Goal: Task Accomplishment & Management: Manage account settings

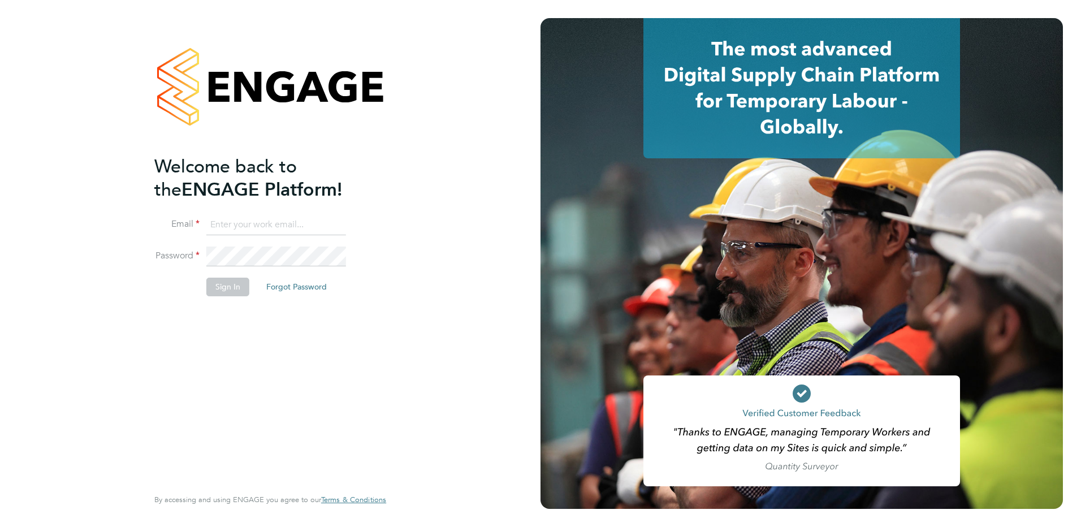
type input "[PERSON_NAME][EMAIL_ADDRESS][PERSON_NAME][DOMAIN_NAME]"
click at [234, 288] on button "Sign In" at bounding box center [227, 287] width 43 height 18
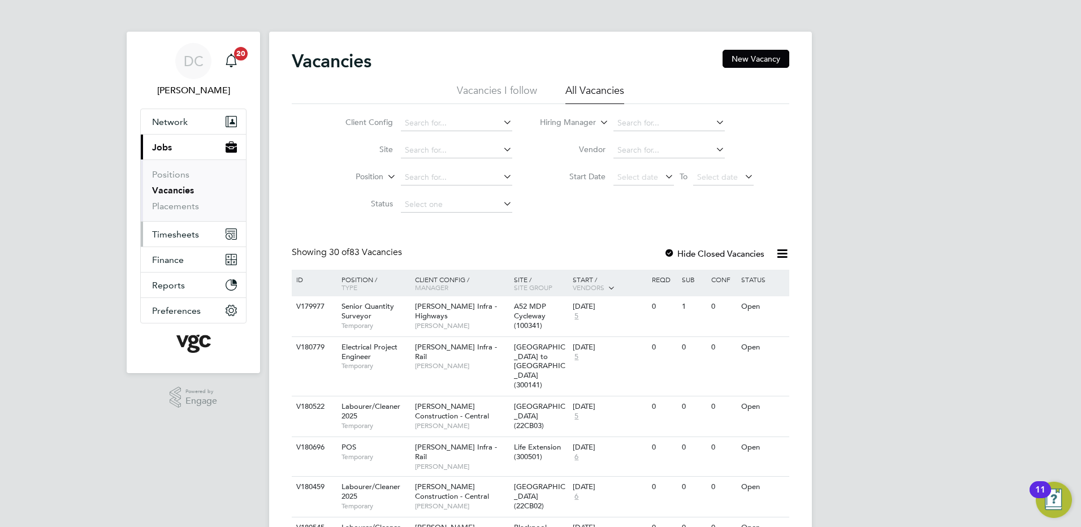
click at [185, 234] on span "Timesheets" at bounding box center [175, 234] width 47 height 11
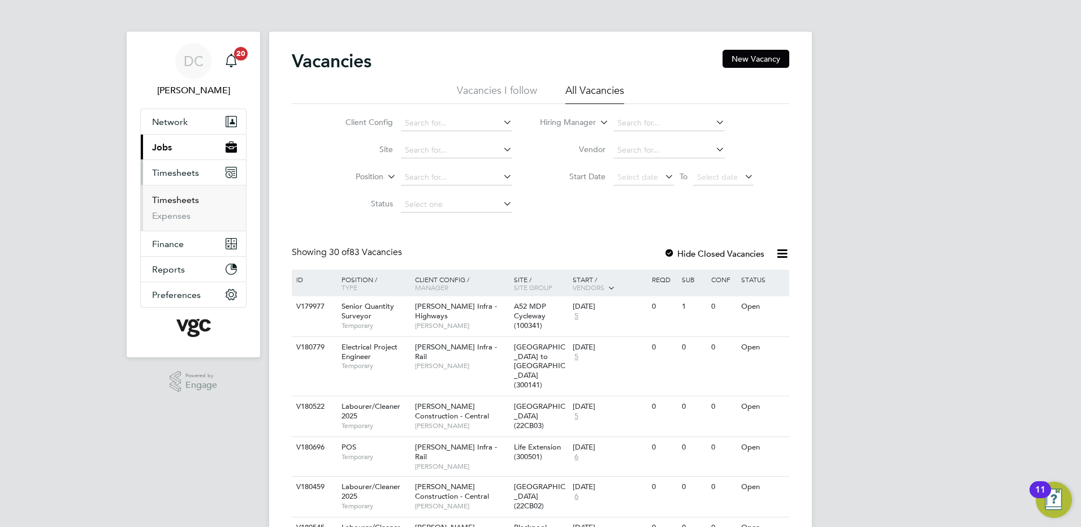
click at [179, 197] on link "Timesheets" at bounding box center [175, 199] width 47 height 11
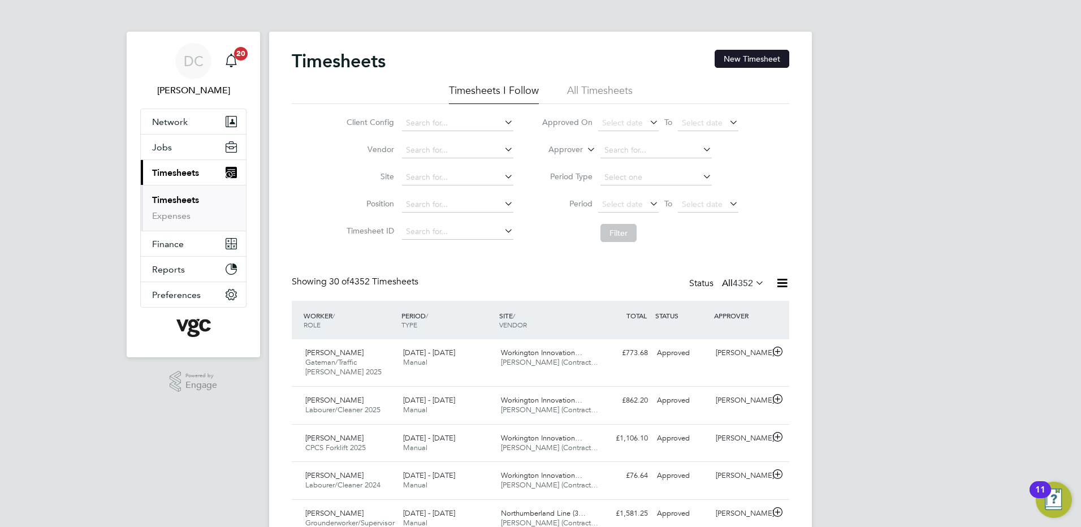
click at [746, 55] on button "New Timesheet" at bounding box center [752, 59] width 75 height 18
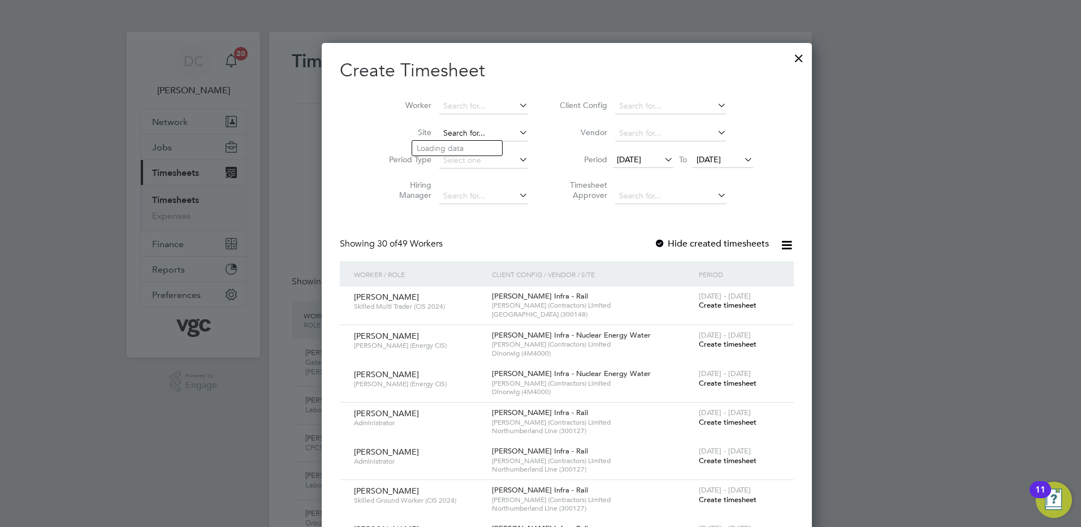
click at [442, 127] on input at bounding box center [483, 134] width 89 height 16
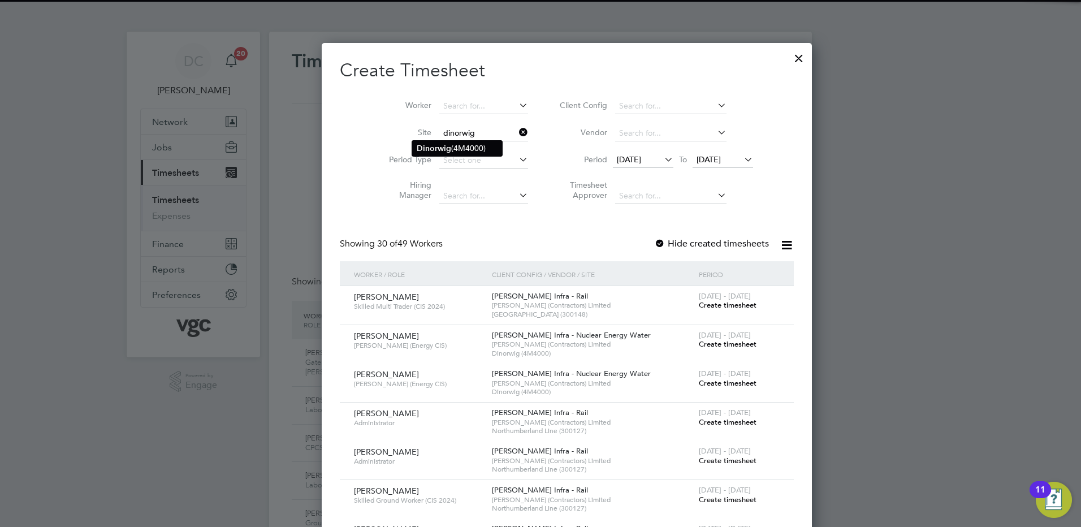
click at [448, 144] on b "Dinorwig" at bounding box center [434, 149] width 34 height 10
type input "Dinorwig (4M4000)"
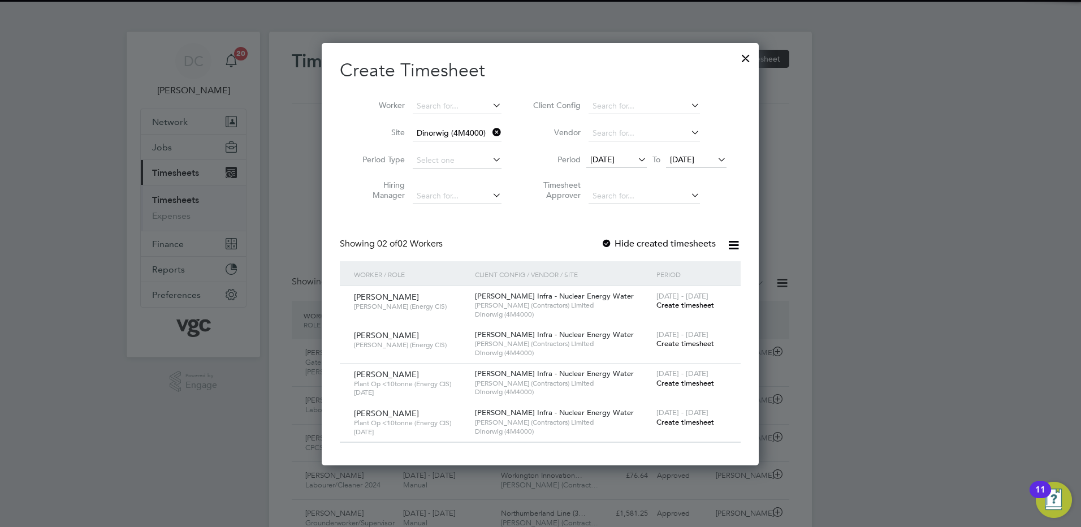
click at [615, 164] on span "12 Sep 2025" at bounding box center [602, 159] width 24 height 10
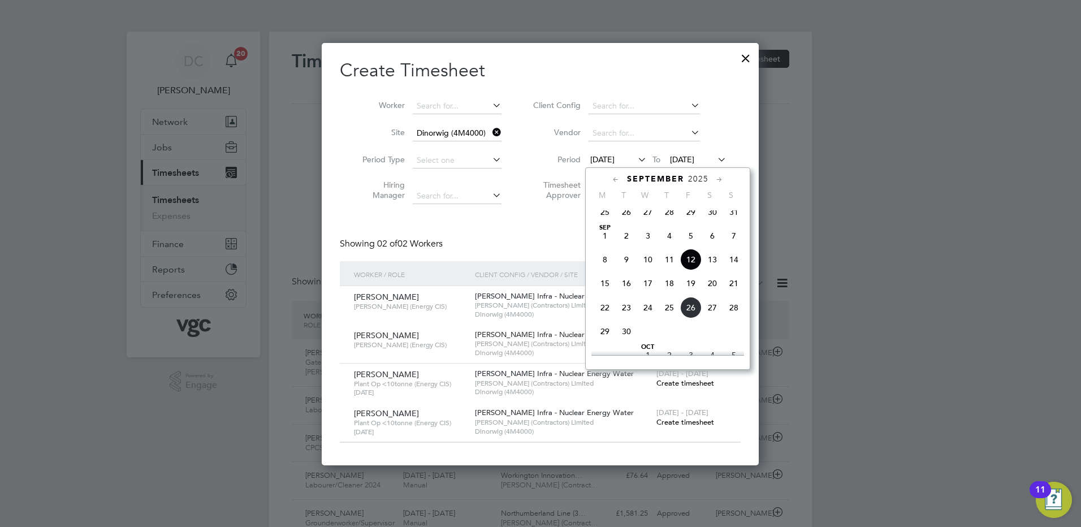
click at [712, 289] on span "20" at bounding box center [712, 283] width 21 height 21
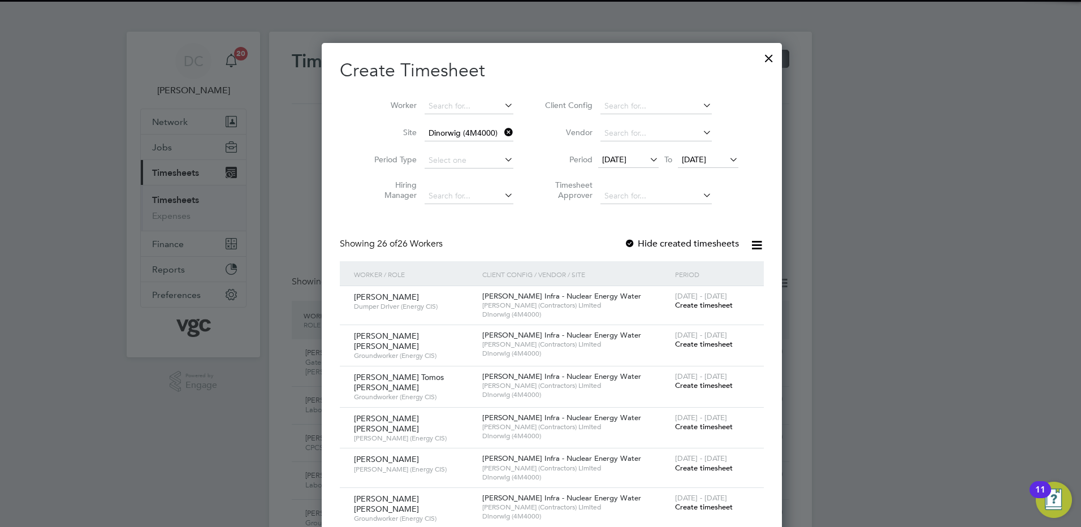
click at [695, 158] on span "20 Sep 2025" at bounding box center [694, 159] width 24 height 10
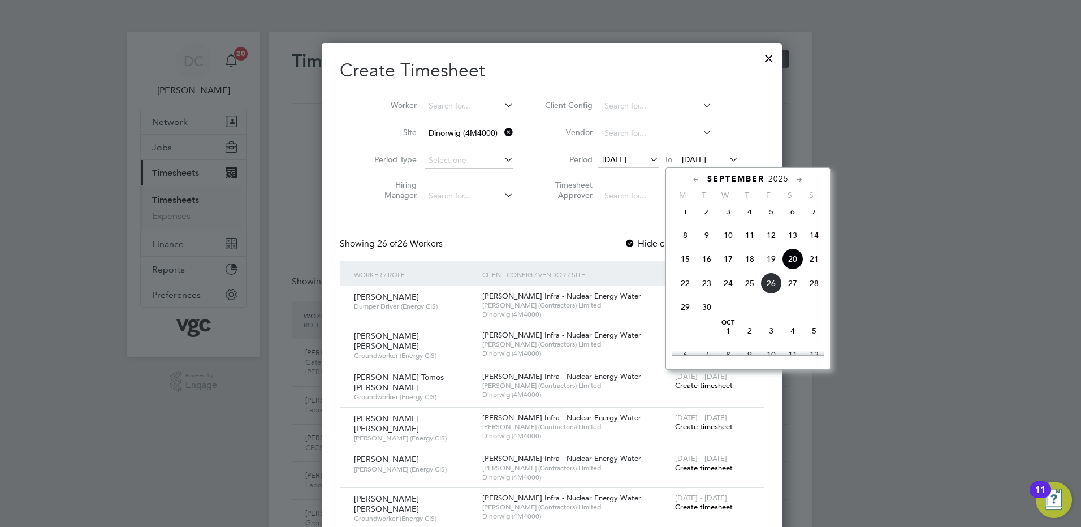
click at [770, 289] on span "26" at bounding box center [770, 283] width 21 height 21
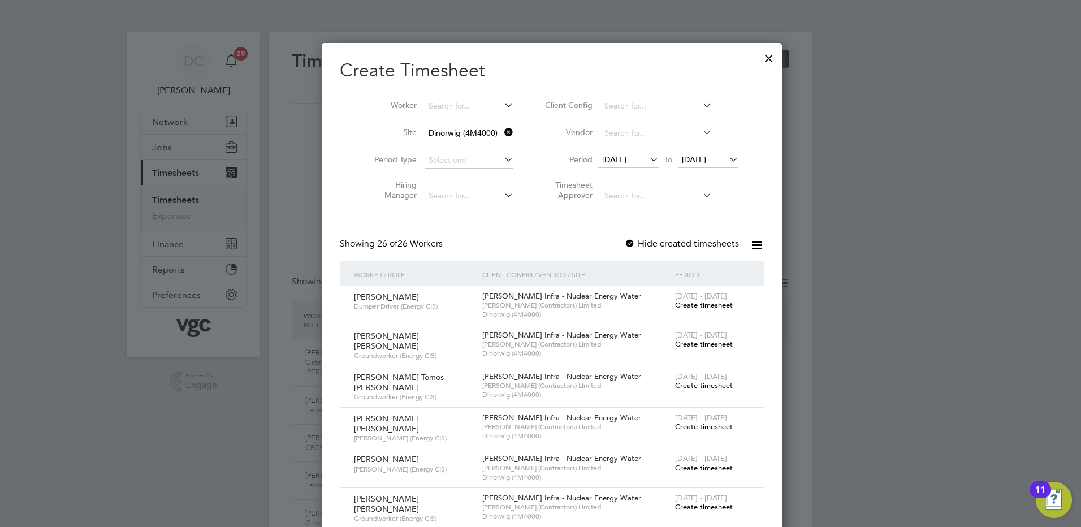
click at [739, 411] on div "Jason Neil Jones Ganger (Energy CIS) Morgan Sindall Infra - Nuclear Energy Wate…" at bounding box center [552, 428] width 424 height 41
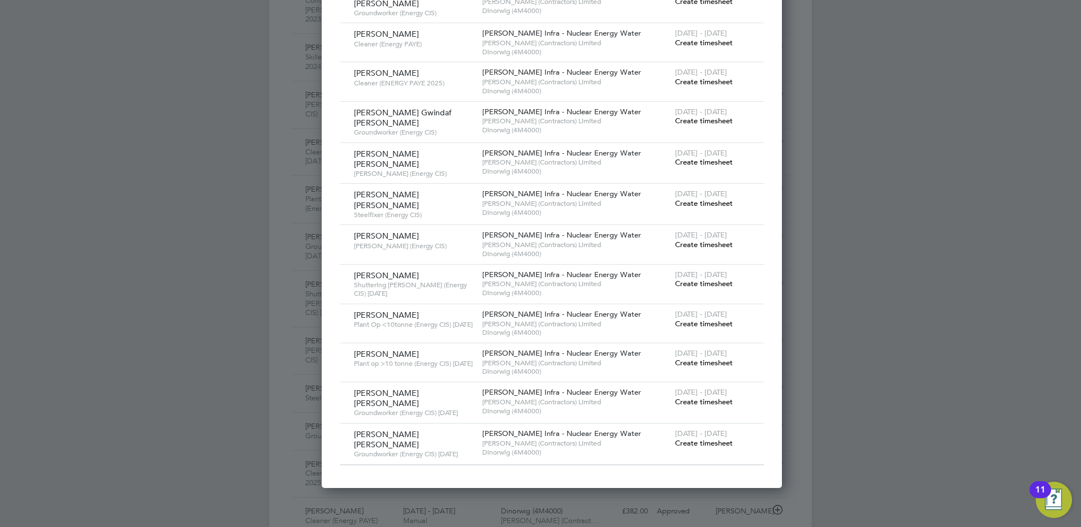
click at [701, 397] on span "Create timesheet" at bounding box center [704, 402] width 58 height 10
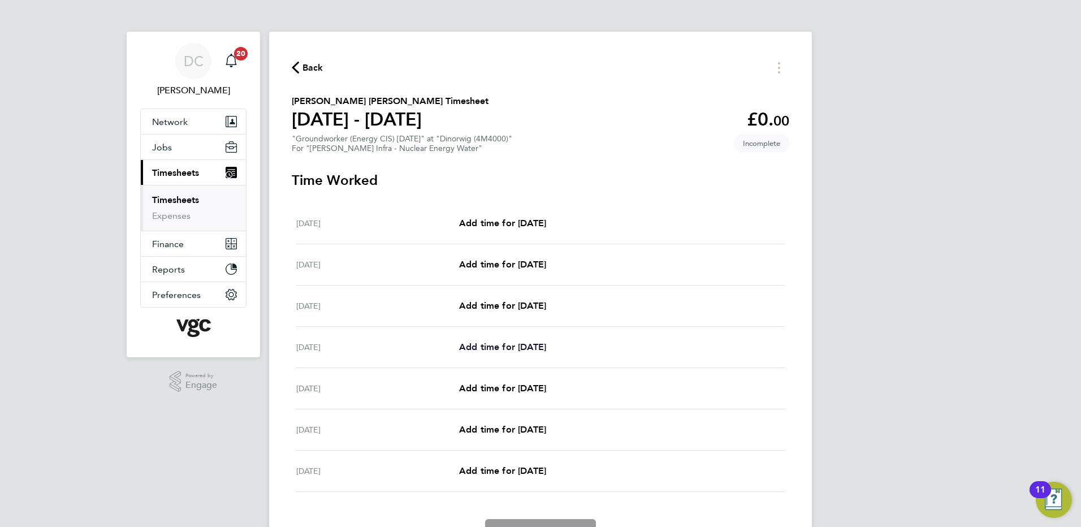
click at [538, 343] on span "Add time for Tue 23 Sep" at bounding box center [502, 347] width 87 height 11
select select "30"
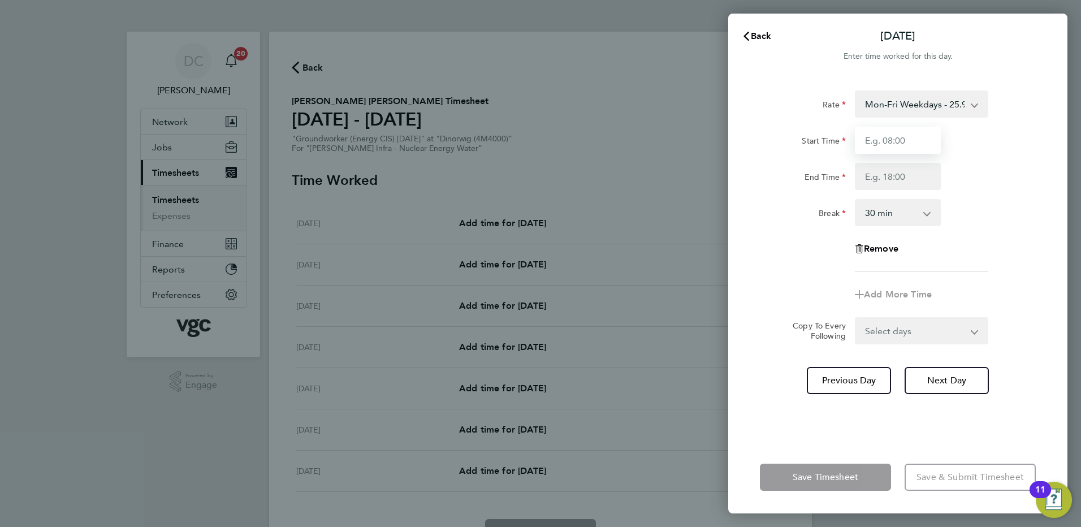
click at [910, 142] on input "Start Time" at bounding box center [898, 140] width 86 height 27
type input "07:30"
click at [881, 179] on input "End Time" at bounding box center [898, 176] width 86 height 27
type input "20:00"
click at [996, 270] on div "Rate Mon-Fri Weekdays - 25.94 Weekends - 38.91 Bank Hols (Excl Xmas) - 45.40 Mo…" at bounding box center [898, 180] width 276 height 181
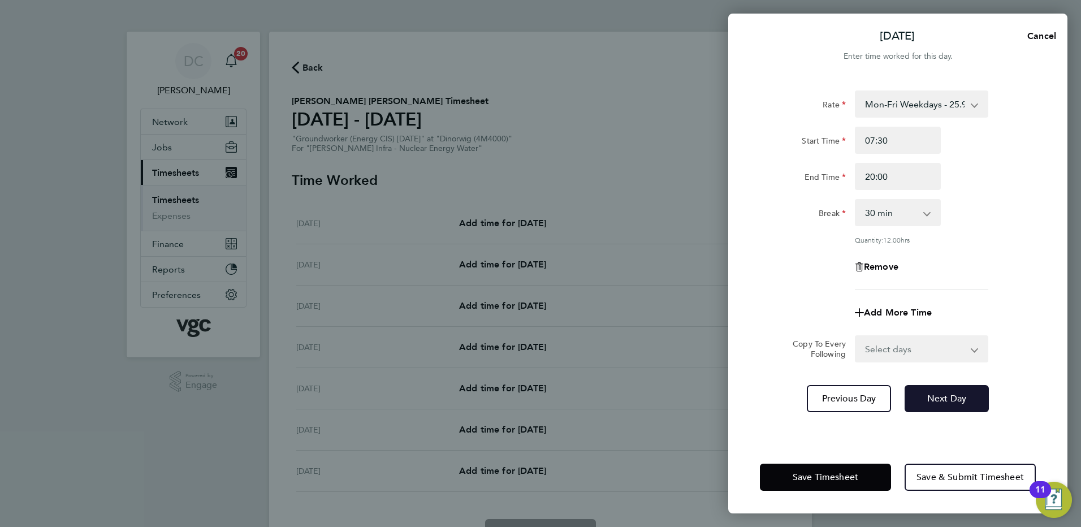
click at [931, 388] on button "Next Day" at bounding box center [947, 398] width 84 height 27
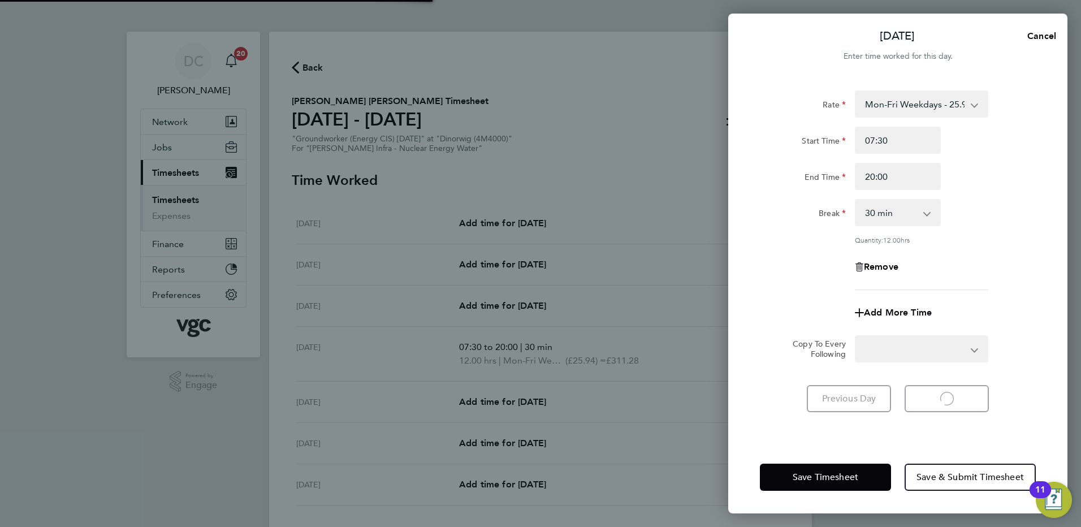
select select "30"
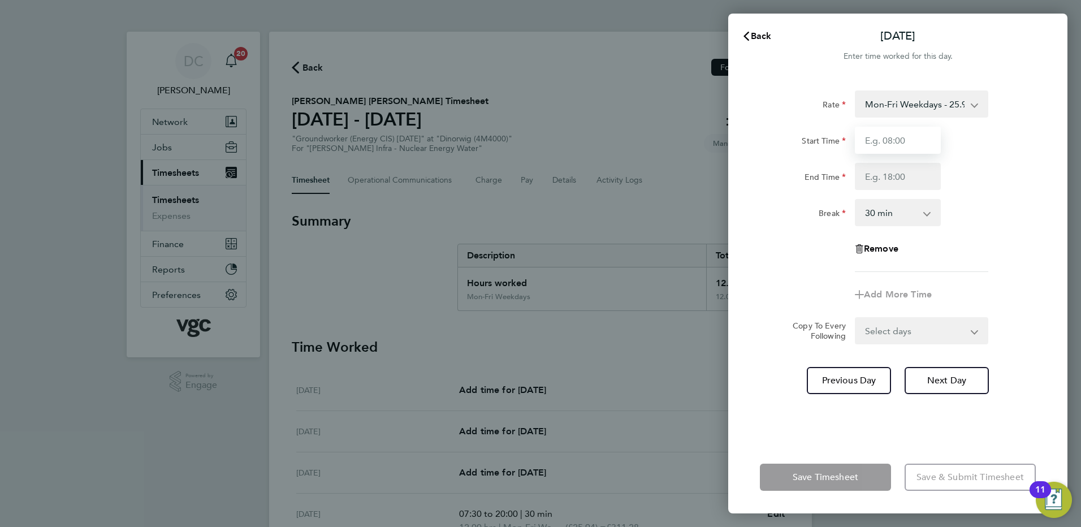
click at [875, 142] on input "Start Time" at bounding box center [898, 140] width 86 height 27
type input "07:30"
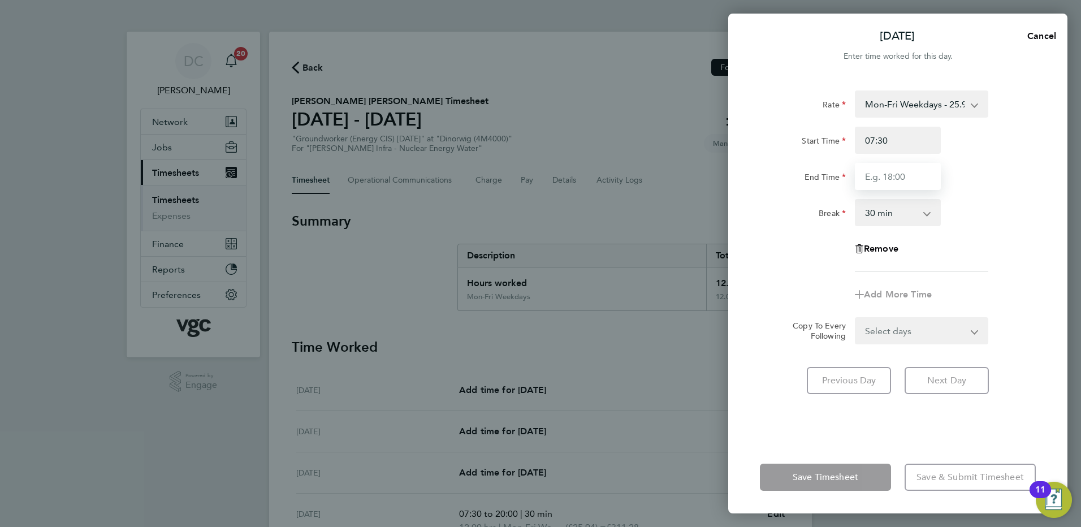
click at [881, 178] on input "End Time" at bounding box center [898, 176] width 86 height 27
type input "17:30"
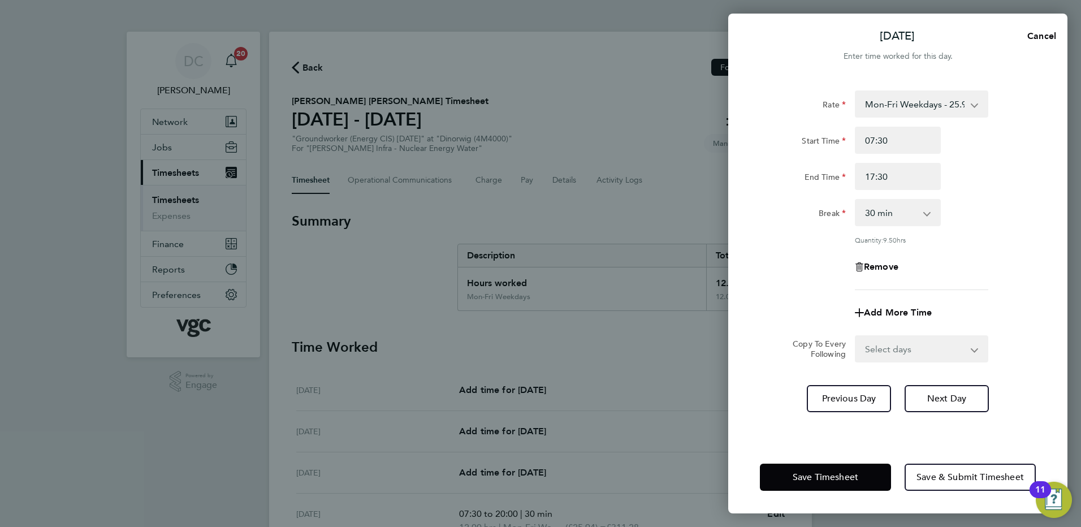
click at [978, 279] on app-timesheet-line-form-group "Rate Mon-Fri Weekdays - 25.94 Weekends - 38.91 Bank Hols (Excl Xmas) - 45.40 Mo…" at bounding box center [898, 208] width 276 height 236
click at [930, 390] on button "Next Day" at bounding box center [947, 398] width 84 height 27
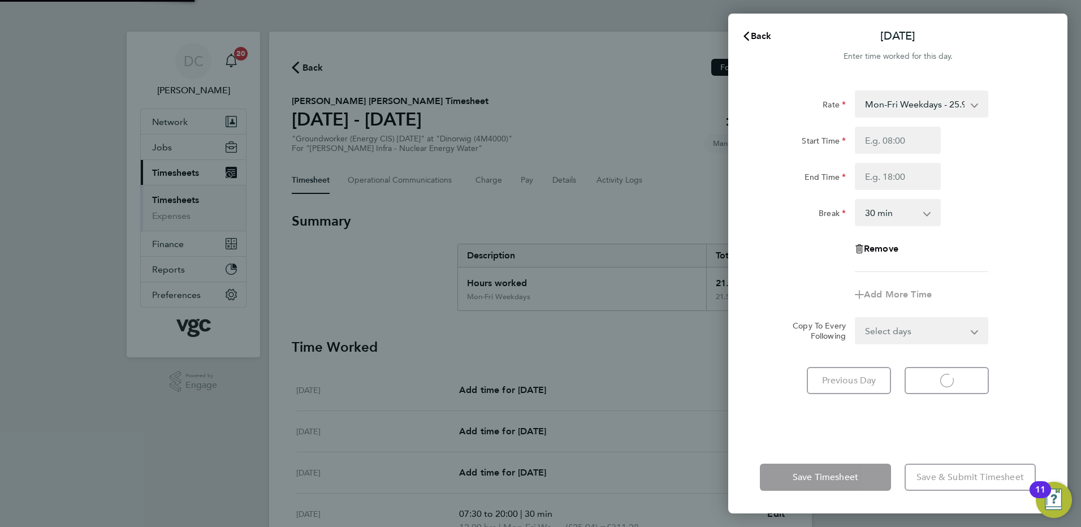
select select "30"
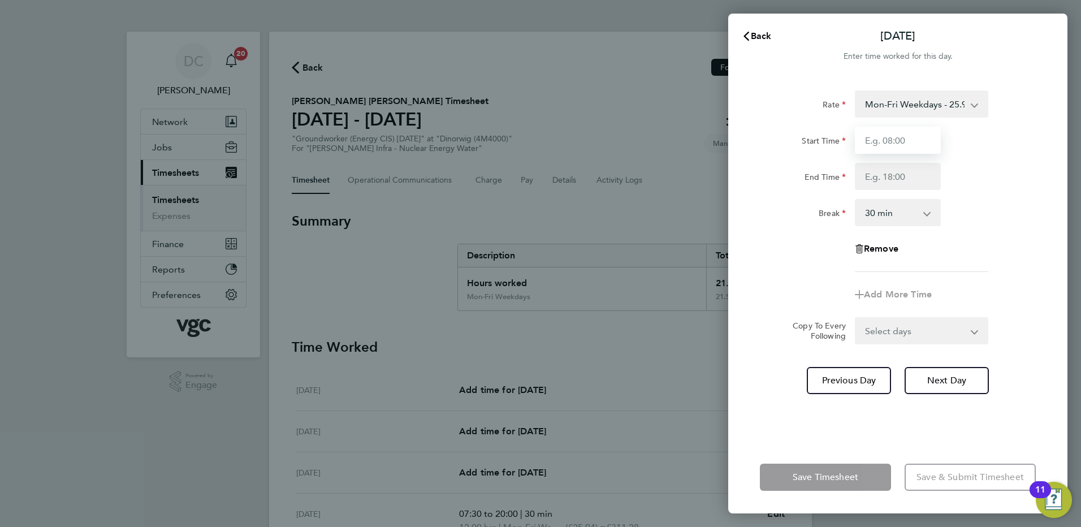
click at [887, 142] on input "Start Time" at bounding box center [898, 140] width 86 height 27
type input "07:30"
type input "20:00"
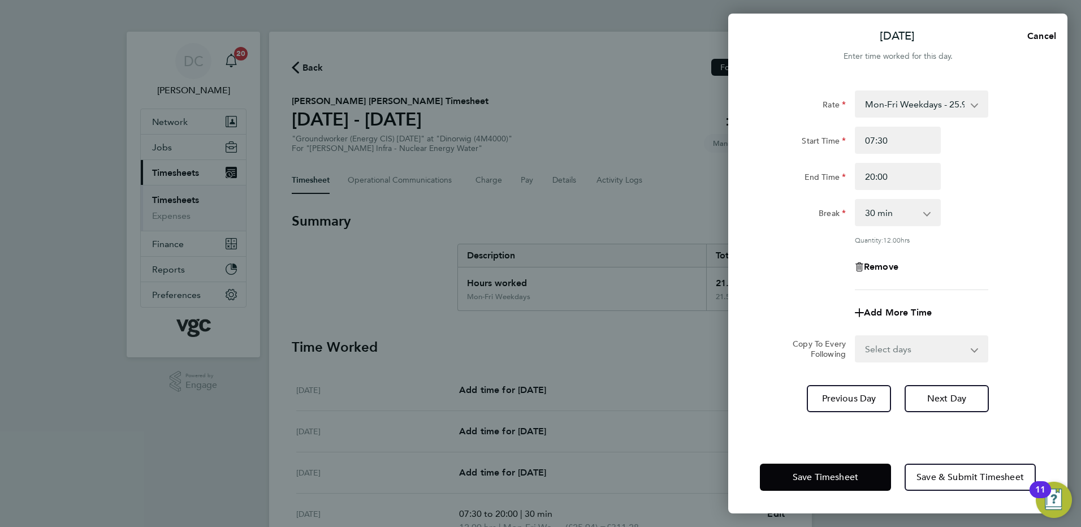
click at [1001, 271] on div "Remove" at bounding box center [897, 266] width 285 height 27
click at [950, 394] on span "Next Day" at bounding box center [946, 398] width 39 height 11
select select "30"
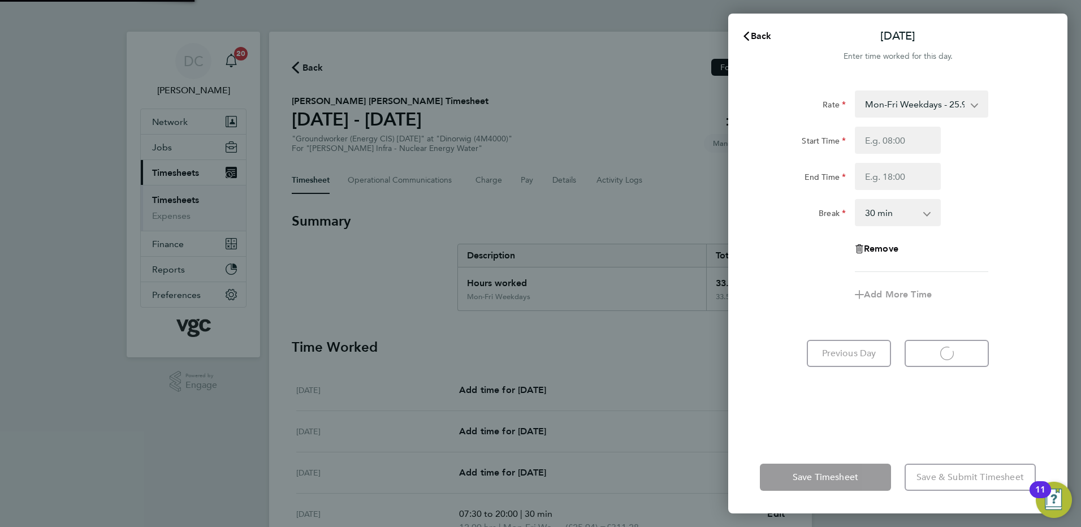
select select "30"
click at [898, 138] on input "Start Time" at bounding box center [898, 140] width 86 height 27
type input "07:30"
click at [881, 181] on input "End Time" at bounding box center [898, 176] width 86 height 27
type input "16:00"
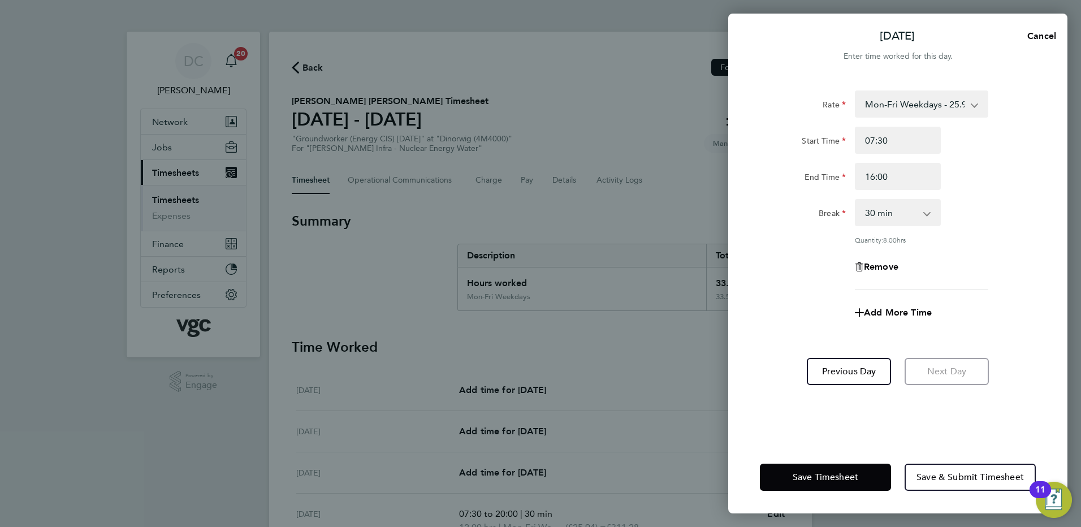
click at [825, 255] on div "Remove" at bounding box center [897, 266] width 285 height 27
click at [831, 470] on button "Save Timesheet" at bounding box center [825, 477] width 131 height 27
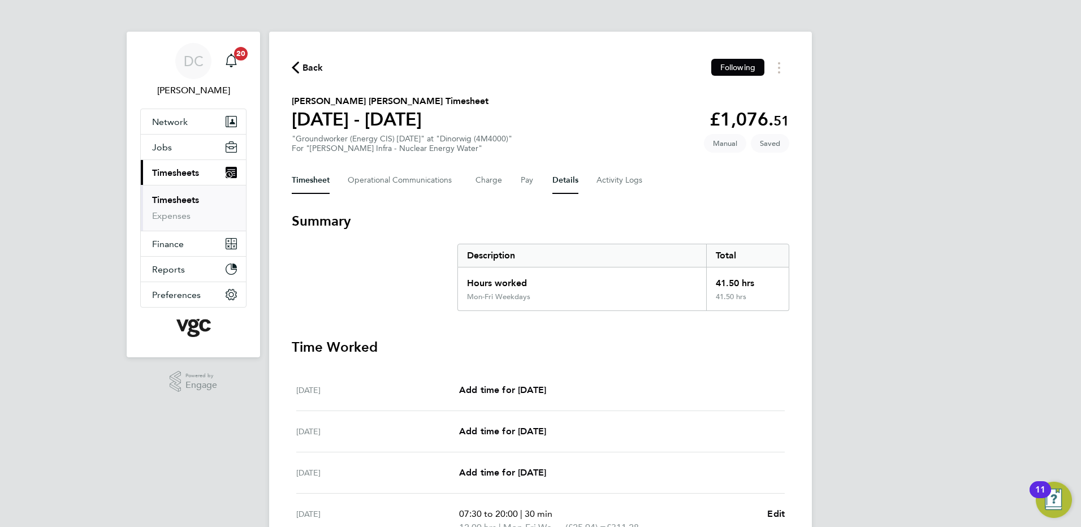
click at [566, 177] on button "Details" at bounding box center [565, 180] width 26 height 27
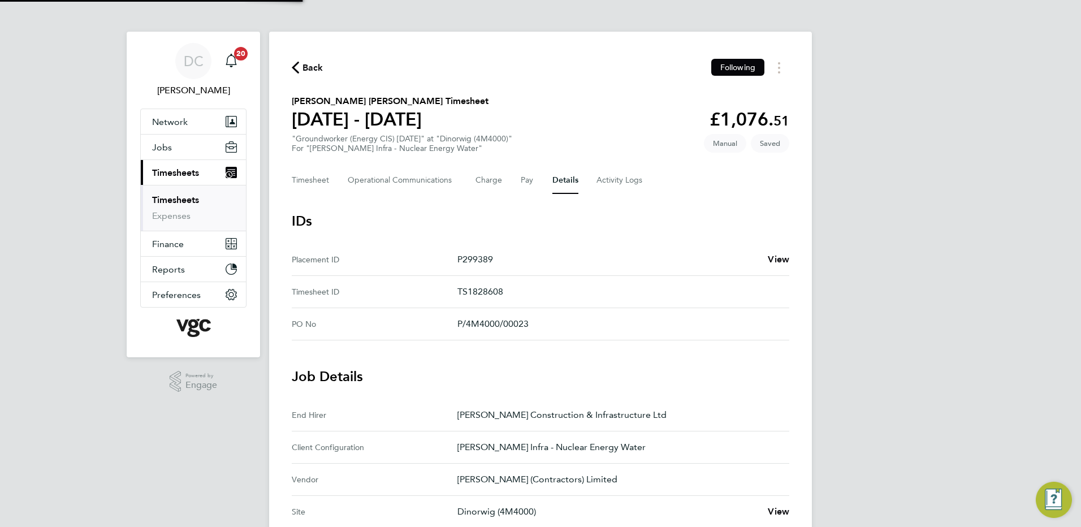
click at [897, 397] on div "DC Danny Carr Notifications 20 Applications: Network Team Members Businesses Si…" at bounding box center [540, 424] width 1081 height 848
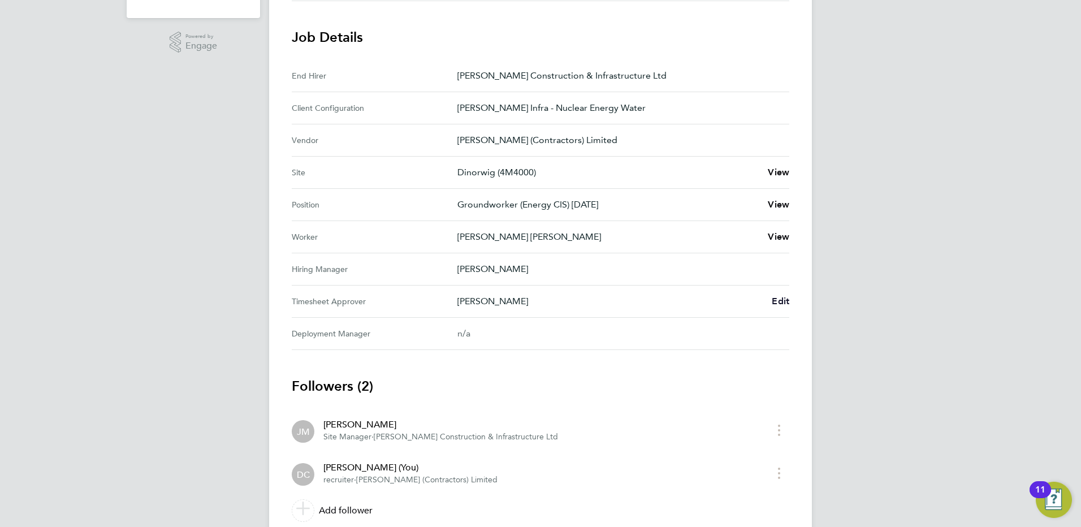
click at [777, 299] on span "Edit" at bounding box center [781, 301] width 18 height 11
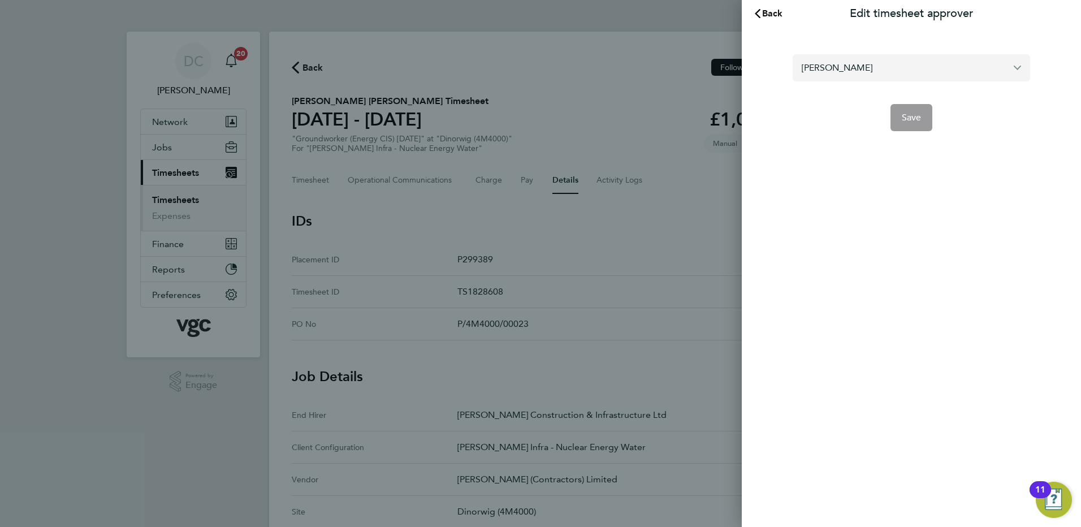
click at [894, 60] on input "[PERSON_NAME]" at bounding box center [911, 67] width 237 height 27
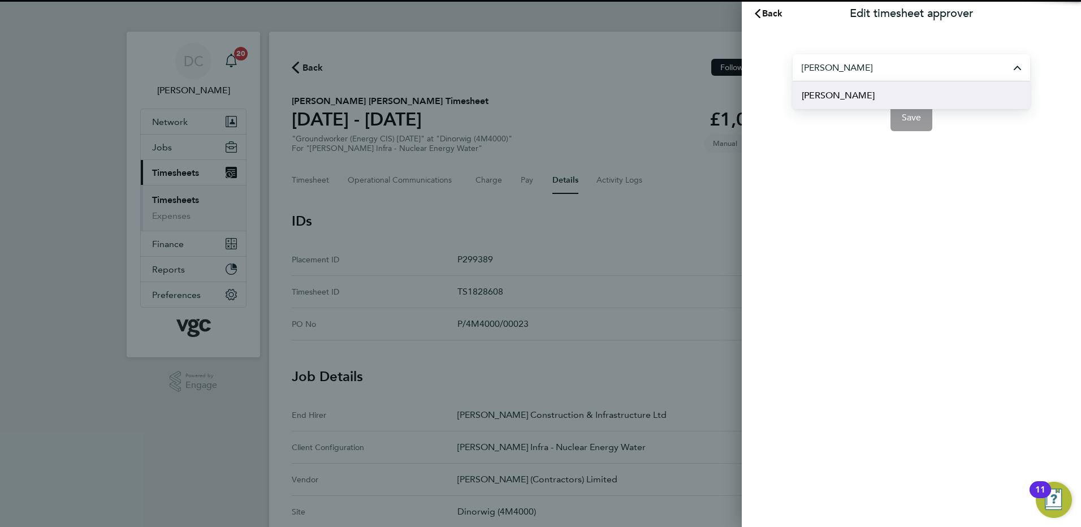
click at [865, 94] on li "[PERSON_NAME]" at bounding box center [911, 95] width 237 height 28
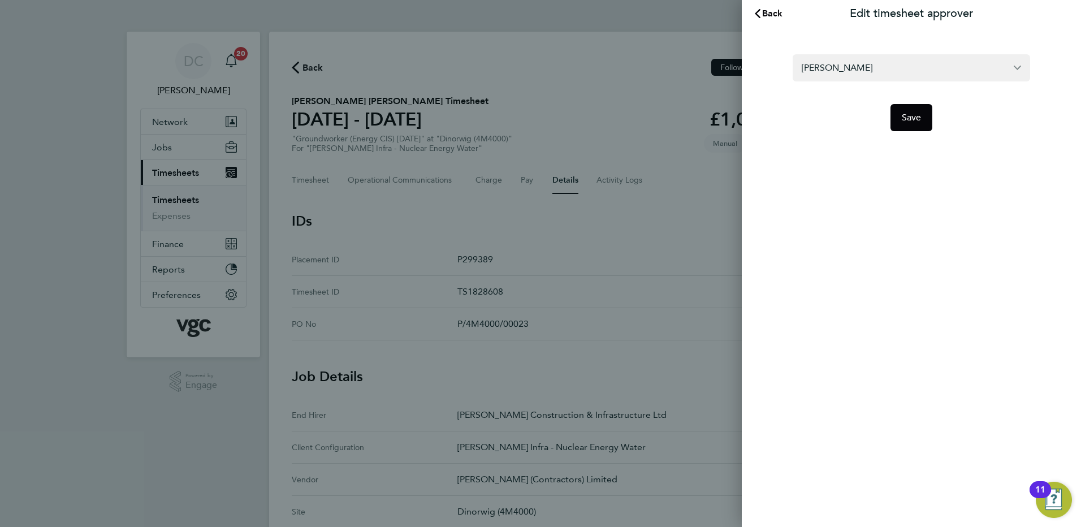
type input "[PERSON_NAME]"
click at [916, 116] on span "Save" at bounding box center [912, 117] width 20 height 11
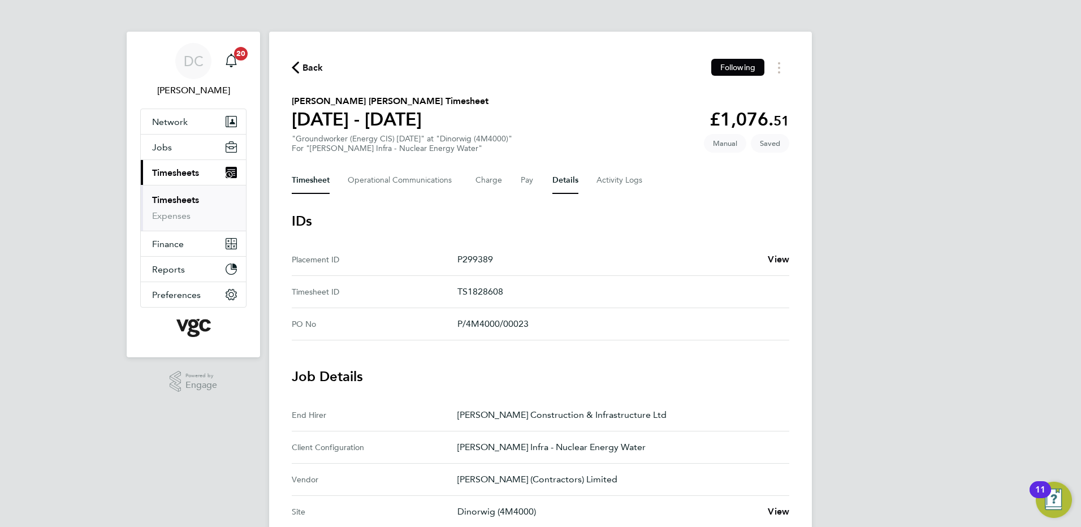
click at [319, 176] on button "Timesheet" at bounding box center [311, 180] width 38 height 27
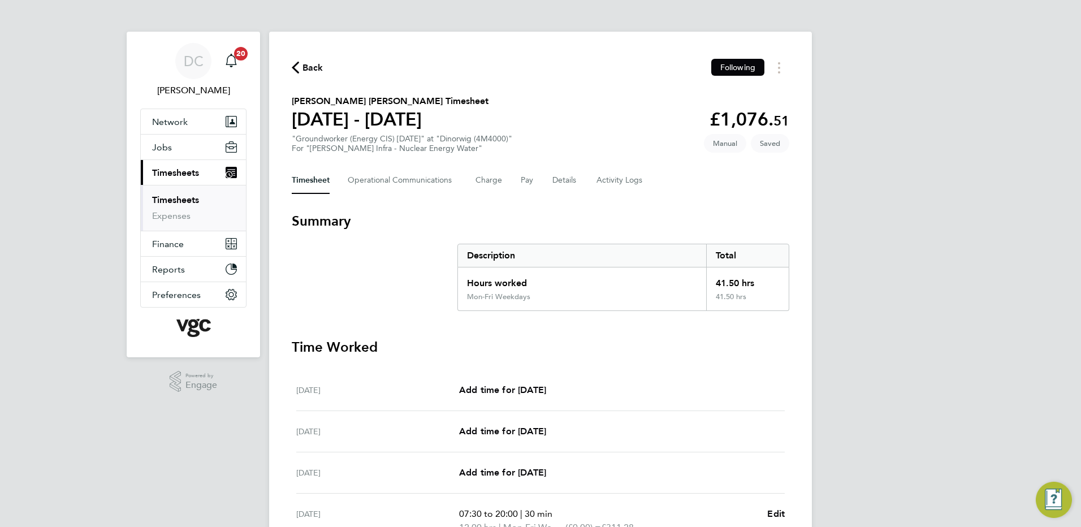
click at [926, 301] on div "DC Danny Carr Notifications 20 Applications: Network Team Members Businesses Si…" at bounding box center [540, 406] width 1081 height 812
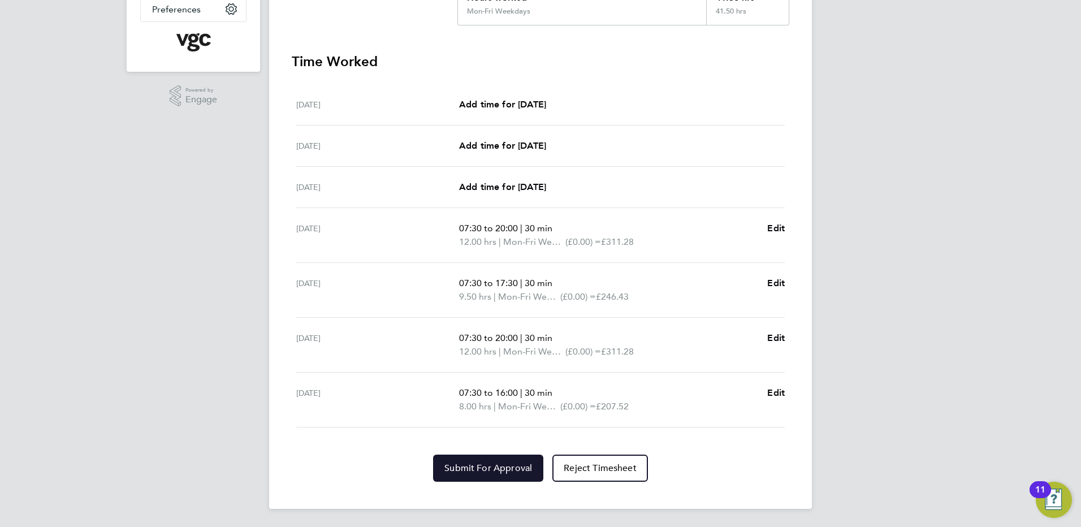
click at [512, 468] on span "Submit For Approval" at bounding box center [488, 467] width 88 height 11
click at [917, 464] on div "DC Danny Carr Notifications 20 Applications: Network Team Members Businesses Si…" at bounding box center [540, 120] width 1081 height 812
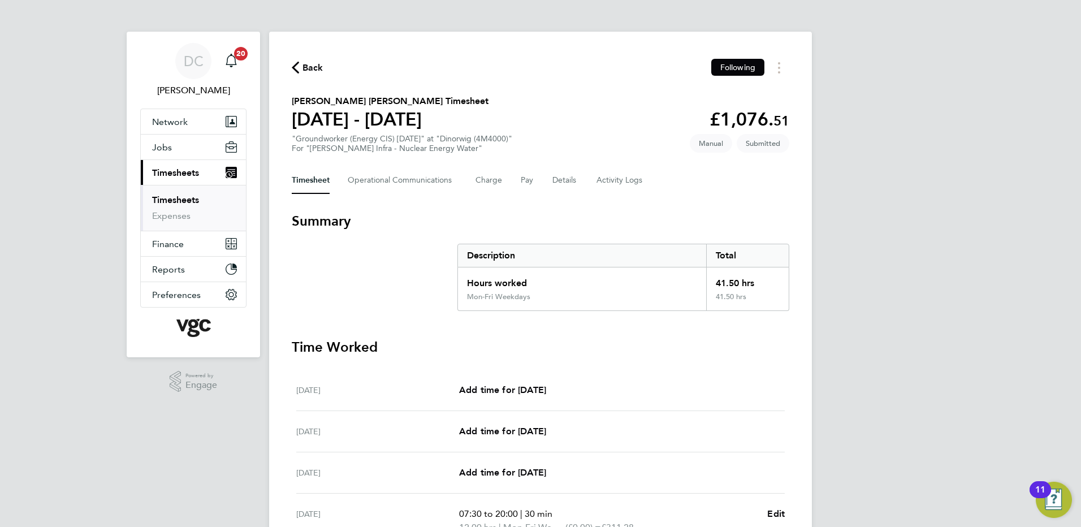
click at [309, 66] on span "Back" at bounding box center [312, 68] width 21 height 14
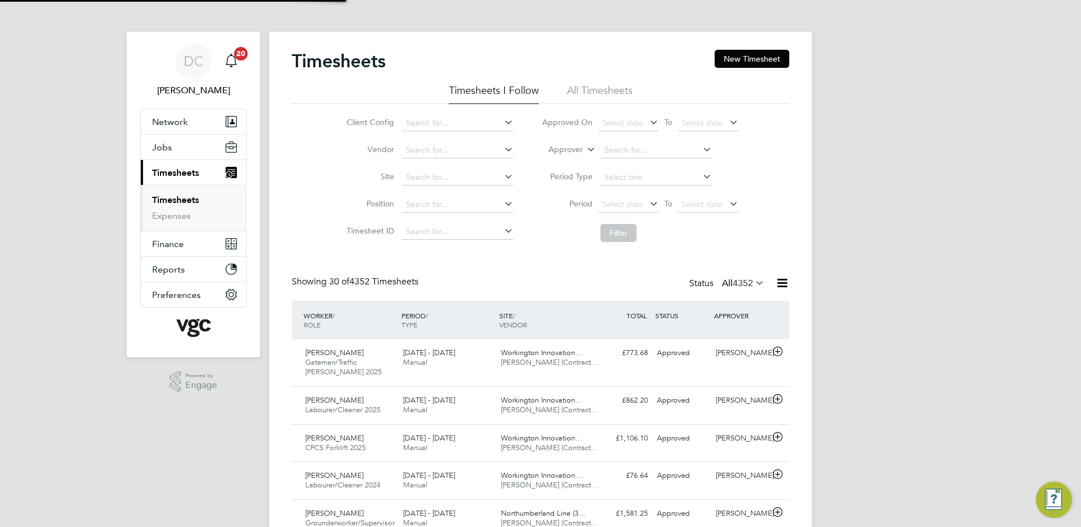
scroll to position [29, 98]
click at [779, 64] on button "New Timesheet" at bounding box center [752, 59] width 75 height 18
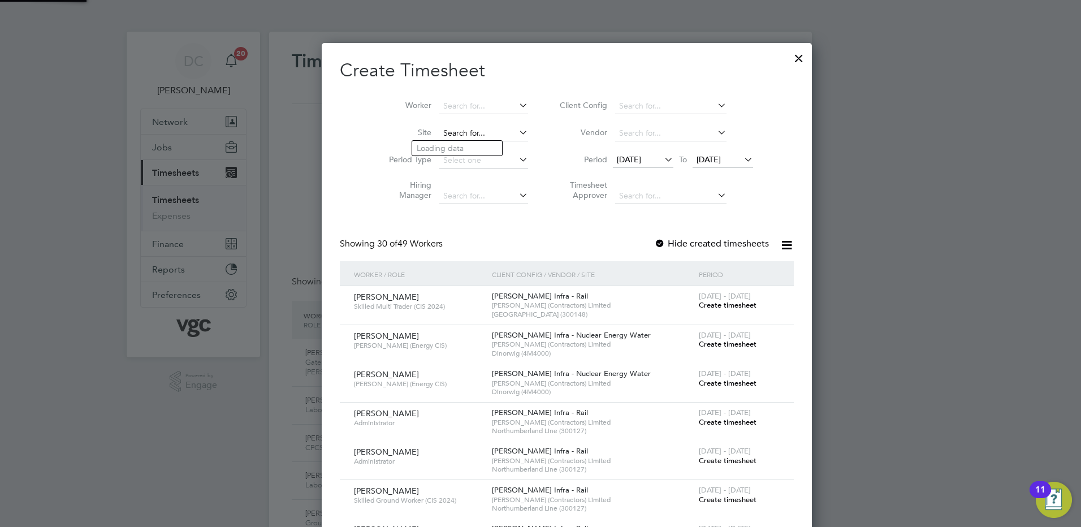
click at [447, 131] on input at bounding box center [483, 134] width 89 height 16
click at [447, 146] on b "Dinorwig" at bounding box center [434, 149] width 34 height 10
type input "Dinorwig (4M4000)"
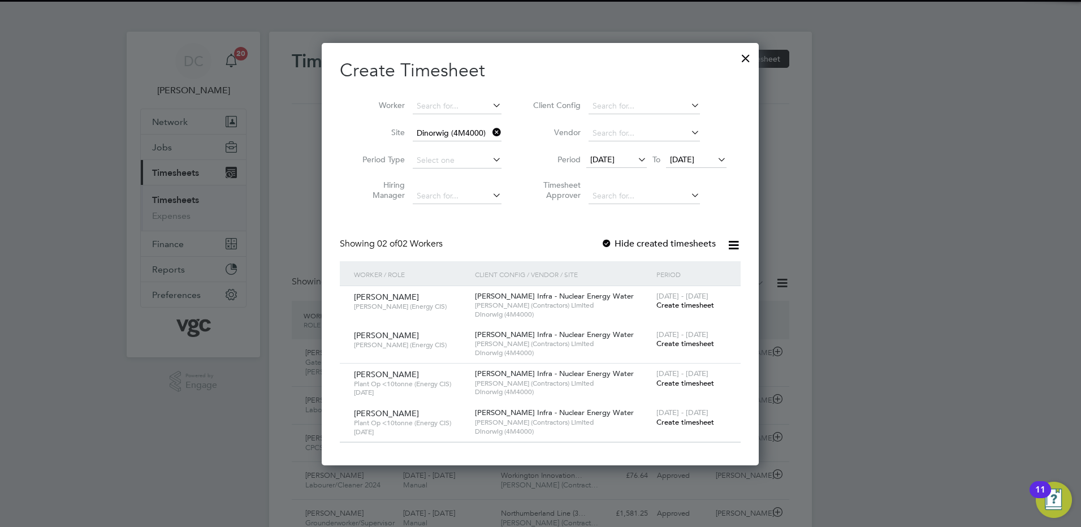
click at [615, 160] on span "[DATE]" at bounding box center [602, 159] width 24 height 10
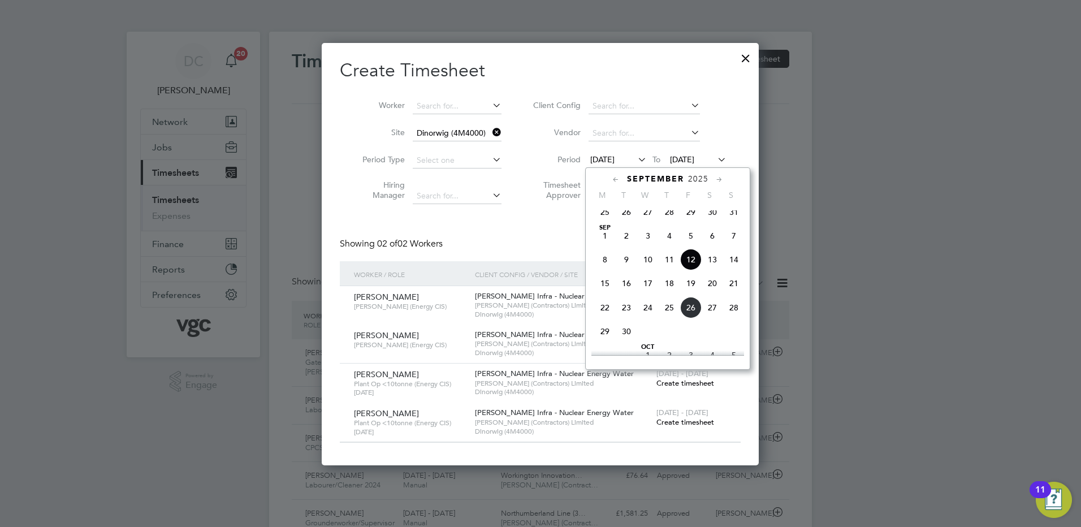
click at [713, 292] on span "20" at bounding box center [712, 283] width 21 height 21
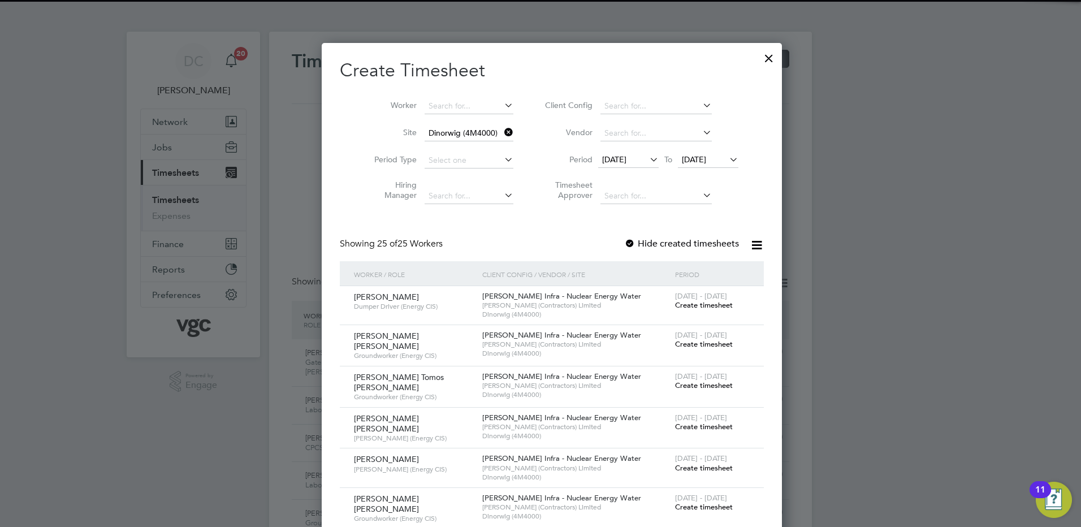
click at [690, 159] on span "[DATE]" at bounding box center [694, 159] width 24 height 10
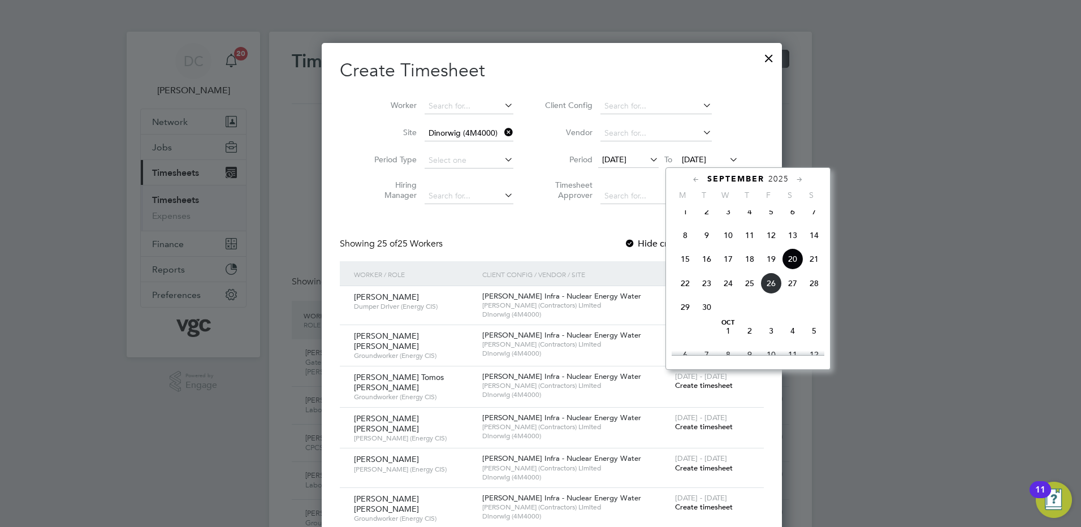
click at [770, 294] on span "26" at bounding box center [770, 283] width 21 height 21
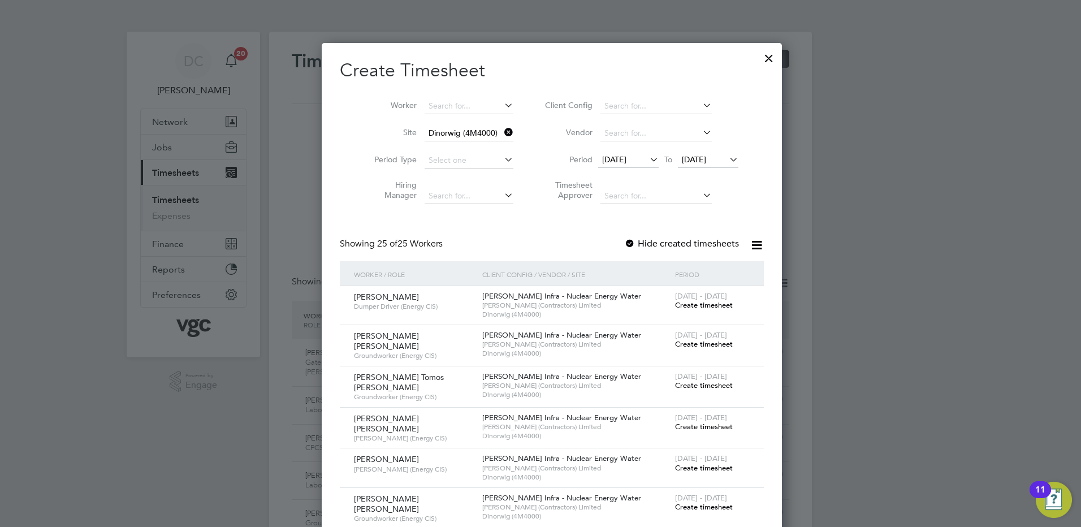
click at [690, 382] on span "Create timesheet" at bounding box center [704, 386] width 58 height 10
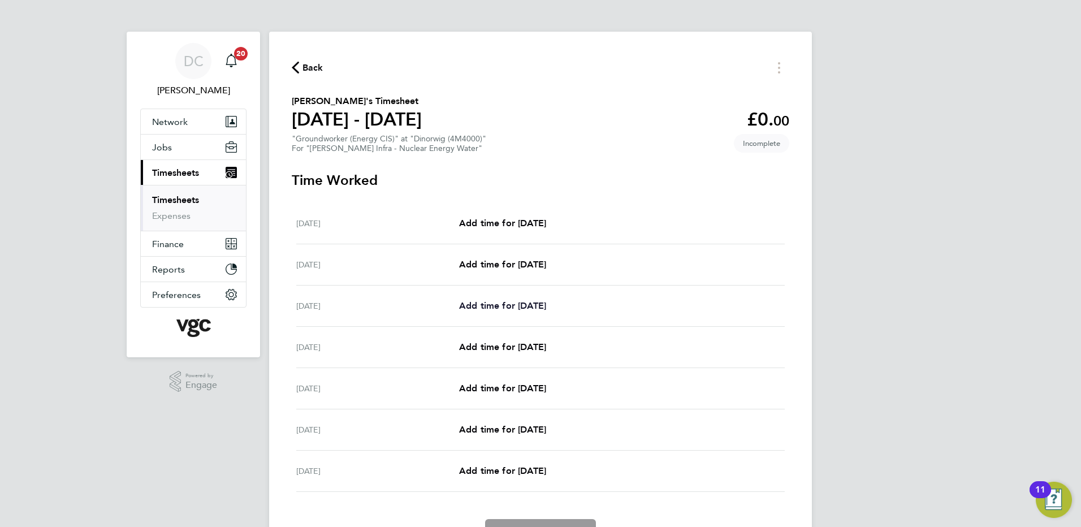
click at [520, 303] on span "Add time for [DATE]" at bounding box center [502, 305] width 87 height 11
select select "30"
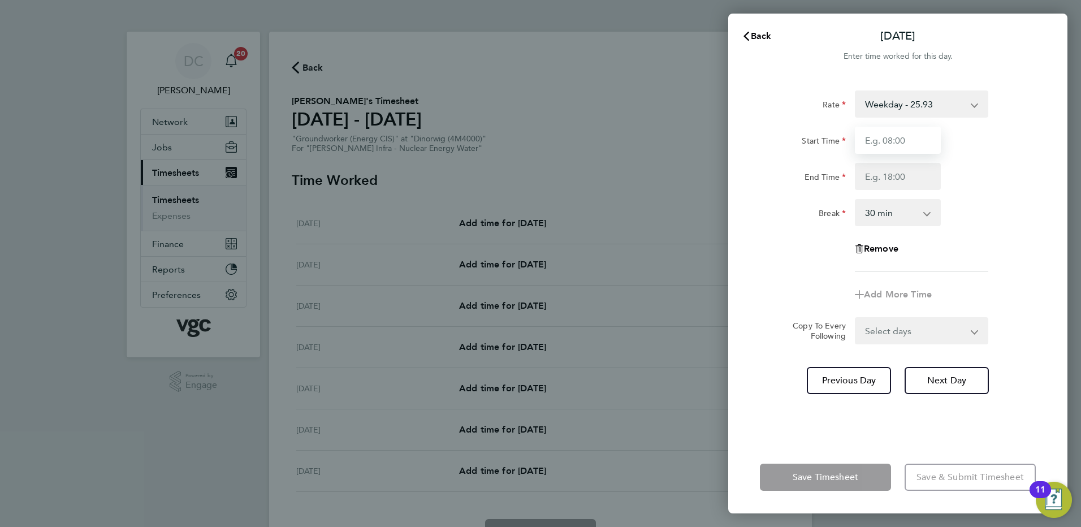
click at [887, 152] on input "Start Time" at bounding box center [898, 140] width 86 height 27
type input "07:30"
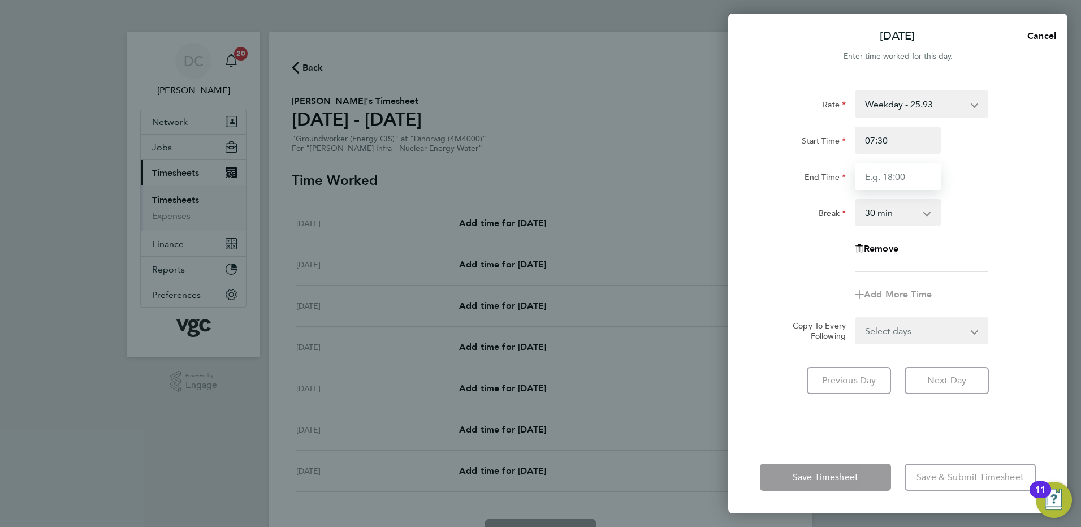
click at [887, 179] on input "End Time" at bounding box center [898, 176] width 86 height 27
type input "18:00"
click at [991, 261] on div "Remove" at bounding box center [897, 248] width 285 height 27
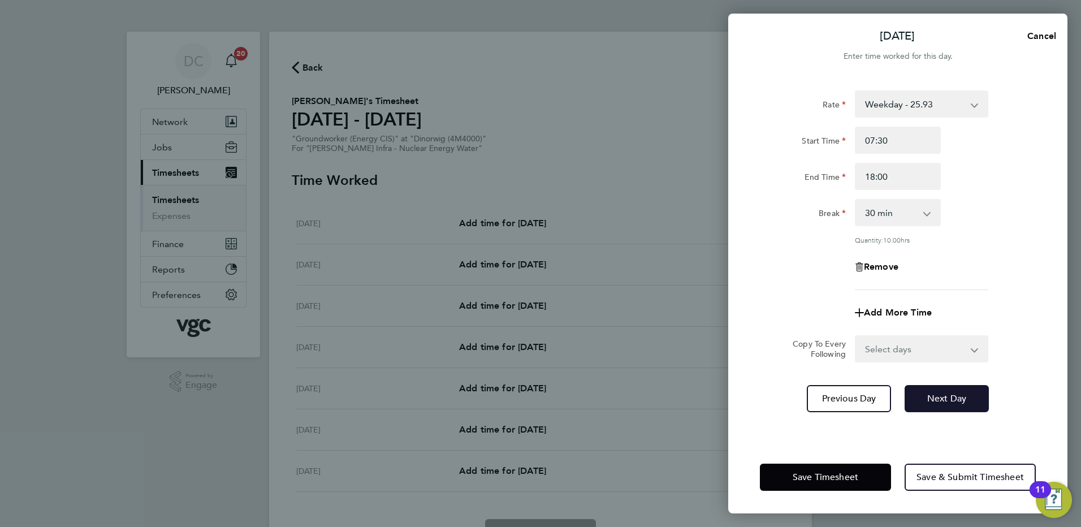
click at [941, 394] on span "Next Day" at bounding box center [946, 398] width 39 height 11
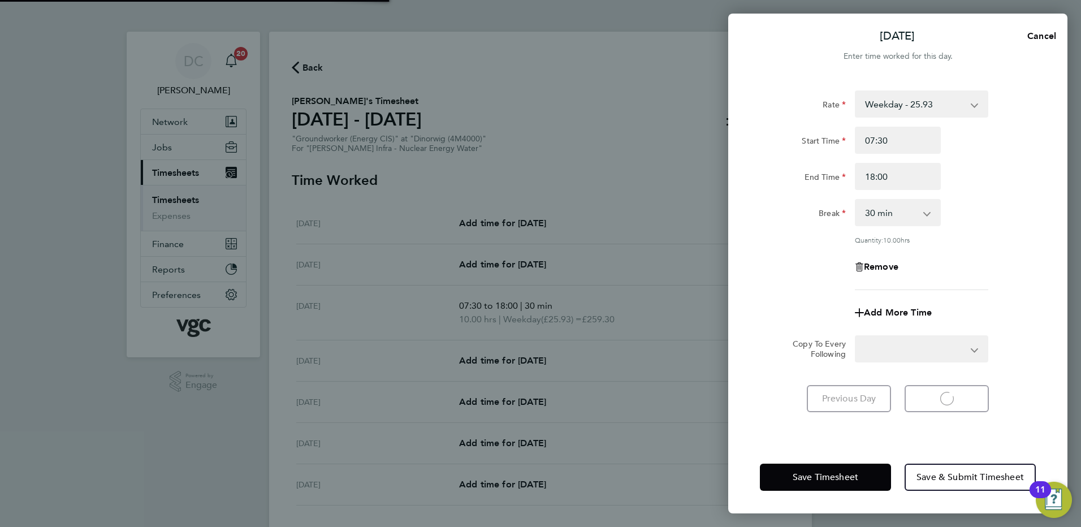
select select "30"
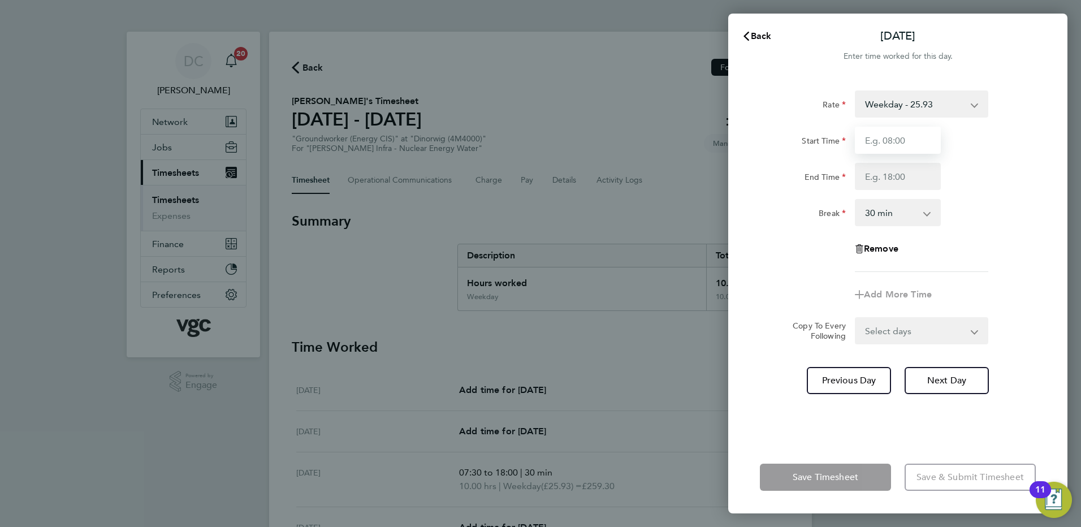
click at [905, 133] on input "Start Time" at bounding box center [898, 140] width 86 height 27
type input "07:30"
click at [883, 181] on input "End Time" at bounding box center [898, 176] width 86 height 27
type input "20:00"
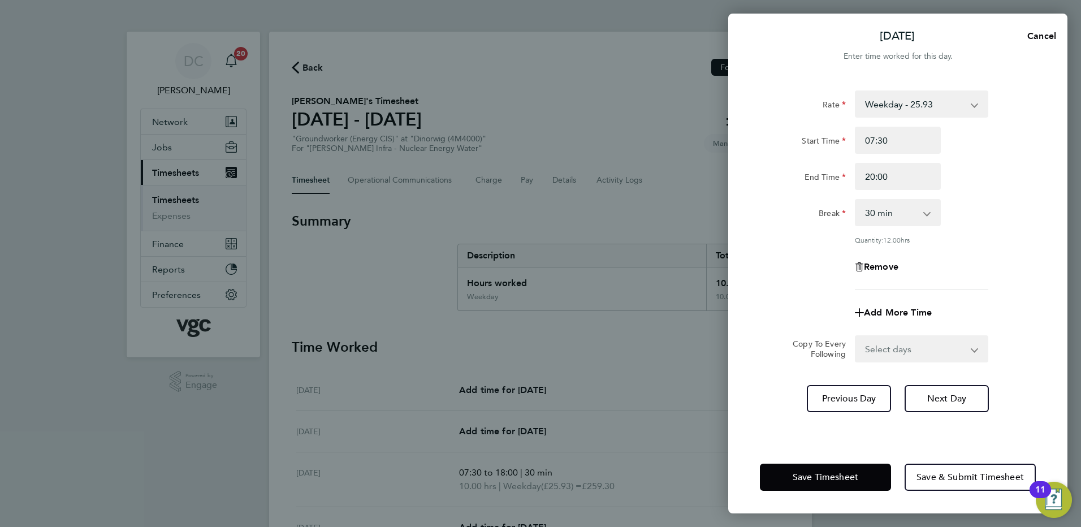
click at [980, 275] on app-timesheet-line-form-group "Rate Weekday - 25.93 BONUS - 160.00 Bank Holiday (exc Christmas) - 45.38 Weeken…" at bounding box center [898, 208] width 276 height 236
click at [935, 401] on span "Next Day" at bounding box center [946, 398] width 39 height 11
select select "30"
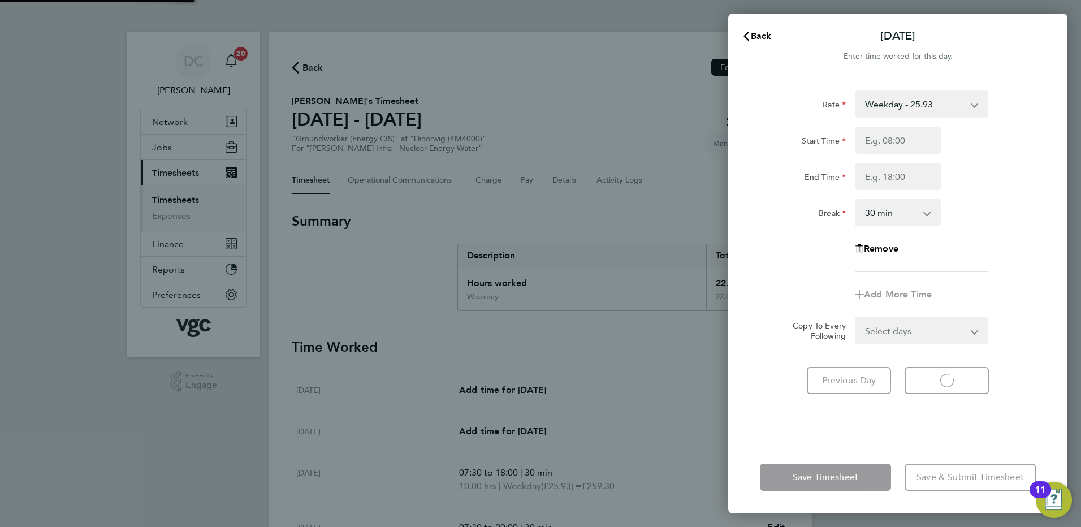
select select "30"
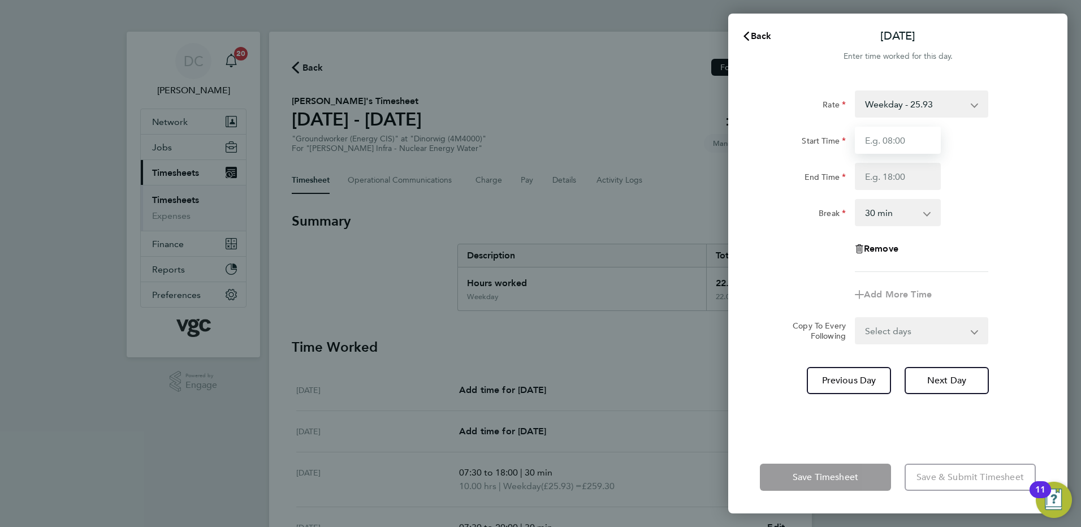
click at [924, 147] on input "Start Time" at bounding box center [898, 140] width 86 height 27
type input "07:30"
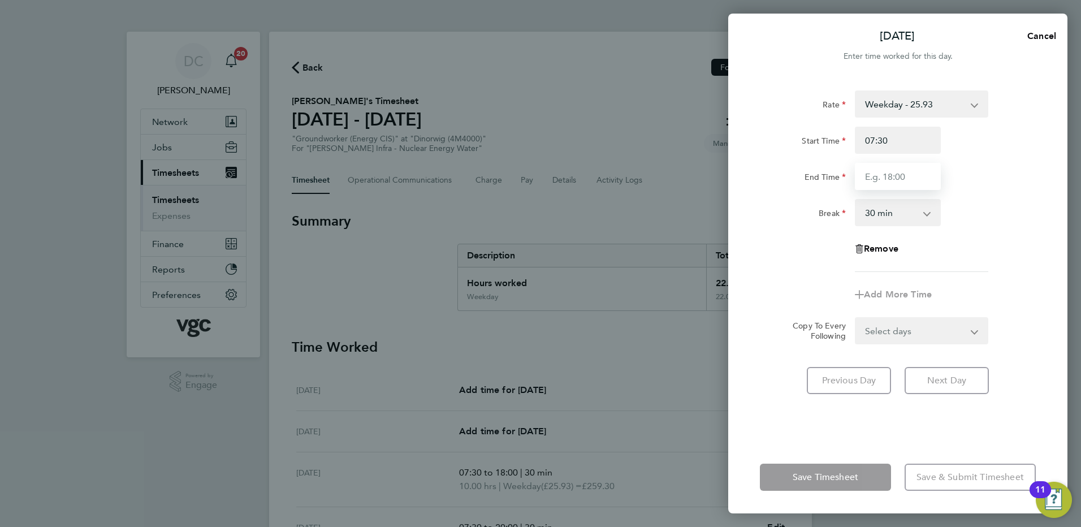
click at [889, 183] on input "End Time" at bounding box center [898, 176] width 86 height 27
type input "17:30"
click at [969, 226] on app-timesheet-line-hourly "Start Time 07:30 End Time 17:30 Break 0 min 15 min 30 min 45 min 60 min 75 min …" at bounding box center [898, 177] width 276 height 100
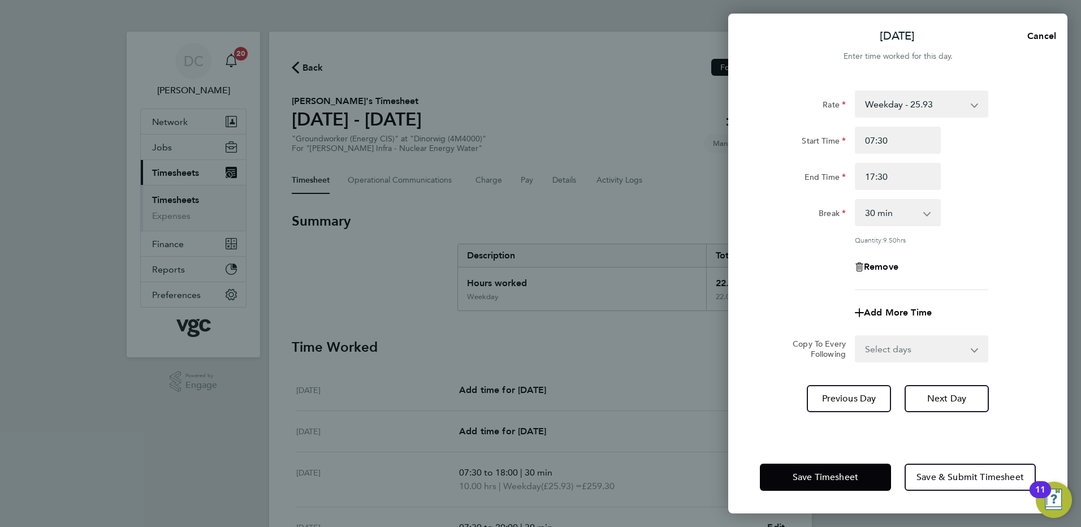
drag, startPoint x: 946, startPoint y: 227, endPoint x: 954, endPoint y: 300, distance: 73.9
click at [954, 300] on div "Add More Time" at bounding box center [897, 312] width 285 height 27
click at [958, 401] on span "Next Day" at bounding box center [946, 398] width 39 height 11
select select "30"
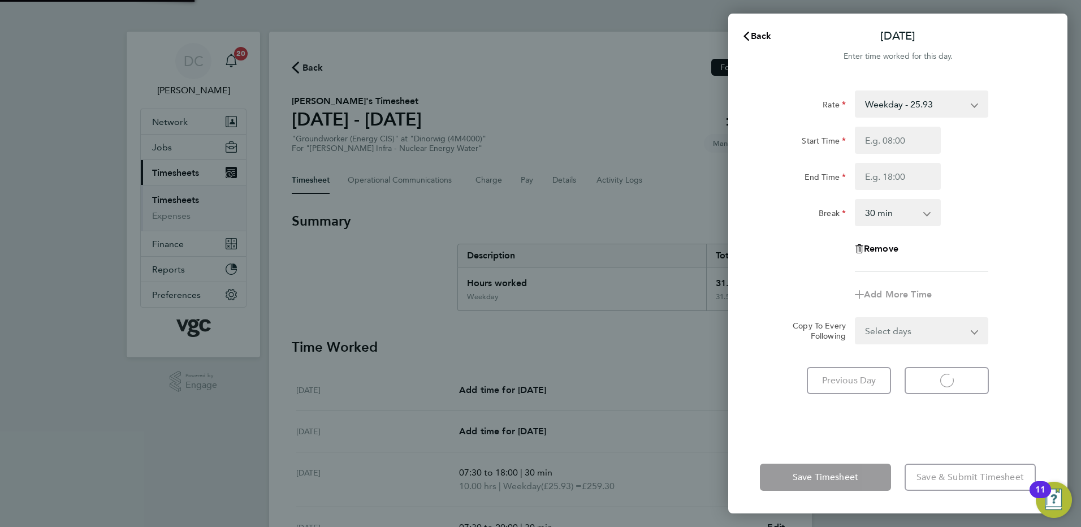
select select "30"
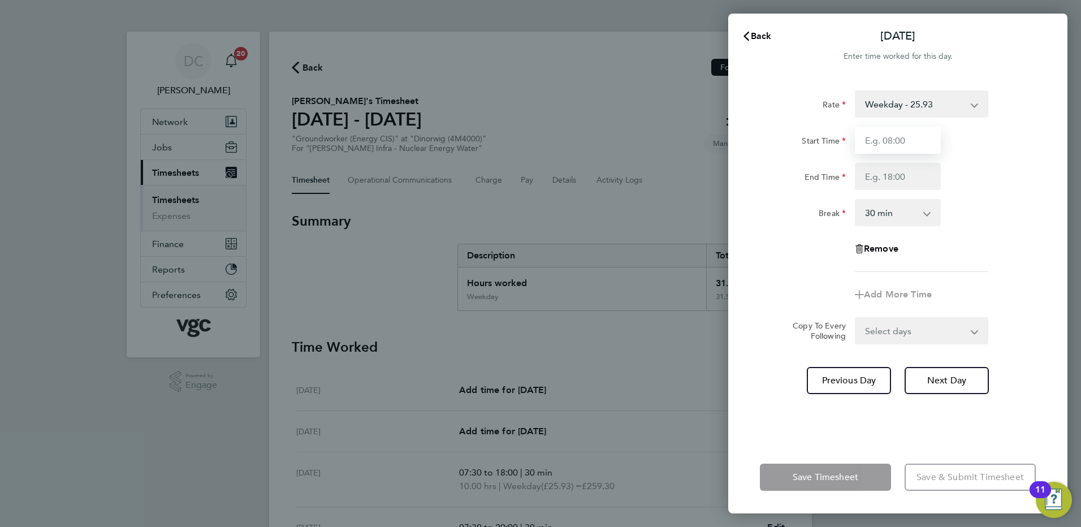
click at [898, 147] on input "Start Time" at bounding box center [898, 140] width 86 height 27
type input "07:30"
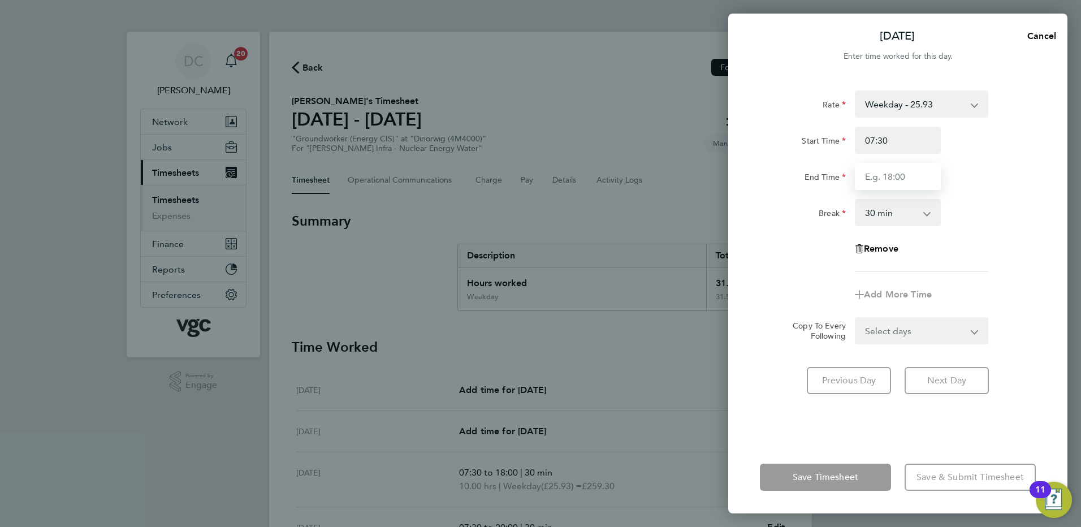
click at [884, 183] on input "End Time" at bounding box center [898, 176] width 86 height 27
type input "20:00"
click at [1021, 300] on div "Add More Time" at bounding box center [897, 294] width 285 height 27
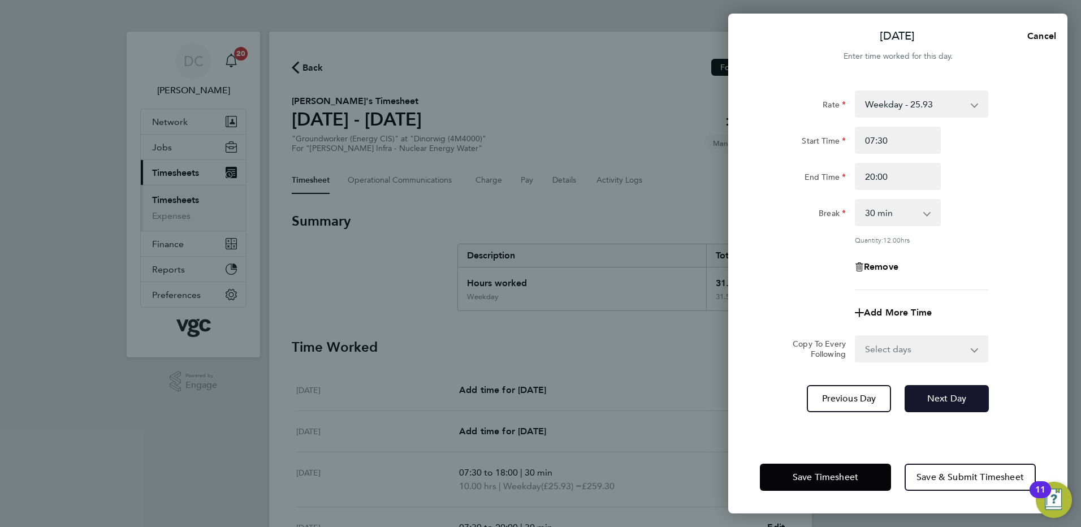
click at [942, 391] on button "Next Day" at bounding box center [947, 398] width 84 height 27
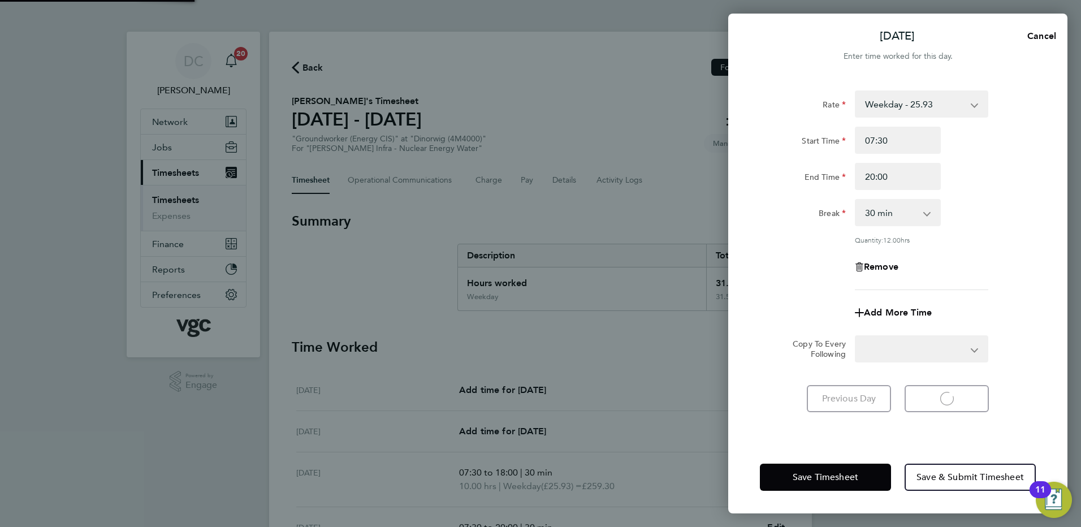
select select "30"
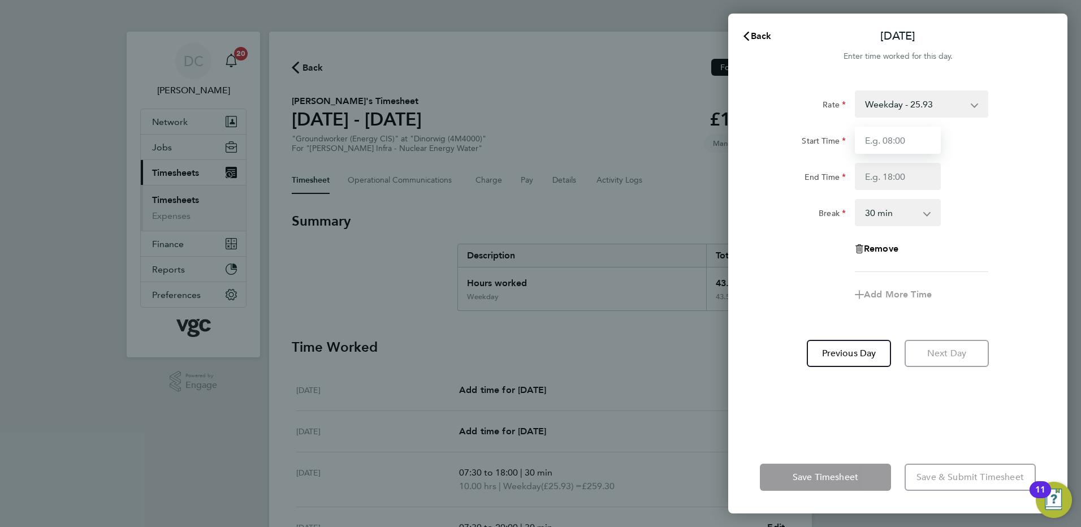
click at [887, 143] on input "Start Time" at bounding box center [898, 140] width 86 height 27
type input "07:30"
type input "16:00"
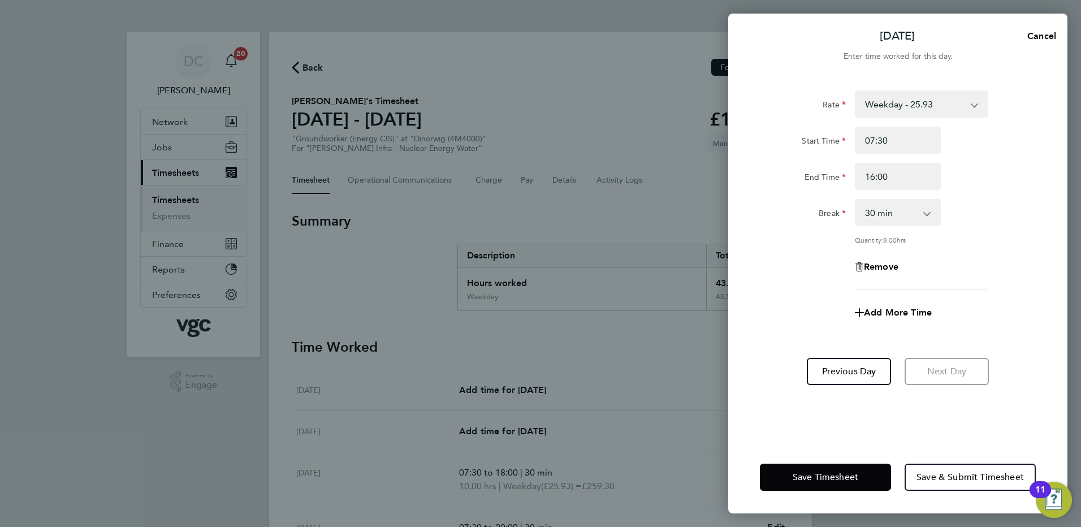
click at [1006, 279] on div "Remove" at bounding box center [897, 266] width 285 height 27
click at [829, 483] on button "Save Timesheet" at bounding box center [825, 477] width 131 height 27
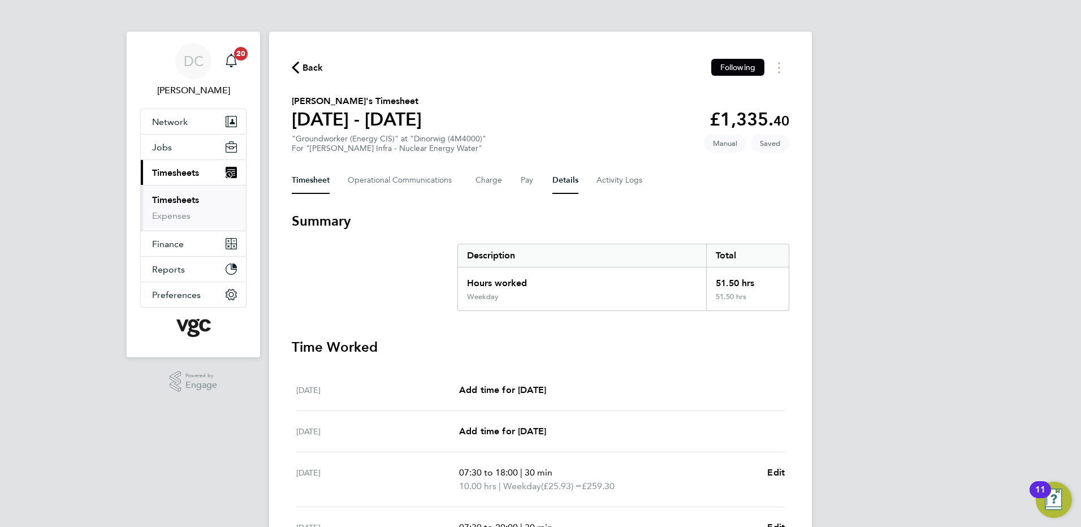
click at [568, 184] on button "Details" at bounding box center [565, 180] width 26 height 27
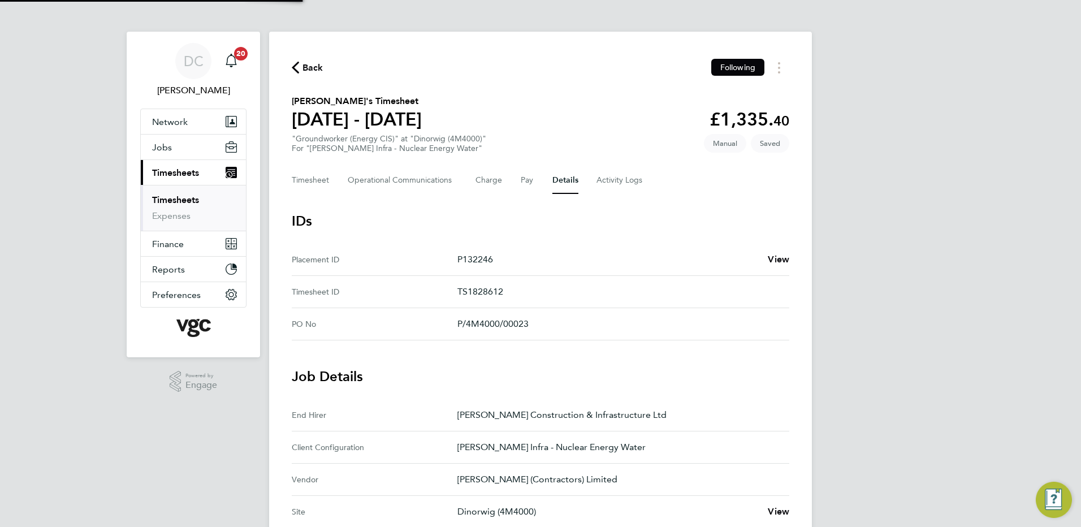
click at [983, 412] on div "DC Danny Carr Notifications 20 Applications: Network Team Members Businesses Si…" at bounding box center [540, 424] width 1081 height 848
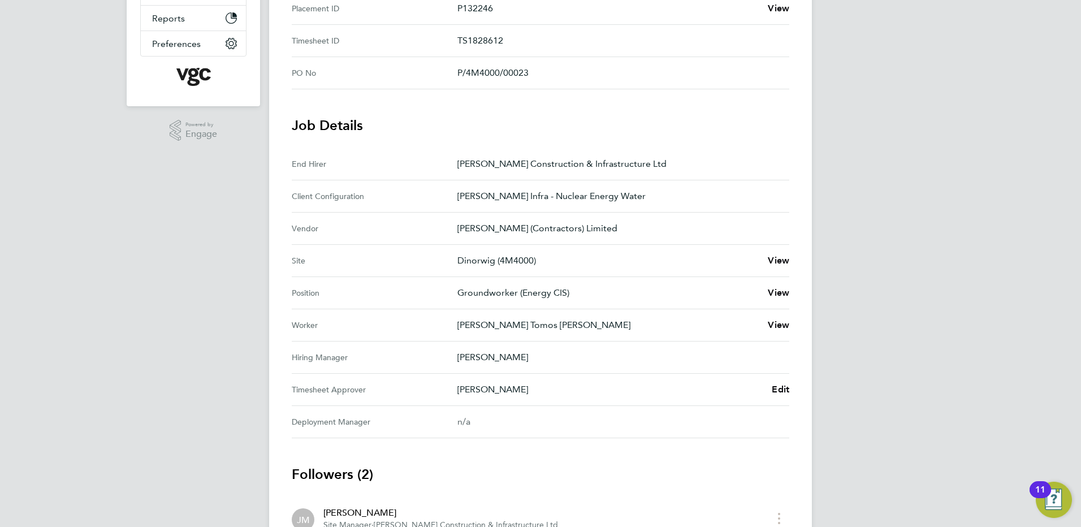
scroll to position [294, 0]
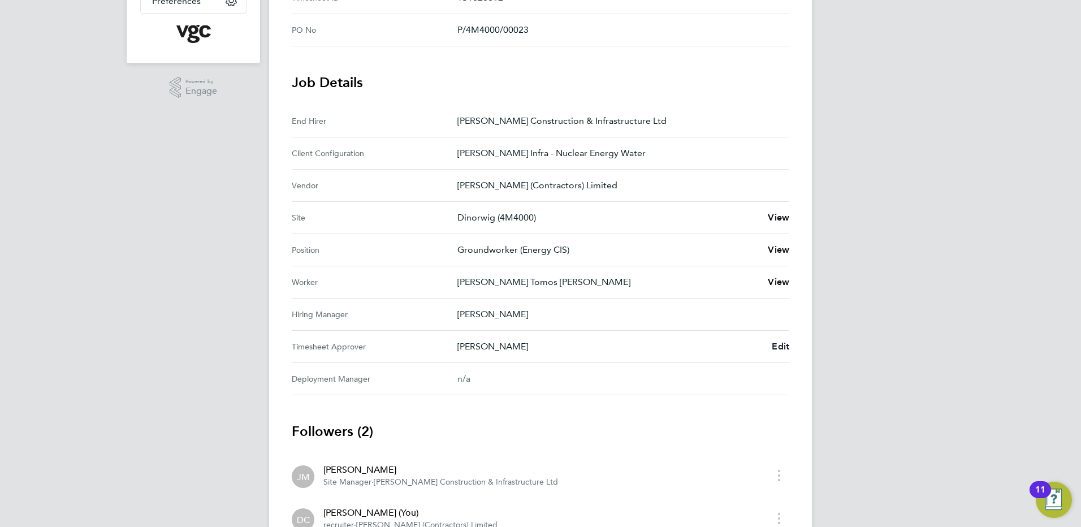
click at [783, 347] on span "Edit" at bounding box center [781, 346] width 18 height 11
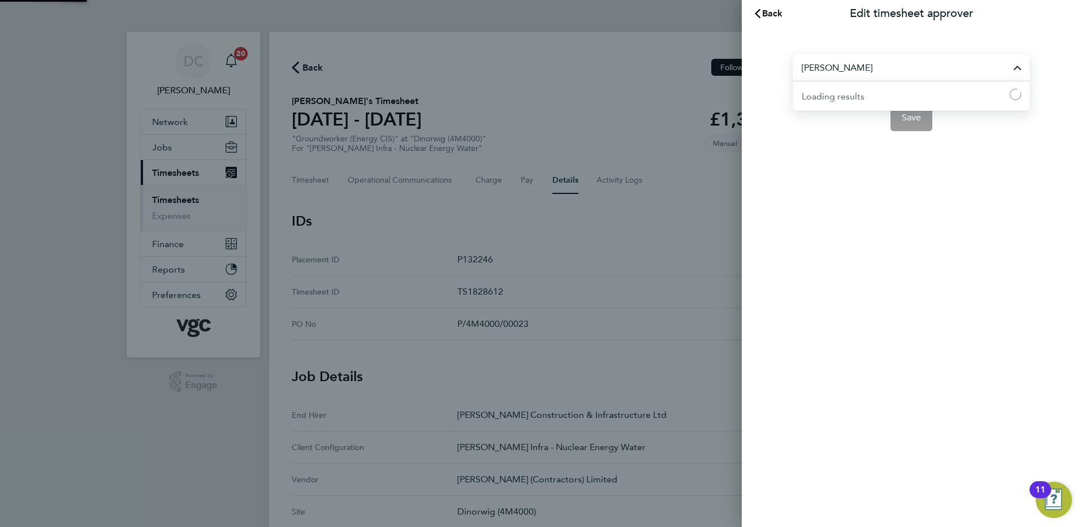
click at [881, 64] on input "[PERSON_NAME]" at bounding box center [911, 67] width 237 height 27
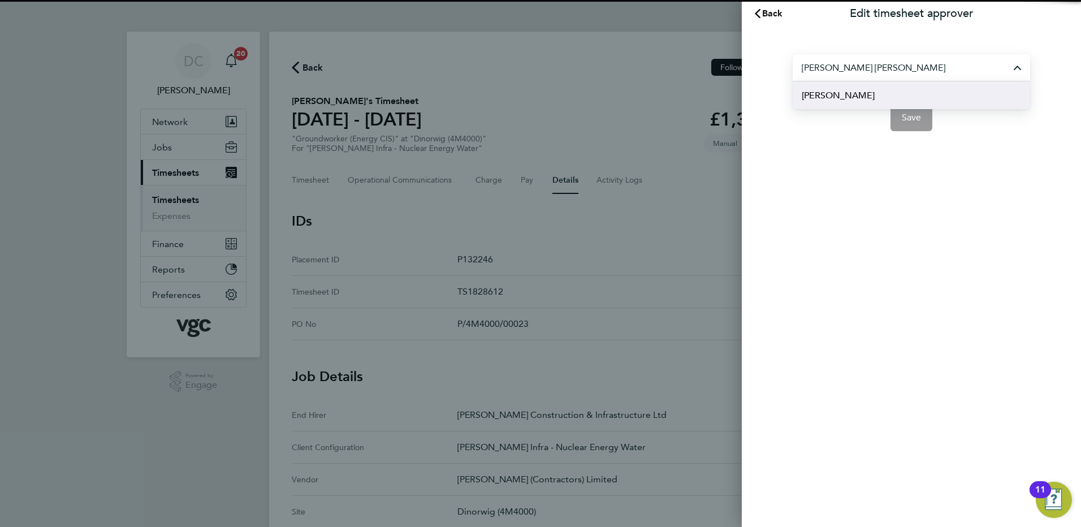
click at [850, 92] on span "[PERSON_NAME]" at bounding box center [838, 96] width 73 height 14
type input "[PERSON_NAME]"
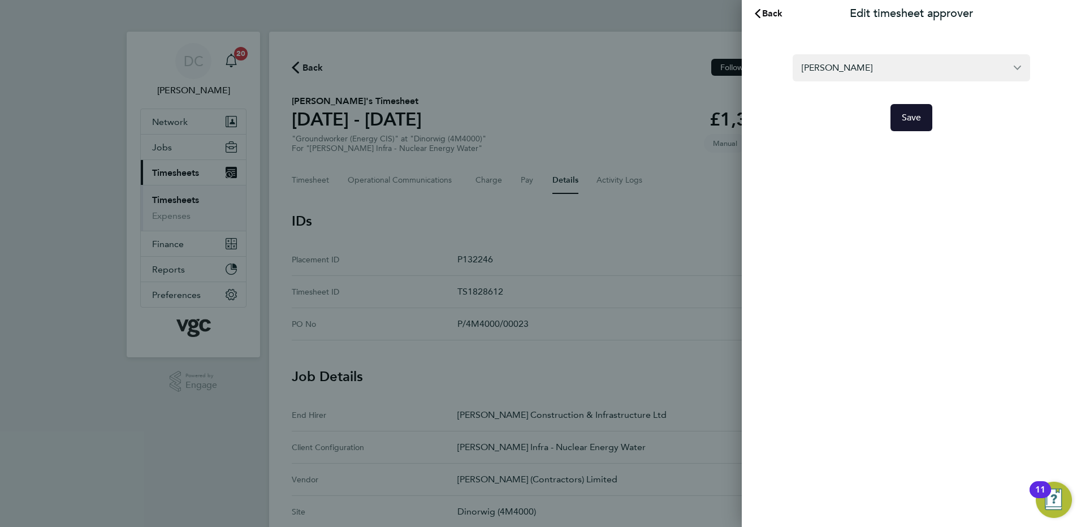
click at [915, 118] on span "Save" at bounding box center [912, 117] width 20 height 11
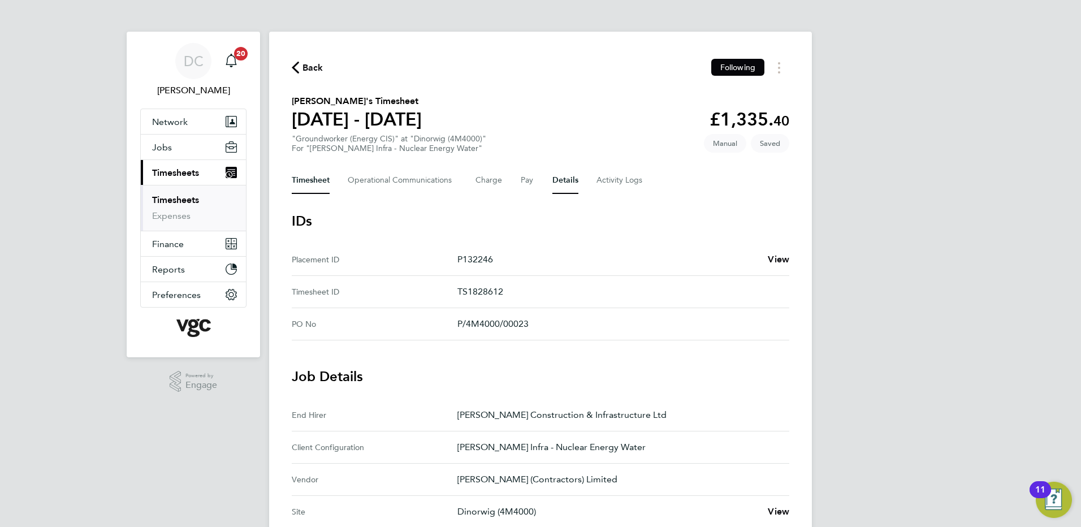
click at [321, 180] on button "Timesheet" at bounding box center [311, 180] width 38 height 27
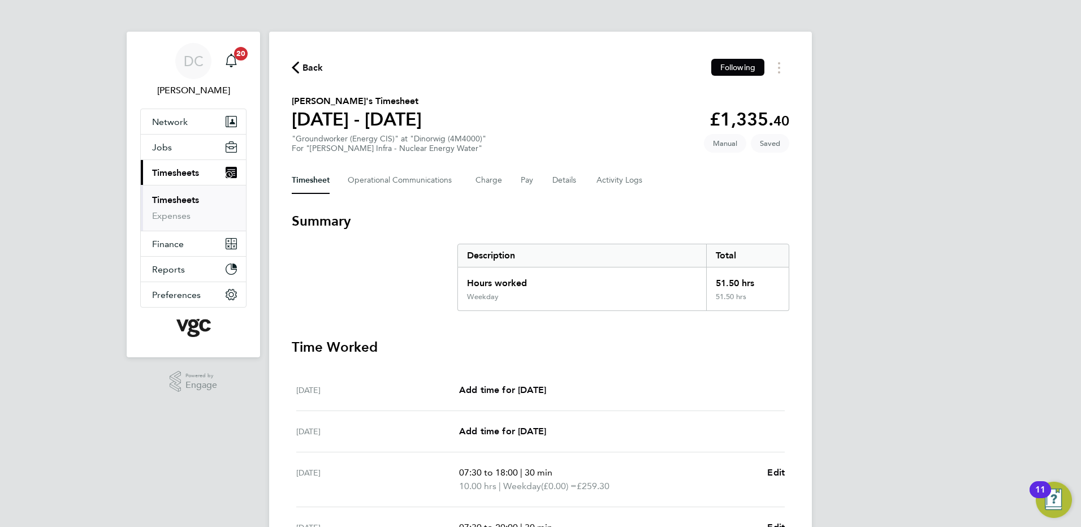
click at [867, 256] on div "DC Danny Carr Notifications 20 Applications: Network Team Members Businesses Si…" at bounding box center [540, 413] width 1081 height 826
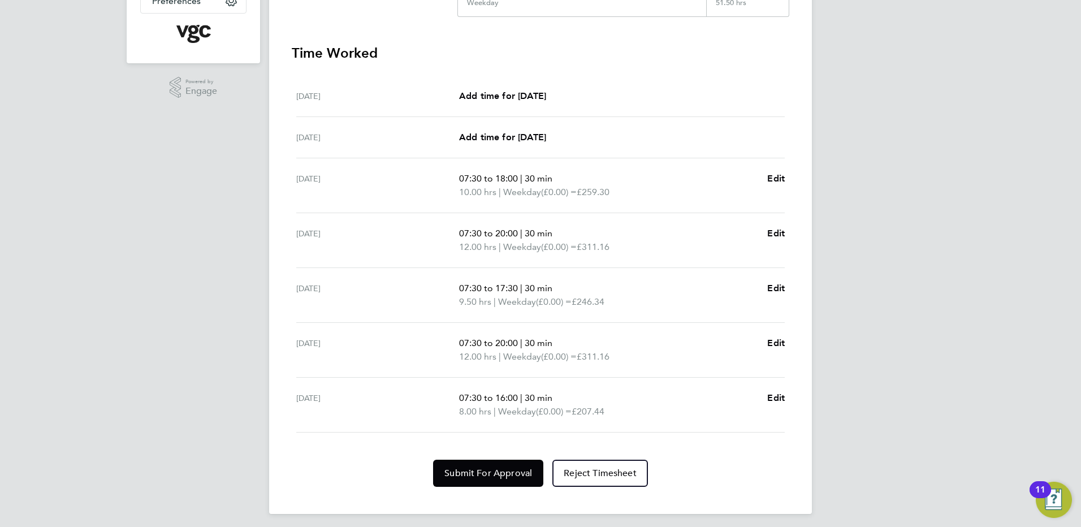
scroll to position [299, 0]
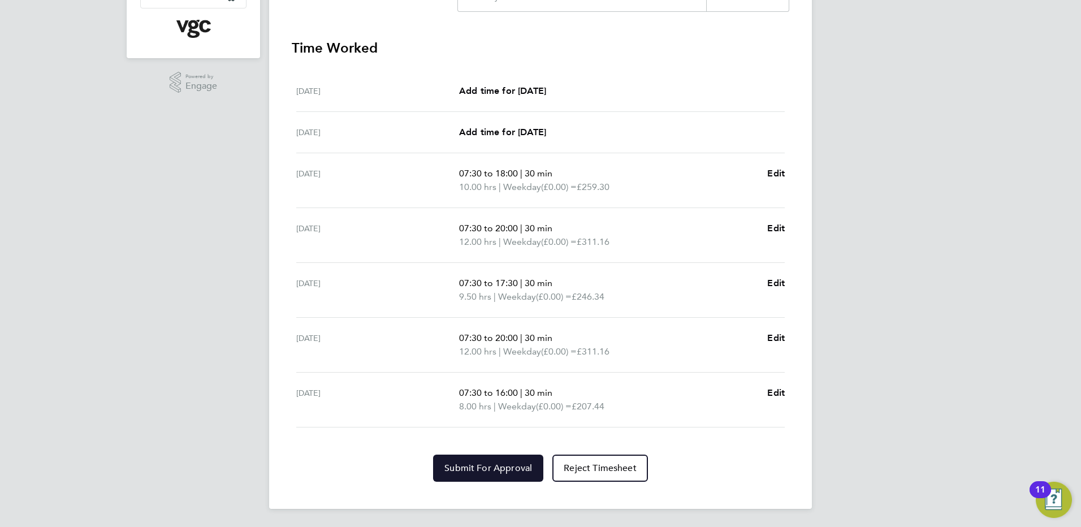
click at [505, 470] on span "Submit For Approval" at bounding box center [488, 467] width 88 height 11
click at [838, 329] on div "DC Danny Carr Notifications 20 Applications: Network Team Members Businesses Si…" at bounding box center [540, 114] width 1081 height 826
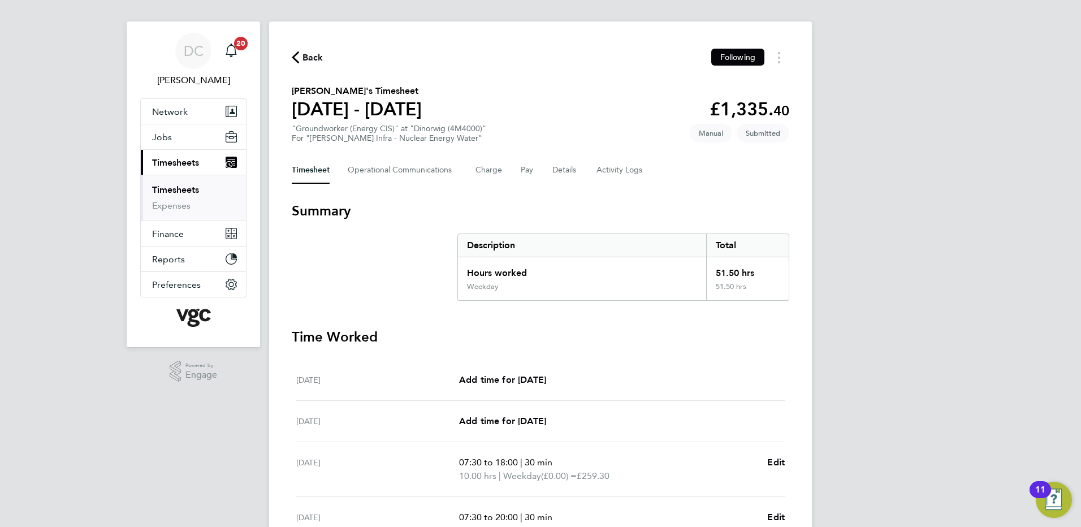
scroll to position [0, 0]
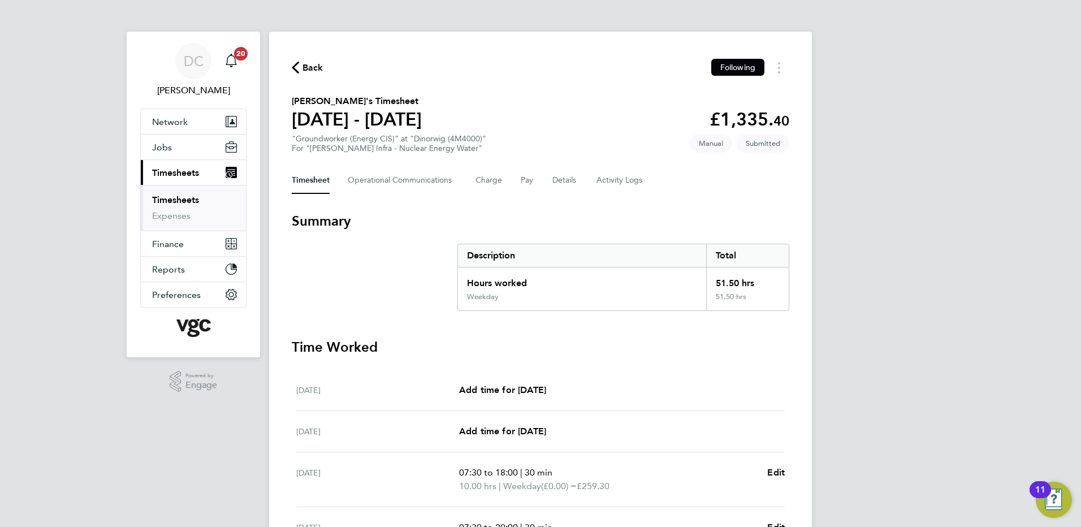
click at [314, 70] on span "Back" at bounding box center [312, 68] width 21 height 14
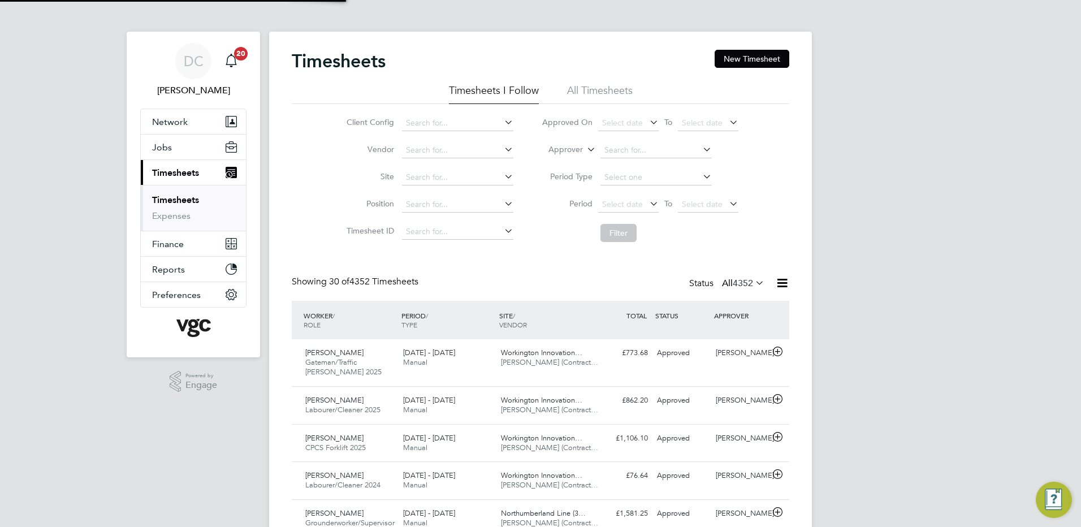
scroll to position [29, 98]
click at [753, 59] on button "New Timesheet" at bounding box center [752, 59] width 75 height 18
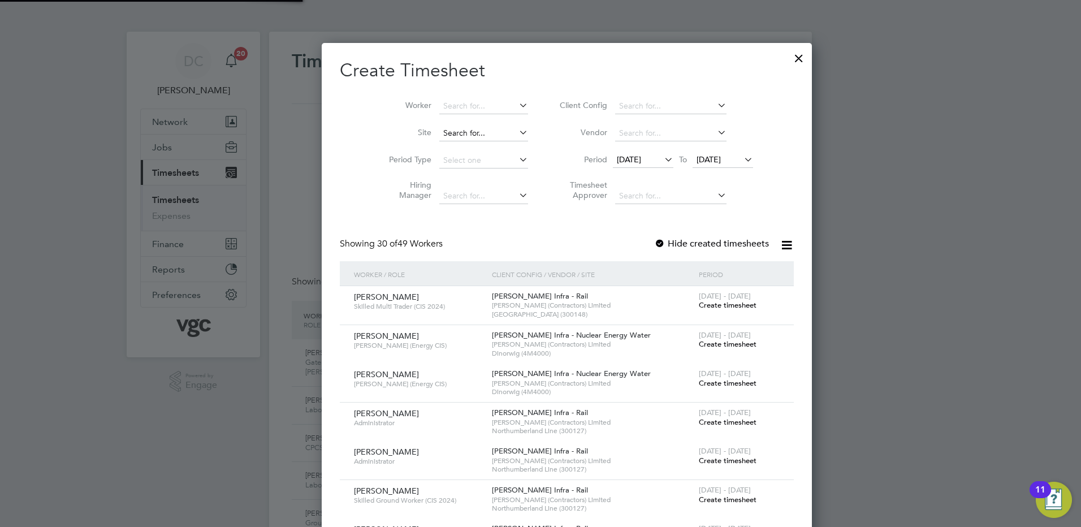
click at [439, 131] on input at bounding box center [483, 134] width 89 height 16
click at [443, 148] on b "Dinorwig" at bounding box center [434, 149] width 34 height 10
type input "Dinorwig (4M4000)"
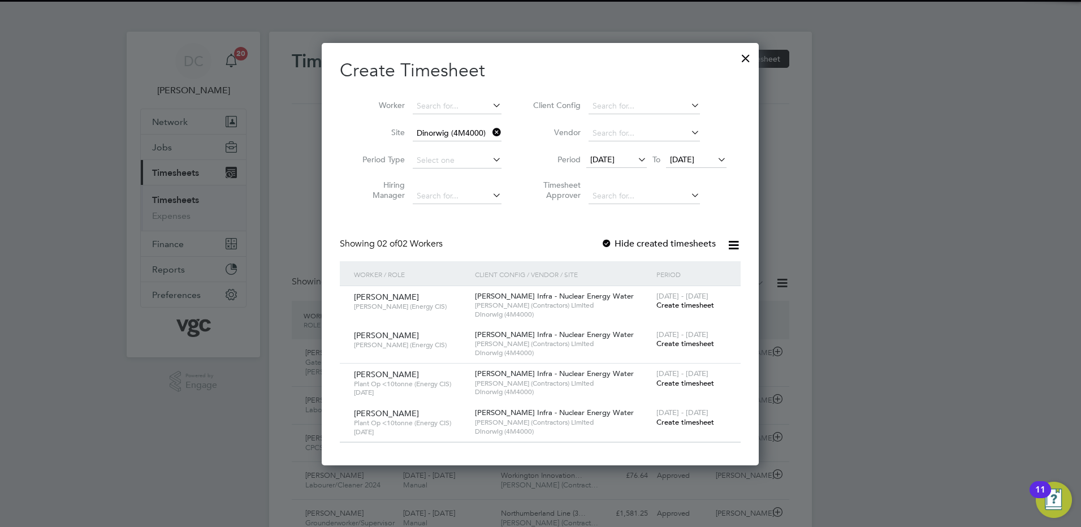
click at [611, 154] on span "[DATE]" at bounding box center [602, 159] width 24 height 10
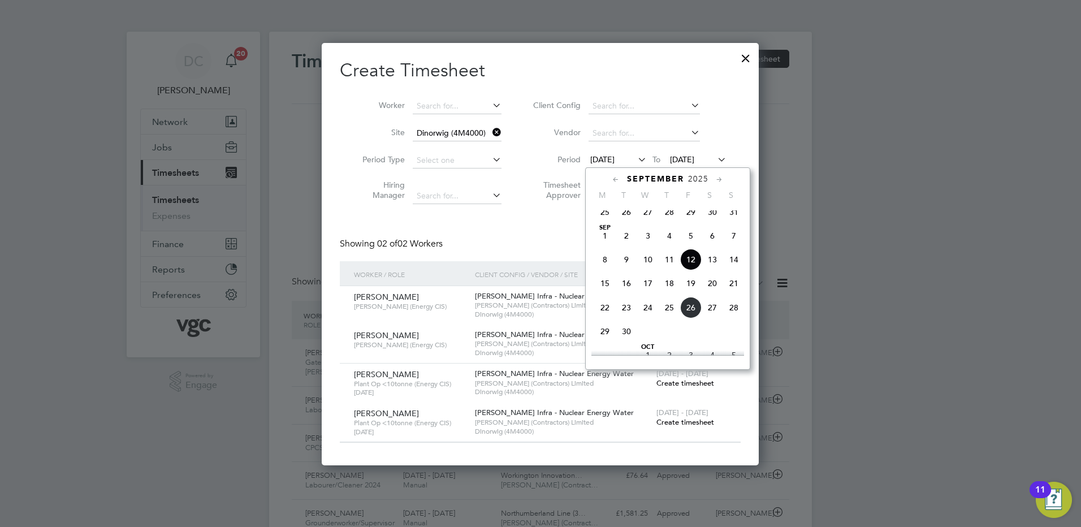
click at [714, 291] on span "20" at bounding box center [712, 283] width 21 height 21
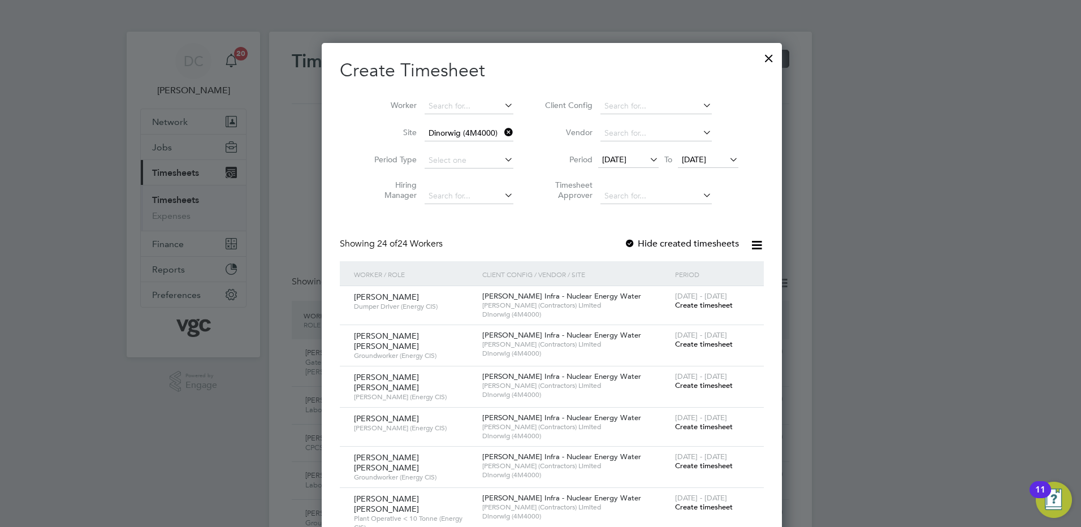
click at [692, 159] on span "[DATE]" at bounding box center [694, 159] width 24 height 10
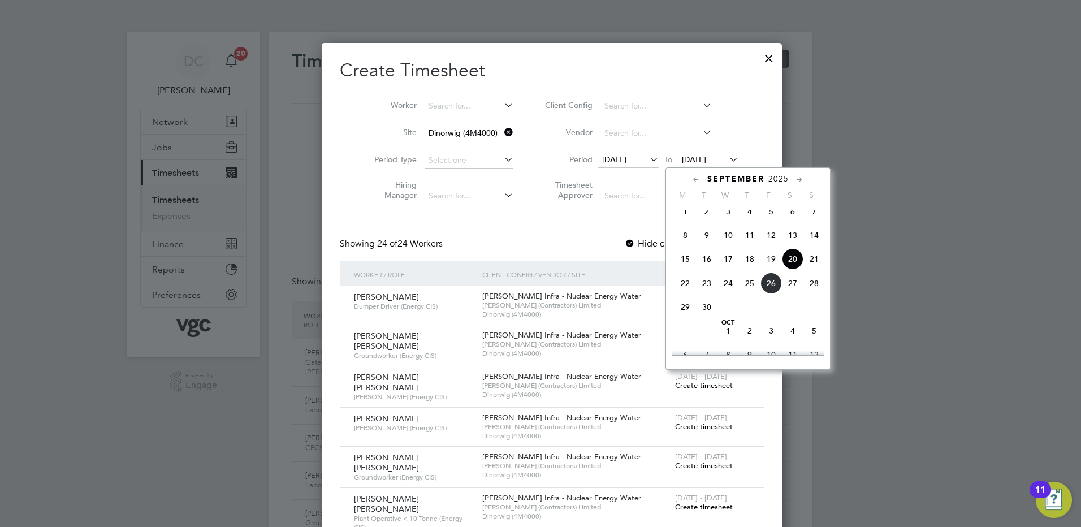
click at [770, 290] on span "26" at bounding box center [770, 283] width 21 height 21
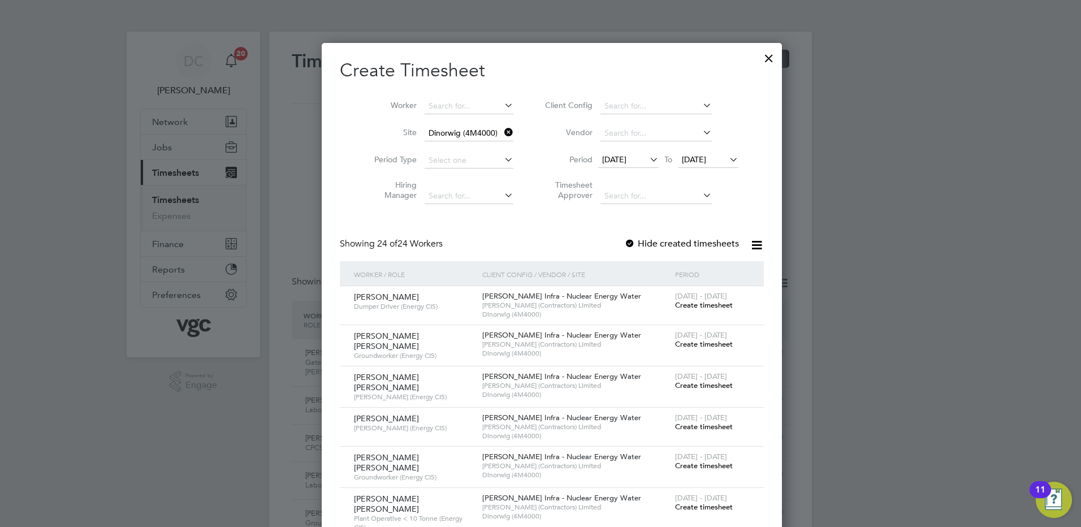
click at [683, 383] on span "Create timesheet" at bounding box center [704, 386] width 58 height 10
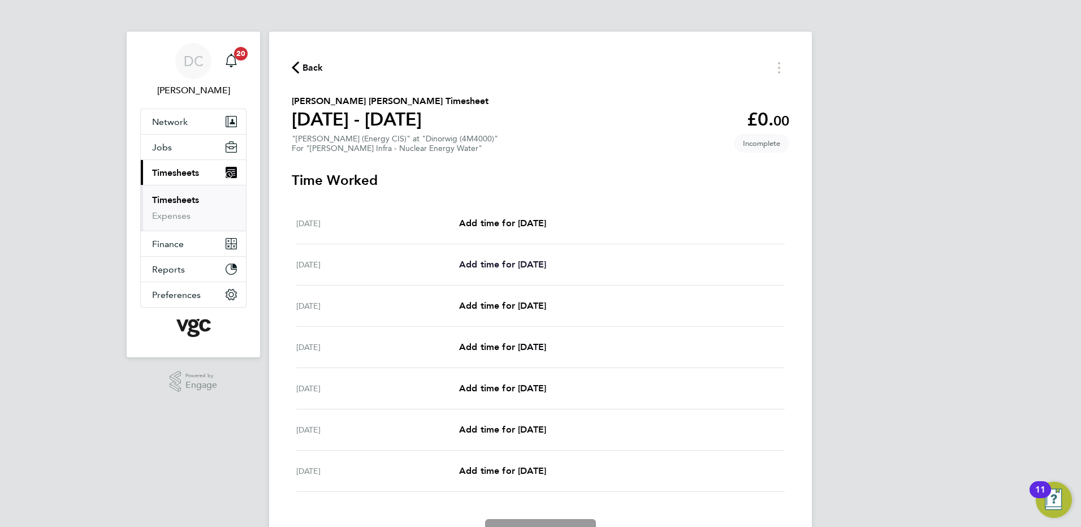
click at [530, 265] on span "Add time for [DATE]" at bounding box center [502, 264] width 87 height 11
select select "30"
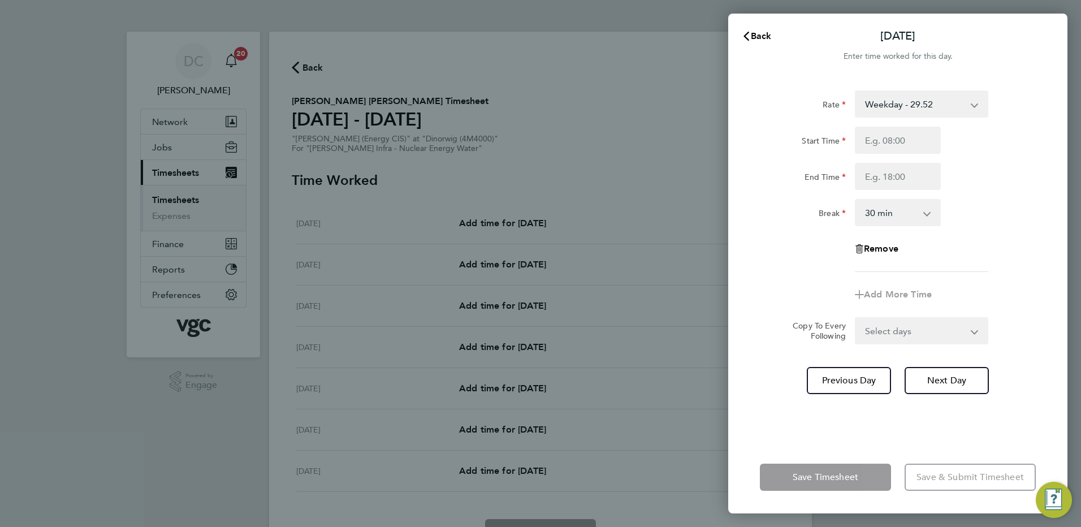
click at [888, 111] on select "Weekday - 29.52 Bonus - 150.00 Bank Holiday (exc Christmas) - 51.63 Weekends - …" at bounding box center [915, 104] width 118 height 25
select select "30"
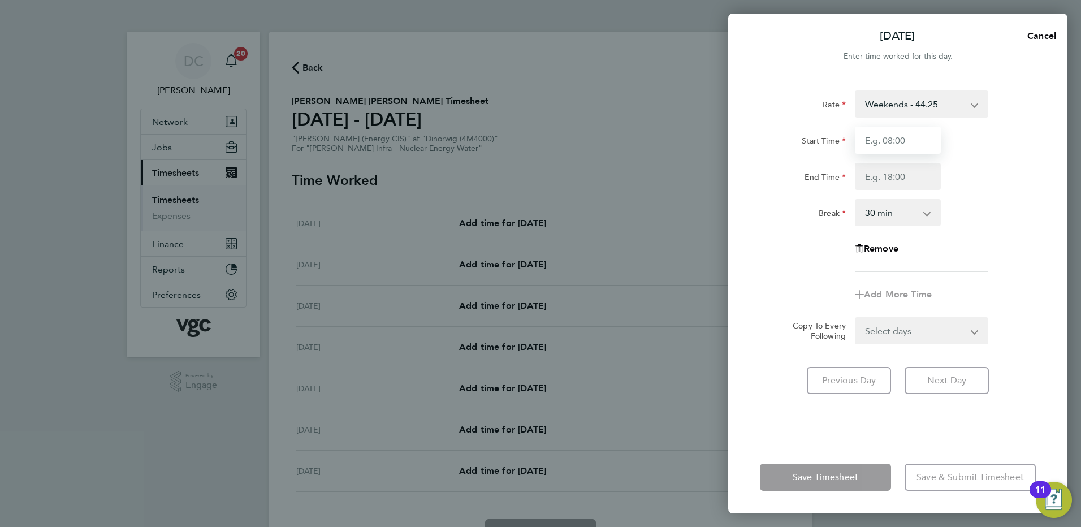
click at [870, 148] on input "Start Time" at bounding box center [898, 140] width 86 height 27
type input "07:30"
type input "16:00"
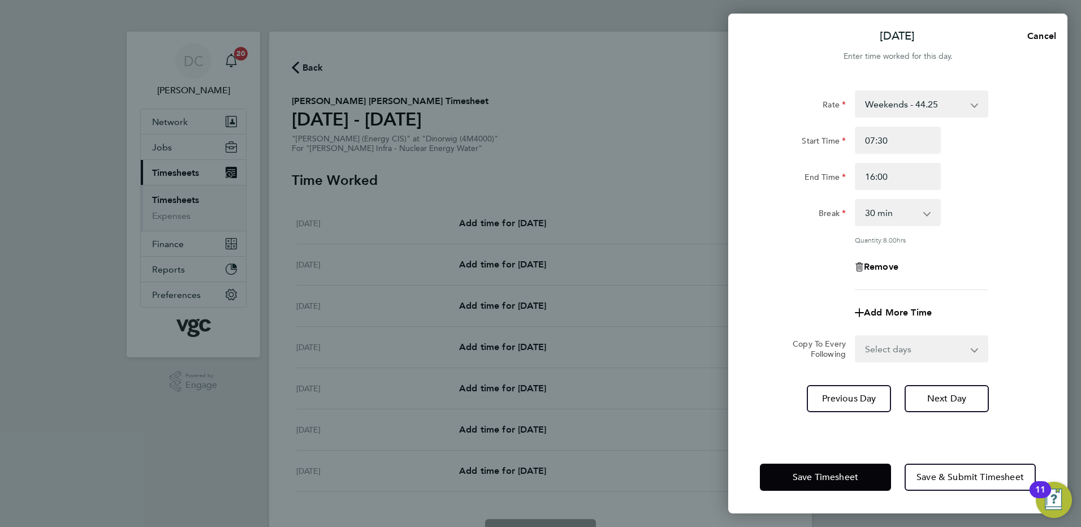
click at [788, 286] on div "Rate Weekends - 44.25 Bonus - 150.00 Weekday - 29.52 Bank Holiday (exc Christma…" at bounding box center [898, 190] width 276 height 200
click at [928, 393] on span "Next Day" at bounding box center [946, 398] width 39 height 11
select select "30"
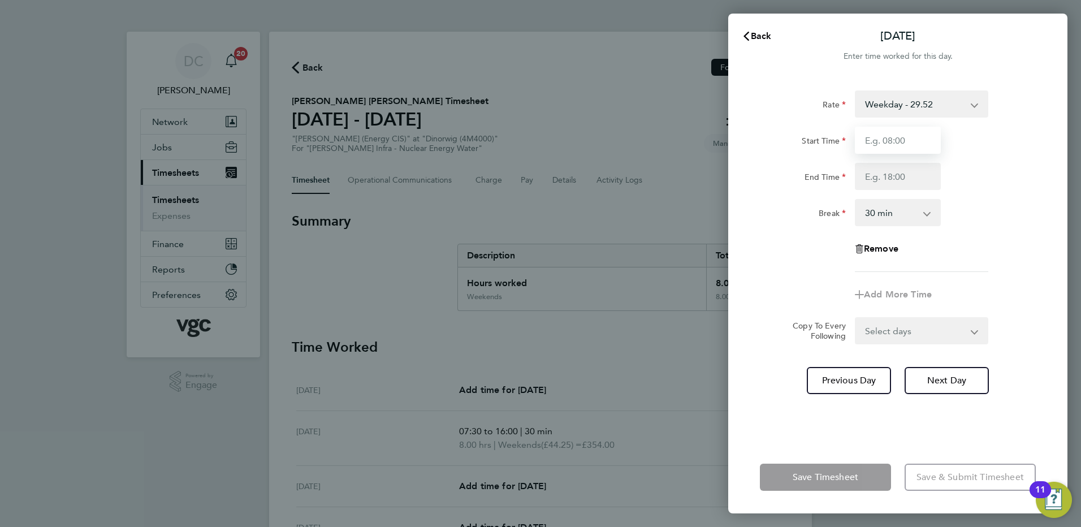
click at [911, 137] on input "Start Time" at bounding box center [898, 140] width 86 height 27
type input "07:30"
click at [885, 178] on input "End Time" at bounding box center [898, 176] width 86 height 27
type input "17:30"
click at [989, 254] on div "Remove" at bounding box center [897, 248] width 285 height 27
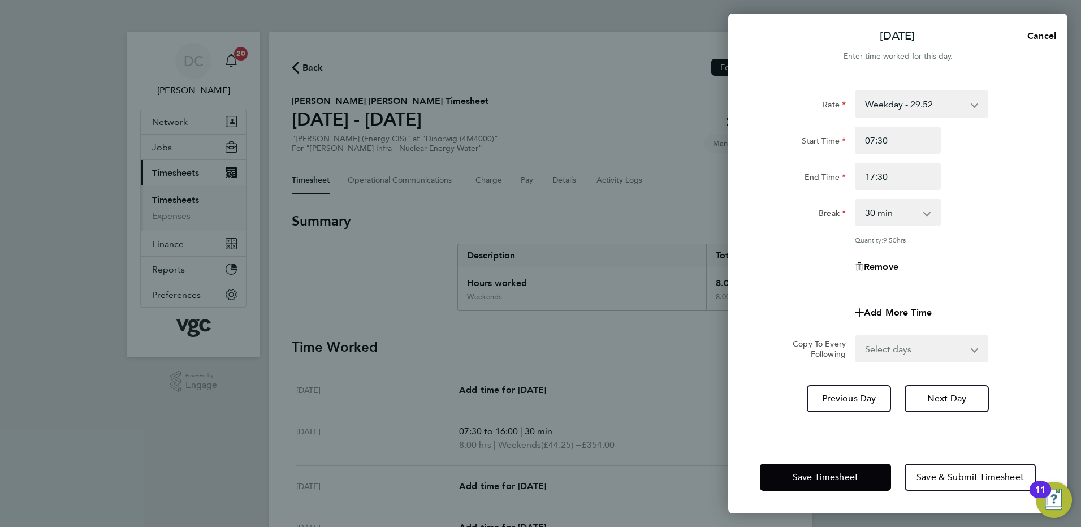
click at [887, 347] on select "Select days Day [DATE] [DATE] [DATE] [DATE]" at bounding box center [915, 348] width 119 height 25
select select "DAY"
click at [856, 336] on select "Select days Day [DATE] [DATE] [DATE] [DATE]" at bounding box center [915, 348] width 119 height 25
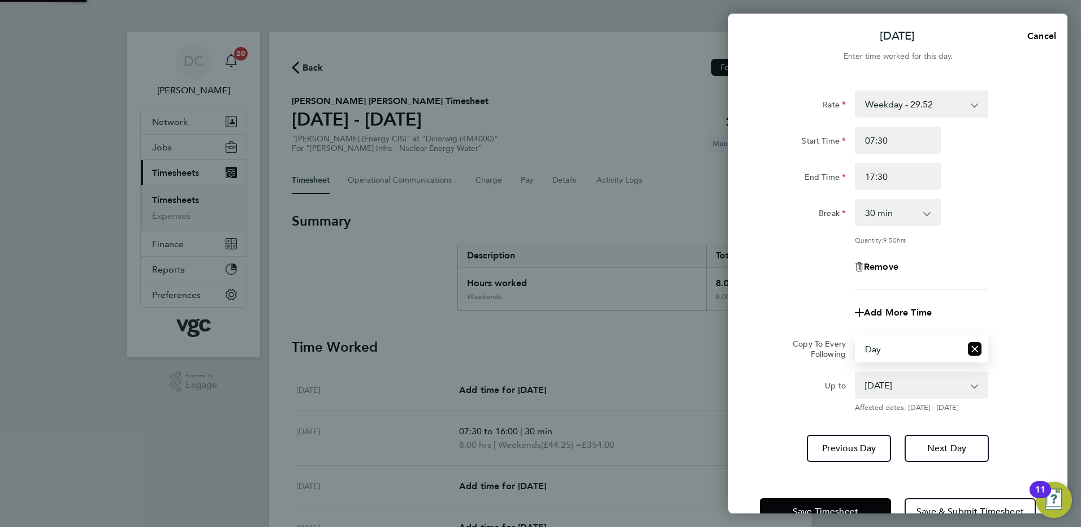
click at [894, 389] on select "[DATE] [DATE] [DATE] [DATE]" at bounding box center [915, 385] width 118 height 25
select select "[DATE]"
click at [856, 373] on select "[DATE] [DATE] [DATE] [DATE]" at bounding box center [915, 385] width 118 height 25
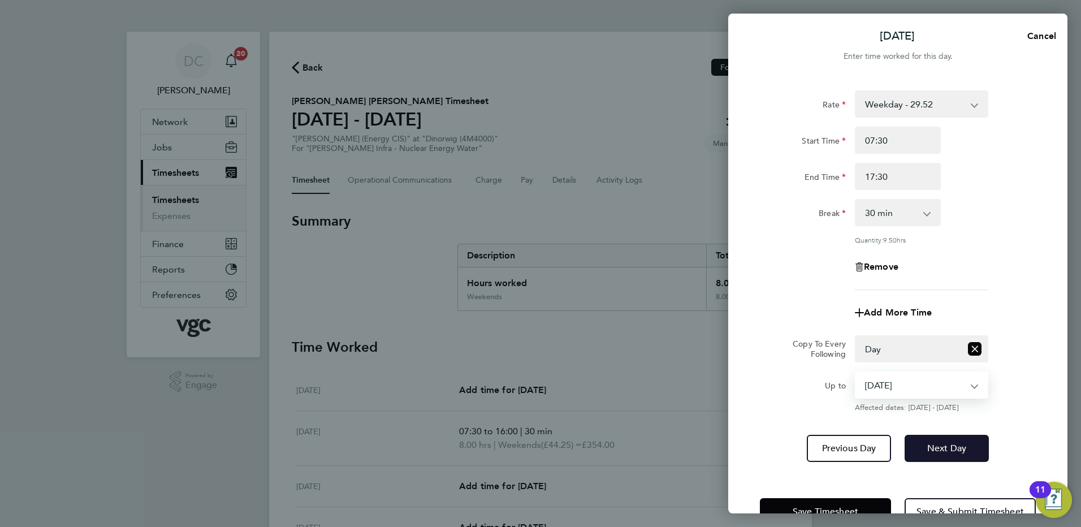
click at [930, 449] on span "Next Day" at bounding box center [946, 448] width 39 height 11
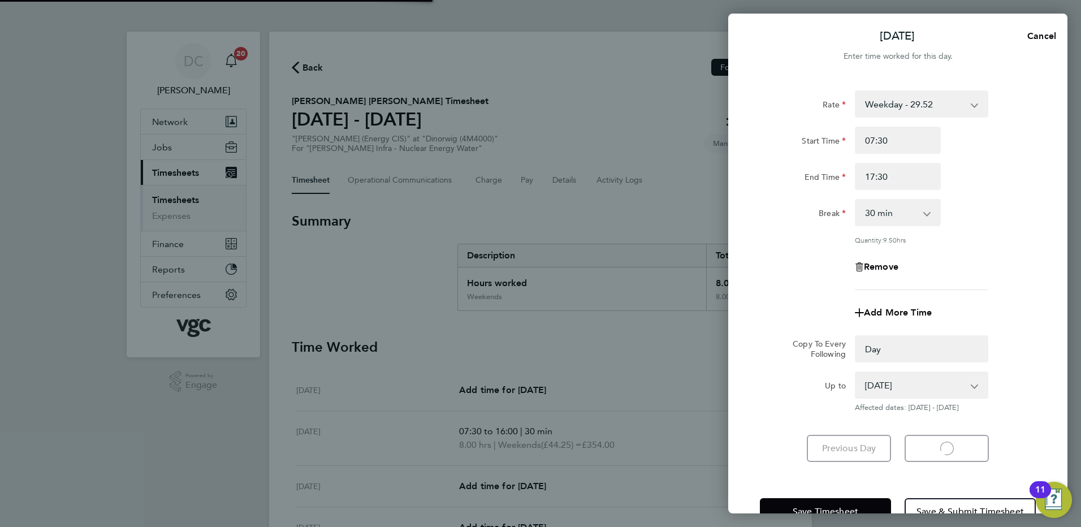
select select "0: null"
select select "30"
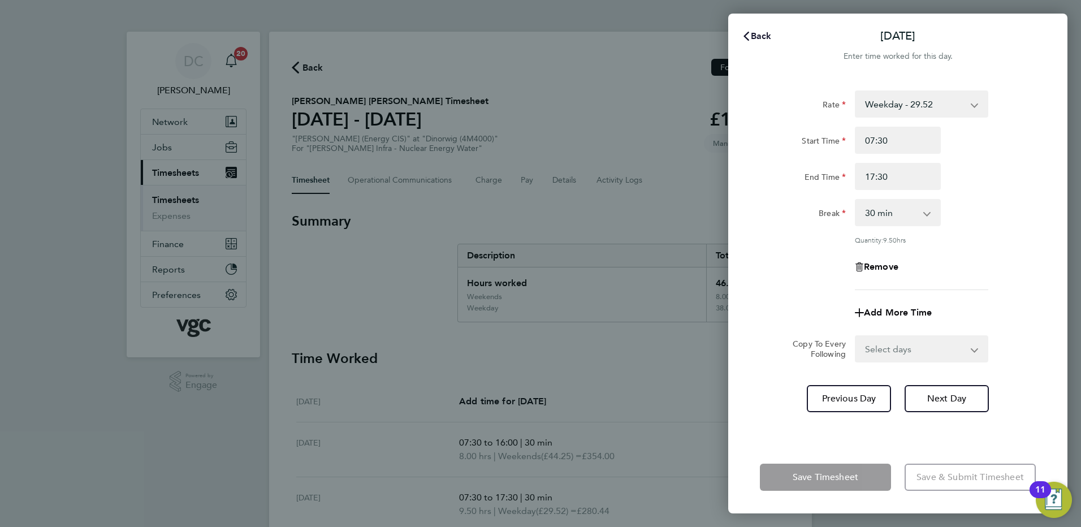
click at [761, 36] on span "Back" at bounding box center [761, 36] width 21 height 11
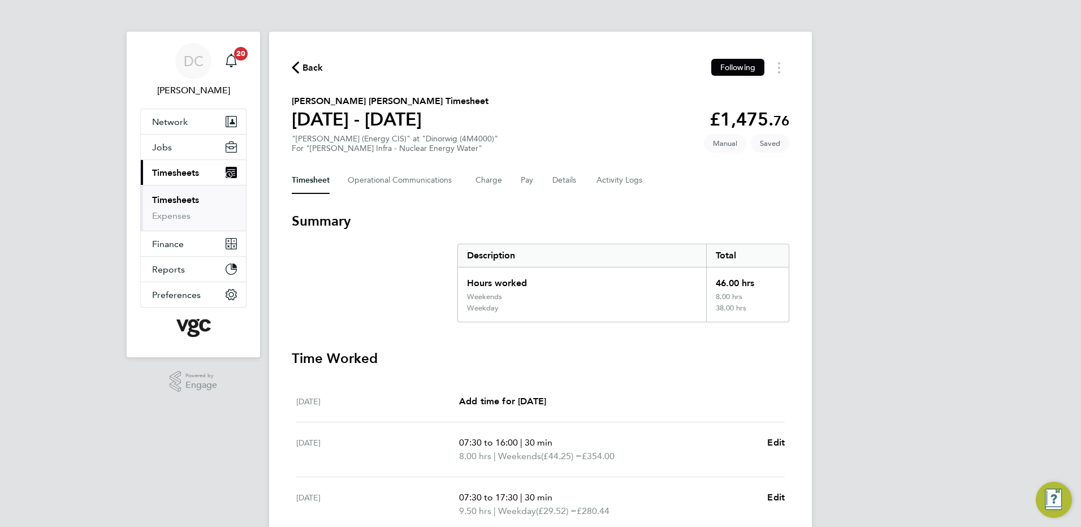
click at [925, 273] on div "DC Danny Carr Notifications 20 Applications: Network Team Members Businesses Si…" at bounding box center [540, 418] width 1081 height 837
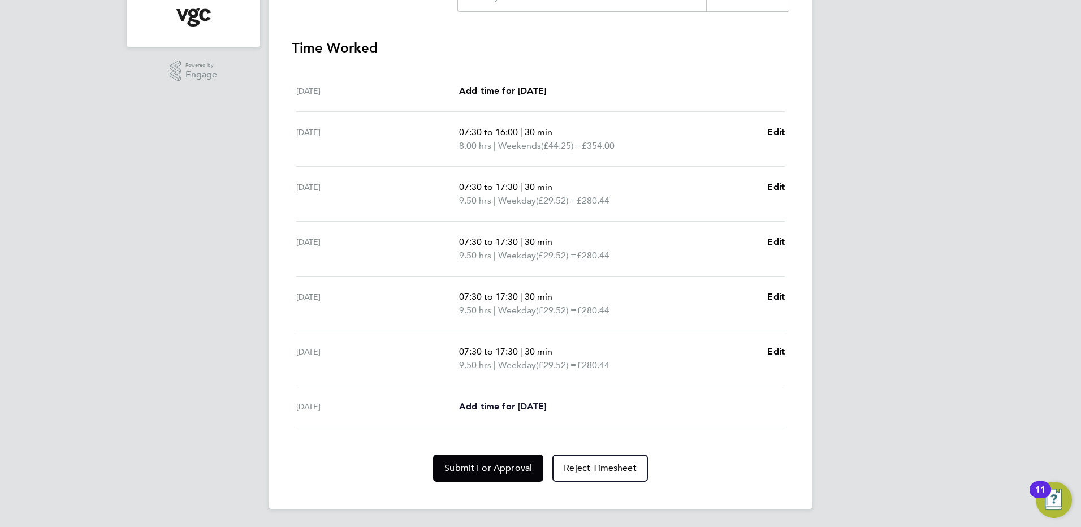
click at [540, 407] on span "Add time for [DATE]" at bounding box center [502, 406] width 87 height 11
select select "30"
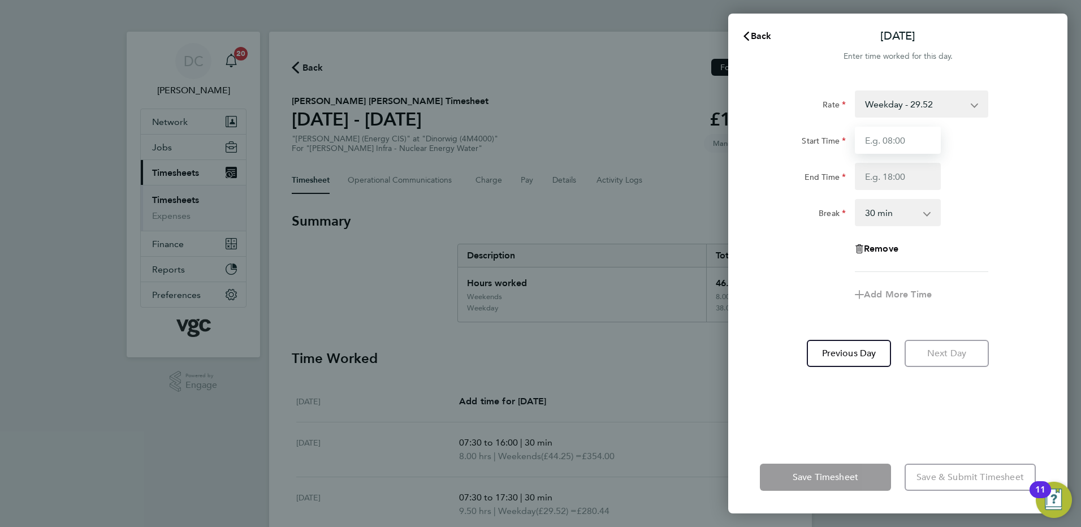
click at [901, 146] on input "Start Time" at bounding box center [898, 140] width 86 height 27
type input "07:30"
type input "16:00"
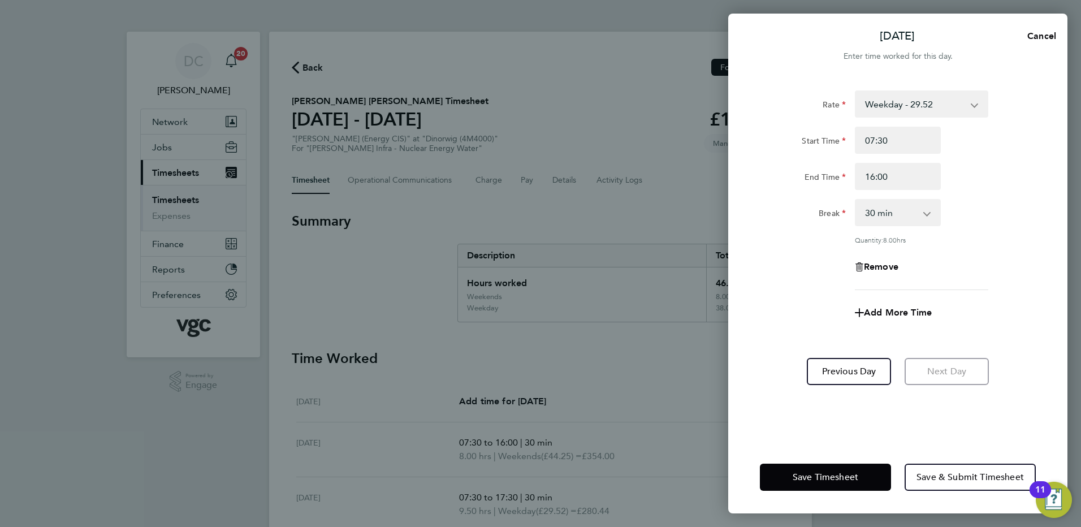
click at [791, 302] on div "Add More Time" at bounding box center [897, 312] width 285 height 27
click at [829, 478] on span "Save Timesheet" at bounding box center [826, 477] width 66 height 11
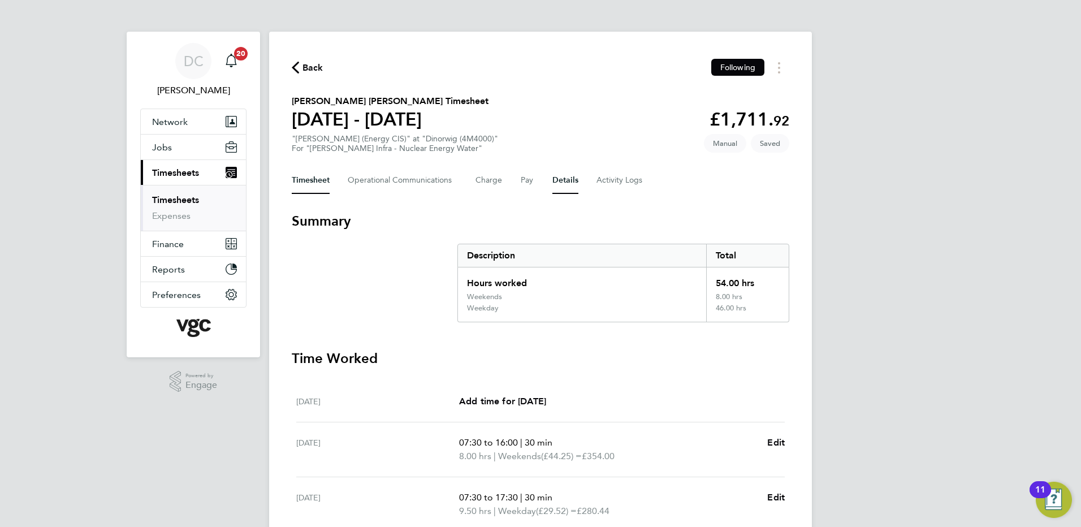
click at [559, 183] on button "Details" at bounding box center [565, 180] width 26 height 27
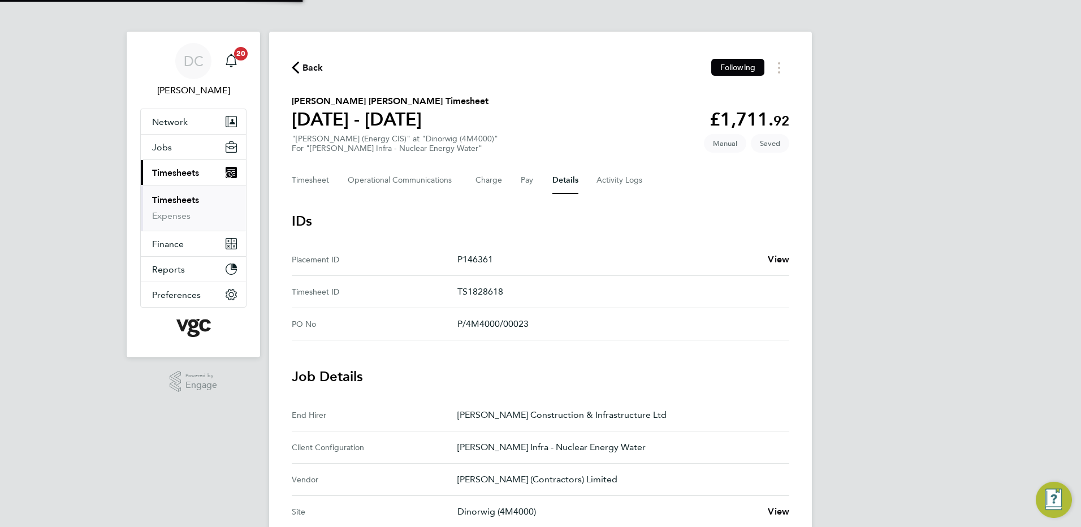
click at [943, 347] on div "DC Danny Carr Notifications 20 Applications: Network Team Members Businesses Si…" at bounding box center [540, 424] width 1081 height 848
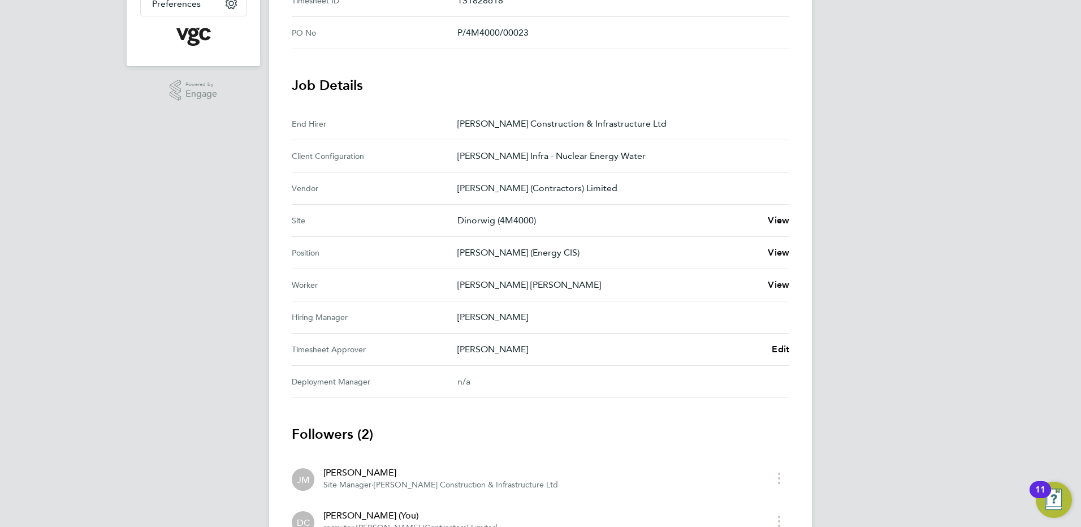
scroll to position [294, 0]
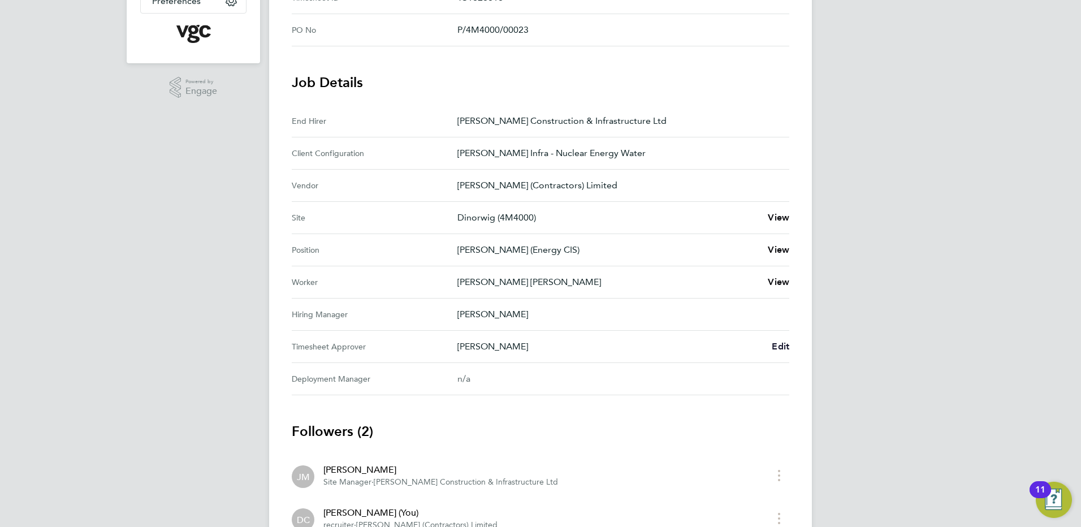
click at [776, 347] on span "Edit" at bounding box center [781, 346] width 18 height 11
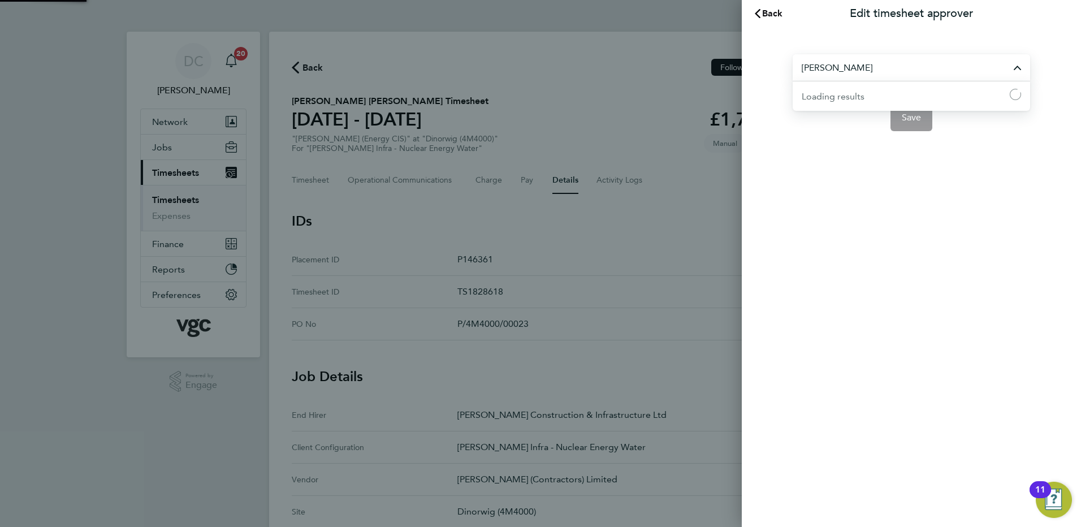
click at [875, 68] on input "[PERSON_NAME]" at bounding box center [911, 67] width 237 height 27
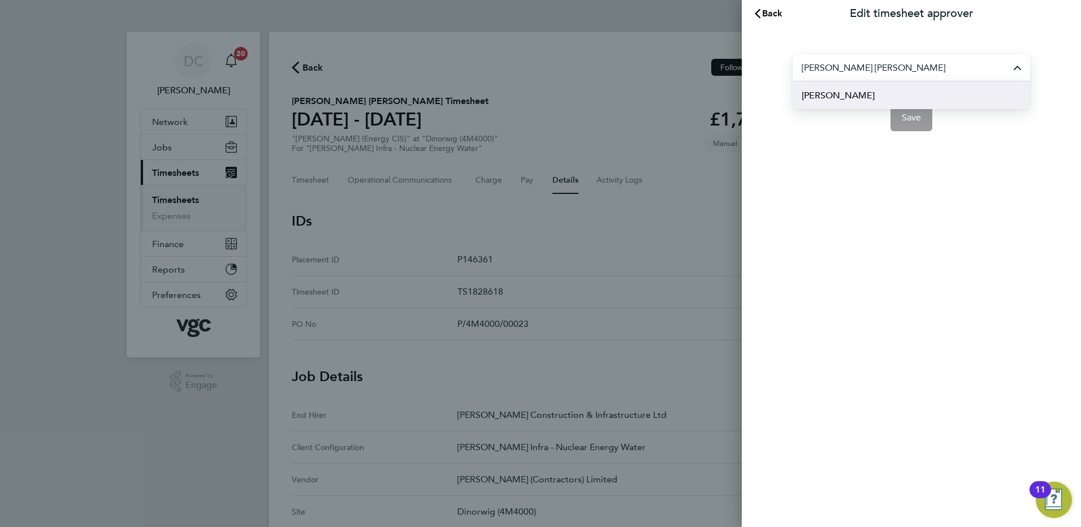
click at [861, 96] on span "[PERSON_NAME]" at bounding box center [838, 96] width 73 height 14
type input "[PERSON_NAME]"
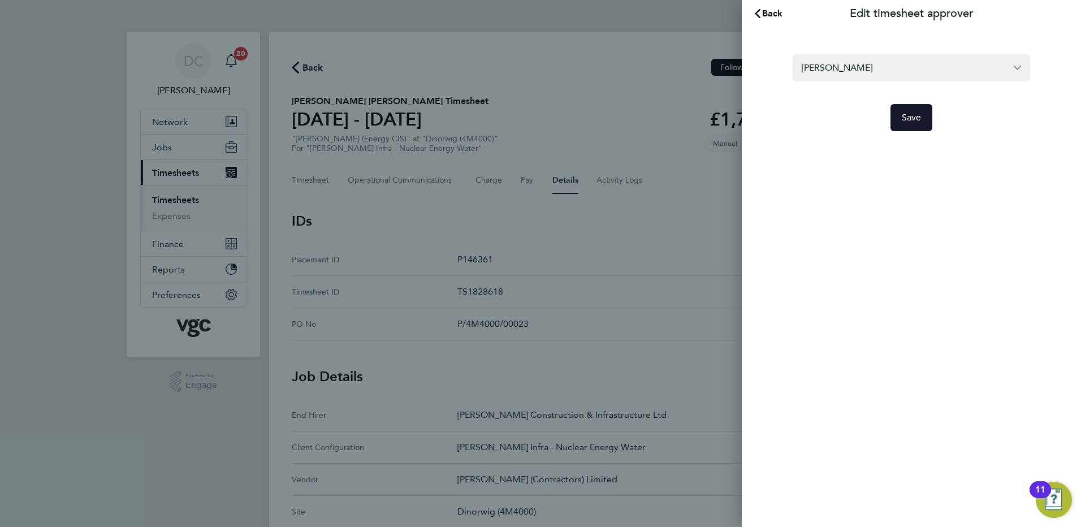
click at [915, 119] on span "Save" at bounding box center [912, 117] width 20 height 11
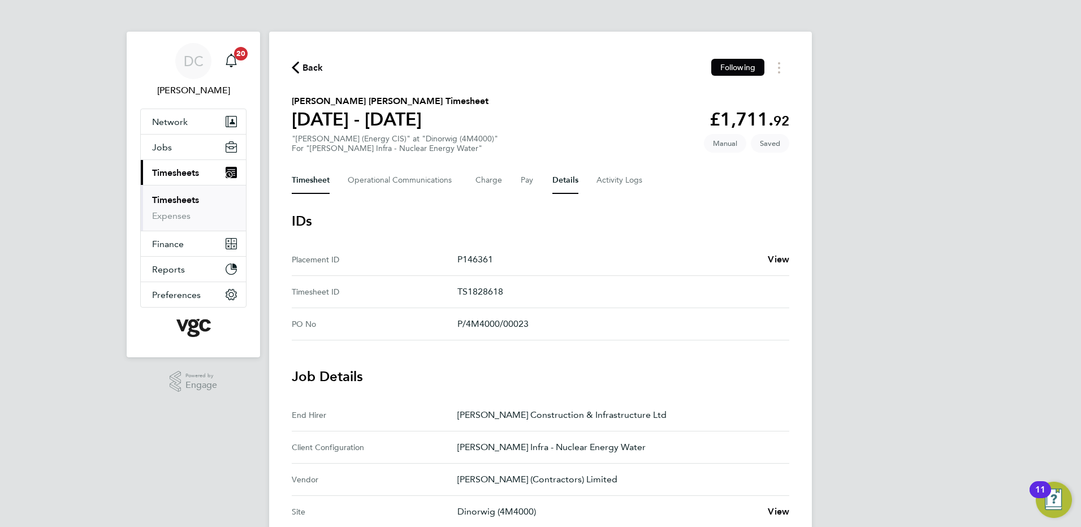
click at [314, 179] on button "Timesheet" at bounding box center [311, 180] width 38 height 27
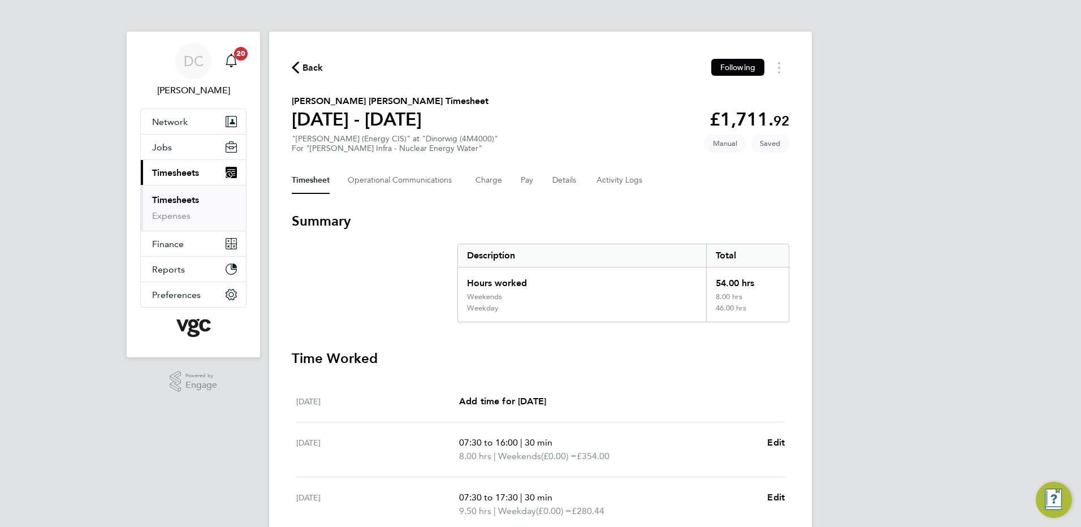
click at [876, 265] on div "DC Danny Carr Notifications 20 Applications: Network Team Members Businesses Si…" at bounding box center [540, 425] width 1081 height 851
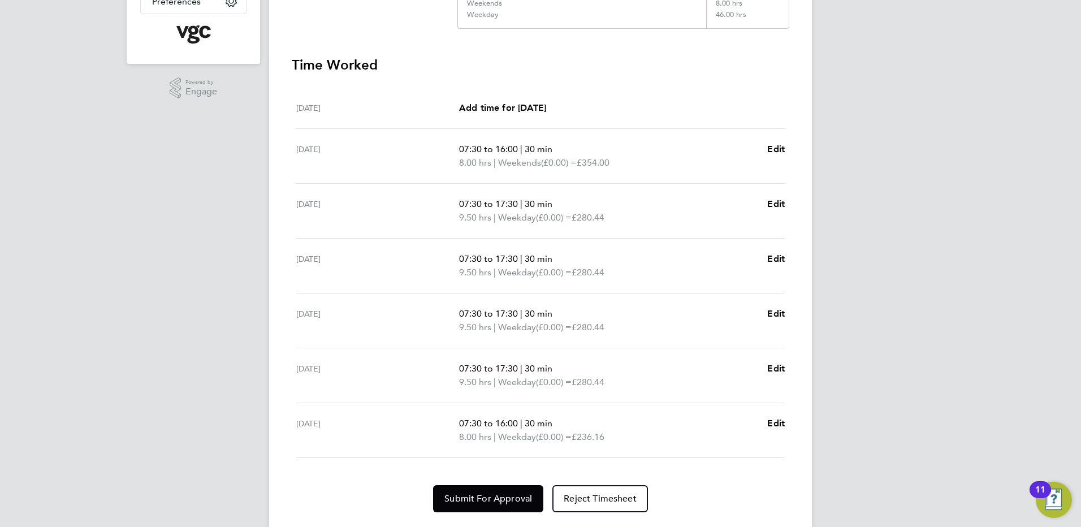
scroll to position [324, 0]
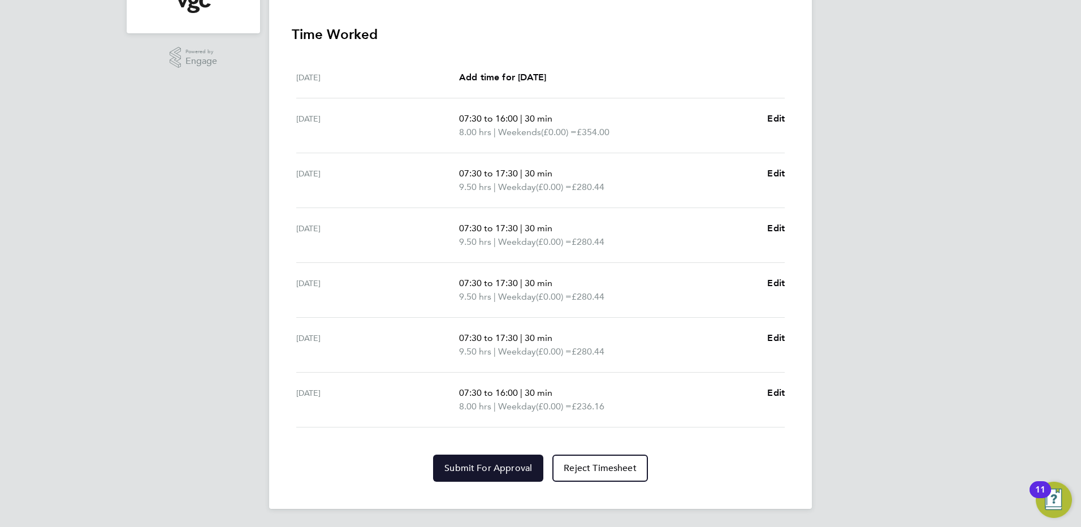
click at [493, 466] on span "Submit For Approval" at bounding box center [488, 467] width 88 height 11
click at [872, 240] on div "DC Danny Carr Notifications 20 Applications: Network Team Members Businesses Si…" at bounding box center [540, 101] width 1081 height 851
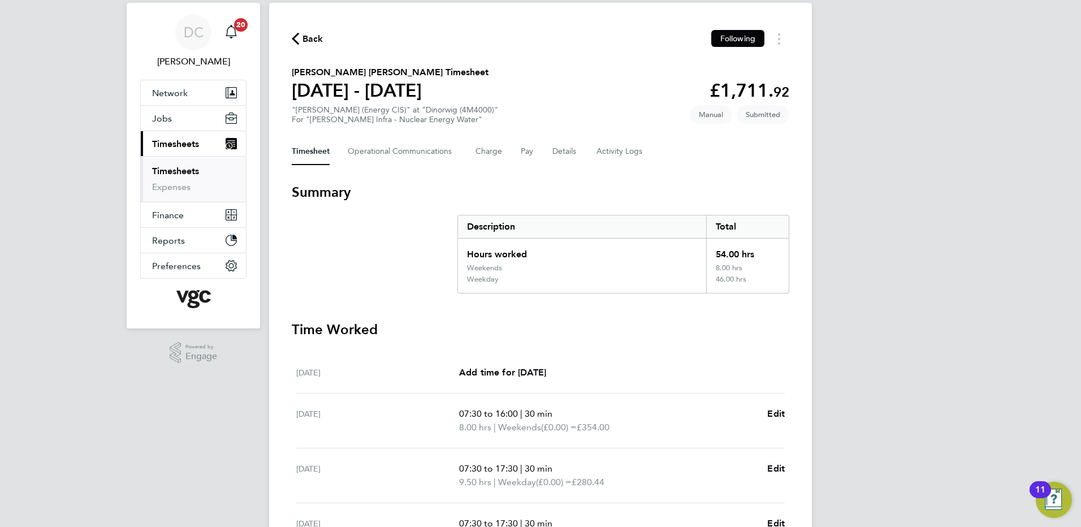
scroll to position [0, 0]
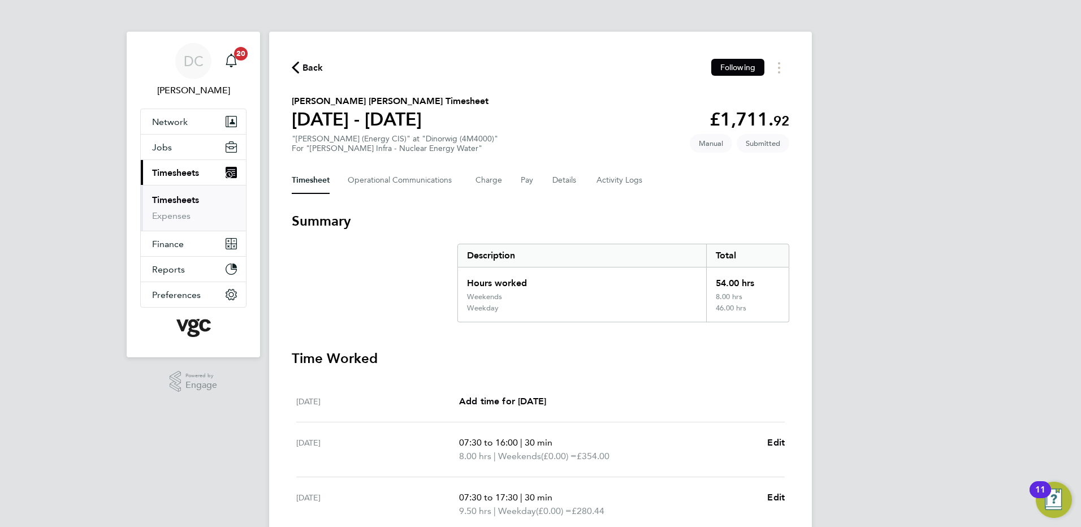
click at [306, 67] on span "Back" at bounding box center [312, 68] width 21 height 14
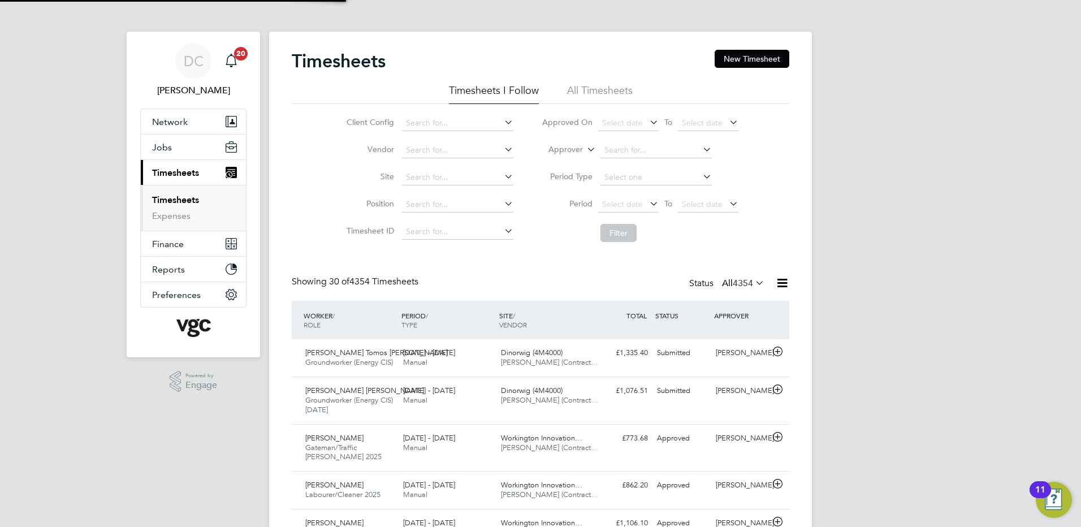
scroll to position [38, 98]
click at [749, 57] on button "New Timesheet" at bounding box center [752, 59] width 75 height 18
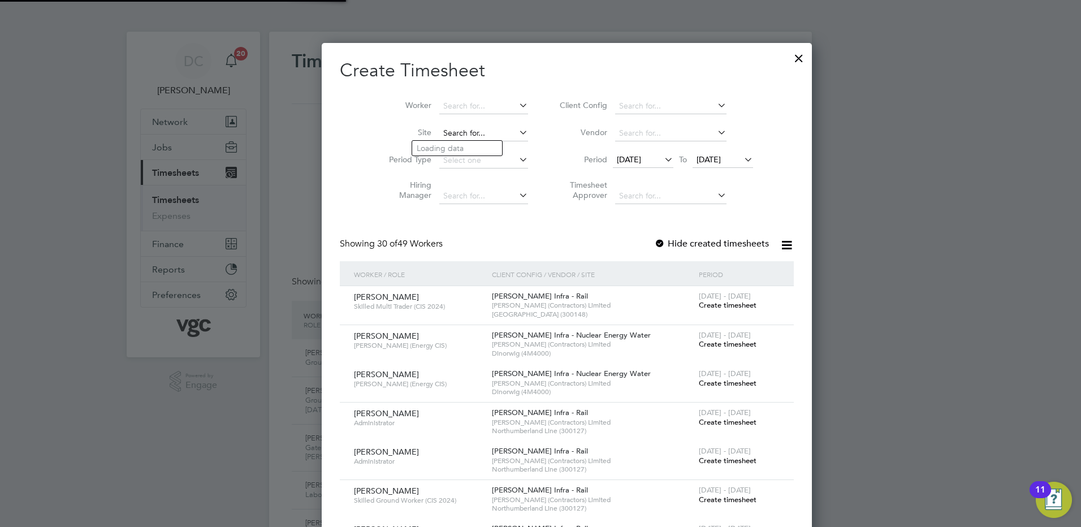
click at [460, 136] on input at bounding box center [483, 134] width 89 height 16
click at [449, 154] on li "Dinorwig (4M4000)" at bounding box center [457, 148] width 90 height 15
type input "Dinorwig (4M4000)"
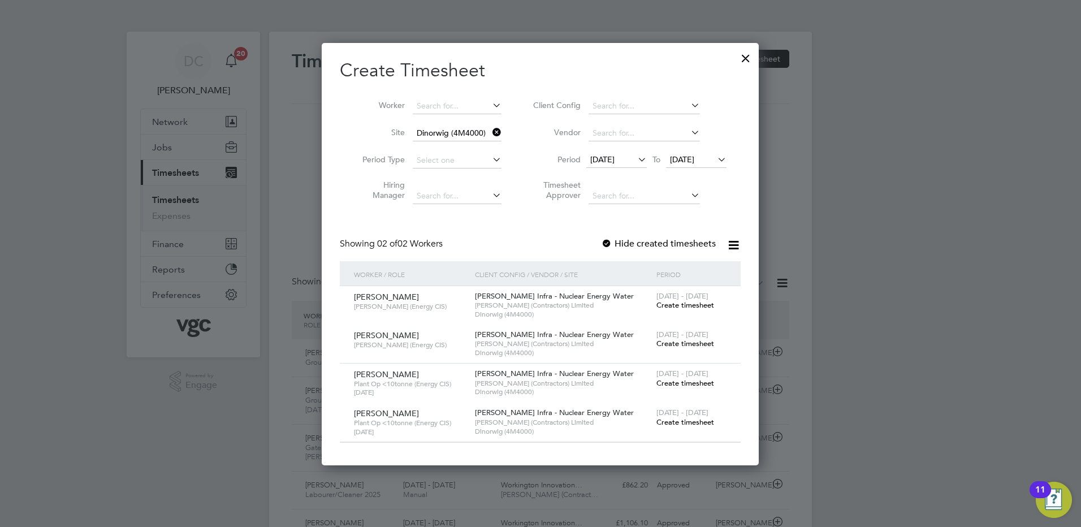
click at [615, 159] on span "[DATE]" at bounding box center [602, 159] width 24 height 10
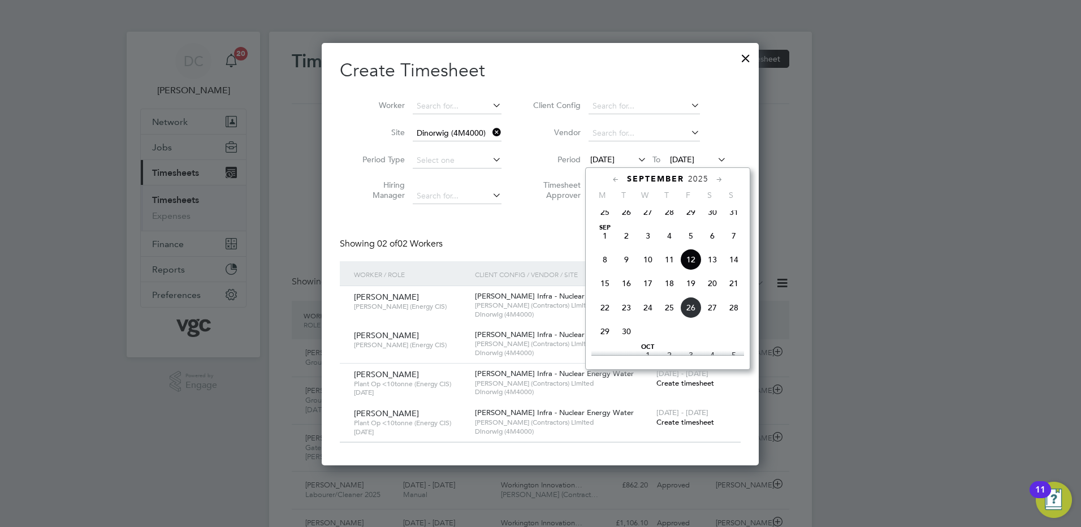
click at [715, 292] on span "20" at bounding box center [712, 283] width 21 height 21
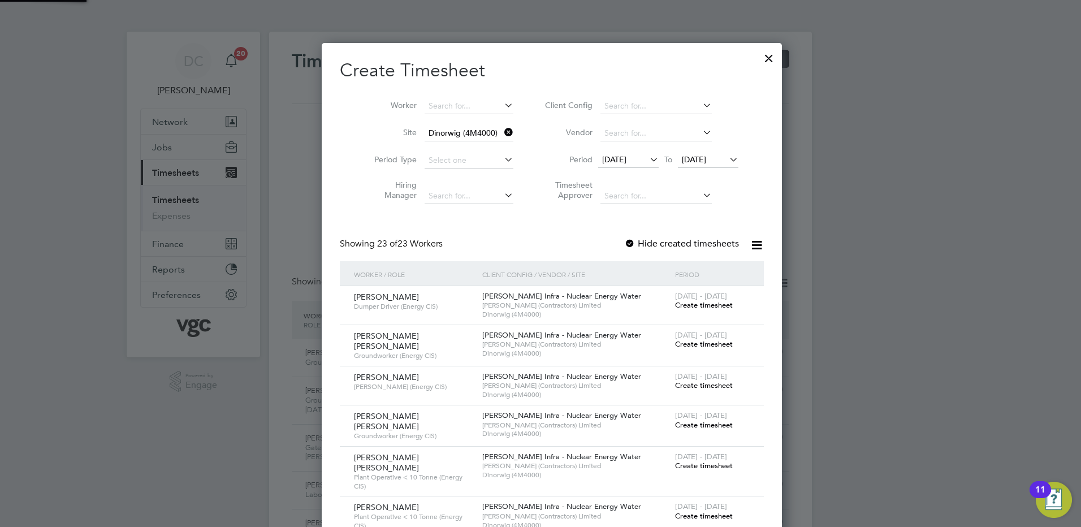
click at [690, 159] on span "[DATE]" at bounding box center [694, 159] width 24 height 10
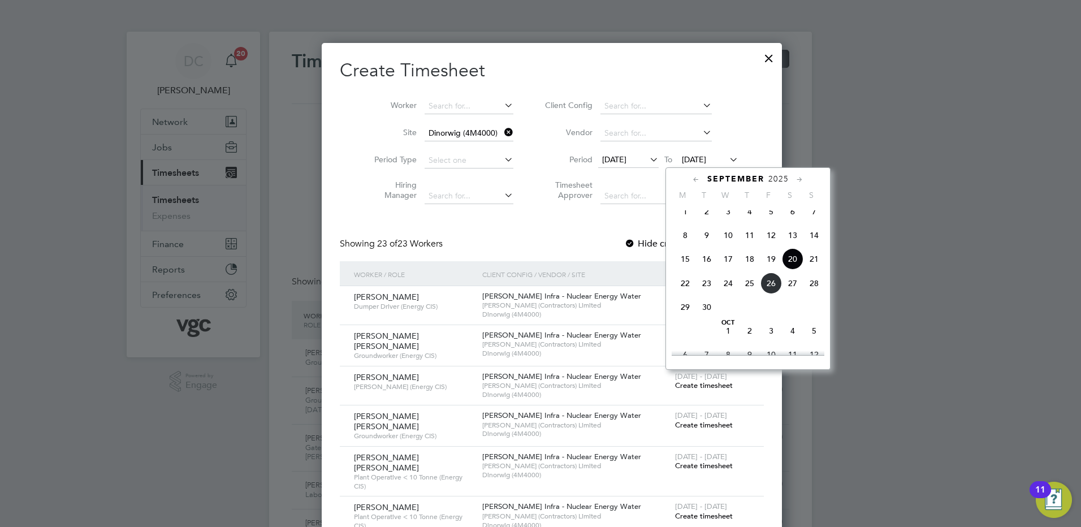
click at [771, 292] on span "26" at bounding box center [770, 283] width 21 height 21
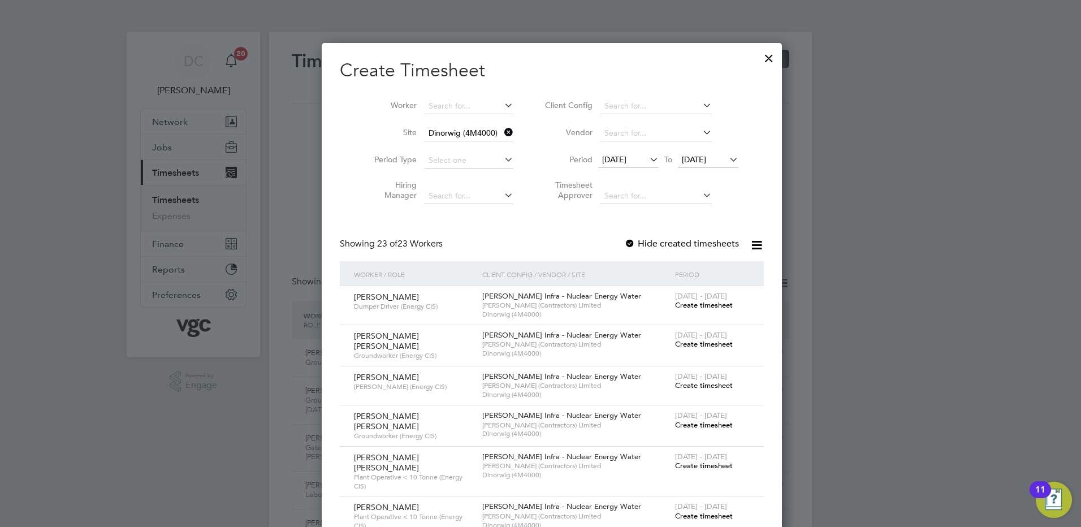
click at [705, 305] on span "Create timesheet" at bounding box center [704, 305] width 58 height 10
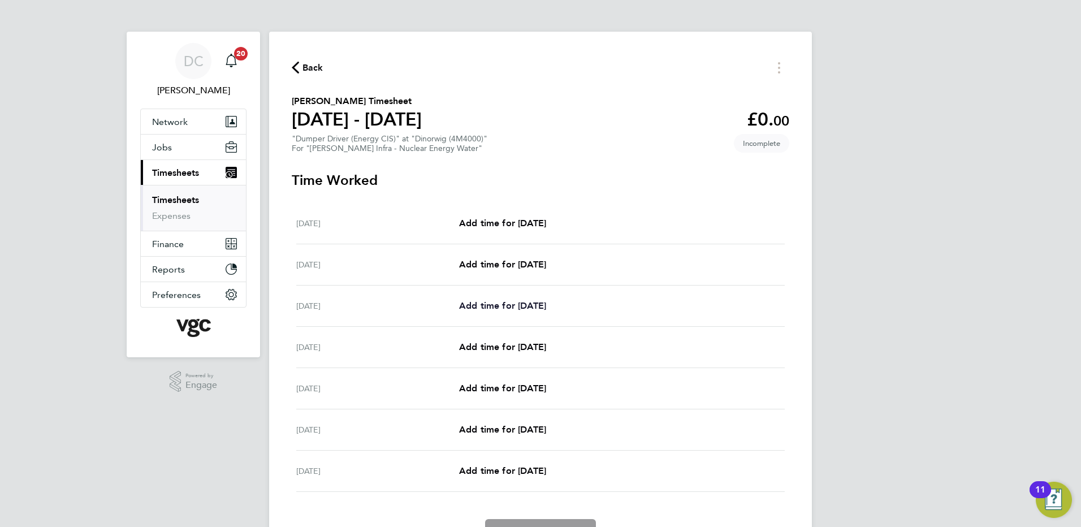
click at [537, 303] on span "Add time for [DATE]" at bounding box center [502, 305] width 87 height 11
select select "30"
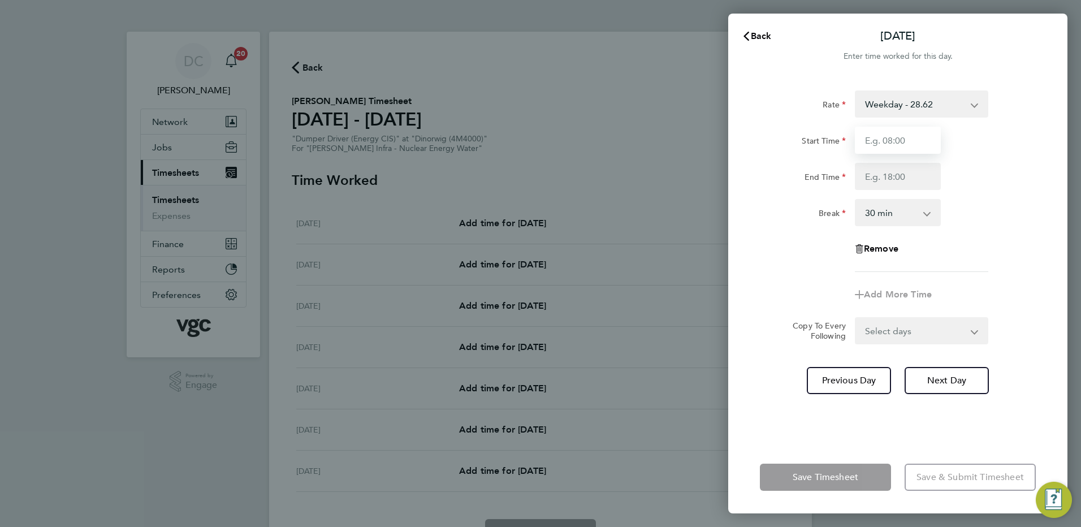
click at [898, 139] on input "Start Time" at bounding box center [898, 140] width 86 height 27
type input "07:30"
type input "17:30"
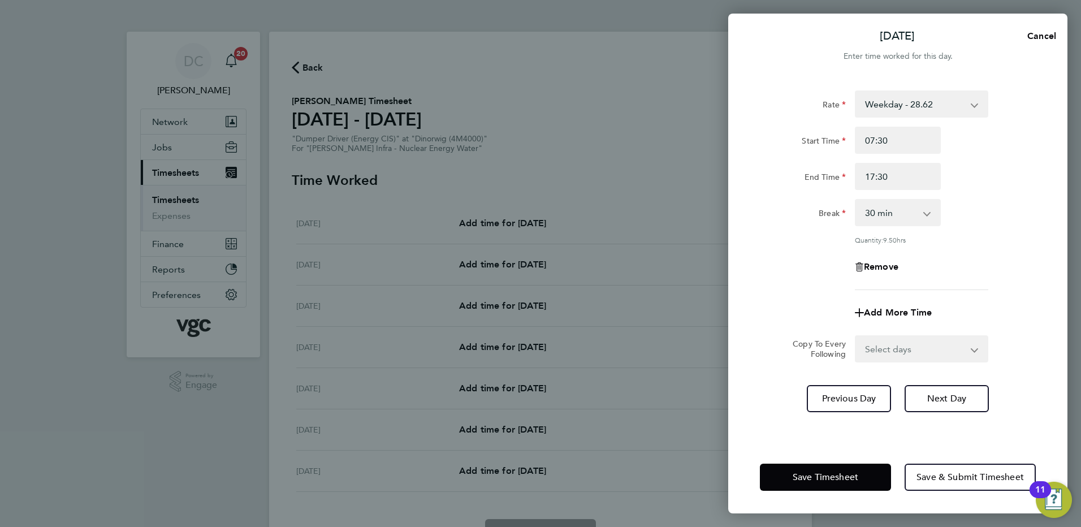
click at [783, 254] on div "Remove" at bounding box center [897, 266] width 285 height 27
click at [904, 347] on select "Select days Day [DATE] [DATE] [DATE] [DATE]" at bounding box center [915, 348] width 119 height 25
select select "DAY"
click at [856, 336] on select "Select days Day [DATE] [DATE] [DATE] [DATE]" at bounding box center [915, 348] width 119 height 25
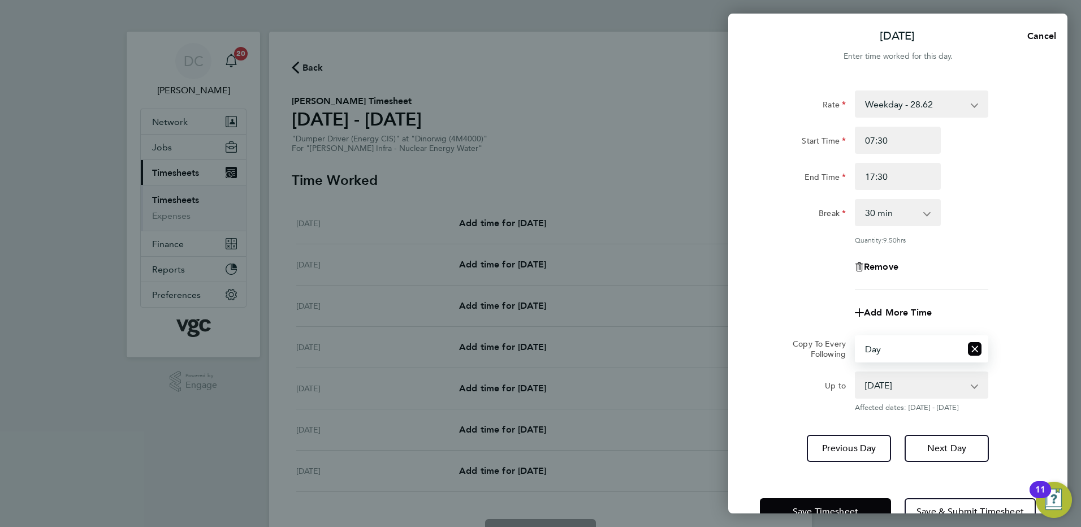
drag, startPoint x: 893, startPoint y: 362, endPoint x: 887, endPoint y: 380, distance: 19.3
click at [887, 380] on select "[DATE] [DATE] [DATE] [DATE]" at bounding box center [915, 385] width 118 height 25
select select "[DATE]"
click at [856, 373] on select "[DATE] [DATE] [DATE] [DATE]" at bounding box center [915, 385] width 118 height 25
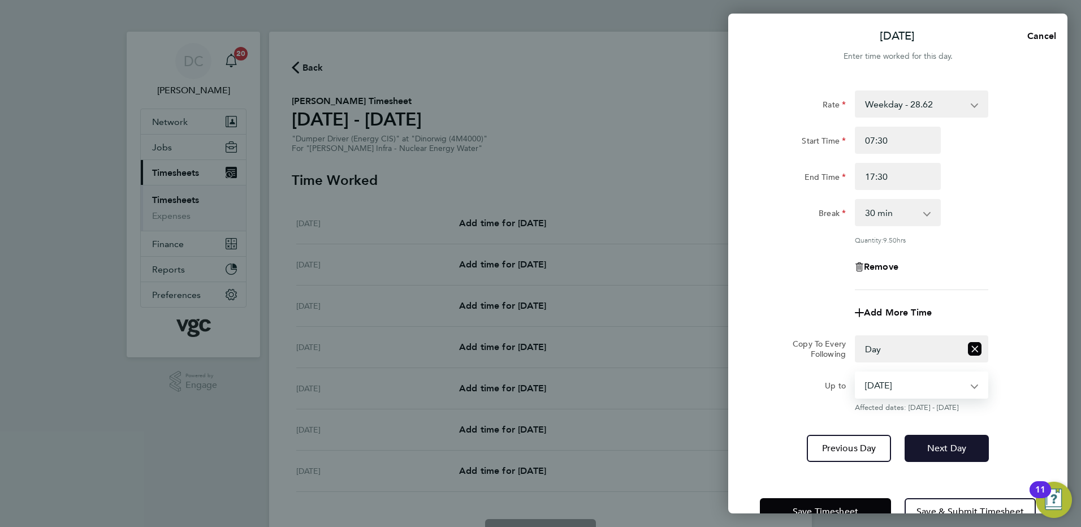
click at [934, 446] on span "Next Day" at bounding box center [946, 448] width 39 height 11
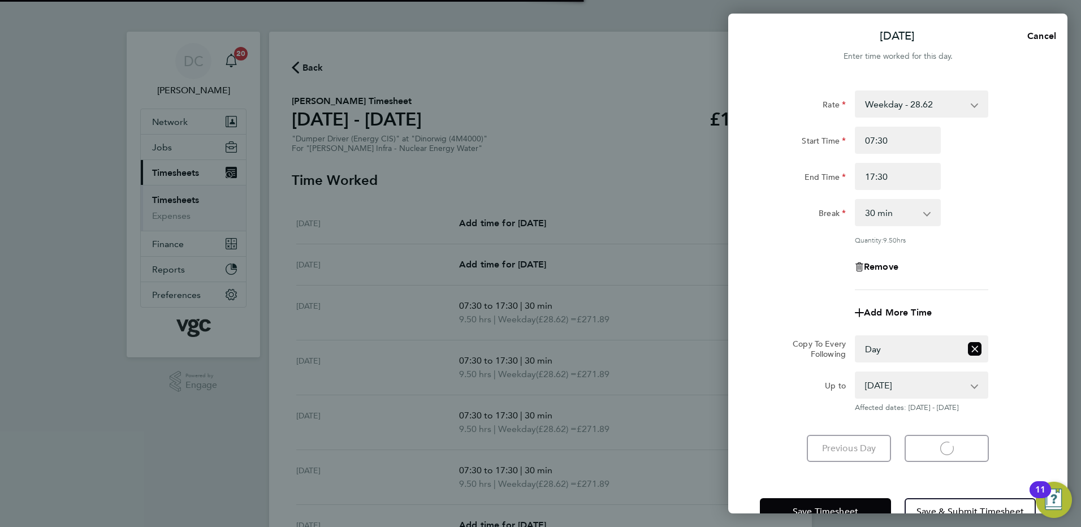
select select "30"
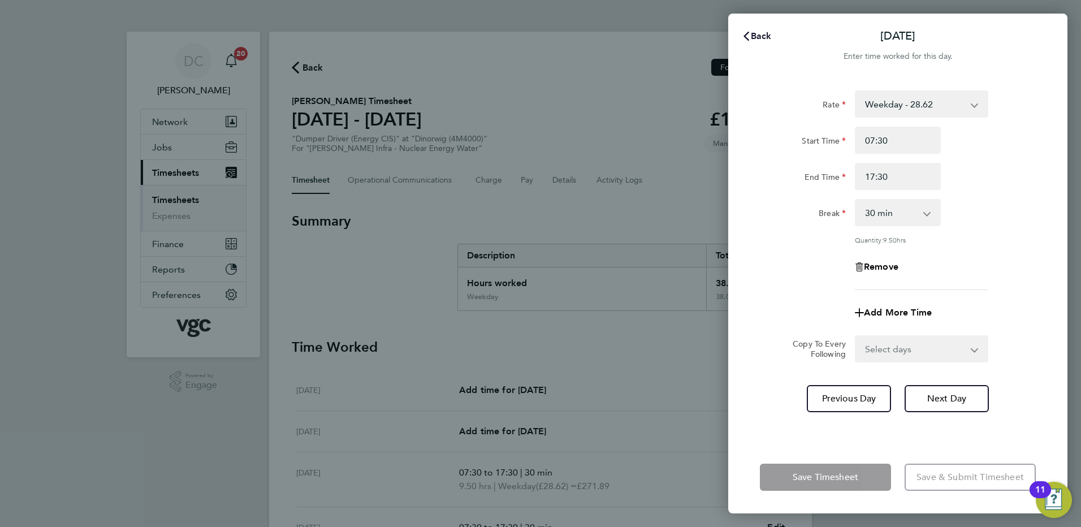
click at [760, 36] on span "Back" at bounding box center [761, 36] width 21 height 11
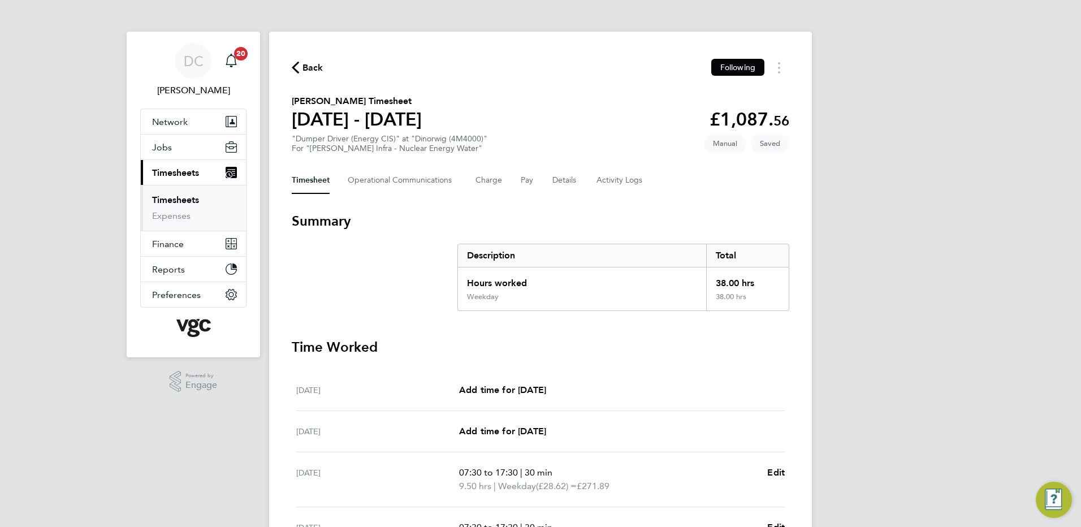
click at [829, 211] on div "DC Danny Carr Notifications 20 Applications: Network Team Members Businesses Si…" at bounding box center [540, 406] width 1081 height 812
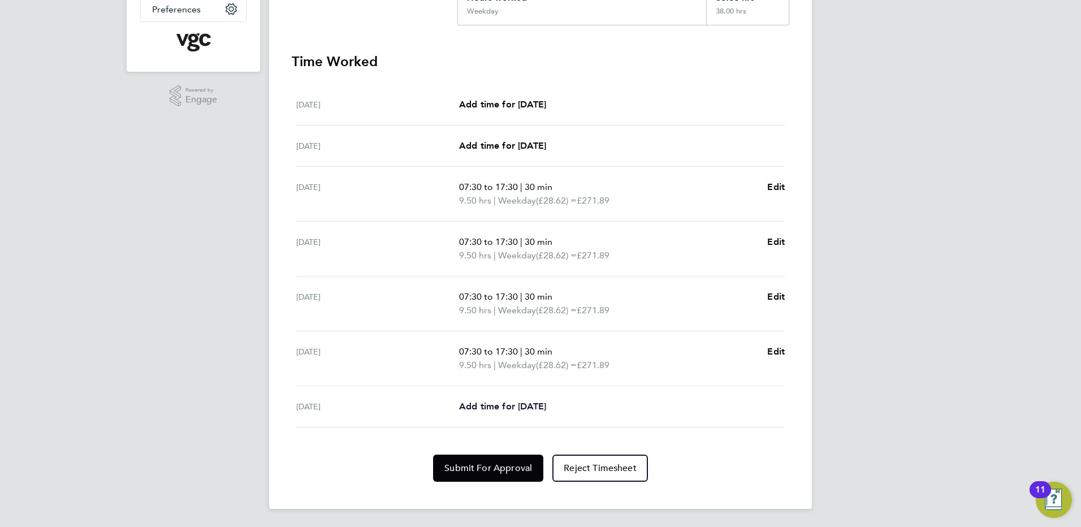
click at [520, 403] on span "Add time for [DATE]" at bounding box center [502, 406] width 87 height 11
select select "30"
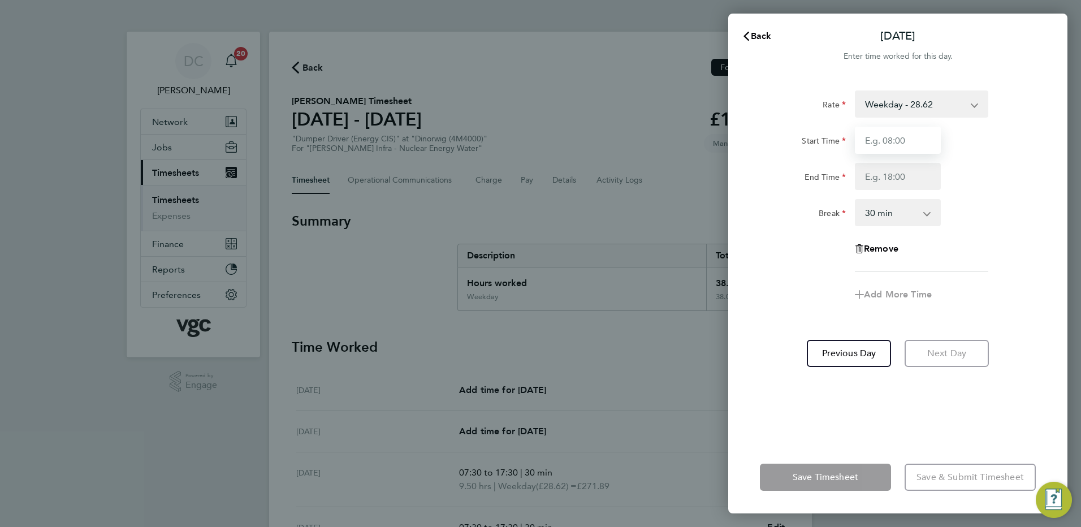
click at [903, 143] on input "Start Time" at bounding box center [898, 140] width 86 height 27
type input "07:30"
type input "16:00"
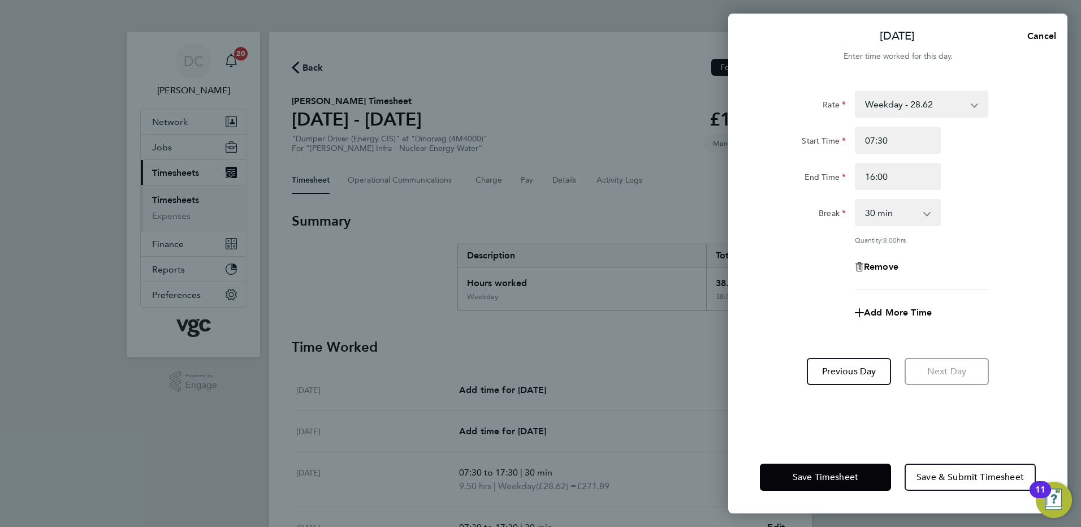
drag, startPoint x: 799, startPoint y: 274, endPoint x: 790, endPoint y: 274, distance: 8.5
click at [790, 274] on div "Remove" at bounding box center [897, 266] width 285 height 27
click at [834, 473] on span "Save Timesheet" at bounding box center [826, 477] width 66 height 11
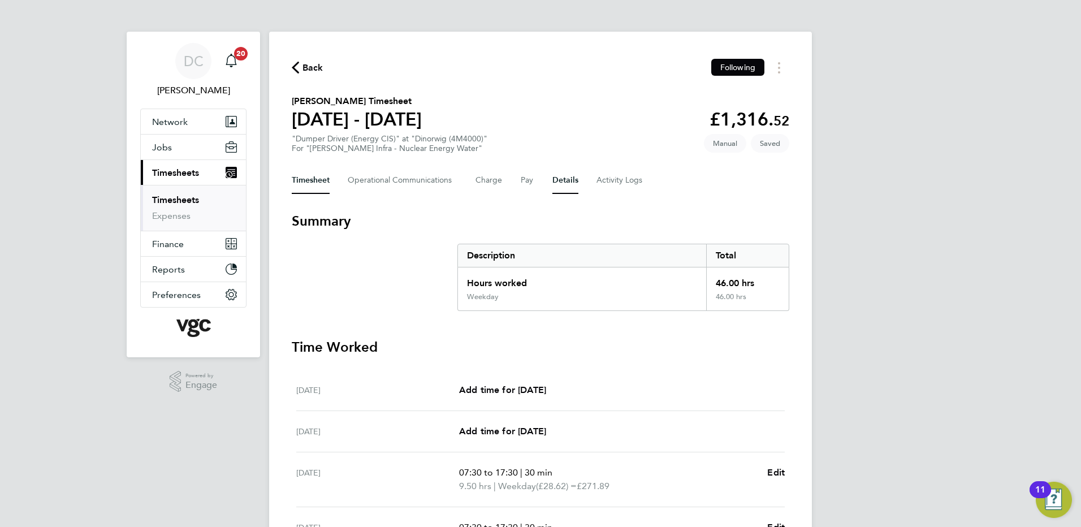
click at [563, 184] on button "Details" at bounding box center [565, 180] width 26 height 27
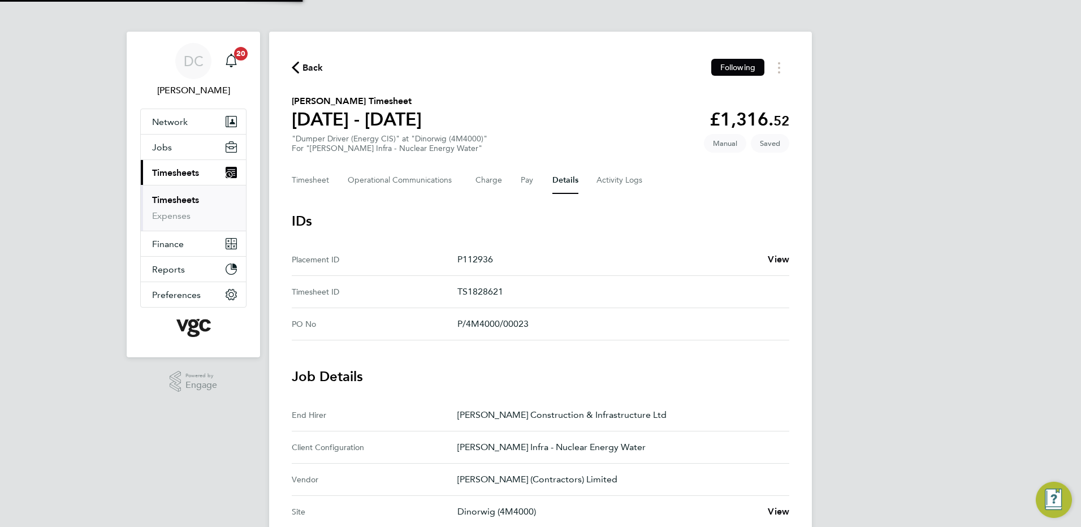
click at [934, 390] on div "DC Danny Carr Notifications 20 Applications: Network Team Members Businesses Si…" at bounding box center [540, 424] width 1081 height 848
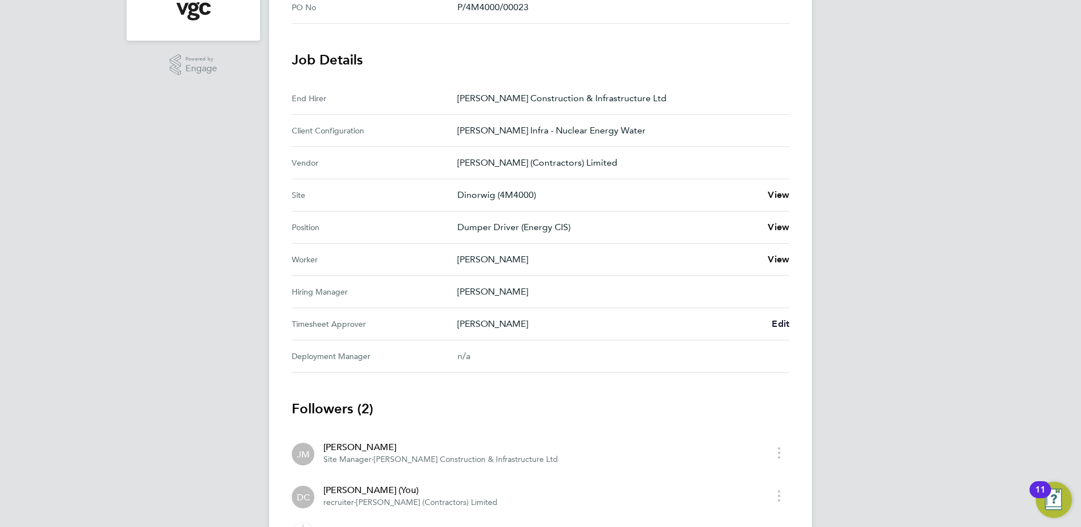
click at [776, 325] on span "Edit" at bounding box center [781, 323] width 18 height 11
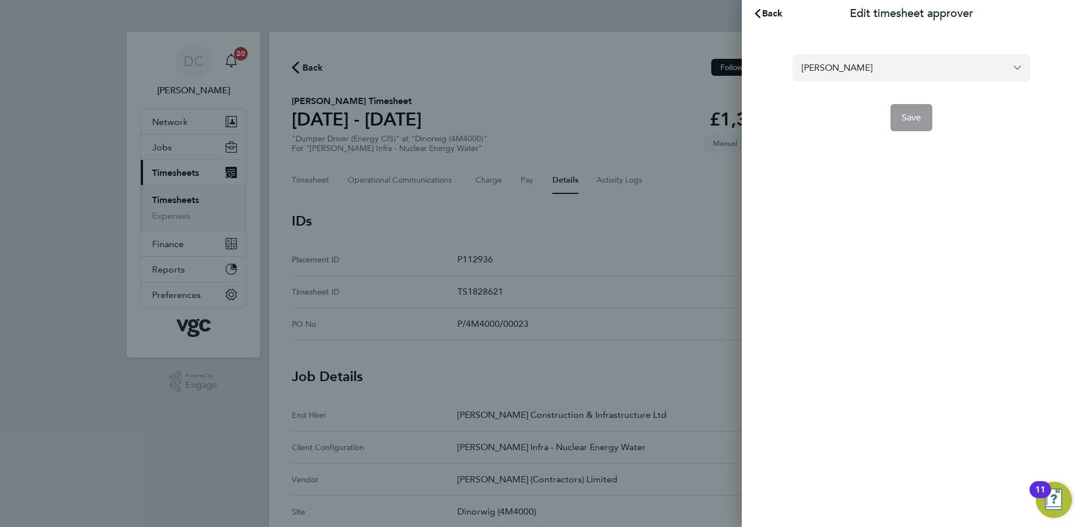
click at [888, 63] on input "[PERSON_NAME]" at bounding box center [911, 67] width 237 height 27
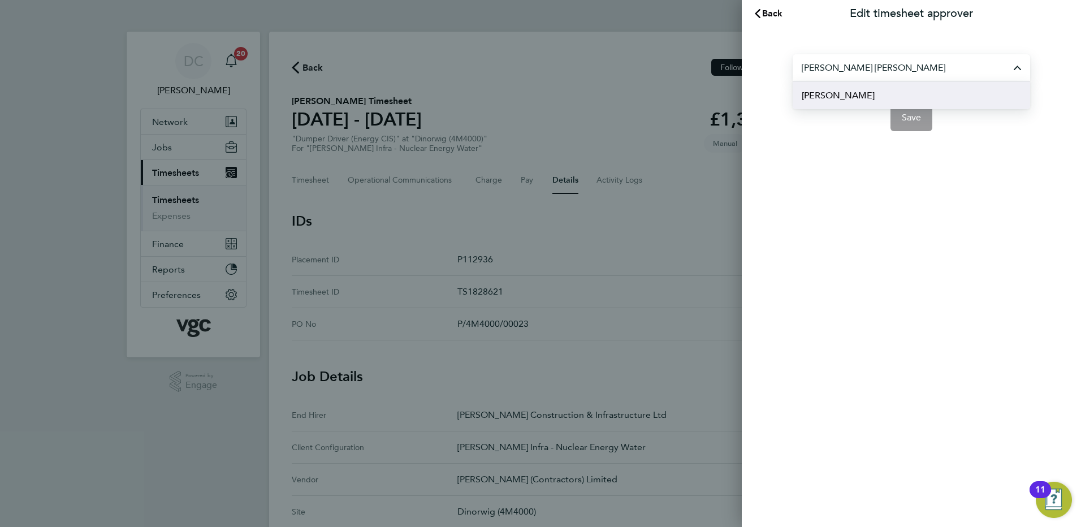
click at [863, 92] on li "[PERSON_NAME]" at bounding box center [911, 95] width 237 height 28
type input "[PERSON_NAME]"
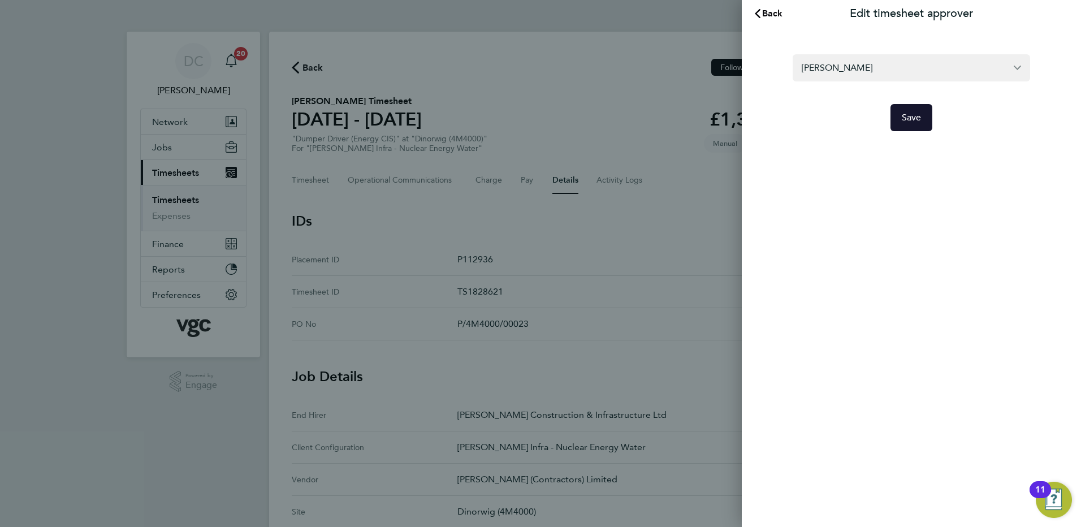
click at [919, 118] on span "Save" at bounding box center [912, 117] width 20 height 11
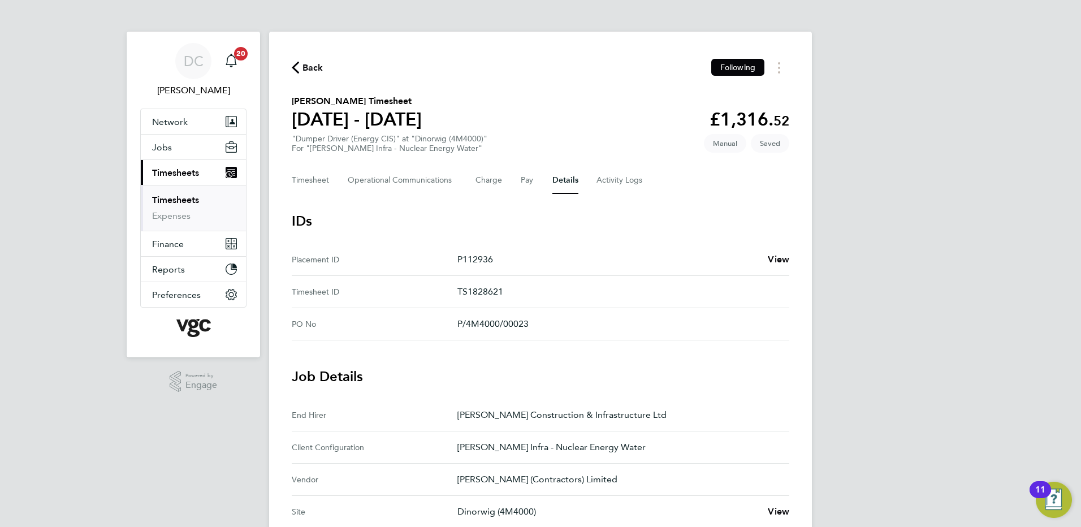
click at [904, 282] on div "DC Danny Carr Notifications 20 Applications: Network Team Members Businesses Si…" at bounding box center [540, 455] width 1081 height 911
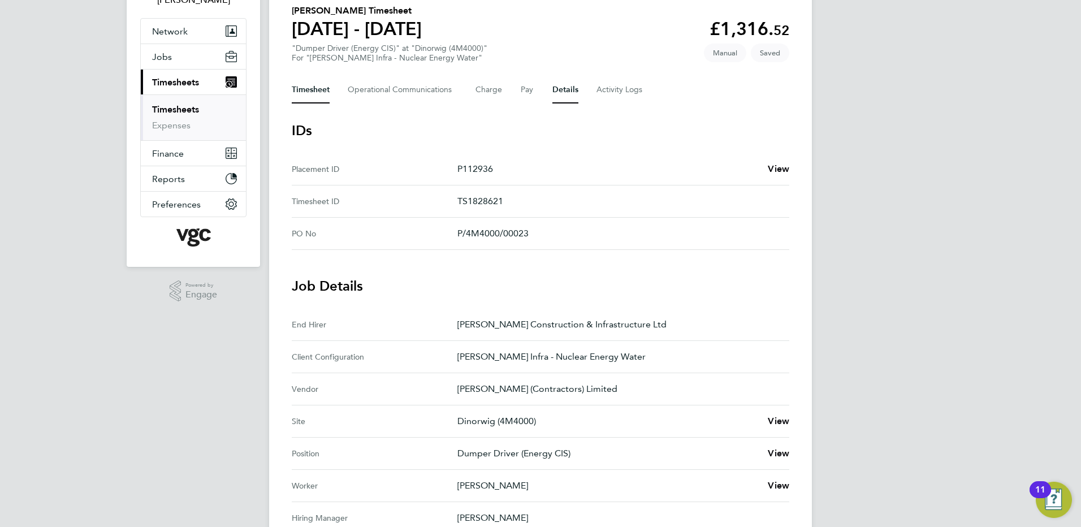
click at [319, 92] on button "Timesheet" at bounding box center [311, 89] width 38 height 27
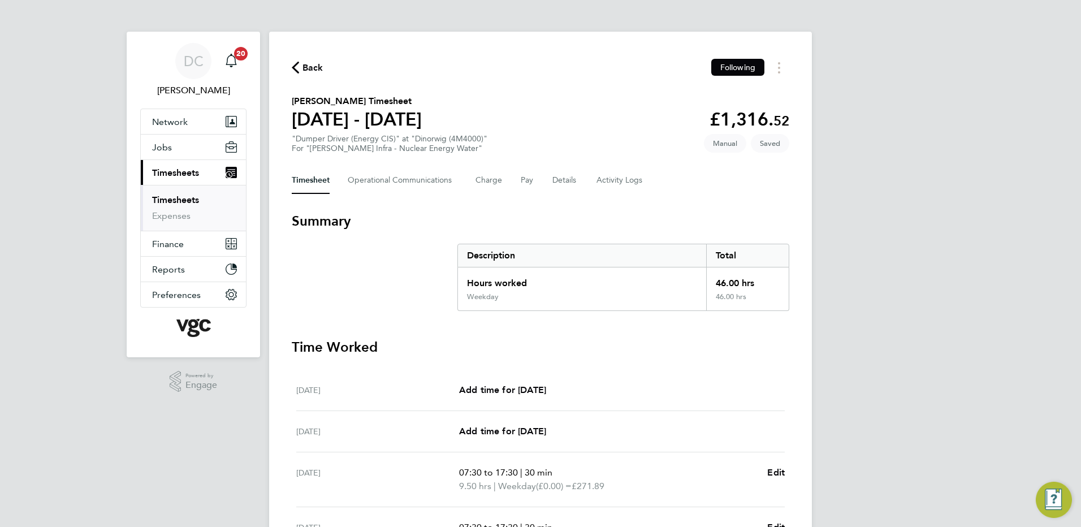
click at [915, 228] on div "DC Danny Carr Notifications 20 Applications: Network Team Members Businesses Si…" at bounding box center [540, 413] width 1081 height 826
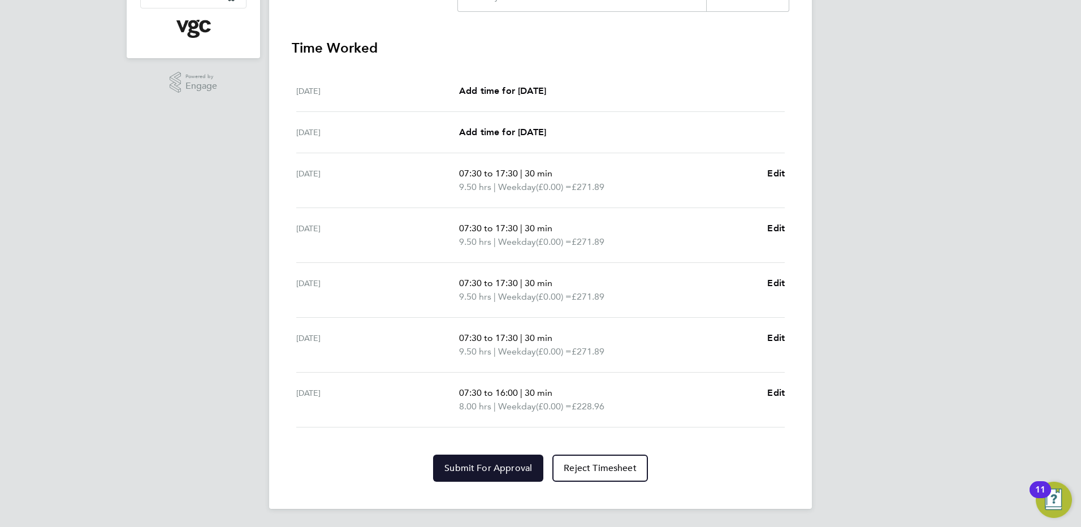
click at [494, 471] on span "Submit For Approval" at bounding box center [488, 467] width 88 height 11
click at [882, 477] on div "DC Danny Carr Notifications 20 Applications: Network Team Members Businesses Si…" at bounding box center [540, 114] width 1081 height 826
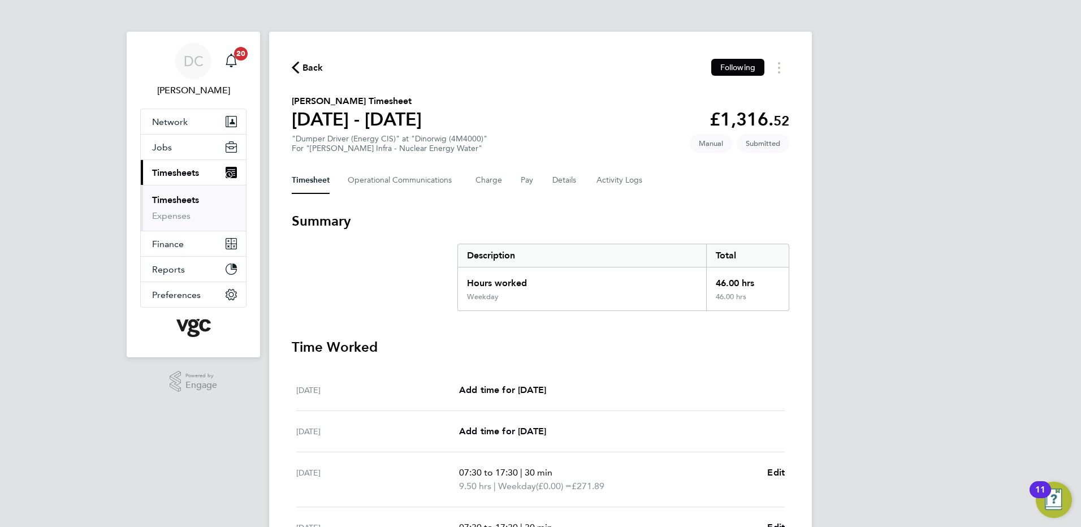
click at [306, 67] on span "Back" at bounding box center [312, 68] width 21 height 14
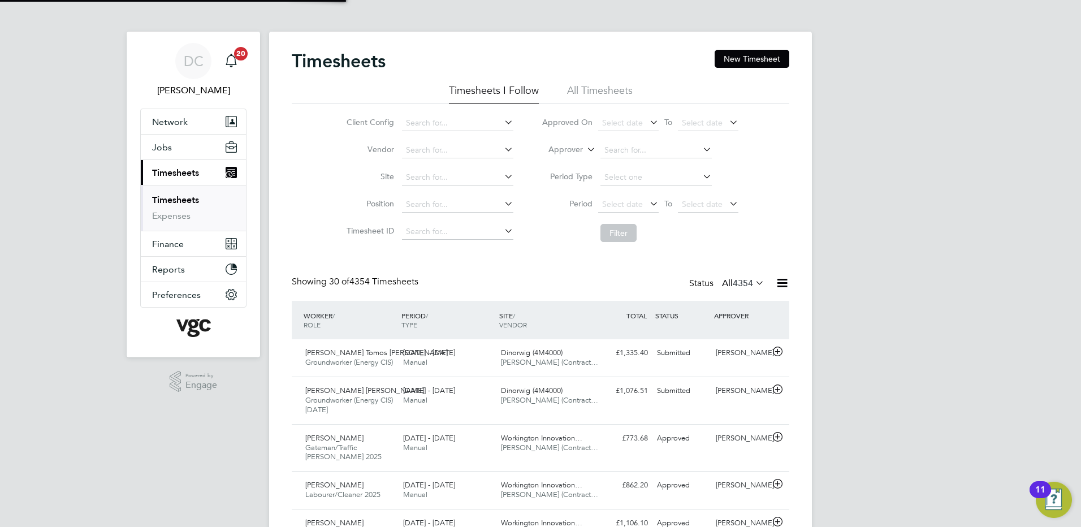
scroll to position [38, 98]
click at [737, 62] on button "New Timesheet" at bounding box center [752, 59] width 75 height 18
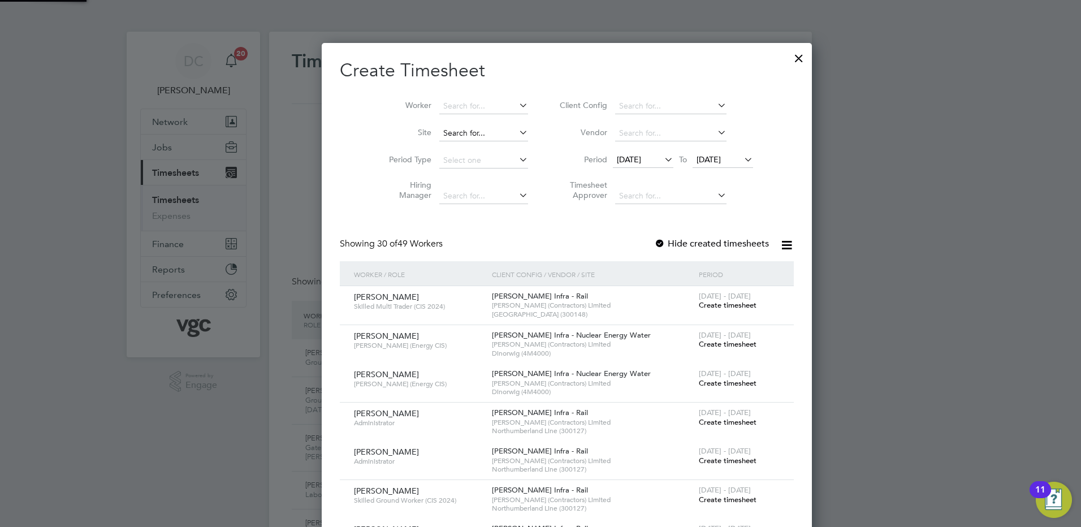
click at [458, 129] on input at bounding box center [483, 134] width 89 height 16
click at [459, 142] on li "Dinorwig (4M4000)" at bounding box center [457, 148] width 90 height 15
type input "Dinorwig (4M4000)"
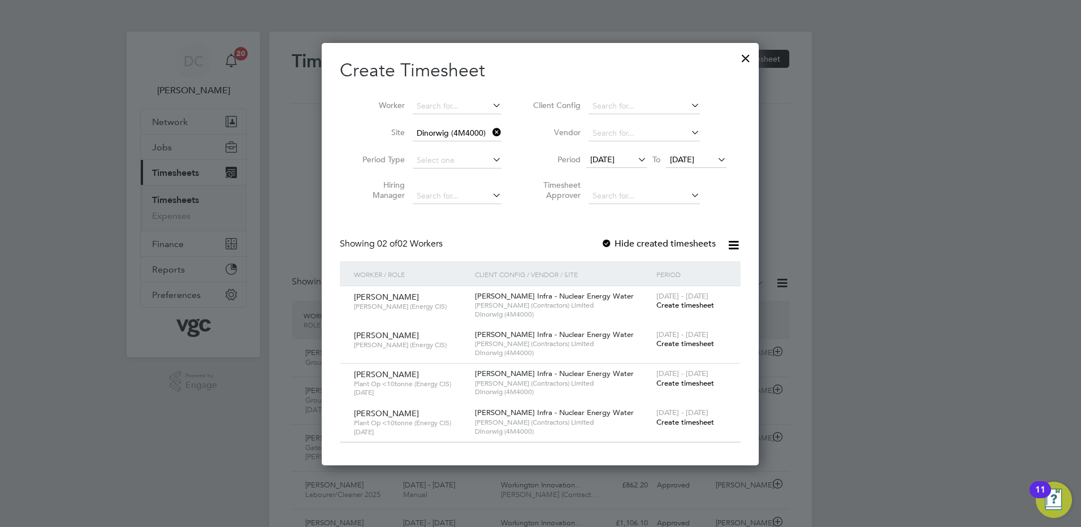
click at [616, 153] on span "[DATE]" at bounding box center [616, 160] width 60 height 15
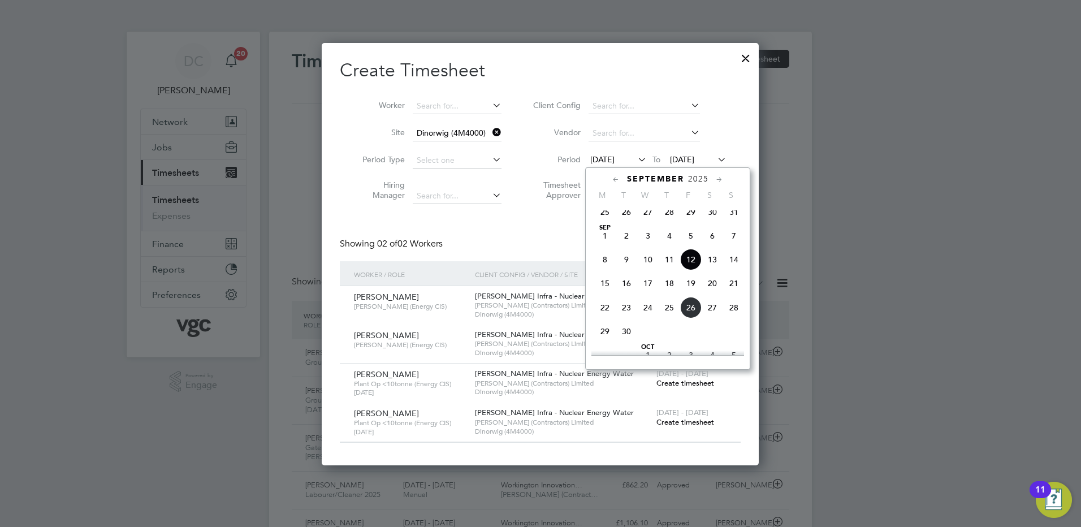
click at [712, 288] on span "20" at bounding box center [712, 283] width 21 height 21
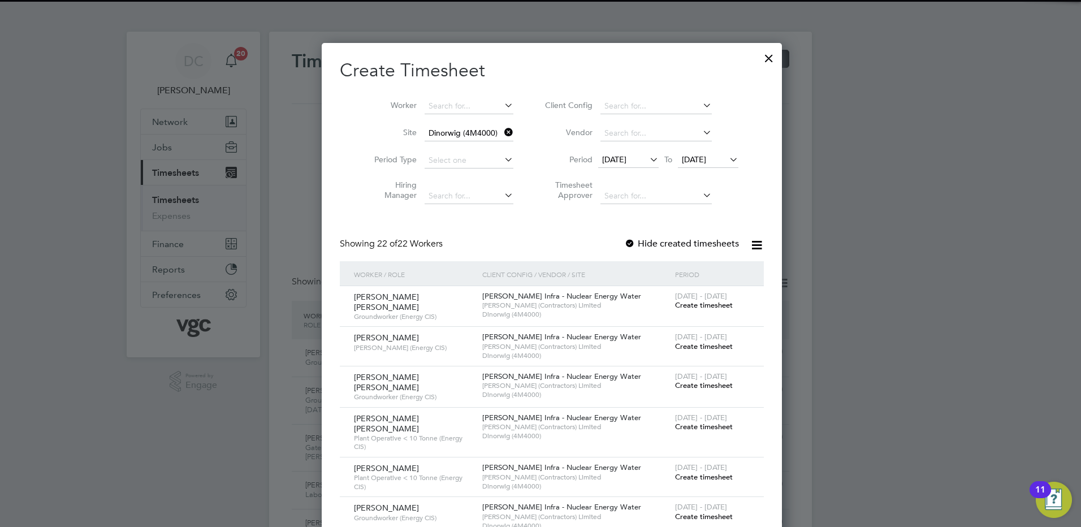
click at [695, 154] on span "[DATE]" at bounding box center [694, 159] width 24 height 10
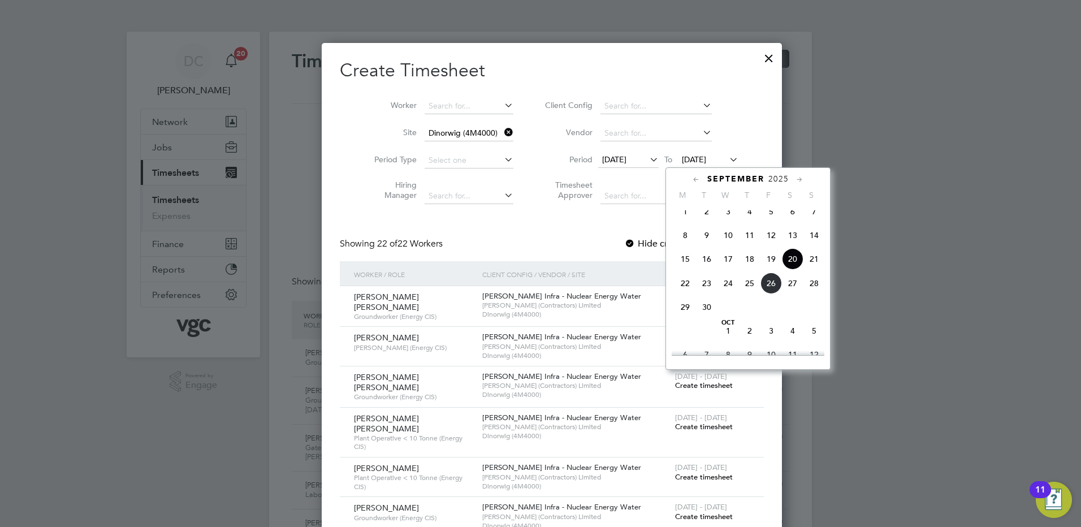
click at [773, 291] on span "26" at bounding box center [770, 283] width 21 height 21
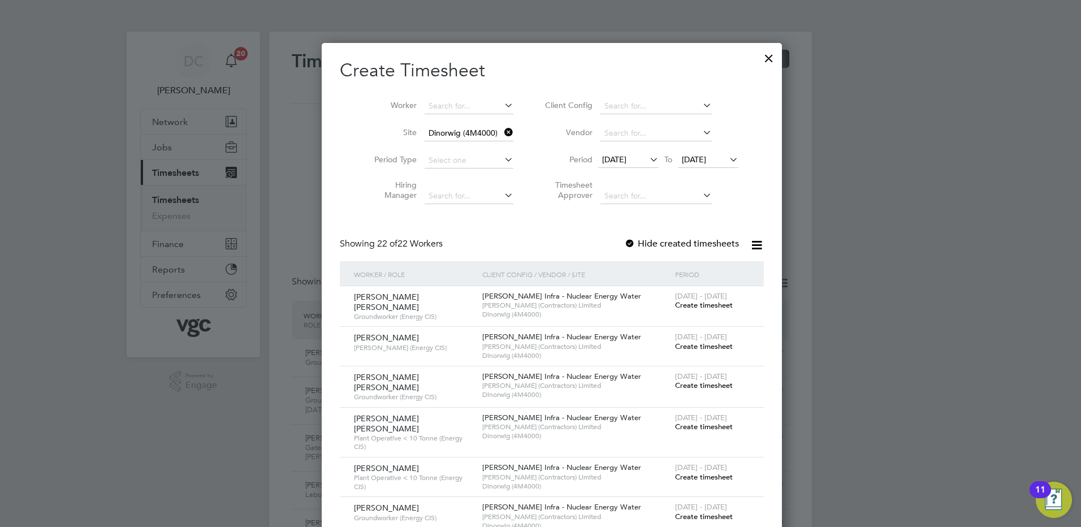
click at [678, 305] on span "Create timesheet" at bounding box center [704, 305] width 58 height 10
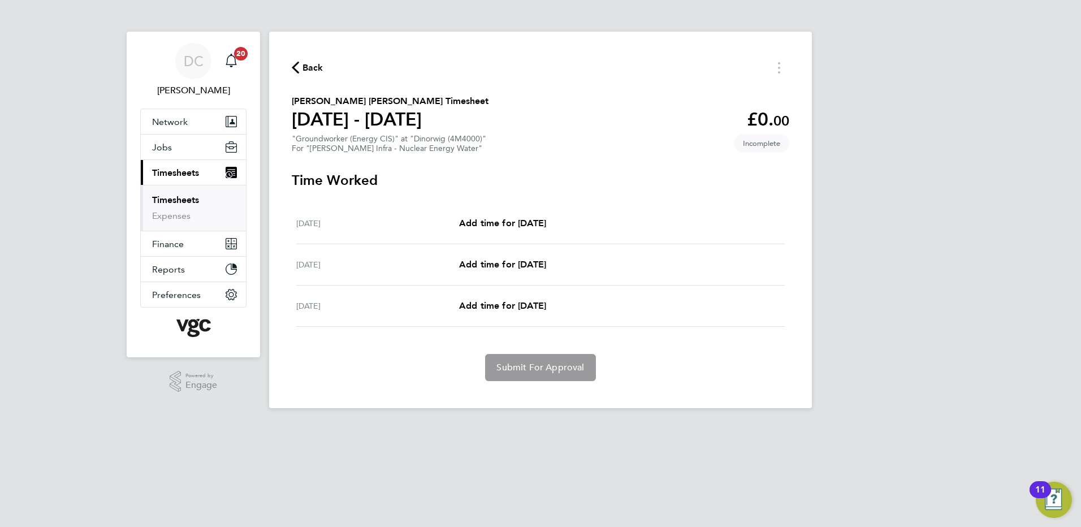
click at [310, 66] on span "Back" at bounding box center [312, 68] width 21 height 14
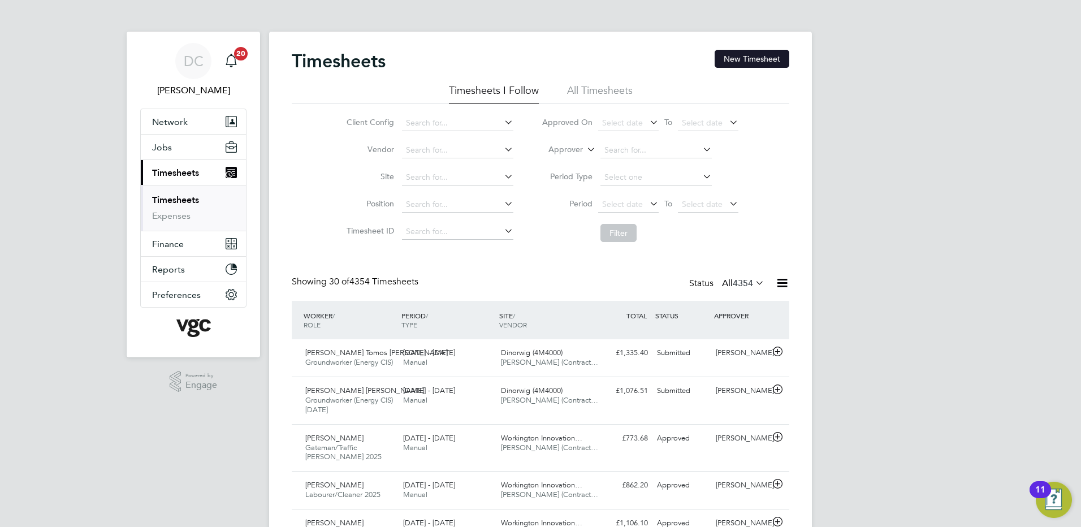
click at [764, 56] on button "New Timesheet" at bounding box center [752, 59] width 75 height 18
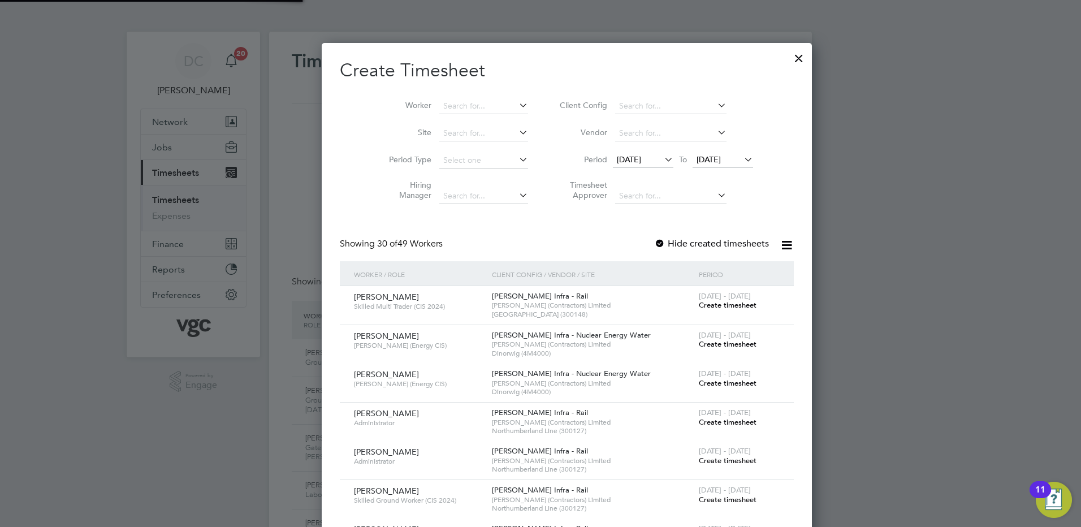
scroll to position [6, 6]
click at [441, 131] on input at bounding box center [483, 134] width 89 height 16
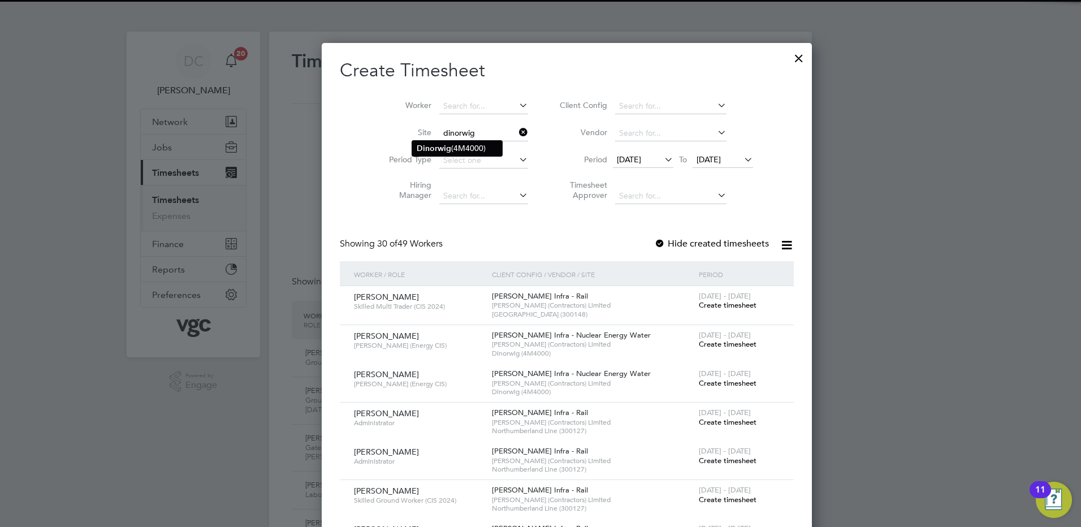
click at [438, 146] on b "Dinorwig" at bounding box center [434, 149] width 34 height 10
type input "Dinorwig (4M4000)"
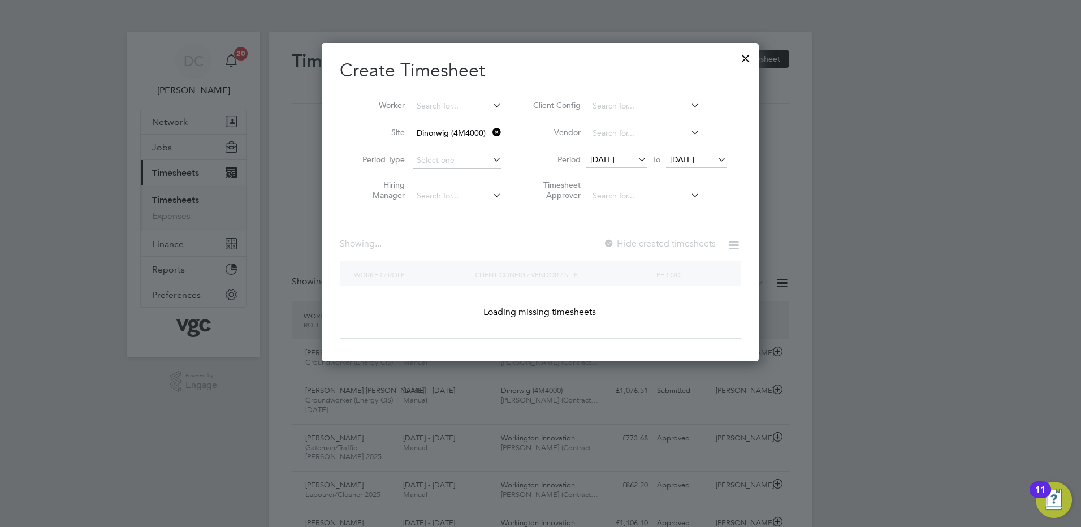
scroll to position [423, 438]
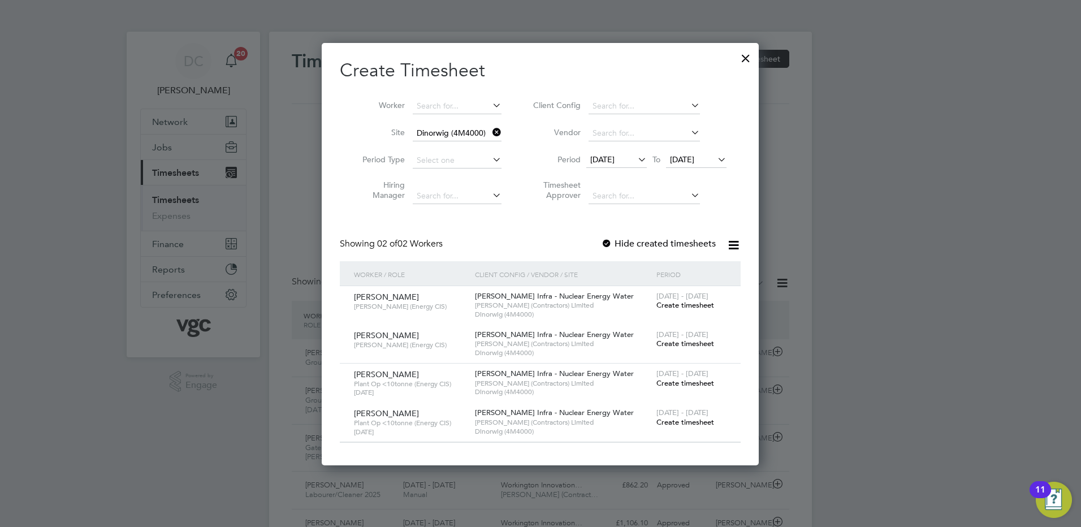
click at [609, 159] on span "[DATE]" at bounding box center [602, 159] width 24 height 10
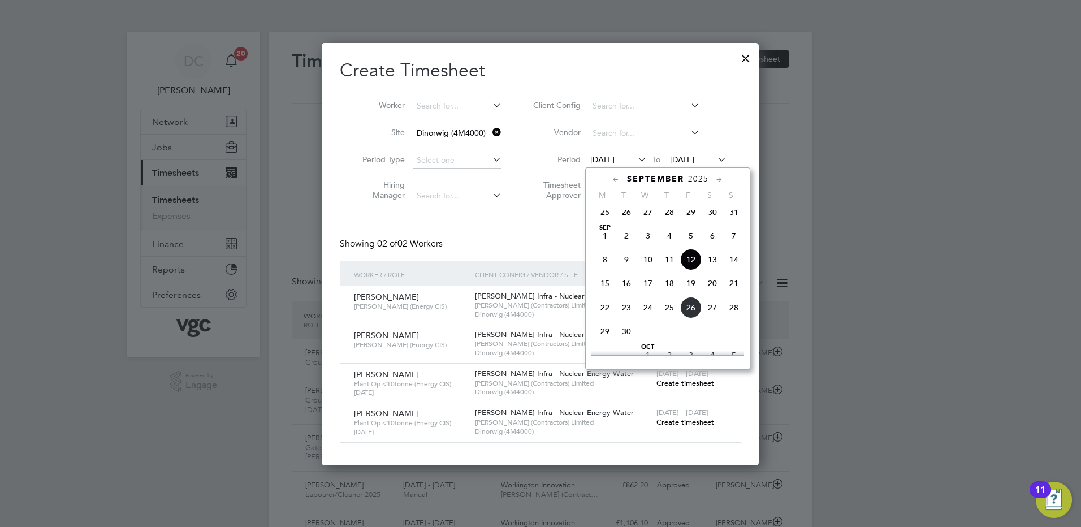
click at [711, 293] on span "20" at bounding box center [712, 283] width 21 height 21
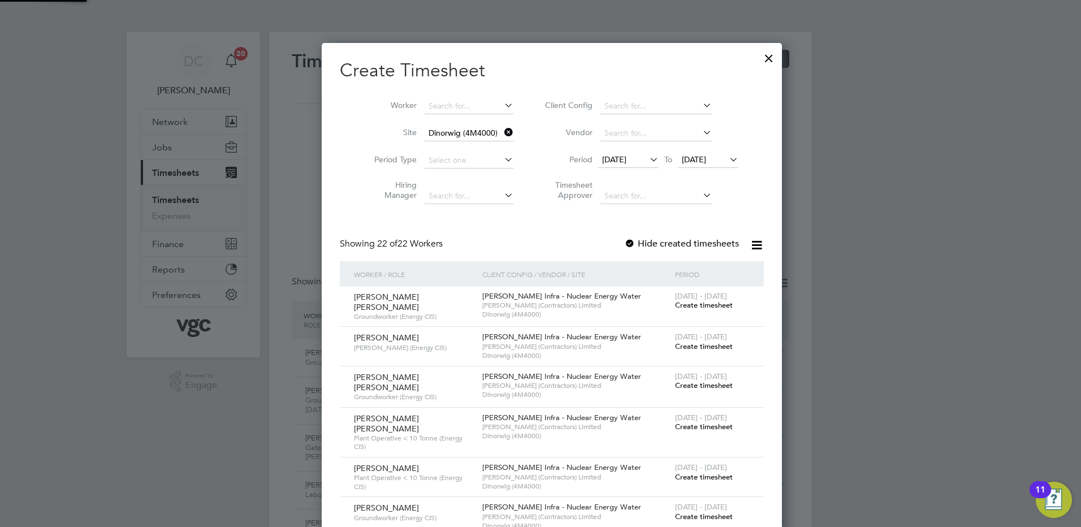
scroll to position [1130, 438]
click at [695, 162] on span "[DATE]" at bounding box center [694, 159] width 24 height 10
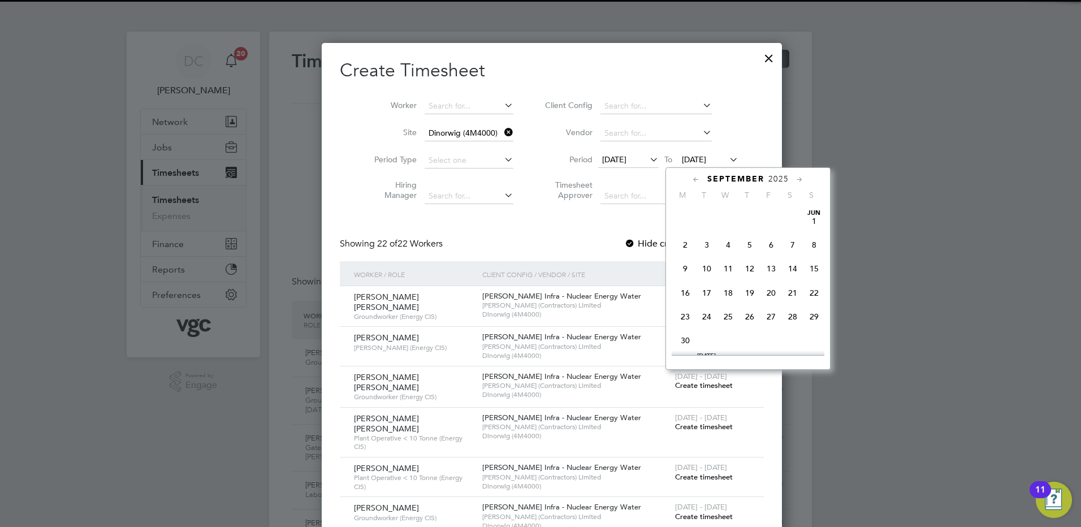
scroll to position [391, 0]
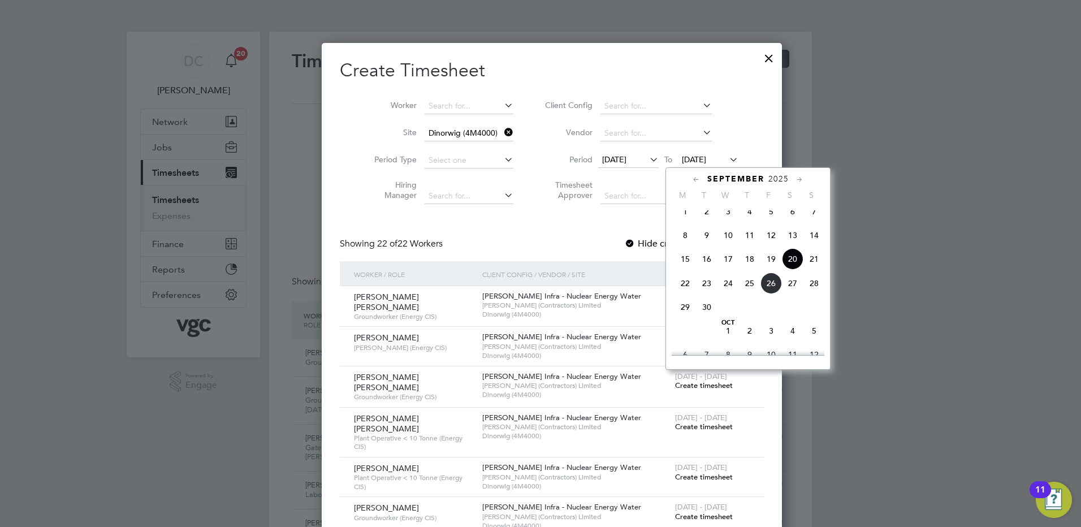
click at [768, 294] on span "26" at bounding box center [770, 283] width 21 height 21
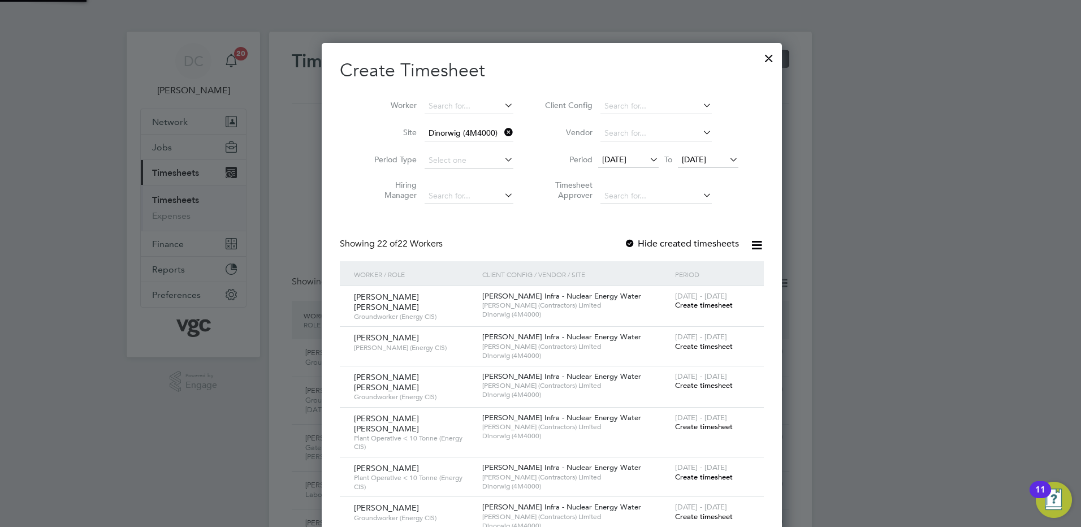
scroll to position [1130, 438]
click at [675, 305] on span "Create timesheet" at bounding box center [704, 305] width 58 height 10
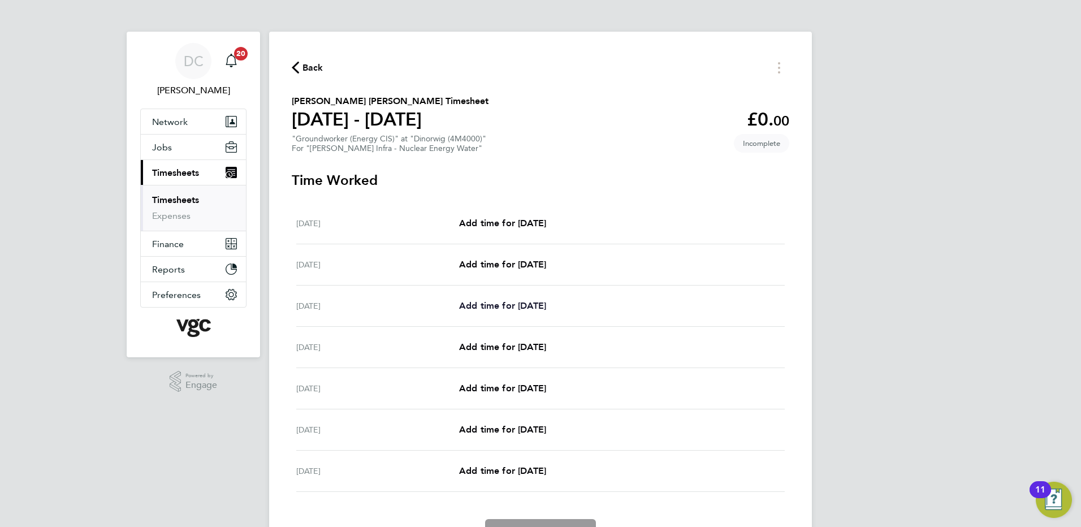
click at [530, 305] on span "Add time for [DATE]" at bounding box center [502, 305] width 87 height 11
select select "30"
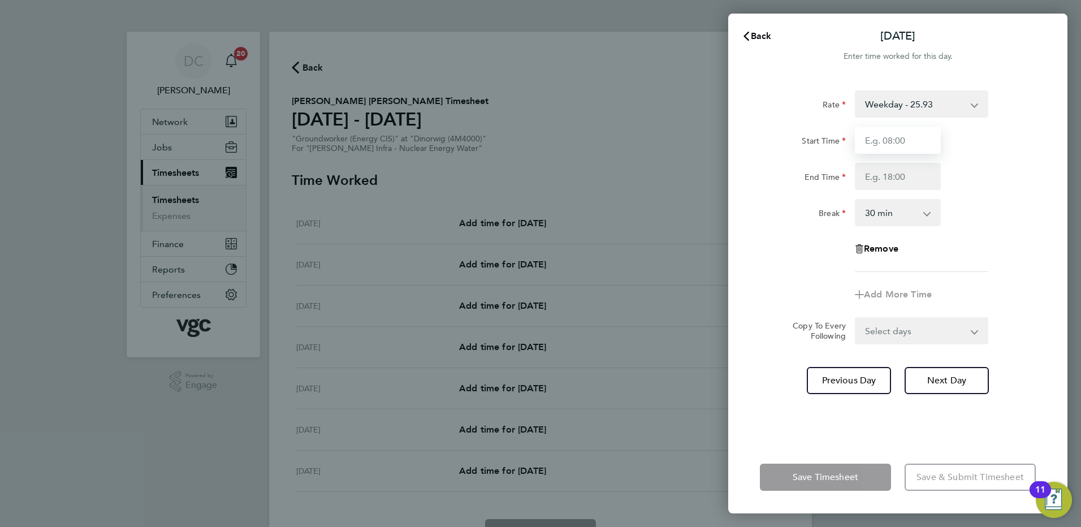
click at [902, 148] on input "Start Time" at bounding box center [898, 140] width 86 height 27
type input "07:30"
type input "17:30"
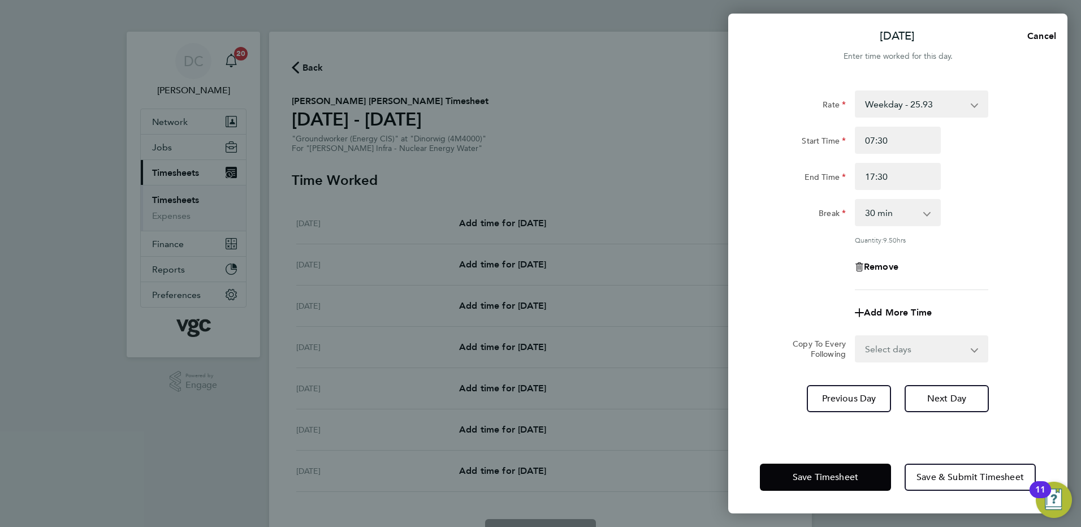
click at [833, 247] on div "Rate Weekday - 25.93 Bonus - 40.00 Bank Holiday (exc Christmas) - 45.38 Weekend…" at bounding box center [898, 190] width 276 height 200
click at [907, 344] on select "Select days Day [DATE] [DATE] [DATE] [DATE]" at bounding box center [915, 348] width 119 height 25
select select "DAY"
click at [856, 336] on select "Select days Day [DATE] [DATE] [DATE] [DATE]" at bounding box center [915, 348] width 119 height 25
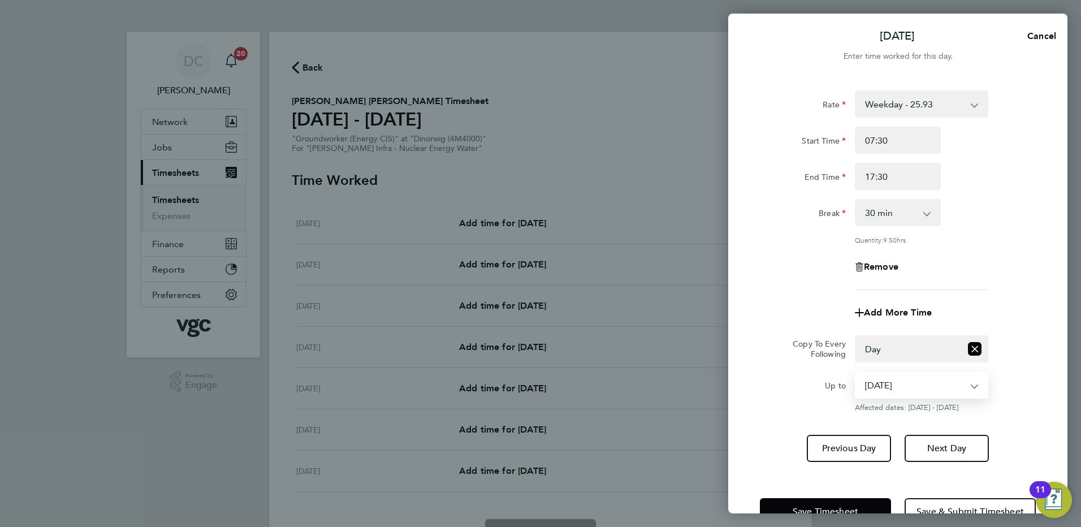
click at [936, 386] on select "[DATE] [DATE] [DATE] [DATE]" at bounding box center [915, 385] width 118 height 25
select select "[DATE]"
click at [856, 373] on select "[DATE] [DATE] [DATE] [DATE]" at bounding box center [915, 385] width 118 height 25
click at [937, 445] on span "Next Day" at bounding box center [946, 448] width 39 height 11
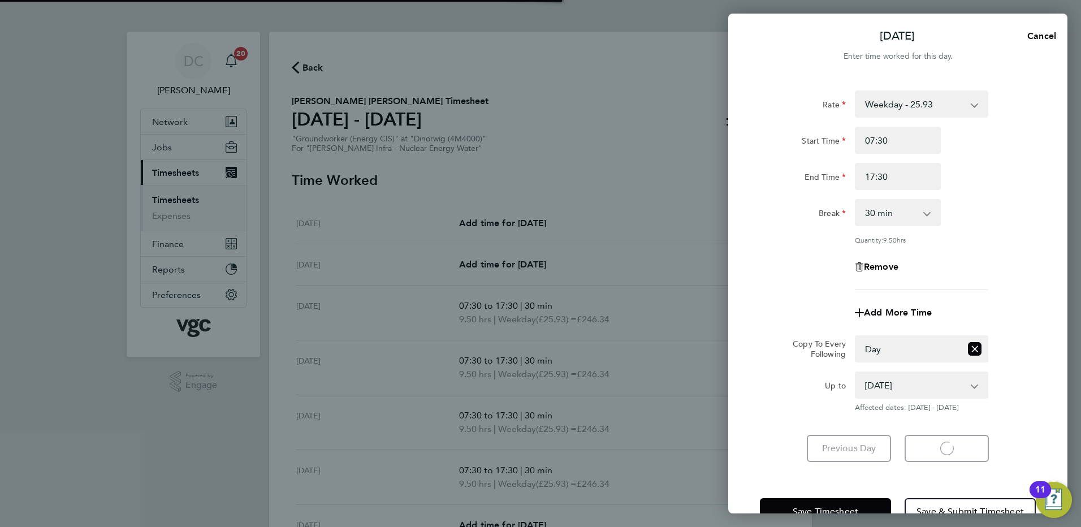
select select "30"
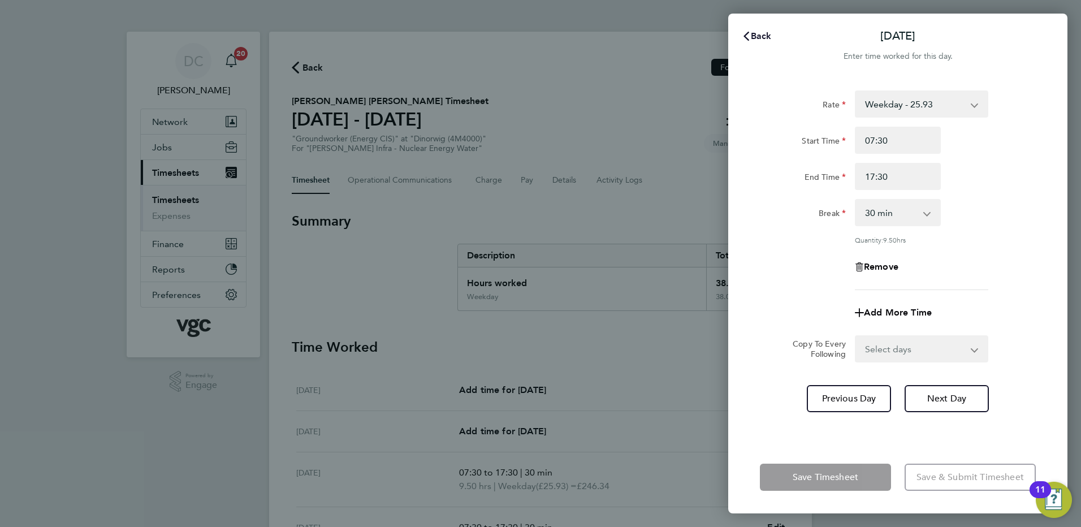
click at [760, 37] on span "Back" at bounding box center [761, 36] width 21 height 11
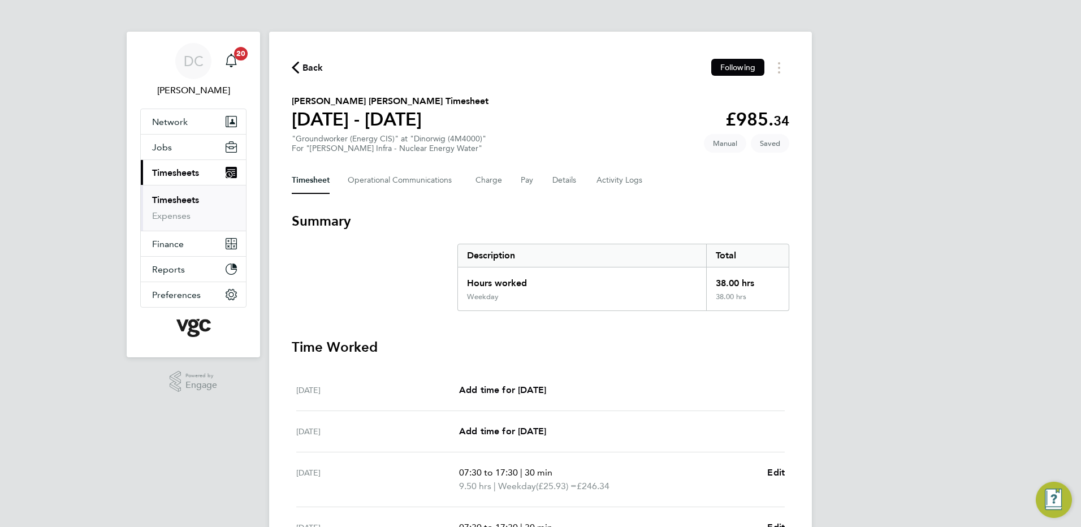
click at [939, 270] on div "DC Danny Carr Notifications 20 Applications: Network Team Members Businesses Si…" at bounding box center [540, 406] width 1081 height 812
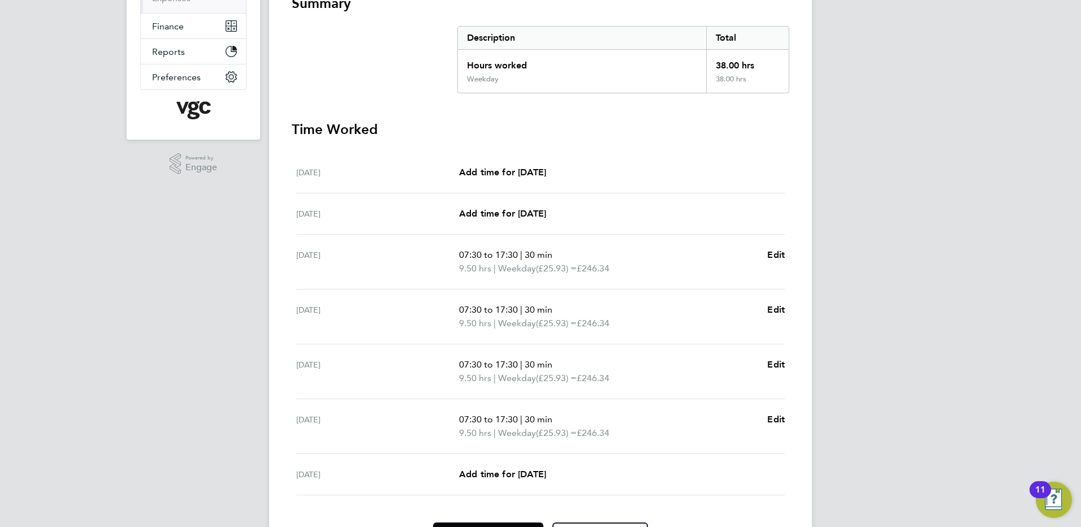
scroll to position [286, 0]
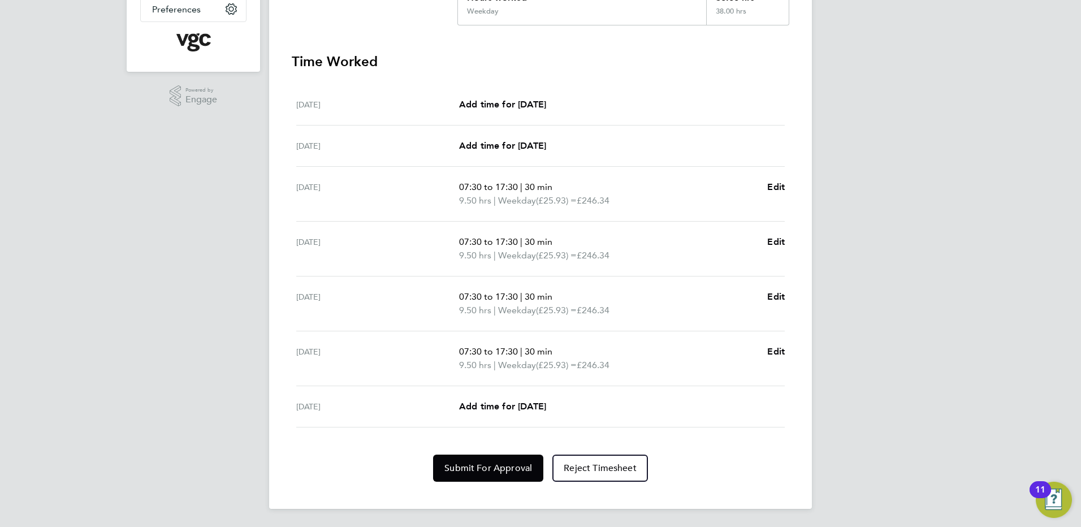
click at [939, 270] on div "DC Danny Carr Notifications 20 Applications: Network Team Members Businesses Si…" at bounding box center [540, 120] width 1081 height 812
click at [545, 407] on span "Add time for [DATE]" at bounding box center [502, 406] width 87 height 11
select select "30"
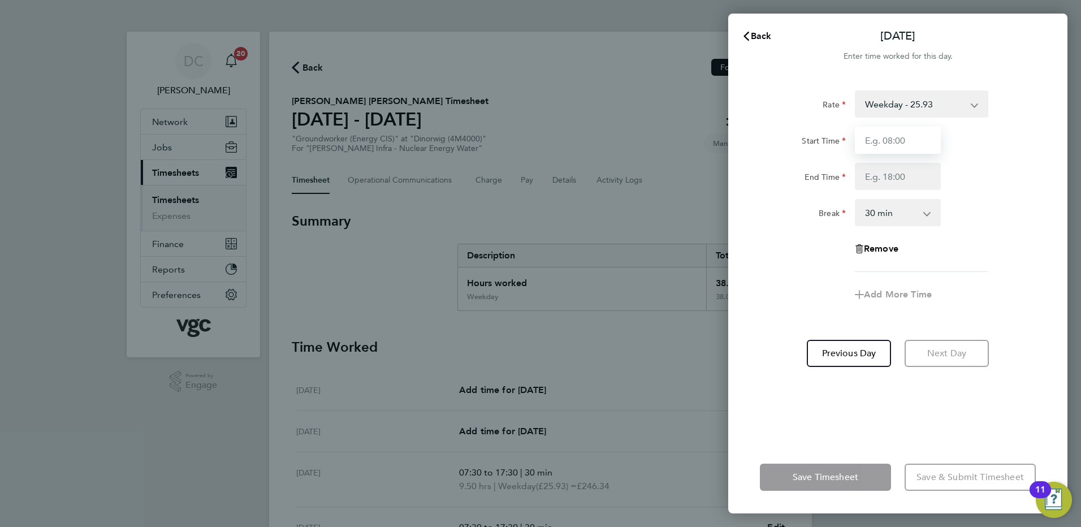
click at [927, 141] on input "Start Time" at bounding box center [898, 140] width 86 height 27
type input "07:30"
type input "16:00"
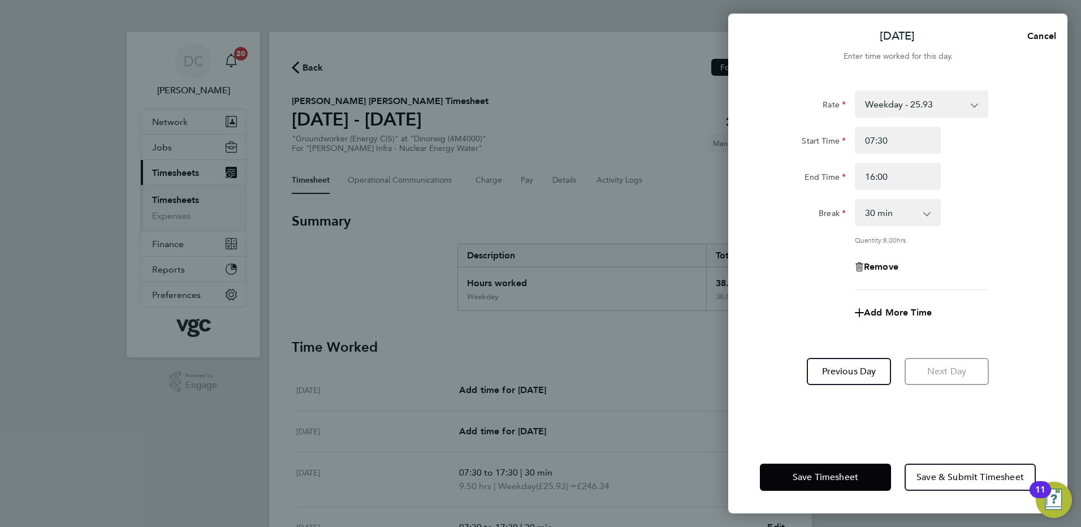
click at [784, 284] on div "Rate Weekday - 25.93 Bonus - 40.00 Bank Holiday (exc Christmas) - 45.38 Weekend…" at bounding box center [898, 190] width 276 height 200
click at [834, 476] on span "Save Timesheet" at bounding box center [826, 477] width 66 height 11
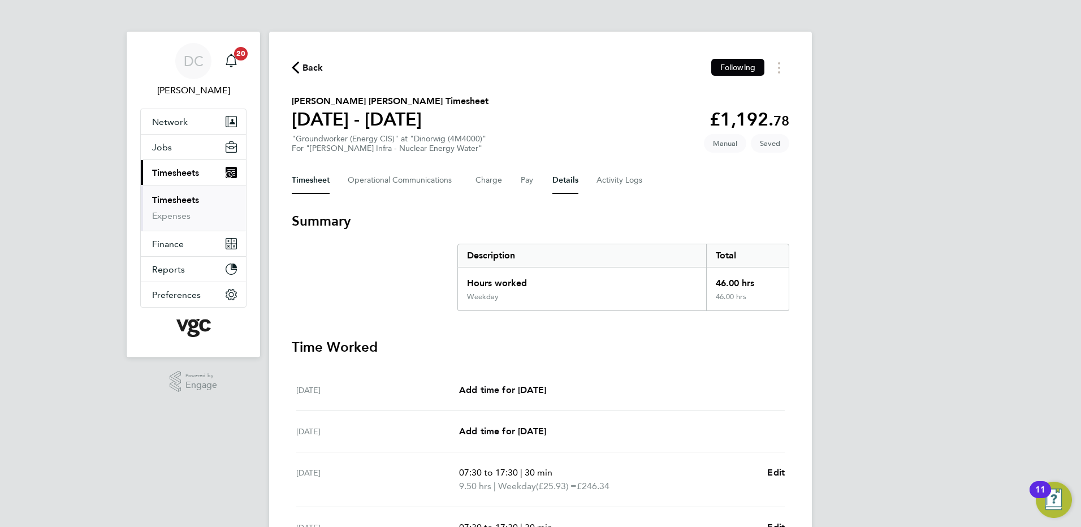
click at [567, 179] on button "Details" at bounding box center [565, 180] width 26 height 27
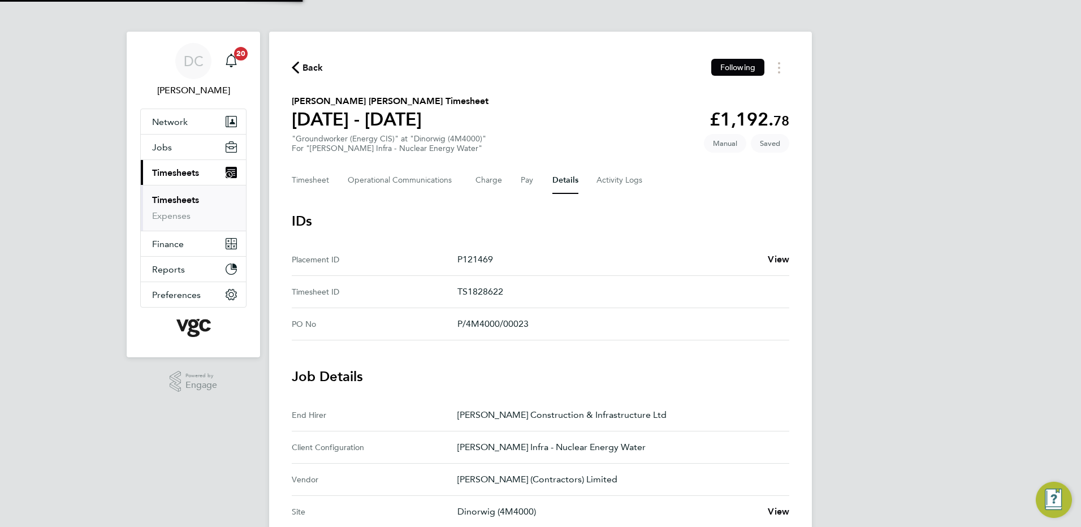
click at [839, 306] on div "DC Danny Carr Notifications 20 Applications: Network Team Members Businesses Si…" at bounding box center [540, 424] width 1081 height 848
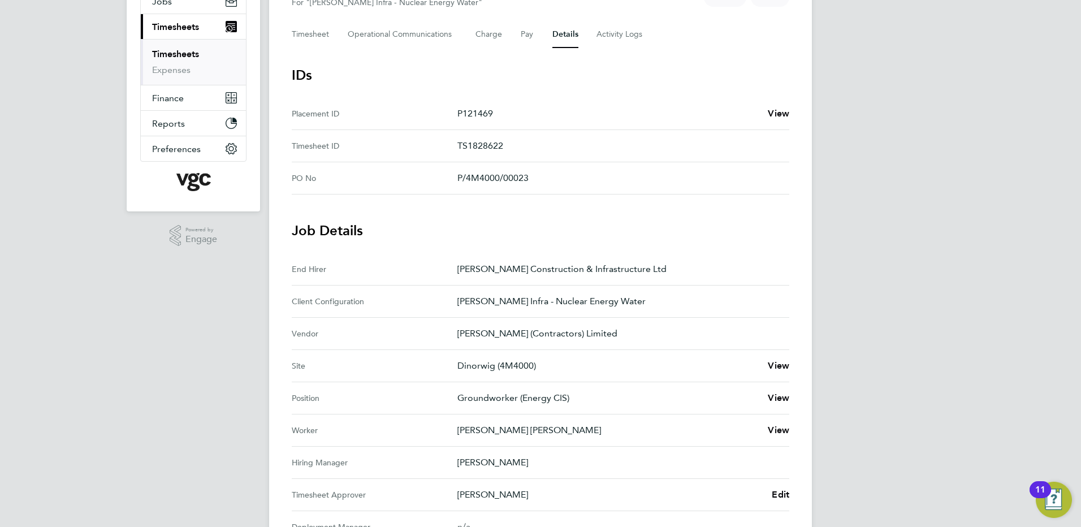
scroll to position [226, 0]
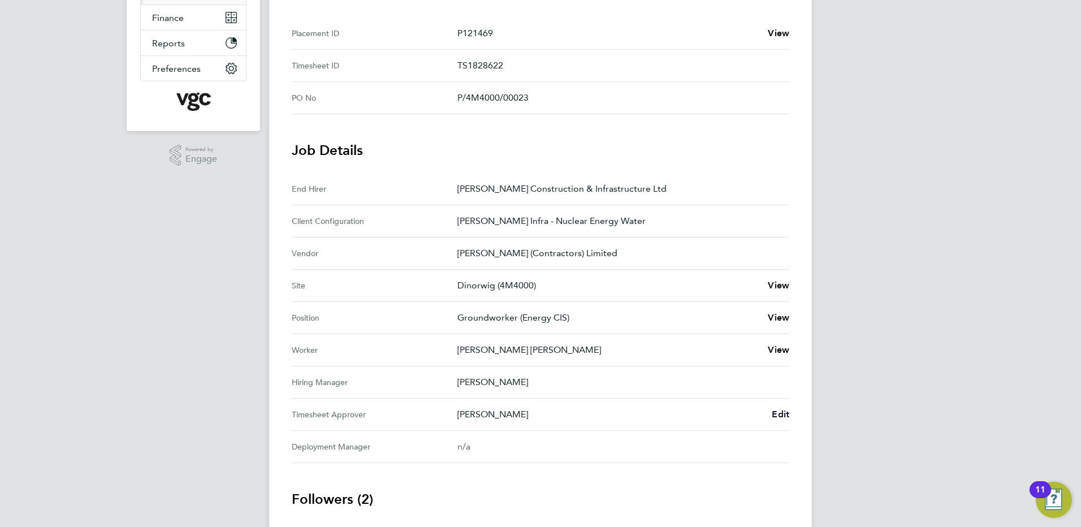
click at [783, 411] on span "Edit" at bounding box center [781, 414] width 18 height 11
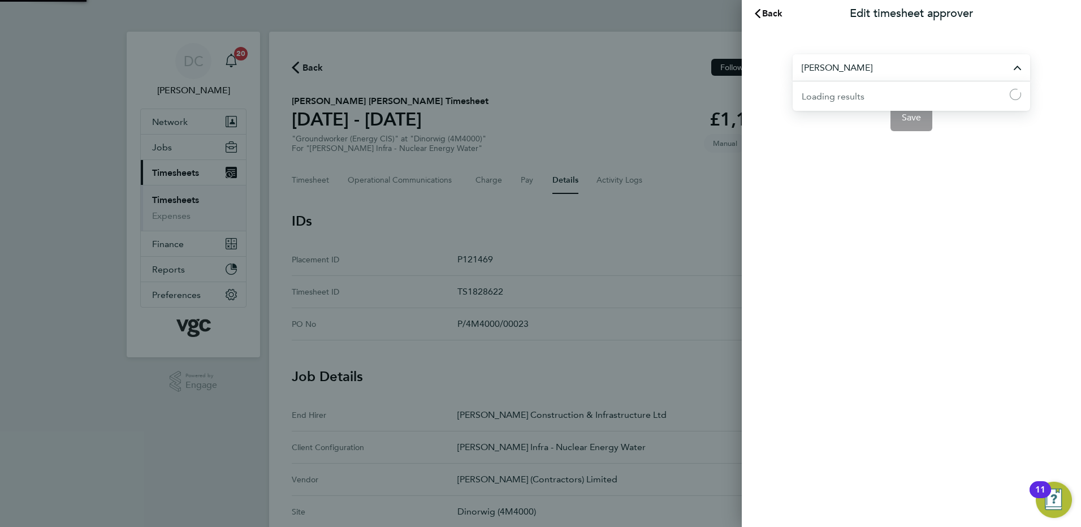
click at [872, 70] on input "[PERSON_NAME]" at bounding box center [911, 67] width 237 height 27
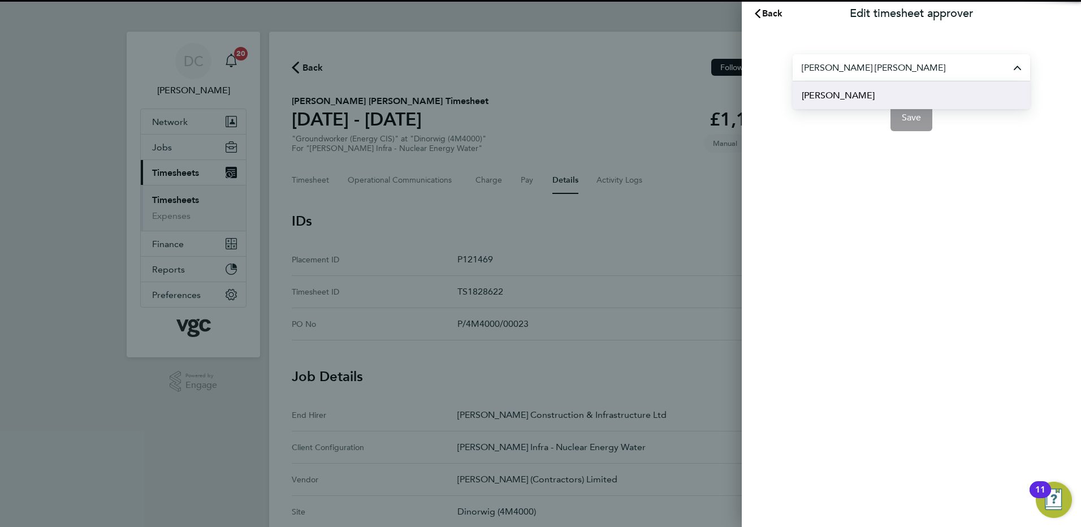
click at [856, 90] on span "[PERSON_NAME]" at bounding box center [838, 96] width 73 height 14
type input "[PERSON_NAME]"
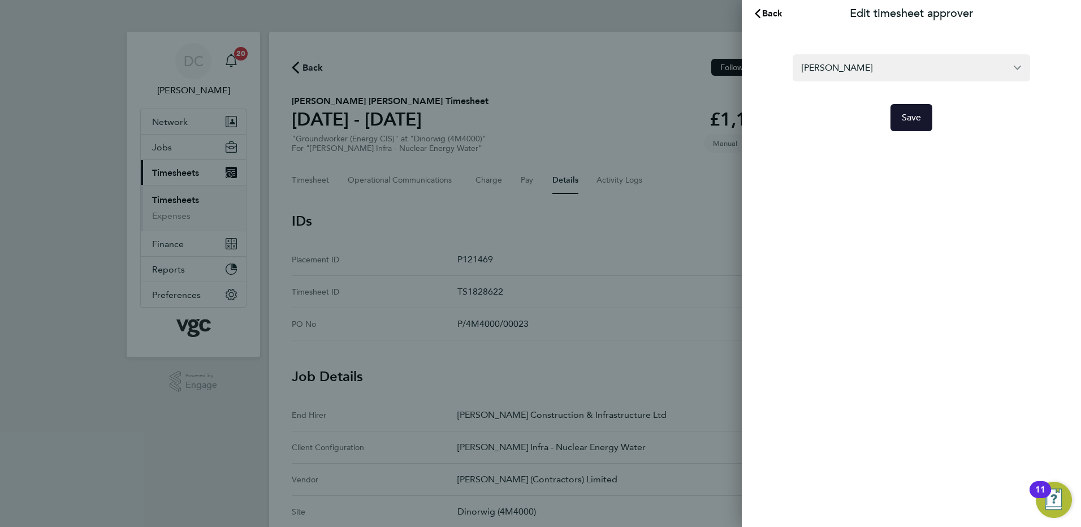
click at [912, 122] on span "Save" at bounding box center [912, 117] width 20 height 11
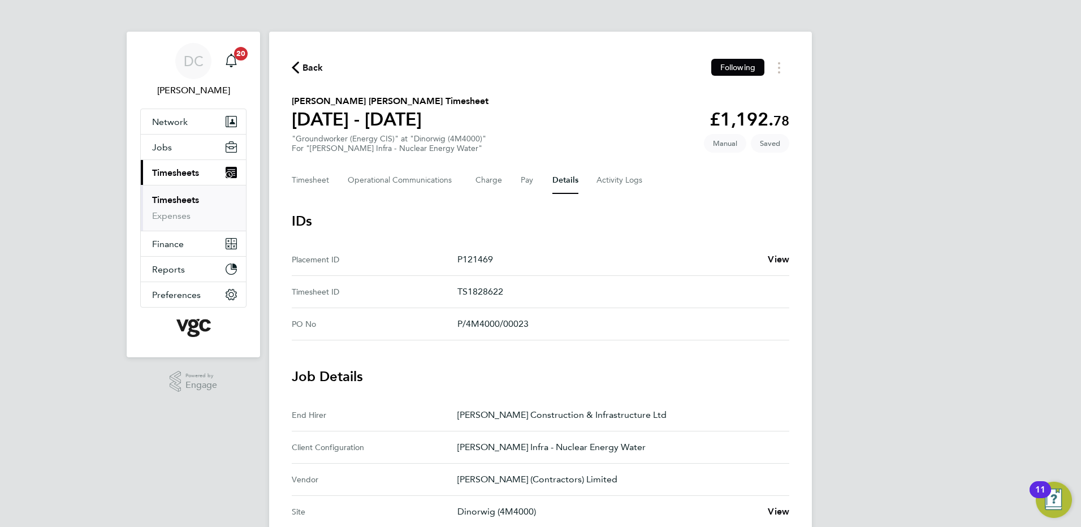
click at [937, 301] on div "DC Danny Carr Notifications 20 Applications: Network Team Members Businesses Si…" at bounding box center [540, 455] width 1081 height 911
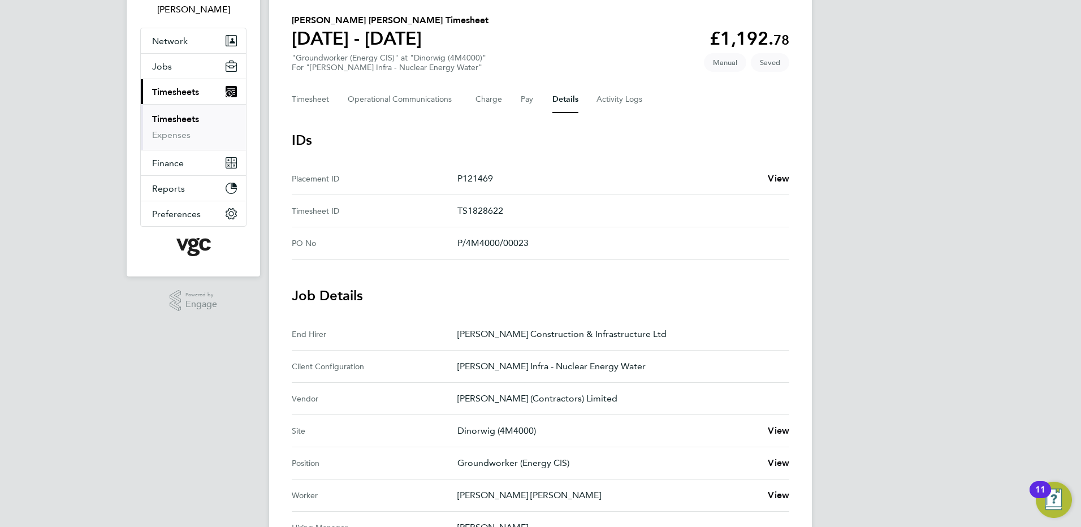
scroll to position [68, 0]
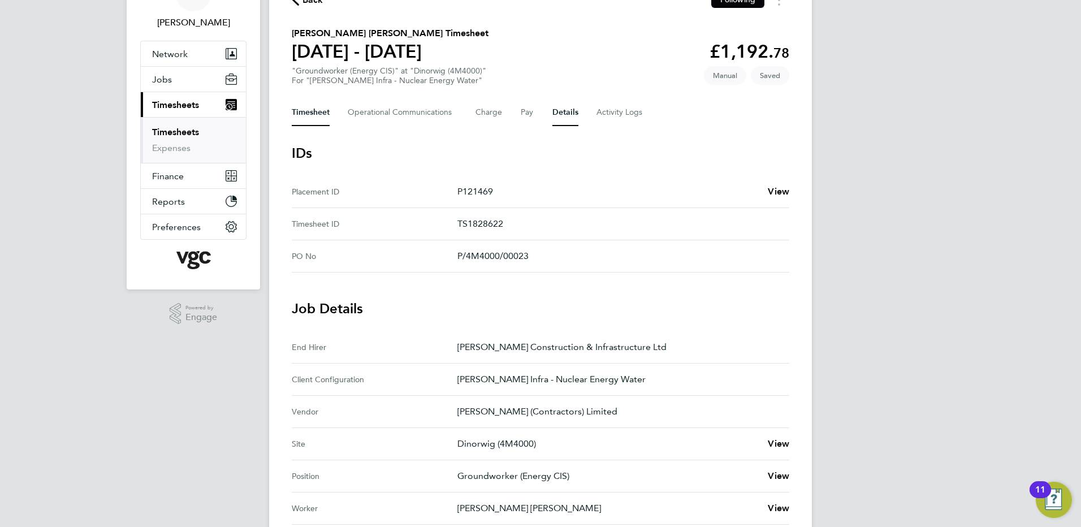
click at [319, 113] on button "Timesheet" at bounding box center [311, 112] width 38 height 27
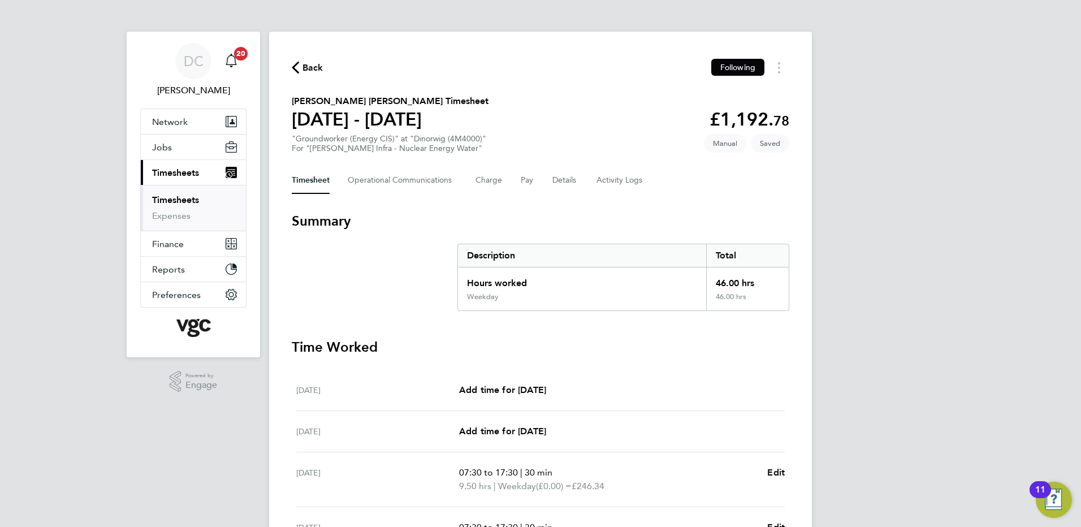
click at [942, 231] on div "DC Danny Carr Notifications 20 Applications: Network Team Members Businesses Si…" at bounding box center [540, 413] width 1081 height 826
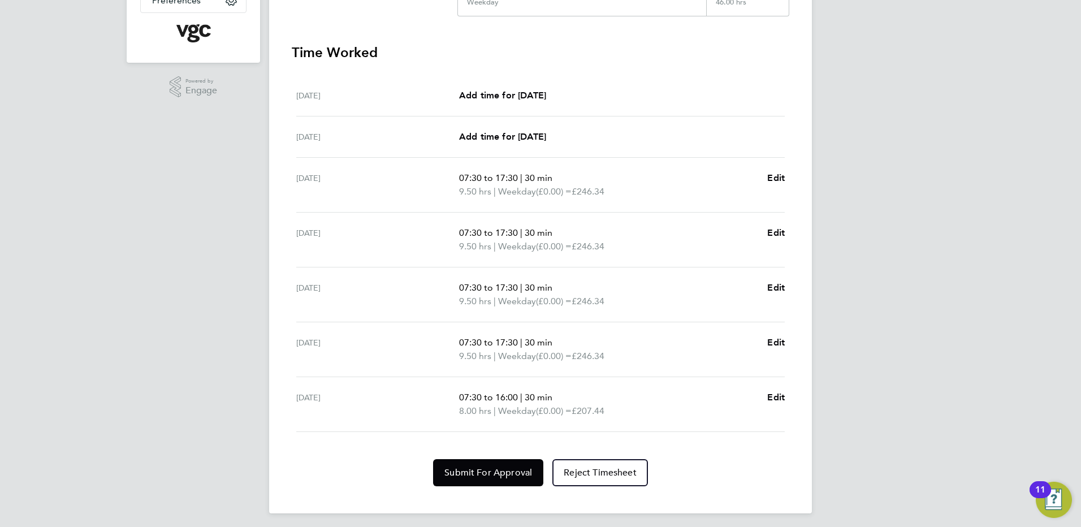
scroll to position [299, 0]
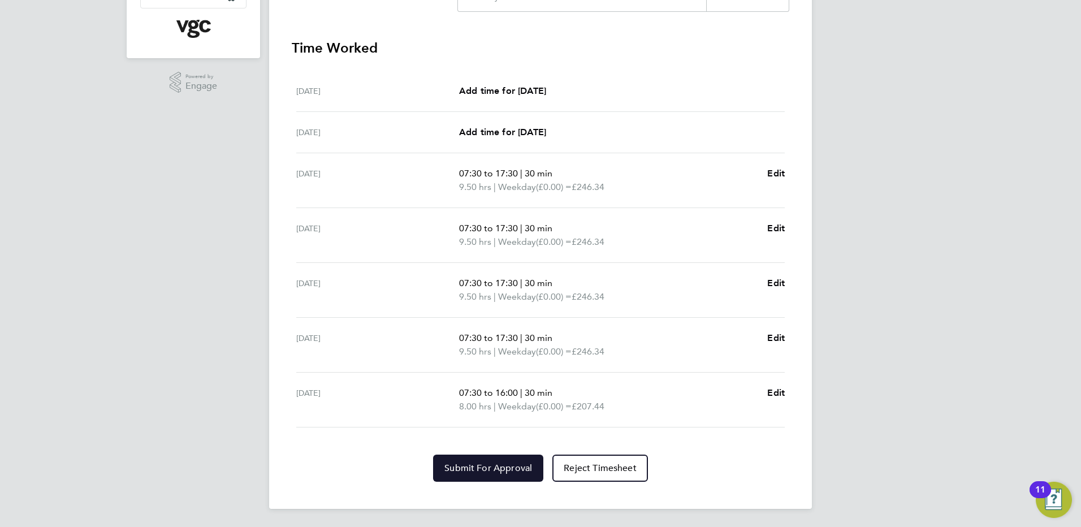
click at [525, 464] on span "Submit For Approval" at bounding box center [488, 467] width 88 height 11
click at [900, 469] on div "DC Danny Carr Notifications 20 Applications: Network Team Members Businesses Si…" at bounding box center [540, 114] width 1081 height 826
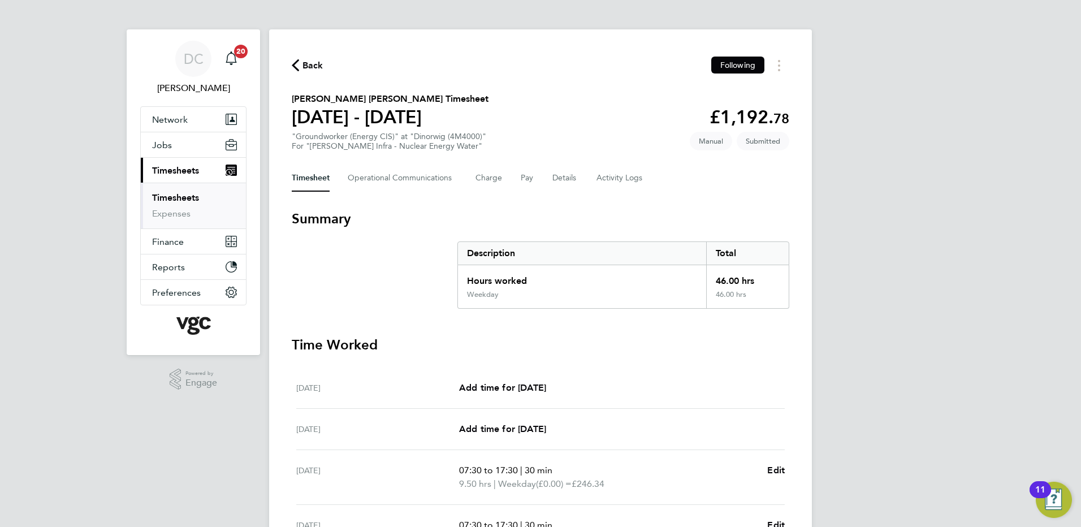
scroll to position [0, 0]
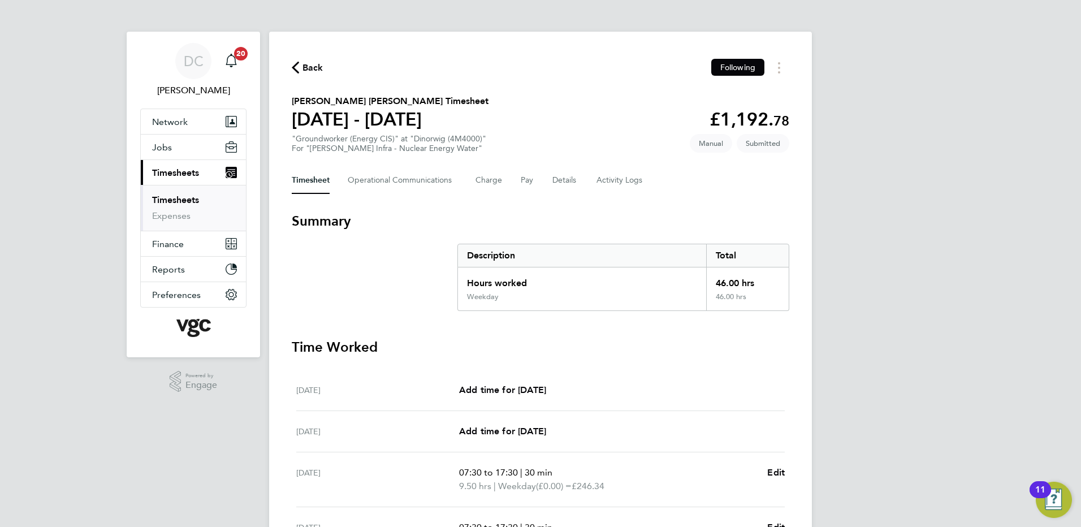
click at [317, 66] on span "Back" at bounding box center [312, 68] width 21 height 14
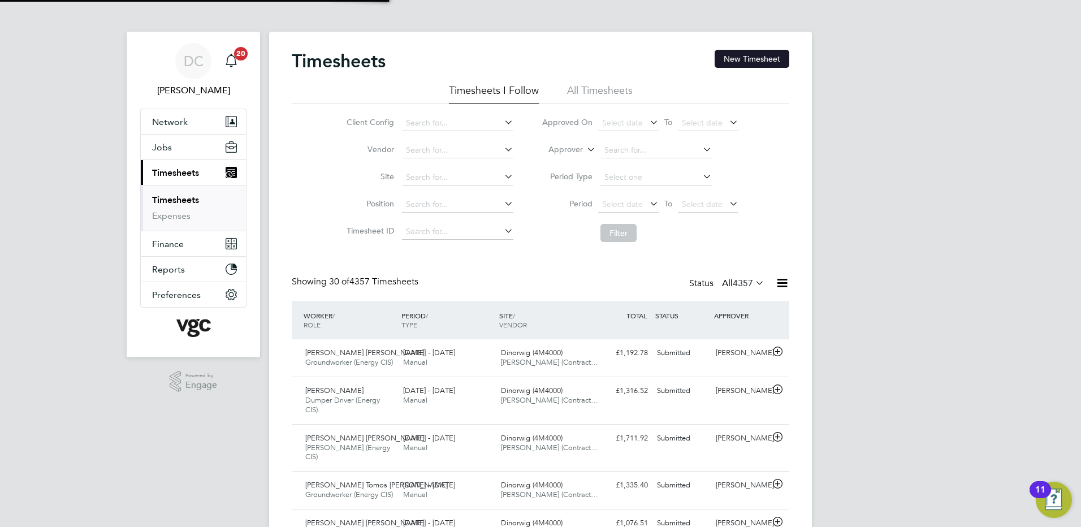
scroll to position [29, 98]
click at [759, 62] on button "New Timesheet" at bounding box center [752, 59] width 75 height 18
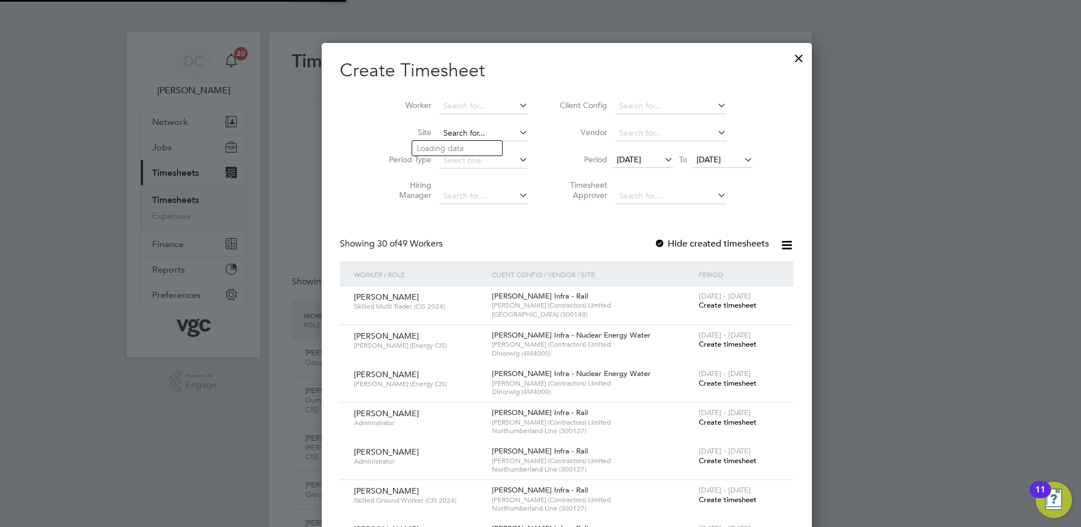
click at [446, 133] on input at bounding box center [483, 134] width 89 height 16
click at [447, 142] on li "Dinorwig (4M4000)" at bounding box center [457, 148] width 90 height 15
type input "Dinorwig (4M4000)"
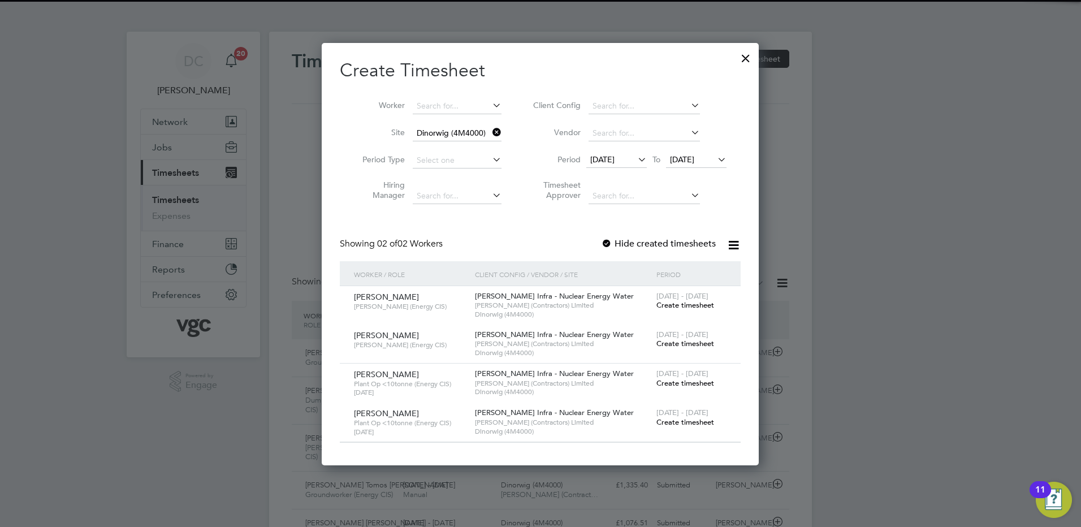
click at [615, 155] on span "[DATE]" at bounding box center [602, 159] width 24 height 10
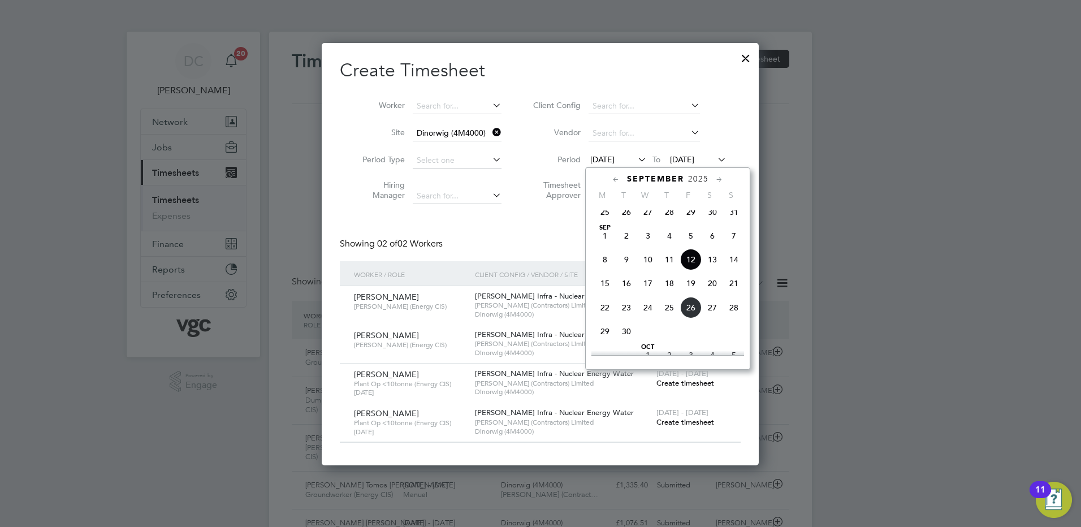
click at [713, 291] on span "20" at bounding box center [712, 283] width 21 height 21
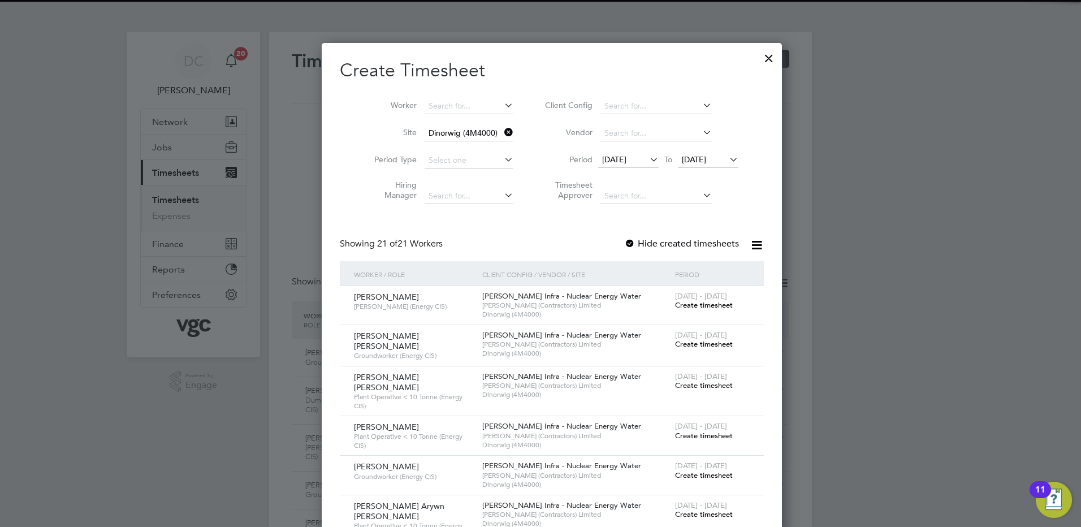
click at [694, 159] on span "[DATE]" at bounding box center [694, 159] width 24 height 10
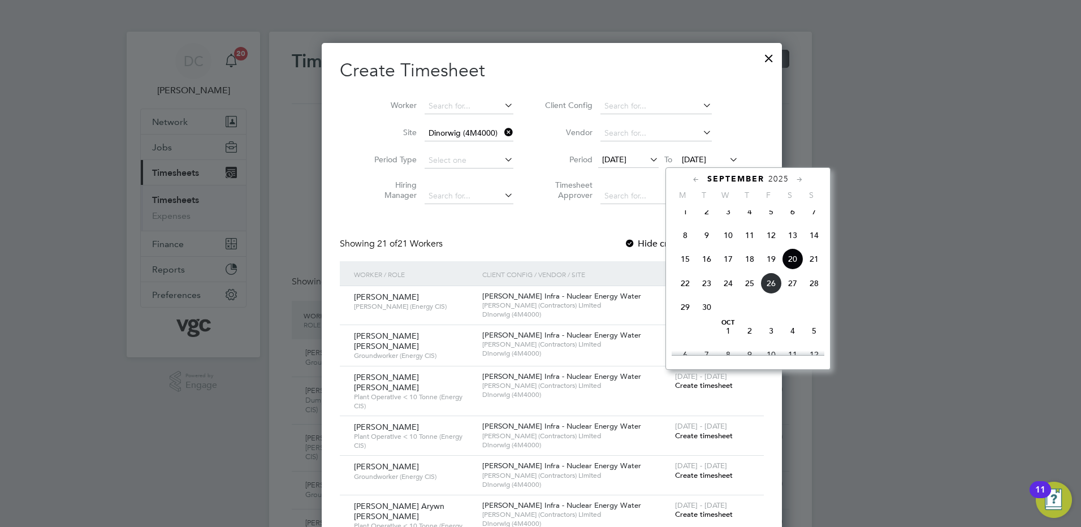
click at [771, 292] on span "26" at bounding box center [770, 283] width 21 height 21
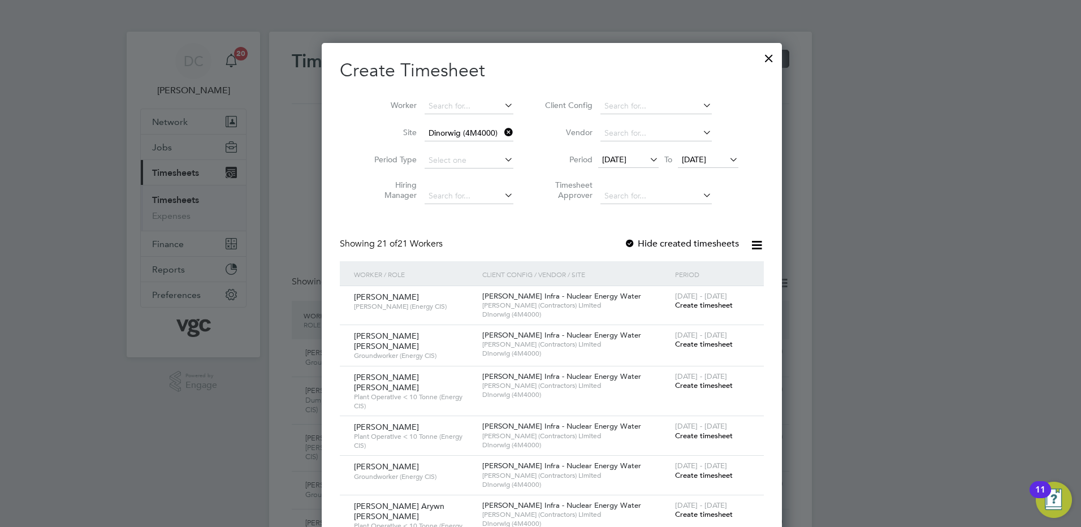
click at [867, 407] on div at bounding box center [540, 263] width 1081 height 527
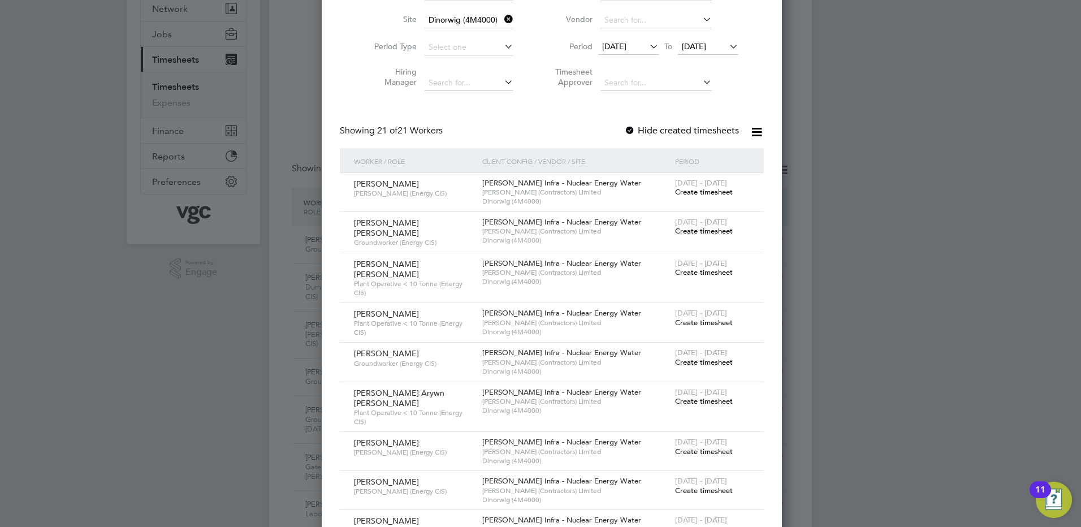
click at [693, 447] on span "Create timesheet" at bounding box center [704, 452] width 58 height 10
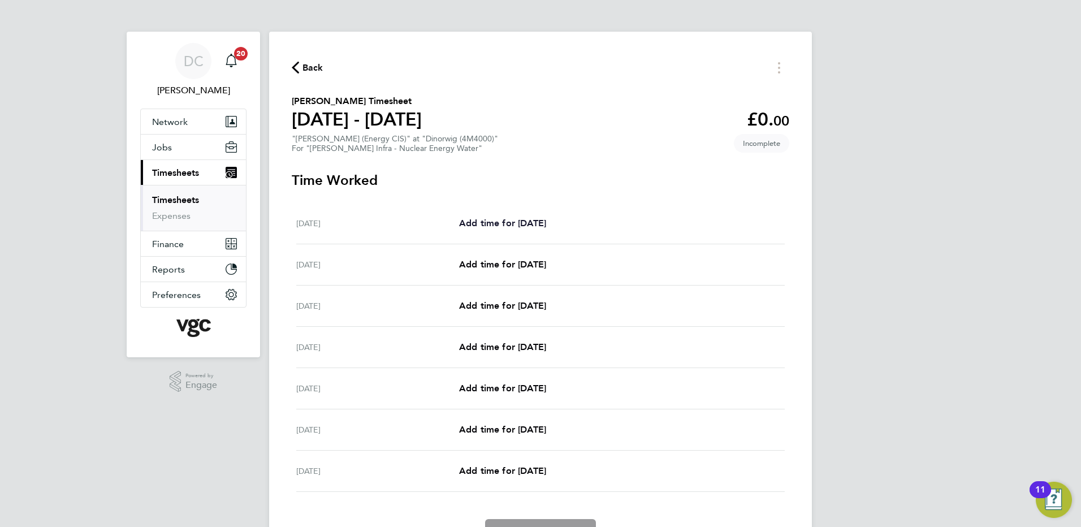
click at [536, 222] on span "Add time for [DATE]" at bounding box center [502, 223] width 87 height 11
select select "30"
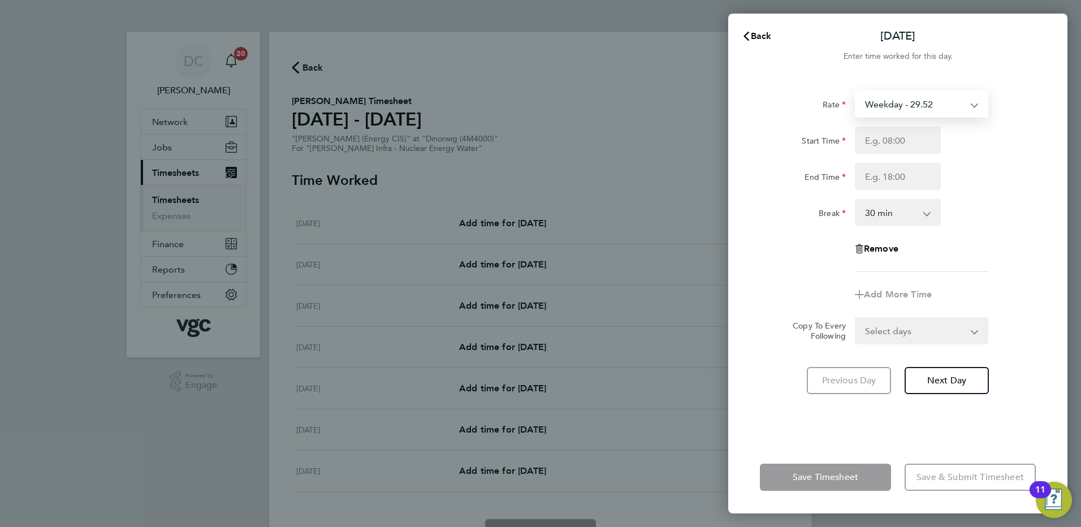
click at [887, 104] on select "Weekday - 29.52 Bonis - 150.00 Bonus - 350.00 Weekday Nights - 36.87 Weekends -…" at bounding box center [915, 104] width 118 height 25
click at [789, 93] on div "Rate" at bounding box center [803, 101] width 86 height 23
click at [763, 35] on span "Back" at bounding box center [761, 36] width 21 height 11
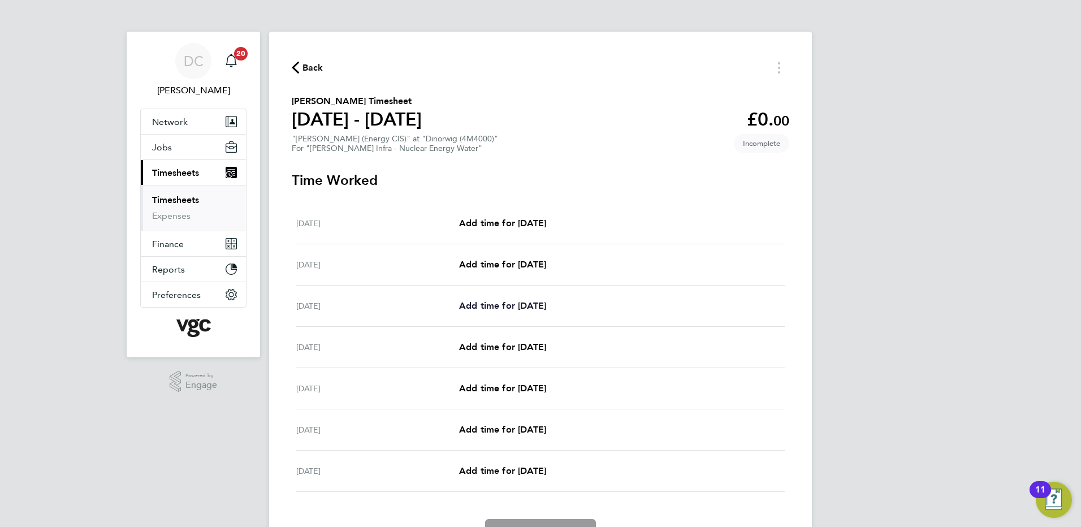
click at [541, 303] on span "Add time for Mon 22 Sep" at bounding box center [502, 305] width 87 height 11
select select "30"
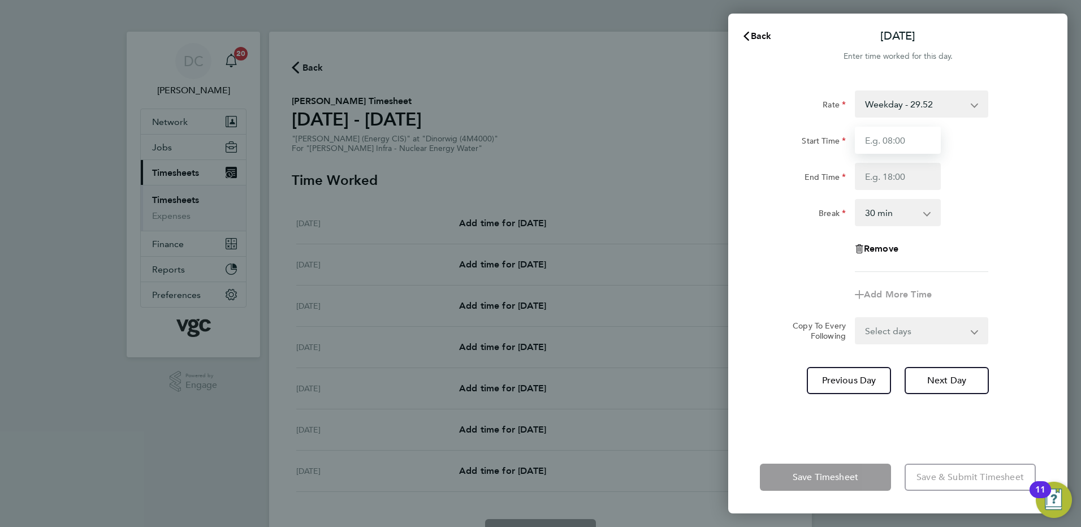
click at [870, 142] on input "Start Time" at bounding box center [898, 140] width 86 height 27
type input "07:30"
type input "17:30"
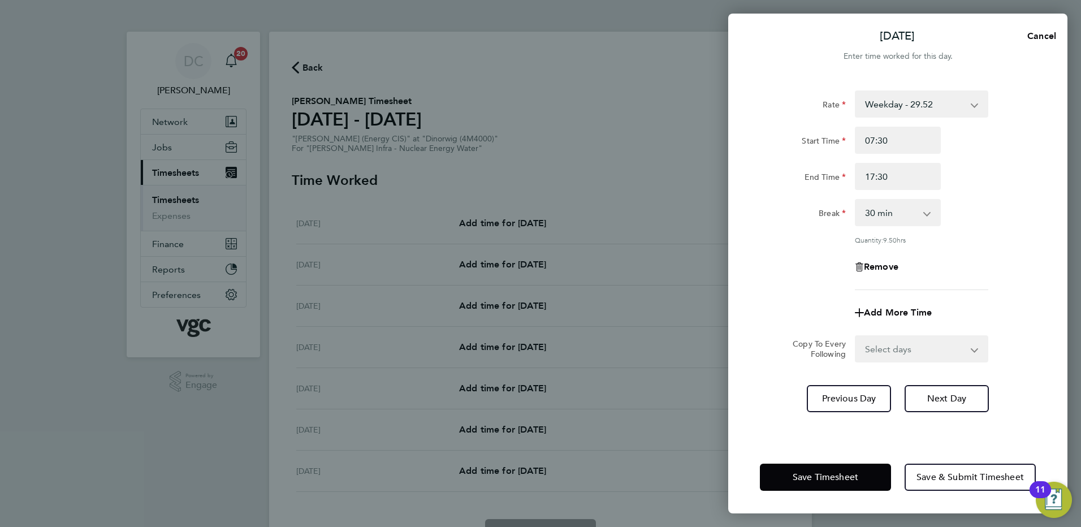
click at [812, 256] on div "Remove" at bounding box center [897, 266] width 285 height 27
click at [906, 342] on select "Select days Day Tuesday Wednesday Thursday Friday" at bounding box center [915, 348] width 119 height 25
click at [938, 285] on div "Rate Weekday - 29.52 Bonis - 150.00 Bonus - 350.00 Weekday Nights - 36.87 Weeke…" at bounding box center [898, 190] width 276 height 200
click at [887, 340] on select "Select days Day Tuesday Wednesday Thursday Friday" at bounding box center [915, 348] width 119 height 25
select select "DAY"
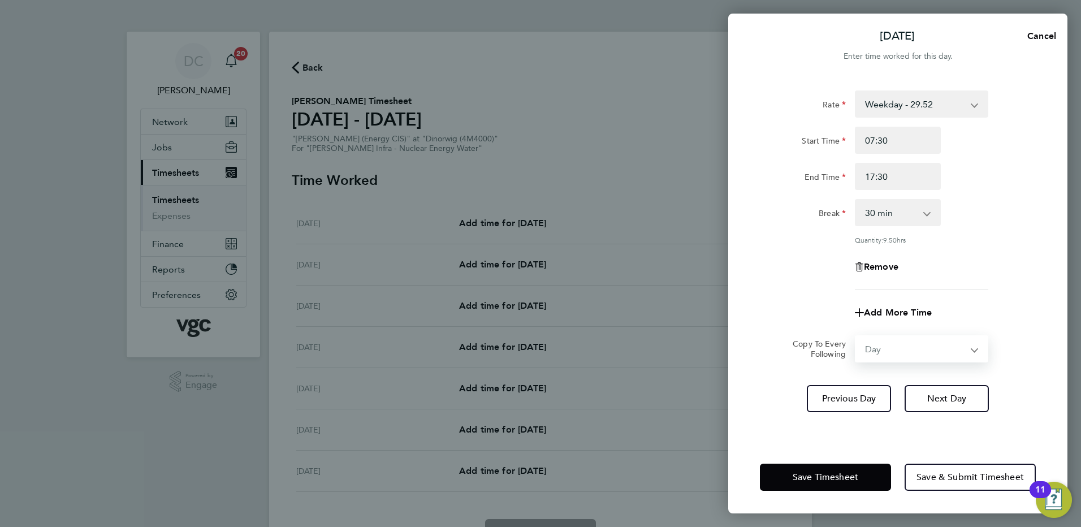
click at [856, 336] on select "Select days Day Tuesday Wednesday Thursday Friday" at bounding box center [915, 348] width 119 height 25
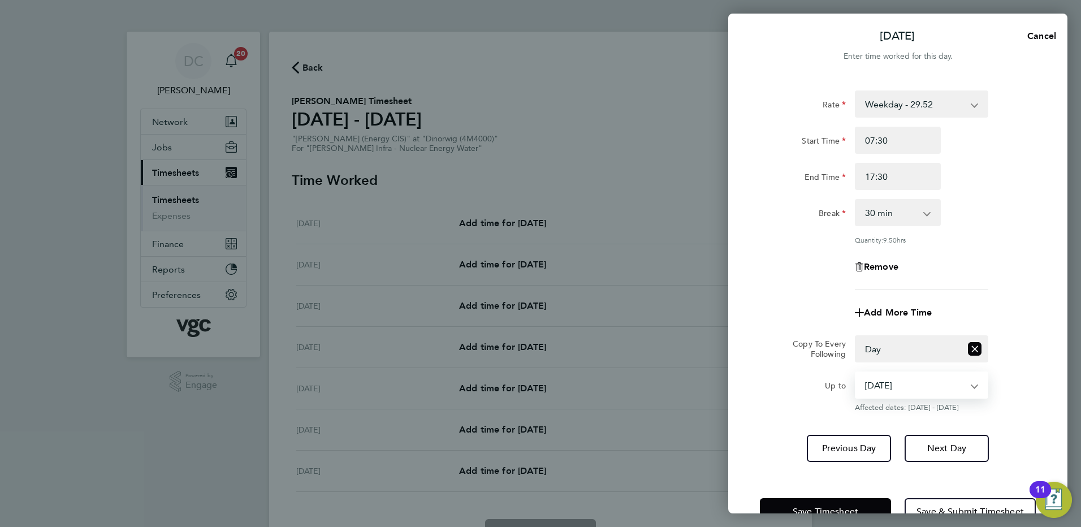
drag, startPoint x: 885, startPoint y: 362, endPoint x: 883, endPoint y: 386, distance: 23.9
click at [883, 386] on select "23 Sep 2025 24 Sep 2025 25 Sep 2025 26 Sep 2025" at bounding box center [915, 385] width 118 height 25
select select "2025-09-25"
click at [856, 373] on select "23 Sep 2025 24 Sep 2025 25 Sep 2025 26 Sep 2025" at bounding box center [915, 385] width 118 height 25
click at [945, 449] on span "Next Day" at bounding box center [946, 448] width 39 height 11
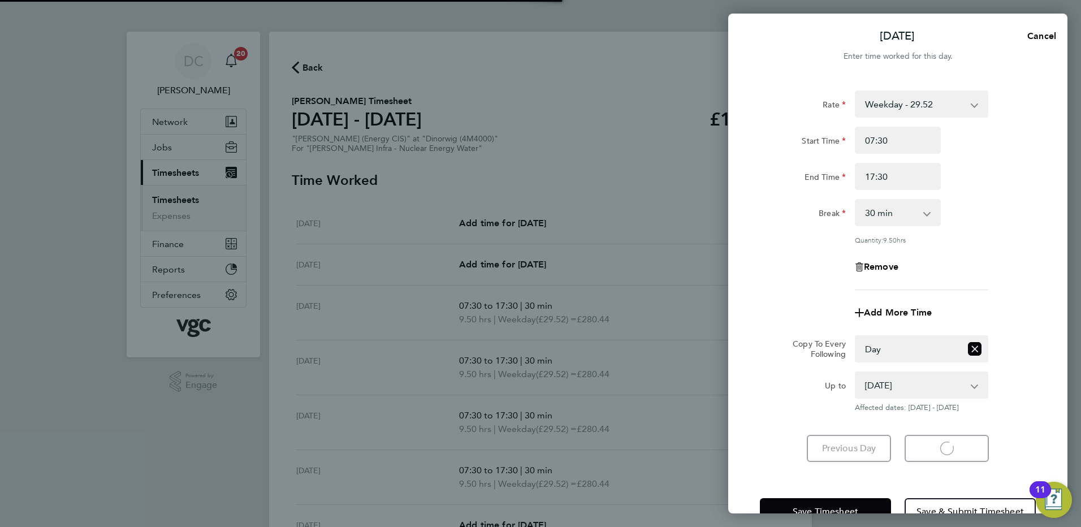
select select "30"
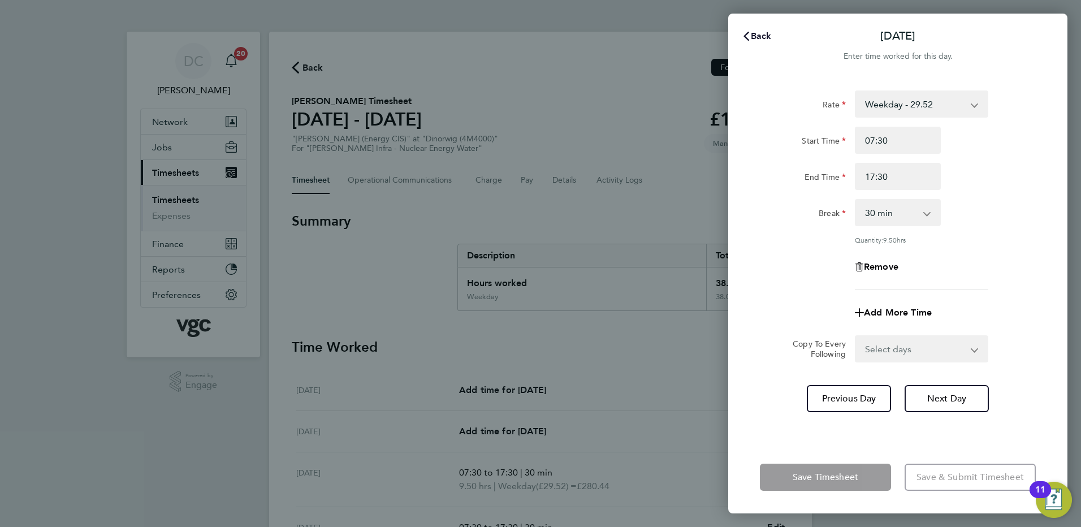
click at [762, 36] on span "Back" at bounding box center [761, 36] width 21 height 11
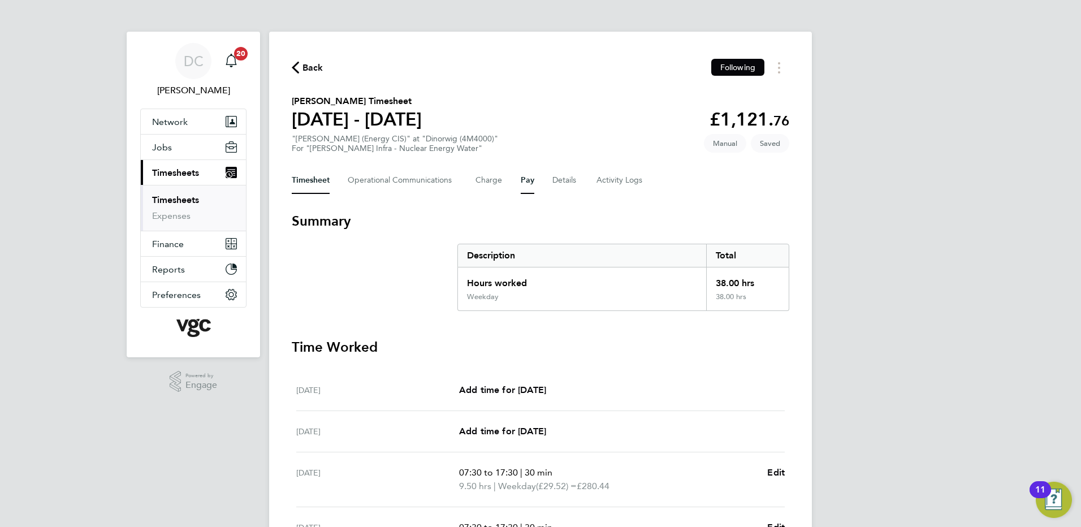
click at [529, 183] on button "Pay" at bounding box center [528, 180] width 14 height 27
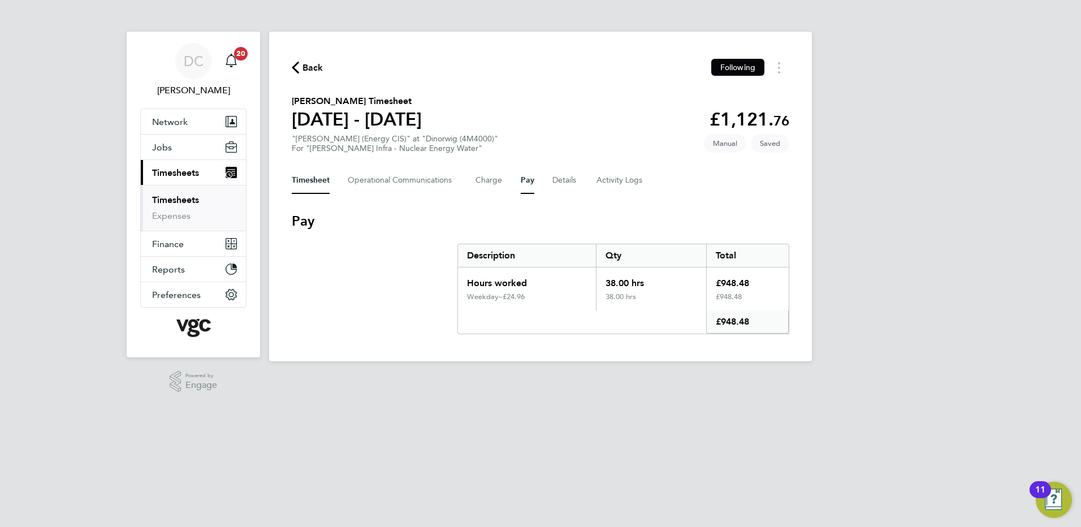
click at [308, 179] on button "Timesheet" at bounding box center [311, 180] width 38 height 27
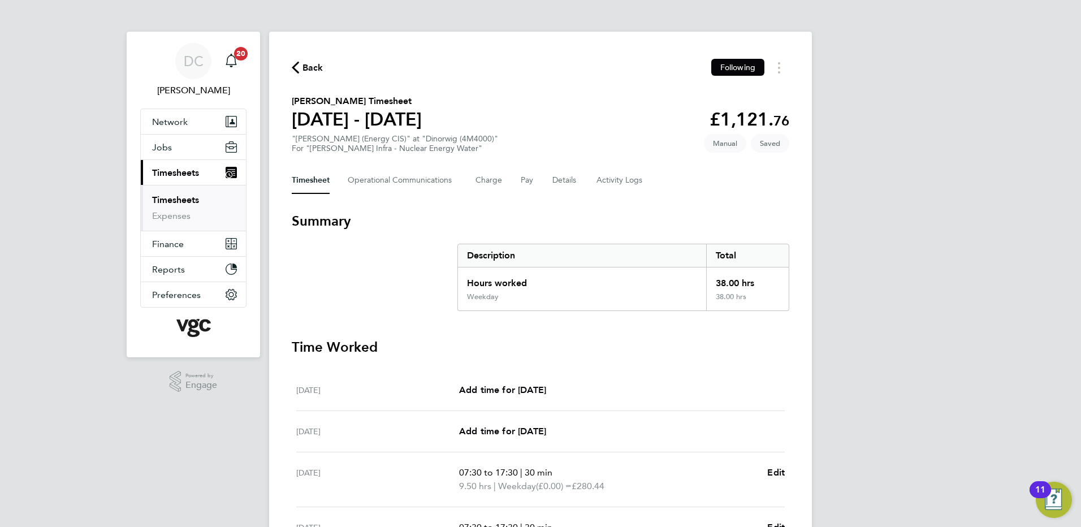
click at [928, 267] on div "DC Danny Carr Notifications 20 Applications: Network Team Members Businesses Si…" at bounding box center [540, 406] width 1081 height 812
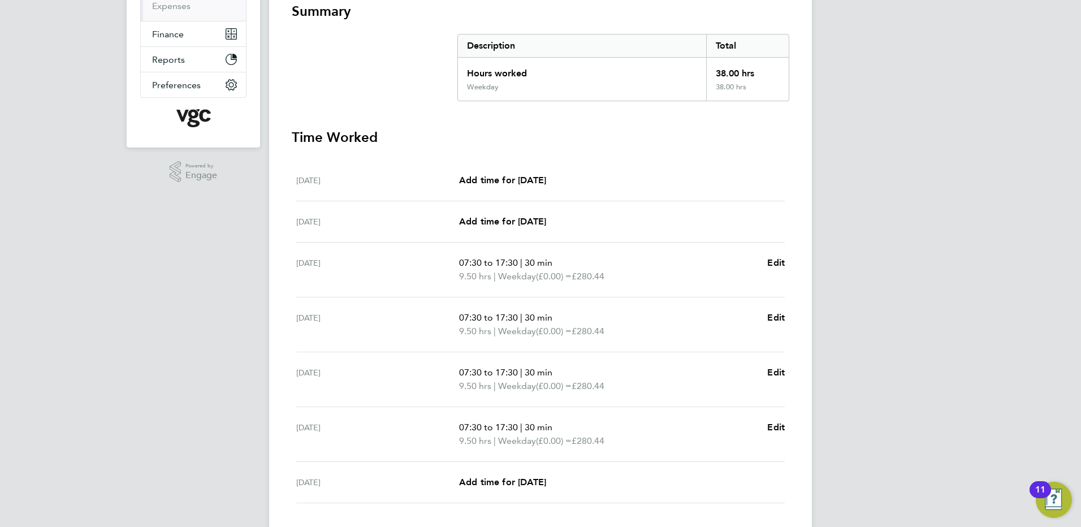
scroll to position [226, 0]
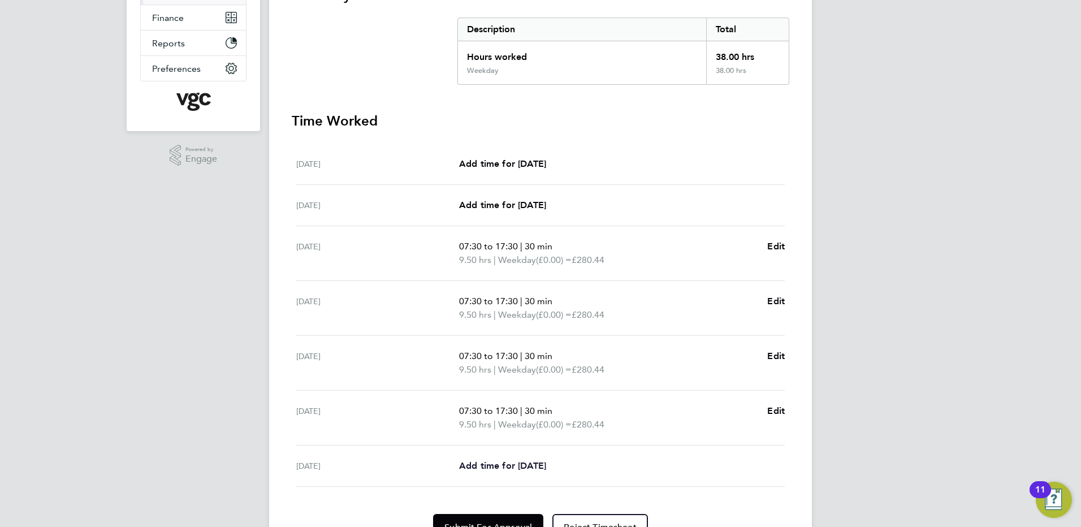
click at [536, 464] on span "Add time for Fri 26 Sep" at bounding box center [502, 465] width 87 height 11
select select "30"
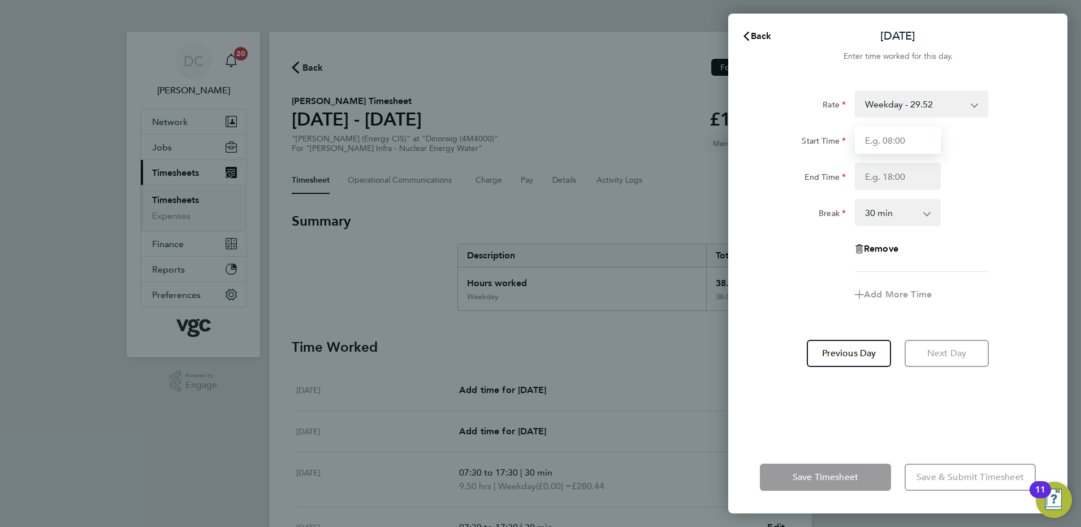
click at [880, 138] on input "Start Time" at bounding box center [898, 140] width 86 height 27
type input "07:30"
type input "16:00"
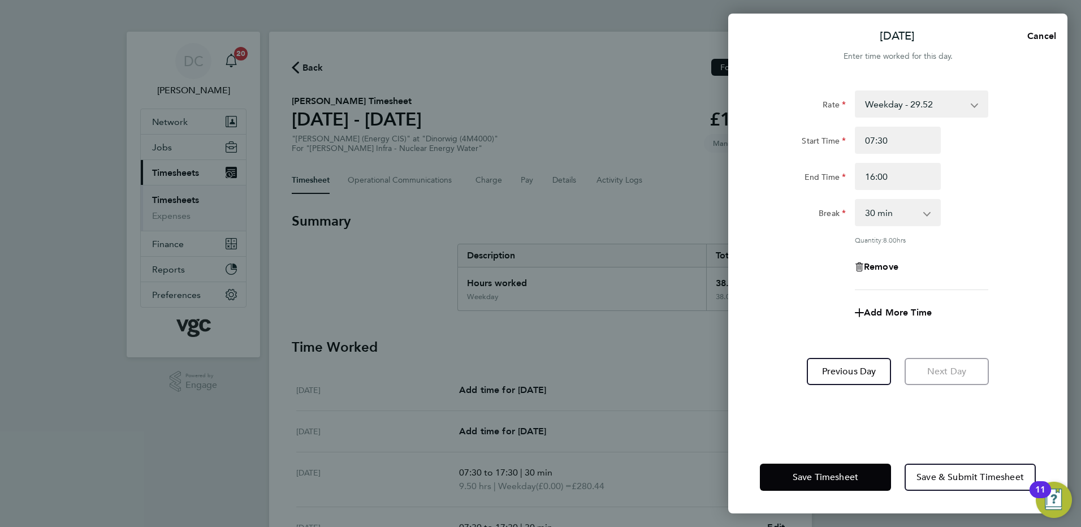
click at [790, 279] on div "Remove" at bounding box center [897, 266] width 285 height 27
click at [876, 310] on span "Add More Time" at bounding box center [898, 312] width 68 height 11
select select "null"
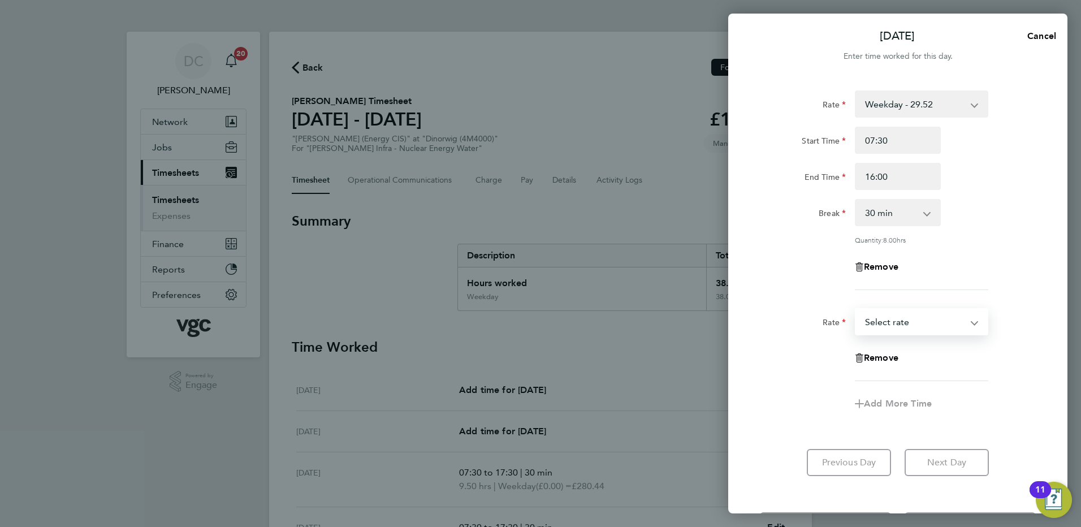
click at [885, 319] on select "Bonis - 150.00 Bonus - 250.00 Weekday - 29.52 Weekday Nights - 36.87 Weekends -…" at bounding box center [915, 321] width 118 height 25
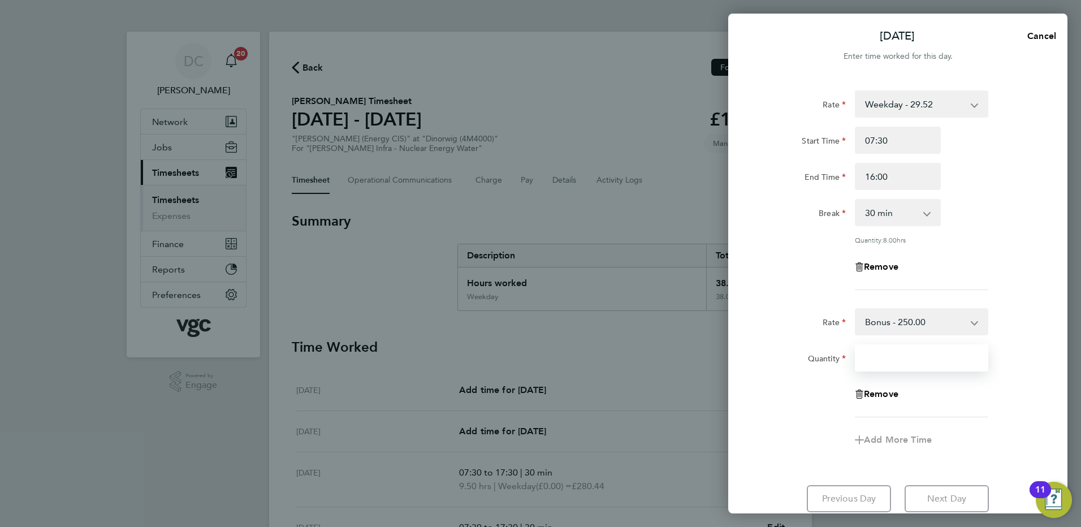
click at [888, 362] on input "Quantity" at bounding box center [921, 357] width 133 height 27
type input "1"
click at [796, 421] on app-timesheet-line-form-group "Rate Bonus - 250.00 Bonis - 150.00 Weekday - 29.52 Weekday Nights - 36.87 Weeke…" at bounding box center [898, 380] width 276 height 145
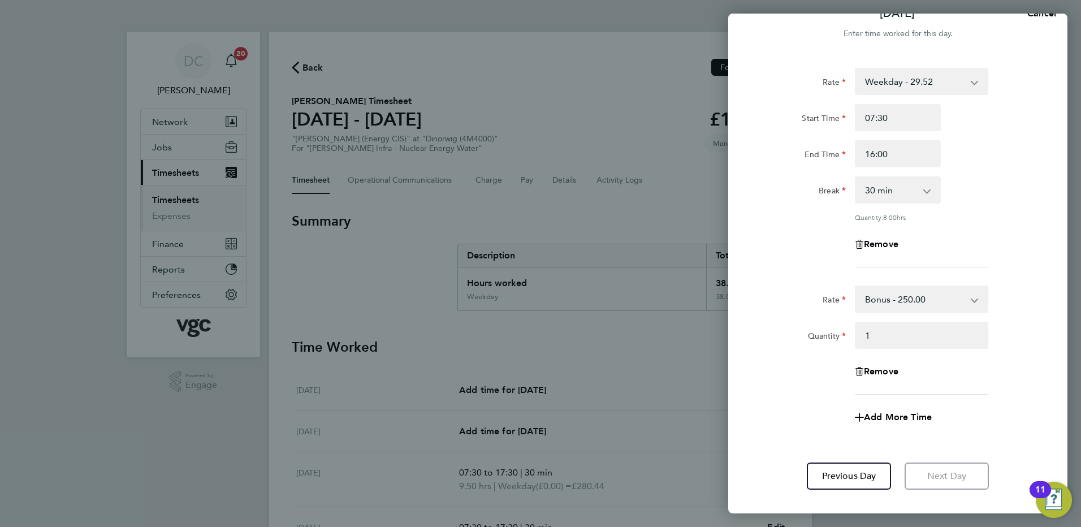
scroll to position [84, 0]
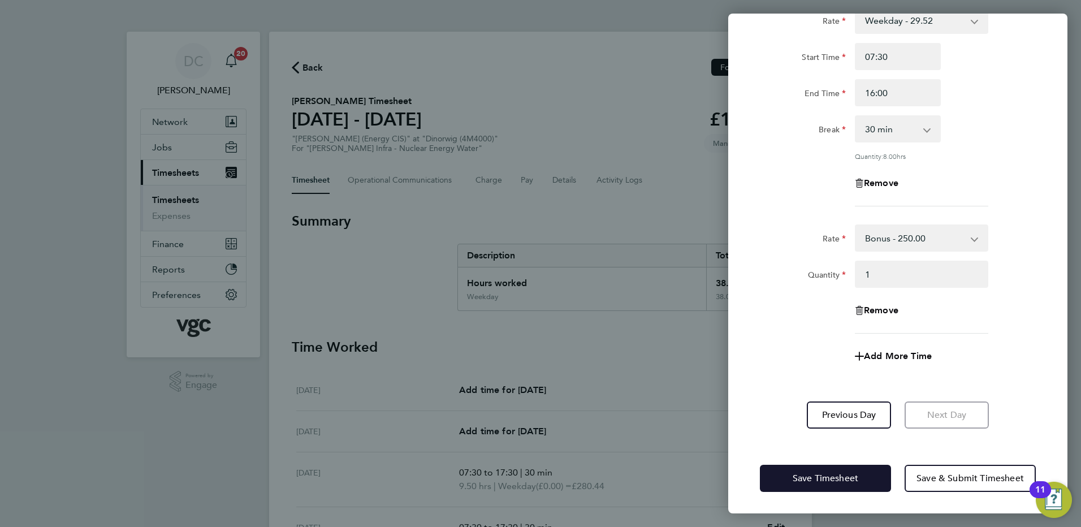
click at [811, 475] on span "Save Timesheet" at bounding box center [826, 478] width 66 height 11
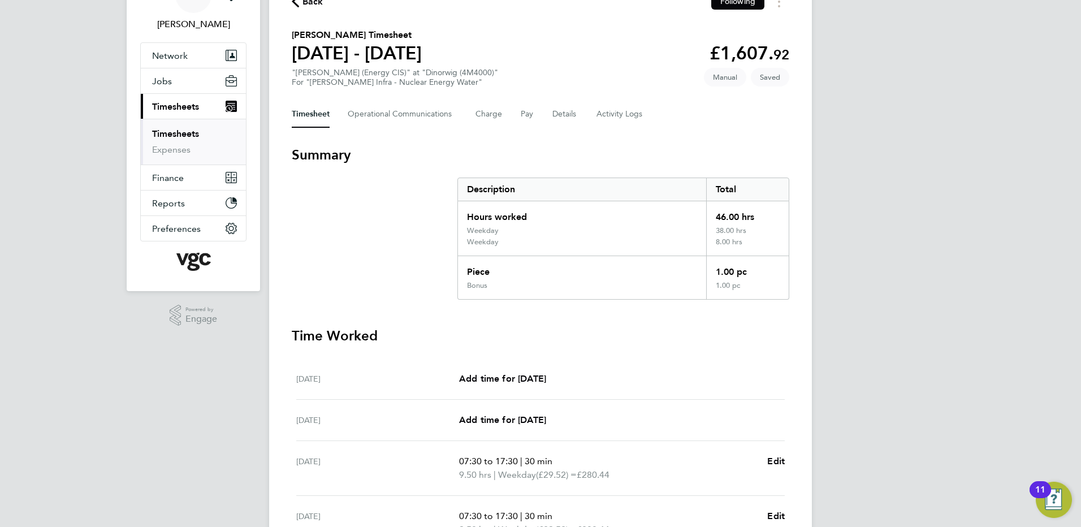
scroll to position [45, 0]
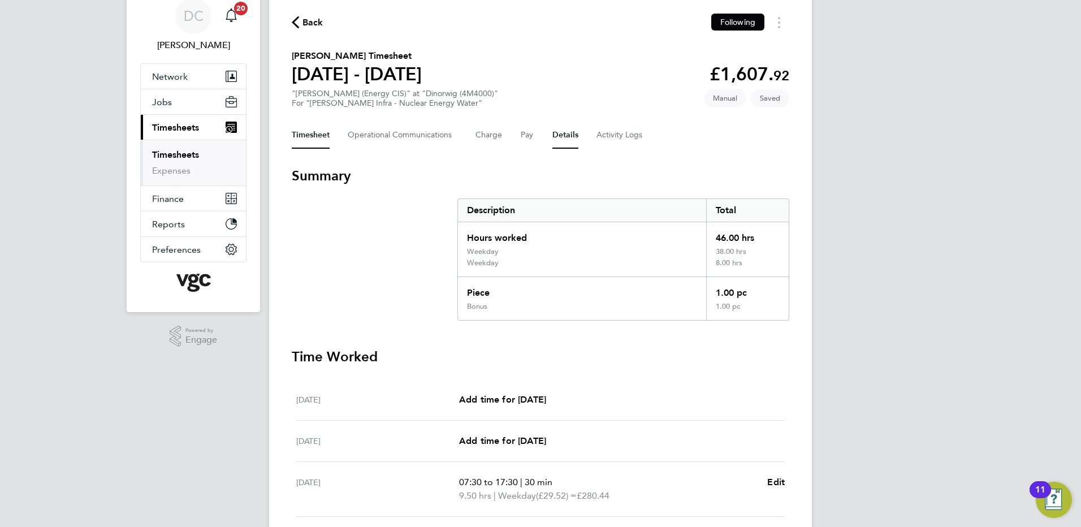
click at [565, 137] on button "Details" at bounding box center [565, 135] width 26 height 27
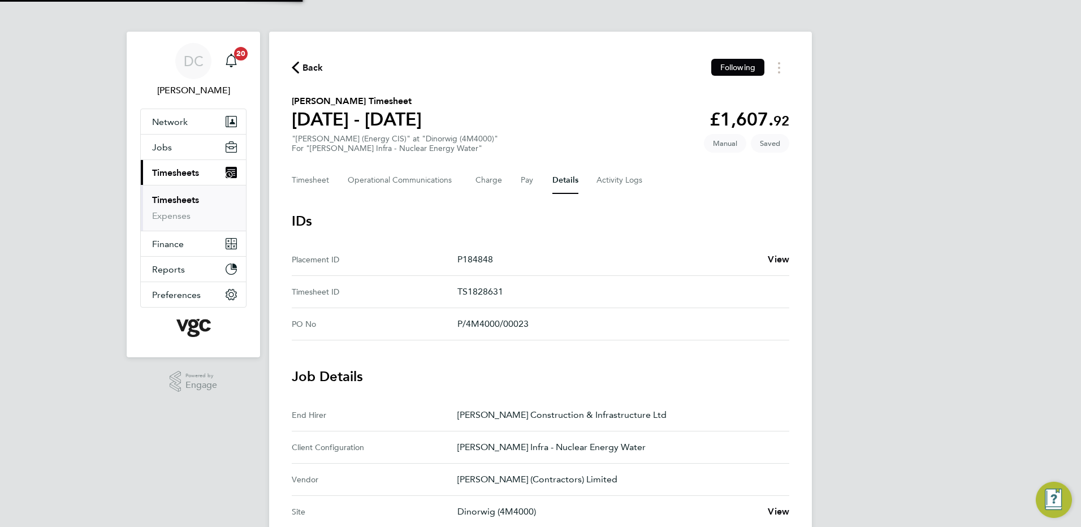
click at [944, 355] on div "DC Danny Carr Notifications 20 Applications: Network Team Members Businesses Si…" at bounding box center [540, 424] width 1081 height 848
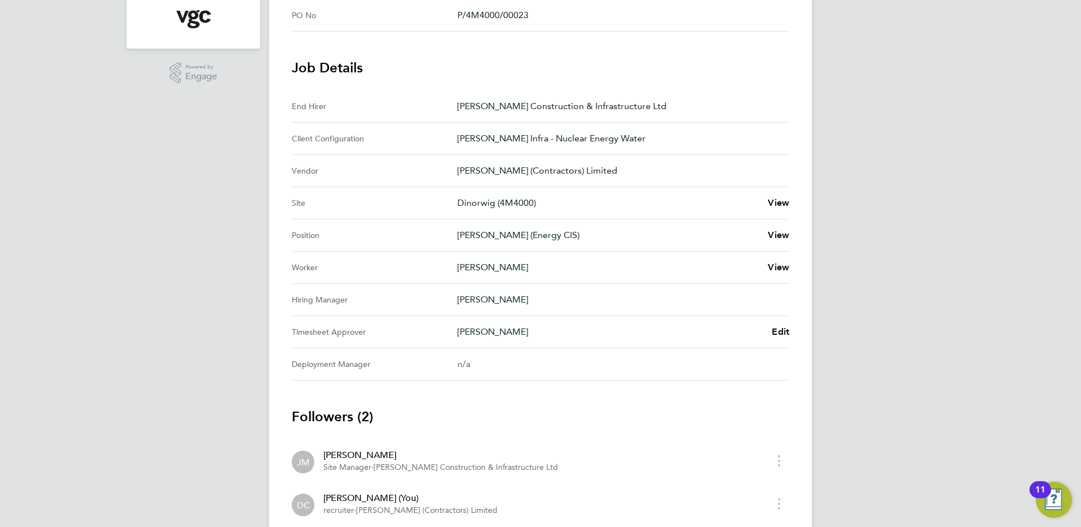
scroll to position [384, 0]
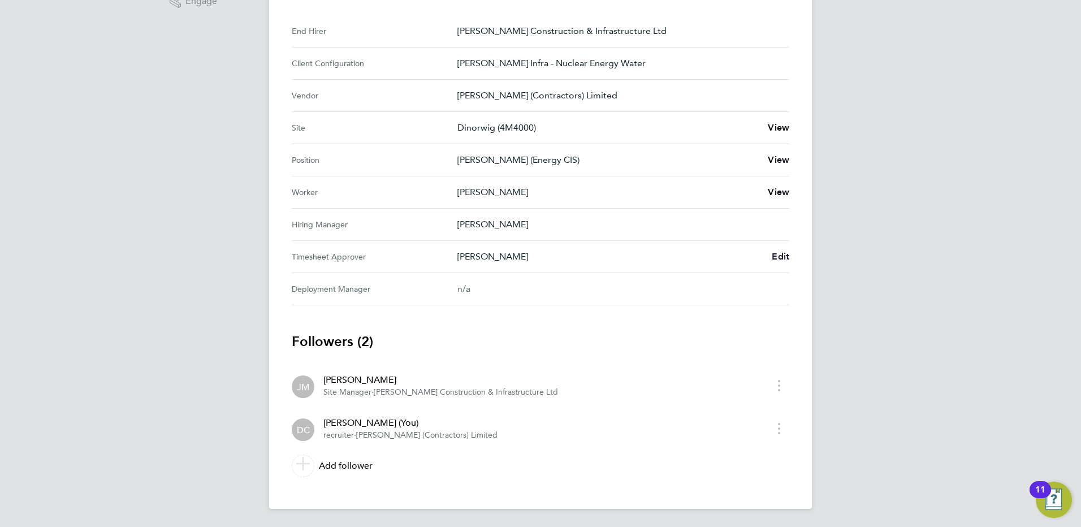
click at [779, 257] on span "Edit" at bounding box center [781, 256] width 18 height 11
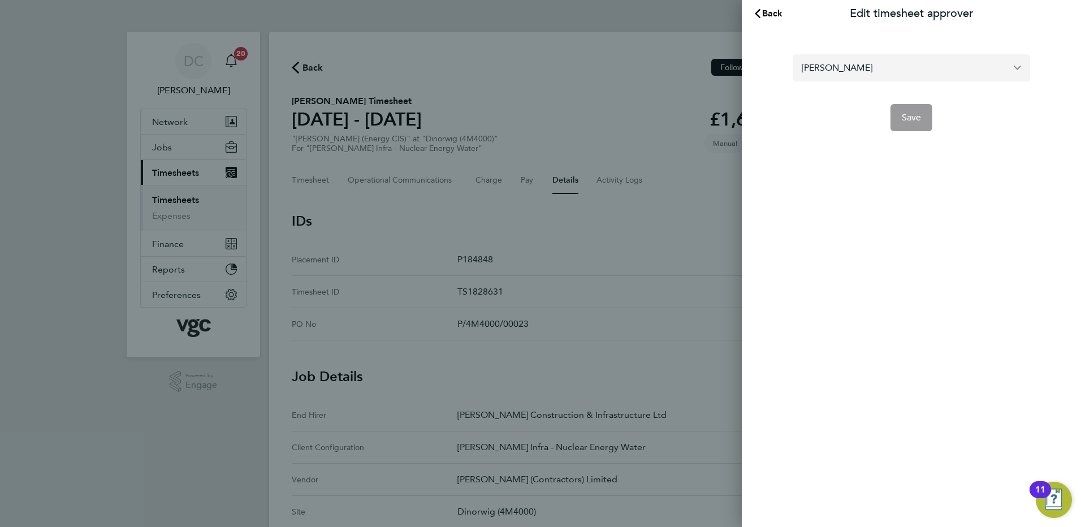
click at [882, 68] on input "[PERSON_NAME]" at bounding box center [911, 67] width 237 height 27
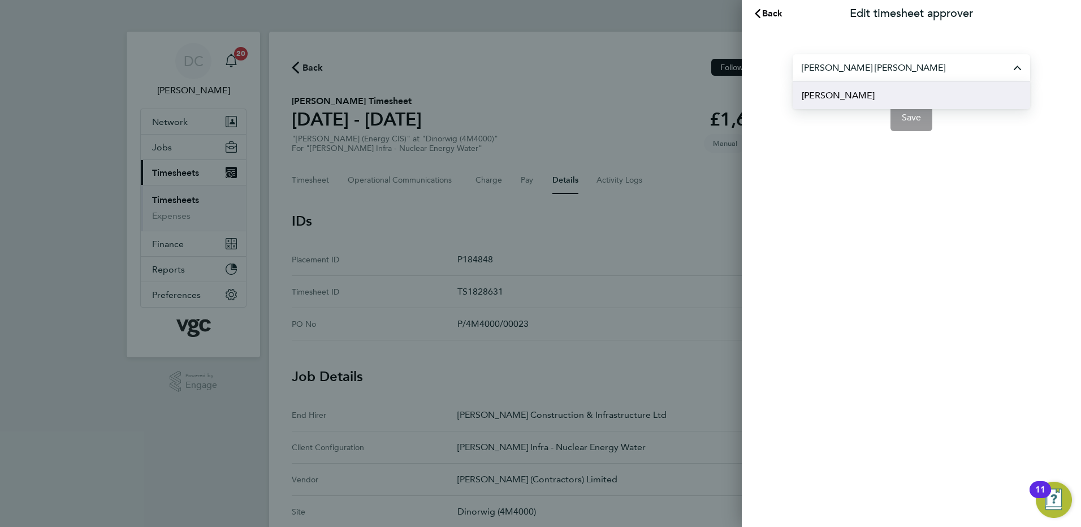
click at [859, 93] on span "Andy Paterson" at bounding box center [838, 96] width 73 height 14
type input "Andy Paterson"
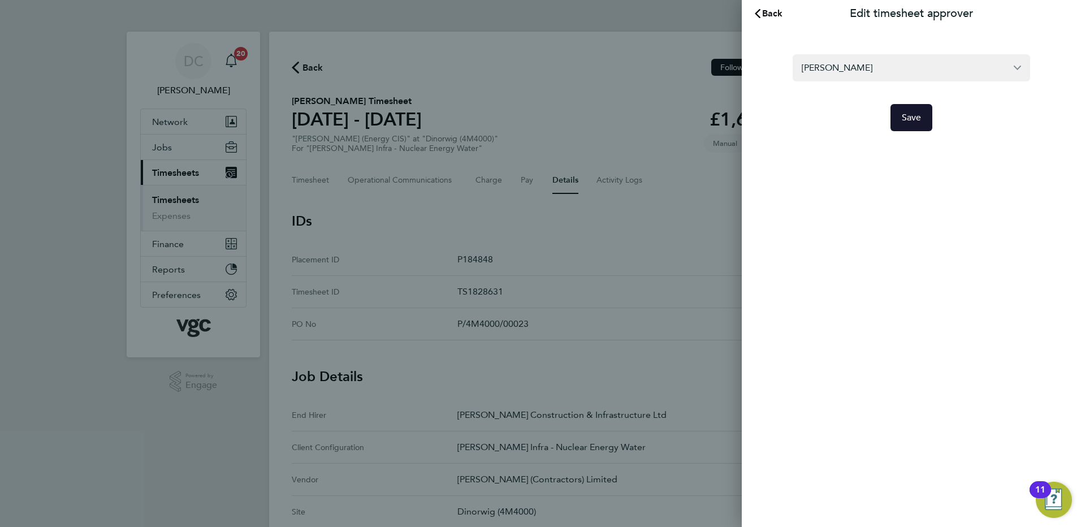
click at [904, 118] on span "Save" at bounding box center [912, 117] width 20 height 11
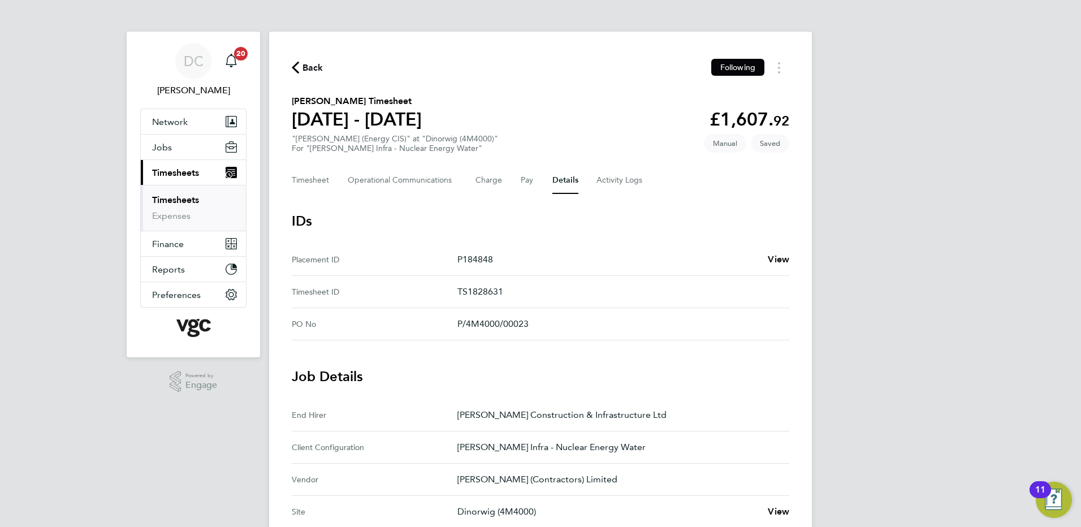
click at [941, 353] on div "DC Danny Carr Notifications 20 Applications: Network Team Members Businesses Si…" at bounding box center [540, 455] width 1081 height 911
click at [308, 184] on button "Timesheet" at bounding box center [311, 180] width 38 height 27
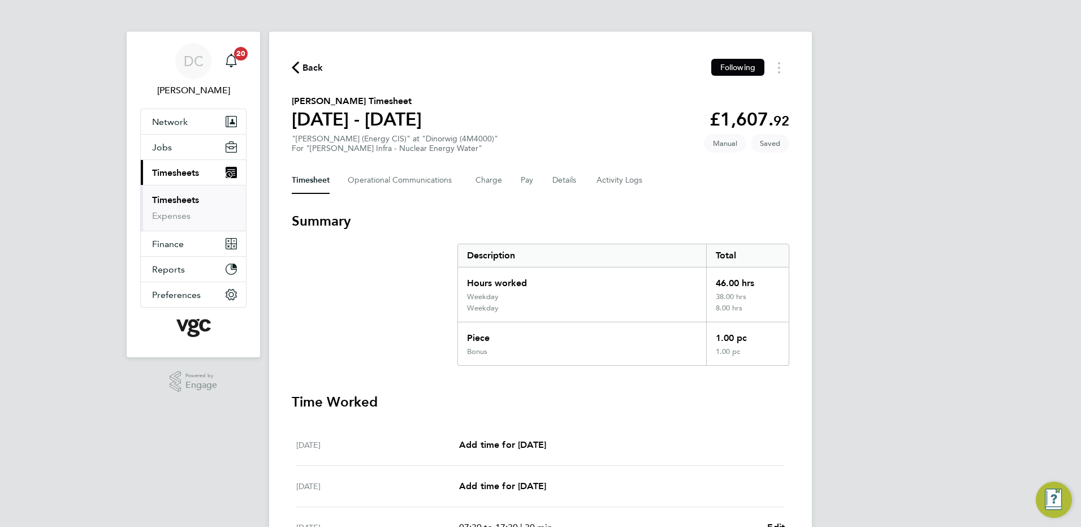
click at [884, 257] on div "DC Danny Carr Notifications 20 Applications: Network Team Members Businesses Si…" at bounding box center [540, 458] width 1081 height 917
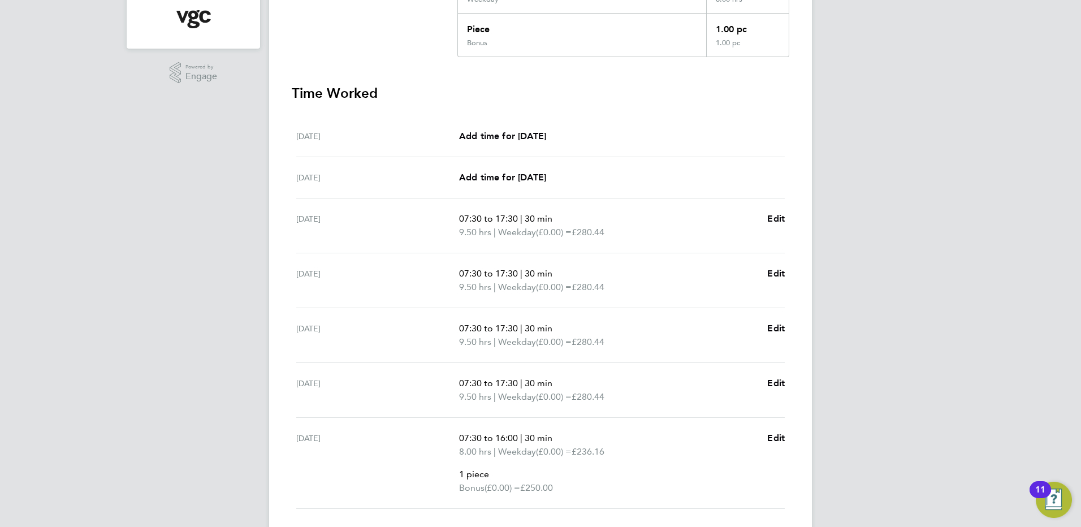
scroll to position [390, 0]
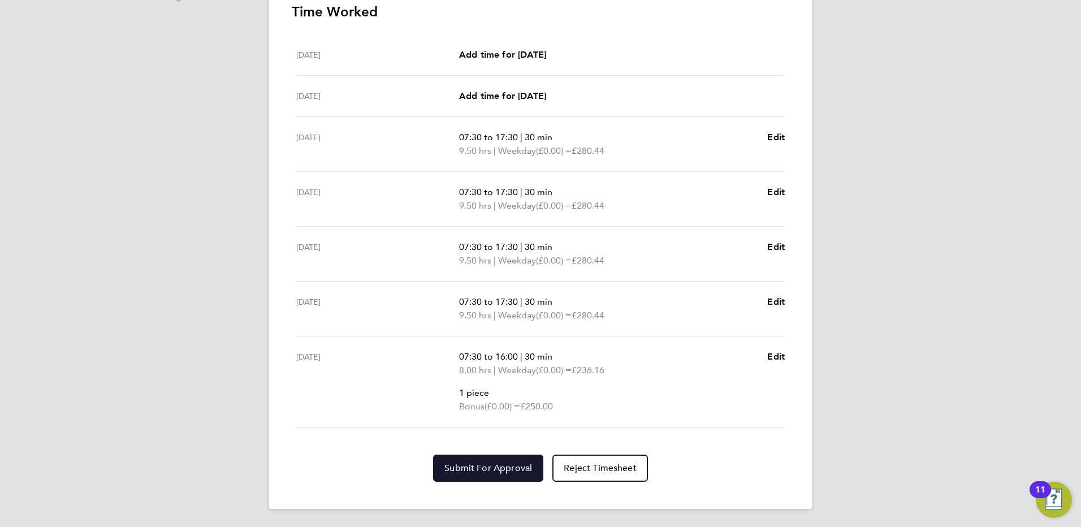
click at [520, 467] on span "Submit For Approval" at bounding box center [488, 467] width 88 height 11
click at [879, 478] on div "DC Danny Carr Notifications 20 Applications: Network Team Members Businesses Si…" at bounding box center [540, 68] width 1081 height 917
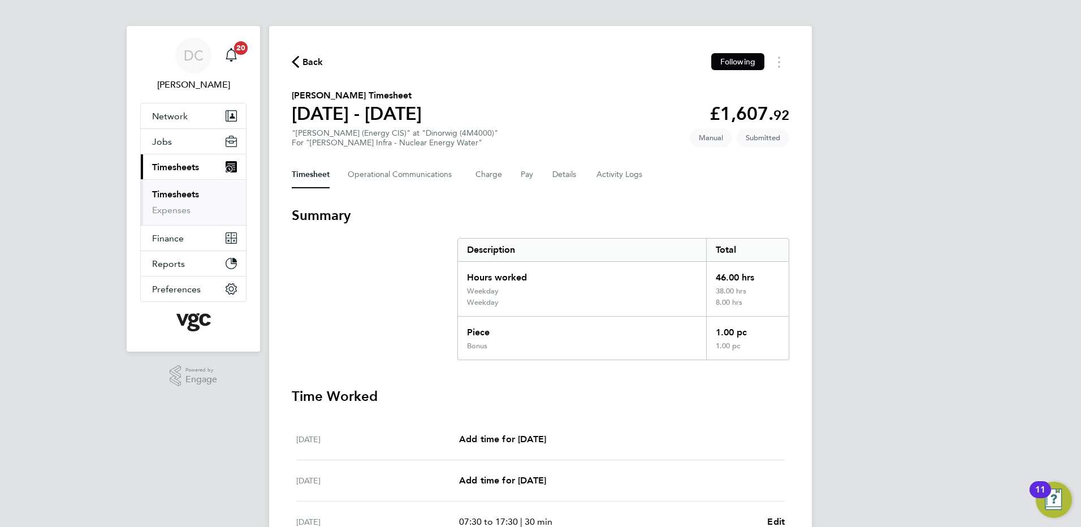
scroll to position [0, 0]
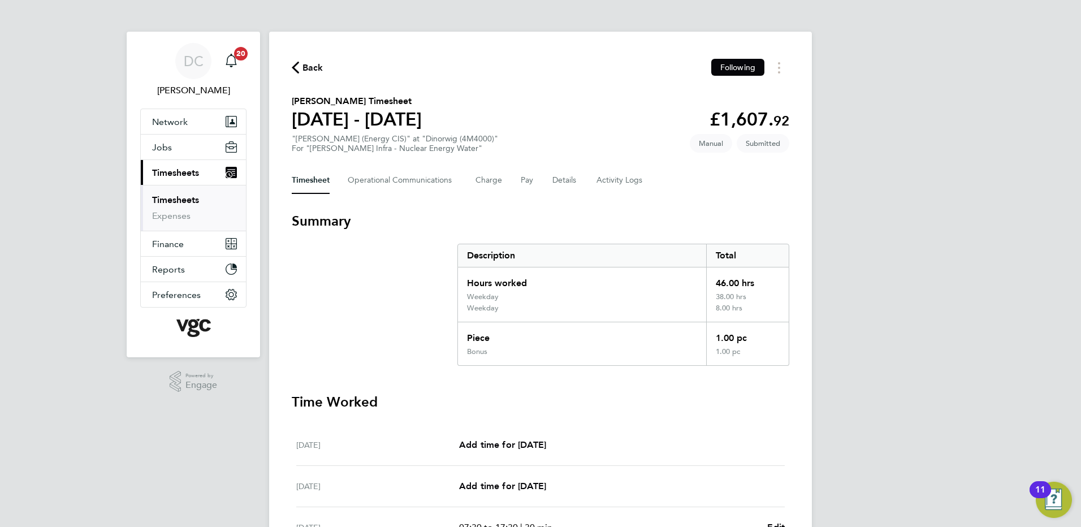
click at [307, 67] on span "Back" at bounding box center [312, 68] width 21 height 14
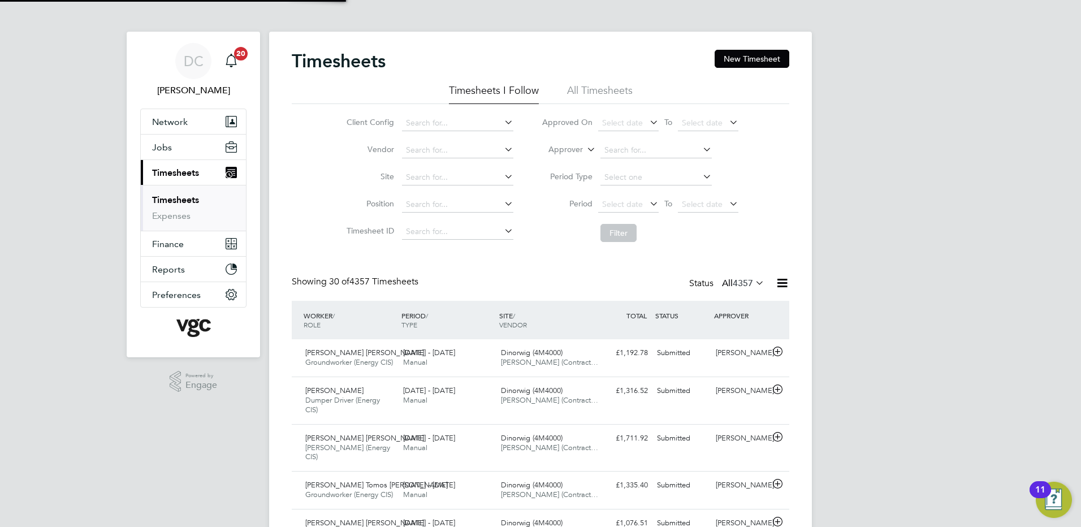
scroll to position [29, 98]
click at [768, 57] on button "New Timesheet" at bounding box center [752, 59] width 75 height 18
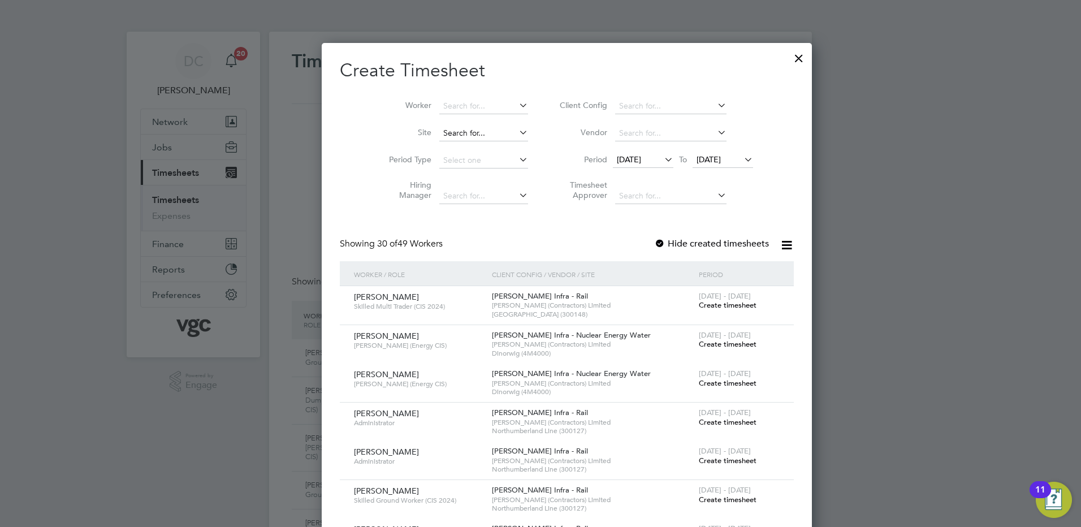
click at [455, 133] on input at bounding box center [483, 134] width 89 height 16
click at [455, 143] on li "Dinorwig (4M4000)" at bounding box center [457, 148] width 90 height 15
type input "Dinorwig (4M4000)"
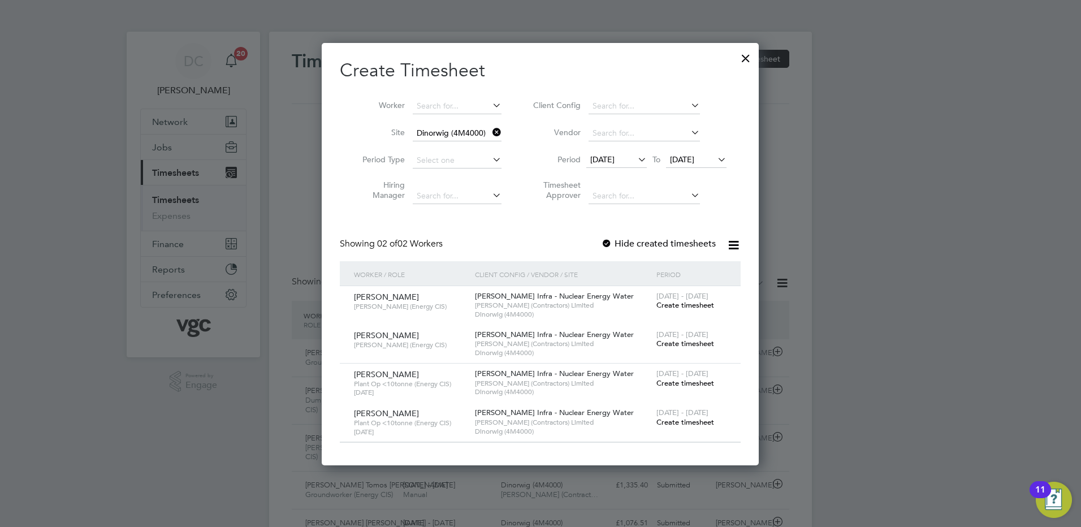
click at [612, 155] on span "12 Sep 2025" at bounding box center [602, 159] width 24 height 10
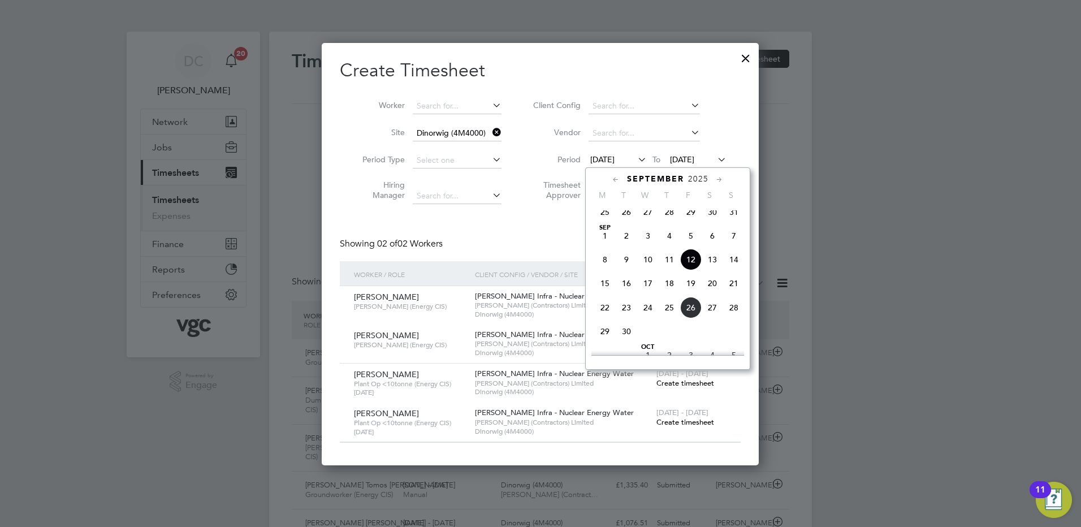
click at [712, 293] on span "20" at bounding box center [712, 283] width 21 height 21
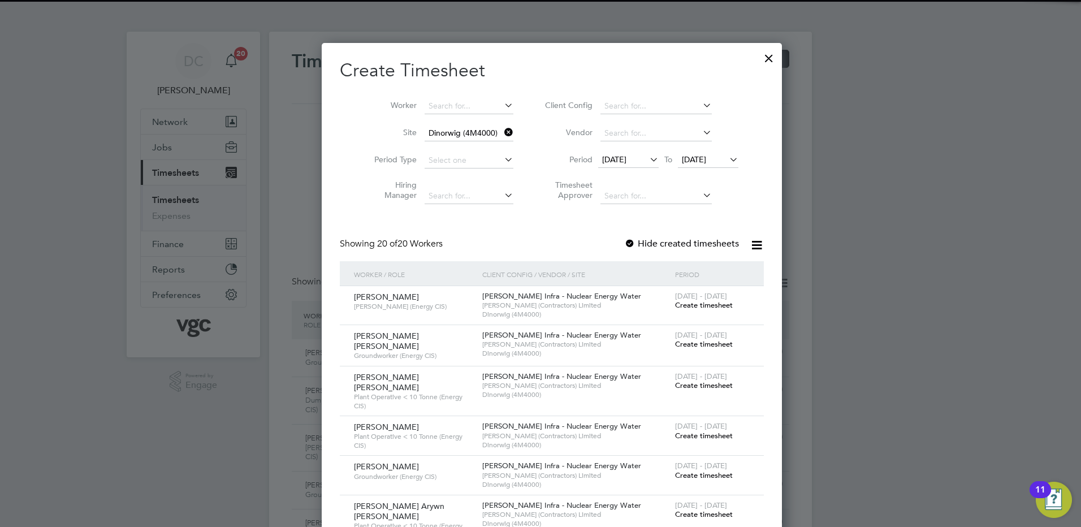
click at [690, 161] on span "20 Sep 2025" at bounding box center [694, 159] width 24 height 10
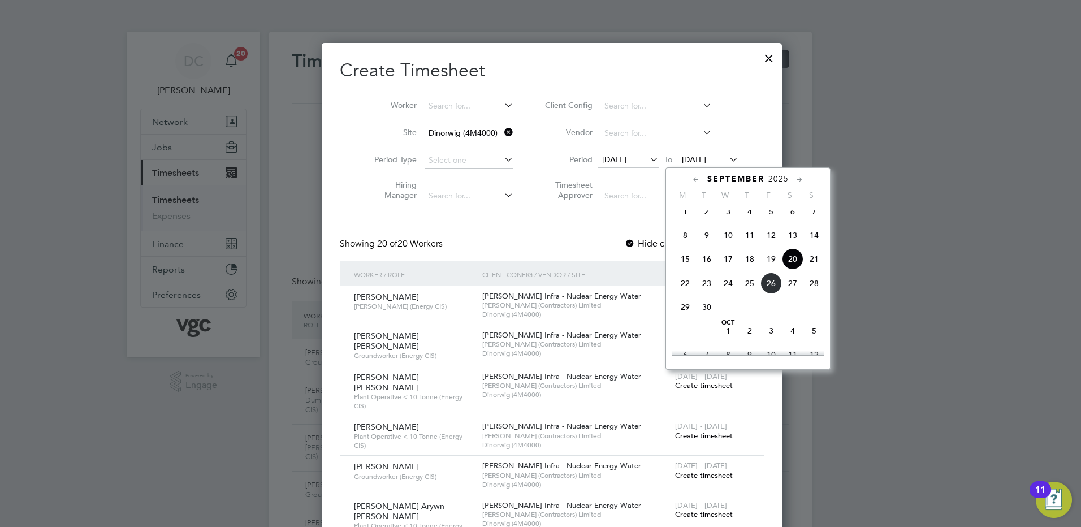
click at [768, 286] on span "26" at bounding box center [770, 283] width 21 height 21
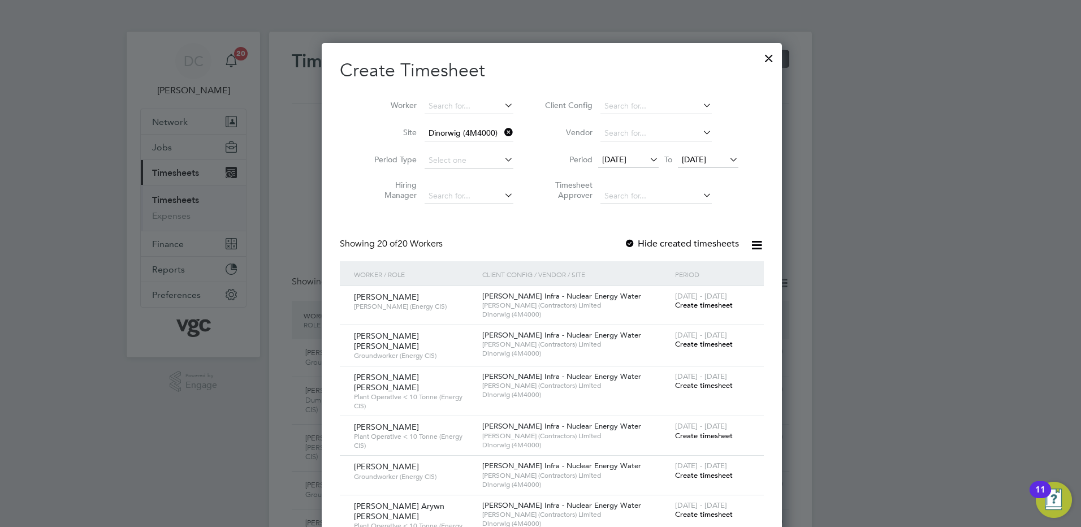
click at [809, 483] on div at bounding box center [540, 263] width 1081 height 527
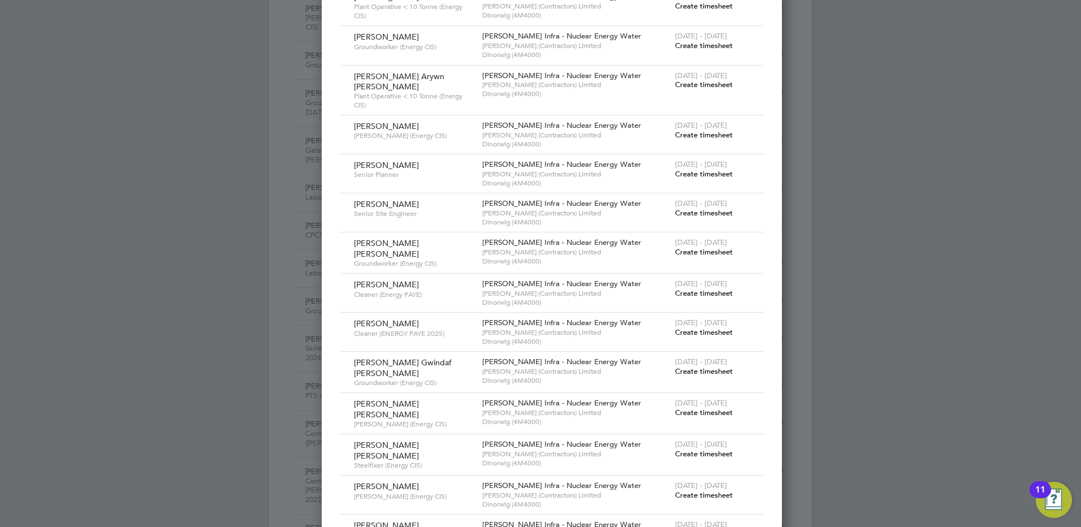
click at [695, 490] on span "Create timesheet" at bounding box center [704, 495] width 58 height 10
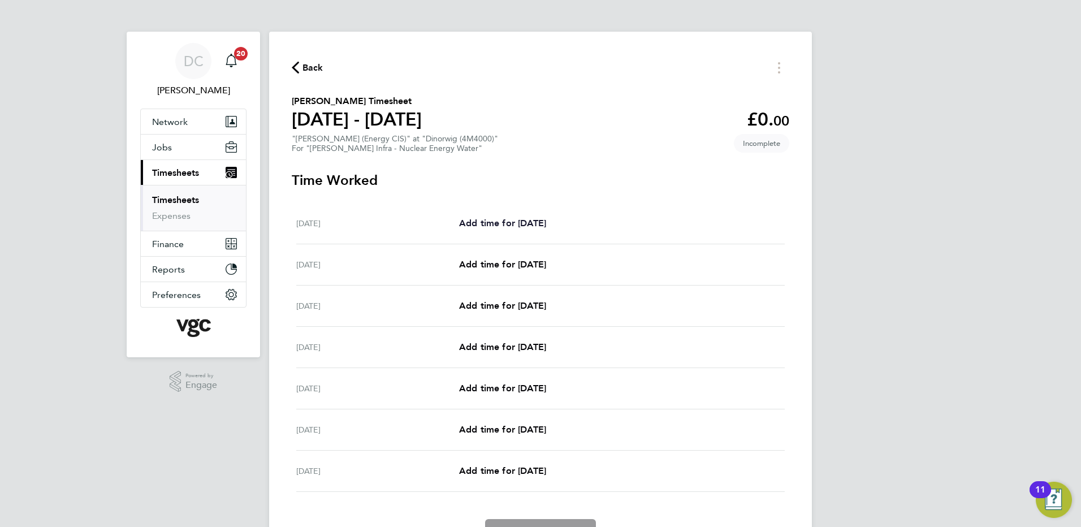
click at [520, 223] on span "Add time for Sat 20 Sep" at bounding box center [502, 223] width 87 height 11
select select "30"
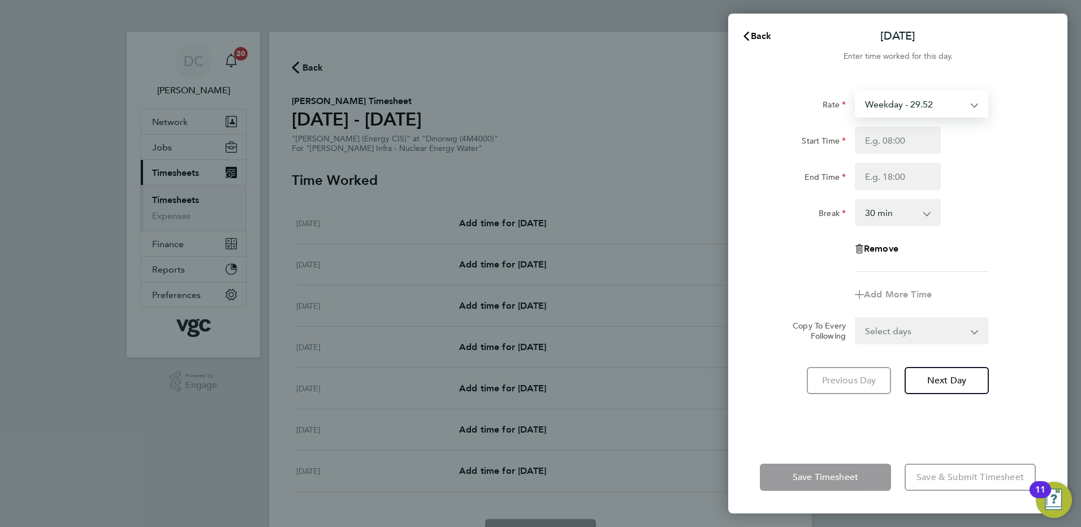
click at [907, 105] on select "Weekday - 29.52 Weekday Nights - 36.90 Bank Holiday (exc Christmas) - 51.66 Wee…" at bounding box center [915, 104] width 118 height 25
select select "30"
click at [875, 141] on input "Start Time" at bounding box center [898, 140] width 86 height 27
type input "07:30"
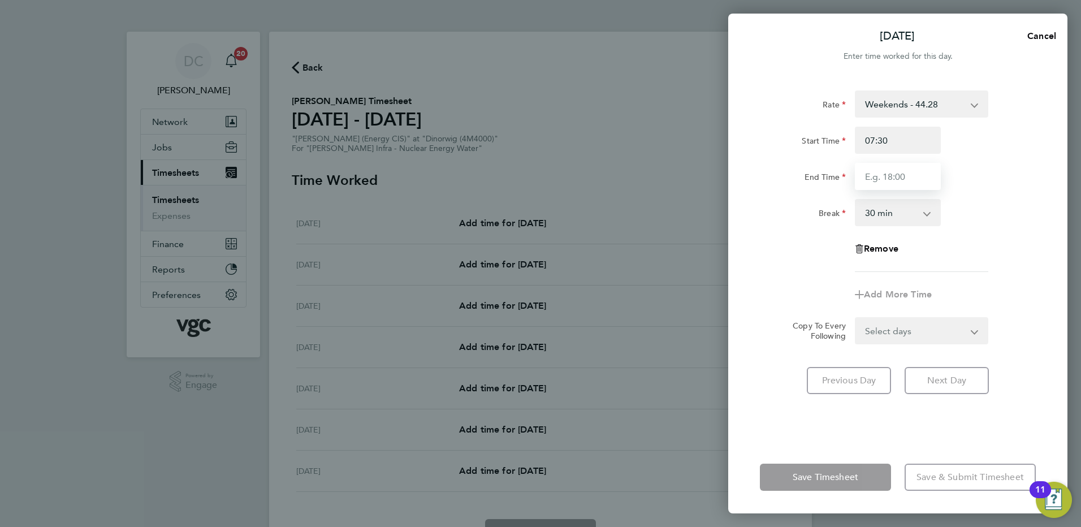
click at [878, 178] on input "End Time" at bounding box center [898, 176] width 86 height 27
type input "16:00"
click at [980, 254] on div "Remove" at bounding box center [897, 248] width 285 height 27
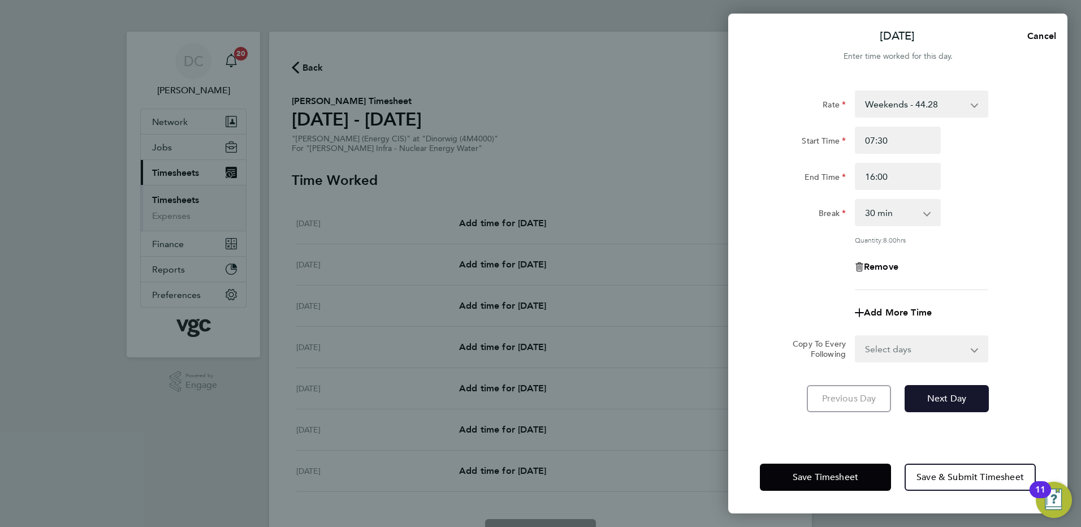
click at [944, 407] on button "Next Day" at bounding box center [947, 398] width 84 height 27
select select "30"
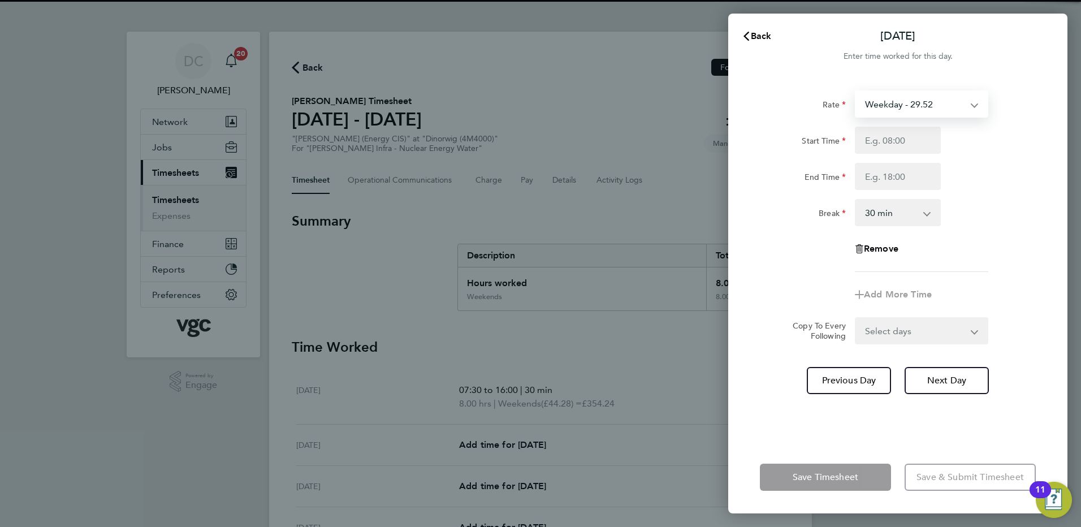
click at [888, 110] on select "Weekday - 29.52 Weekday Nights - 36.90 Bank Holiday (exc Christmas) - 51.66 Wee…" at bounding box center [915, 104] width 118 height 25
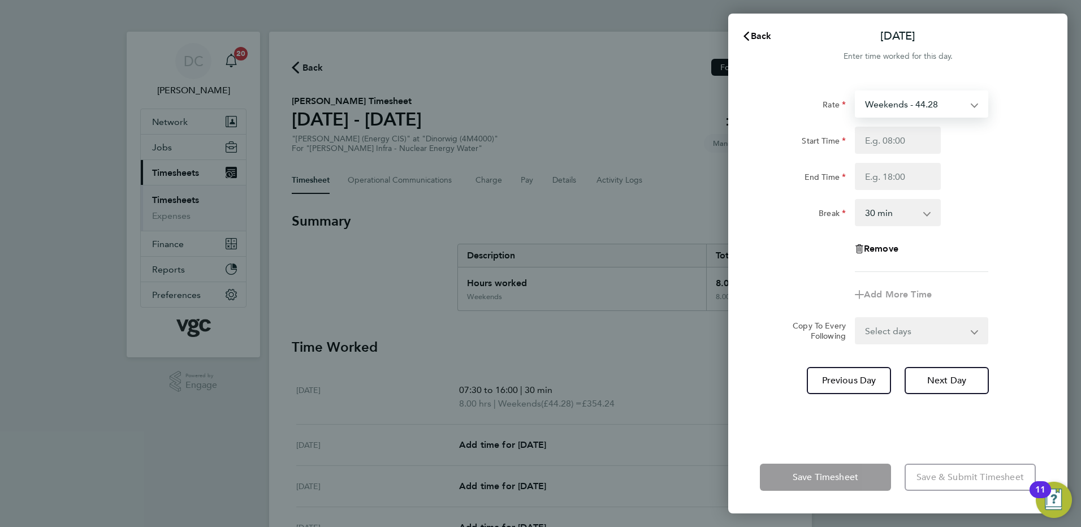
select select "30"
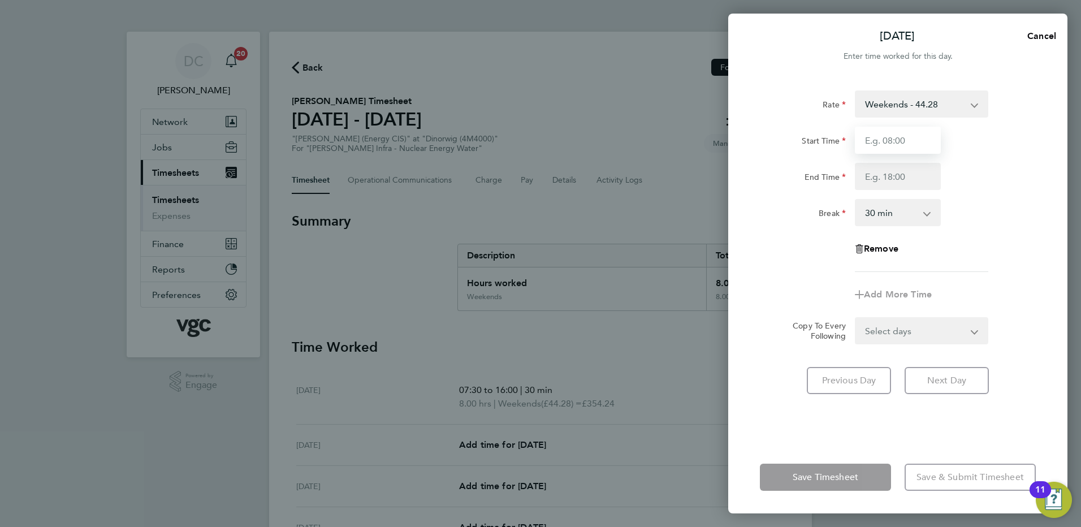
click at [886, 140] on input "Start Time" at bounding box center [898, 140] width 86 height 27
type input "07:30"
type input "16:00"
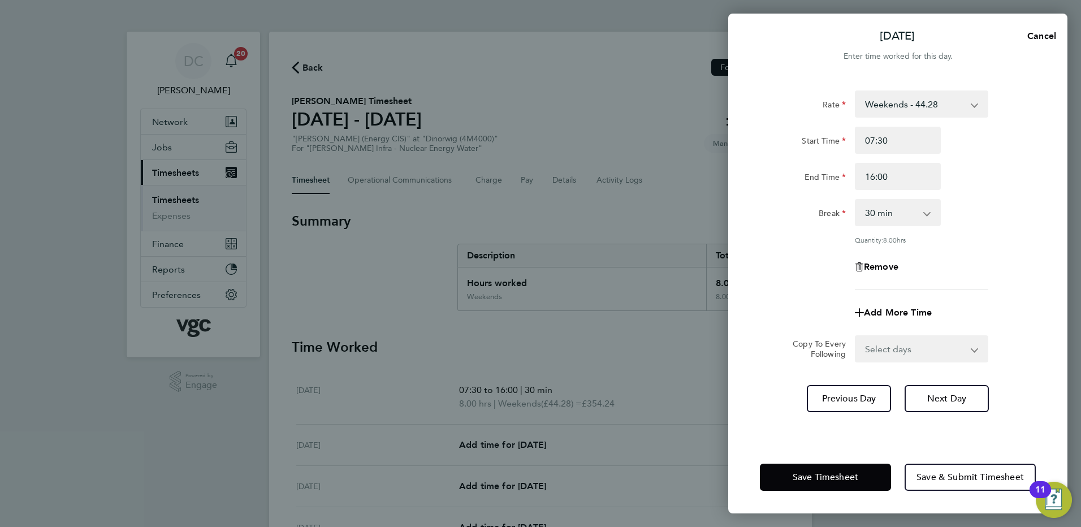
click at [989, 284] on div "Rate Weekends - 44.28 Weekday - 29.52 Weekday Nights - 36.90 Bank Holiday (exc …" at bounding box center [898, 190] width 276 height 200
click at [966, 396] on span "Next Day" at bounding box center [946, 398] width 39 height 11
select select "30"
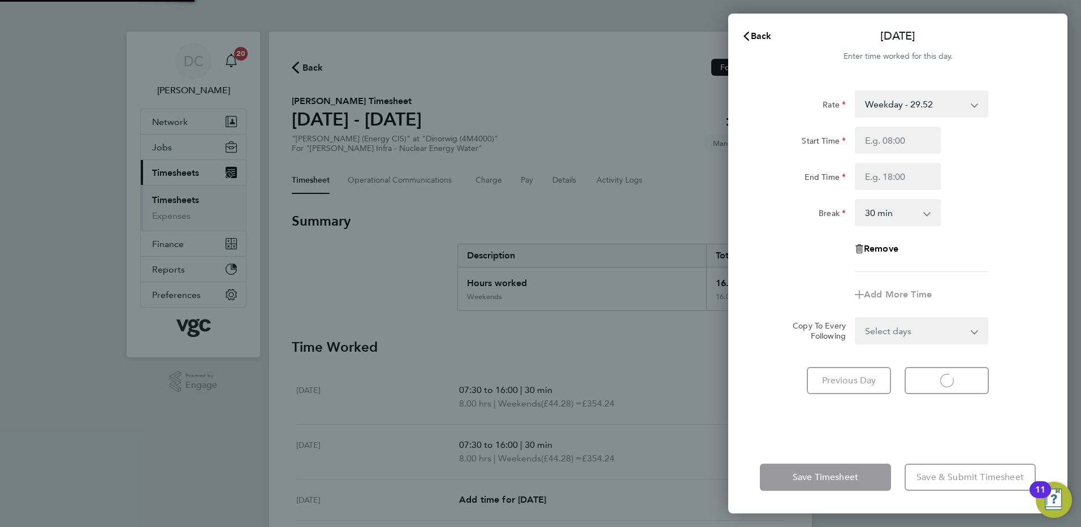
select select "30"
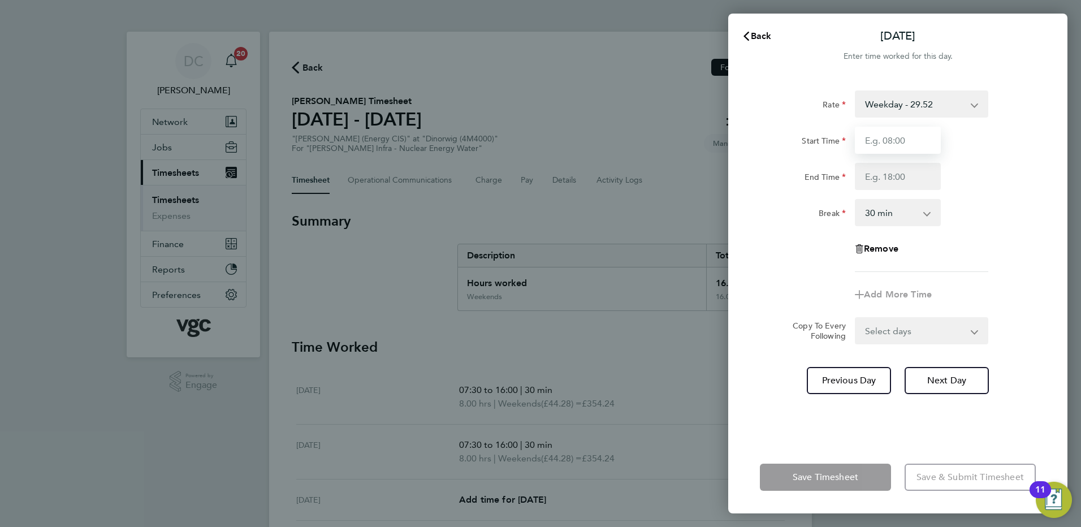
click at [890, 142] on input "Start Time" at bounding box center [898, 140] width 86 height 27
type input "07:30"
click at [888, 171] on input "End Time" at bounding box center [898, 176] width 86 height 27
type input "17:30"
click at [980, 286] on app-timesheet-line-form-group "Rate Weekday - 29.52 Weekday Nights - 36.90 Bank Holiday (exc Christmas) - 51.6…" at bounding box center [898, 199] width 276 height 218
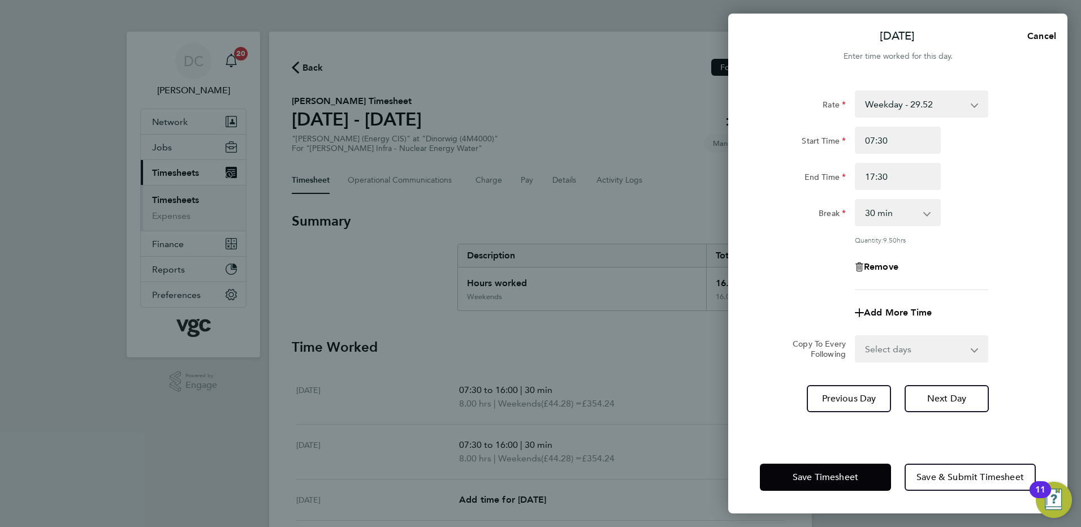
click at [896, 343] on select "Select days Day Tuesday Wednesday Thursday Friday" at bounding box center [915, 348] width 119 height 25
select select "DAY"
click at [856, 336] on select "Select days Day Tuesday Wednesday Thursday Friday" at bounding box center [915, 348] width 119 height 25
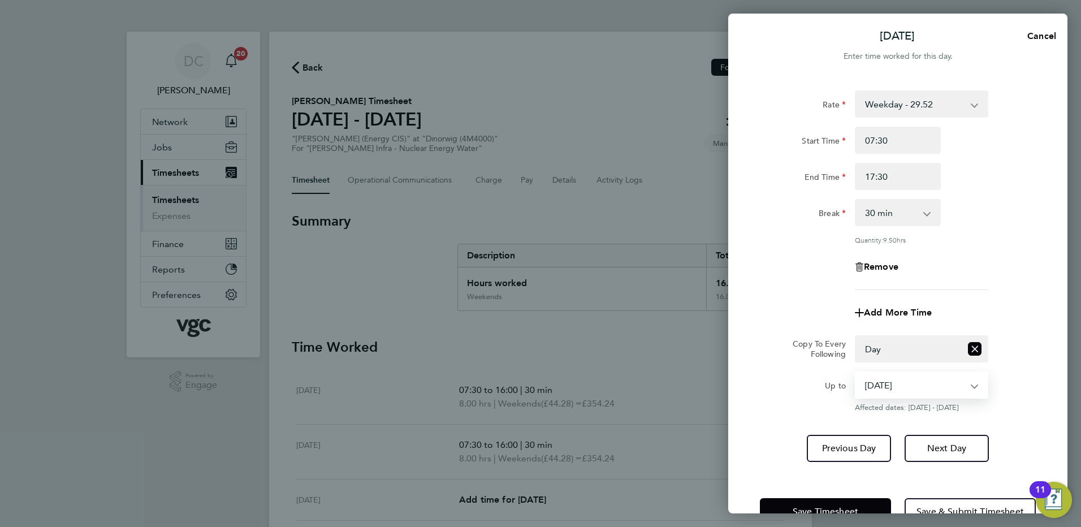
drag, startPoint x: 890, startPoint y: 359, endPoint x: 883, endPoint y: 381, distance: 23.2
click at [883, 381] on select "23 Sep 2025 24 Sep 2025 25 Sep 2025 26 Sep 2025" at bounding box center [915, 385] width 118 height 25
select select "2025-09-25"
click at [856, 373] on select "23 Sep 2025 24 Sep 2025 25 Sep 2025 26 Sep 2025" at bounding box center [915, 385] width 118 height 25
click at [937, 446] on span "Next Day" at bounding box center [946, 448] width 39 height 11
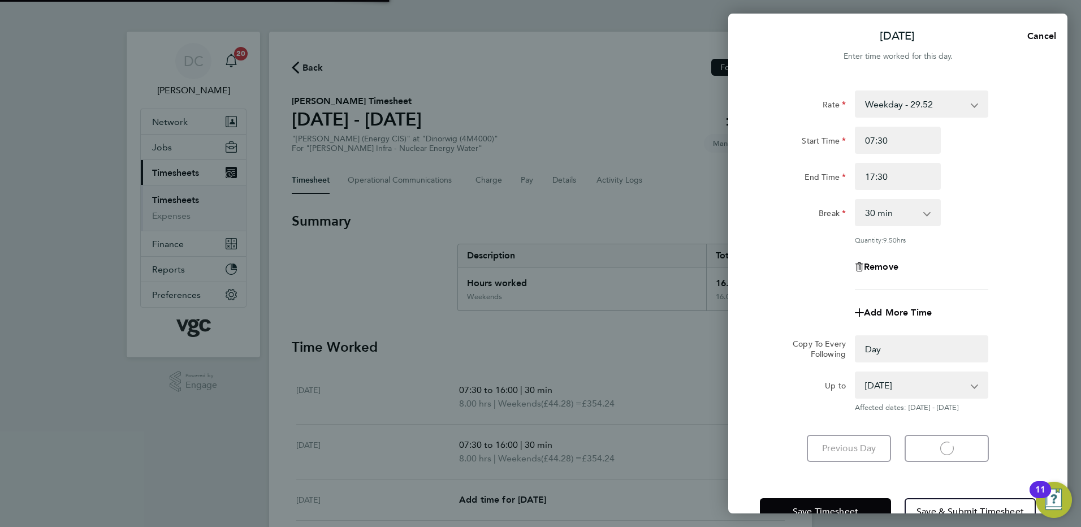
select select "0: null"
select select "30"
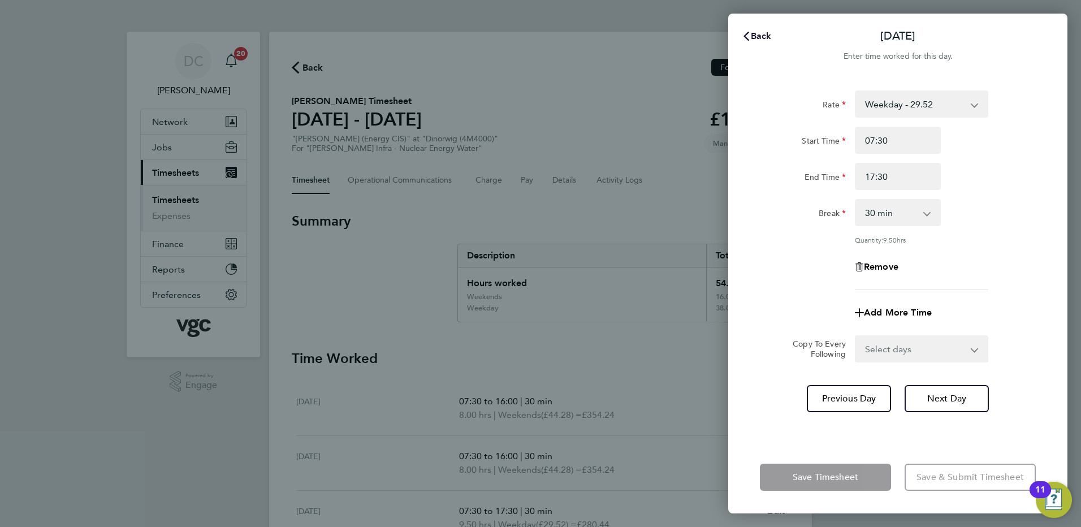
click at [766, 36] on span "Back" at bounding box center [761, 36] width 21 height 11
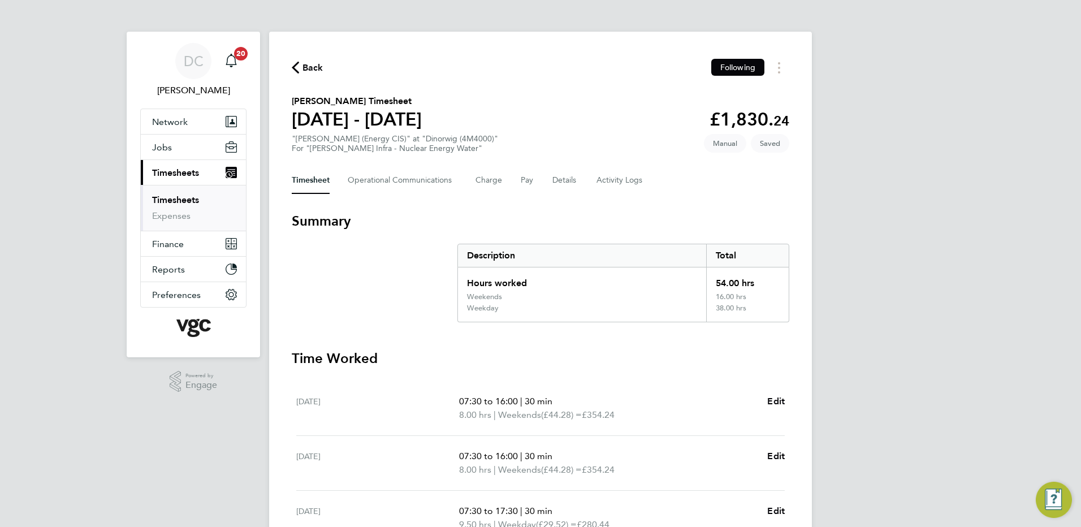
click at [905, 176] on div "DC Danny Carr Notifications 20 Applications: Network Team Members Businesses Si…" at bounding box center [540, 425] width 1081 height 851
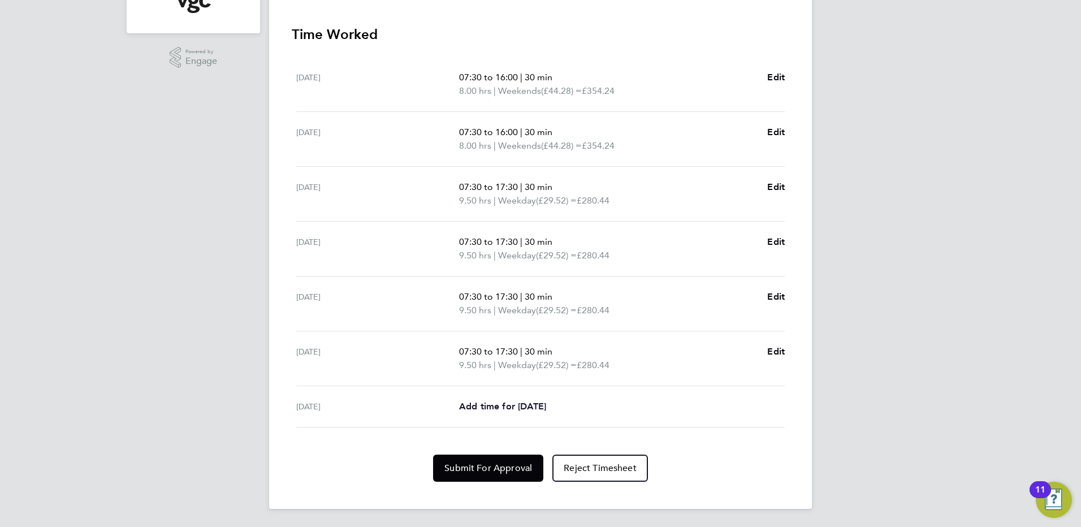
click at [546, 407] on span "Add time for Fri 26 Sep" at bounding box center [502, 406] width 87 height 11
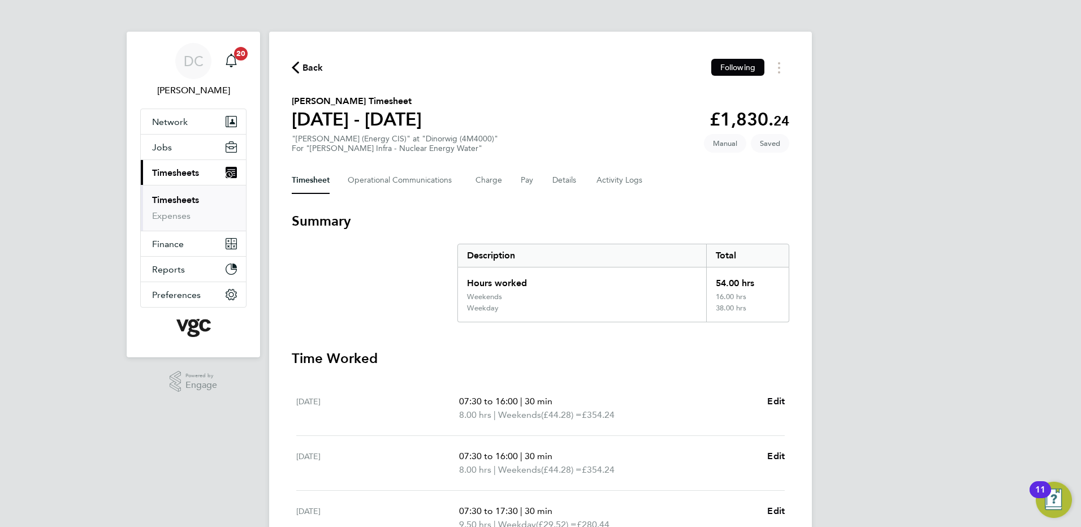
select select "30"
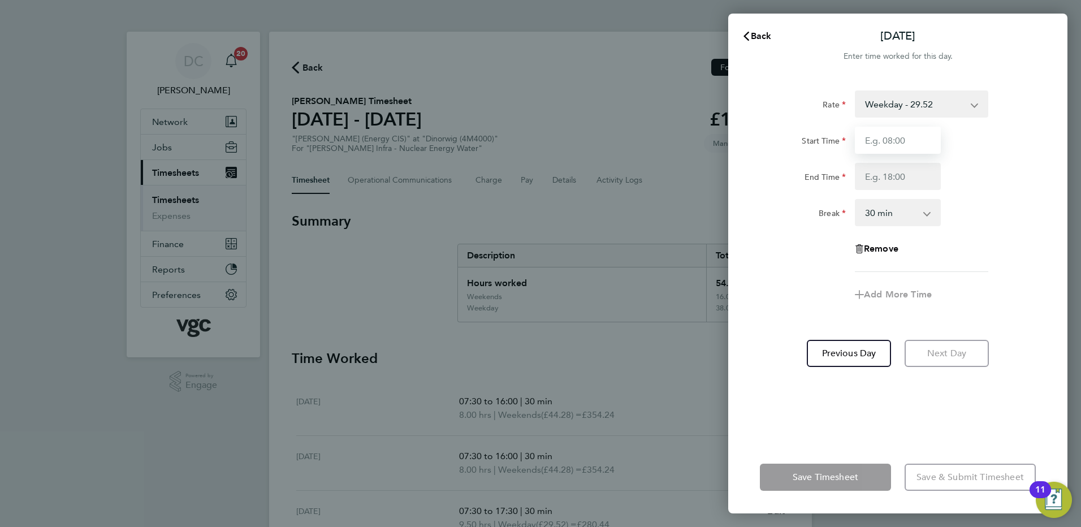
click at [899, 139] on input "Start Time" at bounding box center [898, 140] width 86 height 27
type input "07:30"
type input "16:00"
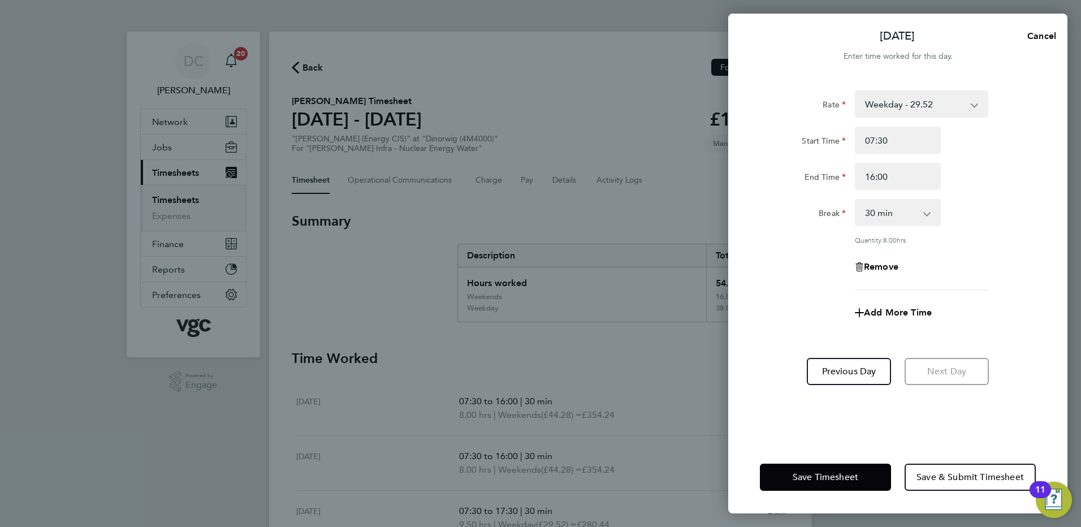
click at [783, 303] on div "Add More Time" at bounding box center [897, 312] width 285 height 27
click at [824, 472] on span "Save Timesheet" at bounding box center [826, 477] width 66 height 11
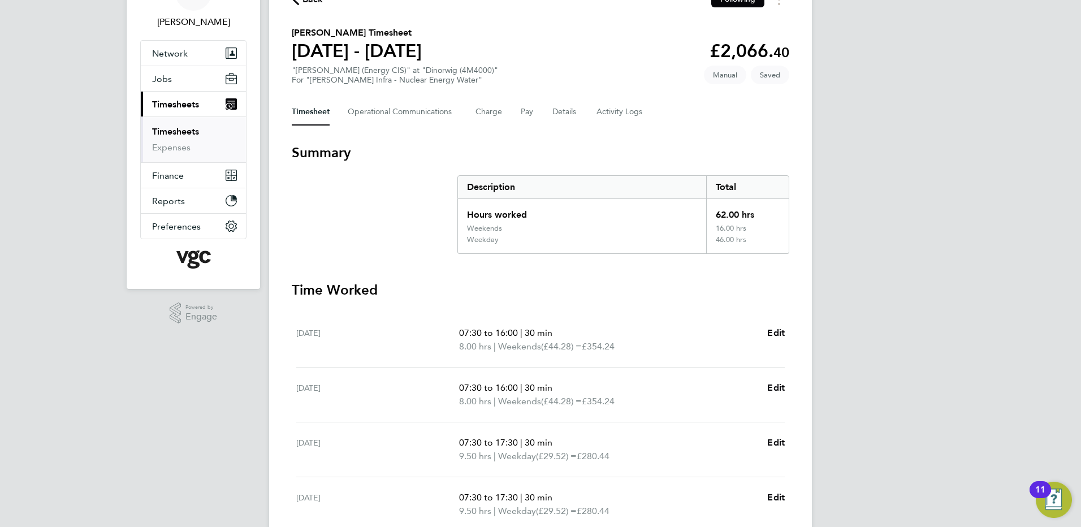
scroll to position [68, 0]
click at [563, 114] on button "Details" at bounding box center [565, 112] width 26 height 27
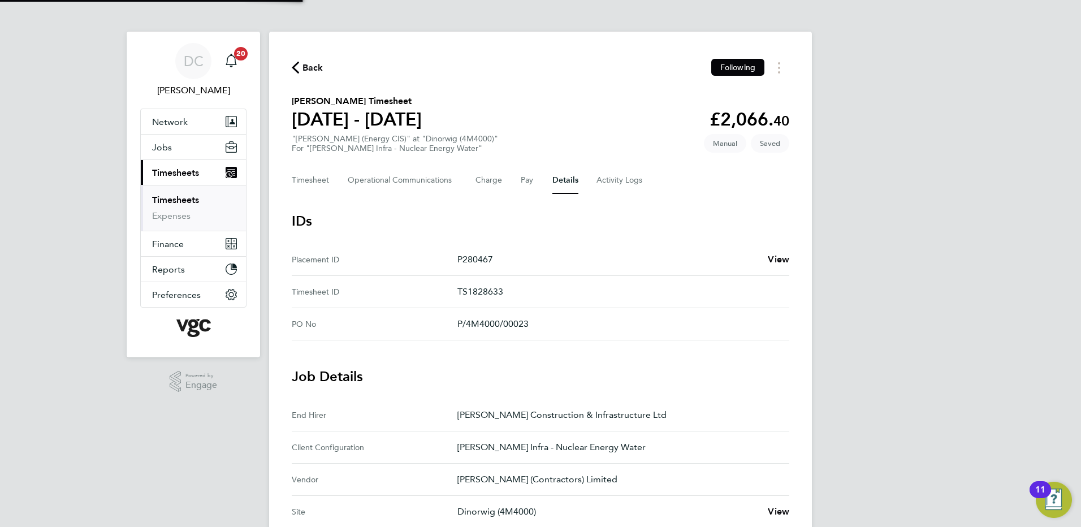
click at [881, 244] on div "DC Danny Carr Notifications 20 Applications: Network Team Members Businesses Si…" at bounding box center [540, 455] width 1081 height 911
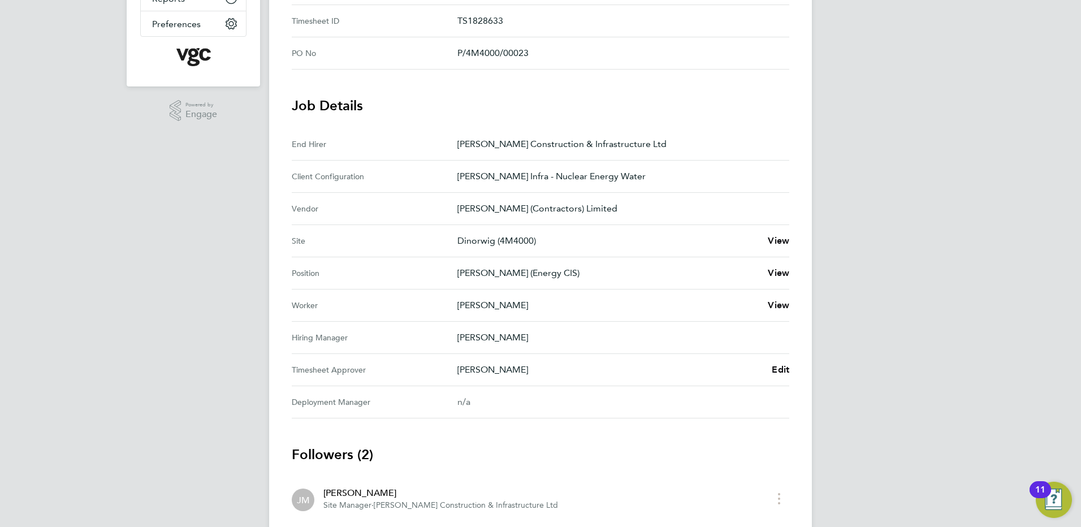
scroll to position [271, 0]
click at [782, 366] on span "Edit" at bounding box center [781, 369] width 18 height 11
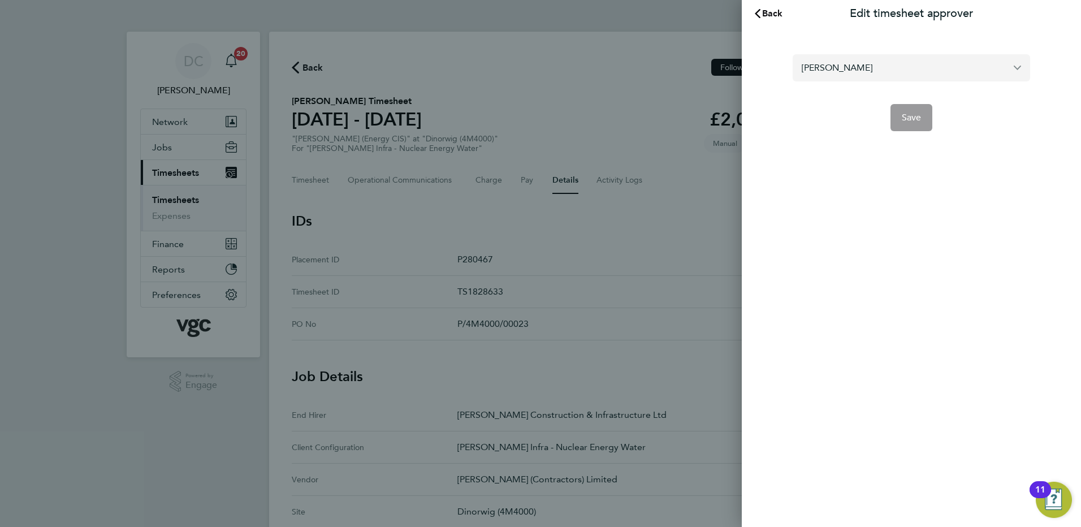
click at [876, 72] on input "[PERSON_NAME]" at bounding box center [911, 67] width 237 height 27
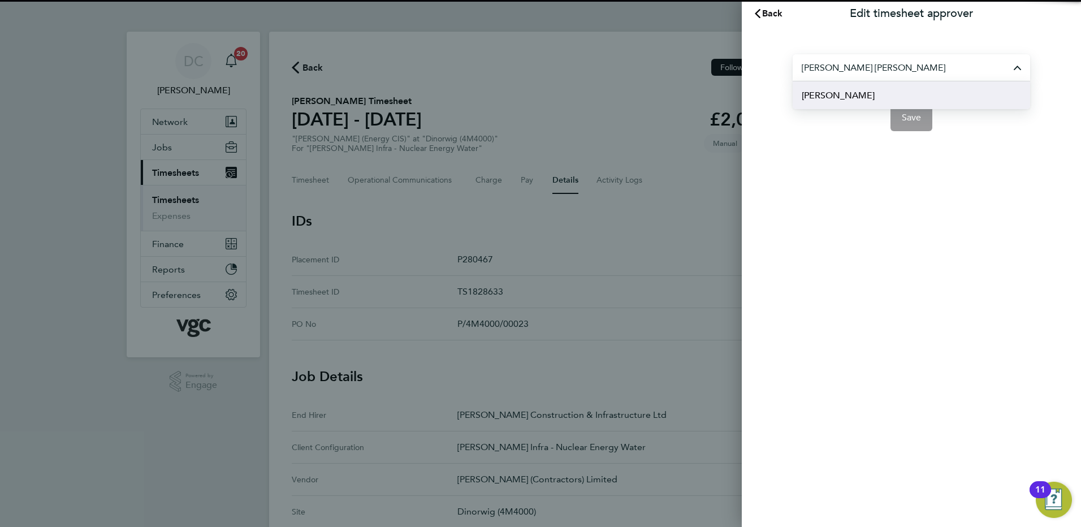
click at [859, 99] on span "Andy Paterson" at bounding box center [838, 96] width 73 height 14
type input "Andy Paterson"
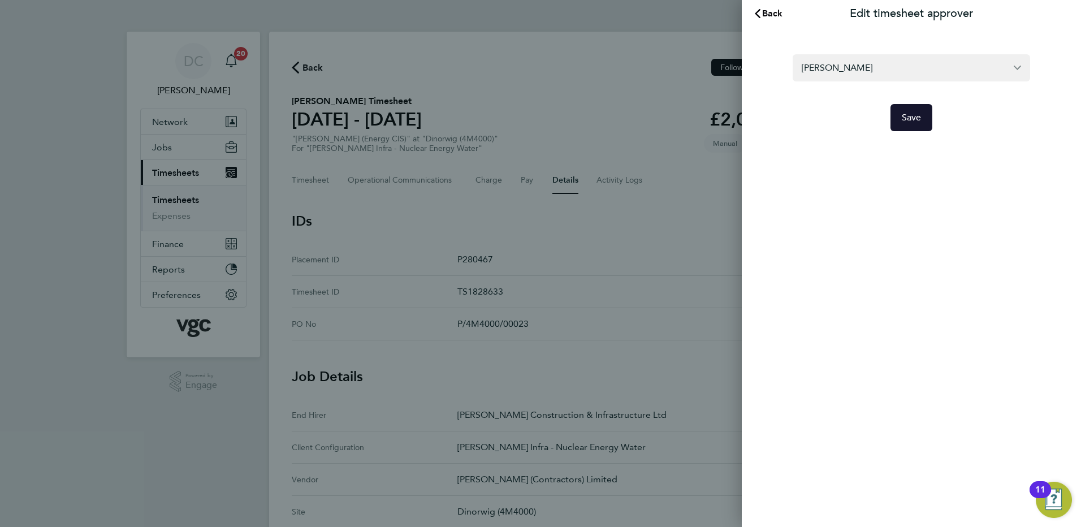
click at [906, 116] on span "Save" at bounding box center [912, 117] width 20 height 11
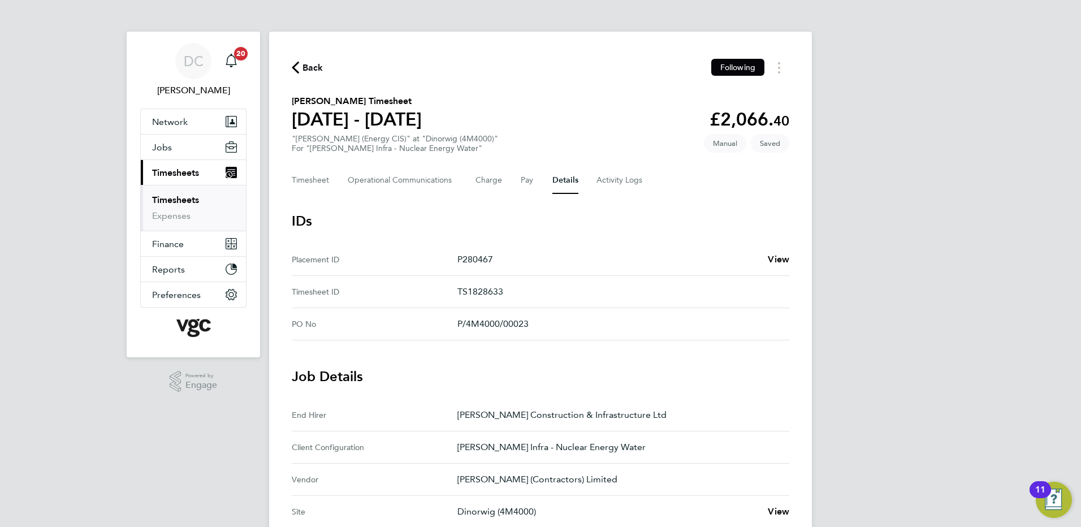
click at [930, 309] on div "DC Danny Carr Notifications 20 Applications: Network Team Members Businesses Si…" at bounding box center [540, 455] width 1081 height 911
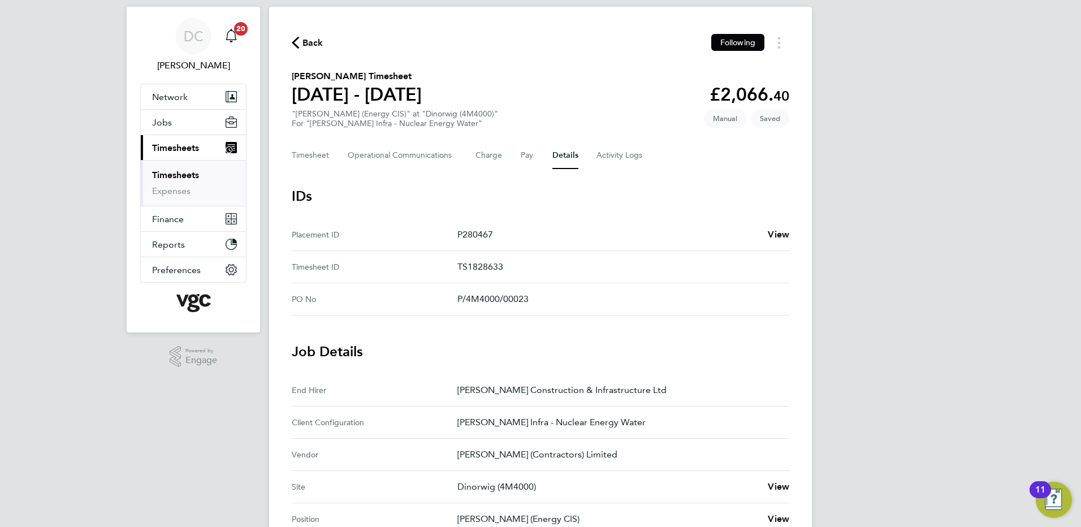
scroll to position [22, 0]
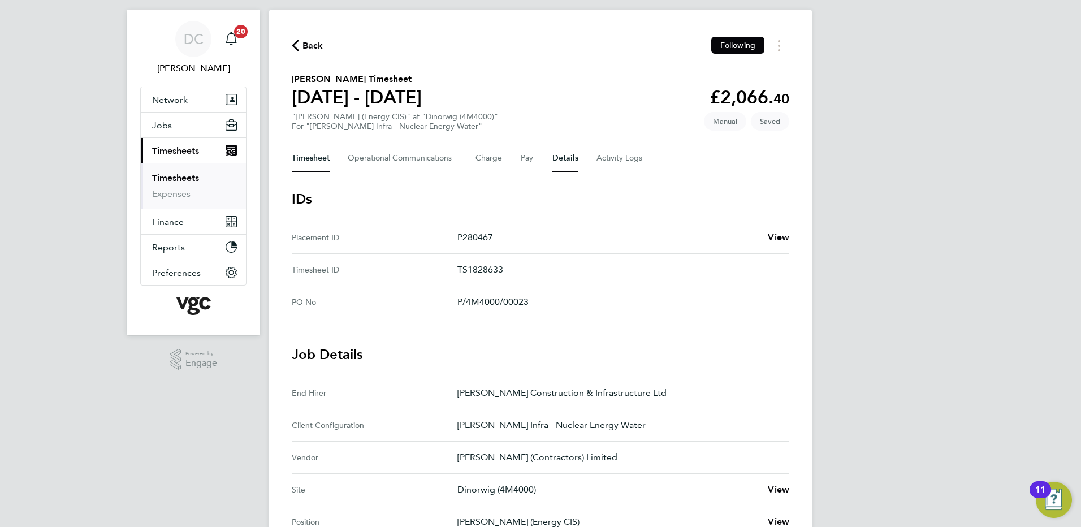
click at [315, 158] on button "Timesheet" at bounding box center [311, 158] width 38 height 27
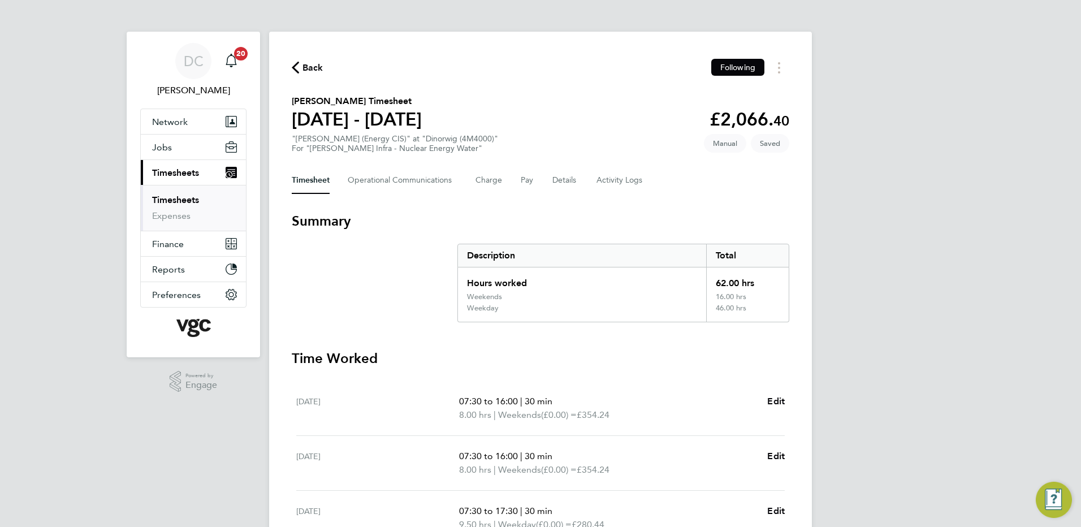
click at [927, 279] on div "DC Danny Carr Notifications 20 Applications: Network Team Members Businesses Si…" at bounding box center [540, 432] width 1081 height 864
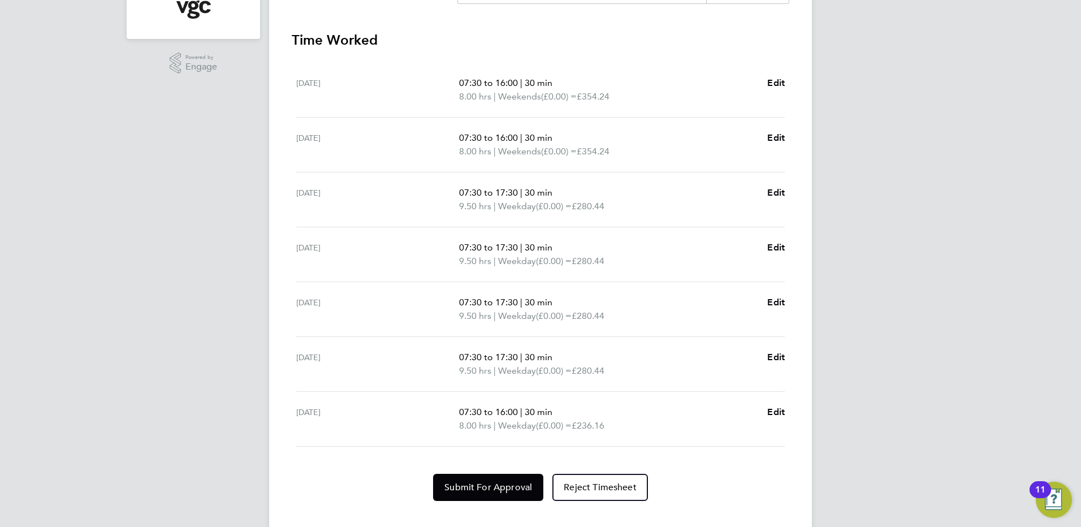
scroll to position [338, 0]
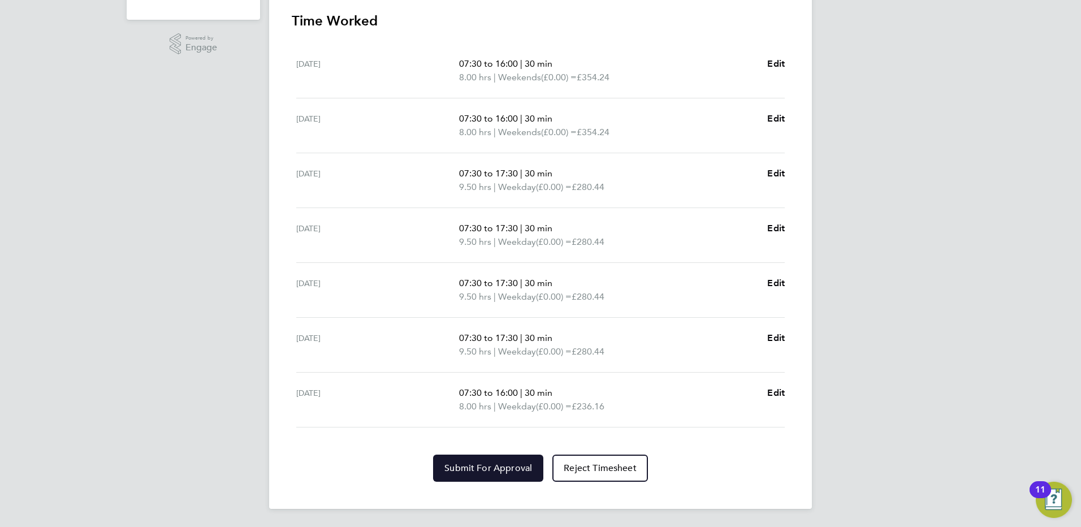
click at [516, 468] on span "Submit For Approval" at bounding box center [488, 467] width 88 height 11
click at [875, 480] on div "DC Danny Carr Notifications 20 Applications: Network Team Members Businesses Si…" at bounding box center [540, 94] width 1081 height 864
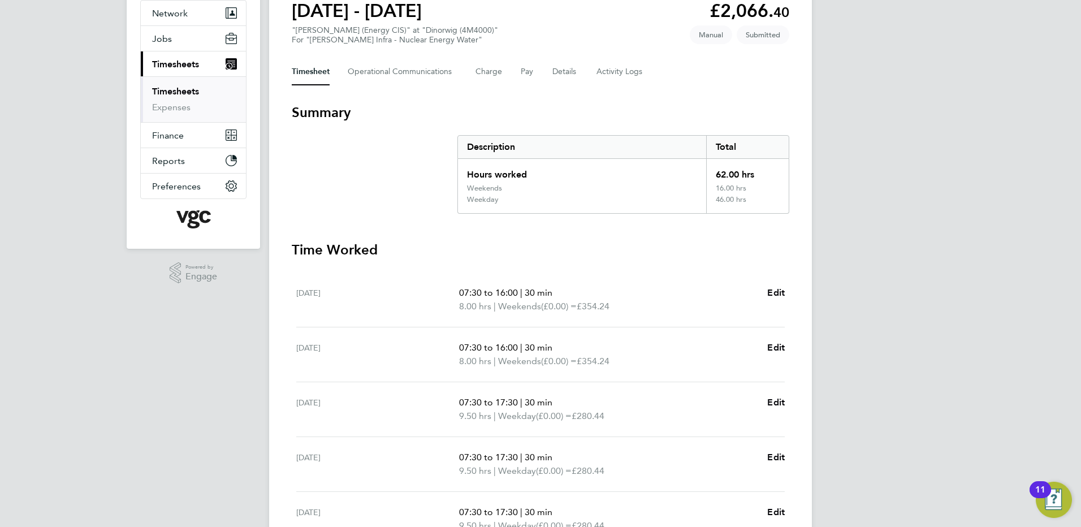
scroll to position [0, 0]
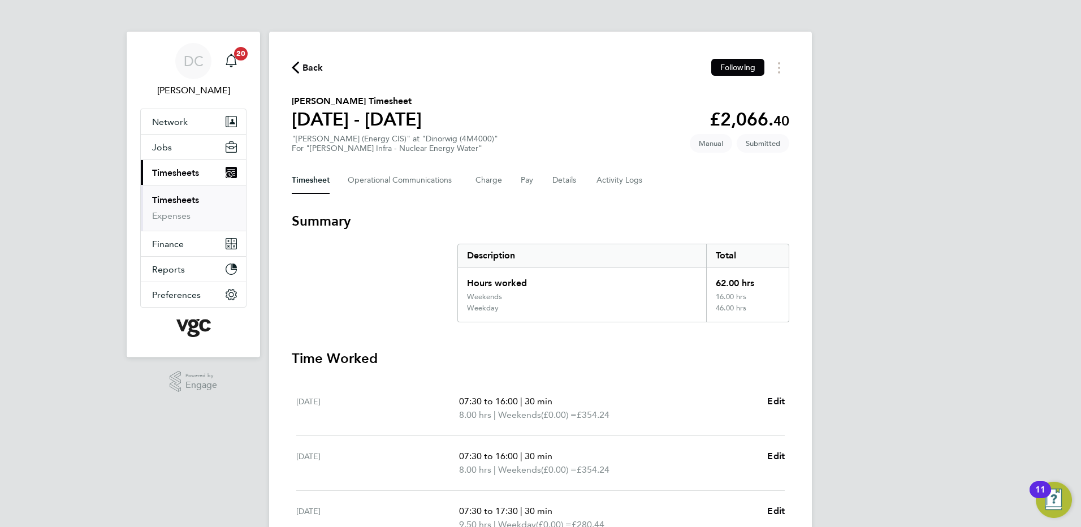
click at [306, 64] on span "Back" at bounding box center [312, 68] width 21 height 14
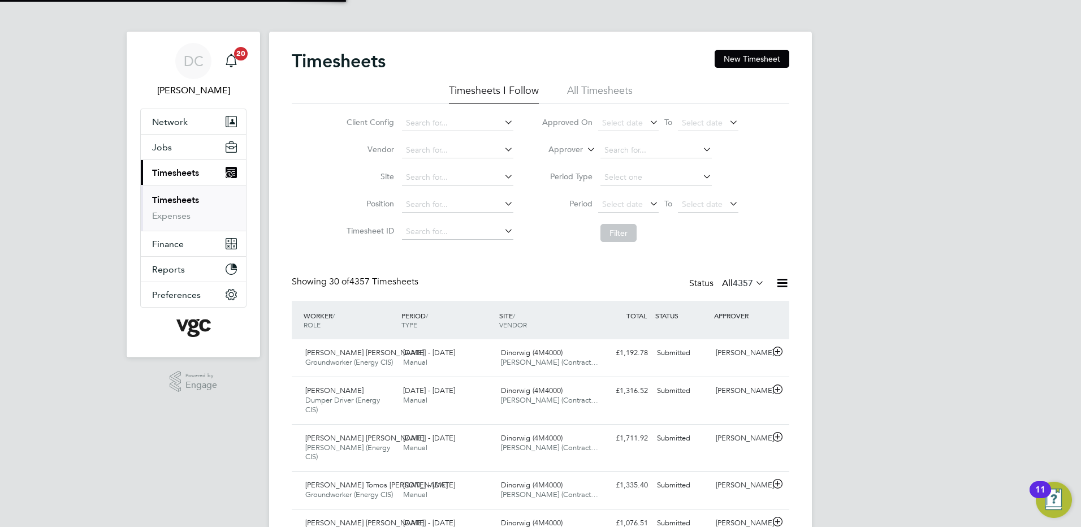
scroll to position [29, 98]
click at [738, 60] on button "New Timesheet" at bounding box center [752, 59] width 75 height 18
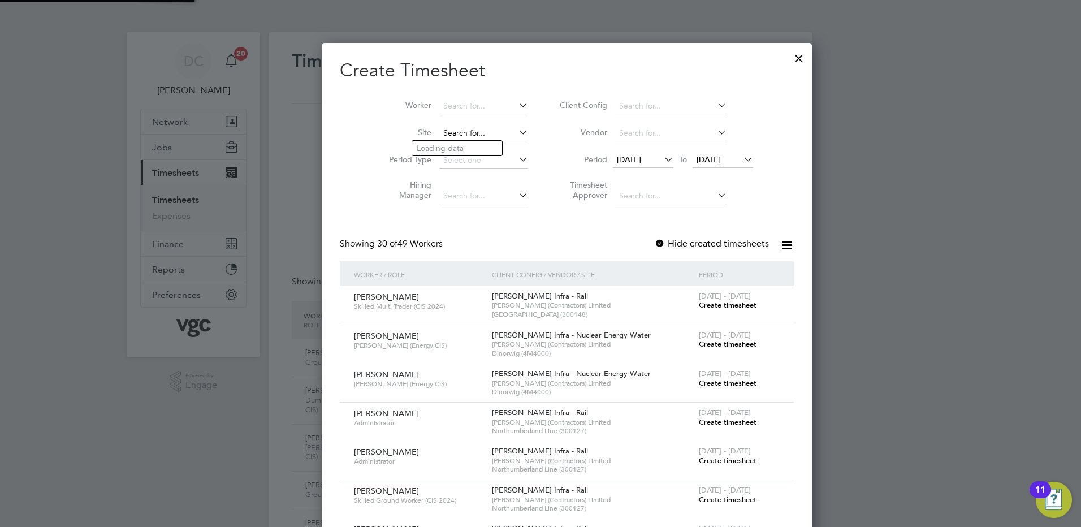
click at [448, 134] on input at bounding box center [483, 134] width 89 height 16
click at [448, 145] on b "Dinorwig" at bounding box center [434, 149] width 34 height 10
type input "Dinorwig (4M4000)"
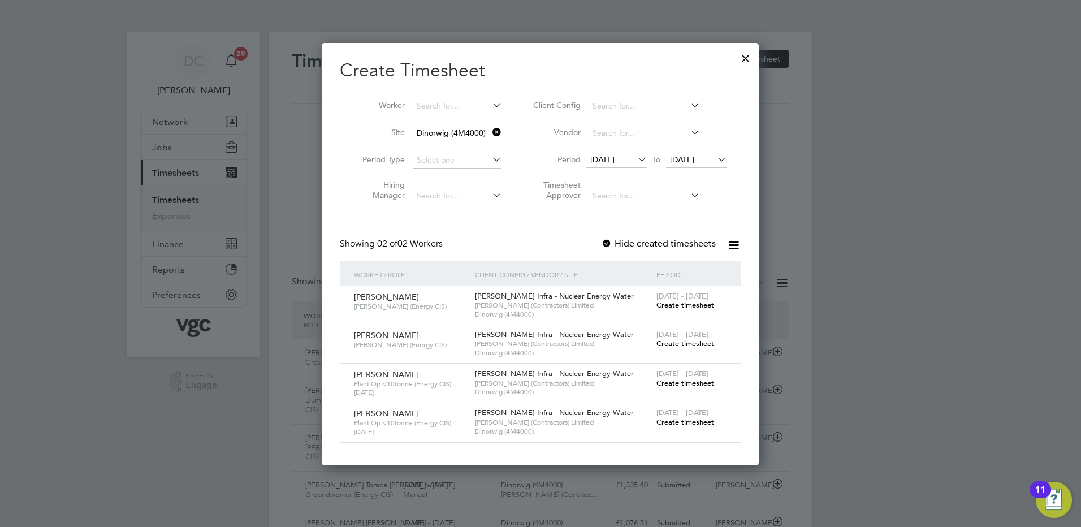
click at [613, 159] on span "12 Sep 2025" at bounding box center [602, 159] width 24 height 10
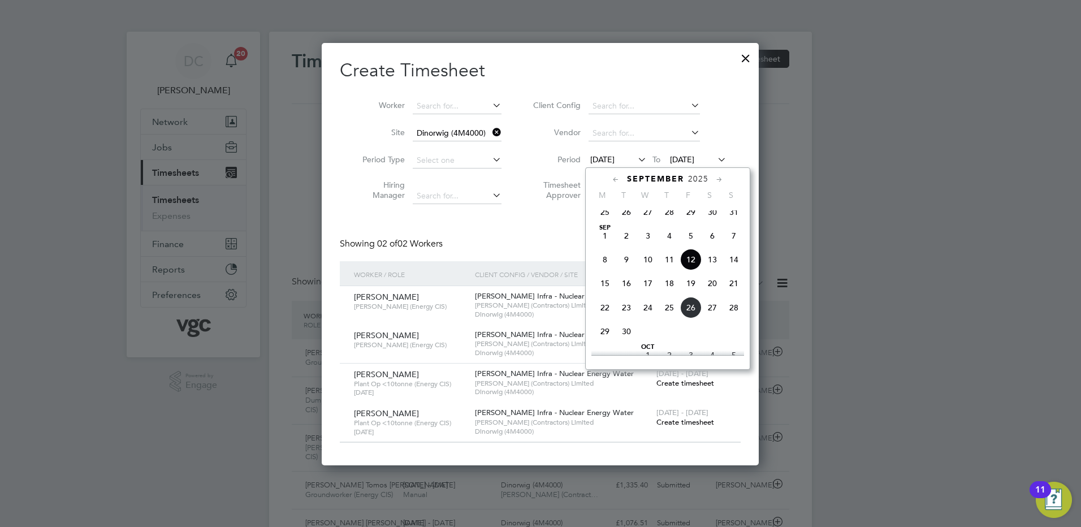
click at [714, 291] on span "20" at bounding box center [712, 283] width 21 height 21
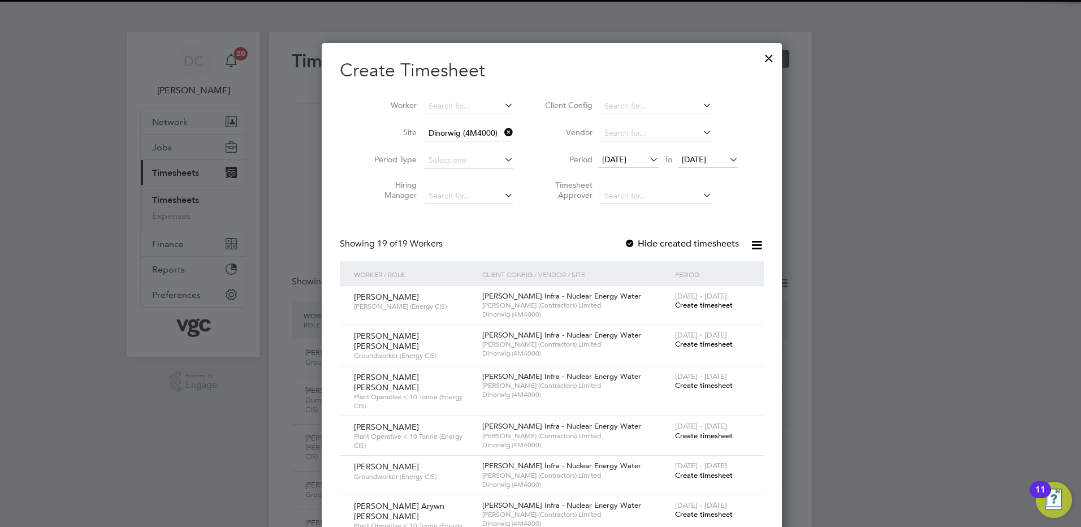
click at [687, 161] on span "20 Sep 2025" at bounding box center [694, 159] width 24 height 10
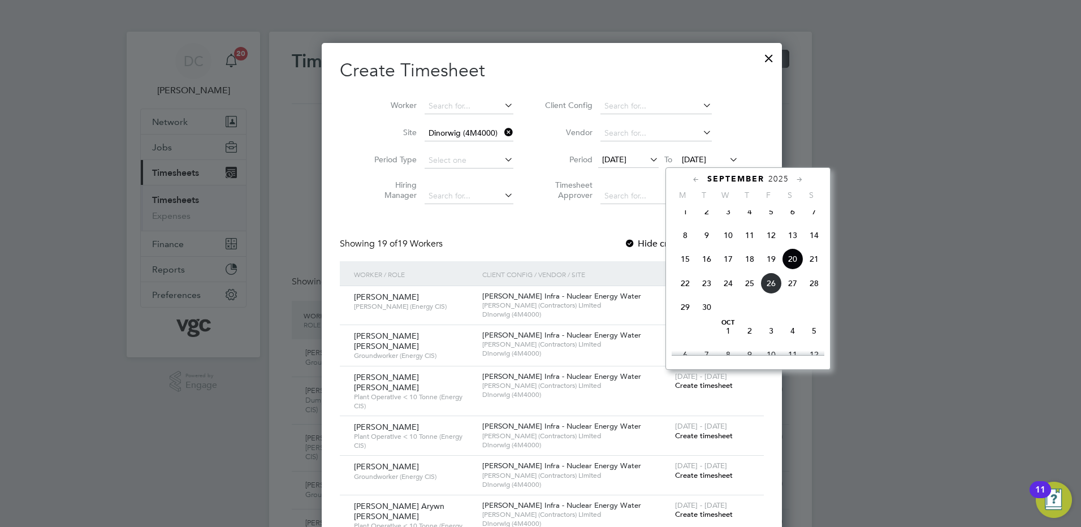
click at [771, 294] on span "26" at bounding box center [770, 283] width 21 height 21
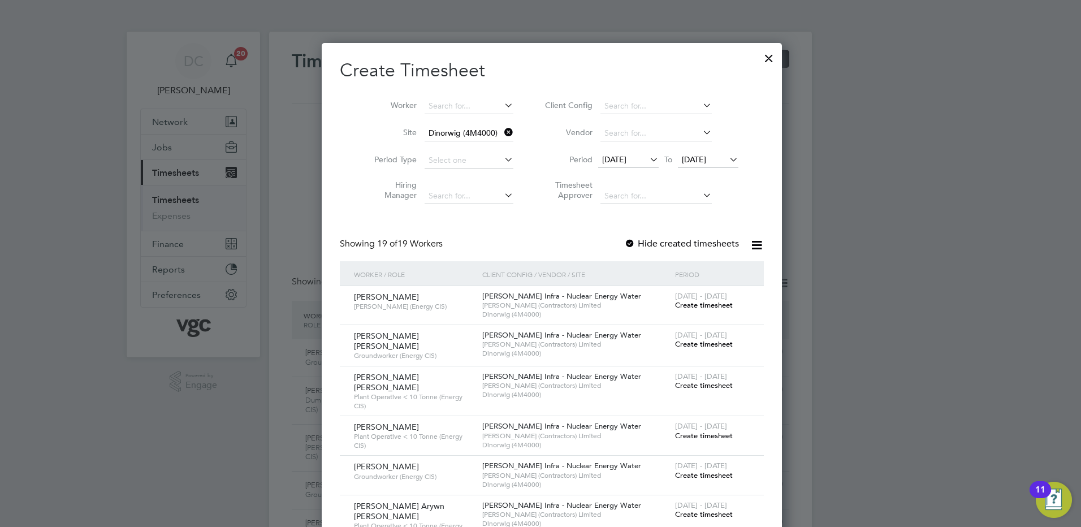
click at [911, 383] on div at bounding box center [540, 263] width 1081 height 527
click at [699, 305] on span "Create timesheet" at bounding box center [704, 305] width 58 height 10
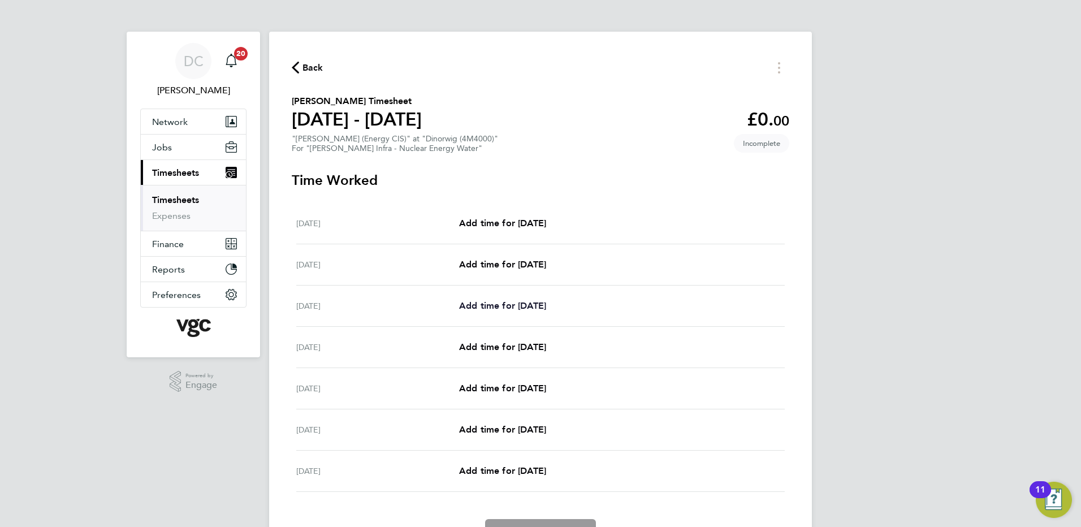
click at [532, 305] on span "Add time for Mon 22 Sep" at bounding box center [502, 305] width 87 height 11
select select "30"
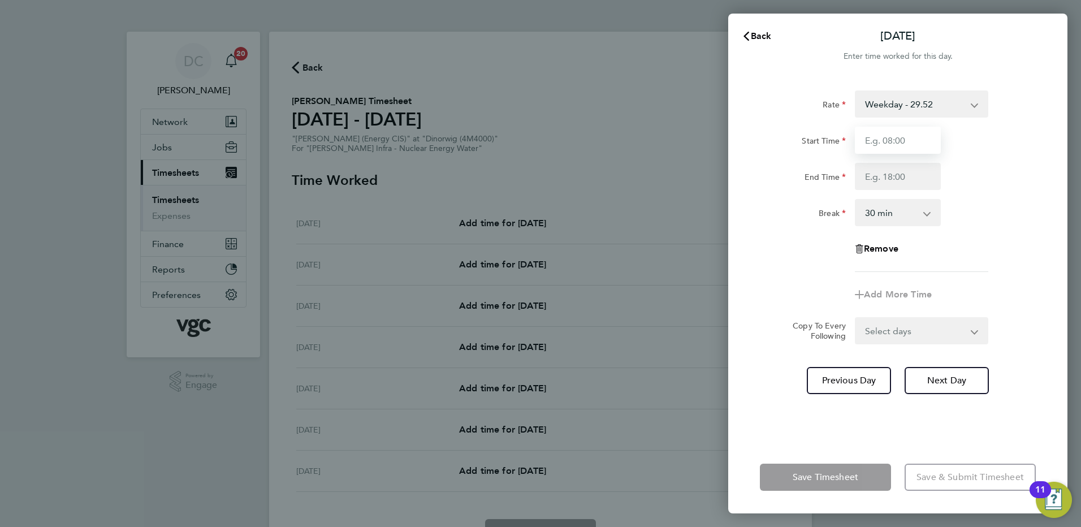
click at [905, 140] on input "Start Time" at bounding box center [898, 140] width 86 height 27
type input "07:30"
type input "17:30"
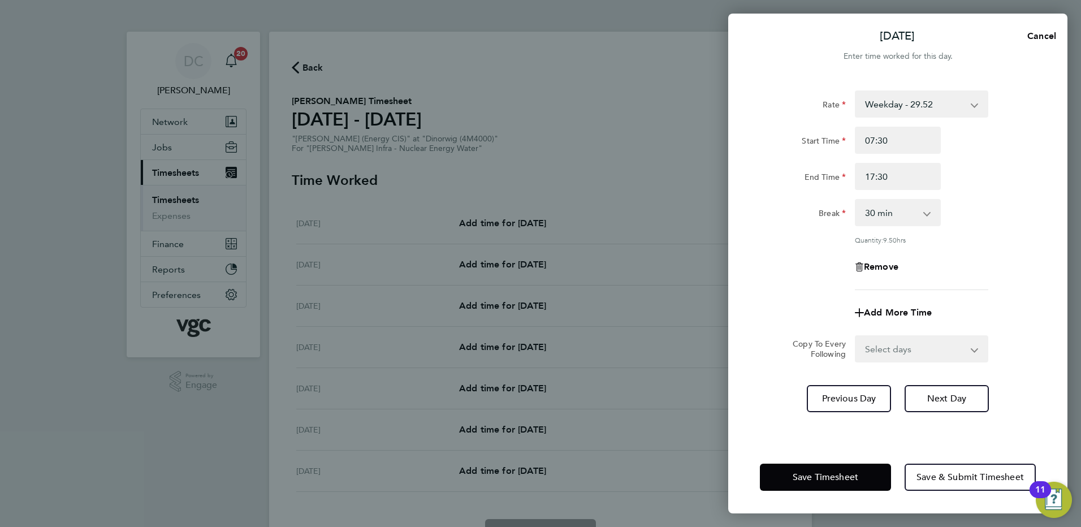
click at [812, 261] on div "Remove" at bounding box center [897, 266] width 285 height 27
click at [892, 342] on select "Select days Day Tuesday Wednesday Thursday Friday" at bounding box center [915, 348] width 119 height 25
select select "DAY"
click at [856, 336] on select "Select days Day Tuesday Wednesday Thursday Friday" at bounding box center [915, 348] width 119 height 25
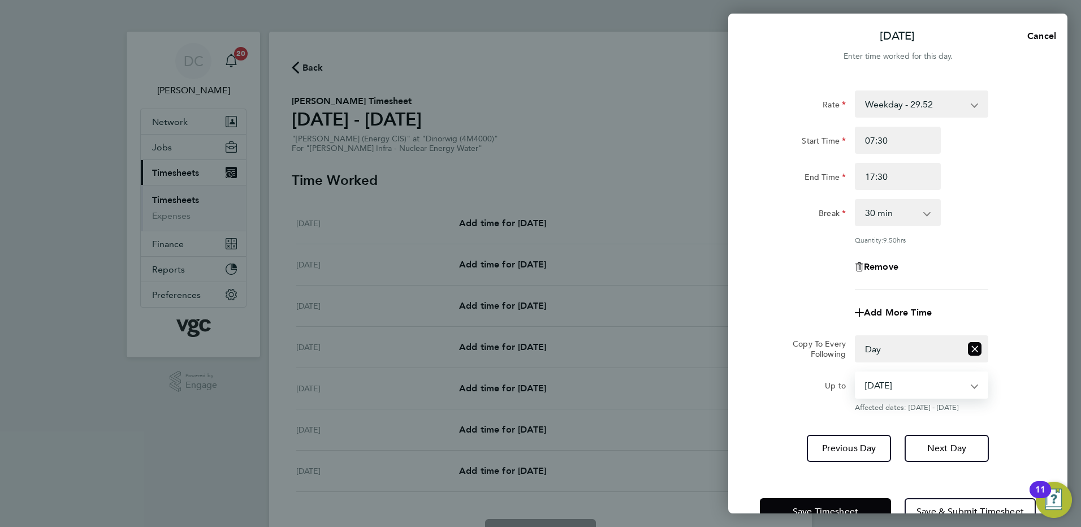
drag, startPoint x: 887, startPoint y: 361, endPoint x: 881, endPoint y: 385, distance: 25.0
click at [881, 385] on select "23 Sep 2025 24 Sep 2025 25 Sep 2025 26 Sep 2025" at bounding box center [915, 385] width 118 height 25
select select "2025-09-25"
click at [856, 373] on select "23 Sep 2025 24 Sep 2025 25 Sep 2025 26 Sep 2025" at bounding box center [915, 385] width 118 height 25
click at [928, 444] on span "Next Day" at bounding box center [946, 448] width 39 height 11
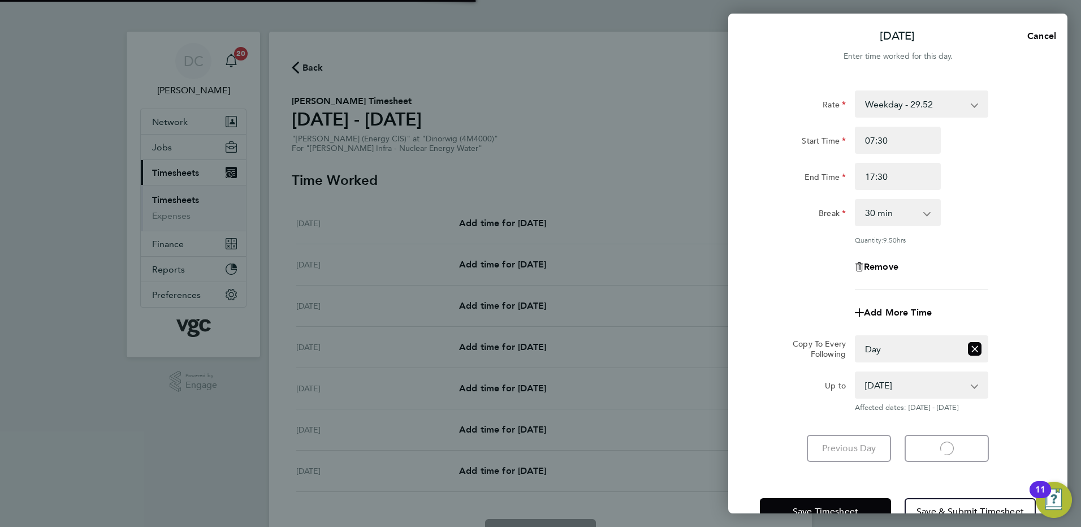
select select "30"
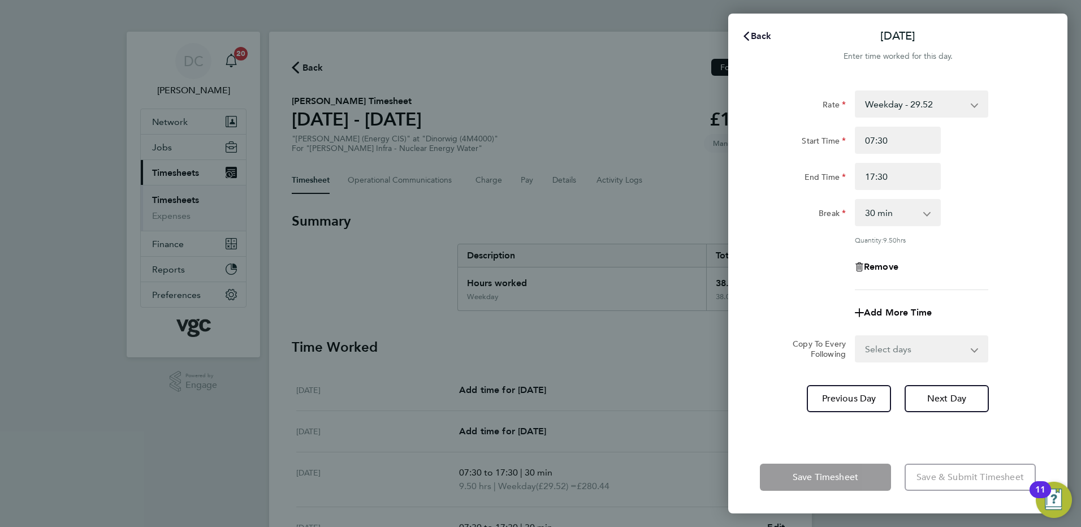
click at [768, 39] on span "Back" at bounding box center [761, 36] width 21 height 11
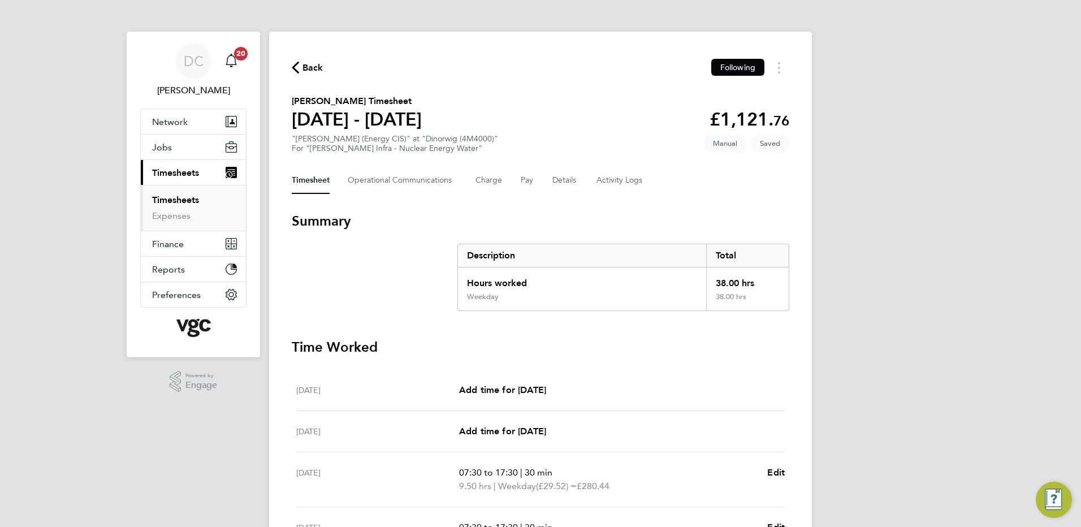
click at [976, 254] on div "DC Danny Carr Notifications 20 Applications: Network Team Members Businesses Si…" at bounding box center [540, 406] width 1081 height 812
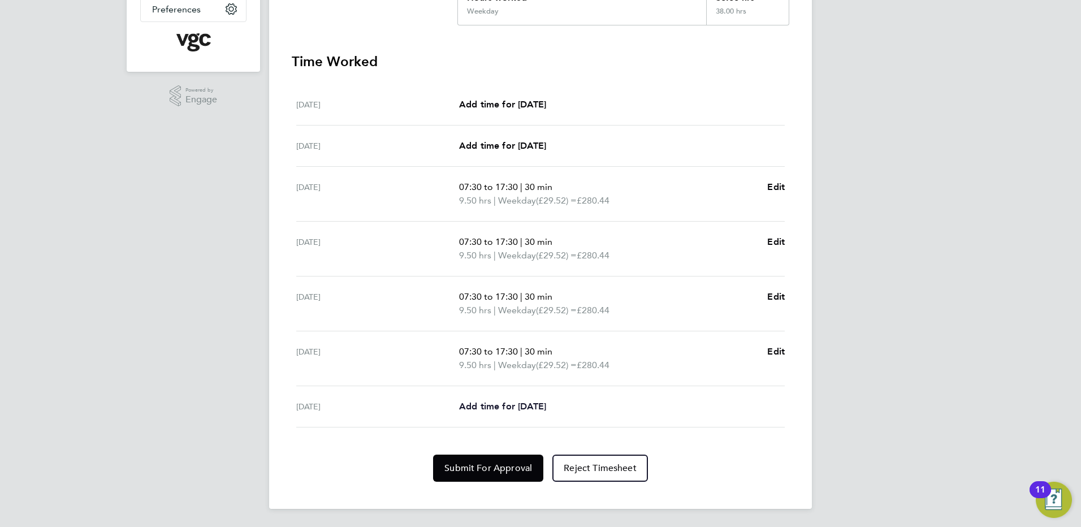
click at [544, 407] on span "Add time for Fri 26 Sep" at bounding box center [502, 406] width 87 height 11
select select "30"
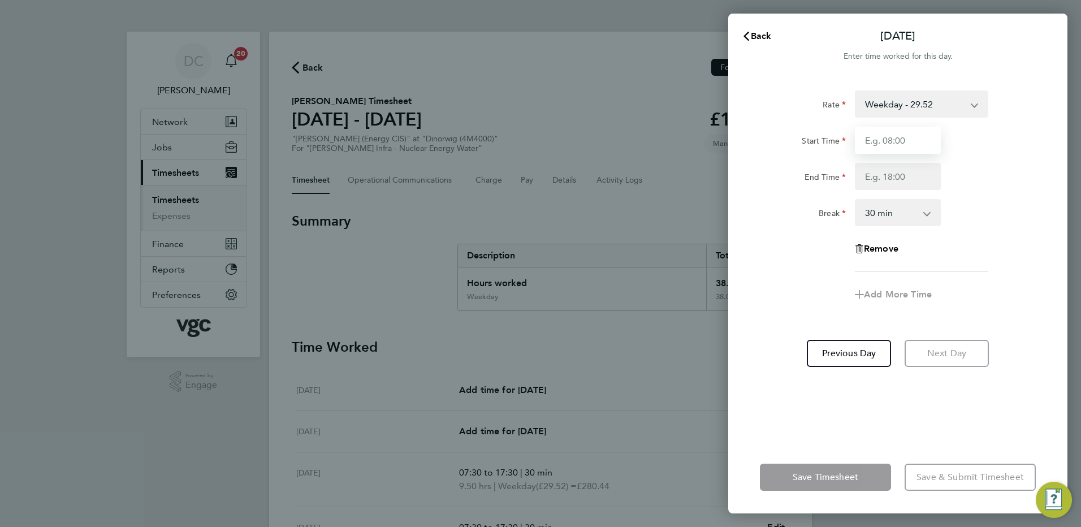
click at [909, 139] on input "Start Time" at bounding box center [898, 140] width 86 height 27
type input "07:30"
type input "16:00"
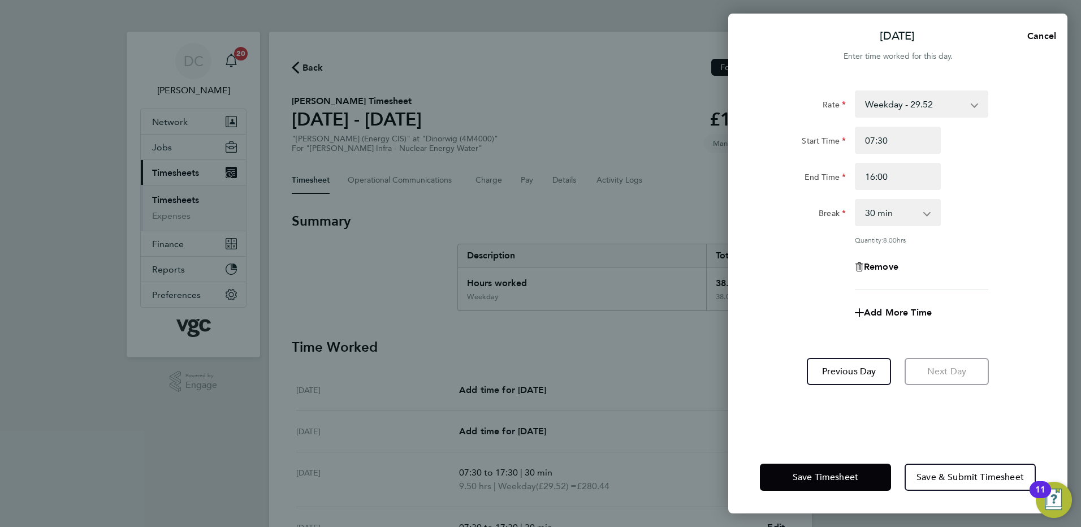
click at [808, 303] on div "Add More Time" at bounding box center [897, 312] width 285 height 27
click at [823, 478] on span "Save Timesheet" at bounding box center [826, 477] width 66 height 11
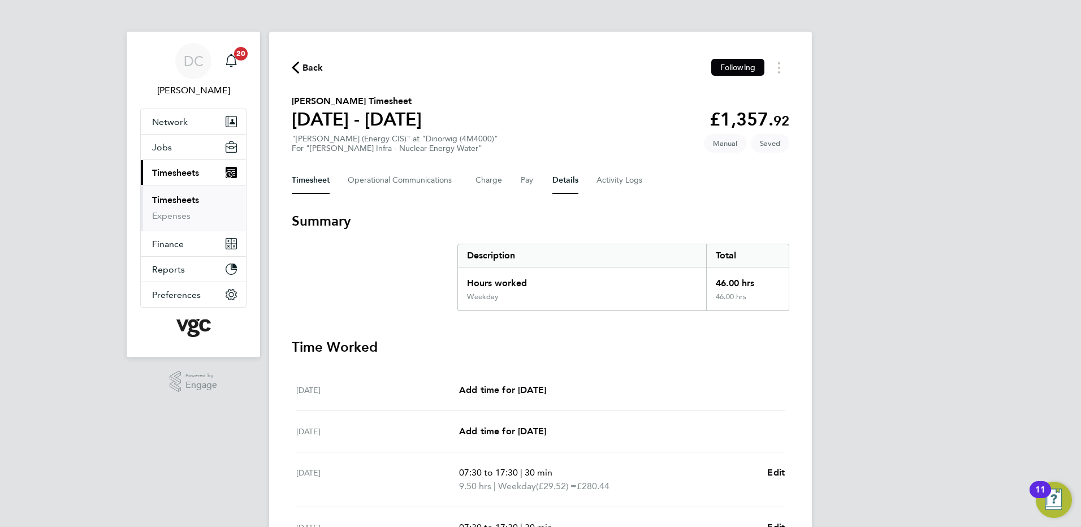
click at [561, 183] on button "Details" at bounding box center [565, 180] width 26 height 27
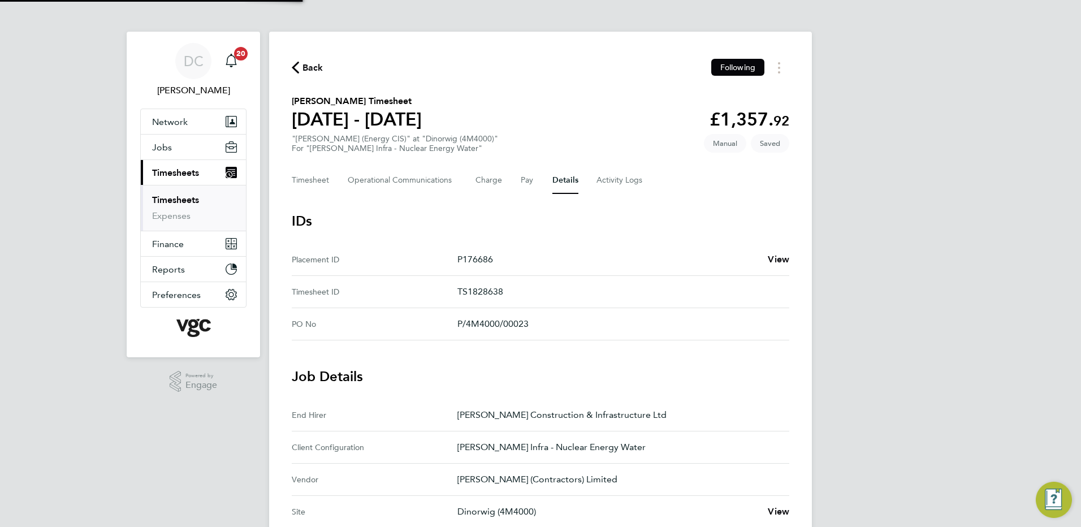
click at [893, 317] on div "DC Danny Carr Notifications 20 Applications: Network Team Members Businesses Si…" at bounding box center [540, 455] width 1081 height 911
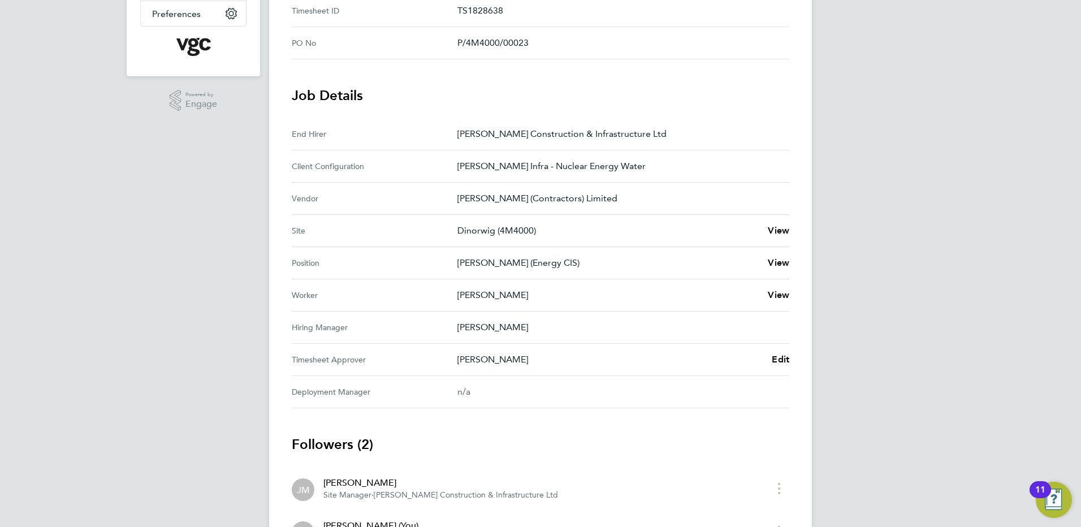
scroll to position [294, 0]
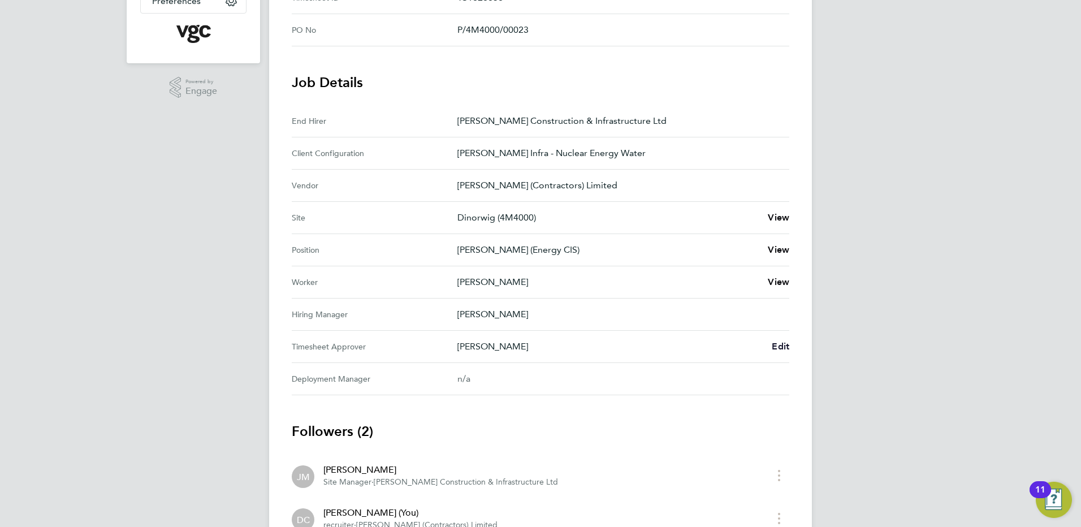
click at [780, 345] on span "Edit" at bounding box center [781, 346] width 18 height 11
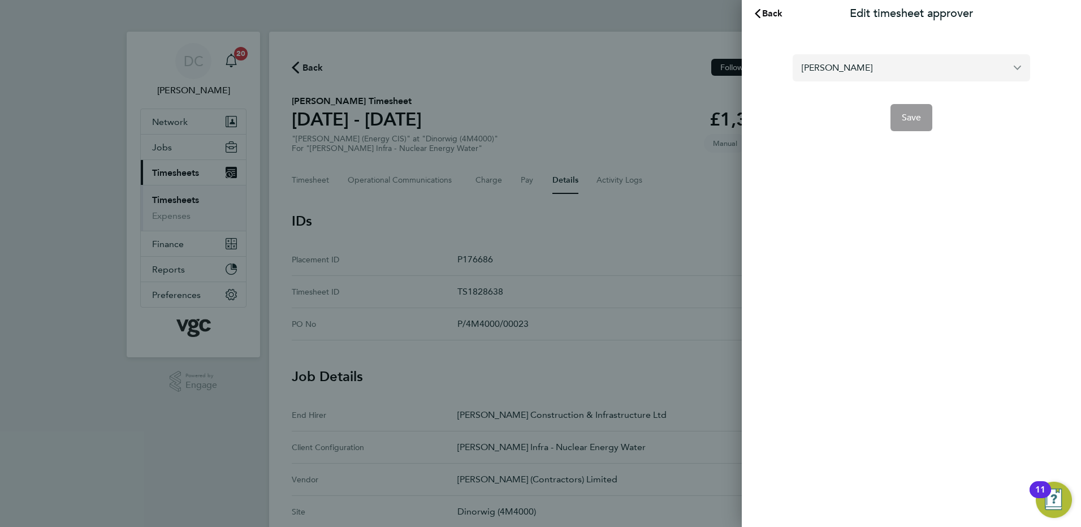
click at [869, 74] on input "[PERSON_NAME]" at bounding box center [911, 67] width 237 height 27
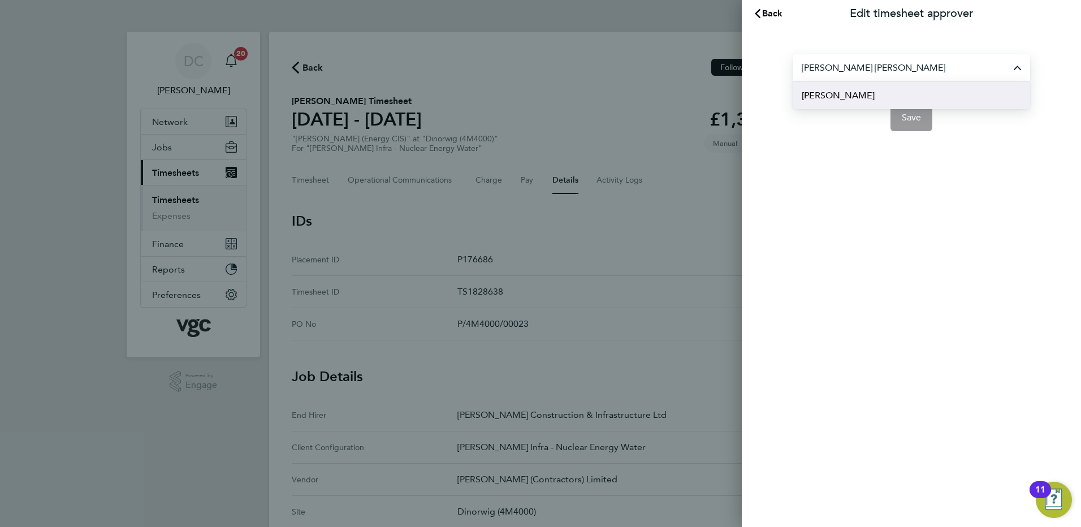
click at [855, 92] on span "Andy Paterson" at bounding box center [838, 96] width 73 height 14
type input "Andy Paterson"
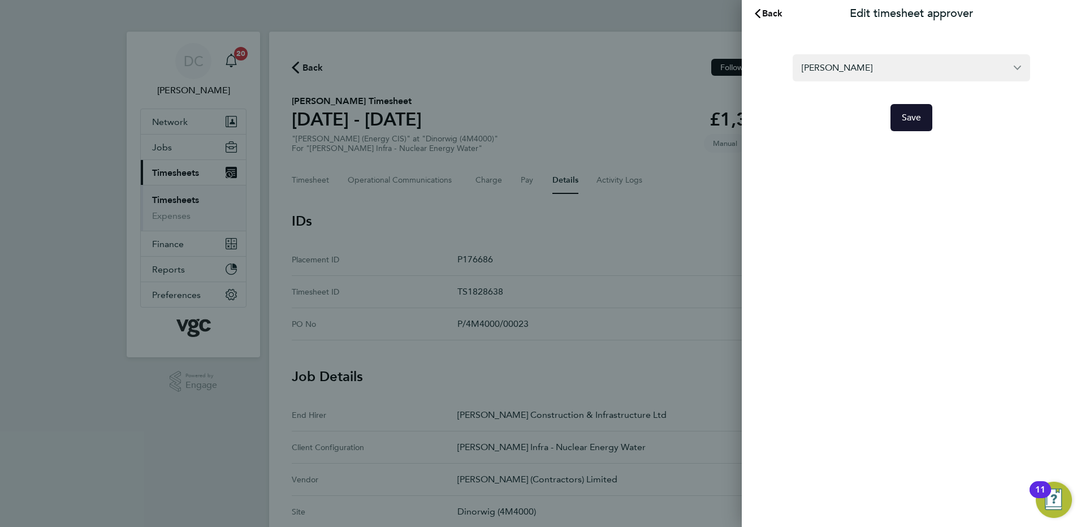
click at [907, 118] on span "Save" at bounding box center [912, 117] width 20 height 11
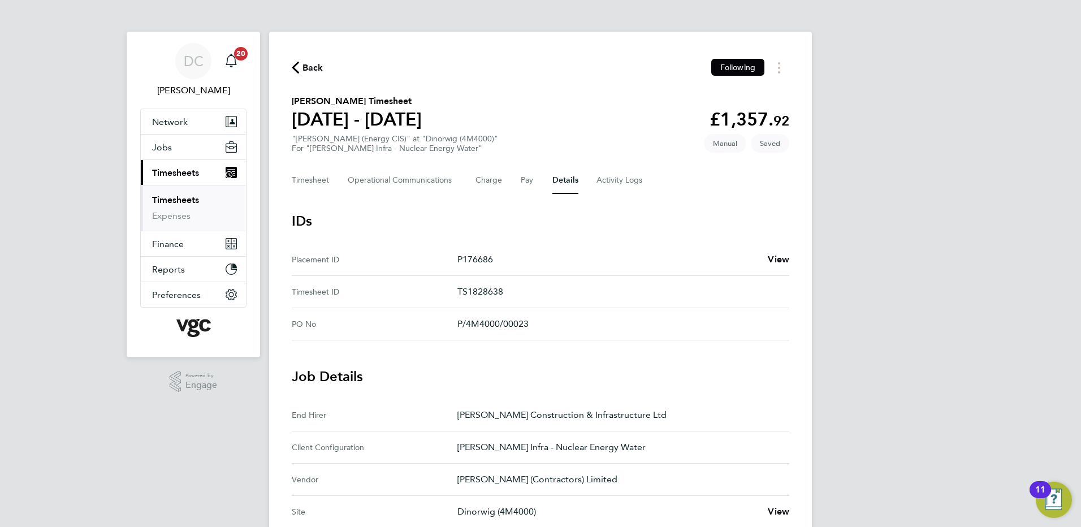
click at [907, 118] on div "DC Danny Carr Notifications 20 Applications: Network Team Members Businesses Si…" at bounding box center [540, 455] width 1081 height 911
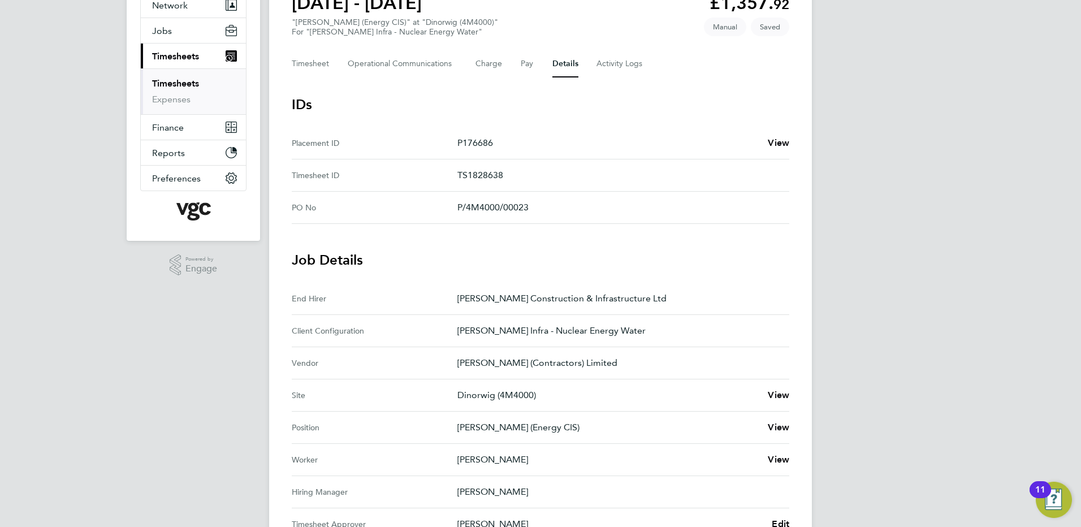
scroll to position [113, 0]
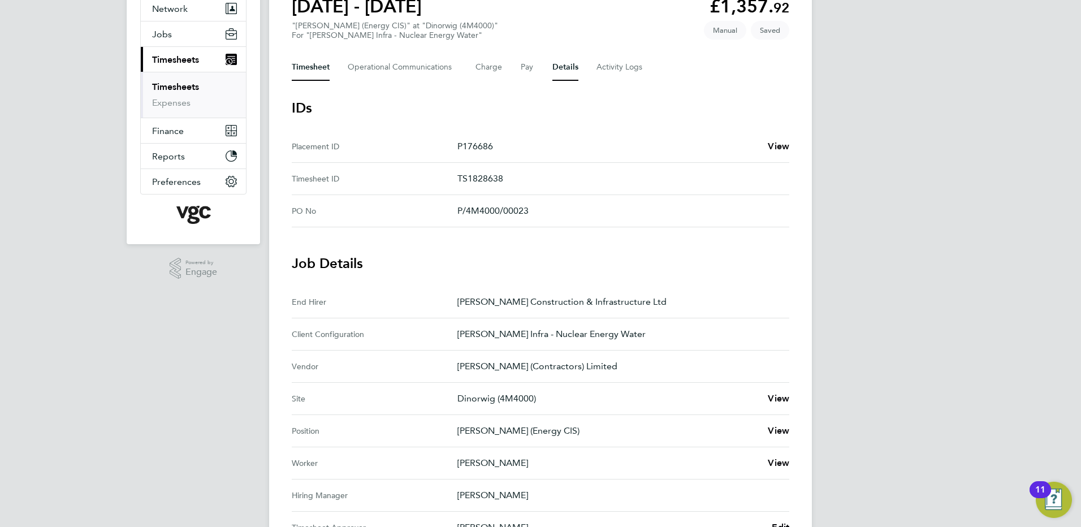
click at [304, 67] on button "Timesheet" at bounding box center [311, 67] width 38 height 27
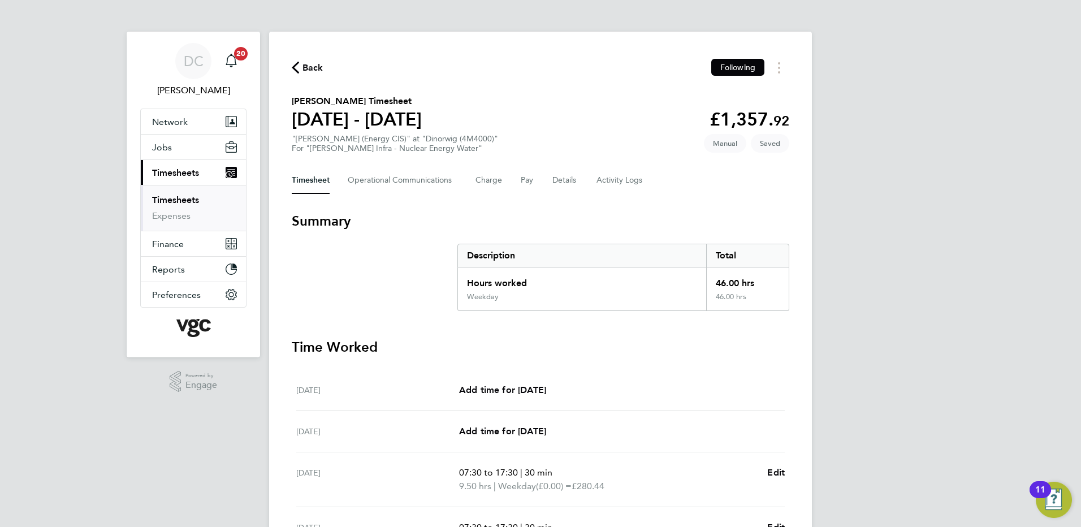
click at [935, 196] on div "DC Danny Carr Notifications 20 Applications: Network Team Members Businesses Si…" at bounding box center [540, 413] width 1081 height 826
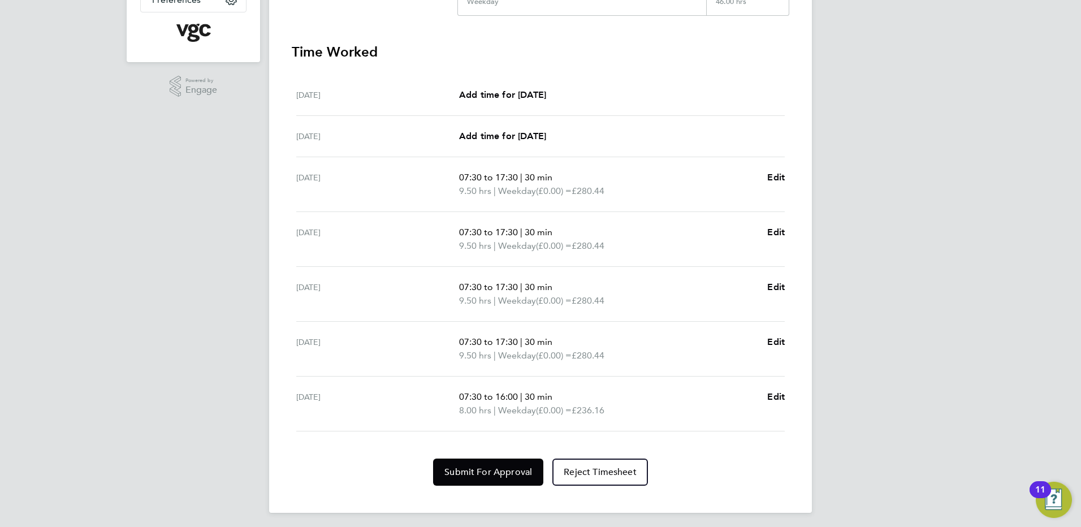
scroll to position [299, 0]
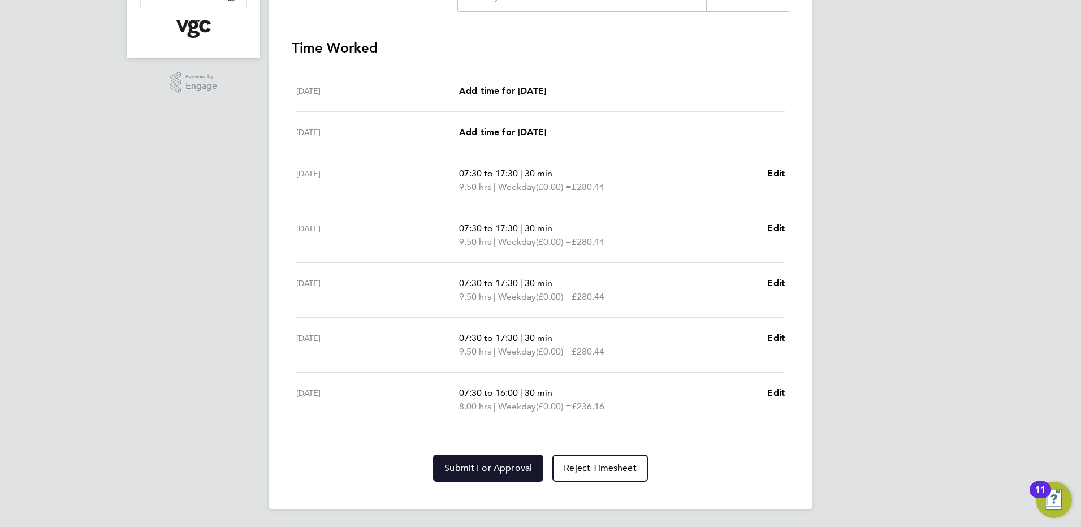
click at [491, 464] on span "Submit For Approval" at bounding box center [488, 467] width 88 height 11
click at [905, 485] on div "DC Danny Carr Notifications 20 Applications: Network Team Members Businesses Si…" at bounding box center [540, 114] width 1081 height 826
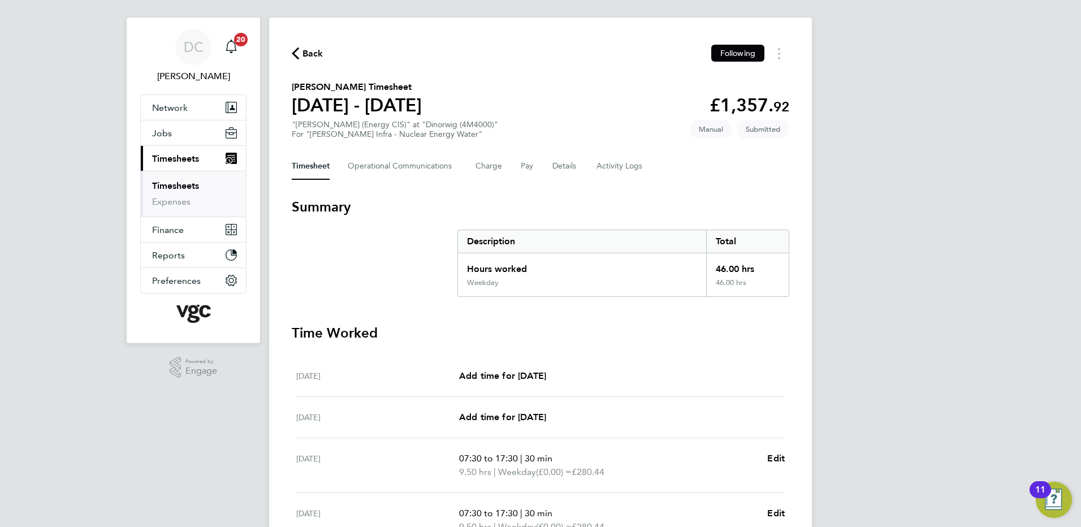
scroll to position [0, 0]
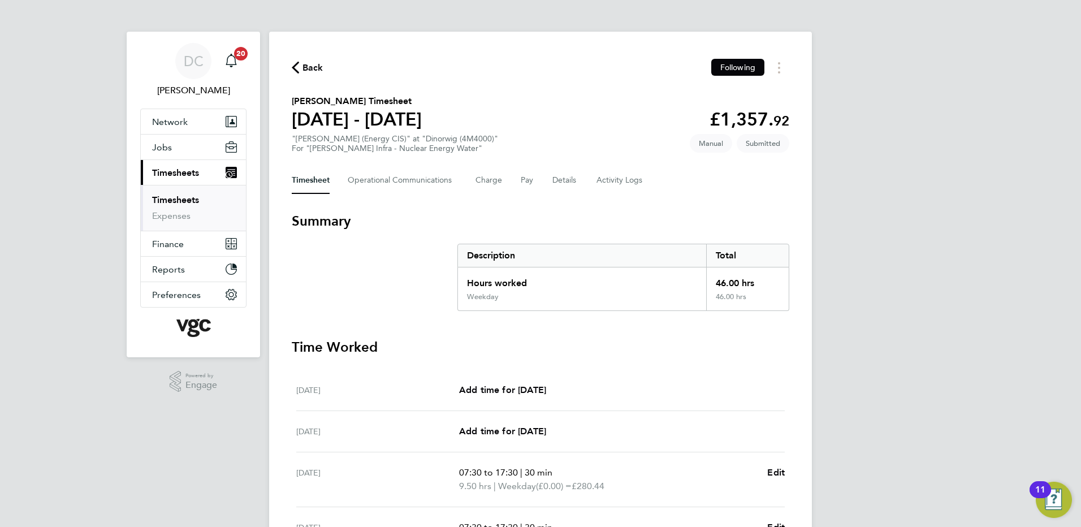
click at [312, 66] on span "Back" at bounding box center [312, 68] width 21 height 14
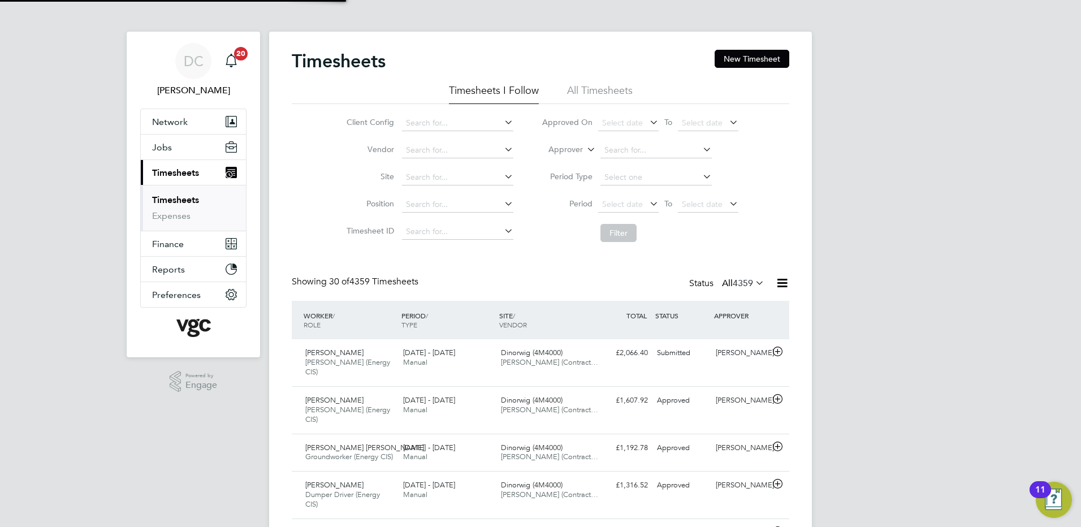
scroll to position [38, 98]
click at [742, 57] on button "New Timesheet" at bounding box center [752, 59] width 75 height 18
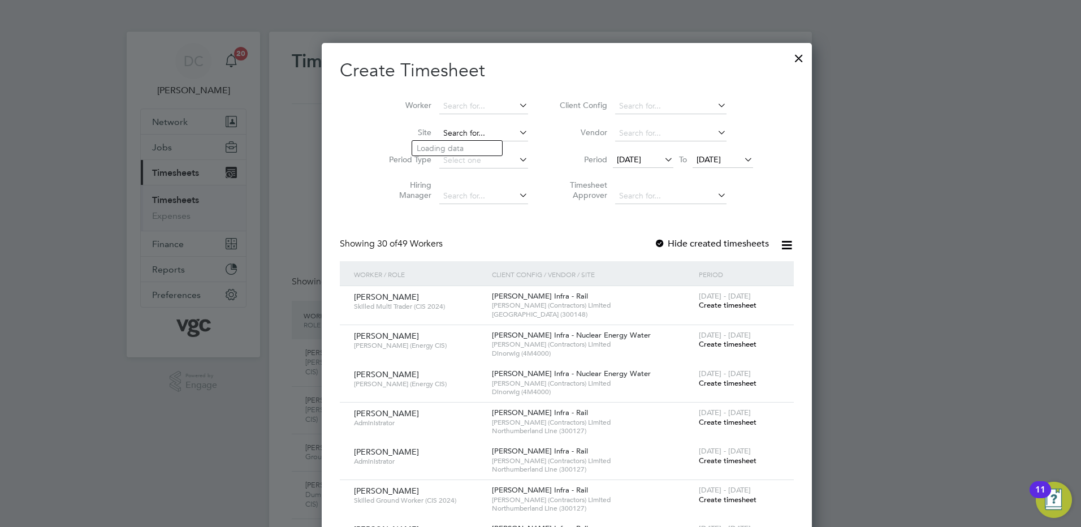
click at [439, 131] on input at bounding box center [483, 134] width 89 height 16
click at [440, 142] on li "Dinorwig (4M4000)" at bounding box center [457, 148] width 90 height 15
type input "Dinorwig (4M4000)"
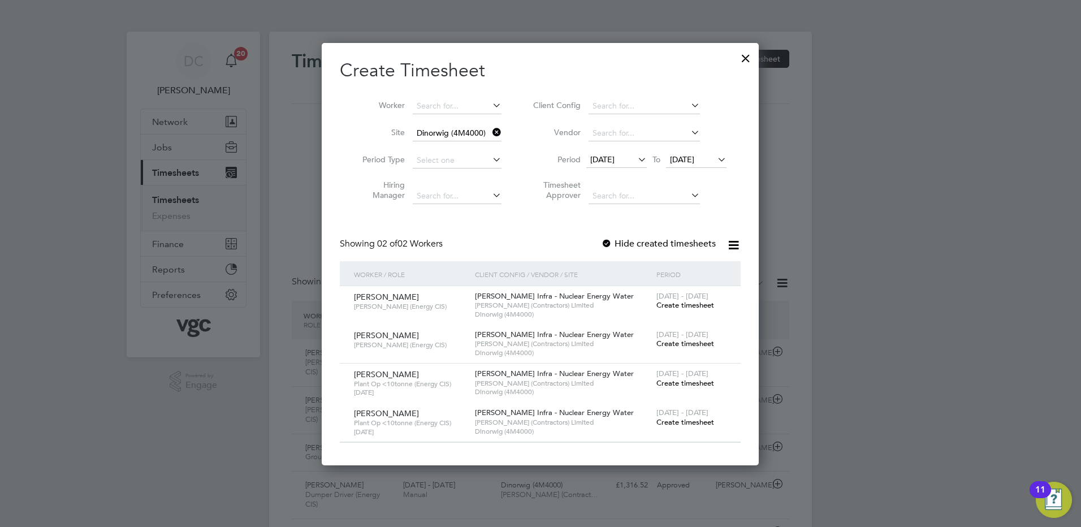
click at [613, 158] on span "12 Sep 2025" at bounding box center [602, 159] width 24 height 10
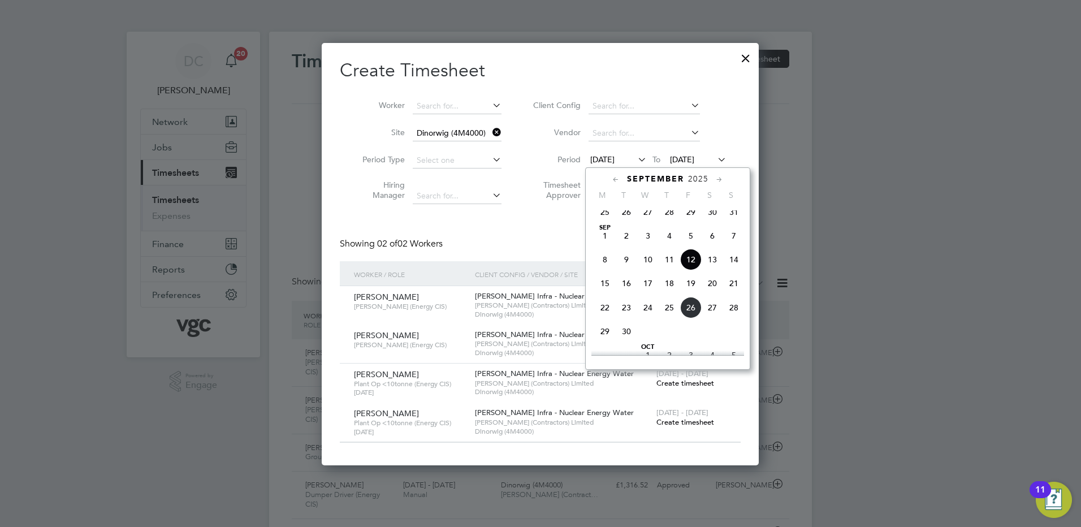
click at [711, 292] on span "20" at bounding box center [712, 283] width 21 height 21
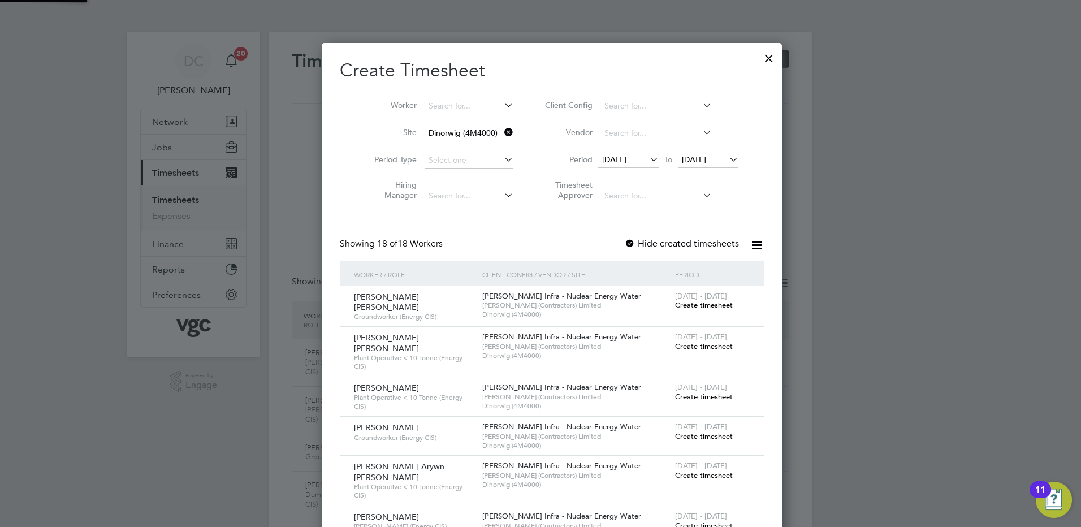
click at [689, 156] on span "20 Sep 2025" at bounding box center [694, 159] width 24 height 10
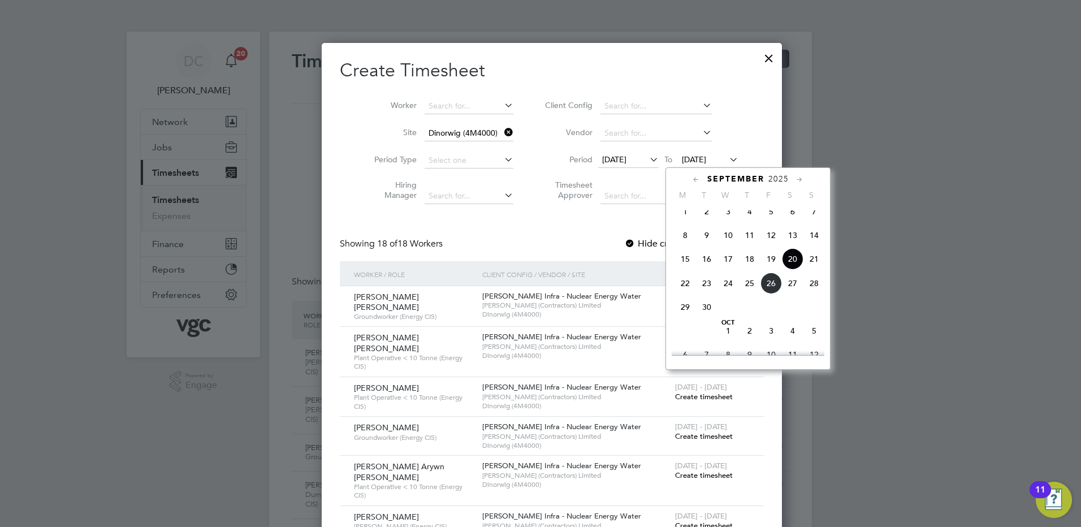
click at [768, 284] on span "26" at bounding box center [770, 283] width 21 height 21
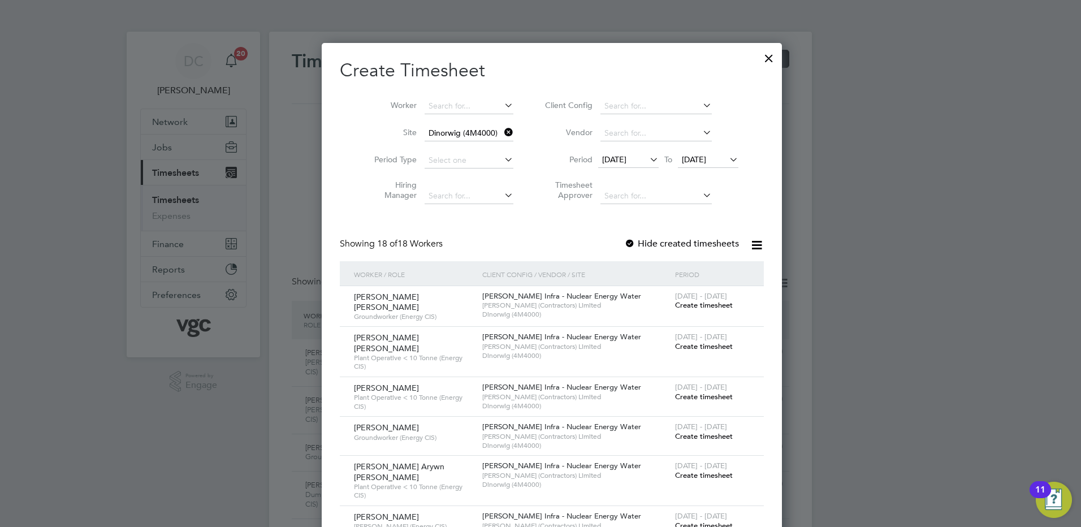
click at [676, 343] on span "Create timesheet" at bounding box center [704, 347] width 58 height 10
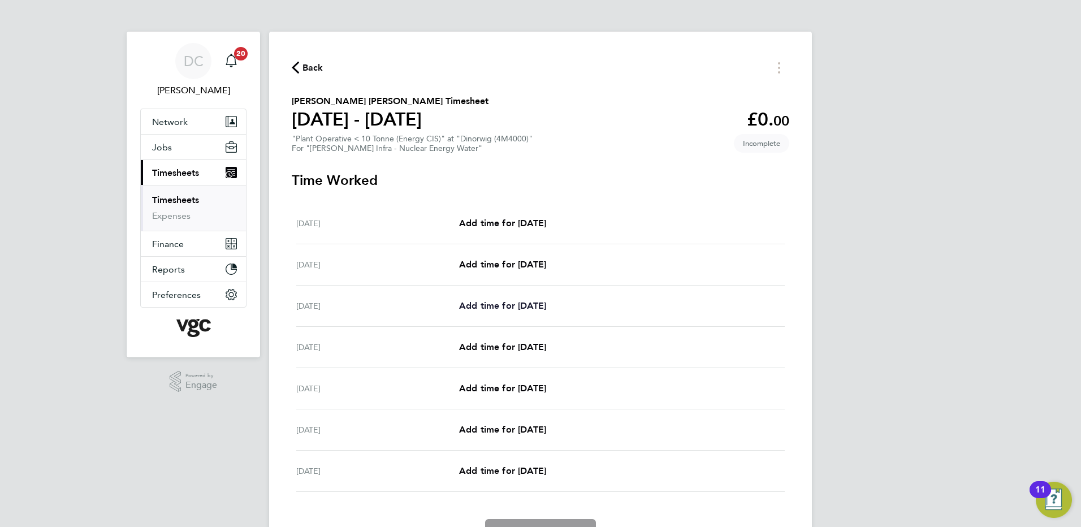
click at [533, 302] on span "Add time for Mon 22 Sep" at bounding box center [502, 305] width 87 height 11
select select "30"
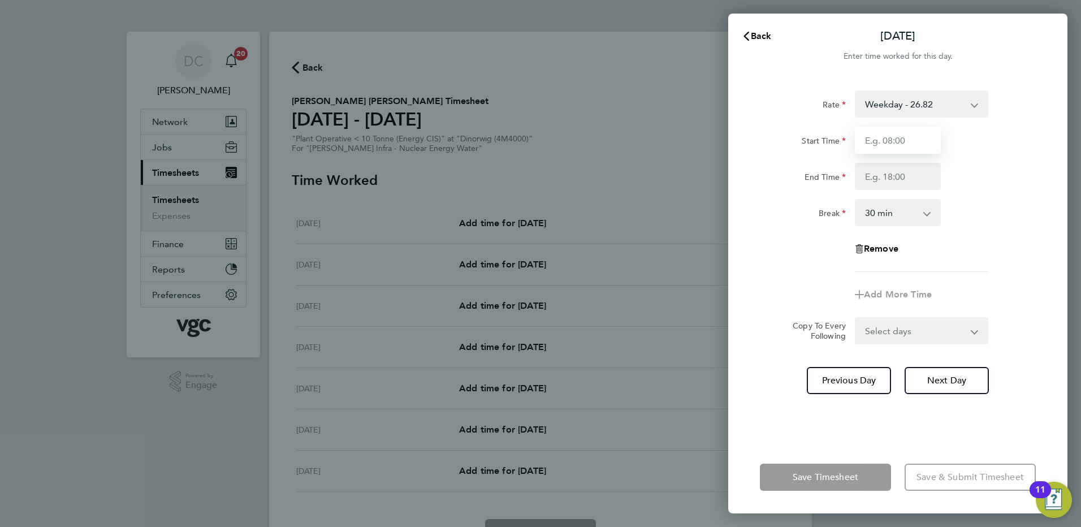
click at [886, 147] on input "Start Time" at bounding box center [898, 140] width 86 height 27
type input "07:30"
type input "17:30"
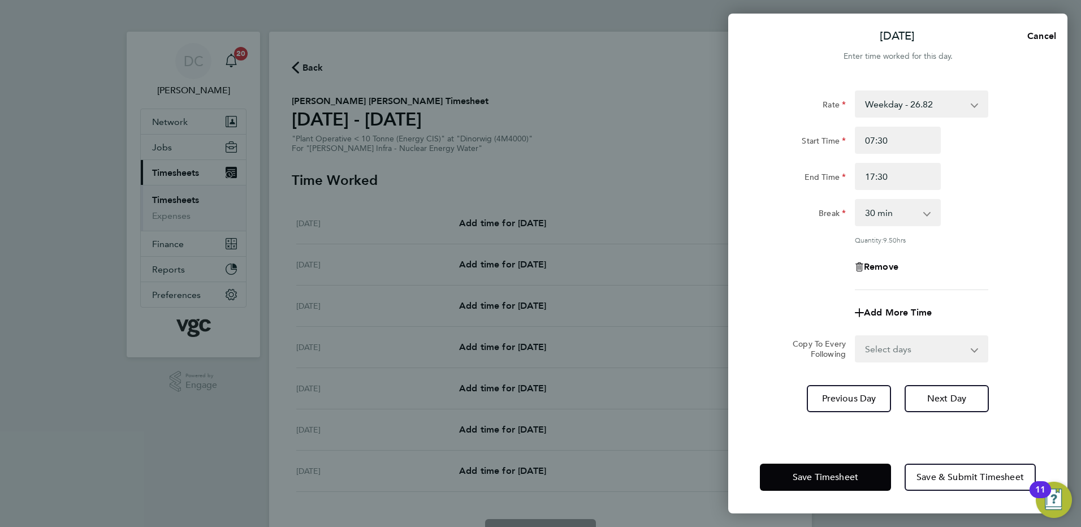
click at [778, 286] on div "Rate Weekday - 26.82 Bonus - 280.00 Bank Holiday (exc Christmas) - 46.93 Weekda…" at bounding box center [898, 190] width 276 height 200
click at [884, 348] on select "Select days Day Tuesday Wednesday Thursday Friday" at bounding box center [915, 348] width 119 height 25
select select "DAY"
click at [856, 336] on select "Select days Day Tuesday Wednesday Thursday Friday" at bounding box center [915, 348] width 119 height 25
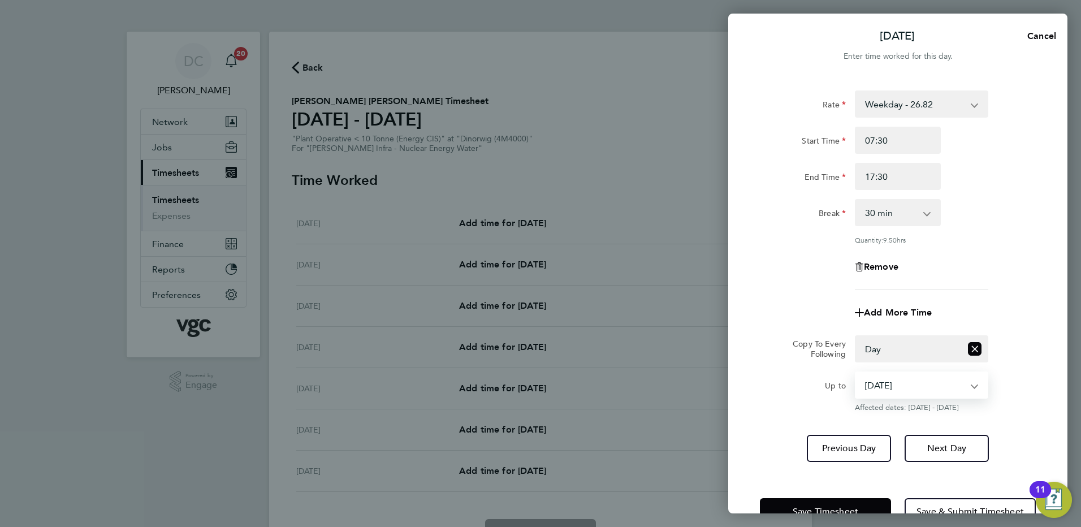
drag, startPoint x: 884, startPoint y: 361, endPoint x: 885, endPoint y: 386, distance: 25.5
click at [885, 386] on select "23 Sep 2025 24 Sep 2025 25 Sep 2025 26 Sep 2025" at bounding box center [915, 385] width 118 height 25
select select "2025-09-25"
click at [856, 373] on select "23 Sep 2025 24 Sep 2025 25 Sep 2025 26 Sep 2025" at bounding box center [915, 385] width 118 height 25
click at [946, 450] on span "Next Day" at bounding box center [946, 448] width 39 height 11
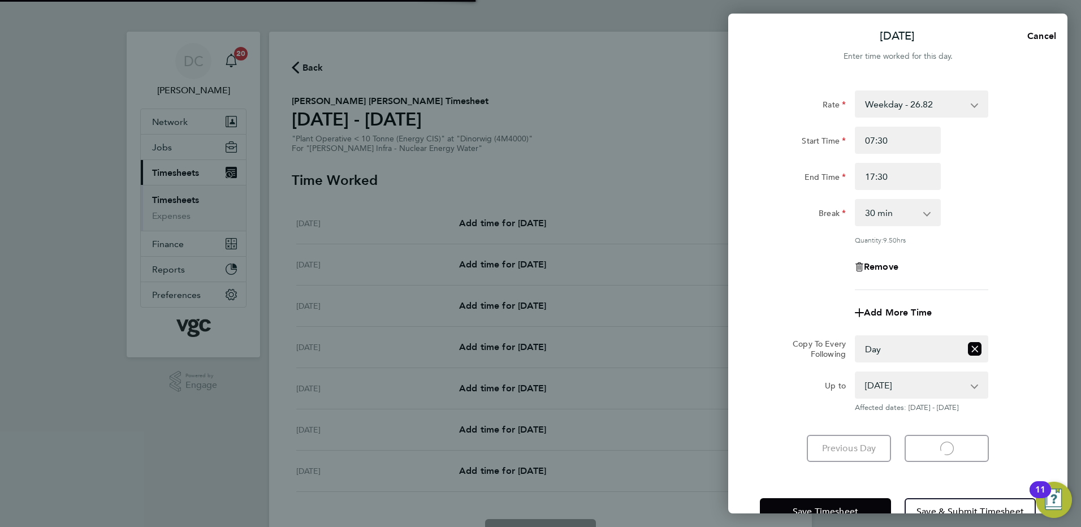
select select "30"
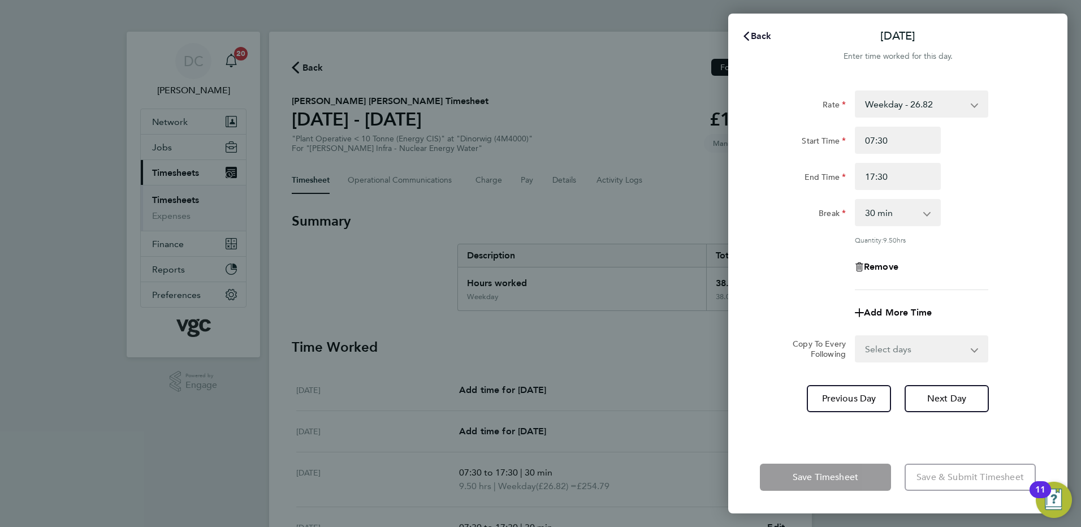
click at [758, 35] on span "Back" at bounding box center [761, 36] width 21 height 11
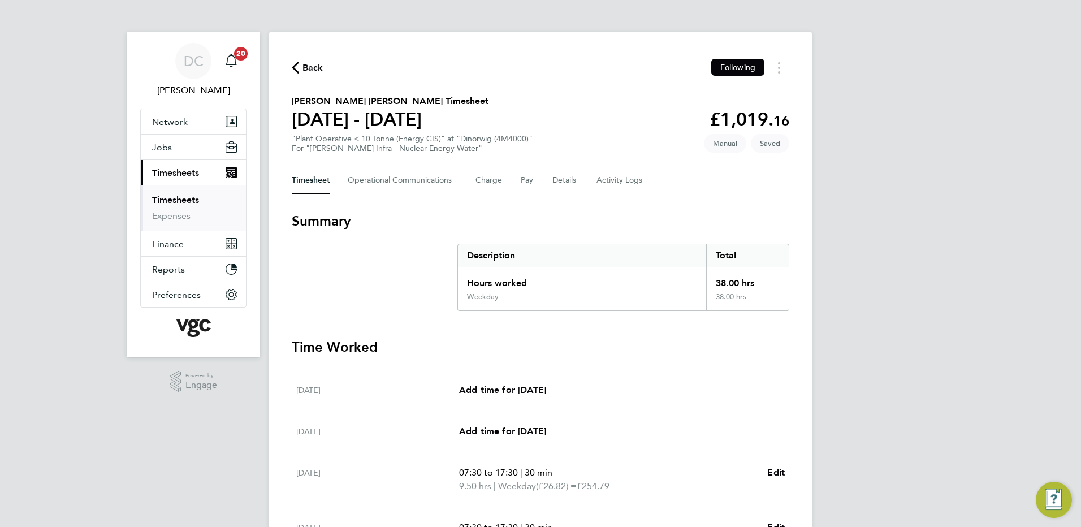
click at [927, 271] on div "DC Danny Carr Notifications 20 Applications: Network Team Members Businesses Si…" at bounding box center [540, 406] width 1081 height 812
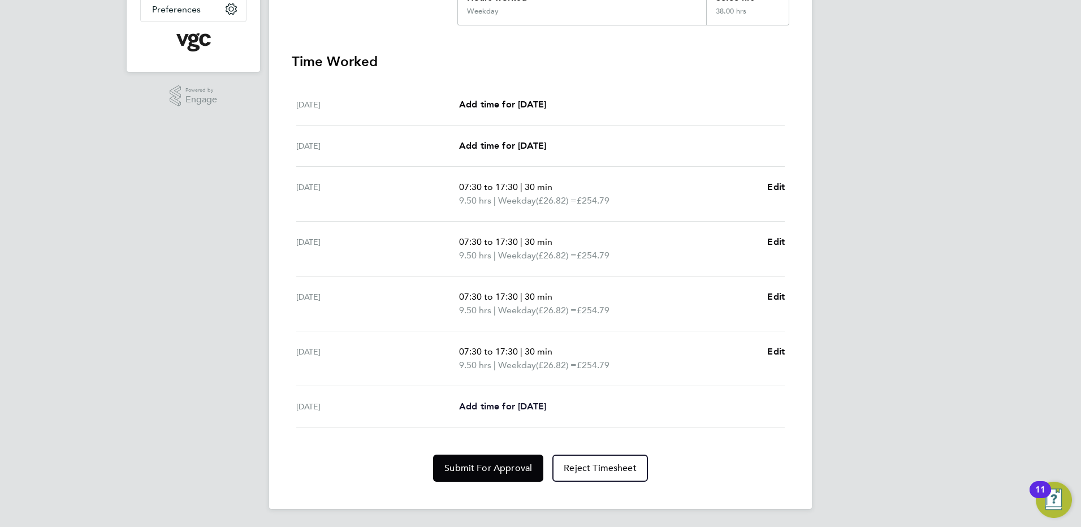
click at [531, 403] on span "Add time for Fri 26 Sep" at bounding box center [502, 406] width 87 height 11
select select "30"
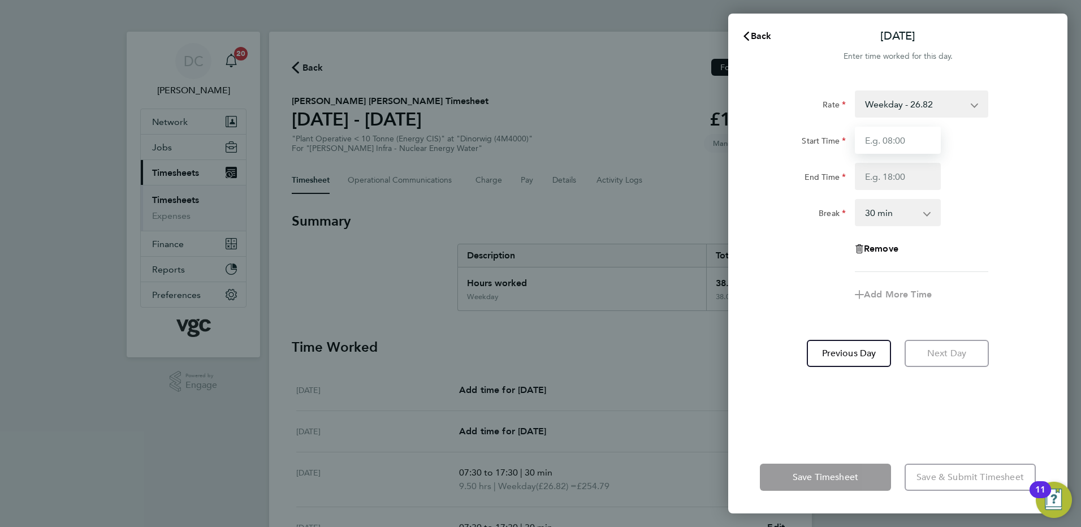
click at [906, 146] on input "Start Time" at bounding box center [898, 140] width 86 height 27
type input "07:30"
type input "16:00"
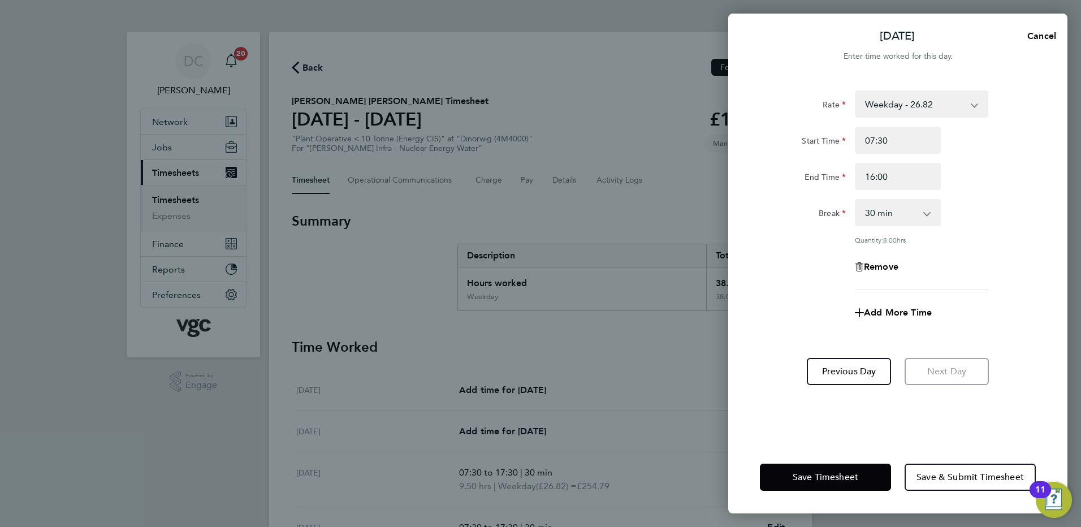
click at [766, 327] on form "Rate Weekday - 26.82 Bonus - 280.00 Bank Holiday (exc Christmas) - 46.93 Weekda…" at bounding box center [898, 212] width 276 height 245
click at [876, 310] on span "Add More Time" at bounding box center [898, 312] width 68 height 11
select select "null"
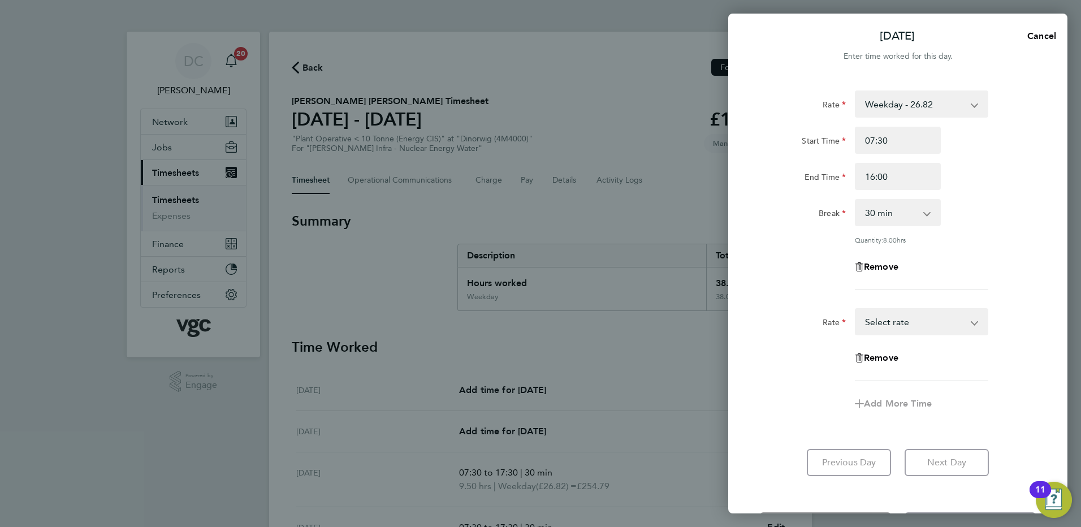
click at [892, 321] on select "Bonus - 280.00 Weekday - 26.82 Bank Holiday (exc Christmas) - 46.93 Weekday Nig…" at bounding box center [915, 321] width 118 height 25
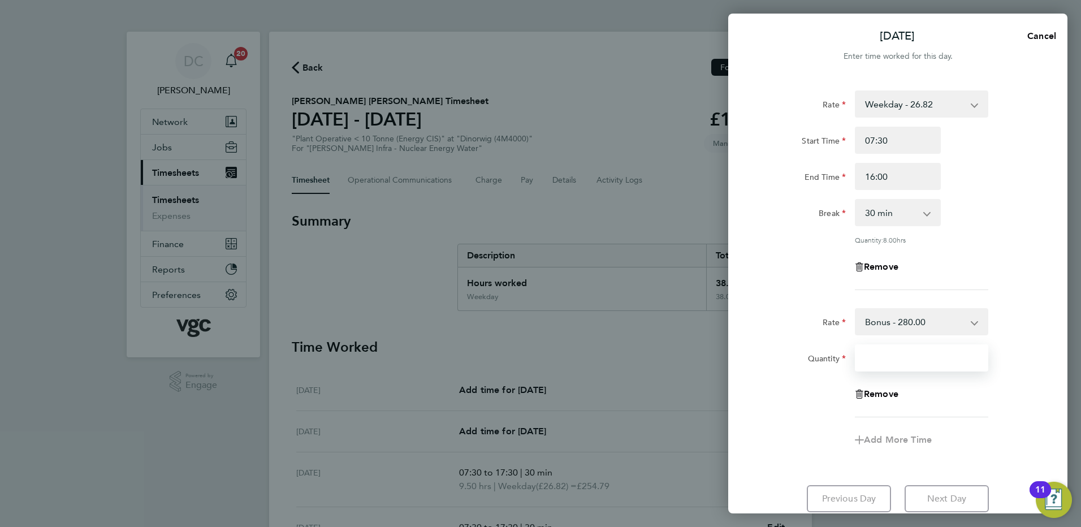
click at [891, 358] on input "Quantity" at bounding box center [921, 357] width 133 height 27
type input "0.8"
click at [832, 402] on div "Remove" at bounding box center [897, 394] width 285 height 27
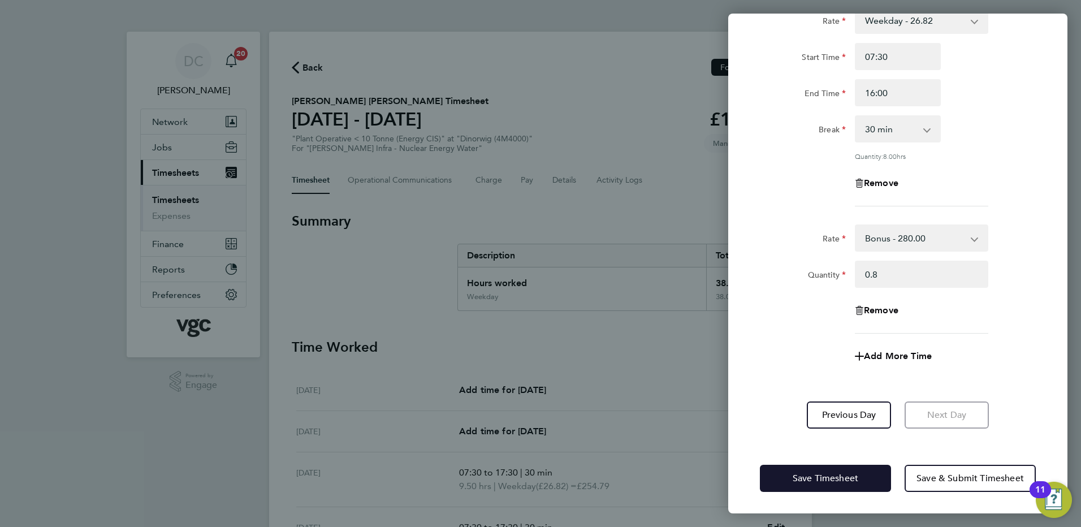
click at [842, 474] on span "Save Timesheet" at bounding box center [826, 478] width 66 height 11
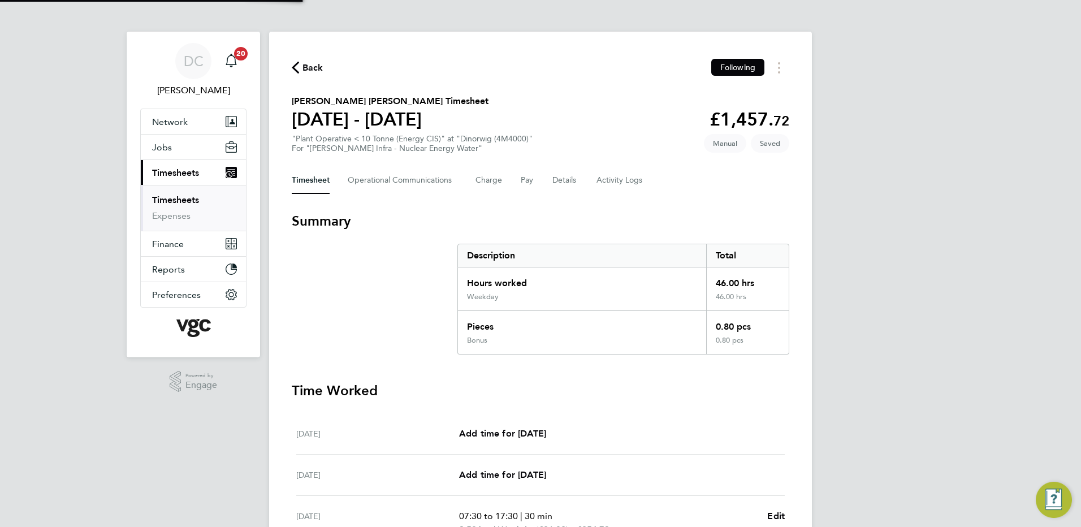
click at [883, 447] on div "DC Danny Carr Notifications 20 Applications: Network Team Members Businesses Si…" at bounding box center [540, 453] width 1081 height 906
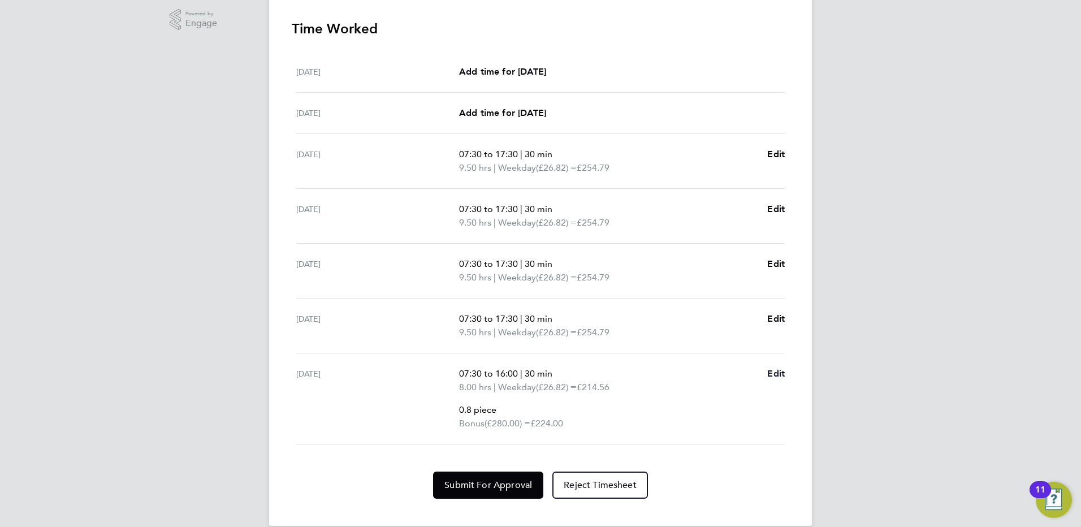
click at [774, 370] on span "Edit" at bounding box center [776, 373] width 18 height 11
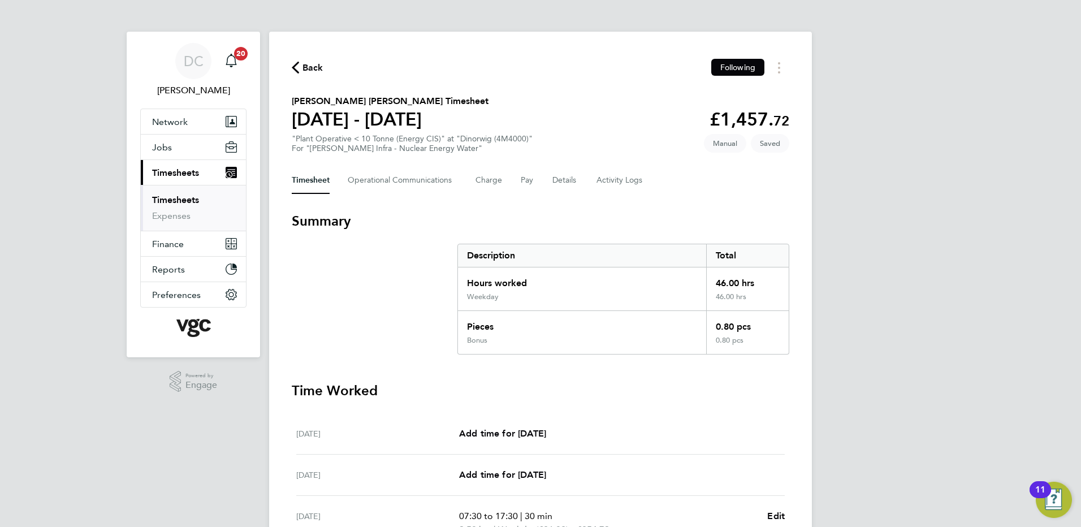
select select "30"
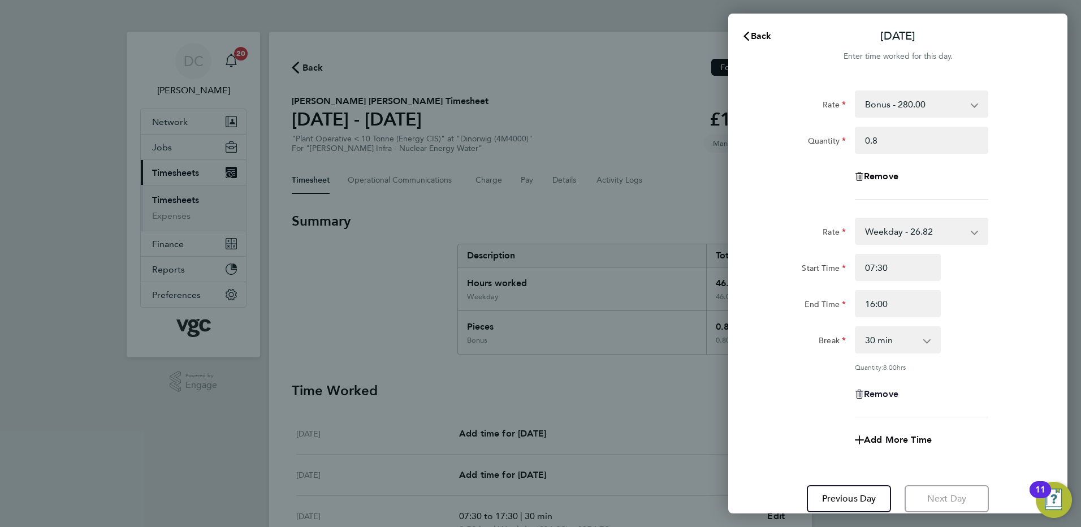
click at [874, 392] on span "Remove" at bounding box center [881, 393] width 34 height 11
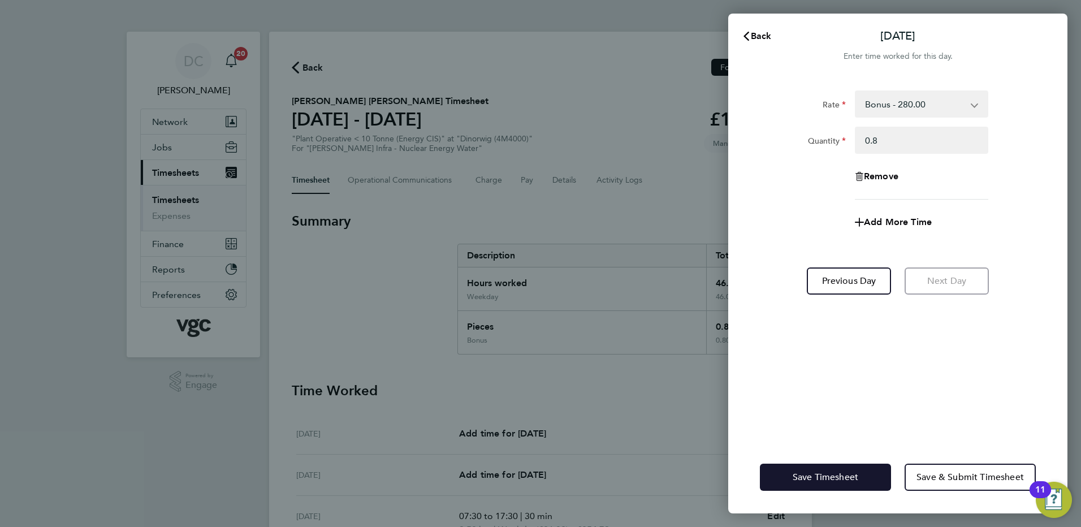
click at [817, 476] on span "Save Timesheet" at bounding box center [826, 477] width 66 height 11
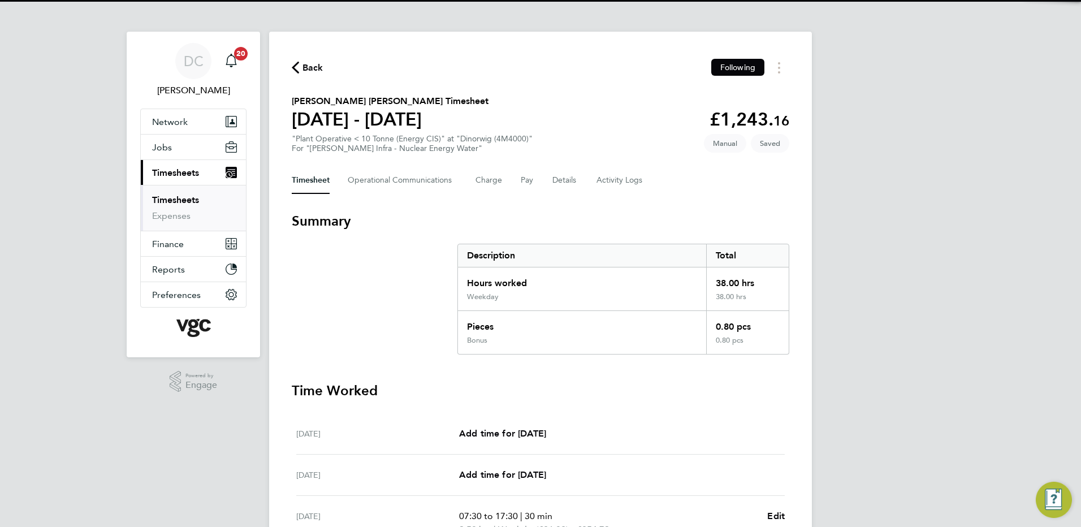
click at [900, 441] on div "DC Danny Carr Notifications 20 Applications: Network Team Members Businesses Si…" at bounding box center [540, 435] width 1081 height 870
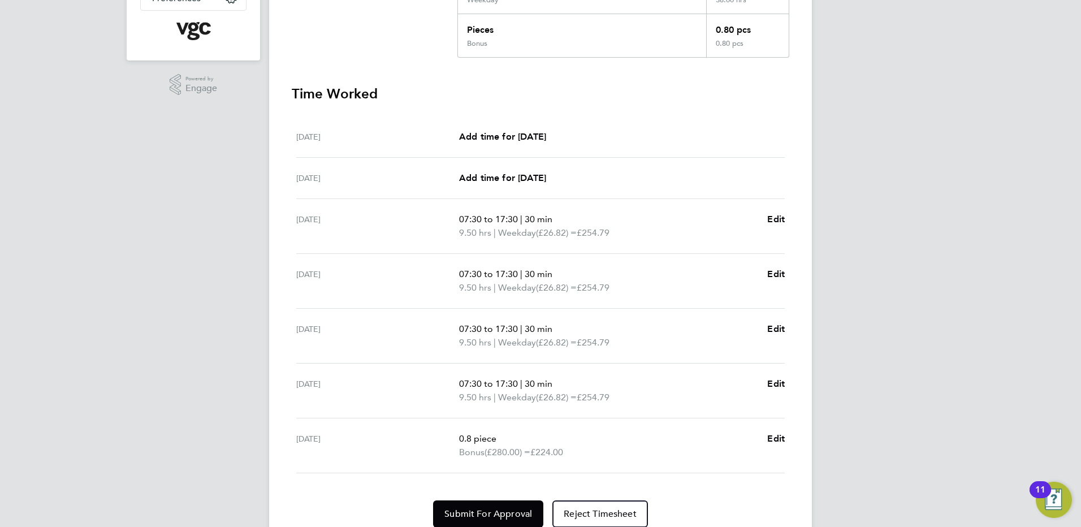
scroll to position [343, 0]
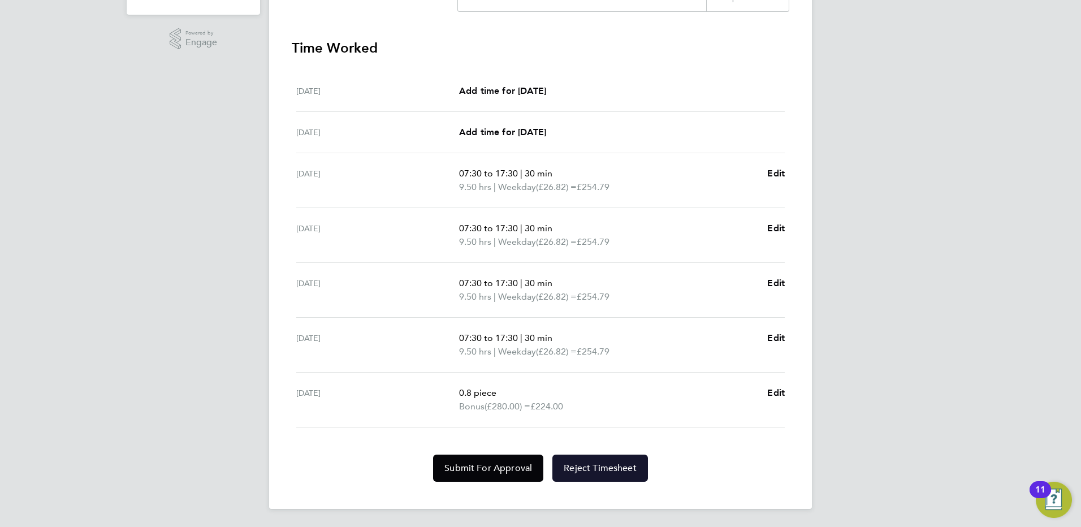
click at [616, 468] on span "Reject Timesheet" at bounding box center [600, 467] width 73 height 11
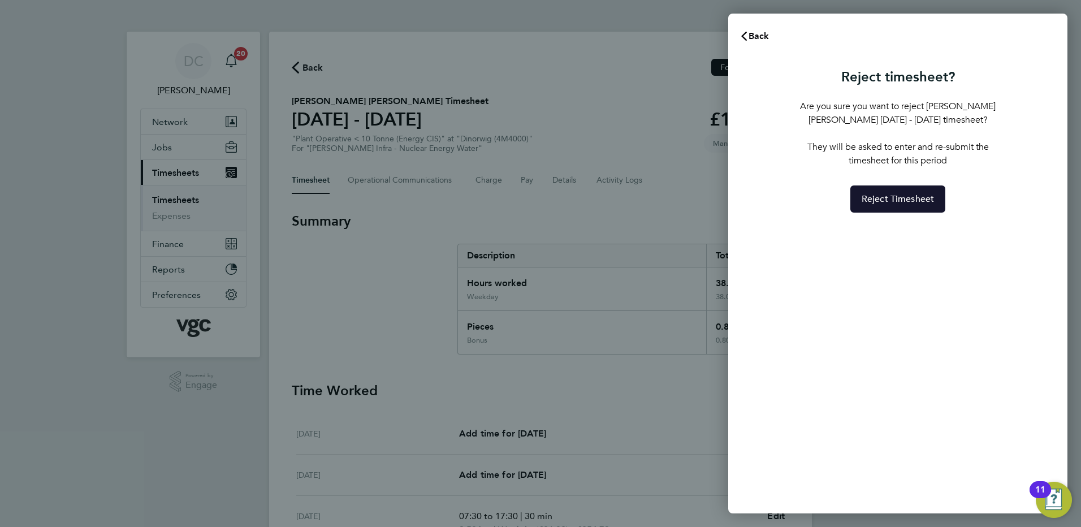
click at [914, 204] on span "Reject Timesheet" at bounding box center [898, 198] width 73 height 11
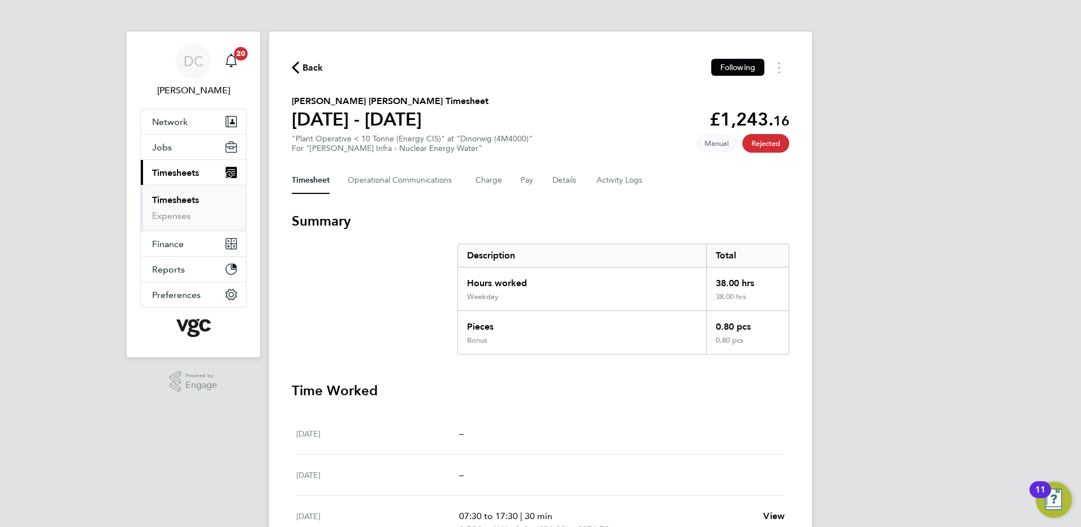
click at [312, 70] on span "Back" at bounding box center [312, 68] width 21 height 14
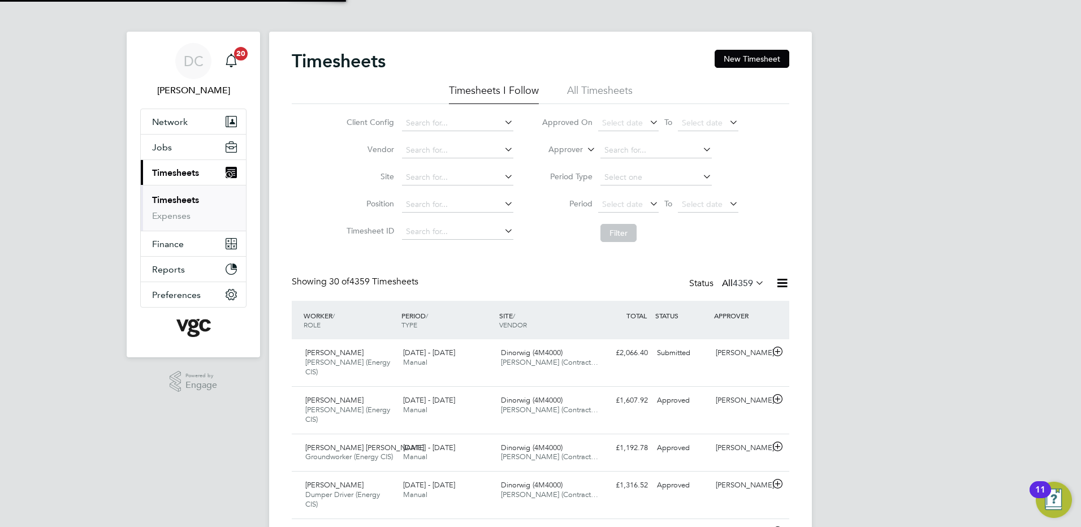
scroll to position [38, 98]
click at [754, 62] on button "New Timesheet" at bounding box center [752, 59] width 75 height 18
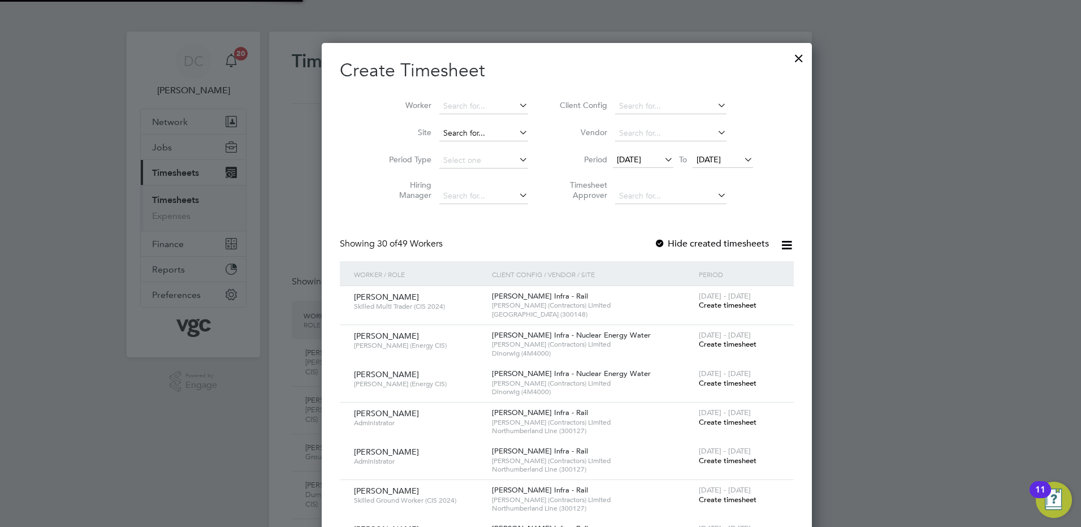
click at [467, 128] on input at bounding box center [483, 134] width 89 height 16
click at [453, 148] on li "Dinorwig (4M4000)" at bounding box center [457, 148] width 90 height 15
type input "Dinorwig (4M4000)"
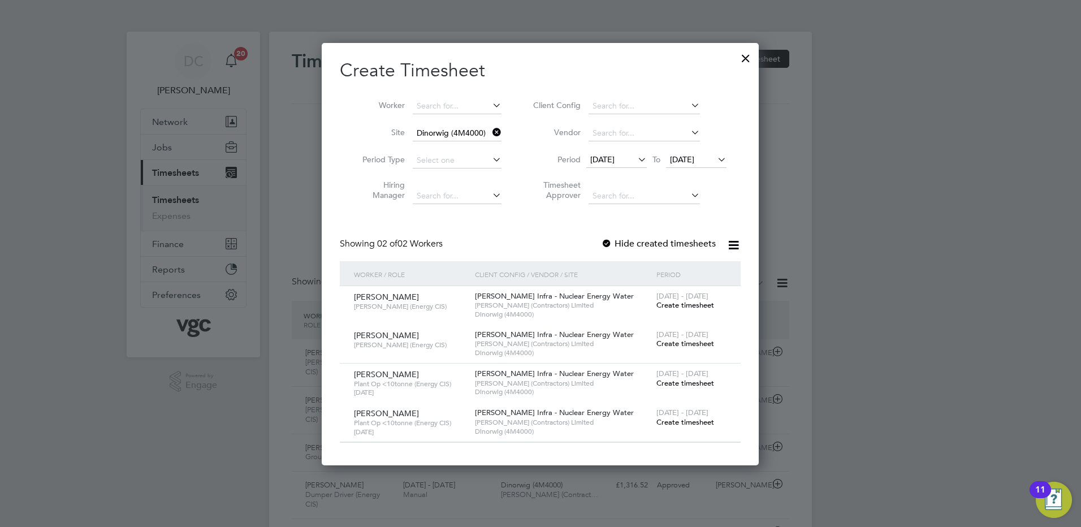
click at [615, 159] on span "12 Sep 2025" at bounding box center [602, 159] width 24 height 10
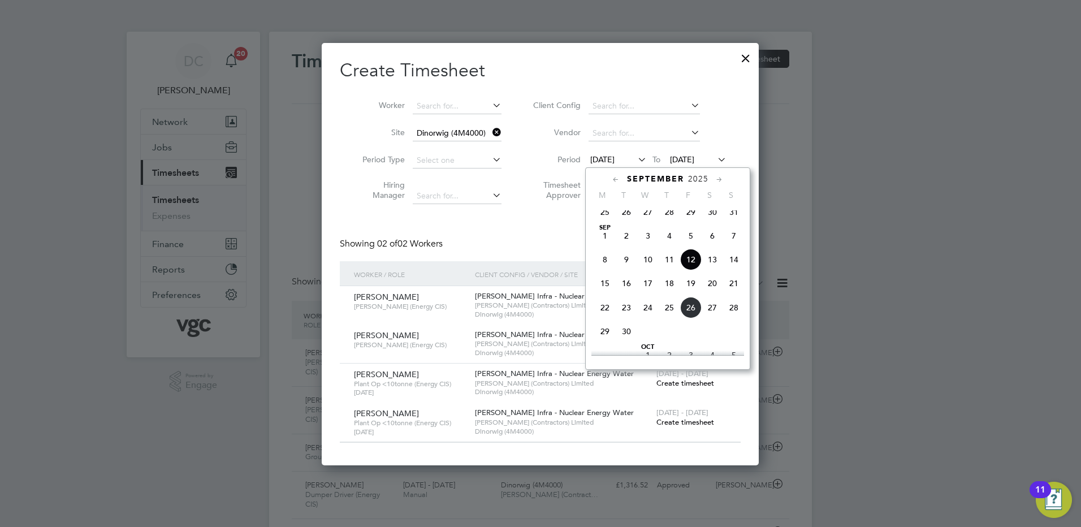
click at [712, 292] on span "20" at bounding box center [712, 283] width 21 height 21
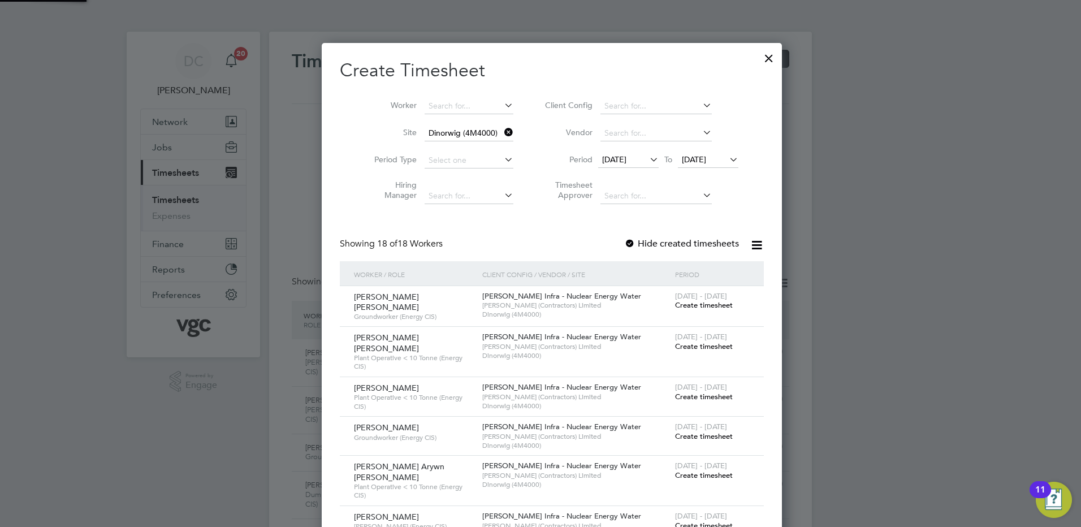
click at [702, 157] on span "20 Sep 2025" at bounding box center [694, 159] width 24 height 10
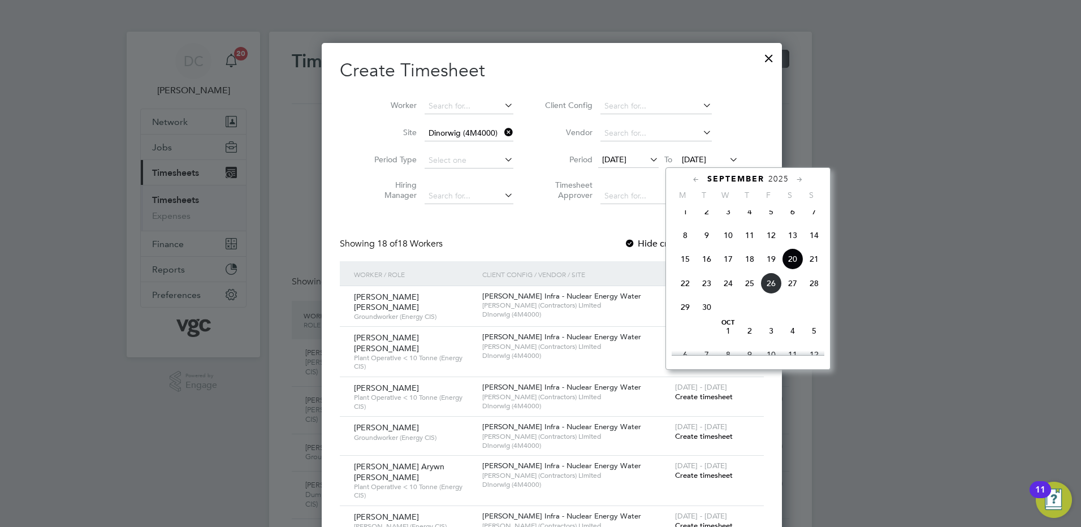
click at [772, 294] on span "26" at bounding box center [770, 283] width 21 height 21
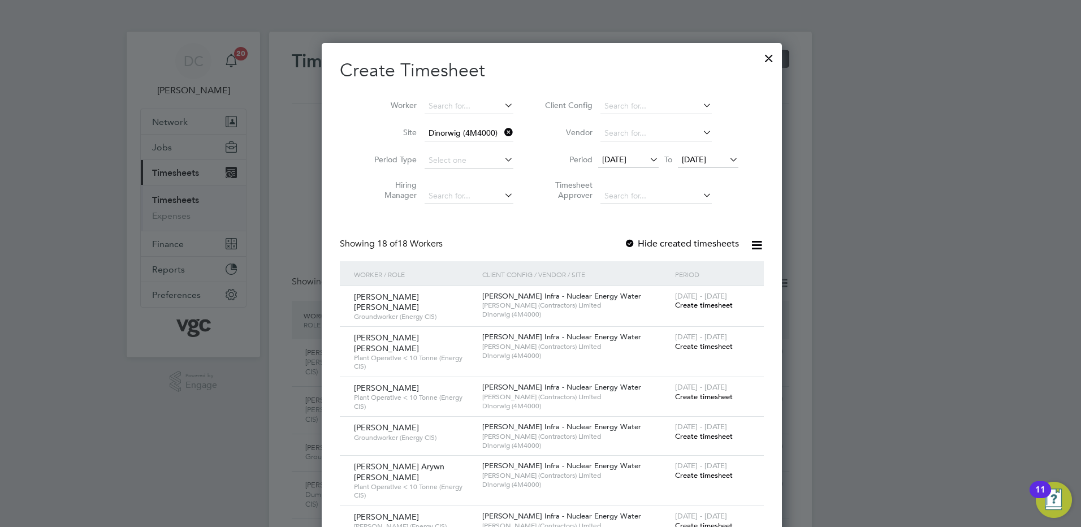
click at [702, 345] on span "Create timesheet" at bounding box center [704, 347] width 58 height 10
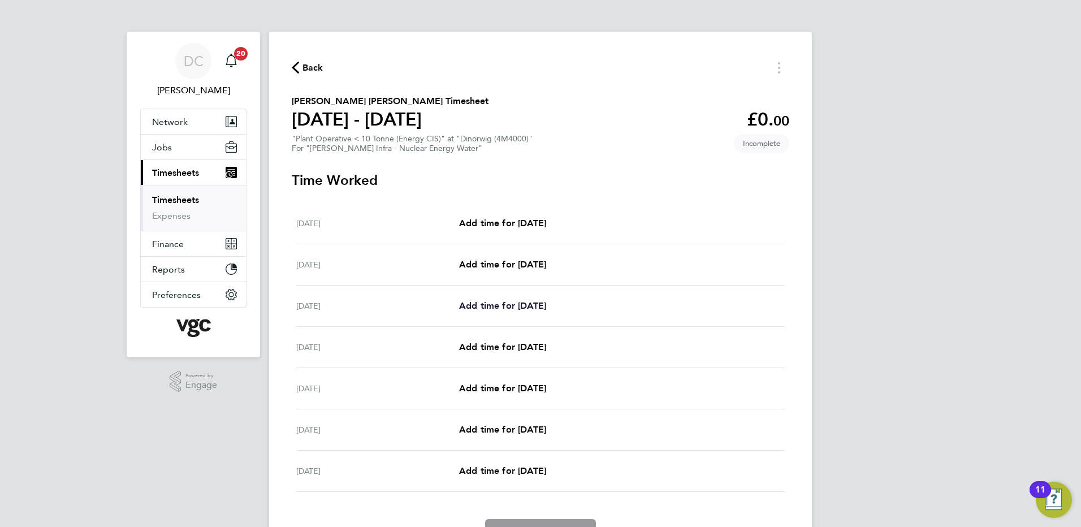
click at [520, 309] on span "Add time for Mon 22 Sep" at bounding box center [502, 305] width 87 height 11
select select "30"
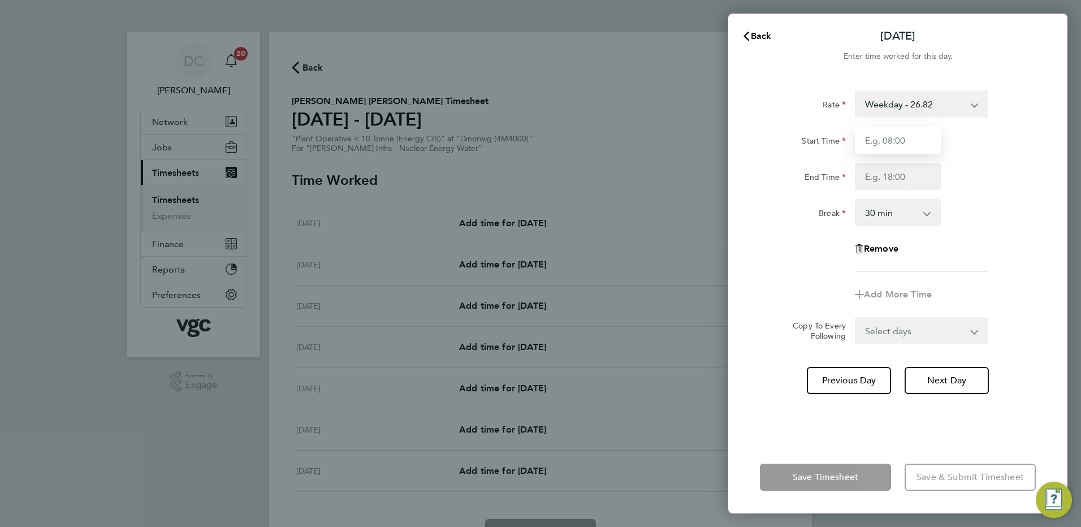
click at [933, 143] on input "Start Time" at bounding box center [898, 140] width 86 height 27
type input "07:30"
type input "17:30"
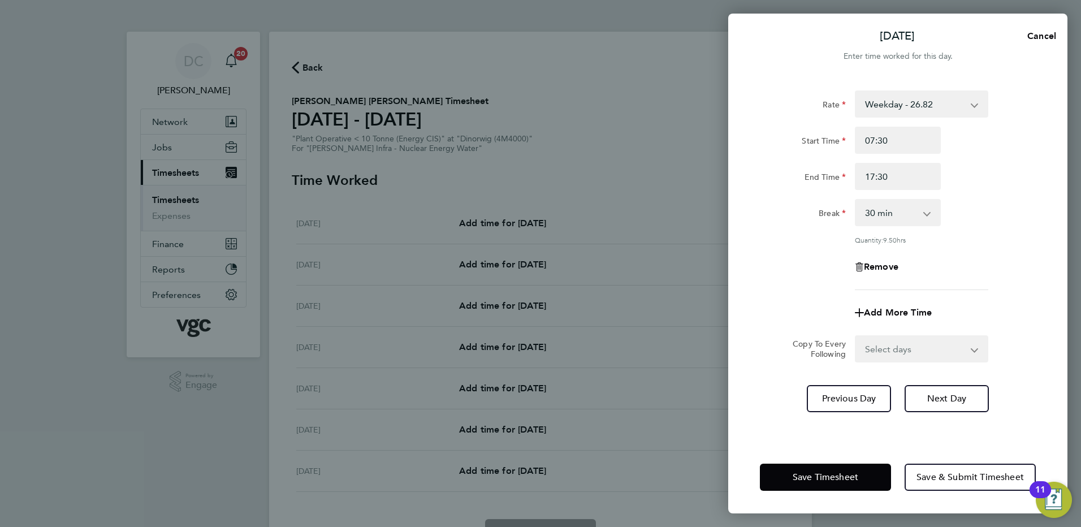
click at [809, 279] on div "Remove" at bounding box center [897, 266] width 285 height 27
click at [894, 349] on select "Select days Day Tuesday Wednesday Thursday Friday" at bounding box center [915, 348] width 119 height 25
select select "DAY"
click at [856, 336] on select "Select days Day Tuesday Wednesday Thursday Friday" at bounding box center [915, 348] width 119 height 25
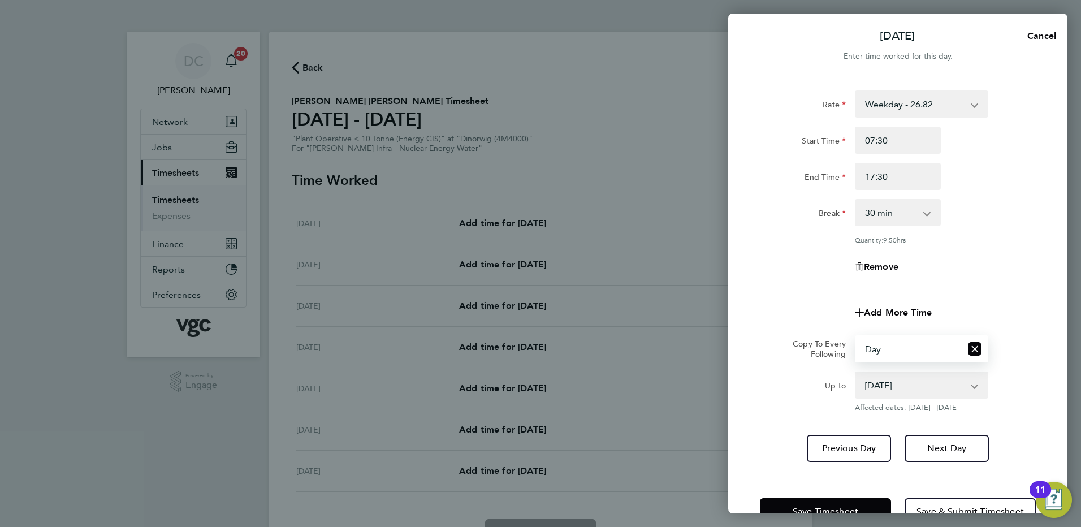
drag, startPoint x: 887, startPoint y: 362, endPoint x: 880, endPoint y: 390, distance: 28.5
click at [880, 390] on select "23 Sep 2025 24 Sep 2025 25 Sep 2025 26 Sep 2025" at bounding box center [915, 385] width 118 height 25
select select "2025-09-25"
click at [856, 373] on select "23 Sep 2025 24 Sep 2025 25 Sep 2025 26 Sep 2025" at bounding box center [915, 385] width 118 height 25
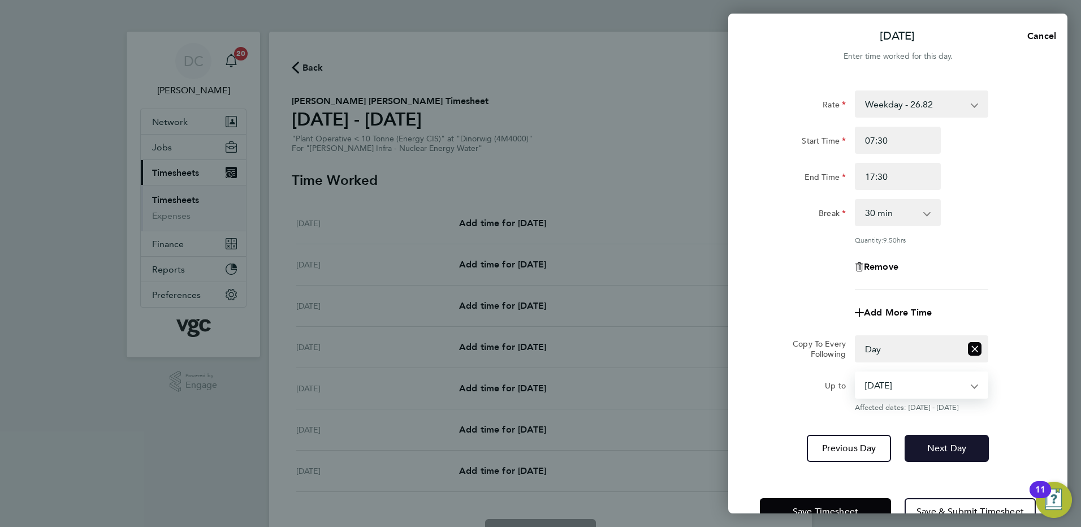
click at [940, 447] on span "Next Day" at bounding box center [946, 448] width 39 height 11
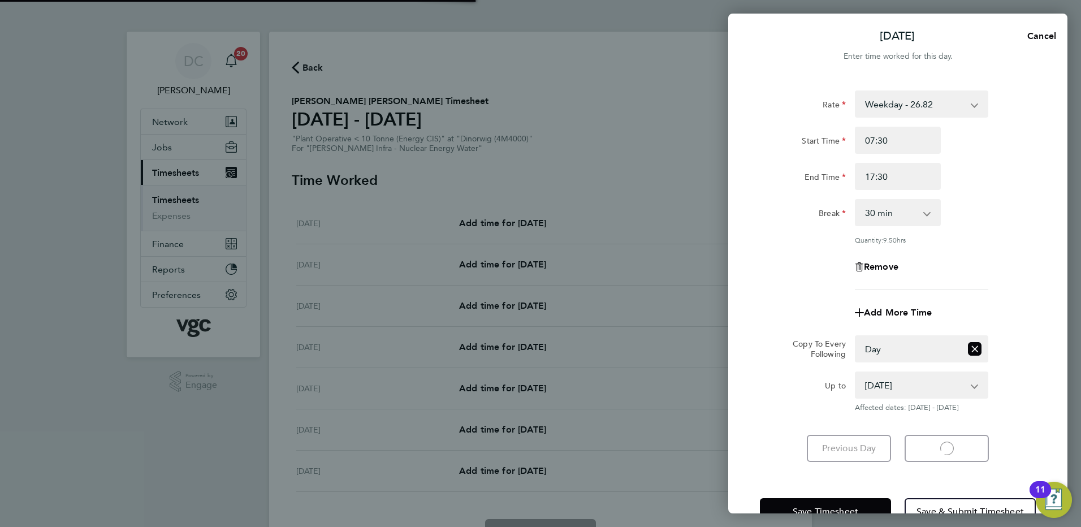
select select "30"
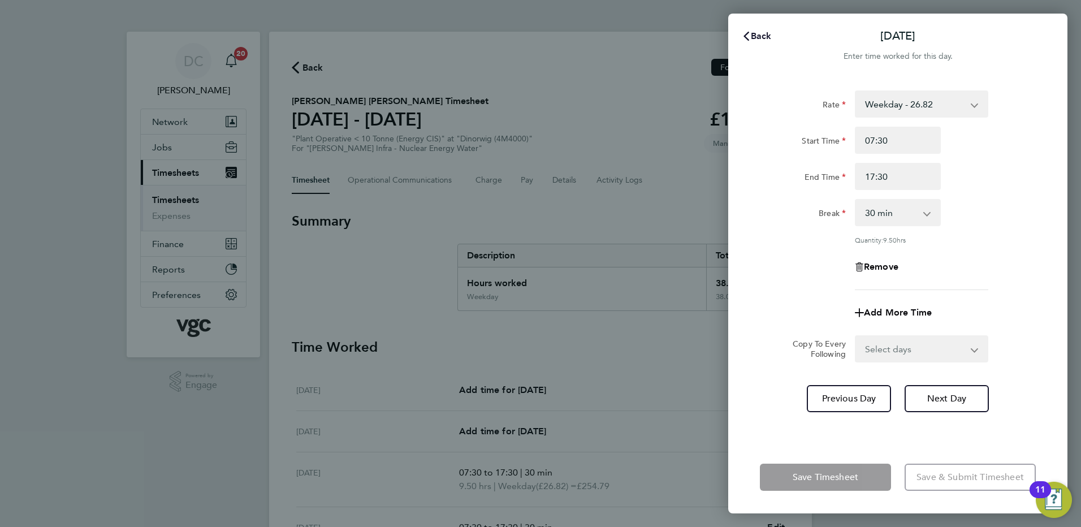
click at [758, 36] on span "Back" at bounding box center [761, 36] width 21 height 11
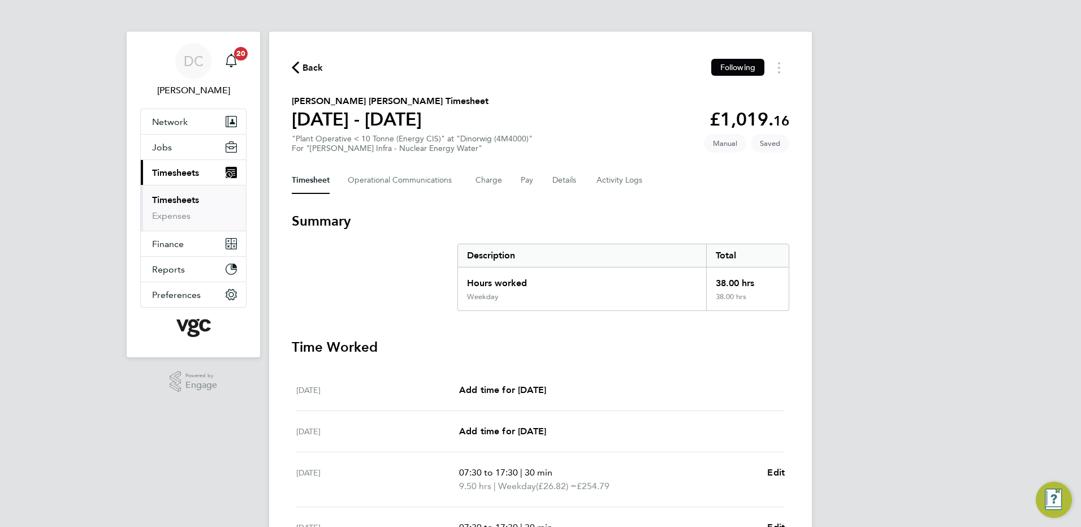
click at [914, 197] on div "DC Danny Carr Notifications 20 Applications: Network Team Members Businesses Si…" at bounding box center [540, 406] width 1081 height 812
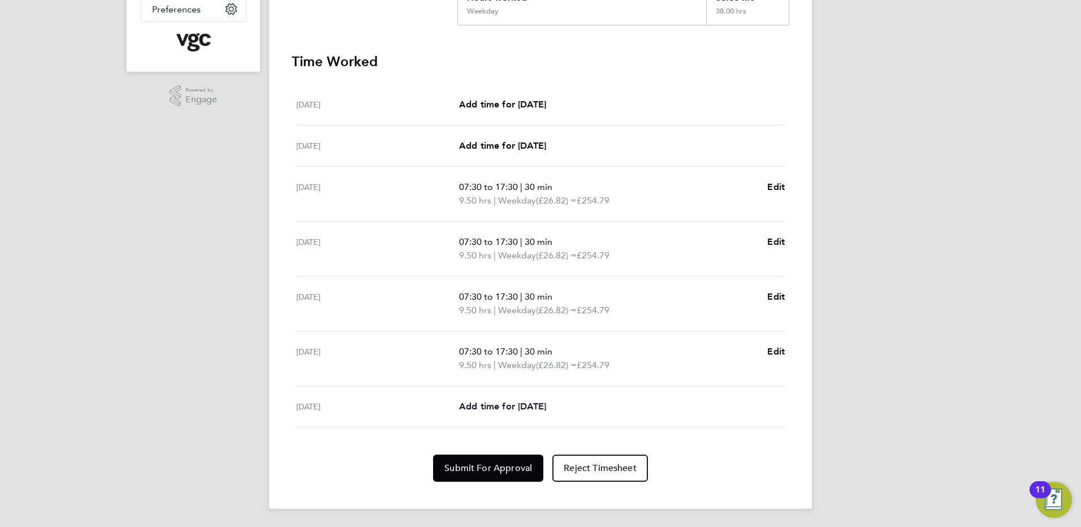
click at [511, 406] on span "Add time for Fri 26 Sep" at bounding box center [502, 406] width 87 height 11
select select "30"
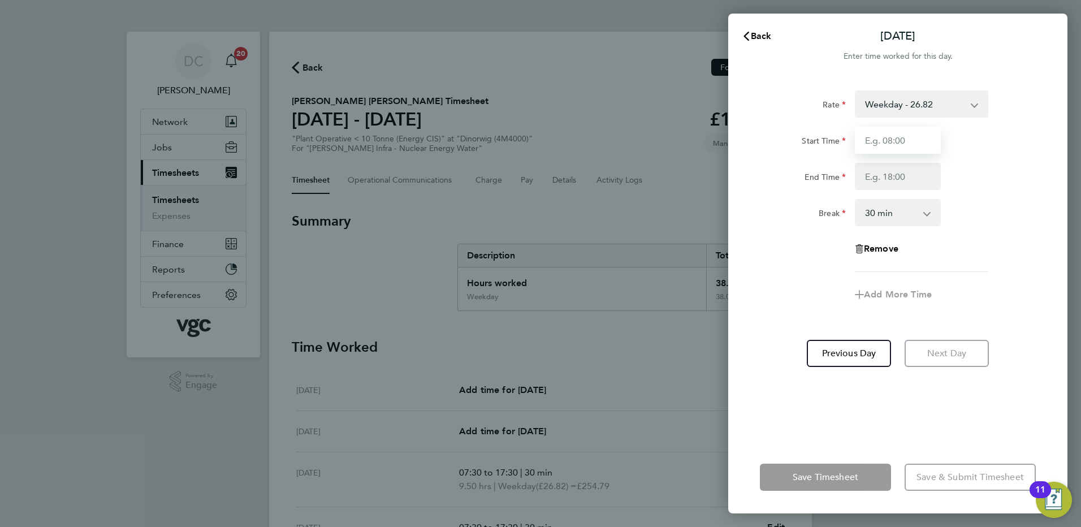
click at [918, 141] on input "Start Time" at bounding box center [898, 140] width 86 height 27
type input "07:30"
type input "16:00"
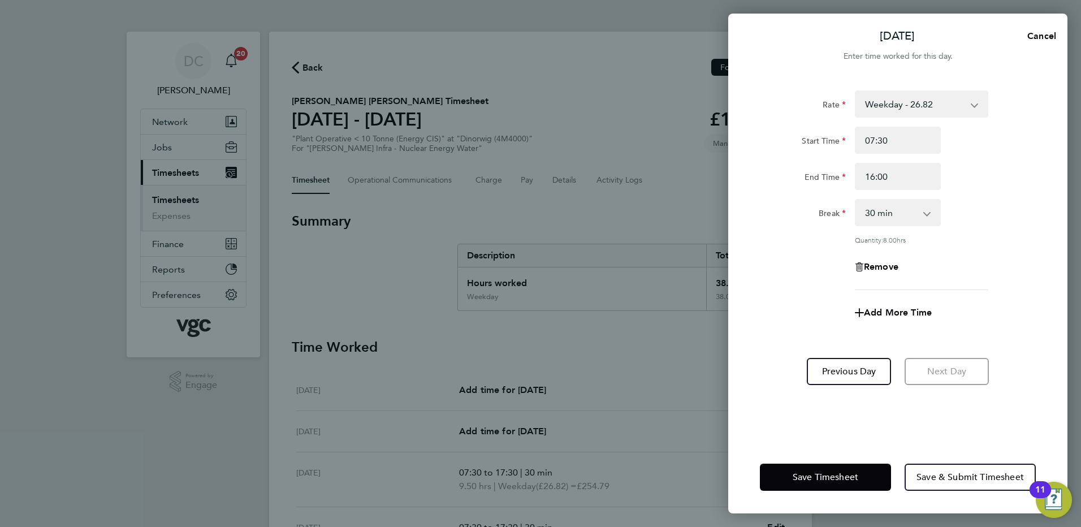
click at [827, 283] on div "Rate Weekday - 26.82 Bonus - 200.00 Bank Holiday (exc Christmas) - 46.93 Weekda…" at bounding box center [898, 190] width 276 height 200
click at [879, 312] on span "Add More Time" at bounding box center [898, 312] width 68 height 11
select select "null"
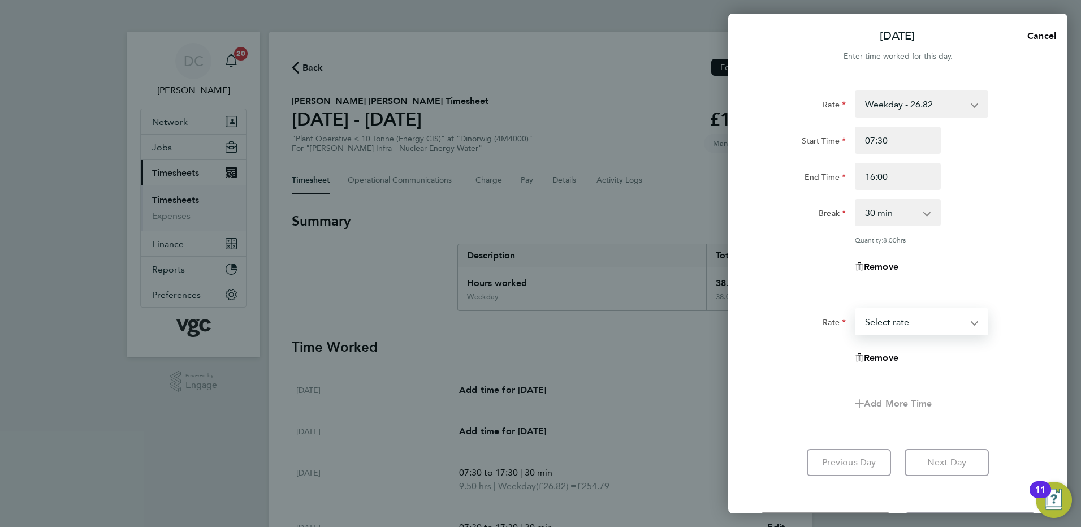
click at [883, 323] on select "Bonus - 200.00 Weekday - 26.82 Bank Holiday (exc Christmas) - 46.93 Weekday Nig…" at bounding box center [915, 321] width 118 height 25
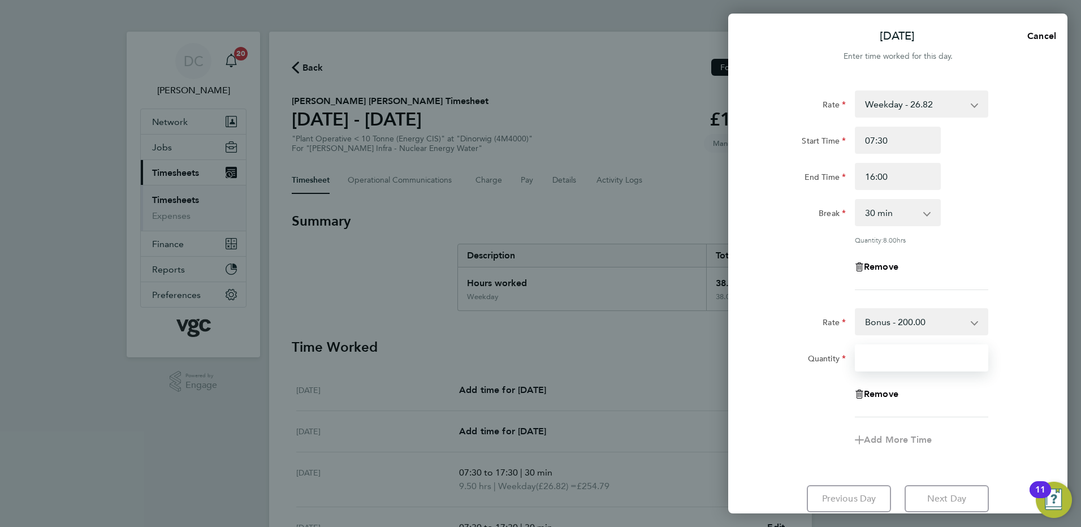
click at [885, 362] on input "Quantity" at bounding box center [921, 357] width 133 height 27
type input "1"
click at [809, 434] on div "Add More Time" at bounding box center [897, 439] width 285 height 27
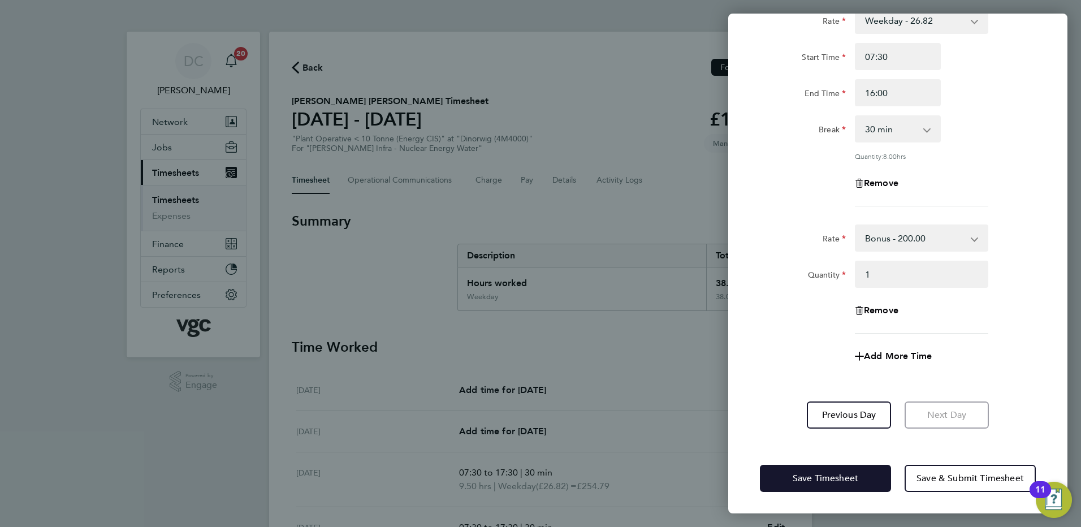
click at [823, 474] on span "Save Timesheet" at bounding box center [826, 478] width 66 height 11
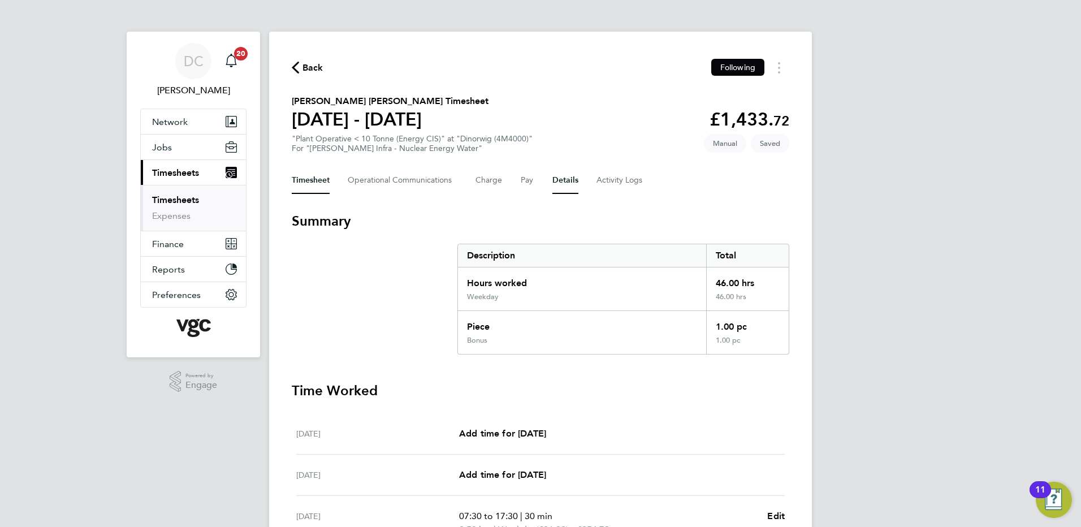
click at [565, 178] on button "Details" at bounding box center [565, 180] width 26 height 27
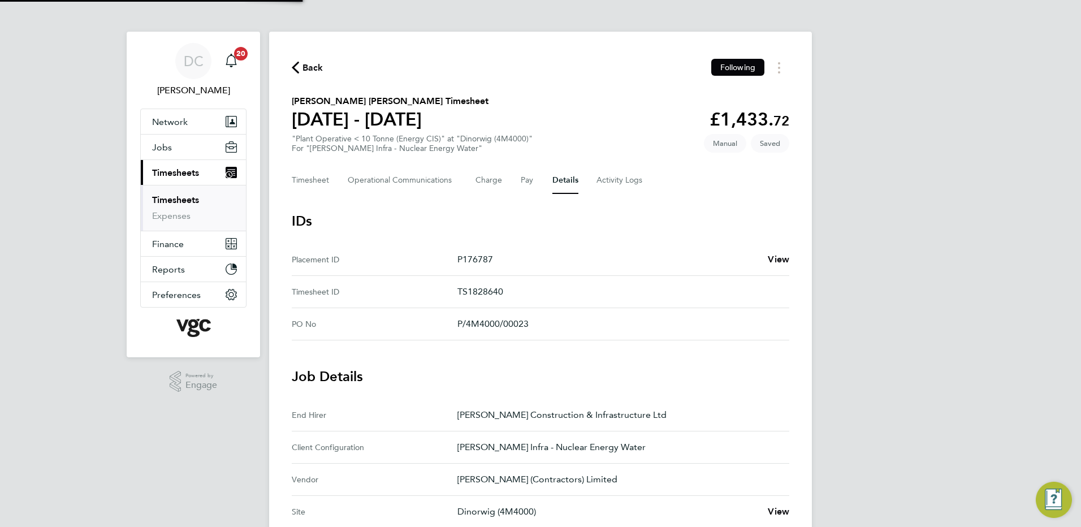
click at [962, 323] on div "DC Danny Carr Notifications 20 Applications: Network Team Members Businesses Si…" at bounding box center [540, 424] width 1081 height 848
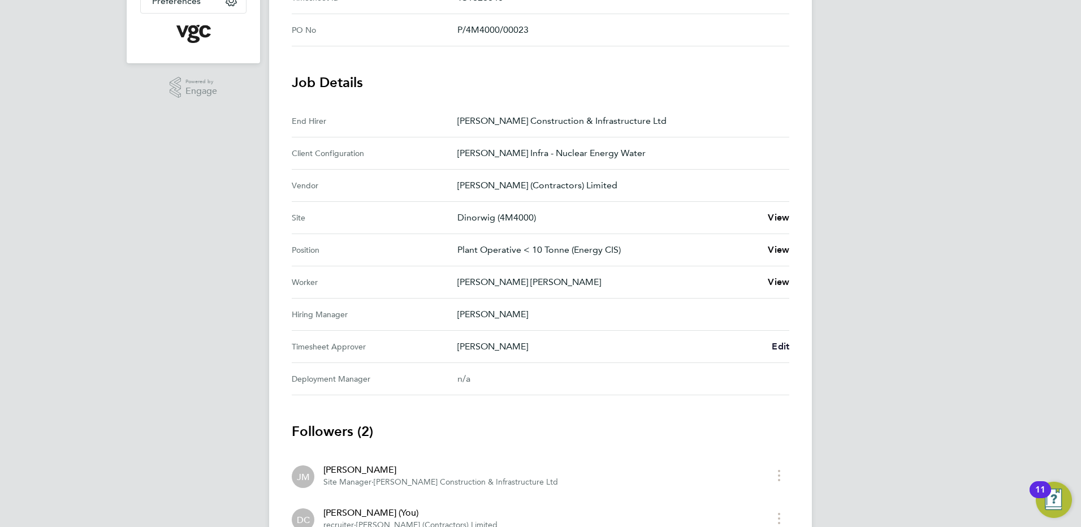
click at [783, 348] on span "Edit" at bounding box center [781, 346] width 18 height 11
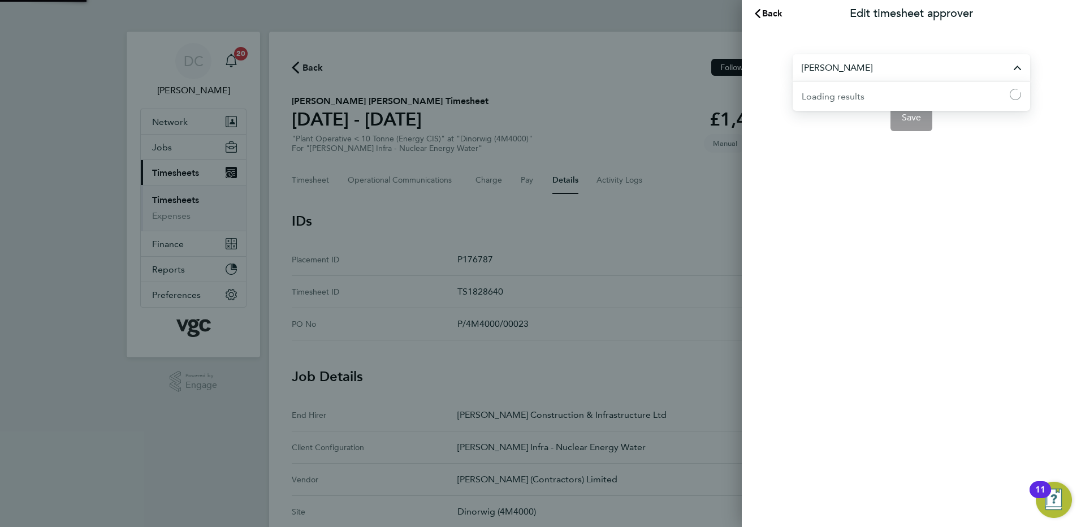
click at [870, 70] on input "[PERSON_NAME]" at bounding box center [911, 67] width 237 height 27
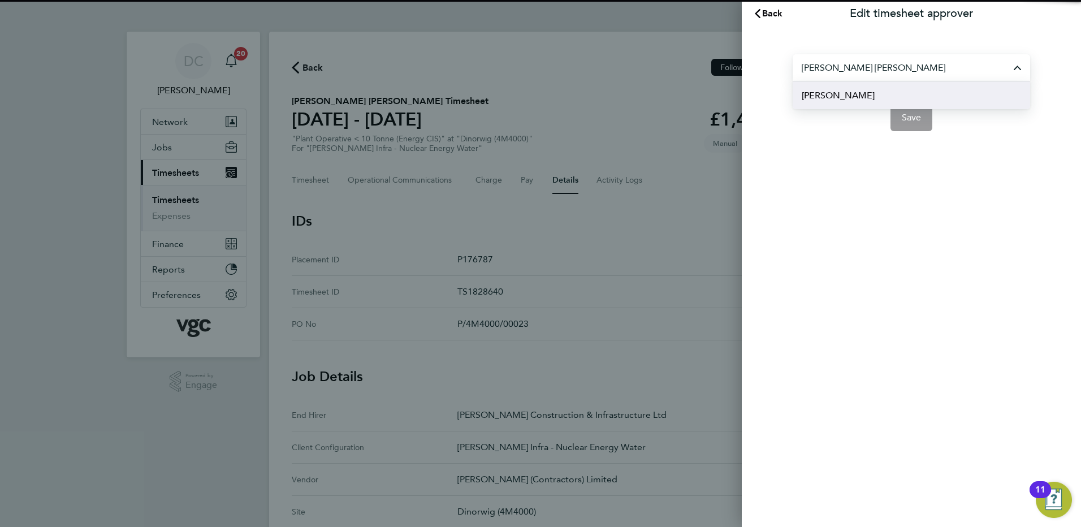
click at [861, 96] on span "Andy Paterson" at bounding box center [838, 96] width 73 height 14
type input "Andy Paterson"
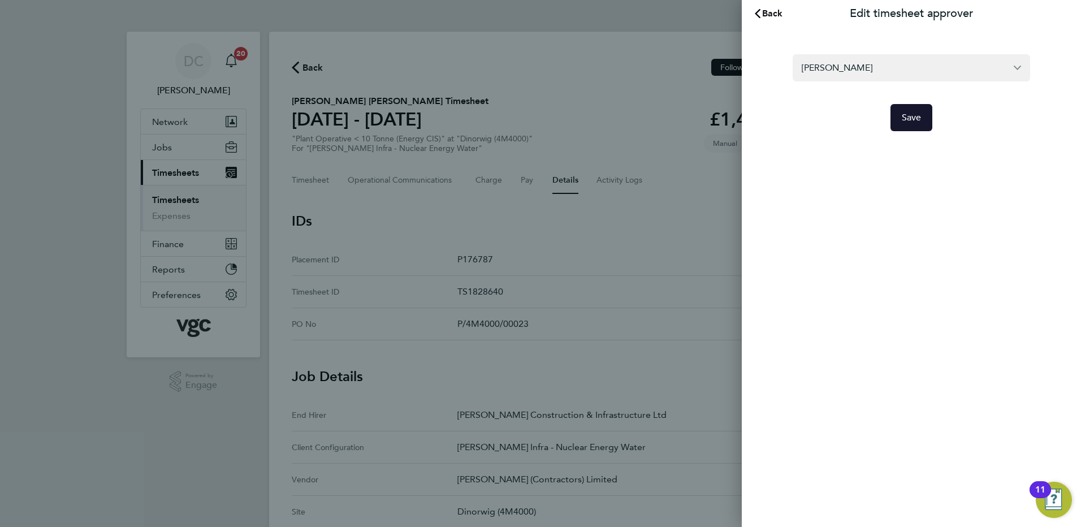
click at [905, 122] on span "Save" at bounding box center [912, 117] width 20 height 11
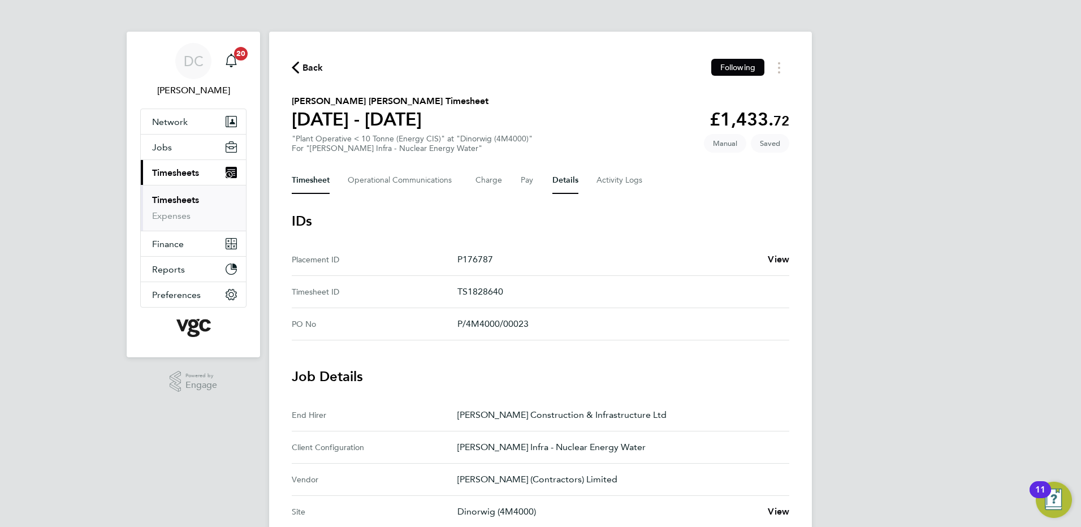
click at [321, 183] on button "Timesheet" at bounding box center [311, 180] width 38 height 27
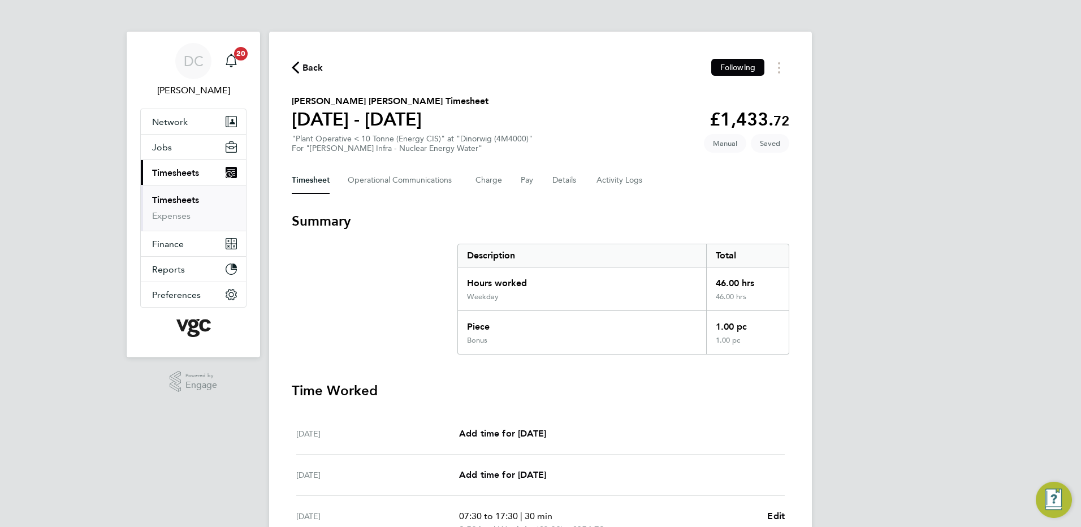
click at [858, 302] on div "DC Danny Carr Notifications 20 Applications: Network Team Members Businesses Si…" at bounding box center [540, 453] width 1081 height 906
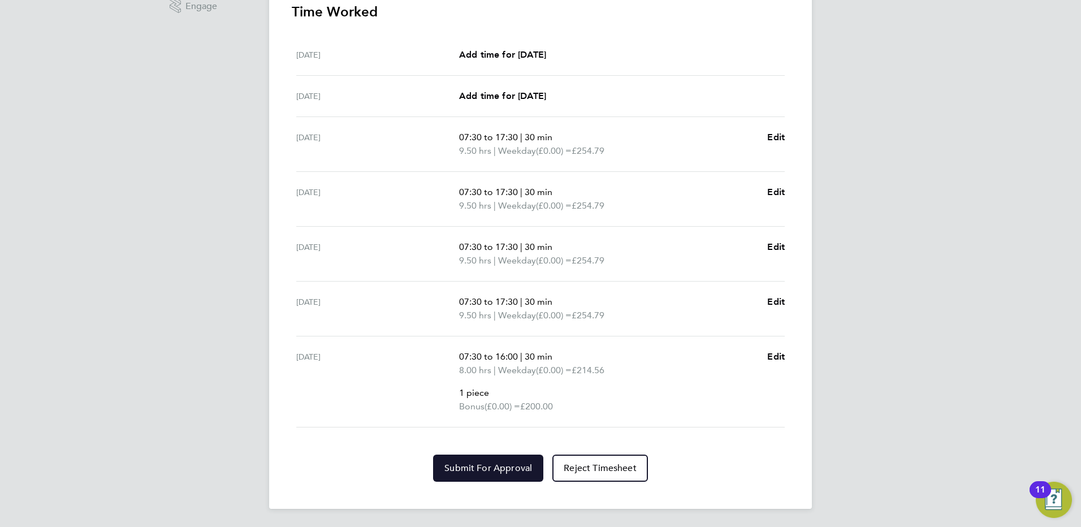
click at [499, 470] on span "Submit For Approval" at bounding box center [488, 467] width 88 height 11
click at [879, 363] on div "DC Danny Carr Notifications 20 Applications: Network Team Members Businesses Si…" at bounding box center [540, 74] width 1081 height 906
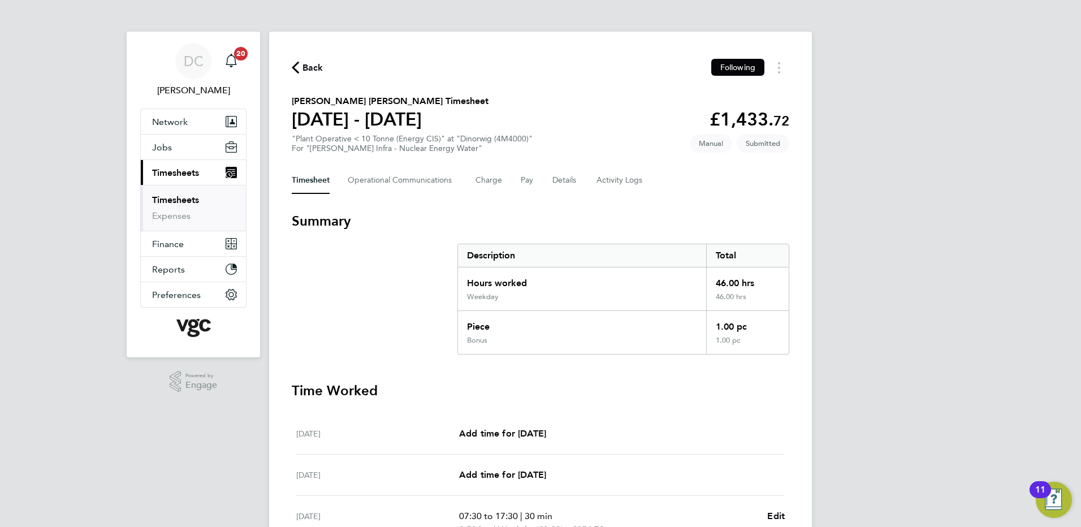
click at [304, 67] on span "Back" at bounding box center [312, 68] width 21 height 14
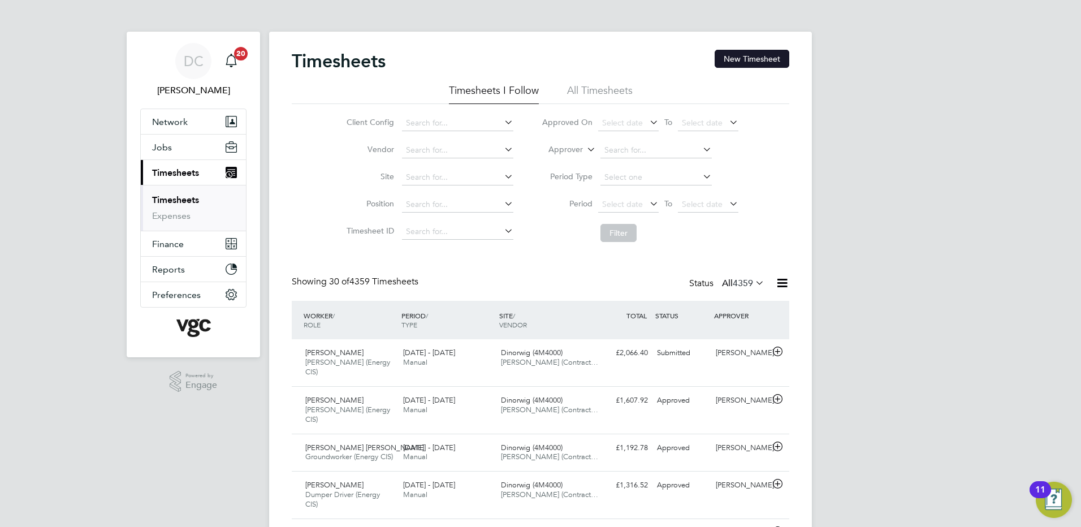
click at [754, 58] on button "New Timesheet" at bounding box center [752, 59] width 75 height 18
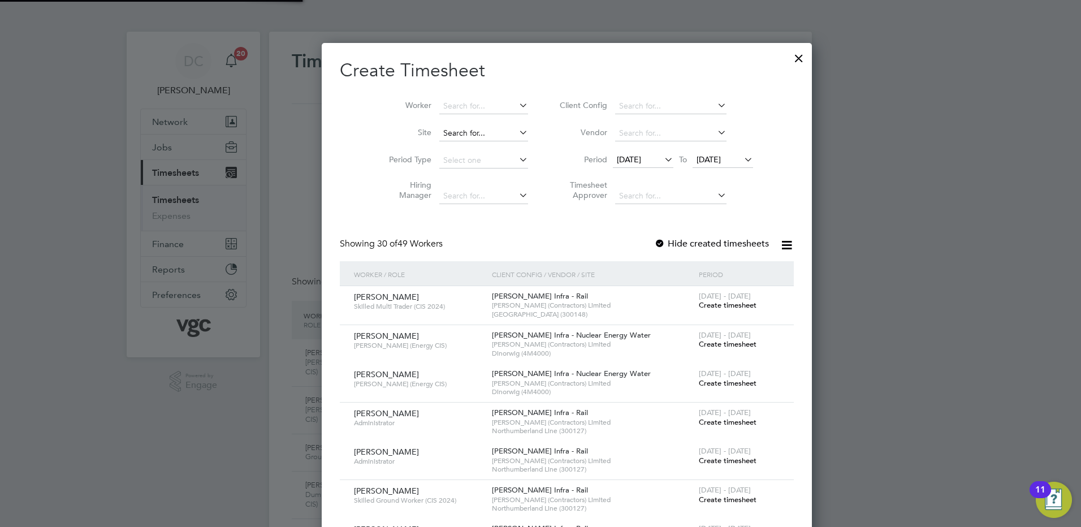
click at [443, 132] on input at bounding box center [483, 134] width 89 height 16
click at [446, 145] on b "Dinorwig" at bounding box center [434, 149] width 34 height 10
type input "Dinorwig (4M4000)"
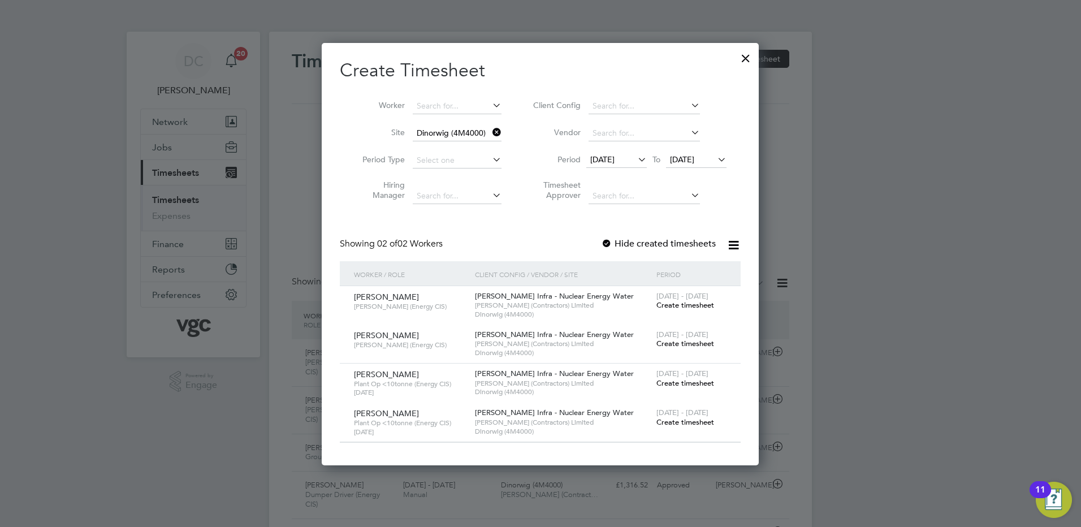
click at [615, 161] on span "12 Sep 2025" at bounding box center [602, 159] width 24 height 10
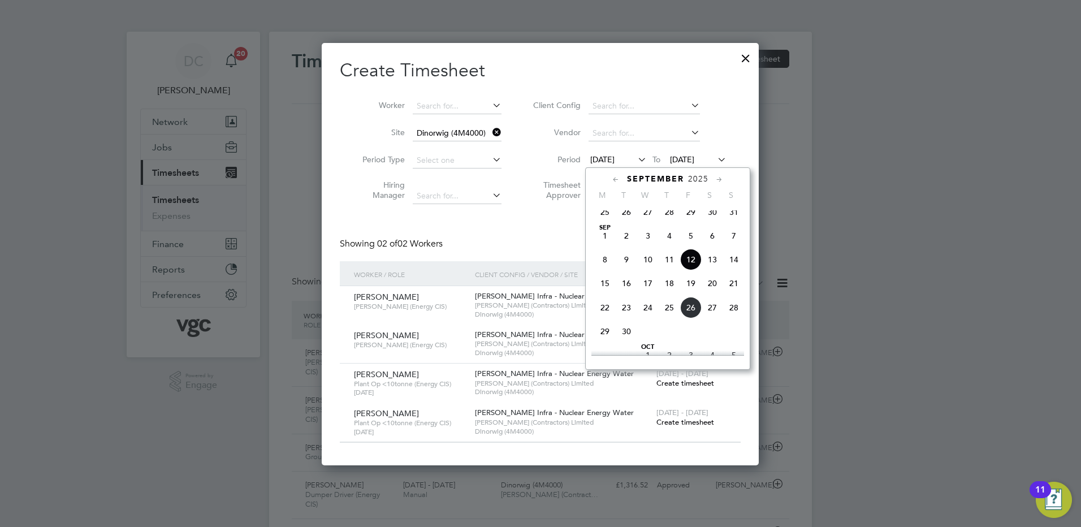
click at [713, 294] on span "20" at bounding box center [712, 283] width 21 height 21
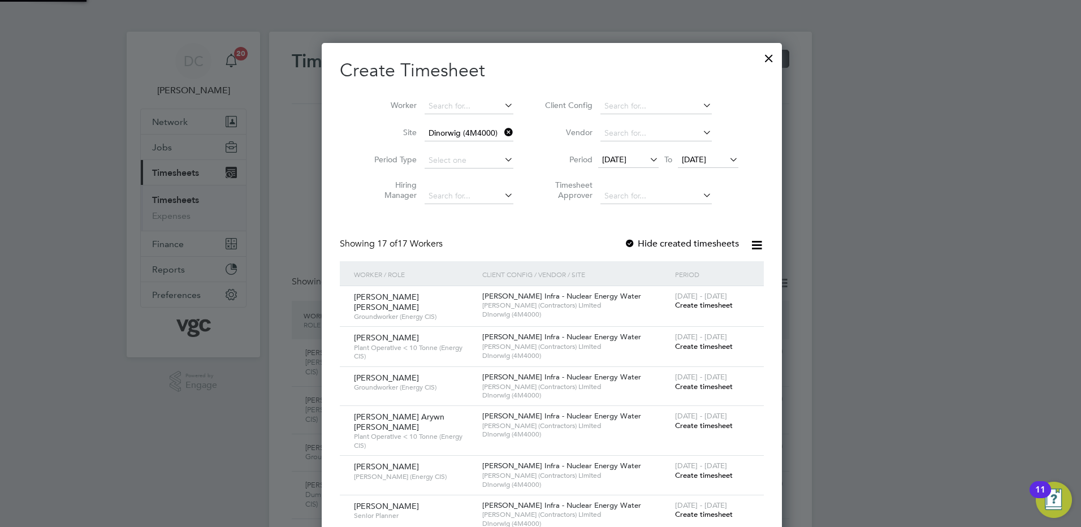
click at [699, 153] on span "20 Sep 2025" at bounding box center [708, 160] width 60 height 15
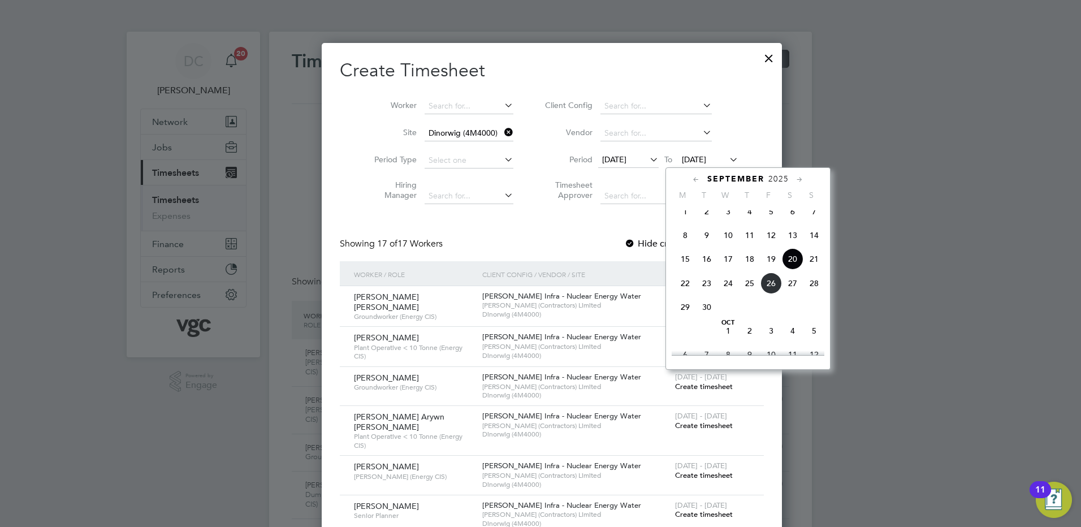
click at [769, 293] on span "26" at bounding box center [770, 283] width 21 height 21
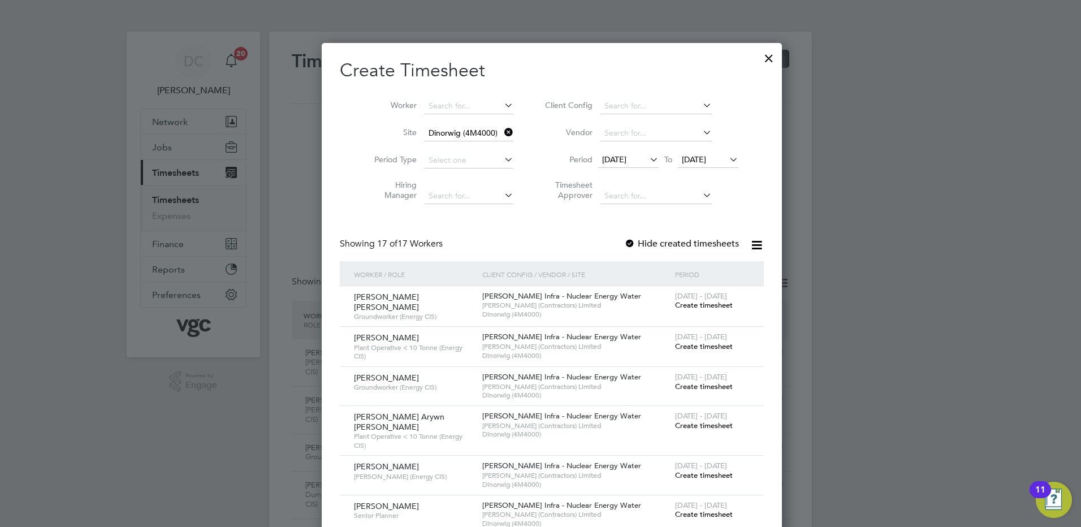
click at [706, 344] on span "Create timesheet" at bounding box center [704, 347] width 58 height 10
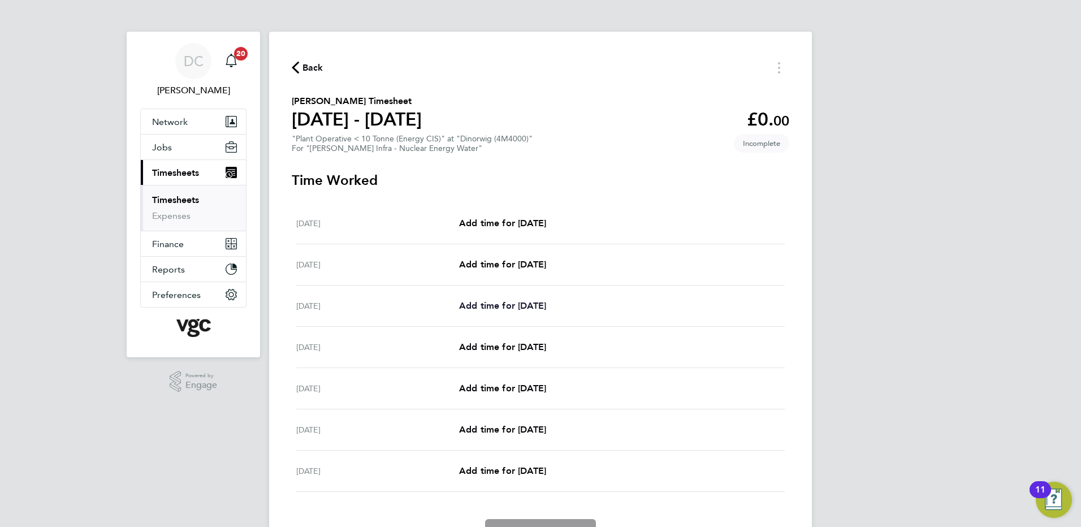
click at [507, 303] on span "Add time for Mon 22 Sep" at bounding box center [502, 305] width 87 height 11
select select "30"
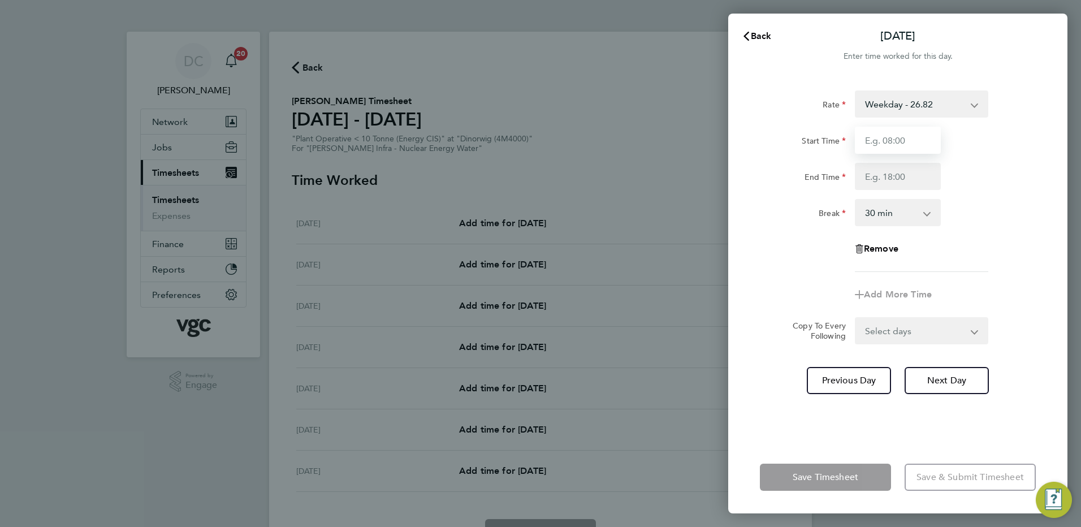
click at [880, 144] on input "Start Time" at bounding box center [898, 140] width 86 height 27
type input "07:30"
type input "17:30"
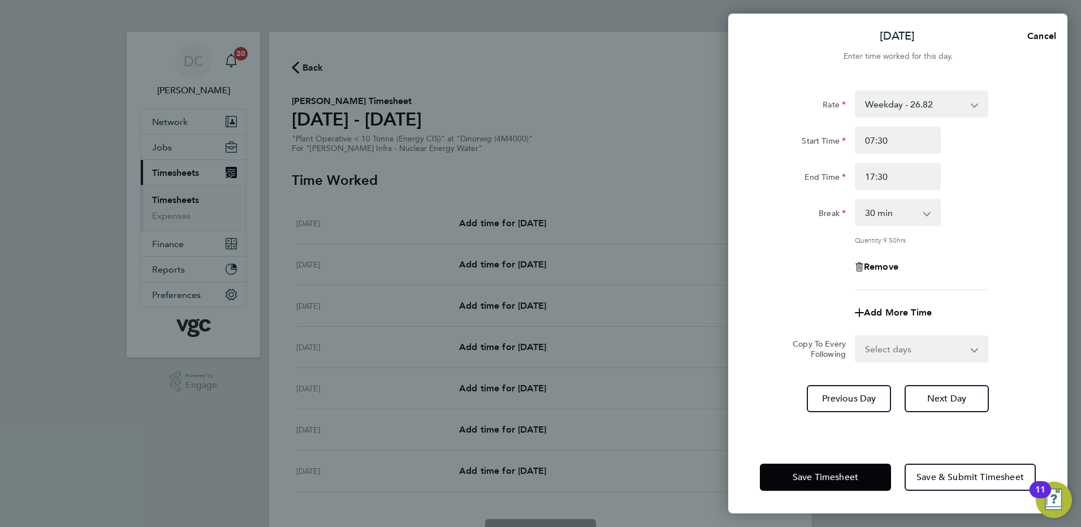
click at [779, 275] on div "Remove" at bounding box center [897, 266] width 285 height 27
click at [883, 346] on select "Select days Day Tuesday Wednesday Thursday Friday" at bounding box center [915, 348] width 119 height 25
select select "DAY"
click at [856, 336] on select "Select days Day Tuesday Wednesday Thursday Friday" at bounding box center [915, 348] width 119 height 25
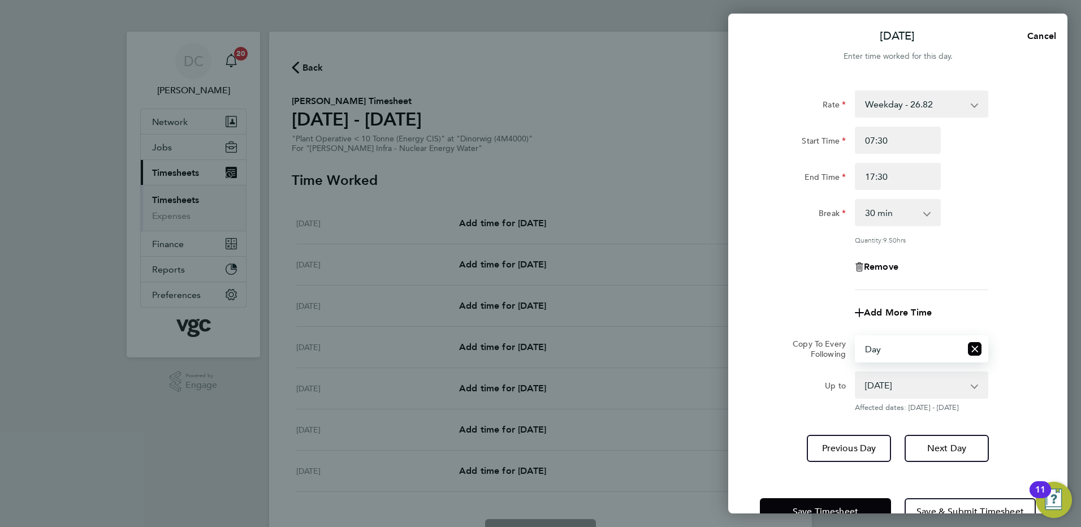
drag, startPoint x: 880, startPoint y: 361, endPoint x: 879, endPoint y: 384, distance: 23.2
click at [879, 384] on select "23 Sep 2025 24 Sep 2025 25 Sep 2025 26 Sep 2025" at bounding box center [915, 385] width 118 height 25
select select "2025-09-25"
click at [856, 373] on select "23 Sep 2025 24 Sep 2025 25 Sep 2025 26 Sep 2025" at bounding box center [915, 385] width 118 height 25
click at [940, 447] on span "Next Day" at bounding box center [946, 448] width 39 height 11
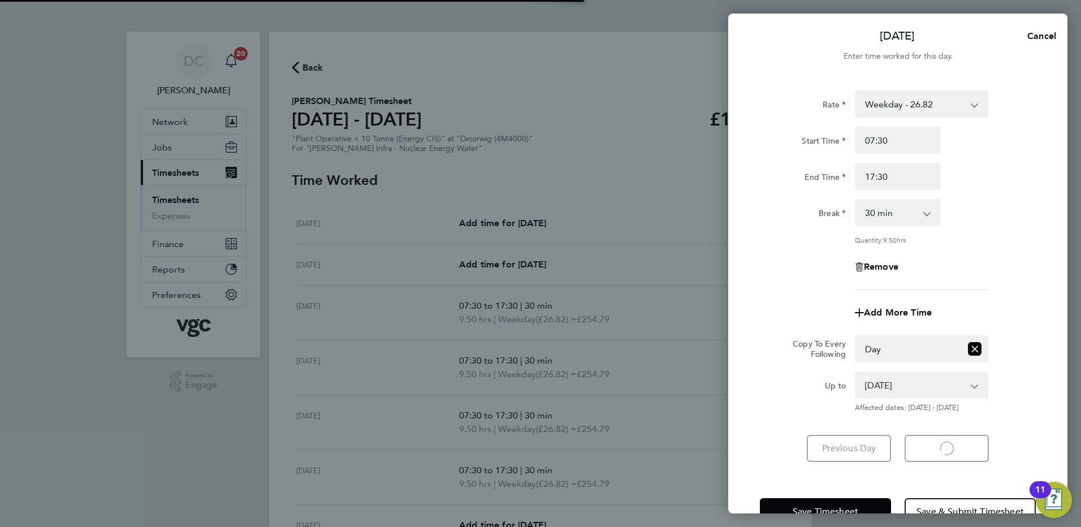
select select "30"
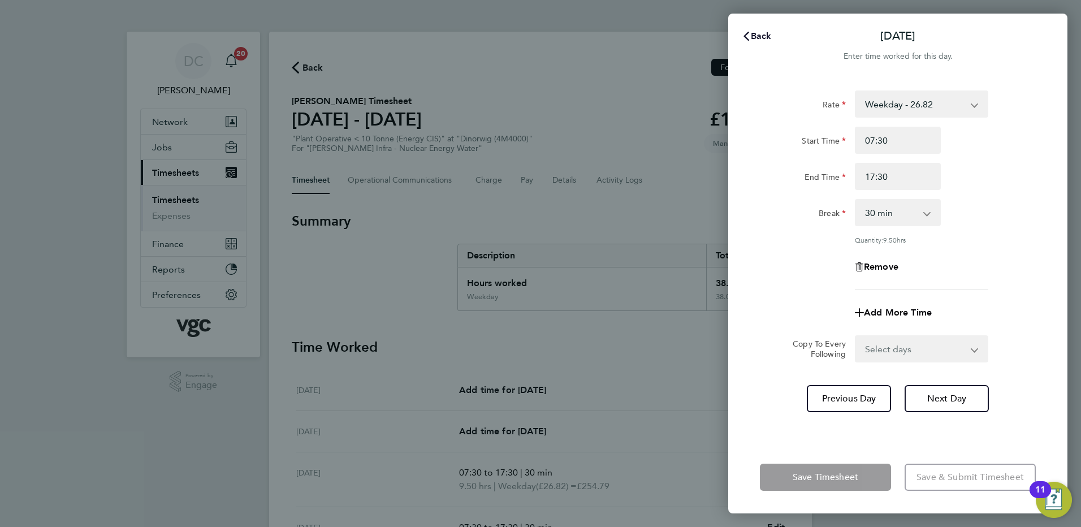
click at [759, 34] on span "Back" at bounding box center [761, 36] width 21 height 11
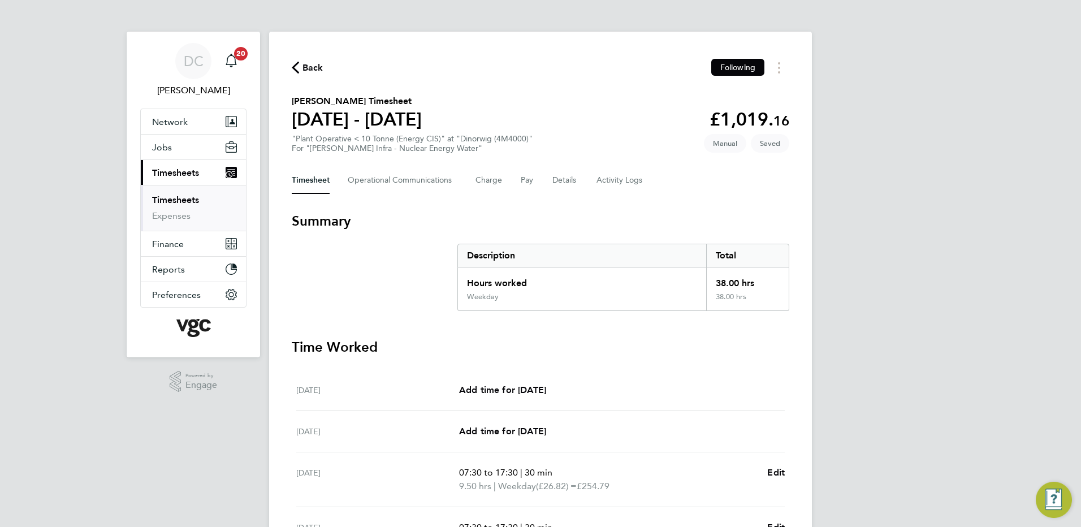
click at [864, 183] on div "DC Danny Carr Notifications 20 Applications: Network Team Members Businesses Si…" at bounding box center [540, 406] width 1081 height 812
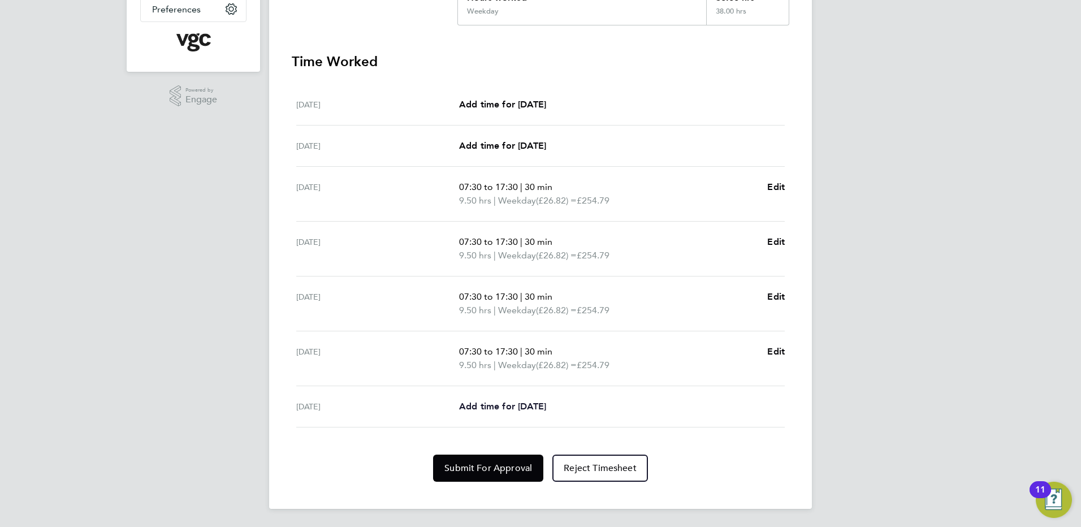
click at [546, 405] on span "Add time for Fri 26 Sep" at bounding box center [502, 406] width 87 height 11
select select "30"
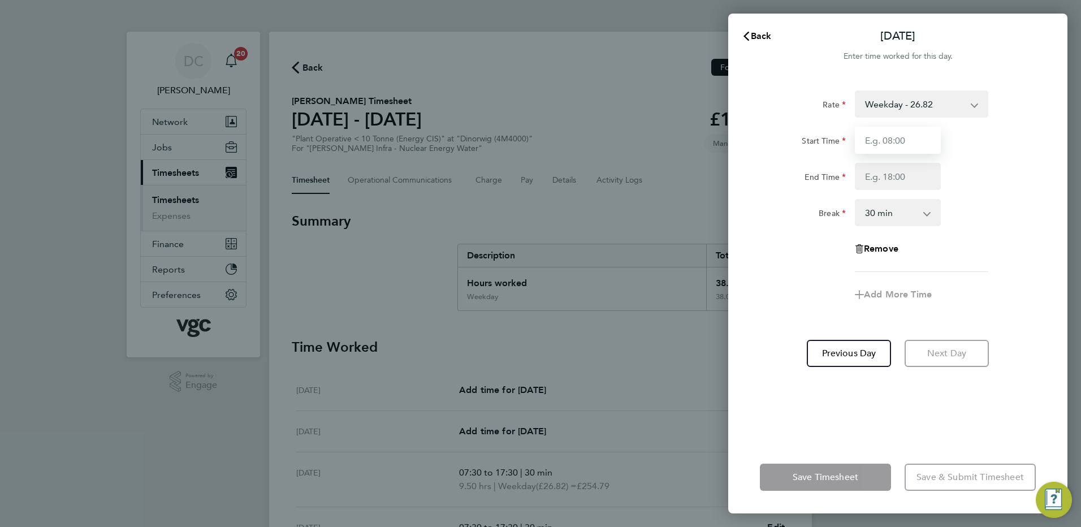
click at [887, 139] on input "Start Time" at bounding box center [898, 140] width 86 height 27
type input "07:30"
type input "16:00"
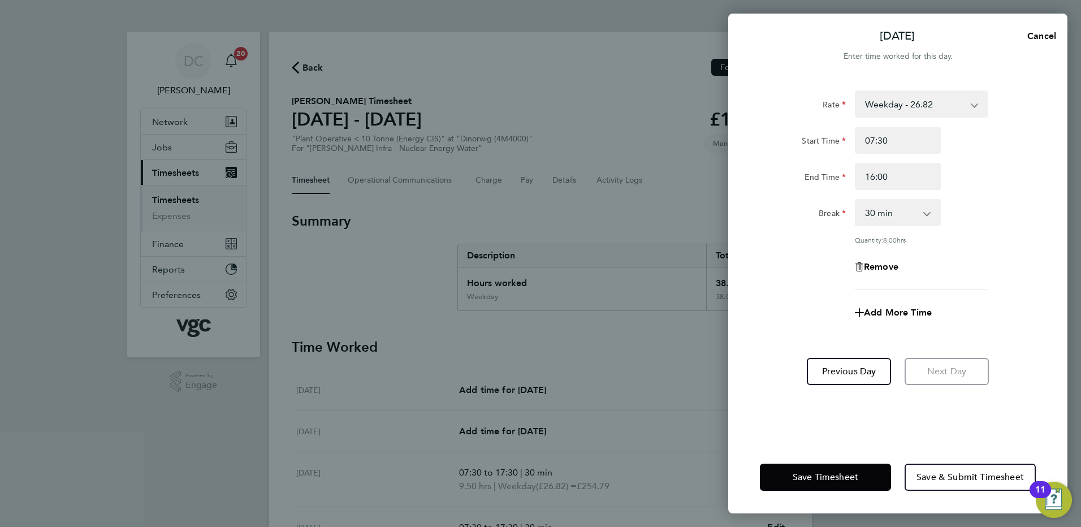
click at [780, 331] on form "Rate Weekday - 26.82 Bank Holiday (exc Christmas) - 46.93 Weekday Nights - 33.5…" at bounding box center [898, 212] width 276 height 245
click at [830, 472] on span "Save Timesheet" at bounding box center [826, 477] width 66 height 11
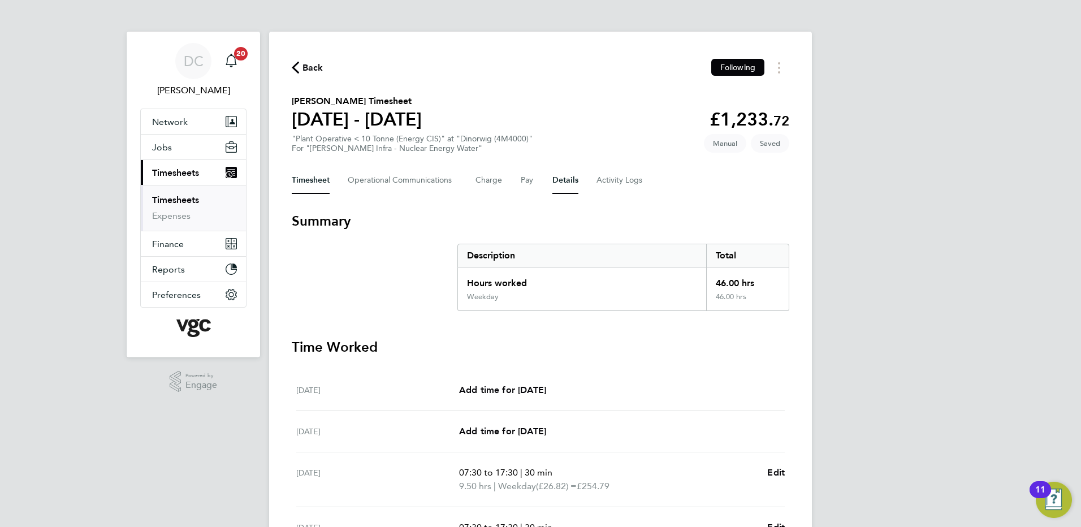
click at [567, 177] on button "Details" at bounding box center [565, 180] width 26 height 27
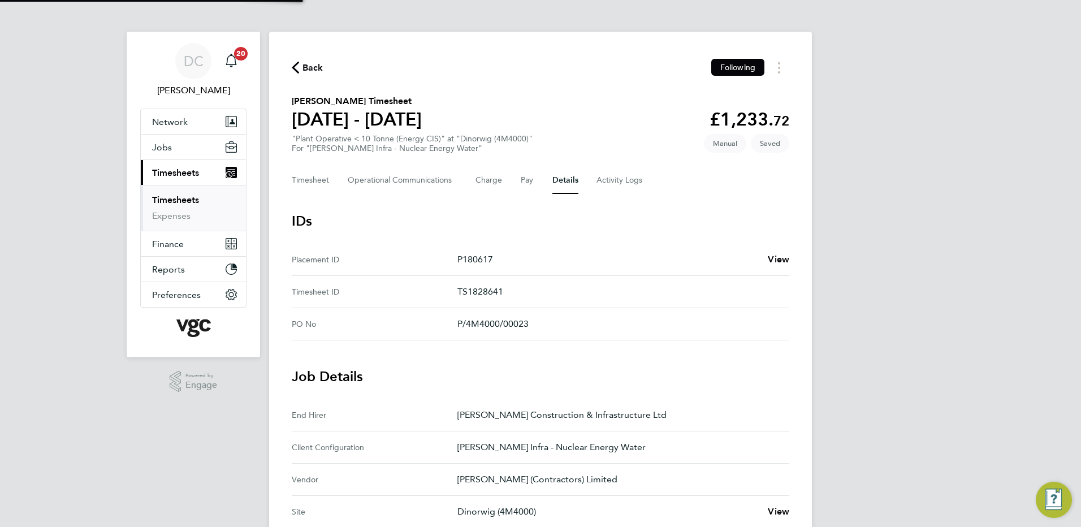
click at [911, 302] on div "DC Danny Carr Notifications 20 Applications: Network Team Members Businesses Si…" at bounding box center [540, 424] width 1081 height 848
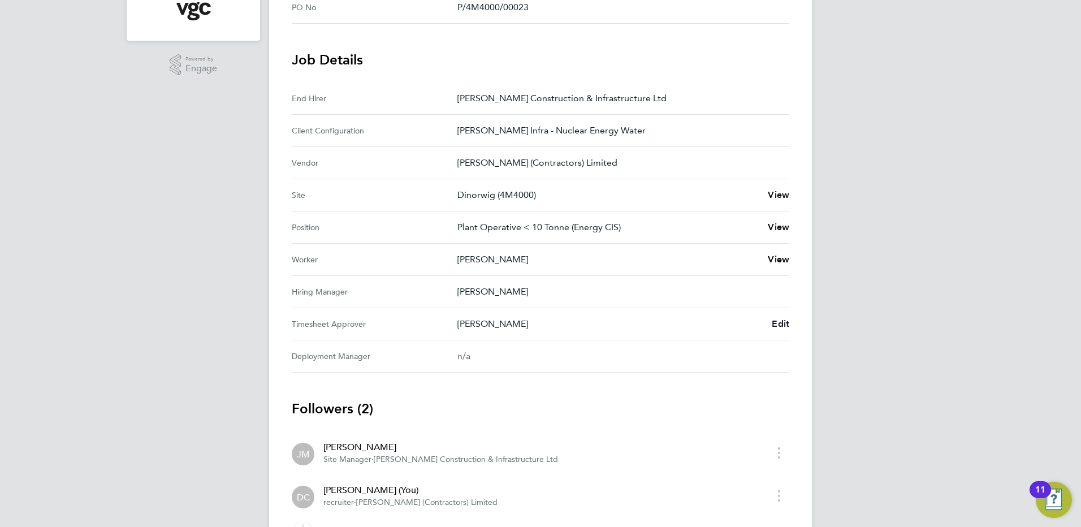
click at [777, 325] on span "Edit" at bounding box center [781, 323] width 18 height 11
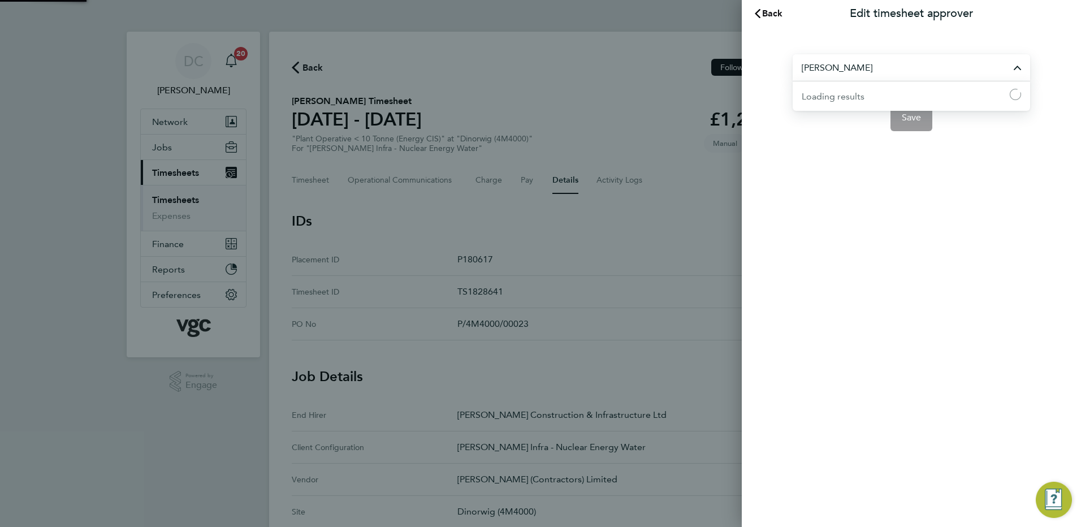
click at [884, 67] on input "[PERSON_NAME]" at bounding box center [911, 67] width 237 height 27
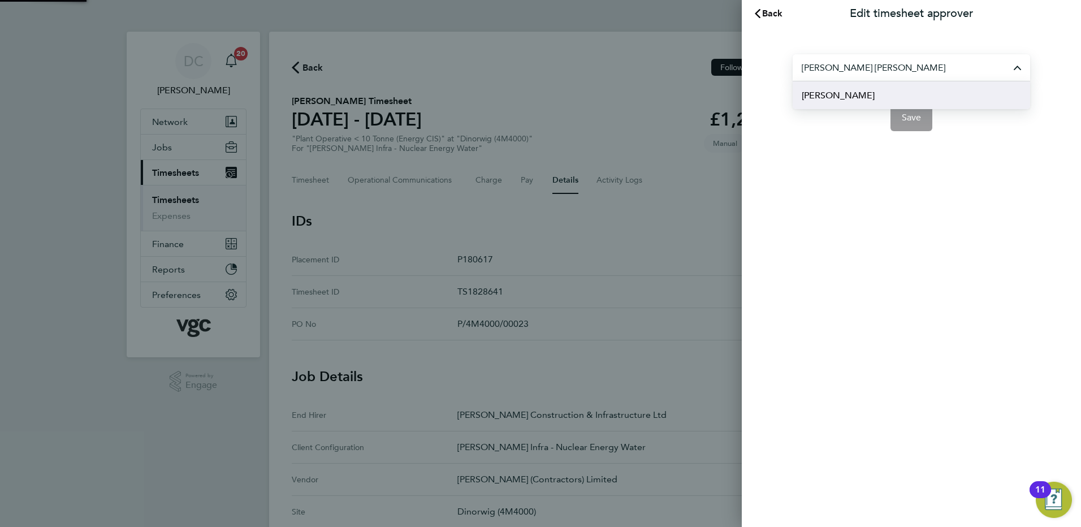
click at [859, 92] on span "Andy Paterson" at bounding box center [838, 96] width 73 height 14
type input "Andy Paterson"
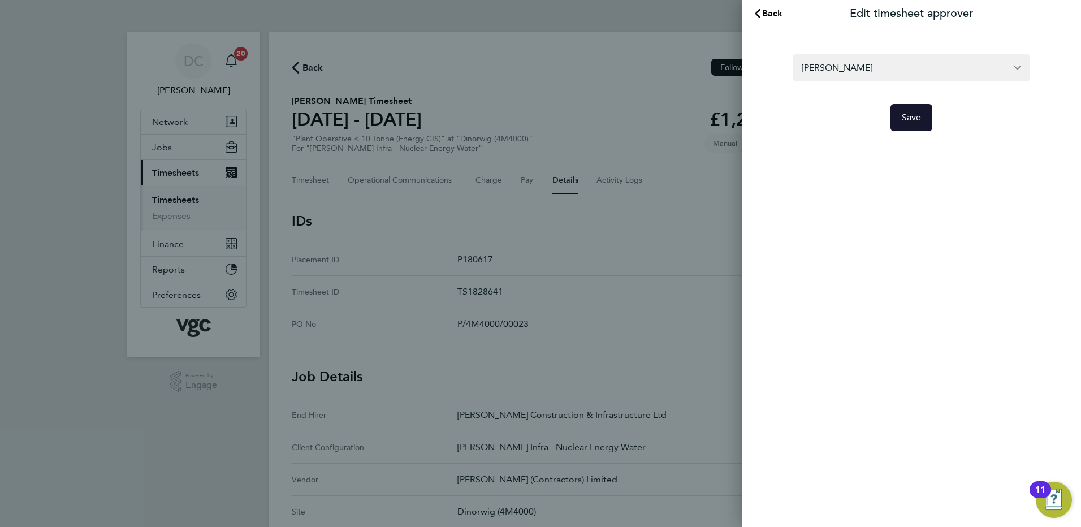
click at [907, 120] on span "Save" at bounding box center [912, 117] width 20 height 11
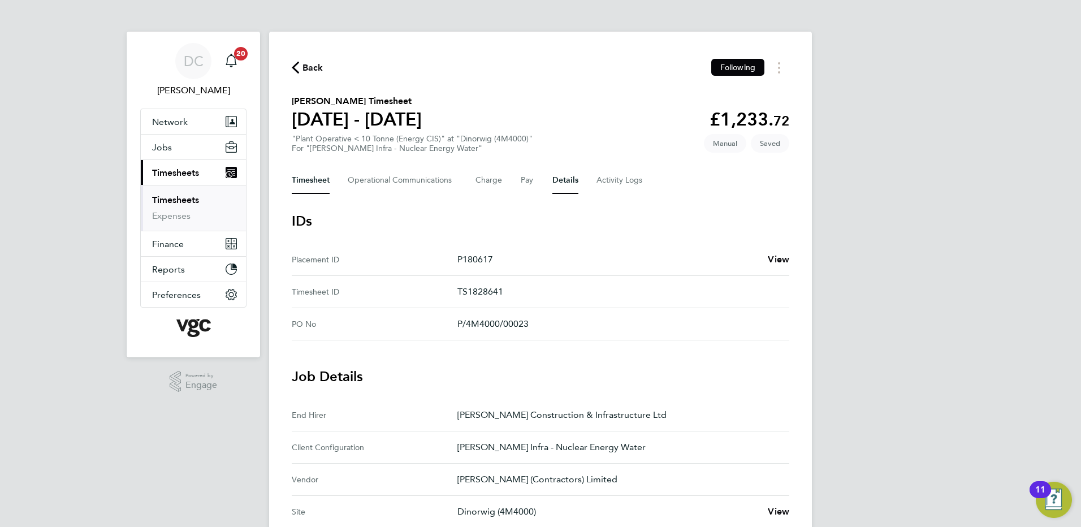
click at [315, 180] on button "Timesheet" at bounding box center [311, 180] width 38 height 27
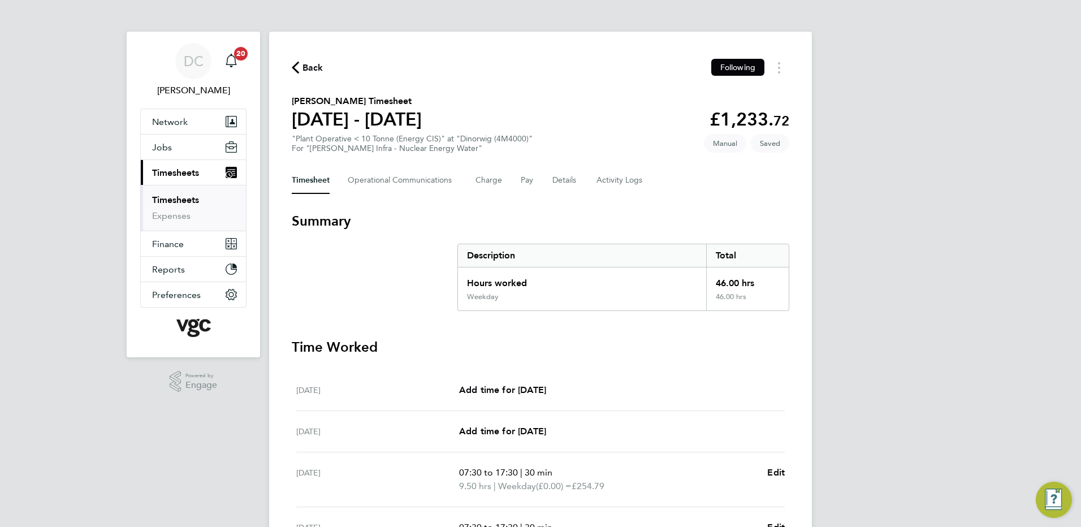
click at [906, 257] on div "DC Danny Carr Notifications 20 Applications: Network Team Members Businesses Si…" at bounding box center [540, 413] width 1081 height 826
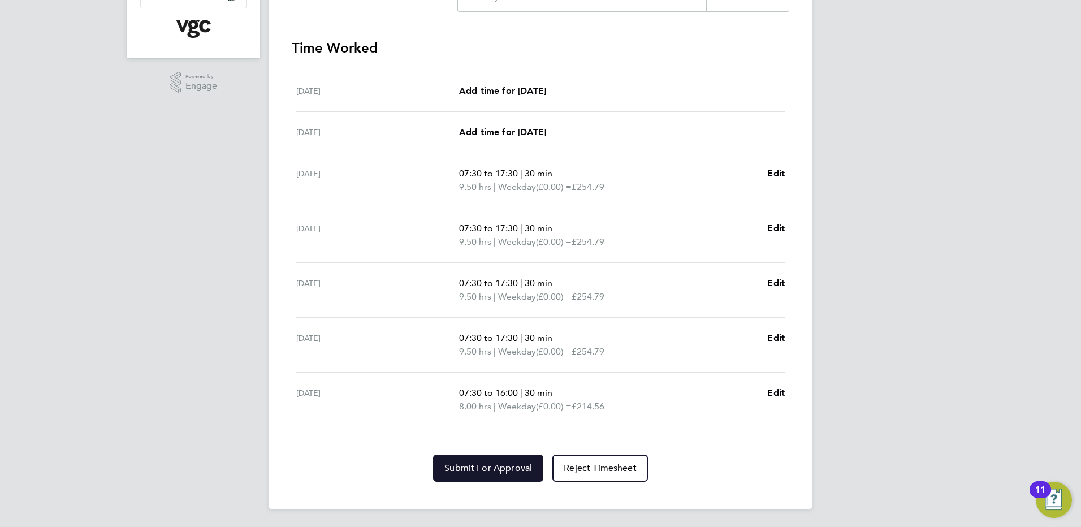
click at [461, 465] on span "Submit For Approval" at bounding box center [488, 467] width 88 height 11
click at [923, 419] on div "DC Danny Carr Notifications 20 Applications: Network Team Members Businesses Si…" at bounding box center [540, 114] width 1081 height 826
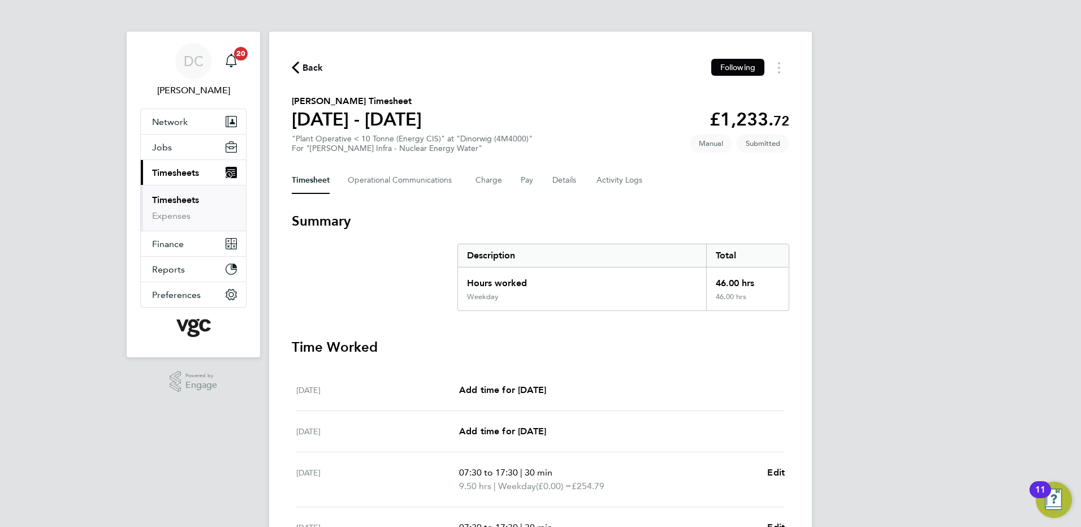
click at [309, 62] on span "Back" at bounding box center [312, 68] width 21 height 14
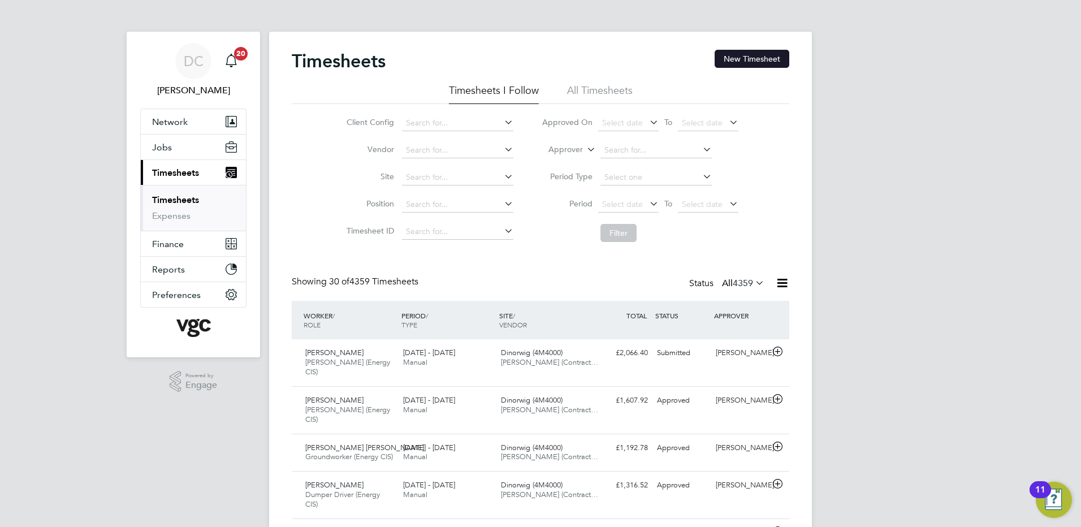
click at [748, 57] on button "New Timesheet" at bounding box center [752, 59] width 75 height 18
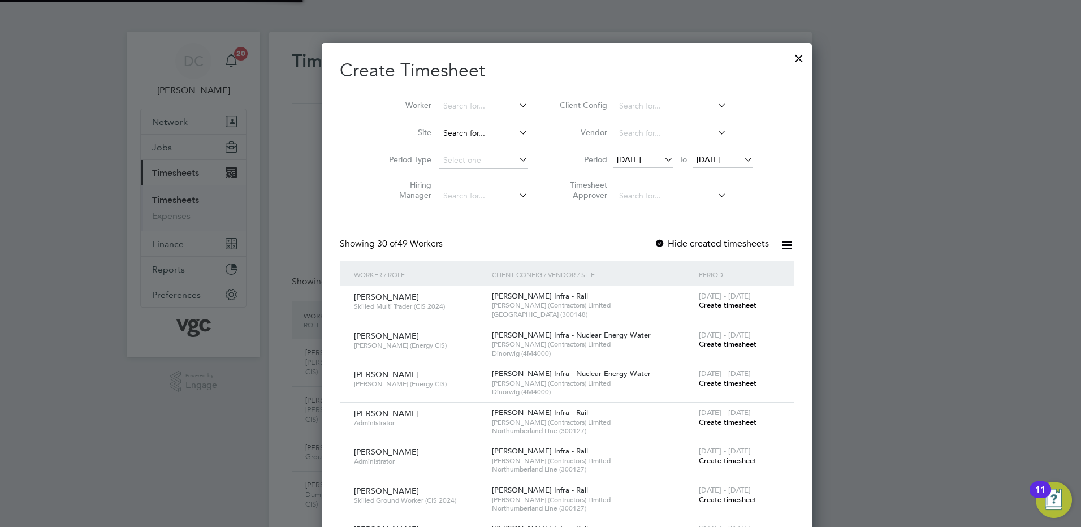
click at [440, 134] on input at bounding box center [483, 134] width 89 height 16
click at [436, 149] on b "Dinorwig" at bounding box center [434, 149] width 34 height 10
type input "Dinorwig (4M4000)"
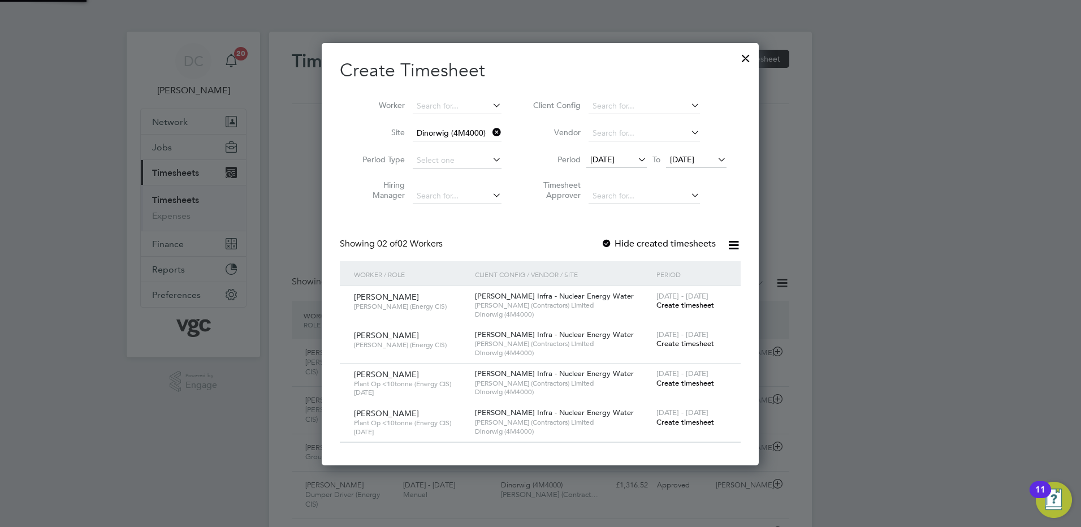
click at [615, 160] on span "12 Sep 2025" at bounding box center [602, 159] width 24 height 10
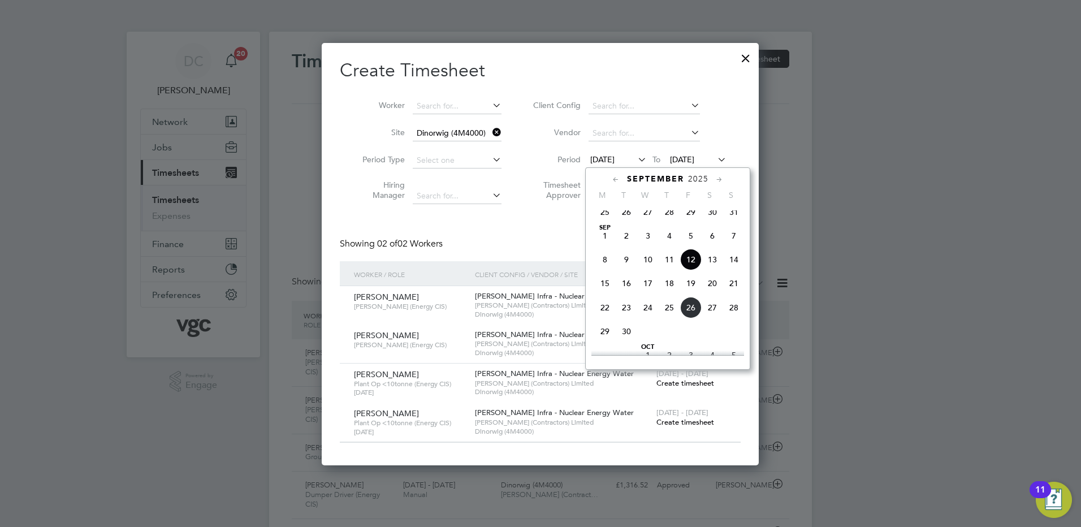
click at [714, 294] on span "20" at bounding box center [712, 283] width 21 height 21
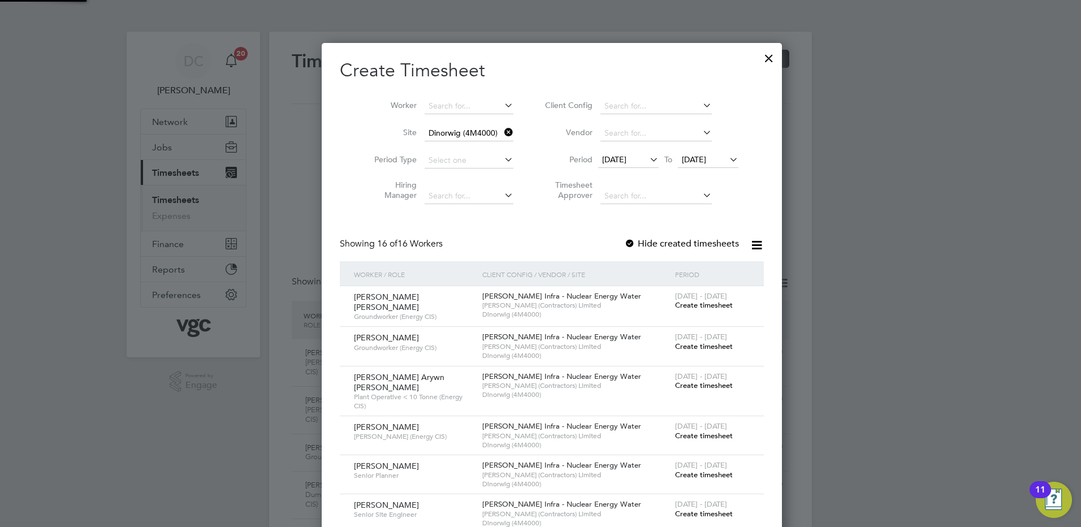
click at [683, 161] on span "20 Sep 2025" at bounding box center [694, 159] width 24 height 10
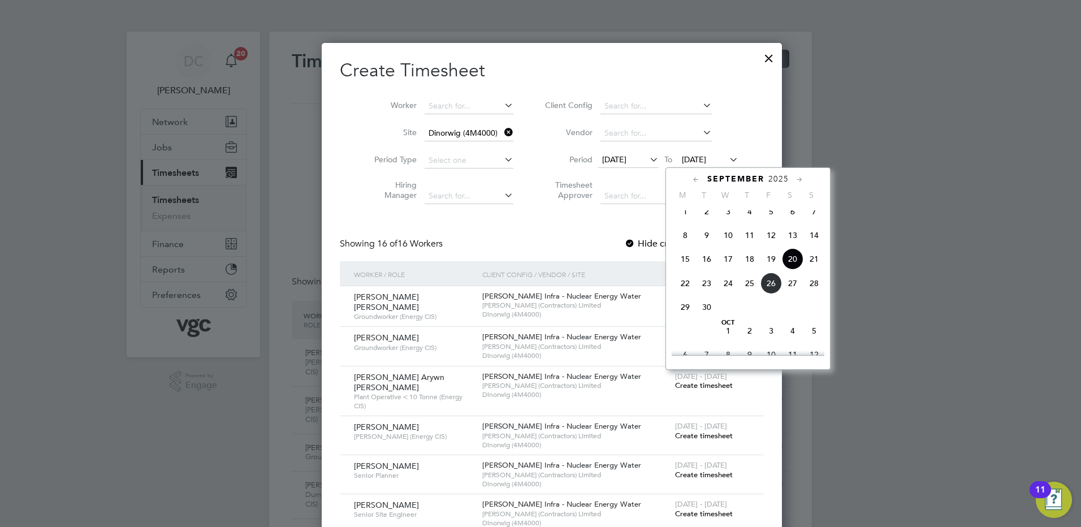
click at [768, 294] on span "26" at bounding box center [770, 283] width 21 height 21
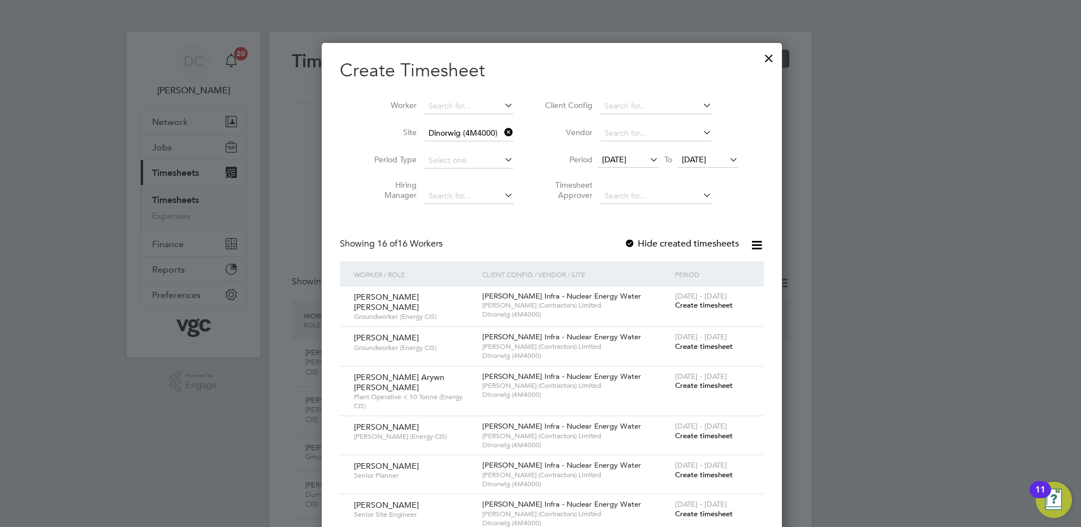
click at [704, 305] on span "Create timesheet" at bounding box center [704, 305] width 58 height 10
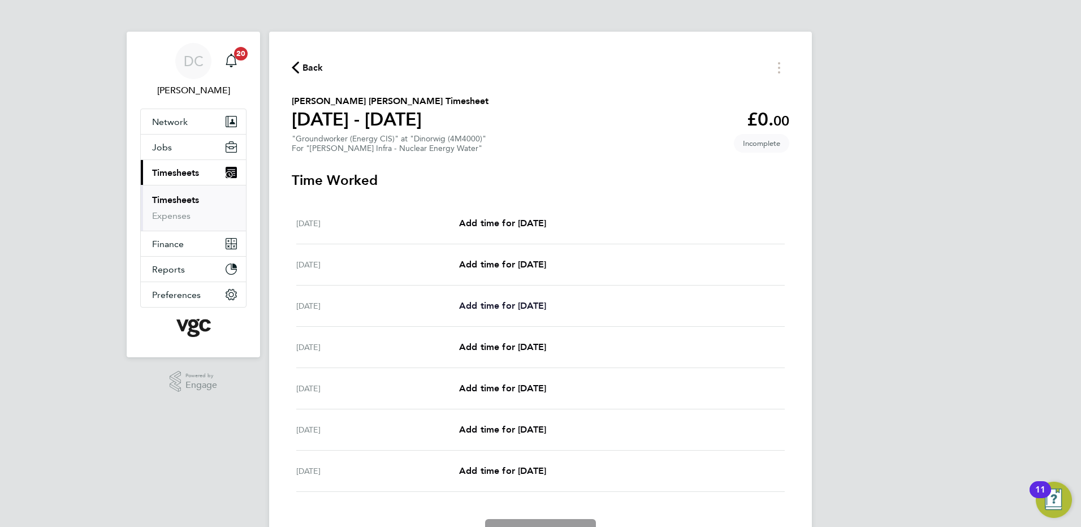
click at [522, 305] on span "Add time for Mon 22 Sep" at bounding box center [502, 305] width 87 height 11
select select "30"
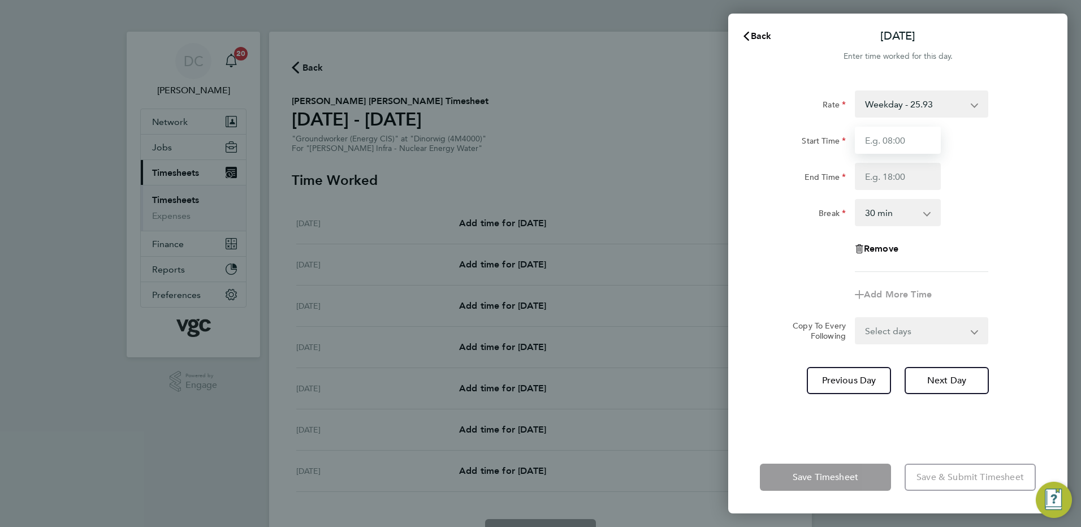
click at [880, 143] on input "Start Time" at bounding box center [898, 140] width 86 height 27
type input "07:30"
type input "17:30"
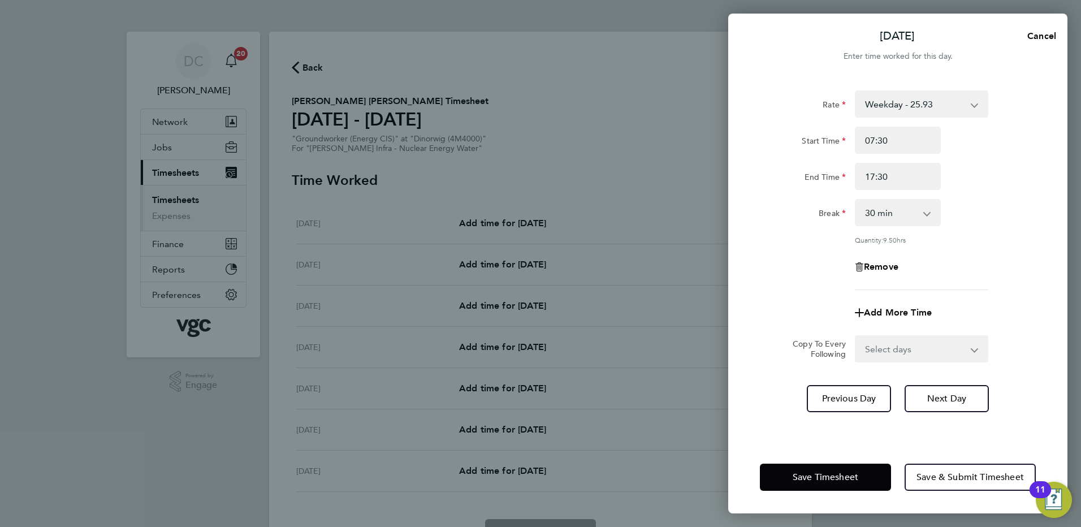
drag, startPoint x: 759, startPoint y: 314, endPoint x: 757, endPoint y: 302, distance: 12.1
click at [760, 302] on app-timesheet-line-form-group "Rate Weekday - 25.93 Bonus - 200.00 Bank Holiday (exc Christmas) - 45.38 Weeken…" at bounding box center [898, 208] width 276 height 236
click at [881, 351] on select "Select days Day Tuesday Wednesday Thursday Friday" at bounding box center [915, 348] width 119 height 25
select select "DAY"
click at [856, 336] on select "Select days Day Tuesday Wednesday Thursday Friday" at bounding box center [915, 348] width 119 height 25
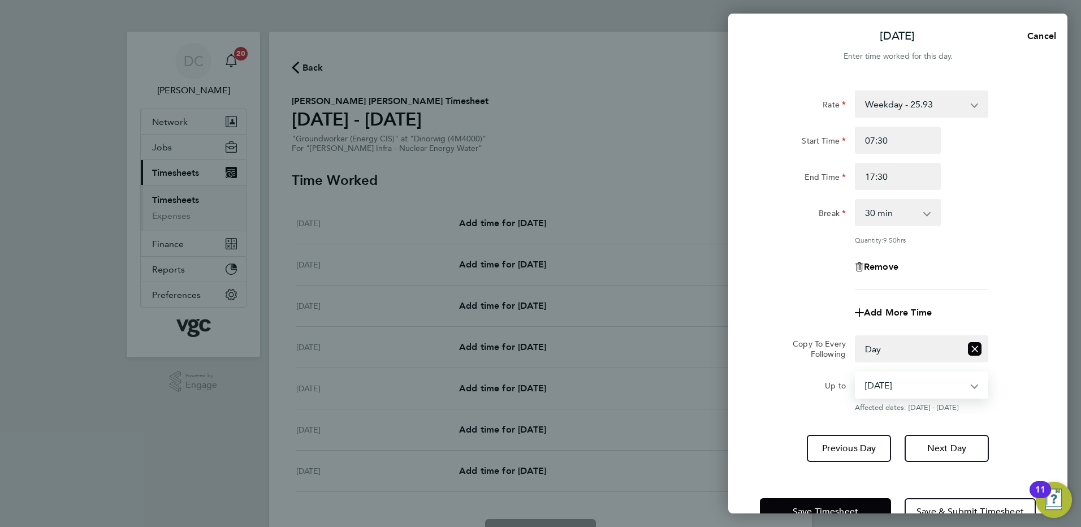
drag, startPoint x: 879, startPoint y: 362, endPoint x: 879, endPoint y: 385, distance: 23.2
click at [879, 385] on select "23 Sep 2025 24 Sep 2025 25 Sep 2025 26 Sep 2025" at bounding box center [915, 385] width 118 height 25
select select "2025-09-25"
click at [856, 373] on select "23 Sep 2025 24 Sep 2025 25 Sep 2025 26 Sep 2025" at bounding box center [915, 385] width 118 height 25
click at [931, 449] on span "Next Day" at bounding box center [946, 448] width 39 height 11
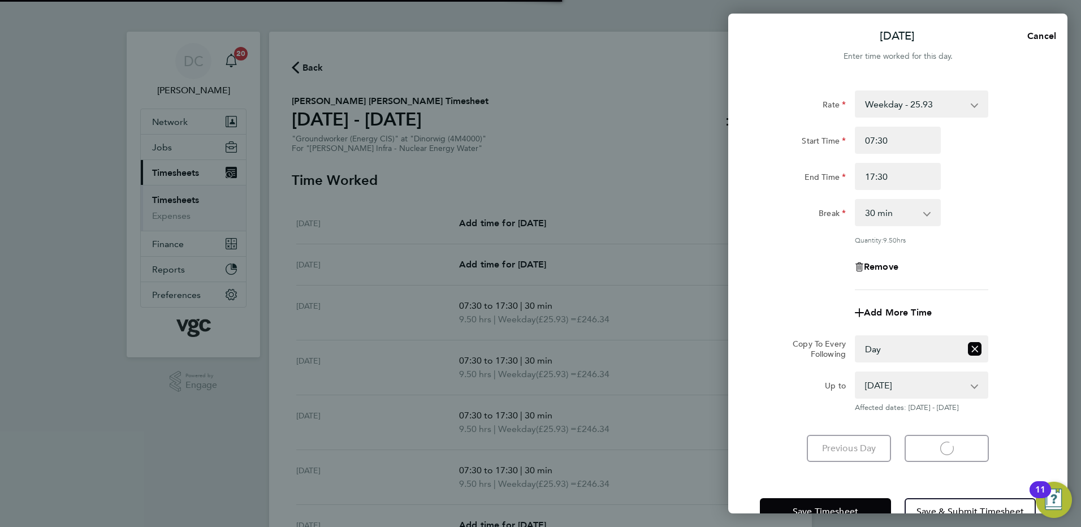
select select "30"
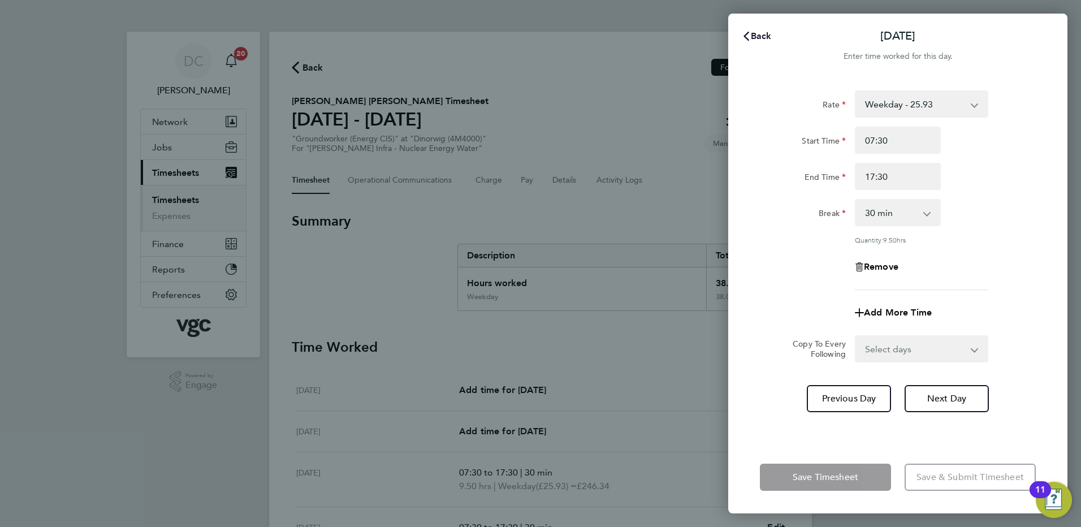
click at [757, 36] on span "Back" at bounding box center [761, 36] width 21 height 11
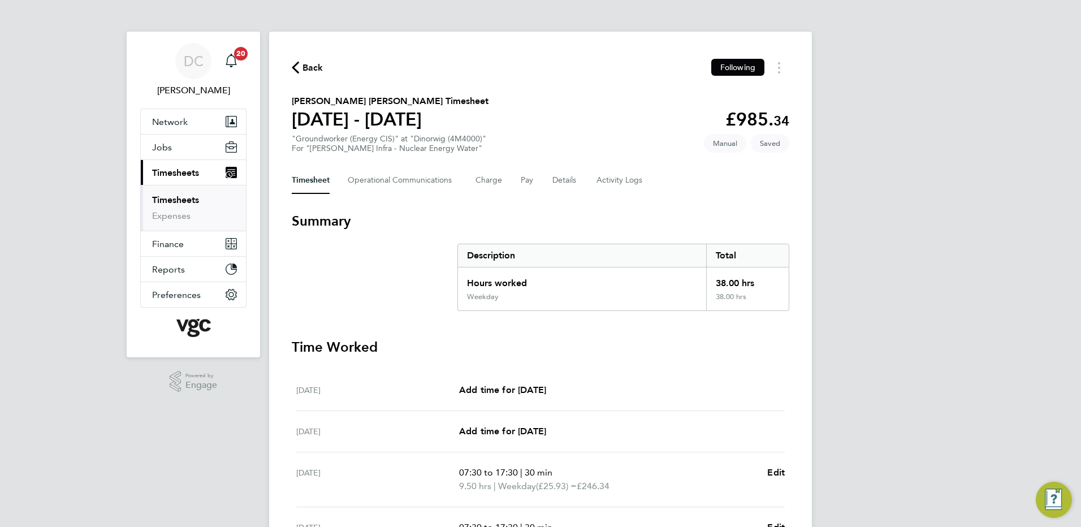
click at [897, 179] on div "DC Danny Carr Notifications 20 Applications: Network Team Members Businesses Si…" at bounding box center [540, 406] width 1081 height 812
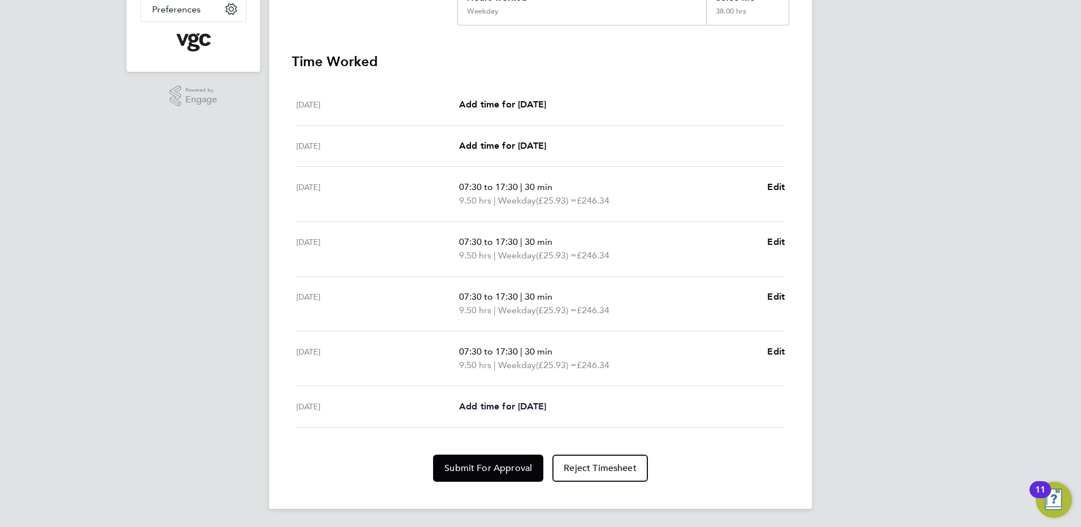
click at [504, 408] on span "Add time for Fri 26 Sep" at bounding box center [502, 406] width 87 height 11
select select "30"
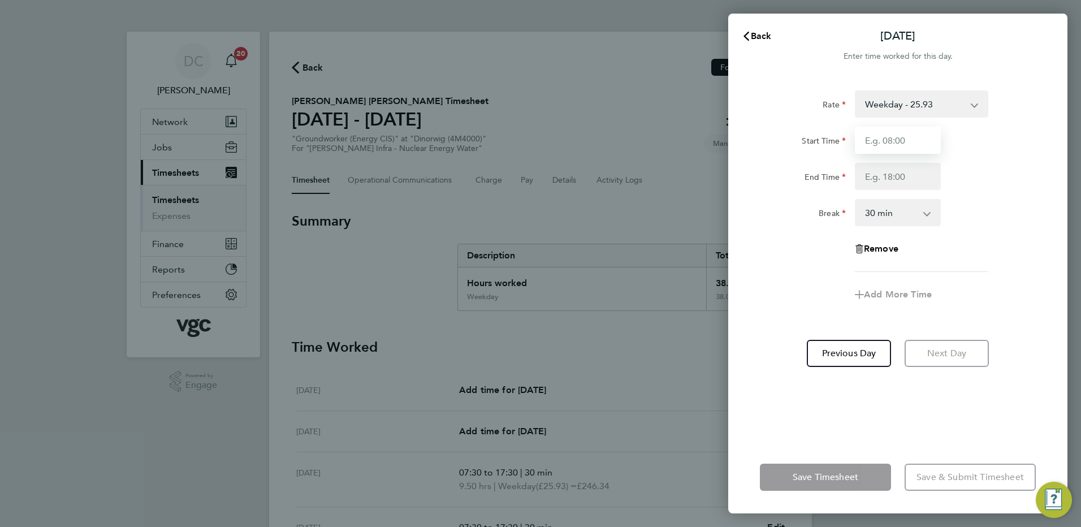
click at [893, 152] on input "Start Time" at bounding box center [898, 140] width 86 height 27
type input "07:30"
type input "16:00"
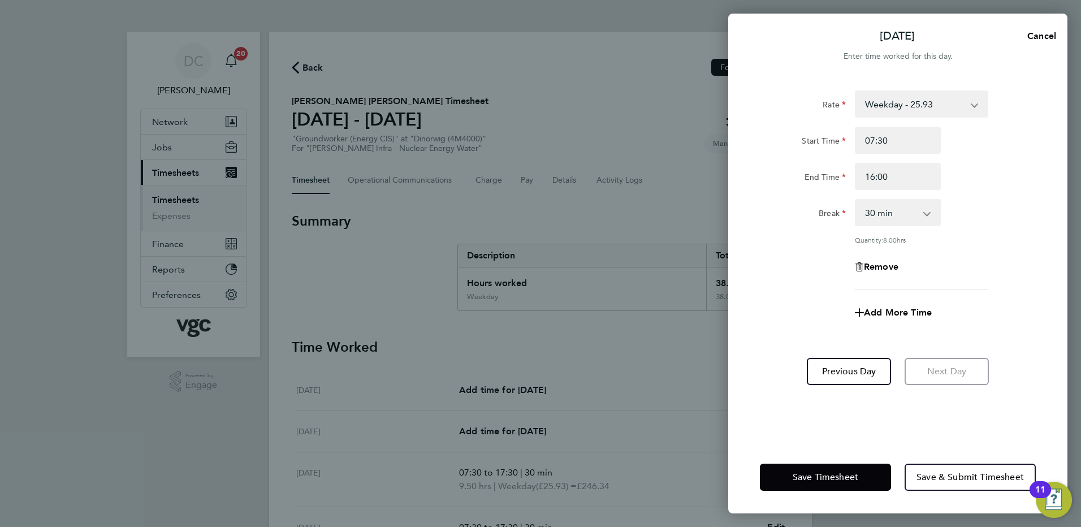
click at [809, 297] on app-timesheet-line-form-group "Rate Weekday - 25.93 Bonus - 200.00 Bank Holiday (exc Christmas) - 45.38 Weeken…" at bounding box center [898, 208] width 276 height 236
click at [891, 310] on span "Add More Time" at bounding box center [898, 312] width 68 height 11
select select "null"
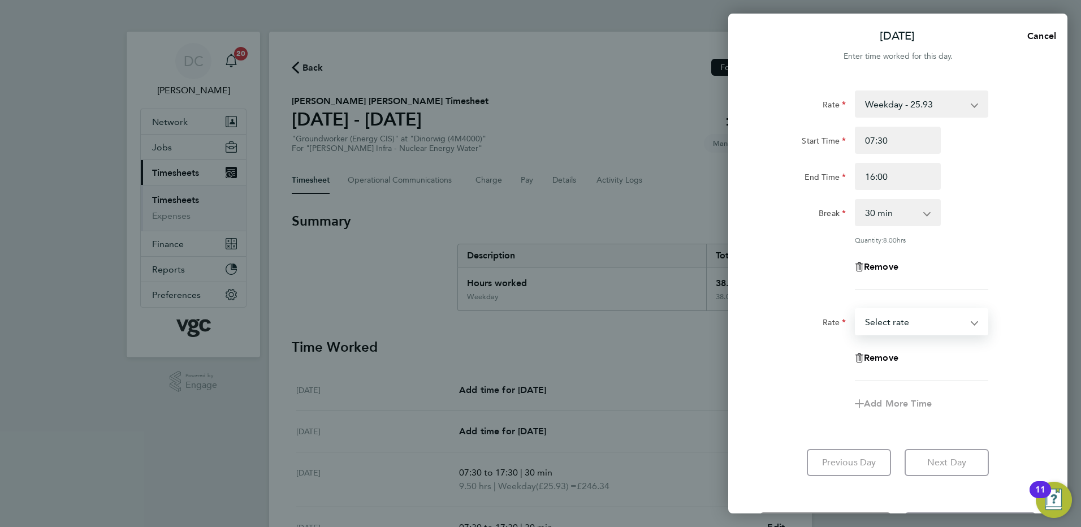
click at [894, 325] on select "Bonus - 200.00 Weekday - 25.93 Bank Holiday (exc Christmas) - 45.38 Weekends - …" at bounding box center [915, 321] width 118 height 25
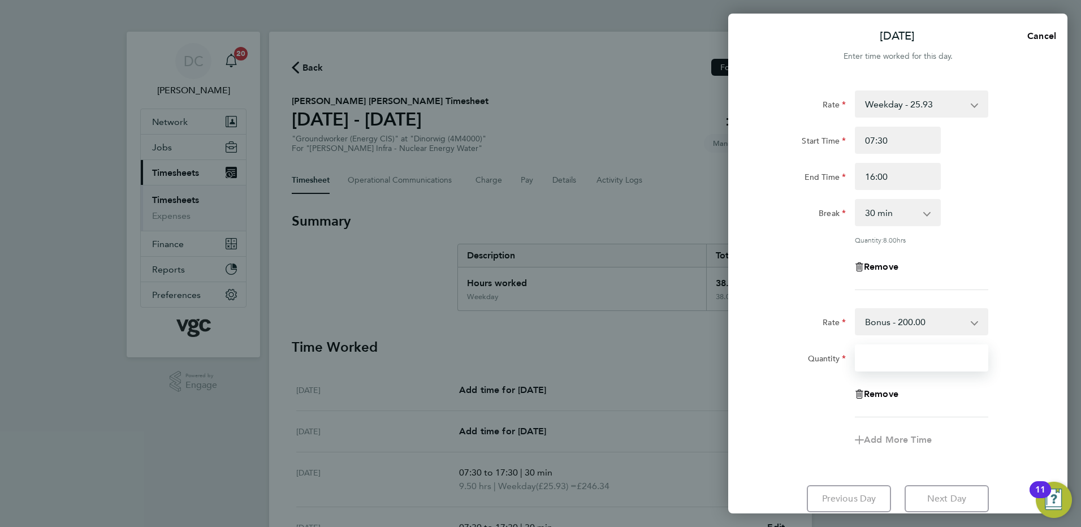
click at [888, 360] on input "Quantity" at bounding box center [921, 357] width 133 height 27
type input "1"
click at [819, 437] on div "Add More Time" at bounding box center [897, 439] width 285 height 27
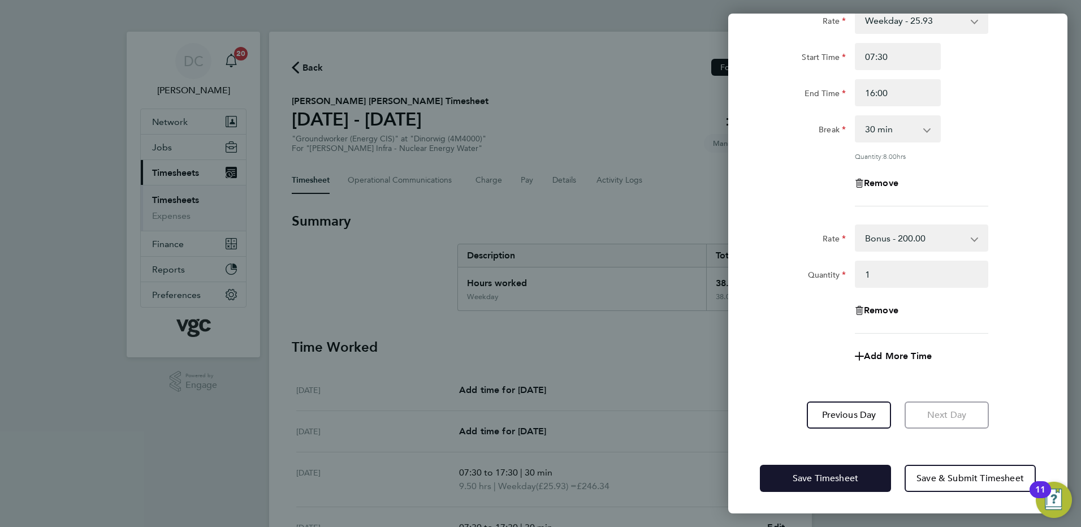
click at [819, 470] on button "Save Timesheet" at bounding box center [825, 478] width 131 height 27
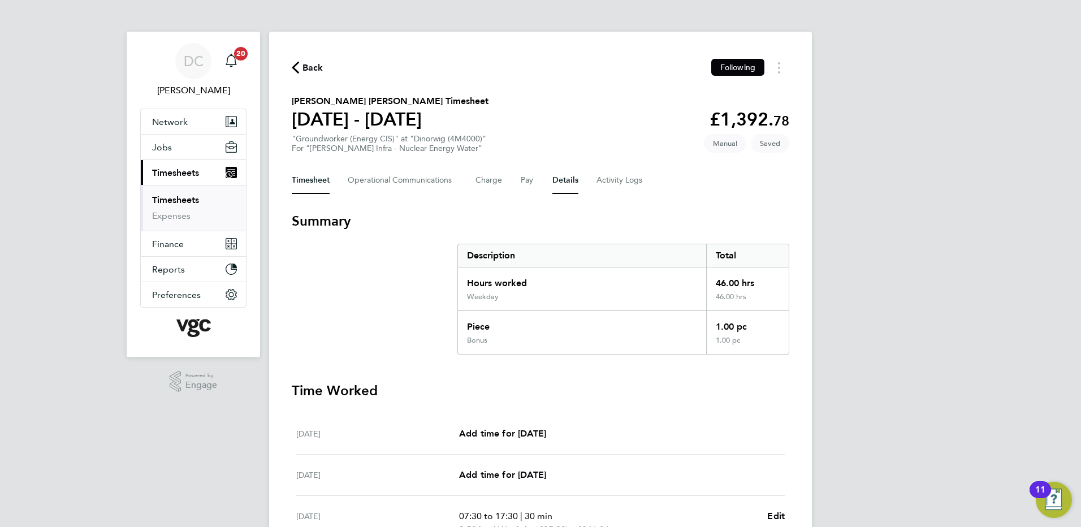
click at [564, 182] on button "Details" at bounding box center [565, 180] width 26 height 27
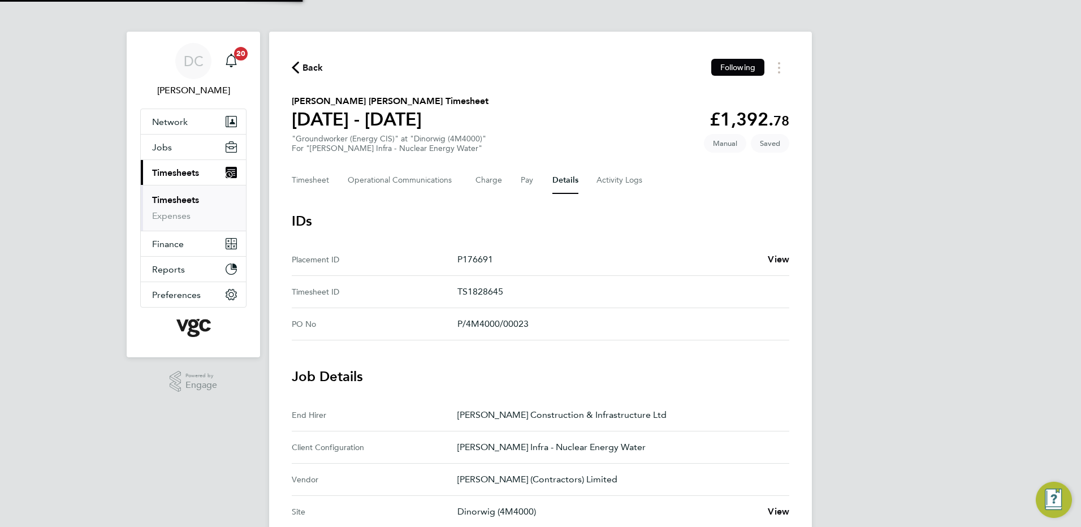
click at [966, 363] on div "DC Danny Carr Notifications 20 Applications: Network Team Members Businesses Si…" at bounding box center [540, 424] width 1081 height 848
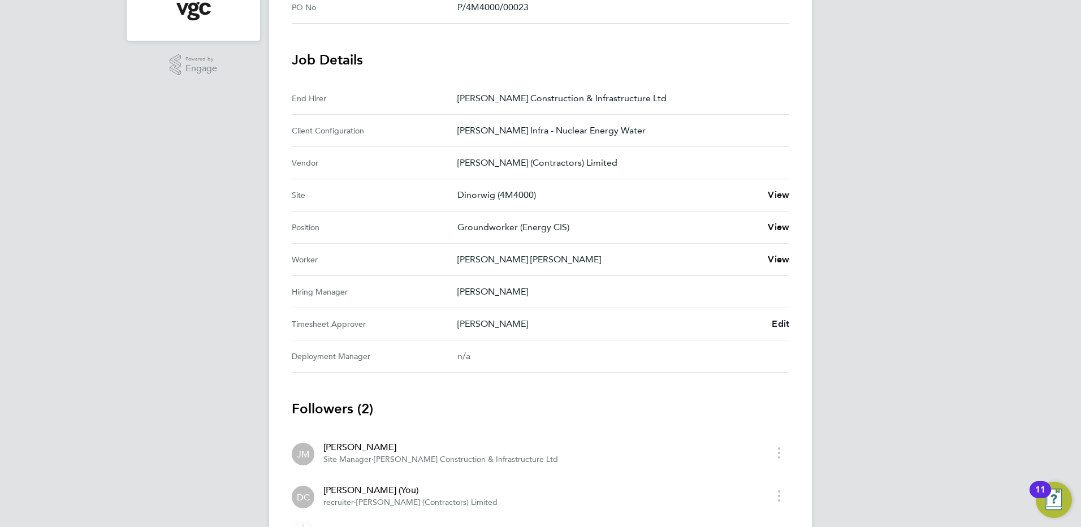
click at [784, 326] on span "Edit" at bounding box center [781, 323] width 18 height 11
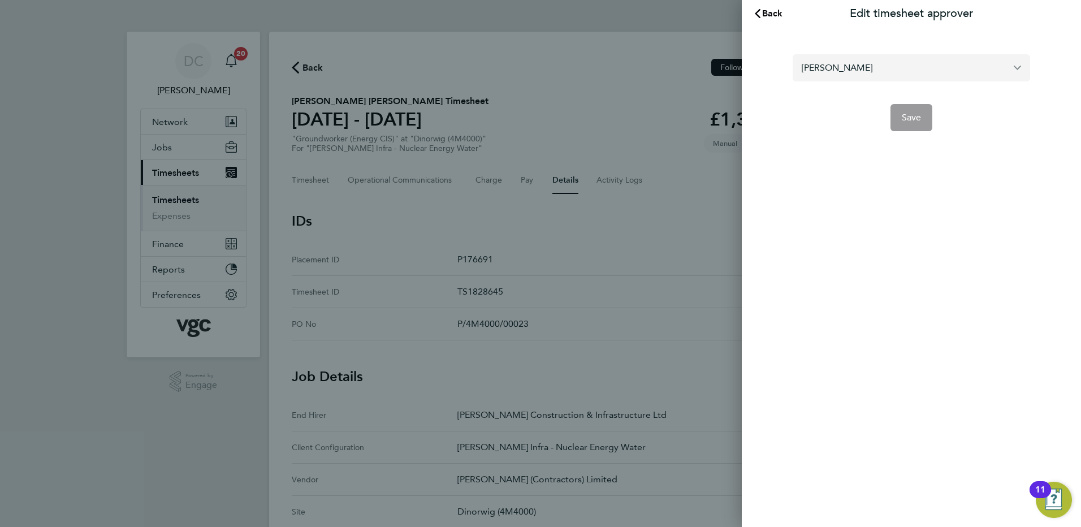
click at [888, 70] on input "[PERSON_NAME]" at bounding box center [911, 67] width 237 height 27
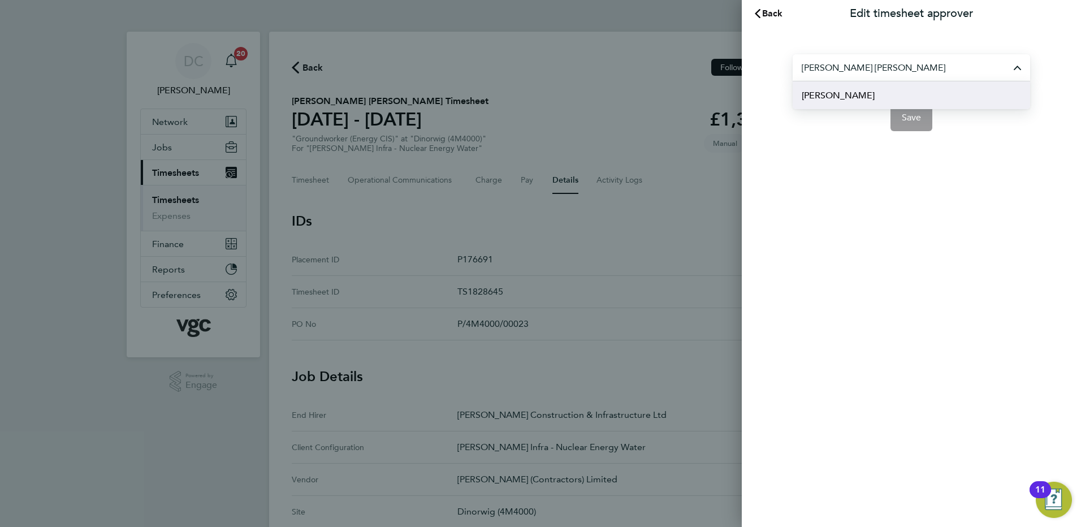
click at [884, 93] on li "Andy Paterson" at bounding box center [911, 95] width 237 height 28
type input "Andy Paterson"
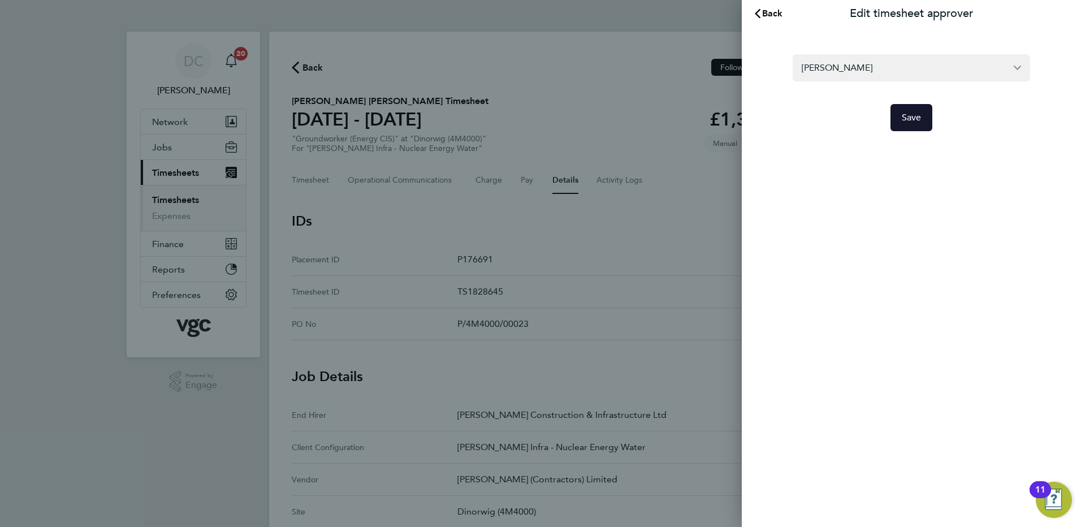
click at [911, 119] on span "Save" at bounding box center [912, 117] width 20 height 11
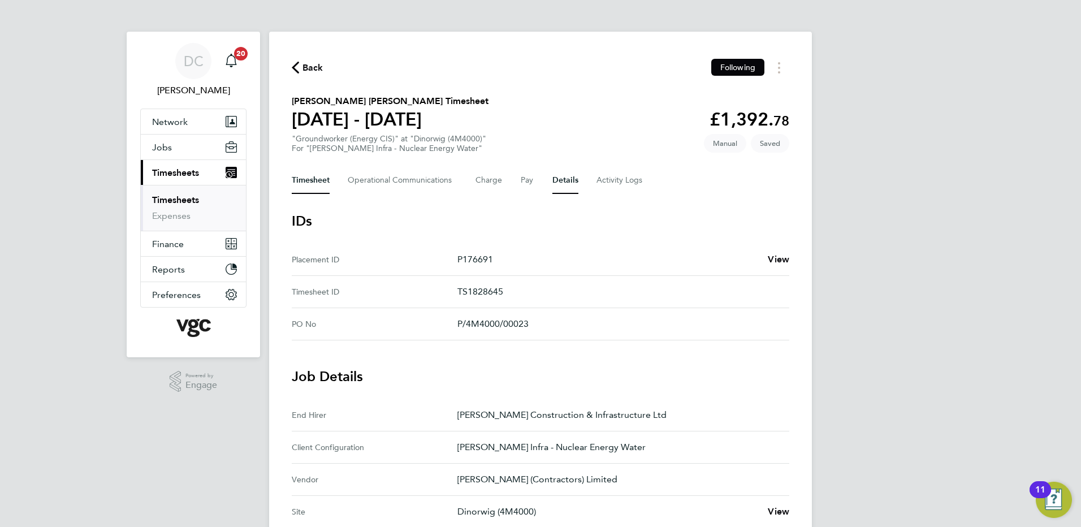
click at [310, 185] on button "Timesheet" at bounding box center [311, 180] width 38 height 27
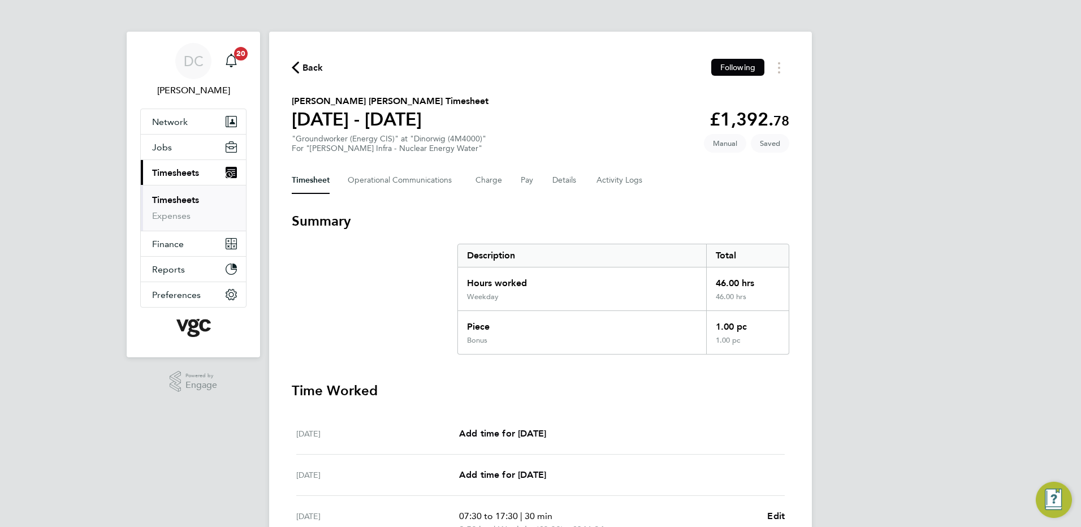
click at [973, 336] on div "DC Danny Carr Notifications 20 Applications: Network Team Members Businesses Si…" at bounding box center [540, 453] width 1081 height 906
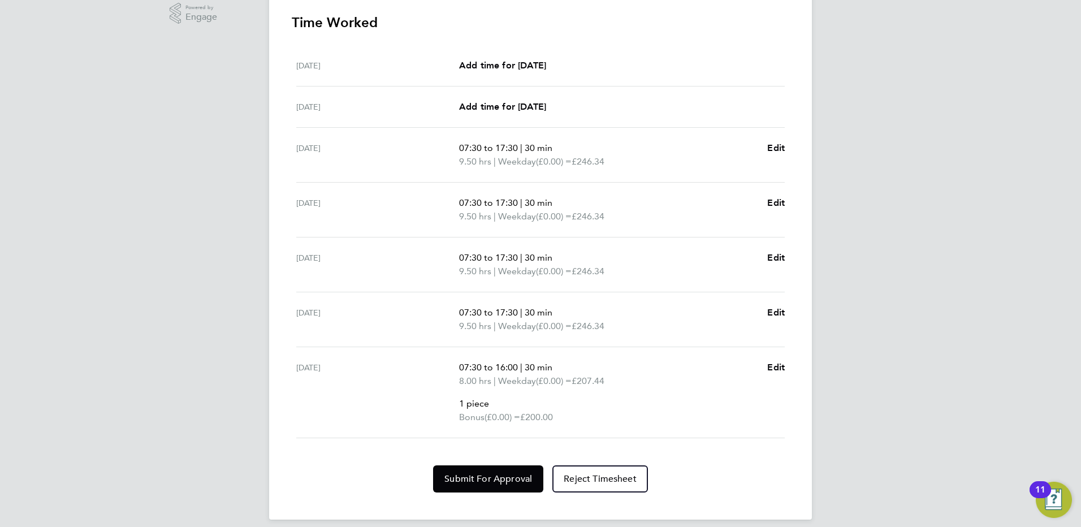
scroll to position [379, 0]
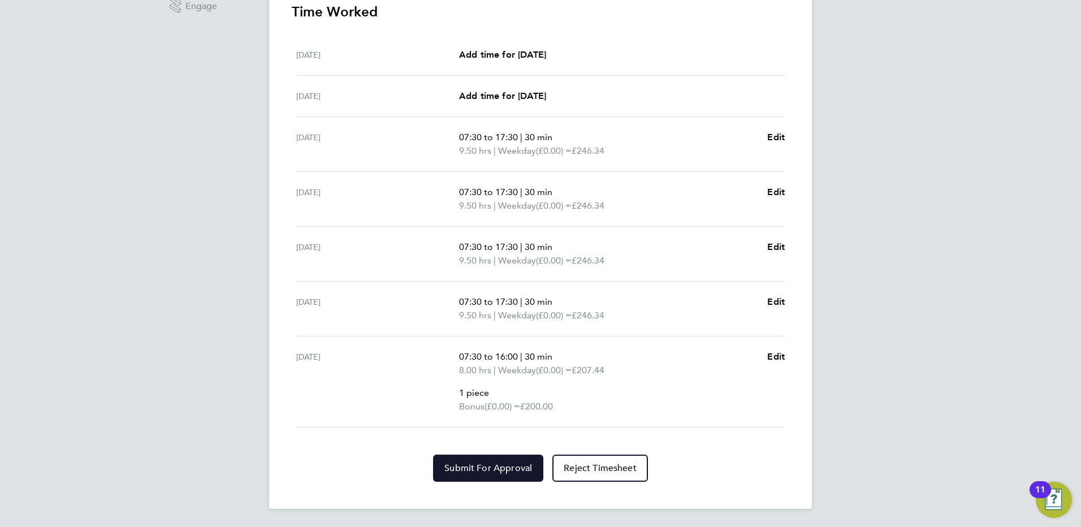
click at [518, 465] on span "Submit For Approval" at bounding box center [488, 467] width 88 height 11
click at [966, 410] on div "DC Danny Carr Notifications 20 Applications: Network Team Members Businesses Si…" at bounding box center [540, 74] width 1081 height 906
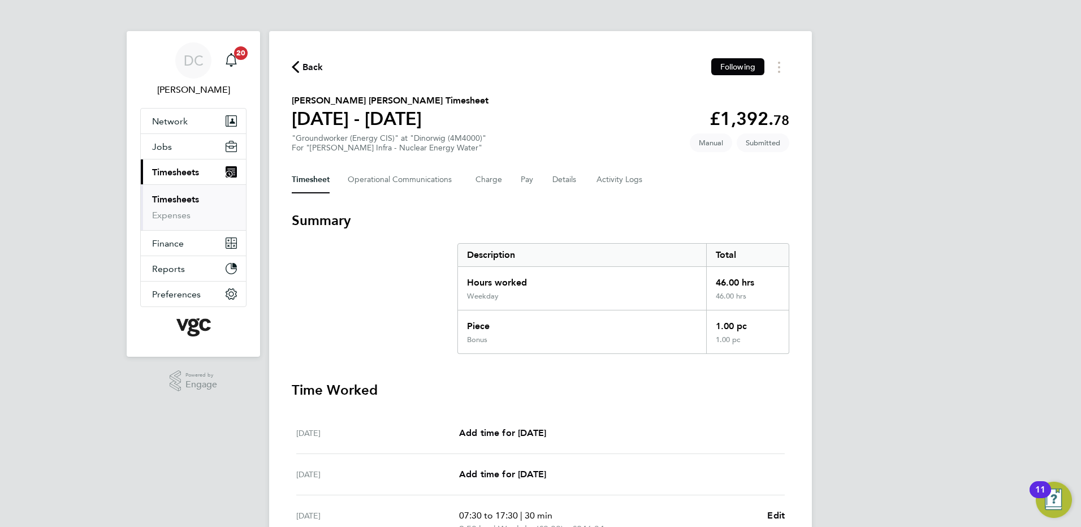
scroll to position [0, 0]
click at [302, 68] on span "Back" at bounding box center [312, 68] width 21 height 14
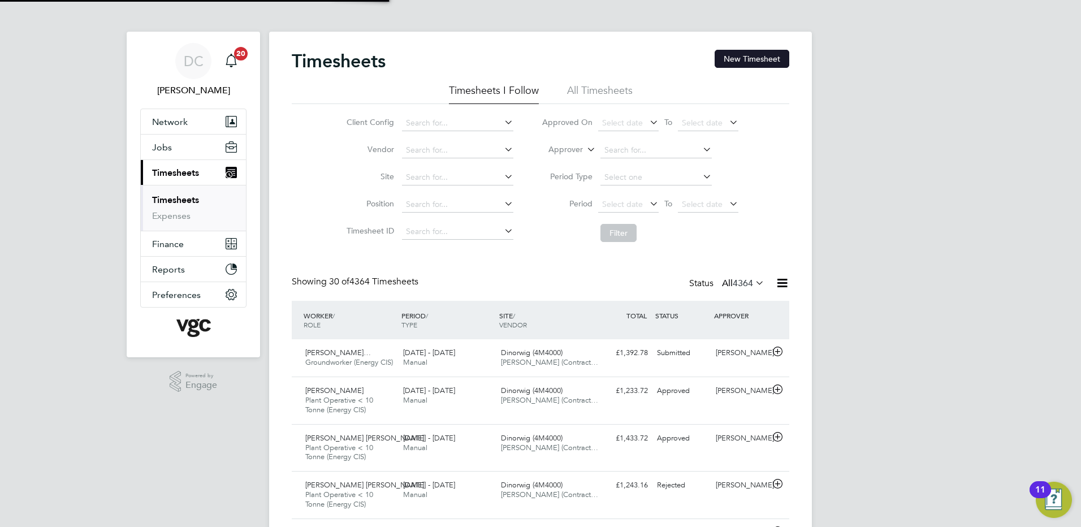
scroll to position [29, 98]
click at [754, 59] on button "New Timesheet" at bounding box center [752, 59] width 75 height 18
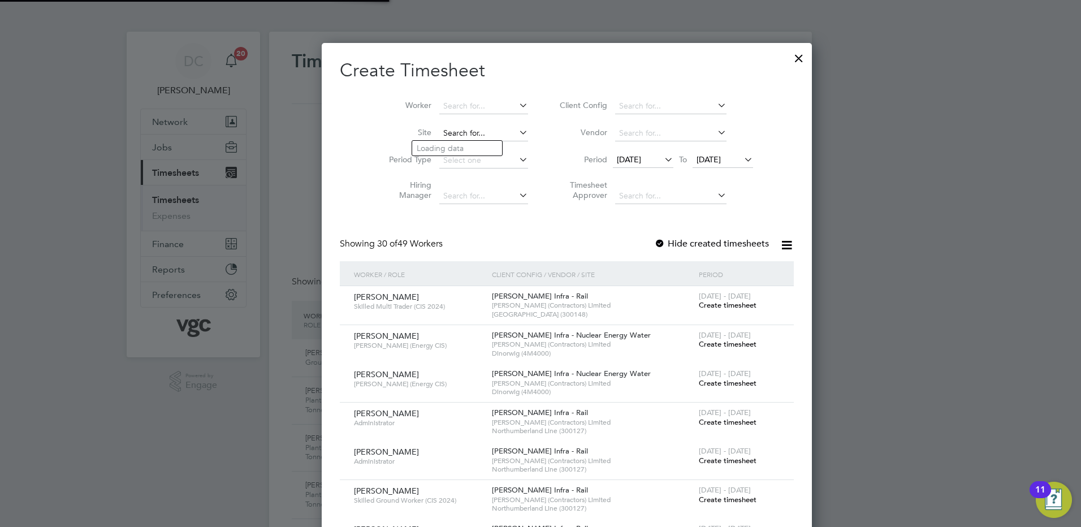
click at [455, 131] on input at bounding box center [483, 134] width 89 height 16
click at [456, 146] on li "Dinorwig (4M4000)" at bounding box center [457, 148] width 90 height 15
type input "Dinorwig (4M4000)"
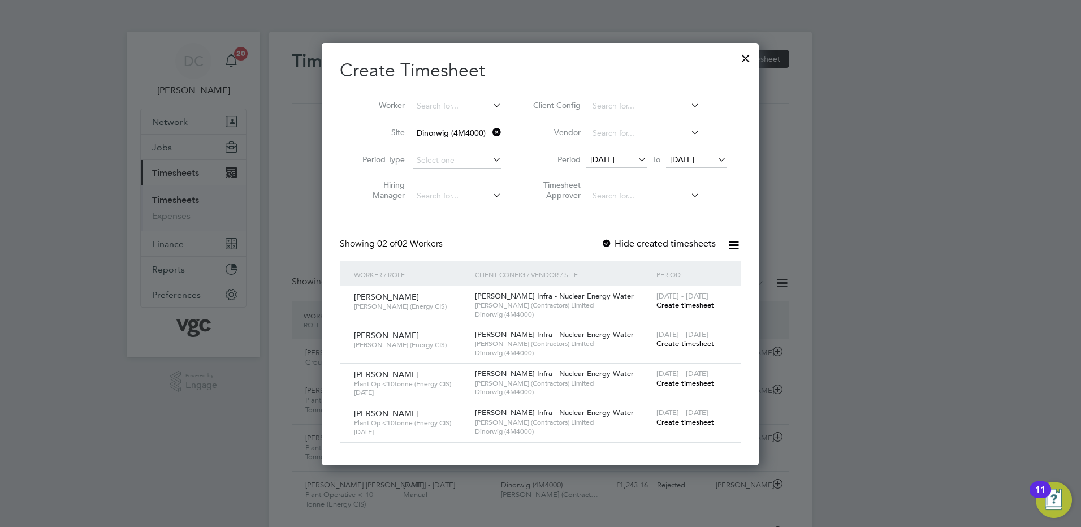
click at [615, 159] on span "12 Sep 2025" at bounding box center [602, 159] width 24 height 10
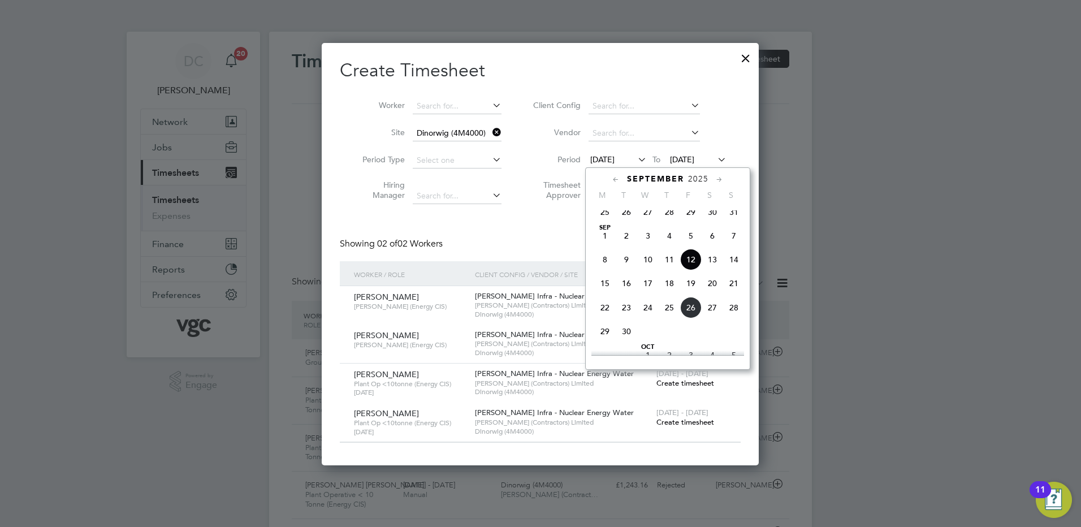
click at [714, 292] on span "20" at bounding box center [712, 283] width 21 height 21
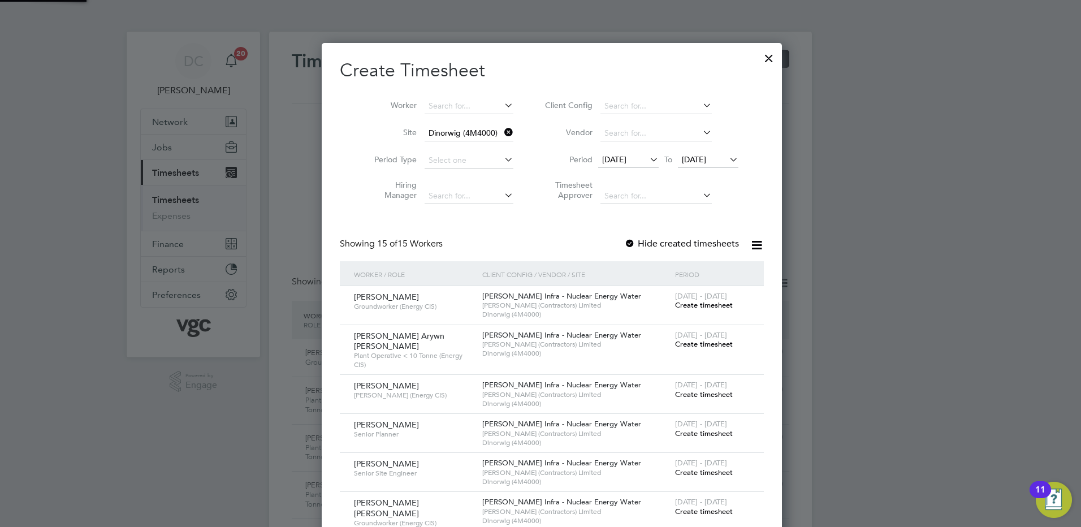
click at [696, 159] on span "20 Sep 2025" at bounding box center [694, 159] width 24 height 10
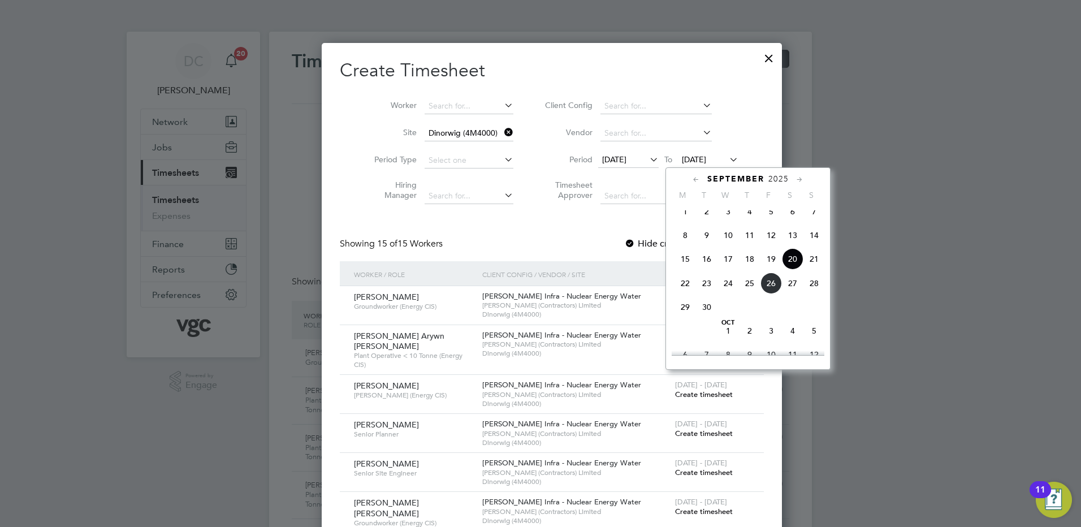
click at [771, 293] on span "26" at bounding box center [770, 283] width 21 height 21
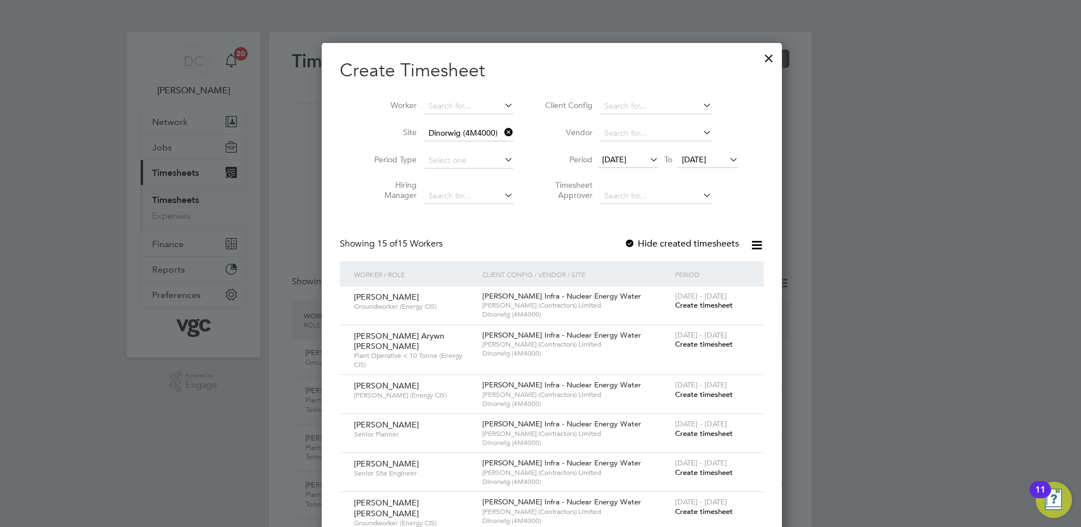
click at [873, 412] on div at bounding box center [540, 263] width 1081 height 527
click at [624, 245] on div at bounding box center [629, 244] width 11 height 11
click at [624, 243] on div at bounding box center [629, 244] width 11 height 11
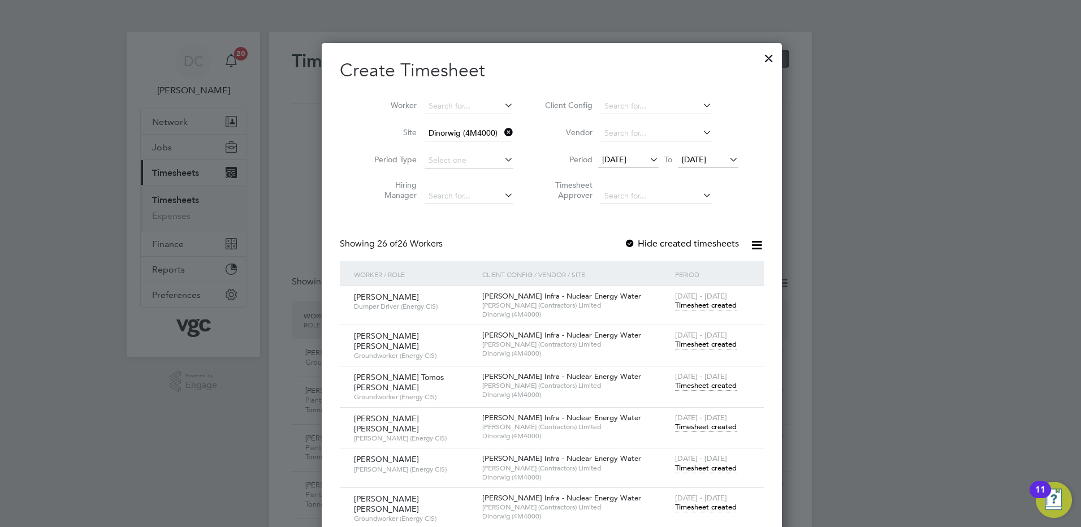
click at [759, 58] on div at bounding box center [769, 55] width 20 height 20
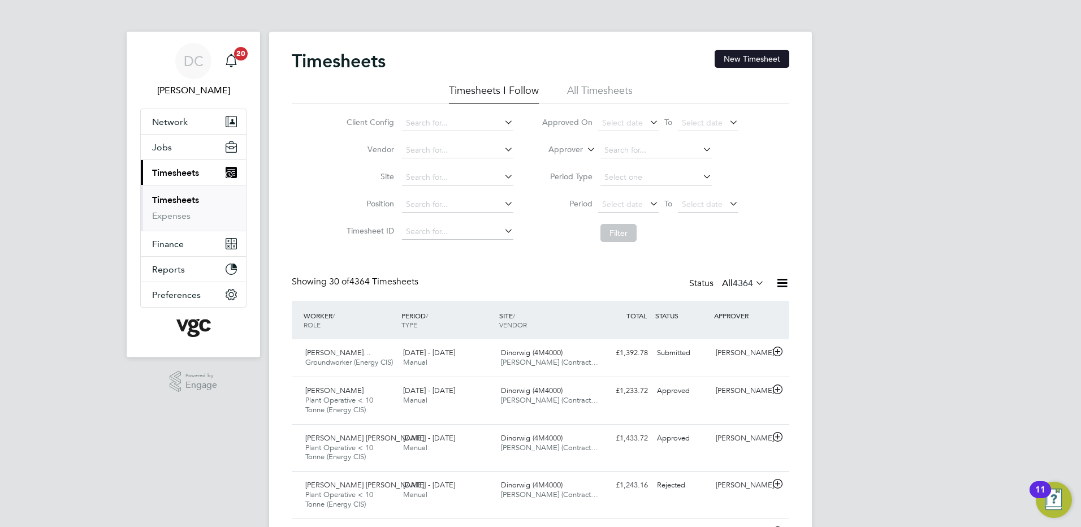
scroll to position [38, 98]
click at [746, 57] on button "New Timesheet" at bounding box center [752, 59] width 75 height 18
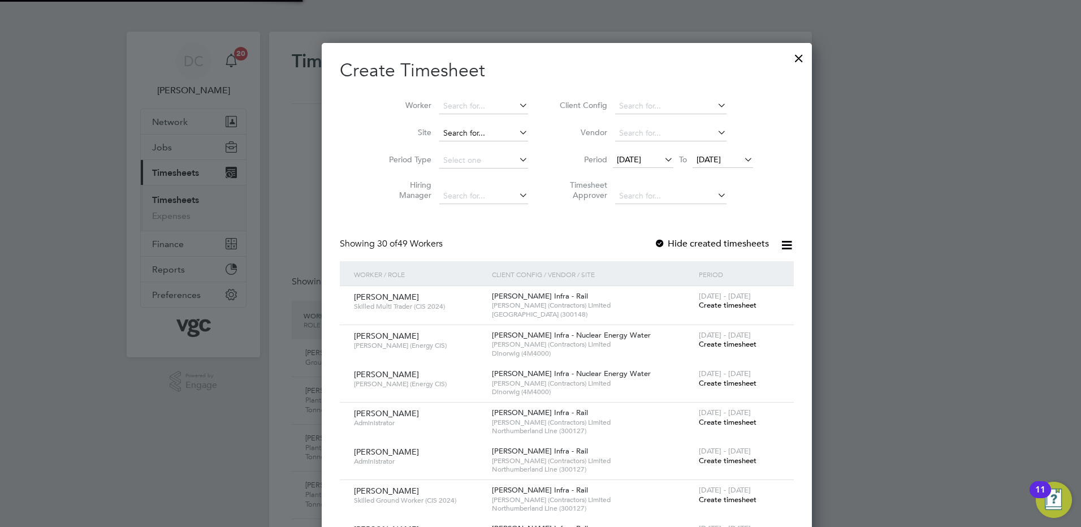
click at [439, 134] on input at bounding box center [483, 134] width 89 height 16
click at [431, 146] on b "Dinorwig" at bounding box center [434, 149] width 34 height 10
type input "Dinorwig (4M4000)"
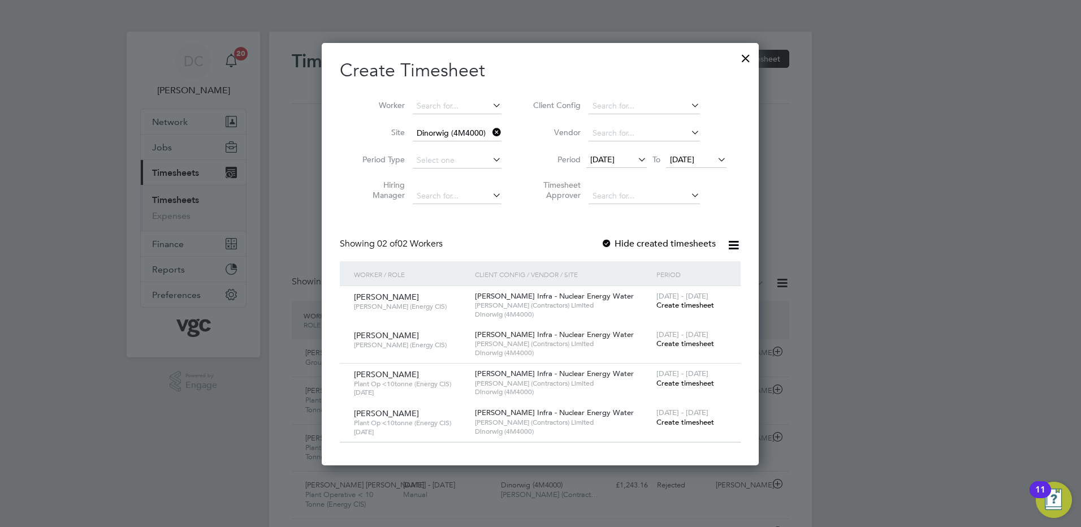
click at [609, 161] on span "12 Sep 2025" at bounding box center [602, 159] width 24 height 10
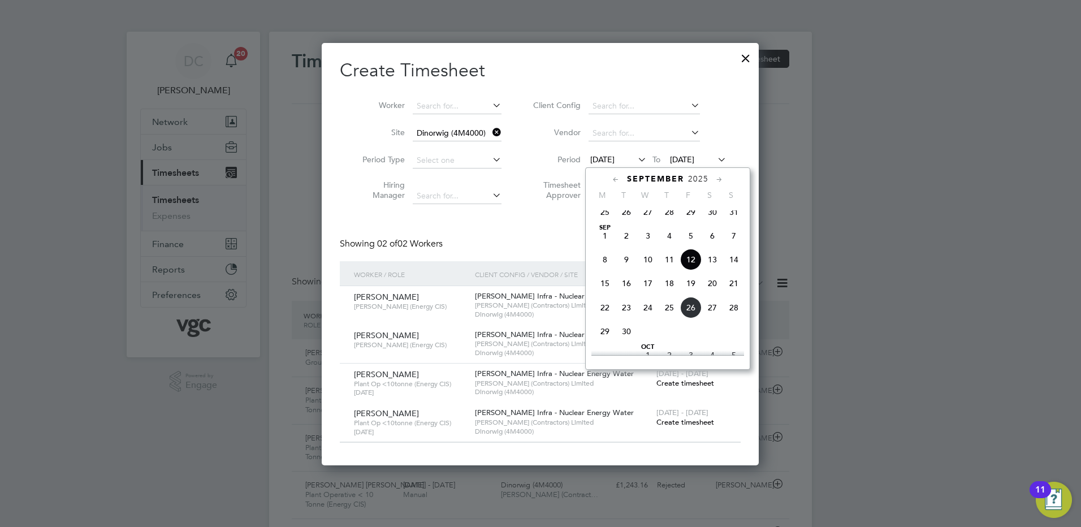
click at [715, 292] on span "20" at bounding box center [712, 283] width 21 height 21
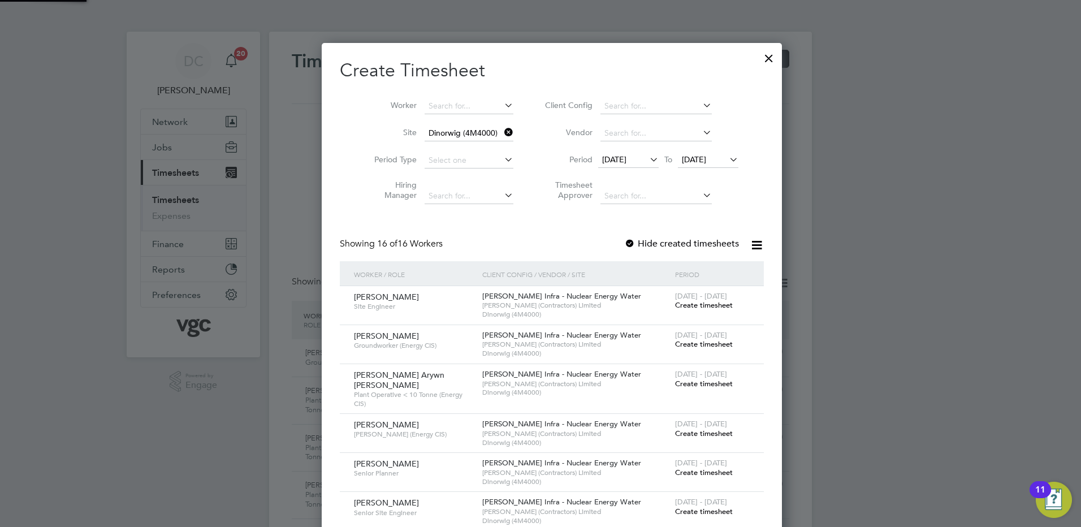
click at [689, 162] on span "20 Sep 2025" at bounding box center [694, 159] width 24 height 10
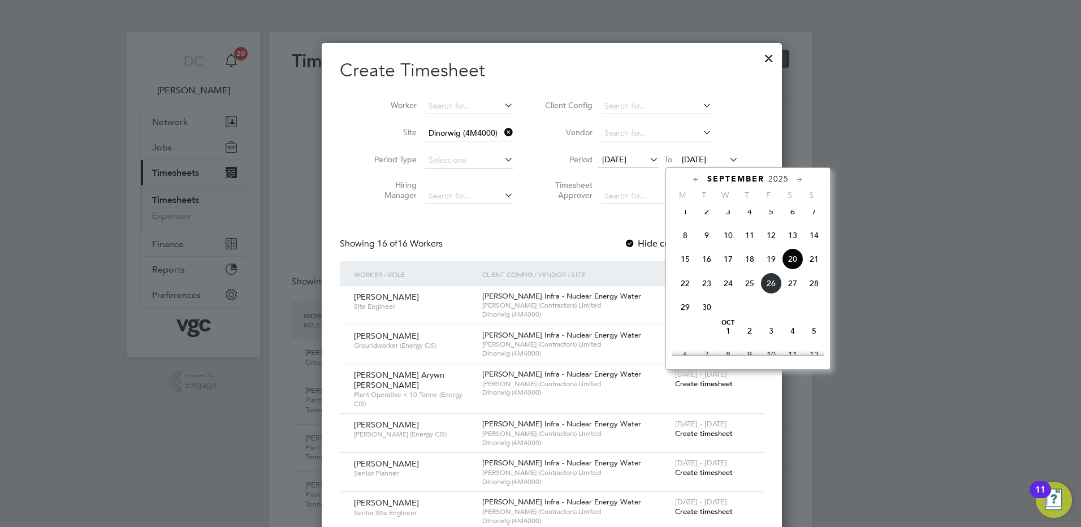
click at [774, 294] on span "26" at bounding box center [770, 283] width 21 height 21
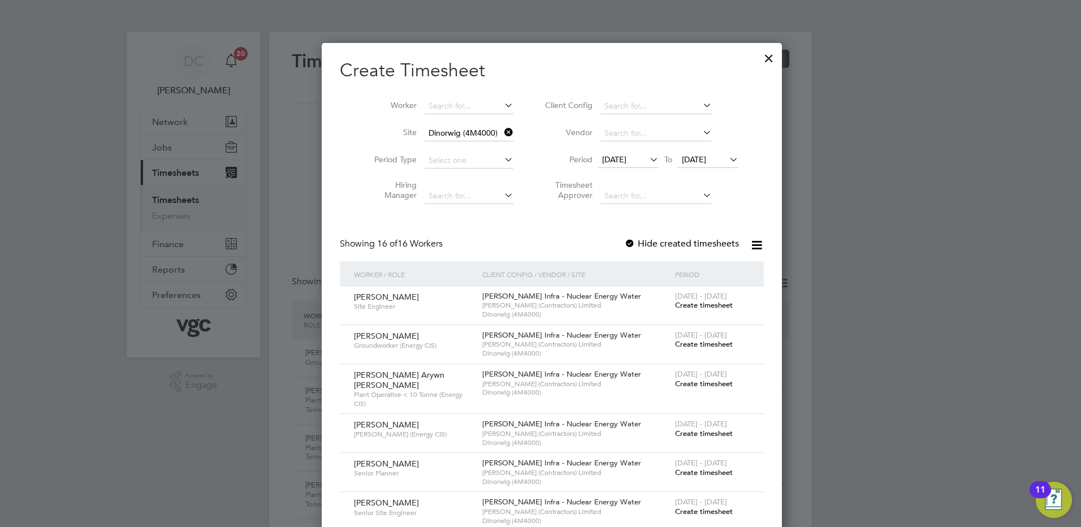
click at [701, 306] on span "Create timesheet" at bounding box center [704, 305] width 58 height 10
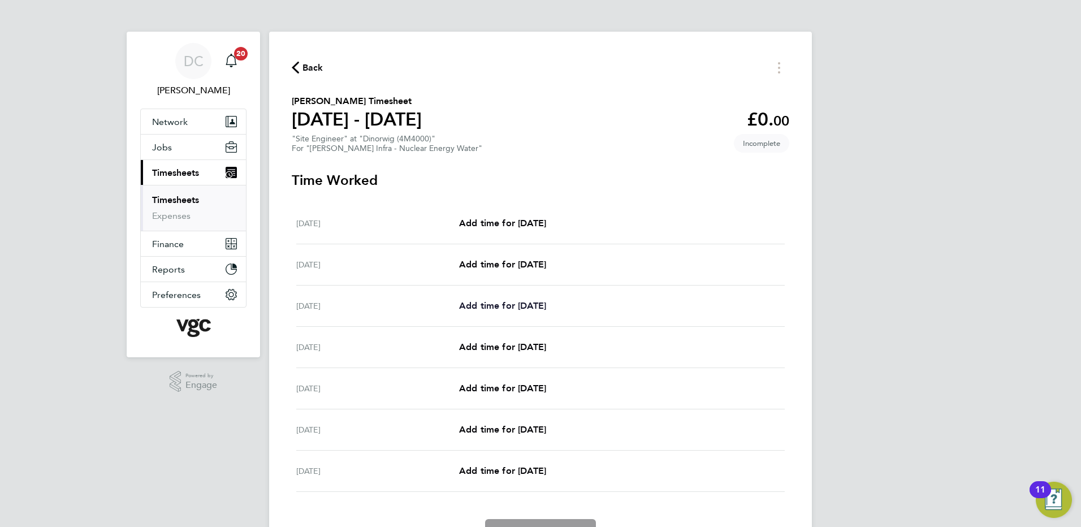
click at [505, 308] on span "Add time for Mon 22 Sep" at bounding box center [502, 305] width 87 height 11
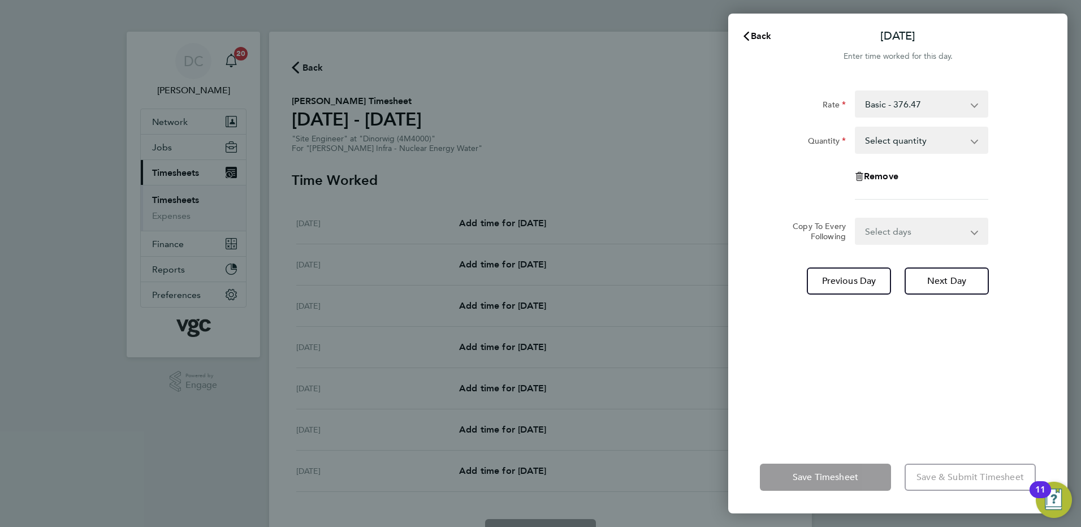
click at [895, 146] on select "Select quantity 0.5 1" at bounding box center [915, 140] width 118 height 25
select select "1"
click at [856, 128] on select "Select quantity 0.5 1" at bounding box center [915, 140] width 118 height 25
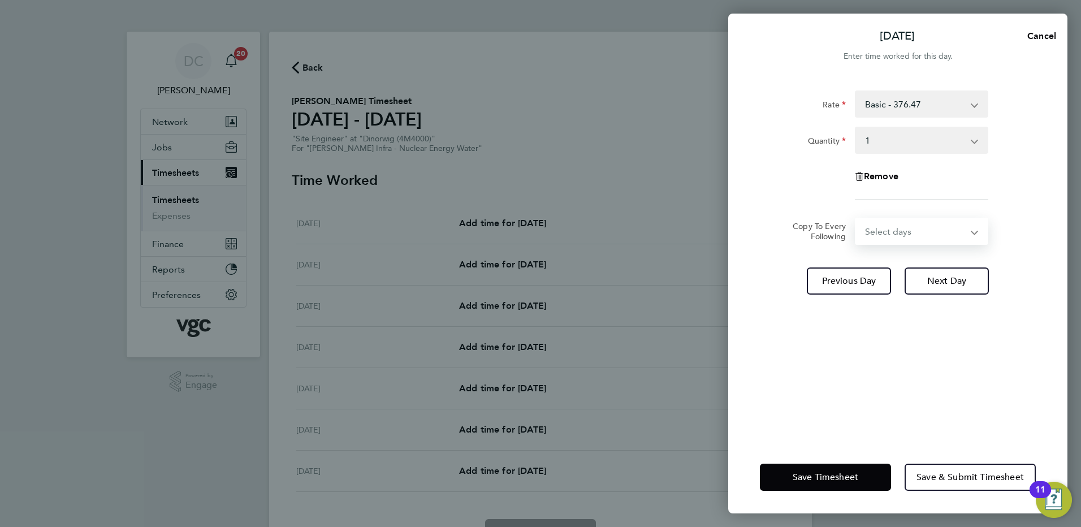
click at [892, 232] on select "Select days Day Tuesday Wednesday Thursday Friday" at bounding box center [915, 231] width 119 height 25
select select "DAY"
click at [856, 219] on select "Select days Day Tuesday Wednesday Thursday Friday" at bounding box center [915, 231] width 119 height 25
select select "2025-09-26"
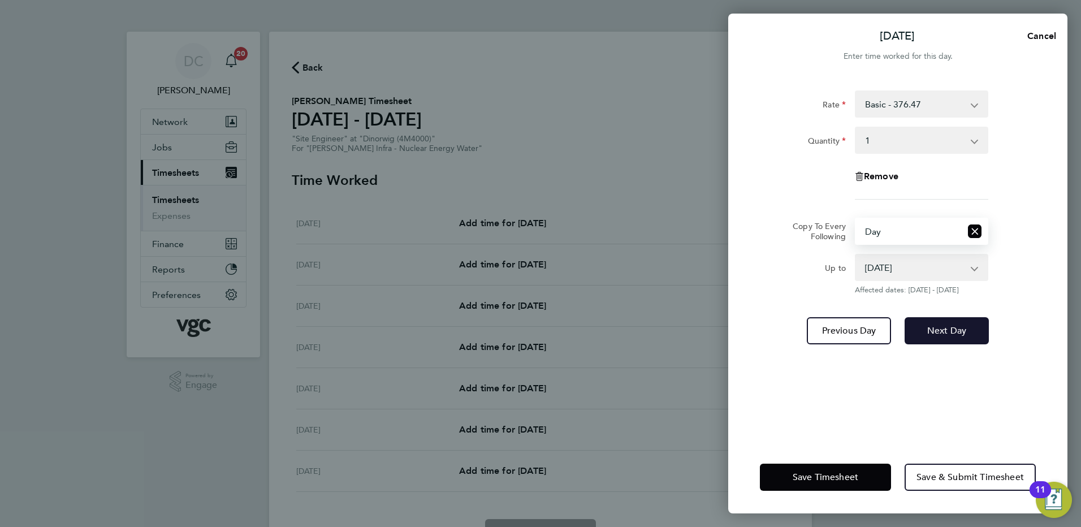
click at [928, 334] on span "Next Day" at bounding box center [946, 330] width 39 height 11
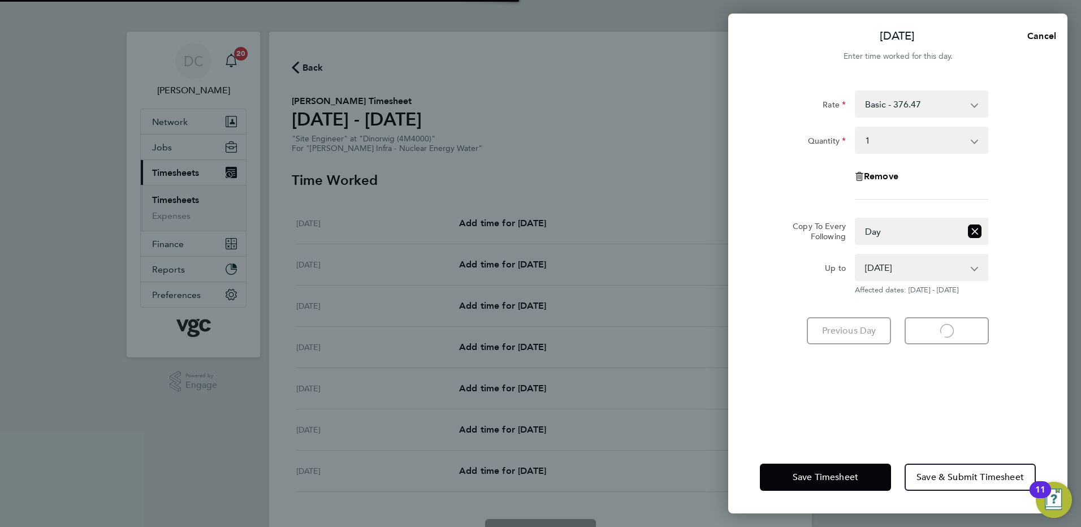
select select "1"
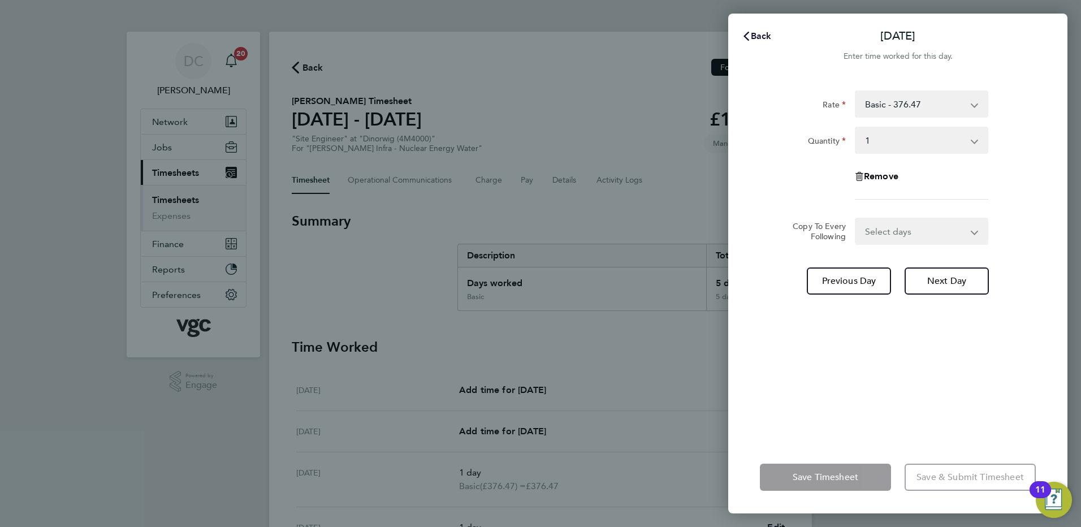
click at [761, 34] on span "Back" at bounding box center [761, 36] width 21 height 11
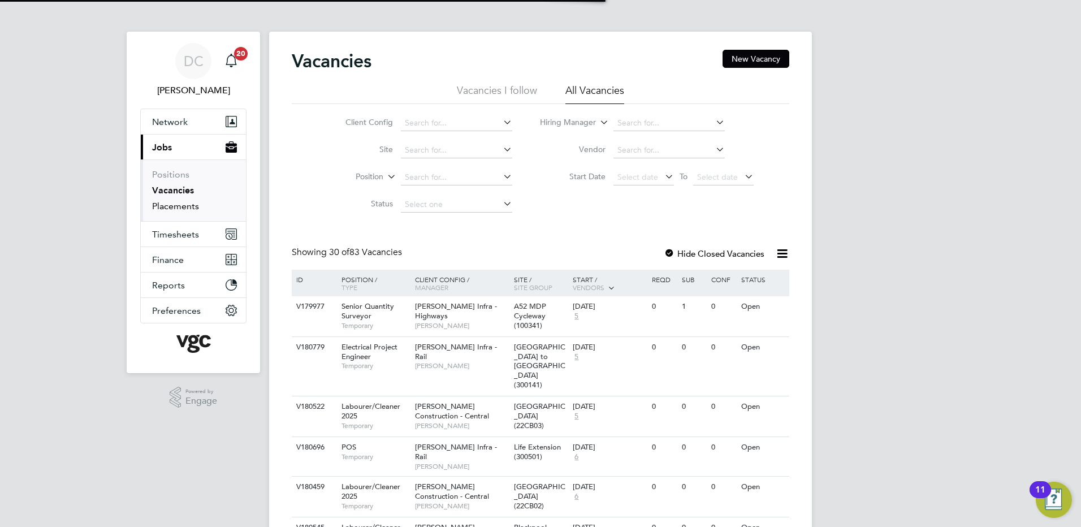
click at [181, 208] on link "Placements" at bounding box center [175, 206] width 47 height 11
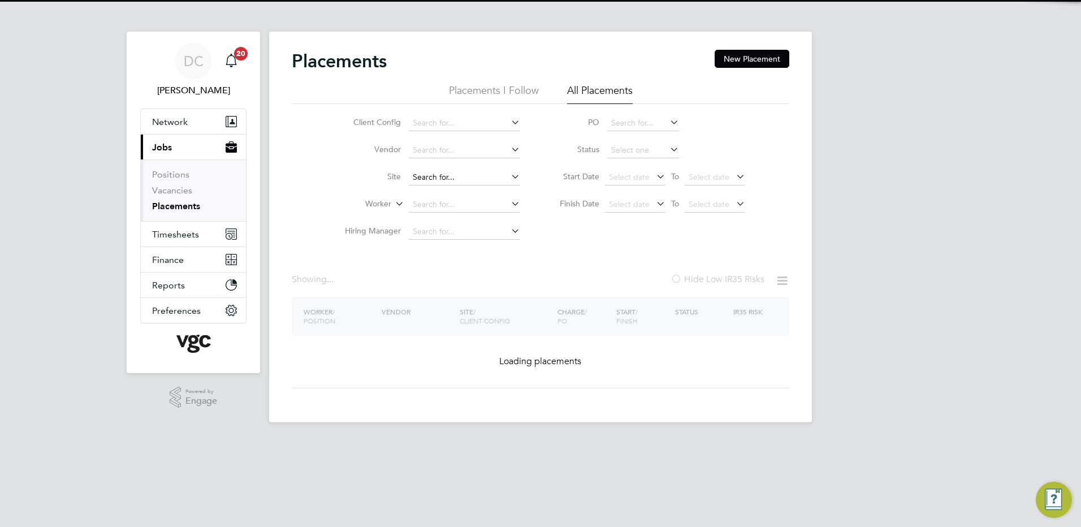
click at [439, 177] on input at bounding box center [464, 178] width 111 height 16
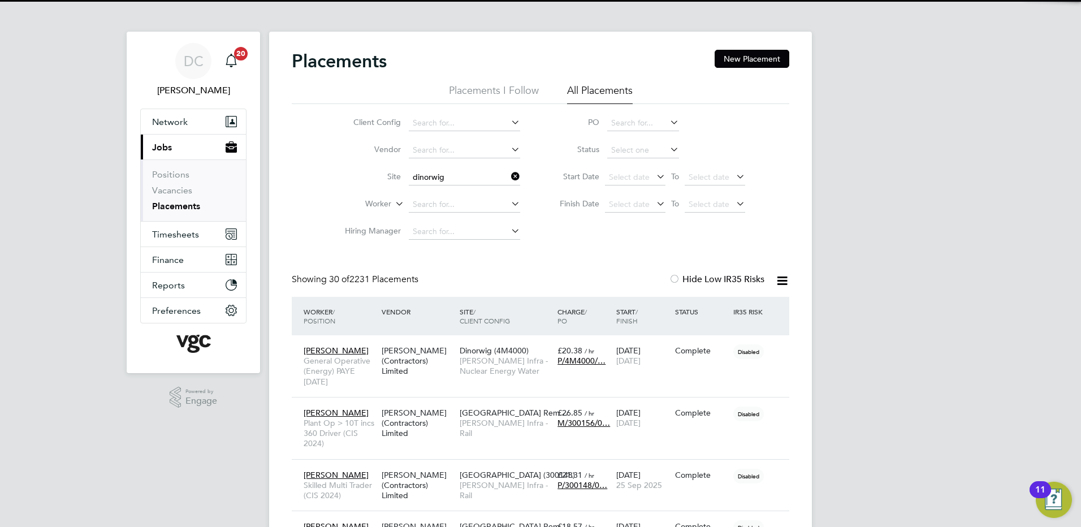
click at [443, 188] on b "Dinorwig" at bounding box center [430, 193] width 34 height 10
type input "Dinorwig (4M4000)"
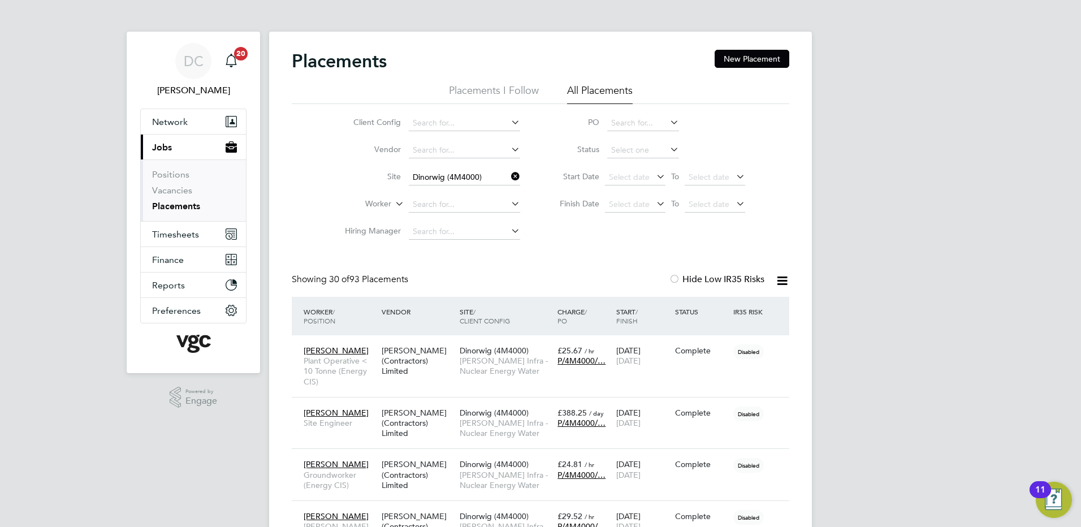
click at [434, 201] on input at bounding box center [464, 205] width 111 height 16
click at [451, 234] on li "Richard Gwyndaf Jones" at bounding box center [478, 235] width 140 height 15
type input "[PERSON_NAME] [PERSON_NAME]"
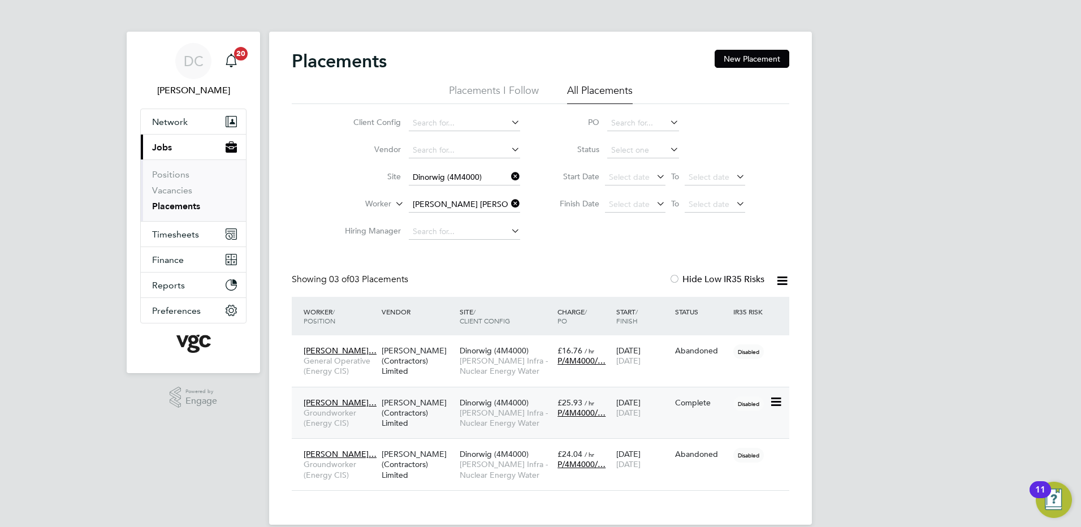
click at [490, 423] on span "[PERSON_NAME] Infra - Nuclear Energy Water" at bounding box center [506, 418] width 92 height 20
click at [509, 205] on icon at bounding box center [509, 204] width 0 height 16
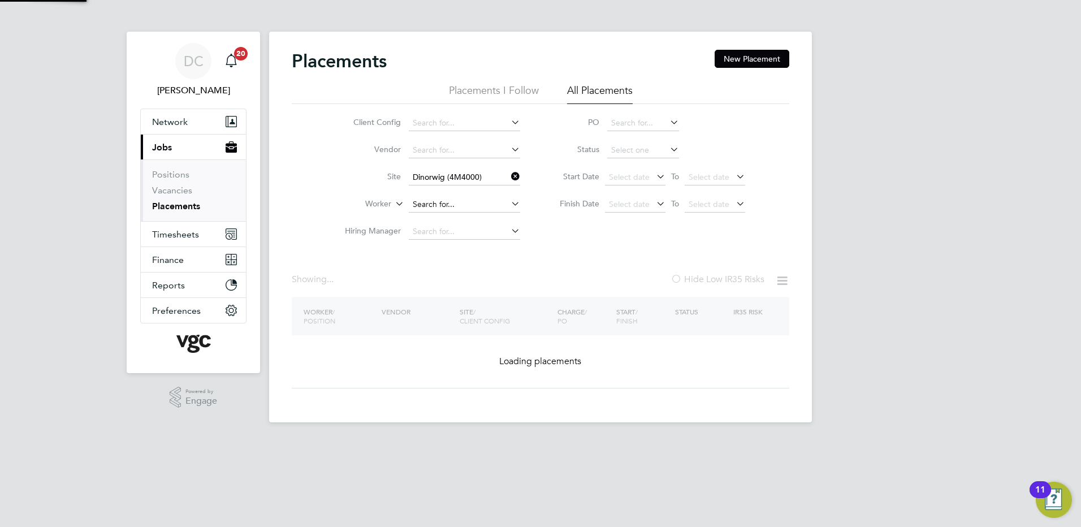
click at [478, 206] on input at bounding box center [464, 205] width 111 height 16
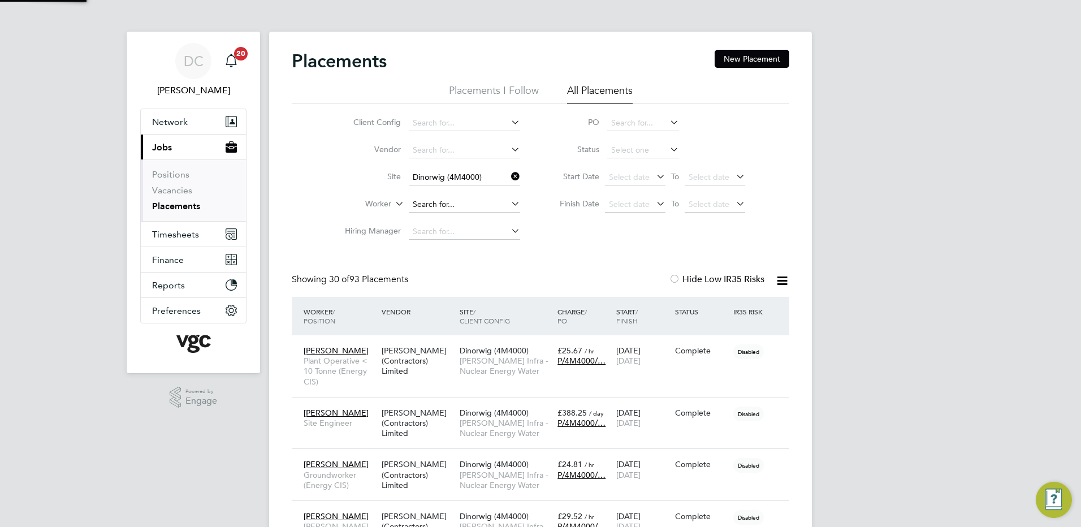
scroll to position [42, 98]
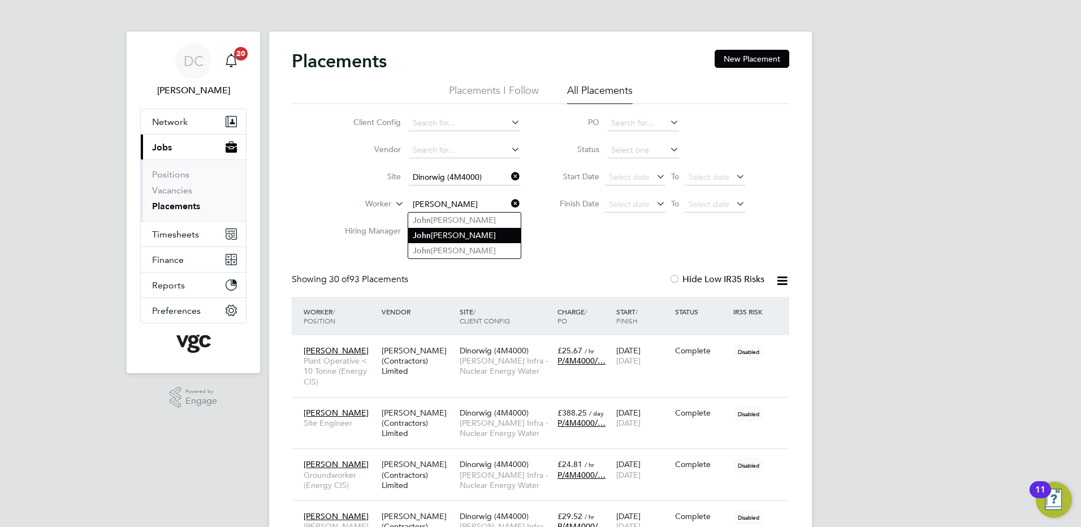
click at [466, 235] on li "J o hn O'Donovan" at bounding box center [464, 235] width 113 height 15
type input "[PERSON_NAME]"
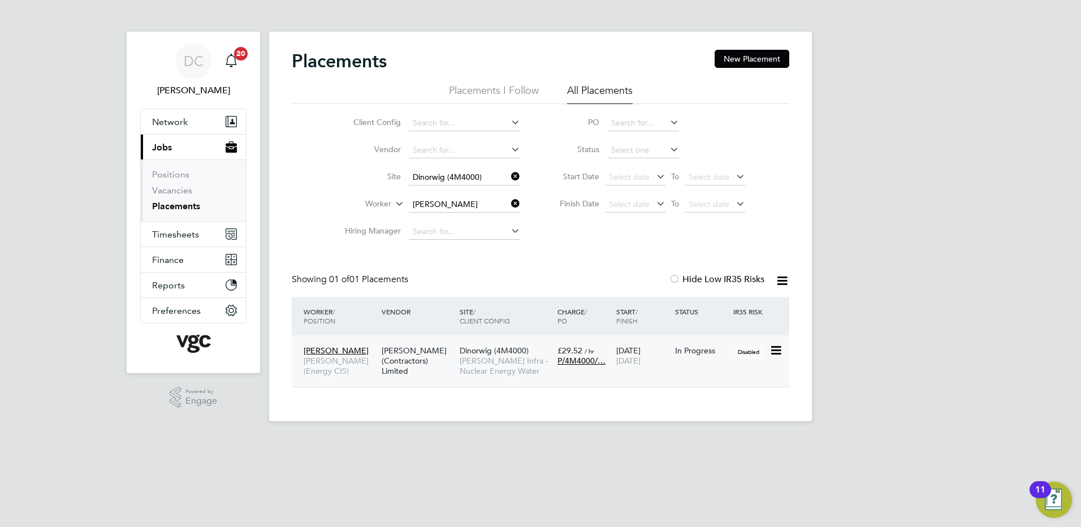
click at [483, 361] on span "[PERSON_NAME] Infra - Nuclear Energy Water" at bounding box center [506, 366] width 92 height 20
click at [509, 205] on icon at bounding box center [509, 204] width 0 height 16
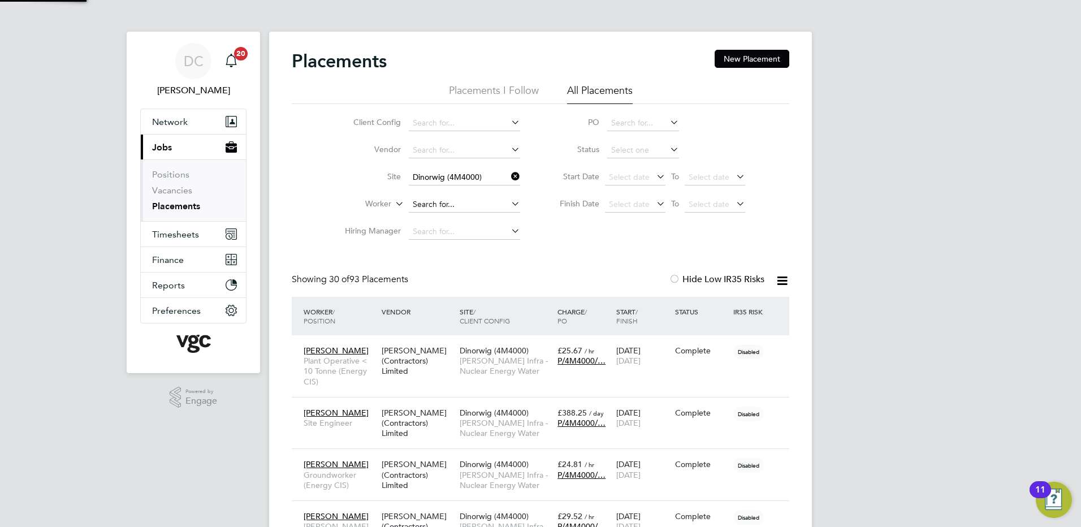
click at [488, 202] on input at bounding box center [464, 205] width 111 height 16
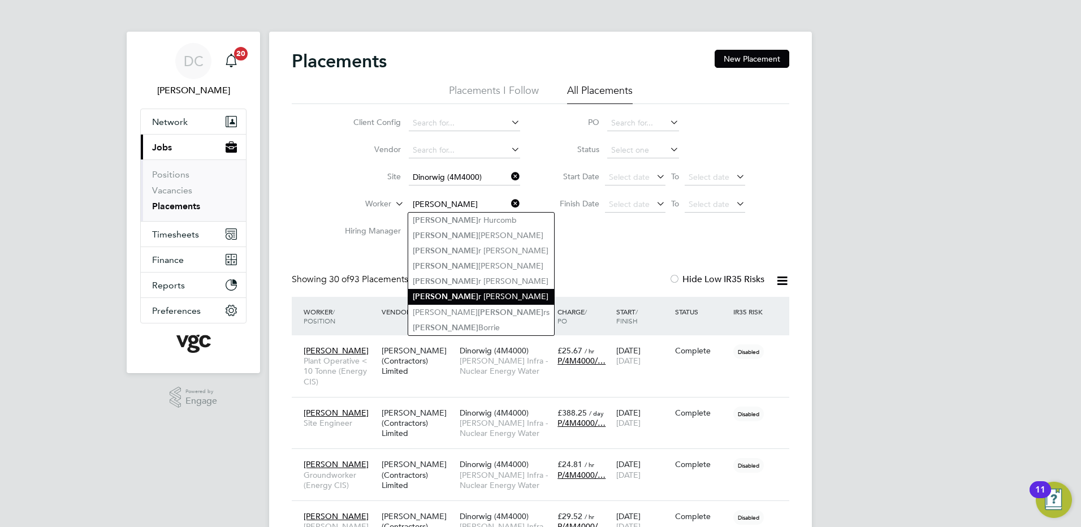
click at [465, 289] on li "Pete r John Davies" at bounding box center [481, 296] width 146 height 15
type input "[PERSON_NAME] [PERSON_NAME]"
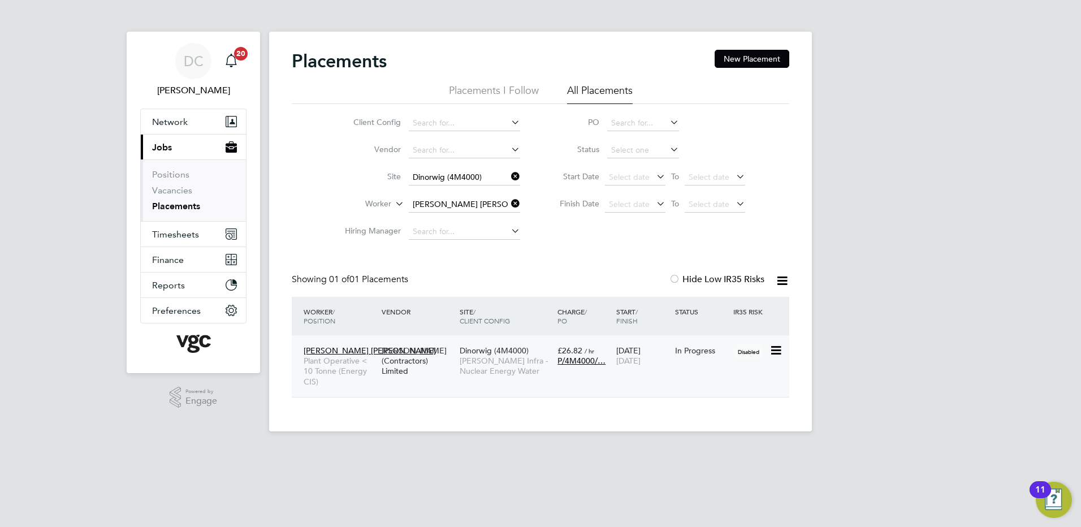
click at [494, 370] on span "[PERSON_NAME] Infra - Nuclear Energy Water" at bounding box center [506, 366] width 92 height 20
click at [509, 201] on icon at bounding box center [509, 204] width 0 height 16
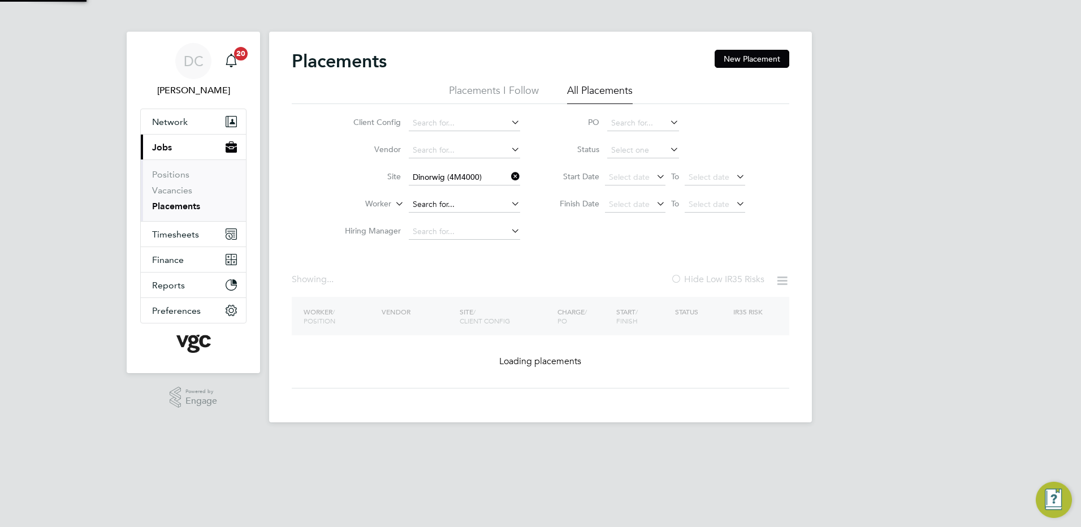
click at [490, 209] on input at bounding box center [464, 205] width 111 height 16
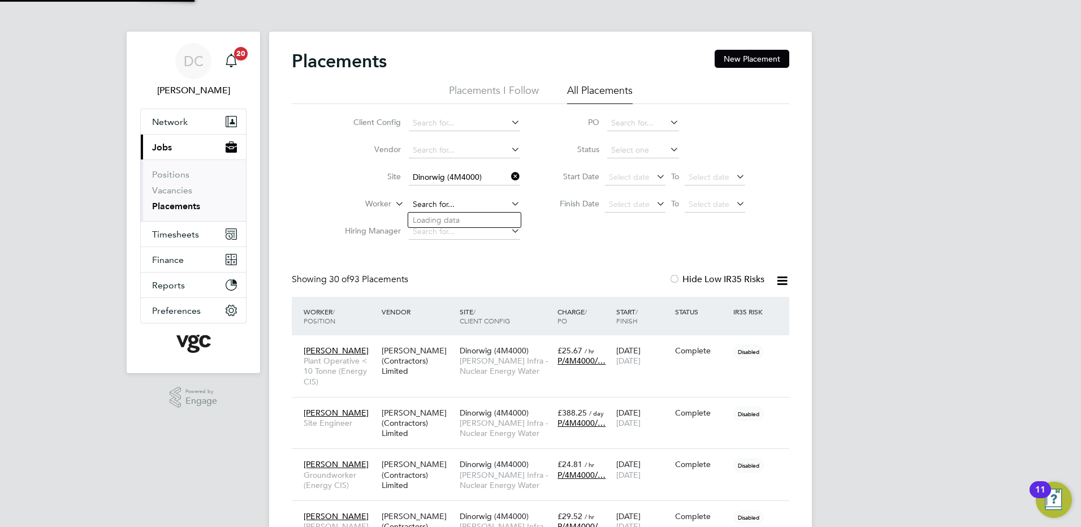
scroll to position [42, 98]
click at [469, 217] on li "Paul Aron Lloyd Humph reys" at bounding box center [498, 220] width 181 height 15
type input "Paul Aron Lloyd Humphreys"
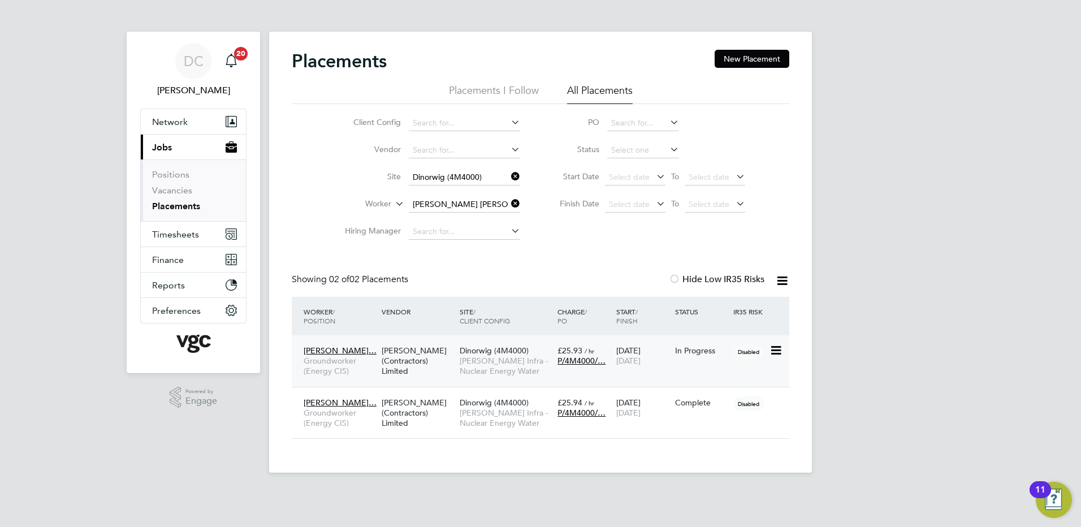
click at [505, 367] on span "[PERSON_NAME] Infra - Nuclear Energy Water" at bounding box center [506, 366] width 92 height 20
click at [509, 204] on icon at bounding box center [509, 204] width 0 height 16
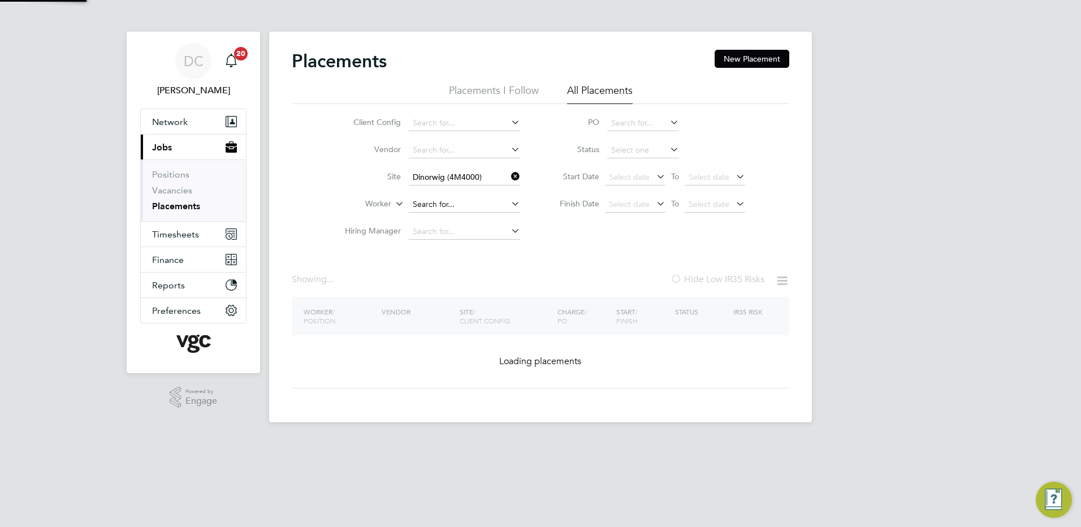
click at [481, 204] on input at bounding box center [464, 205] width 111 height 16
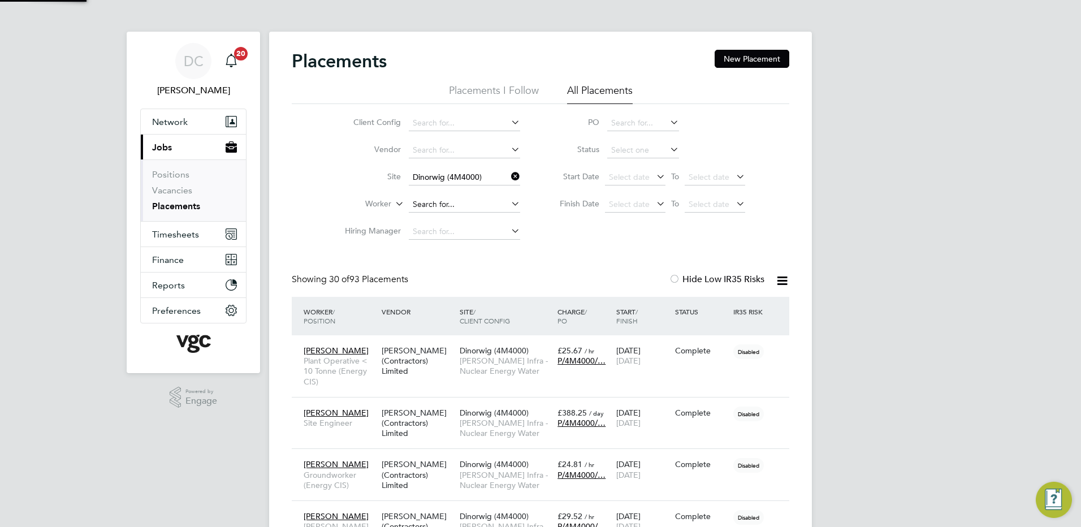
scroll to position [42, 98]
click at [477, 221] on li "Alun Wyn Pritchard" at bounding box center [478, 220] width 140 height 15
type input "[PERSON_NAME]"
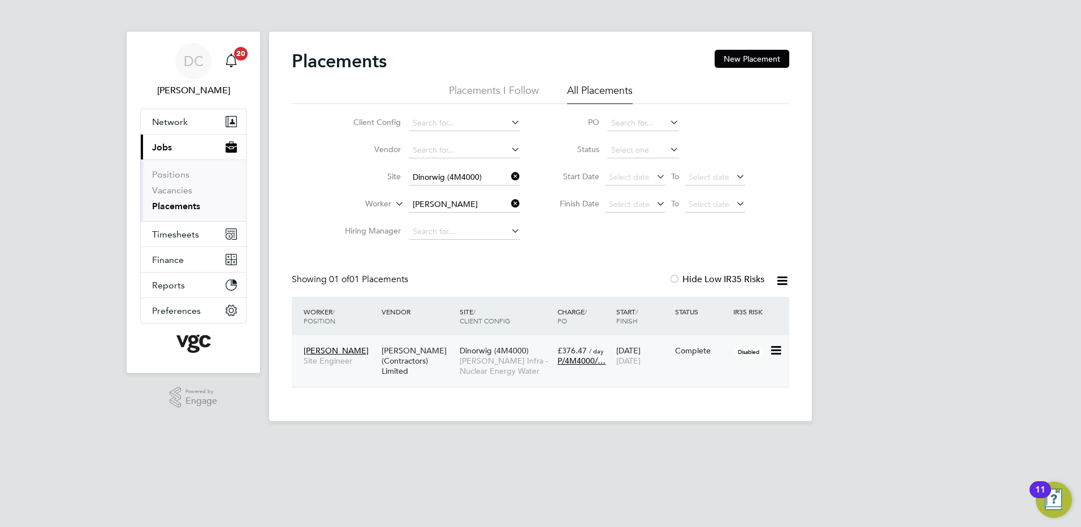
click at [503, 361] on span "[PERSON_NAME] Infra - Nuclear Energy Water" at bounding box center [506, 366] width 92 height 20
click at [509, 202] on icon at bounding box center [509, 204] width 0 height 16
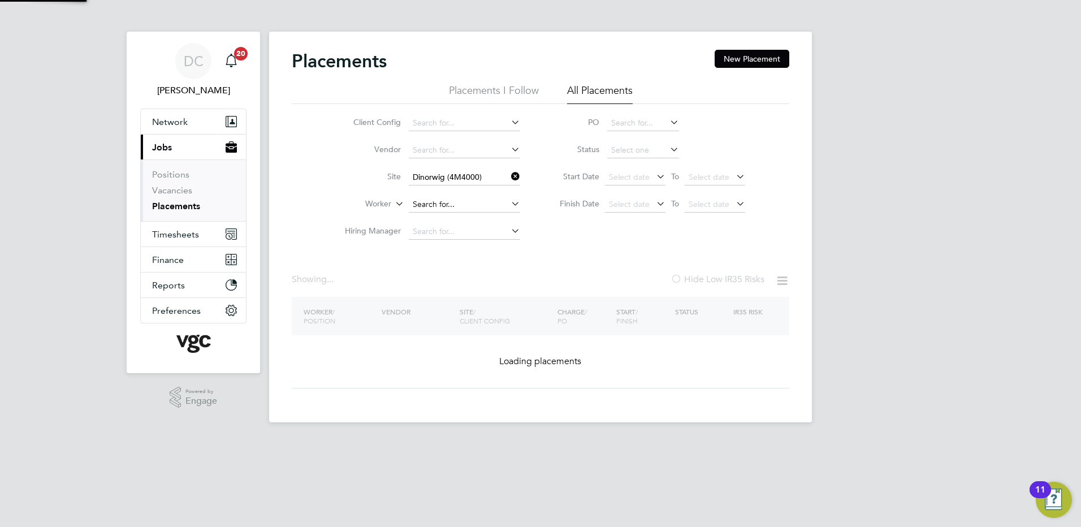
click at [475, 206] on input at bounding box center [464, 205] width 111 height 16
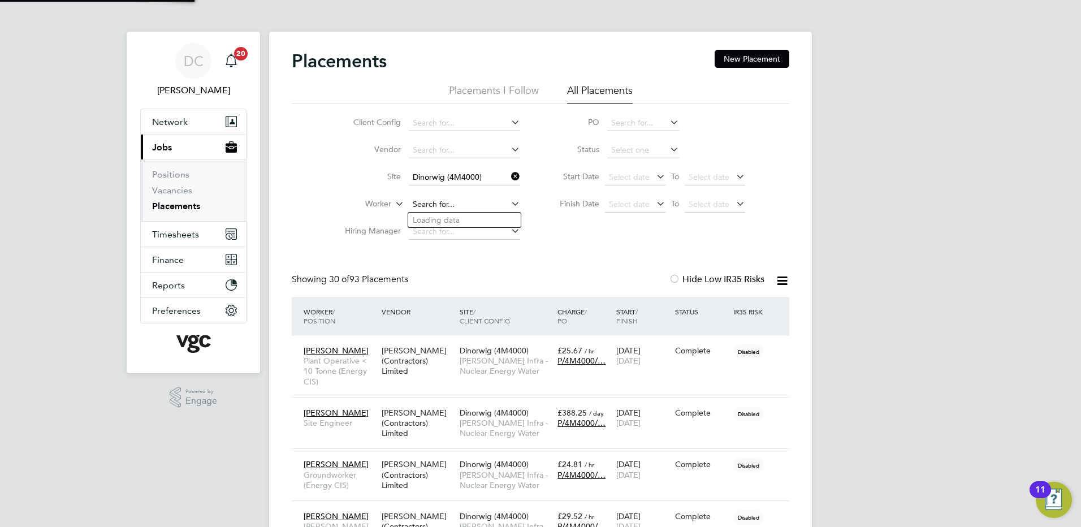
scroll to position [42, 98]
click at [472, 220] on li "Robert A rywn Owen" at bounding box center [482, 220] width 148 height 15
type input "[PERSON_NAME] Arywn [PERSON_NAME]"
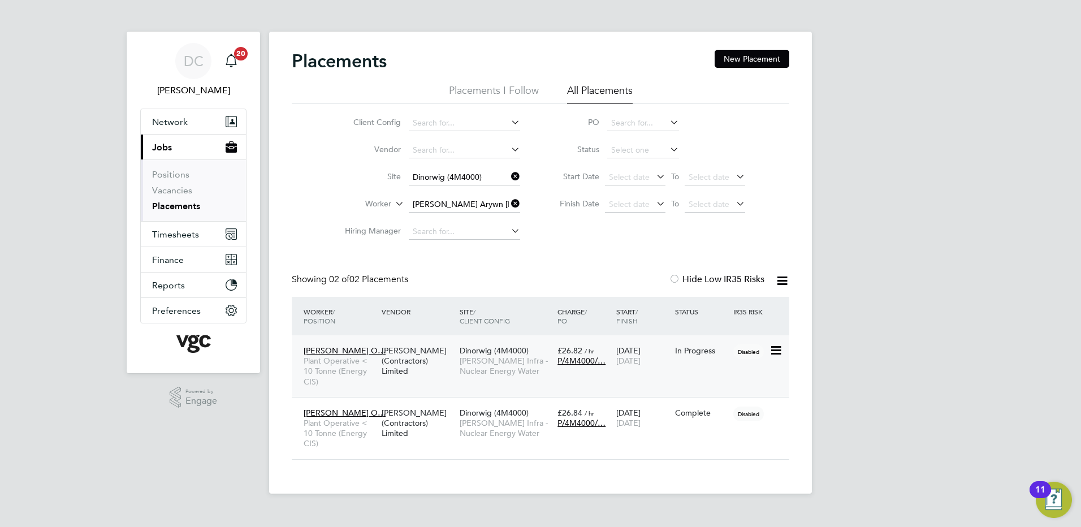
click at [492, 368] on span "[PERSON_NAME] Infra - Nuclear Energy Water" at bounding box center [506, 366] width 92 height 20
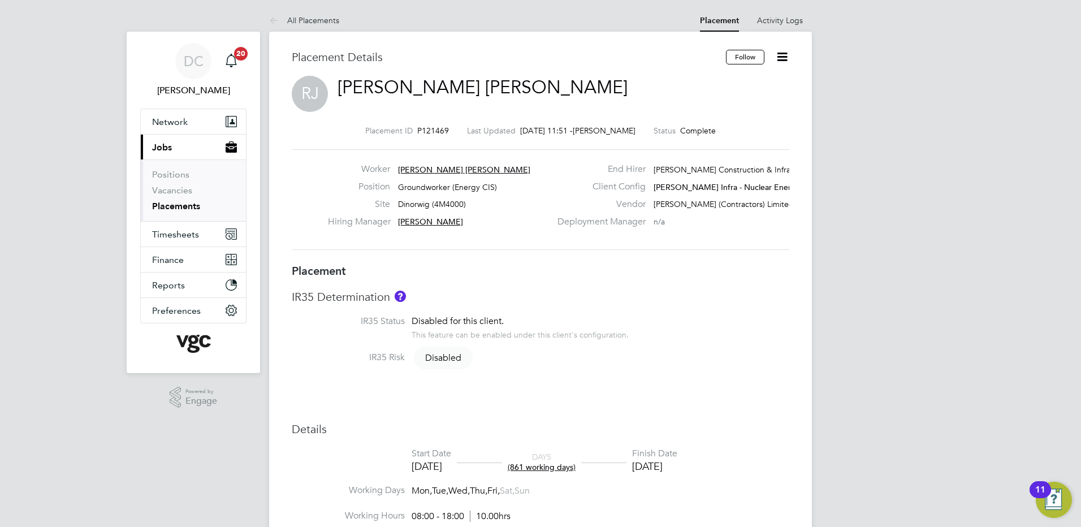
click at [779, 60] on icon at bounding box center [782, 57] width 14 height 14
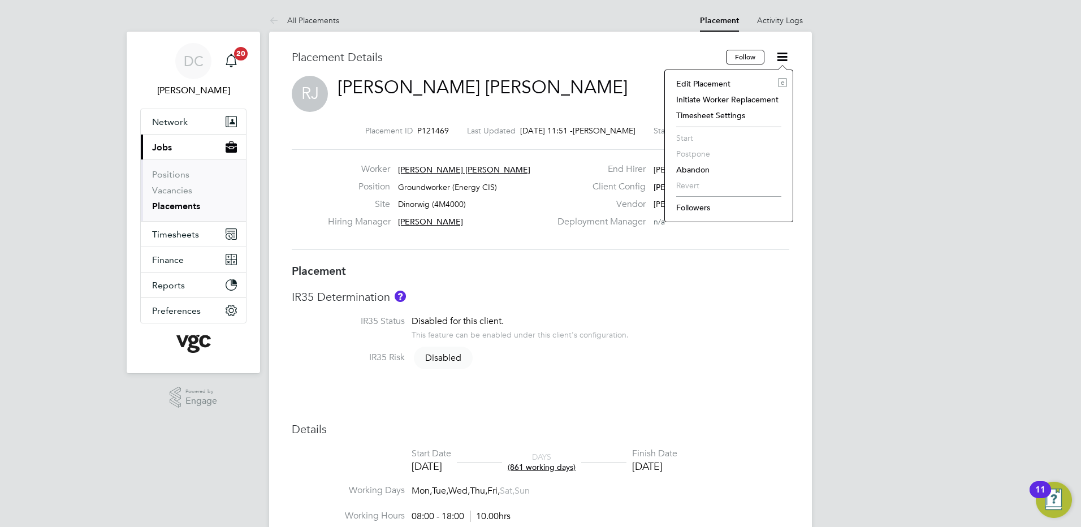
click at [744, 83] on li "Edit Placement e" at bounding box center [729, 84] width 116 height 16
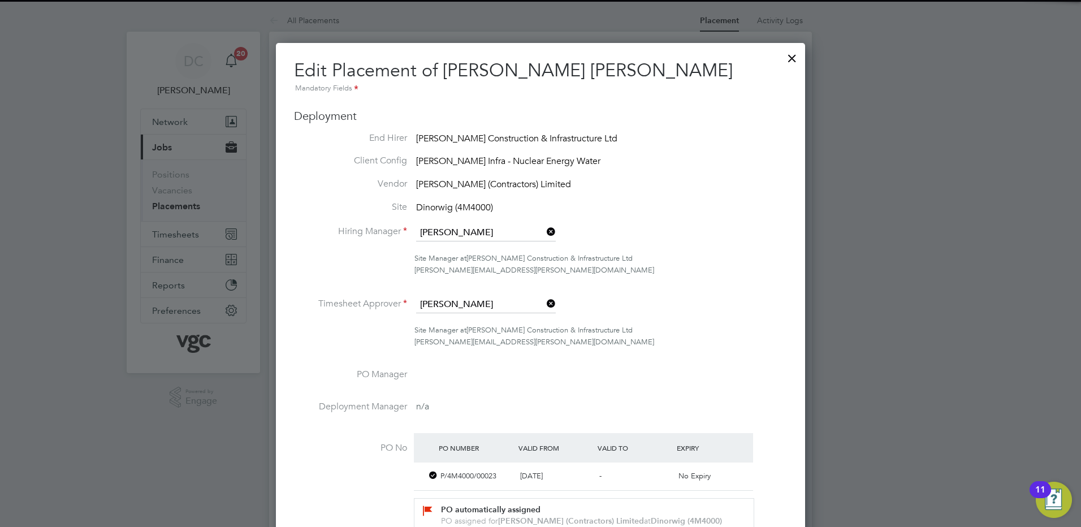
click at [900, 312] on div at bounding box center [540, 263] width 1081 height 527
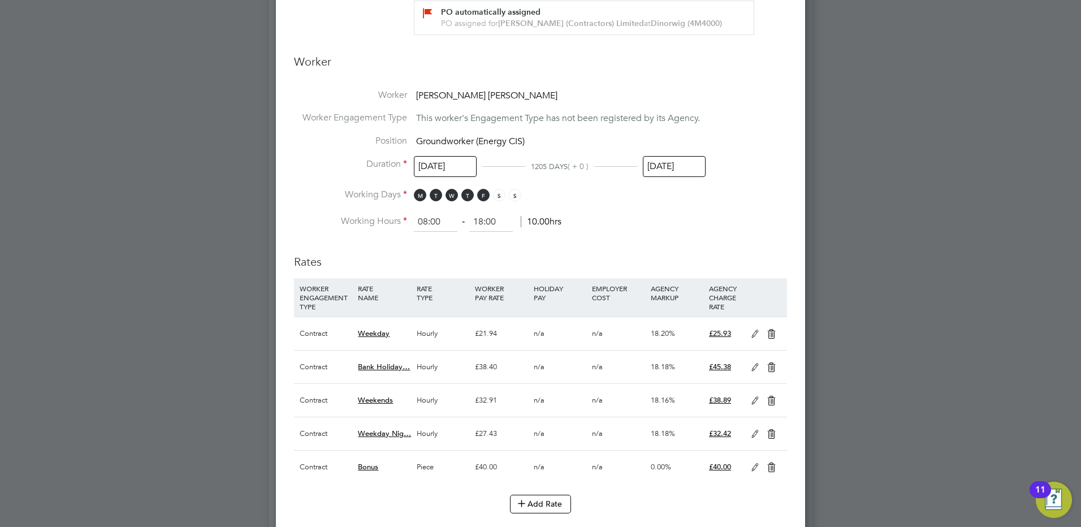
click at [676, 169] on input "22 Sep 2025" at bounding box center [674, 166] width 63 height 21
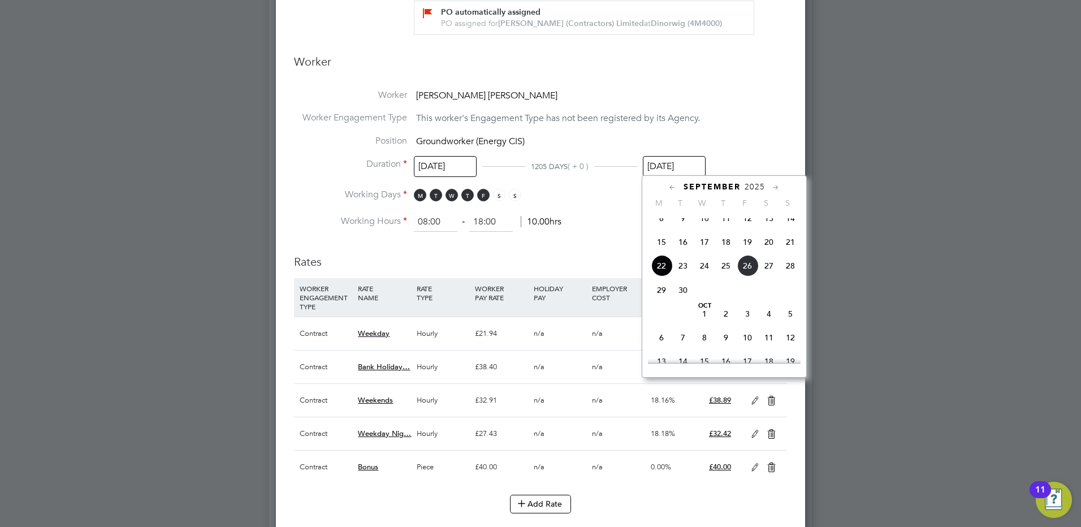
click at [776, 188] on icon at bounding box center [776, 187] width 11 height 12
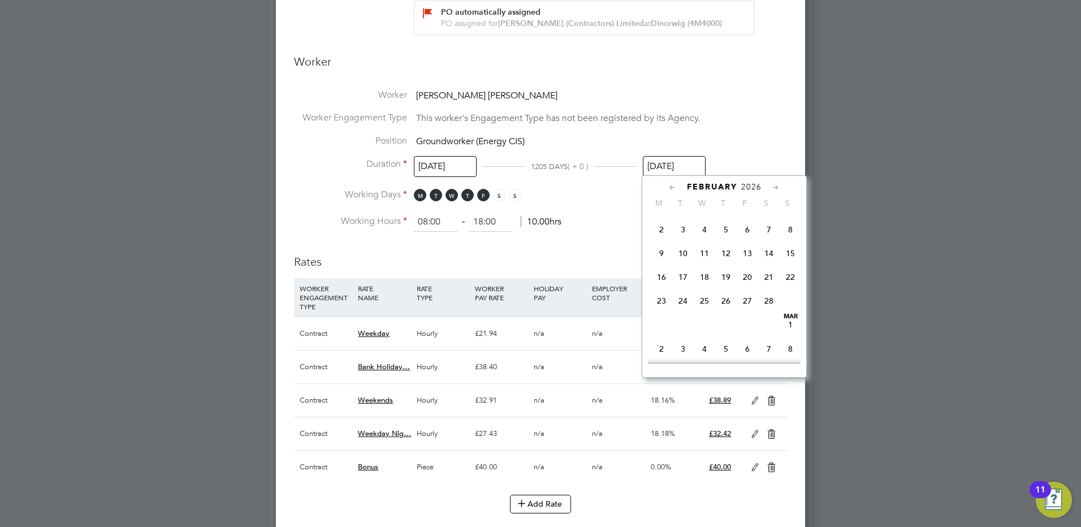
click at [775, 188] on icon at bounding box center [776, 187] width 11 height 12
click at [703, 233] on span "Apr 1" at bounding box center [704, 221] width 21 height 21
type input "01 Apr 2026"
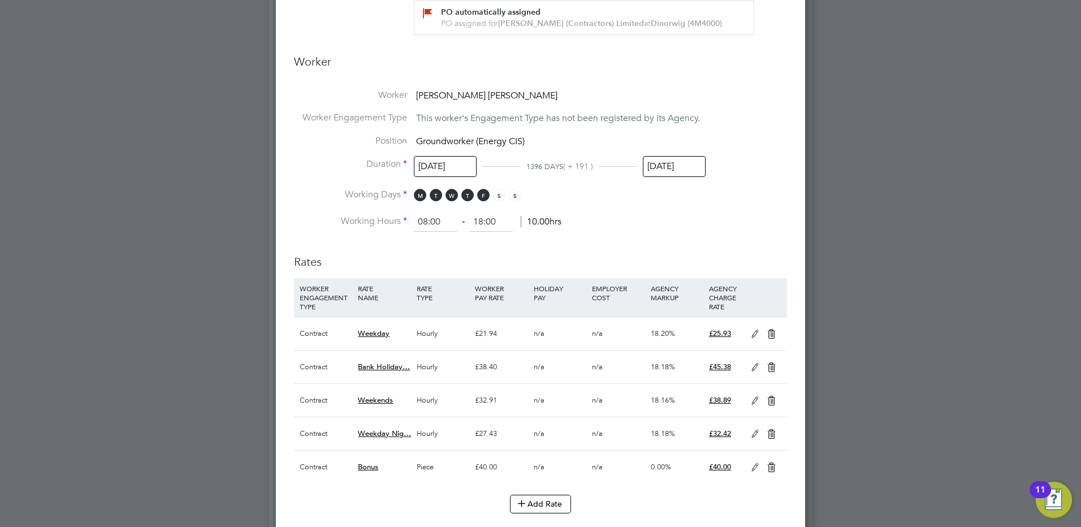
click at [909, 339] on div at bounding box center [540, 263] width 1081 height 527
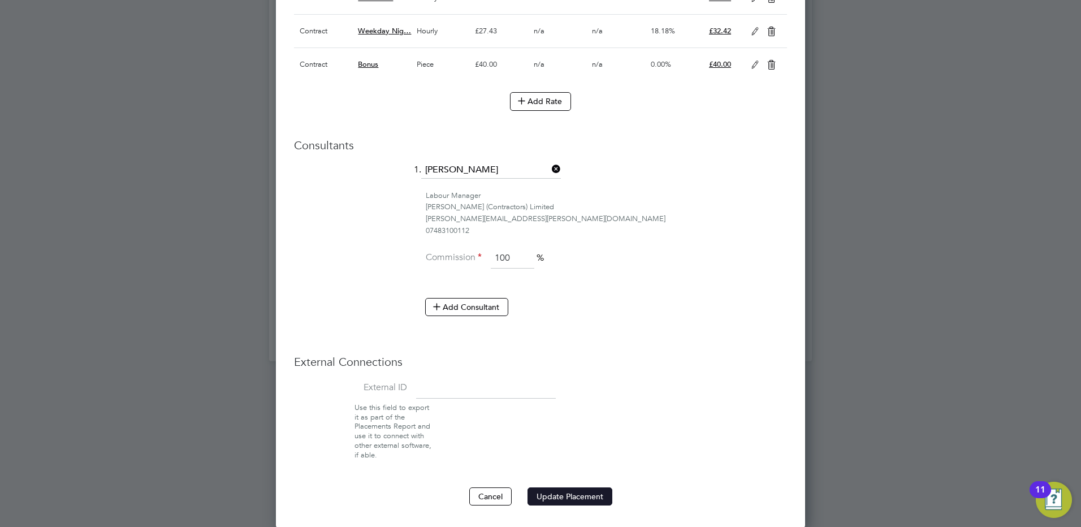
click at [594, 501] on button "Update Placement" at bounding box center [570, 496] width 85 height 18
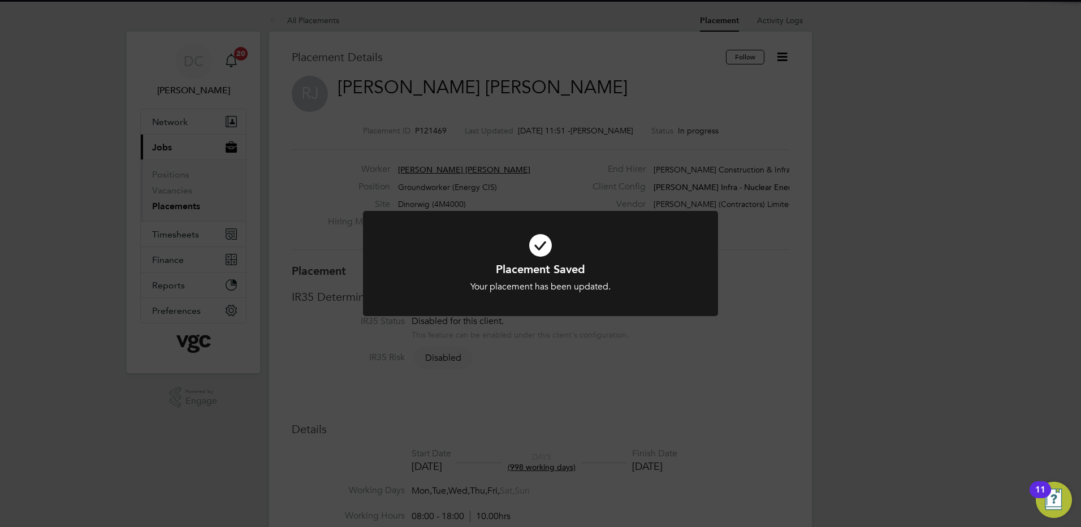
click at [950, 152] on div "Placement Saved Your placement has been updated. Cancel Okay" at bounding box center [540, 263] width 1081 height 527
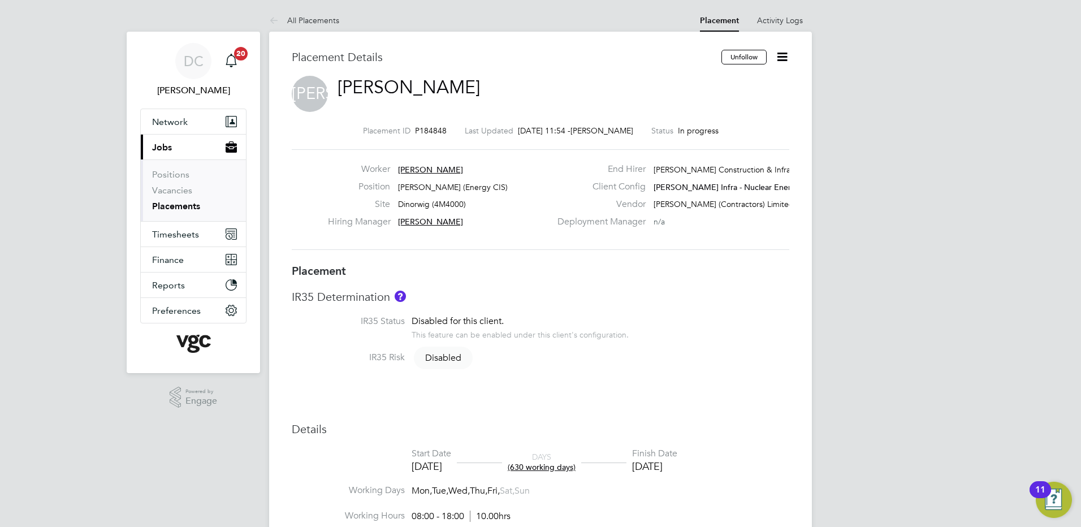
click at [779, 56] on icon at bounding box center [782, 57] width 14 height 14
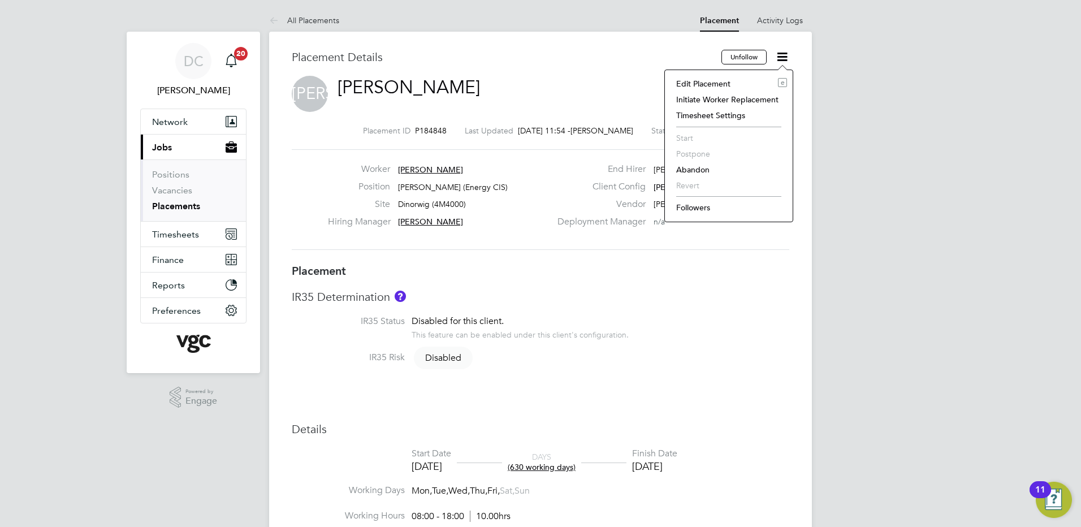
click at [740, 81] on li "Edit Placement e" at bounding box center [729, 84] width 116 height 16
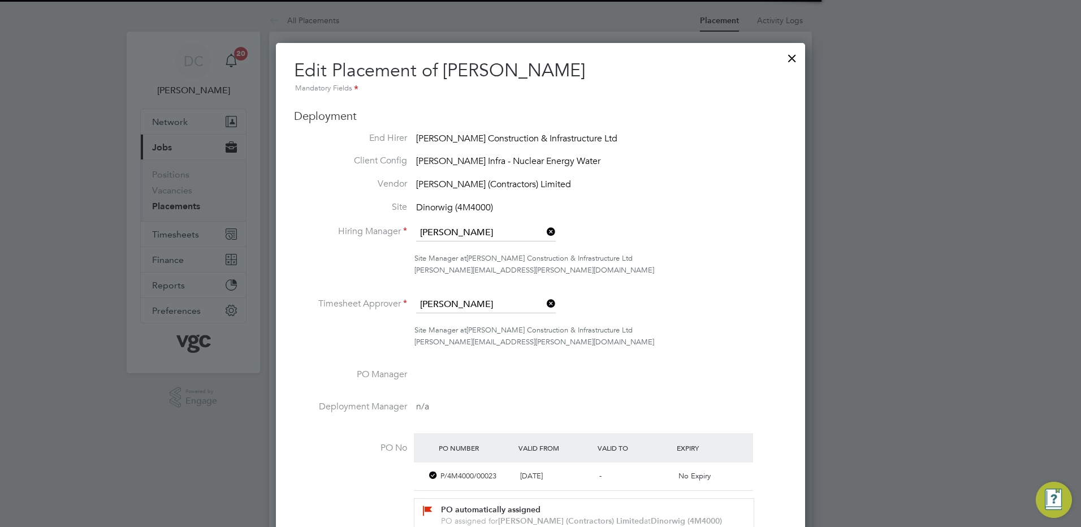
click at [903, 295] on div at bounding box center [540, 263] width 1081 height 527
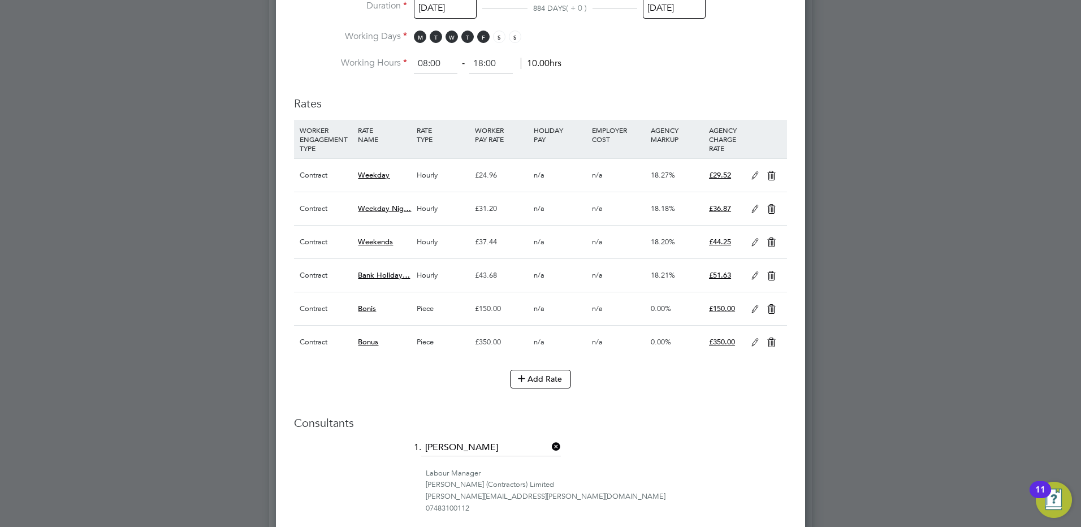
click at [753, 343] on icon at bounding box center [755, 342] width 14 height 9
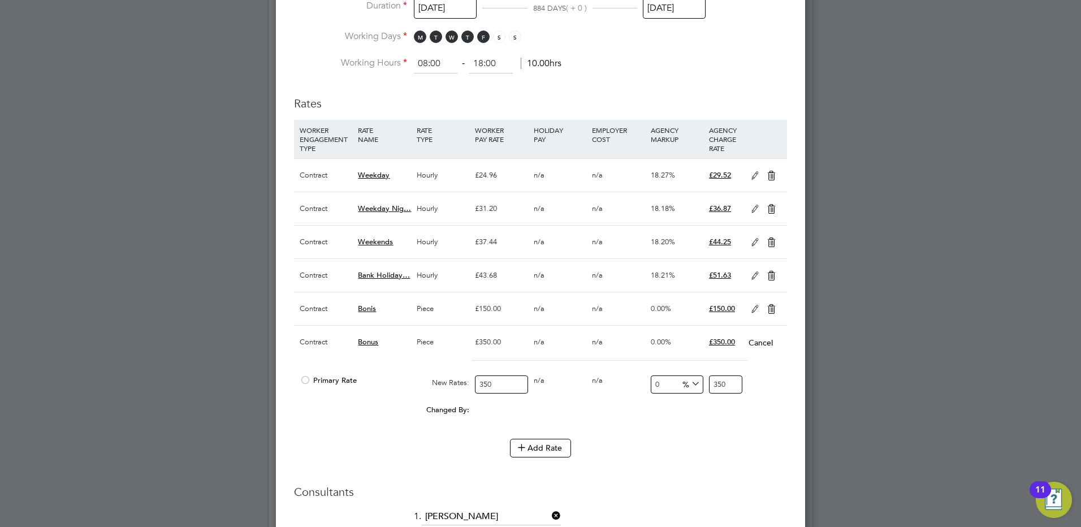
click at [498, 384] on input "350" at bounding box center [501, 384] width 53 height 19
type input "35"
type input "3"
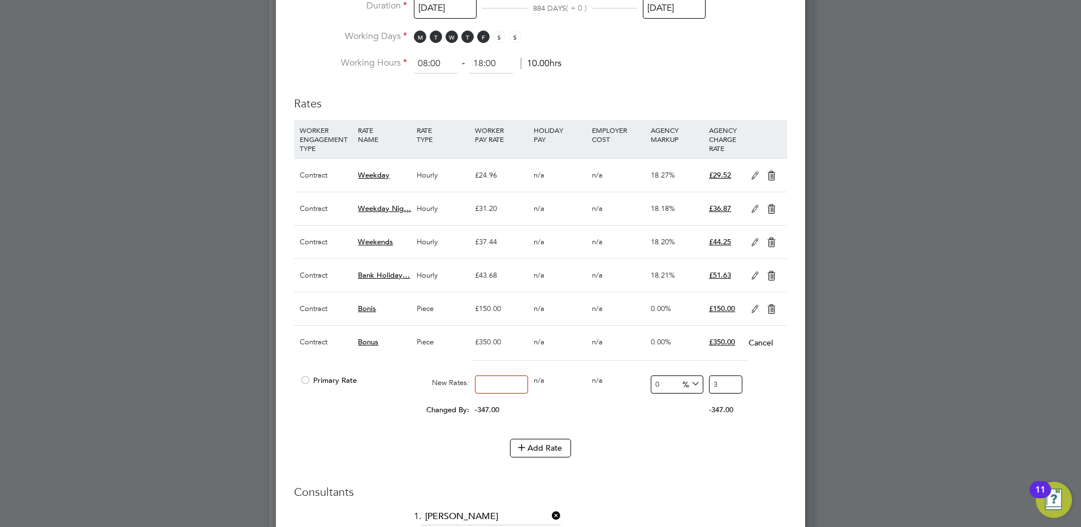
type input "2"
type input "25"
type input "250"
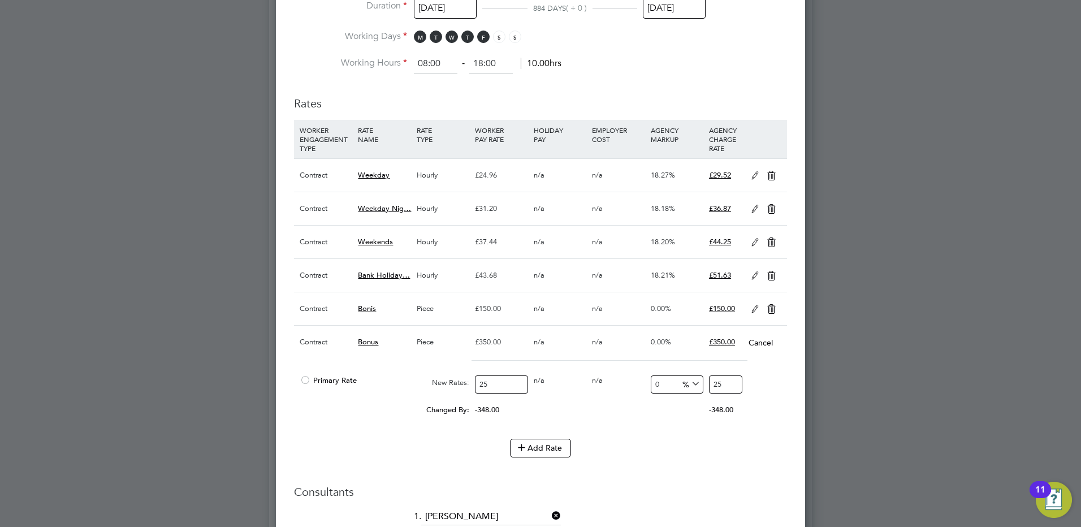
type input "250"
type input "250.00"
click at [662, 427] on li "WORKER ENGAGEMENT TYPE RATE NAME RATE TYPE WORKER PAY RATE HOLIDAY PAY EMPLOYER…" at bounding box center [540, 279] width 493 height 319
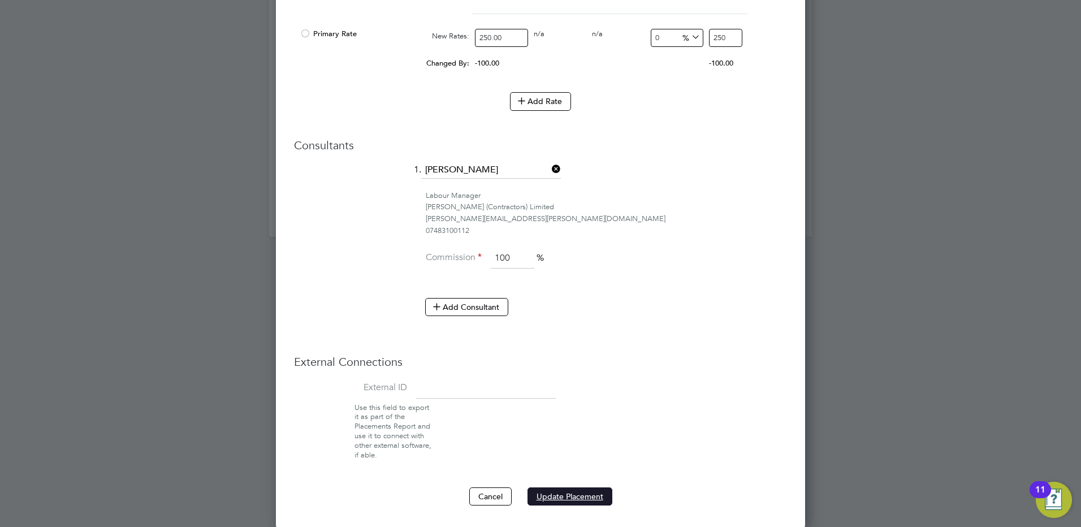
click at [582, 494] on button "Update Placement" at bounding box center [570, 496] width 85 height 18
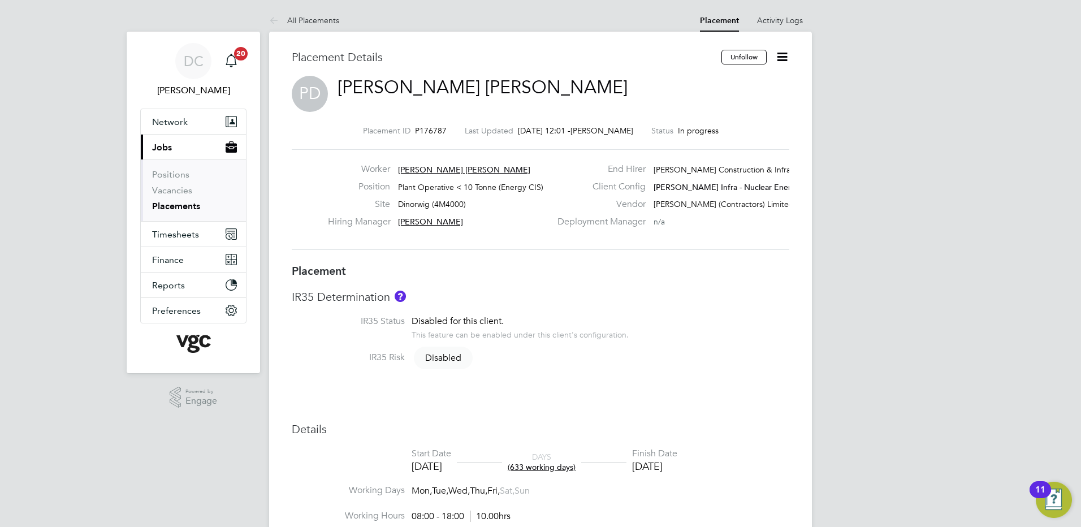
click at [780, 58] on icon at bounding box center [782, 57] width 14 height 14
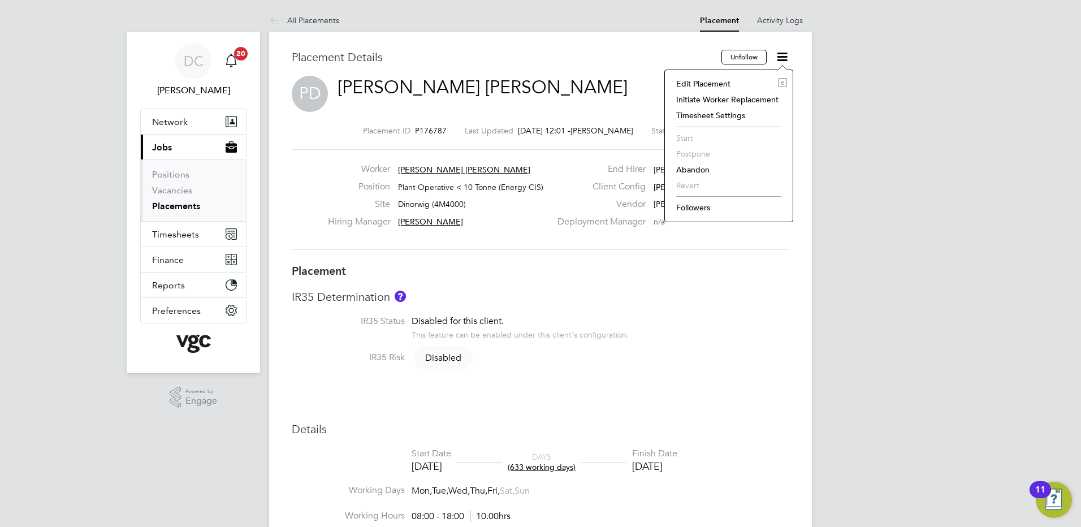
click at [717, 82] on li "Edit Placement e" at bounding box center [729, 84] width 116 height 16
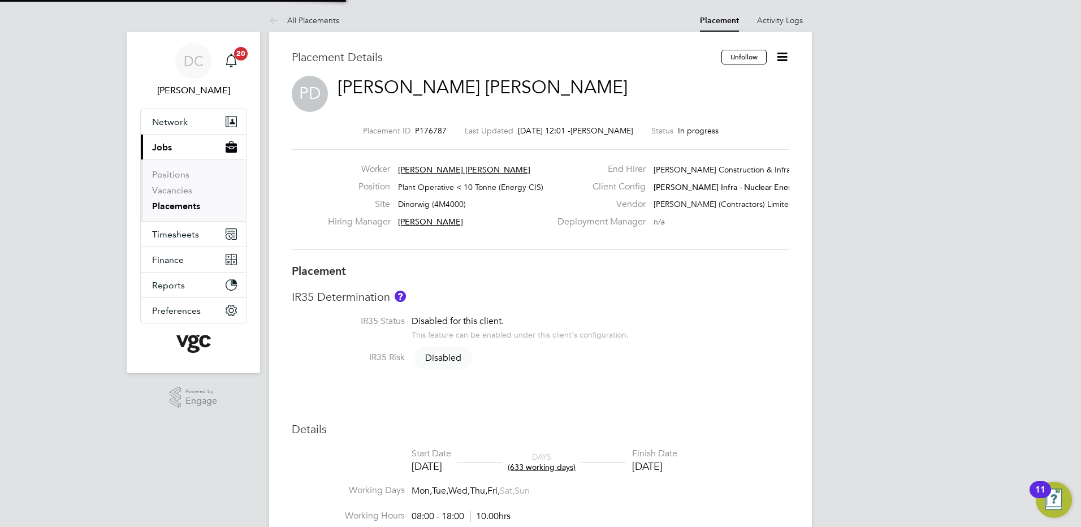
type input "[PERSON_NAME]"
type input "[DATE]"
type input "08:00"
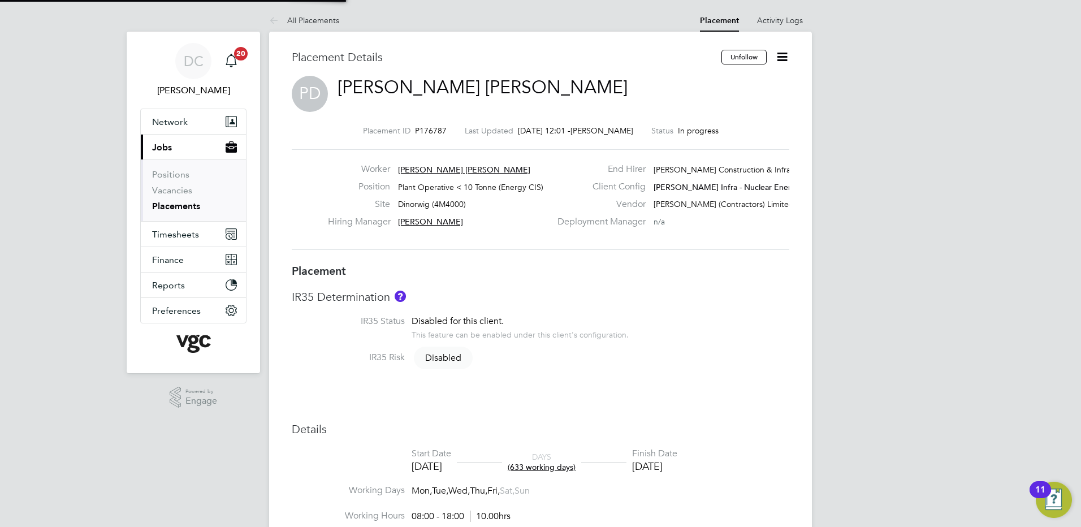
type input "18:00"
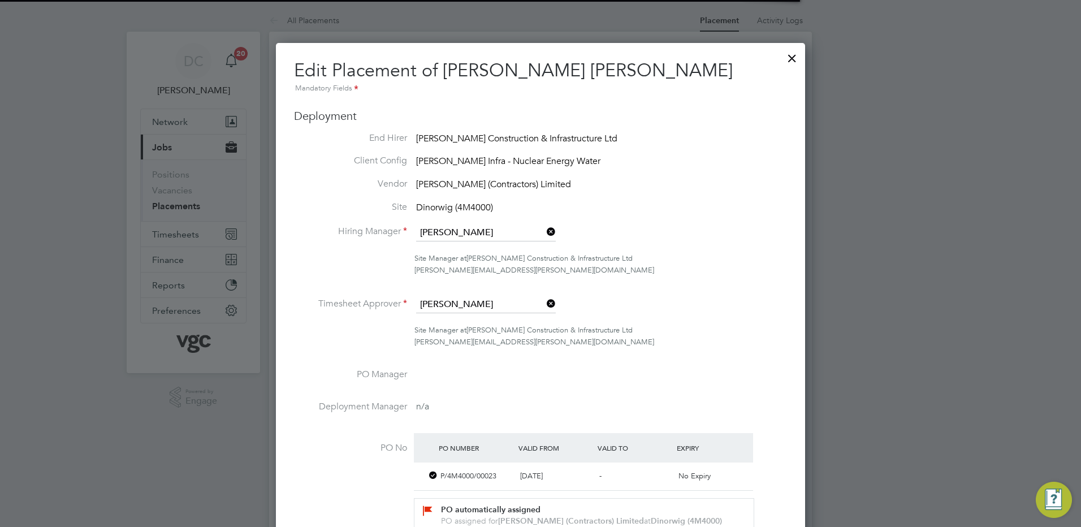
click at [948, 268] on div at bounding box center [540, 263] width 1081 height 527
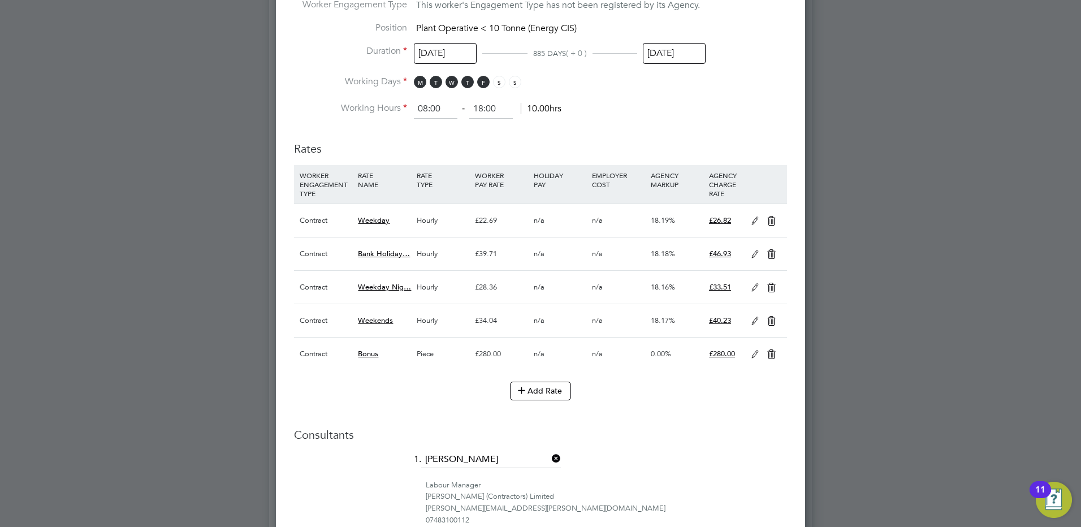
click at [756, 354] on icon at bounding box center [755, 354] width 14 height 9
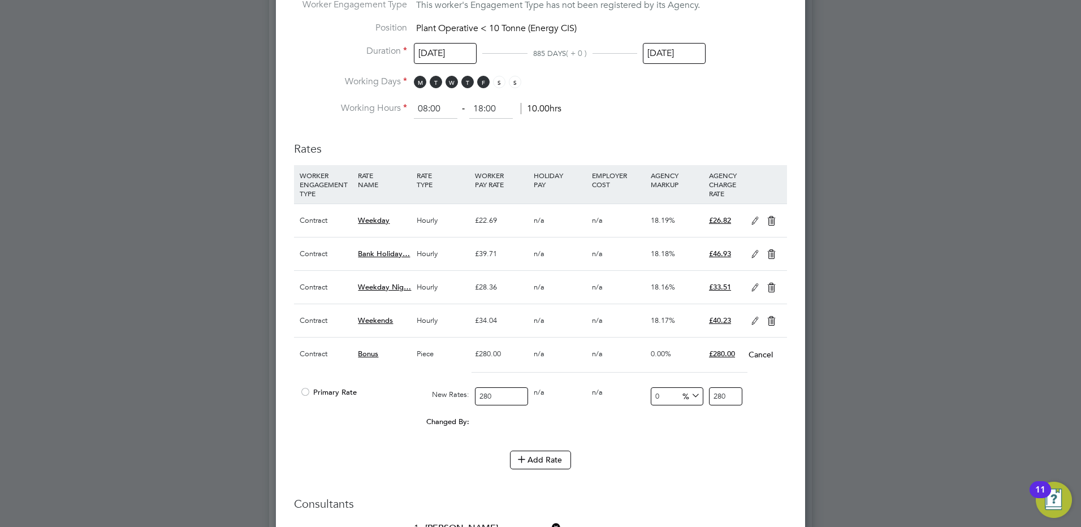
click at [507, 395] on input "280" at bounding box center [501, 396] width 53 height 19
type input "28"
type input "2"
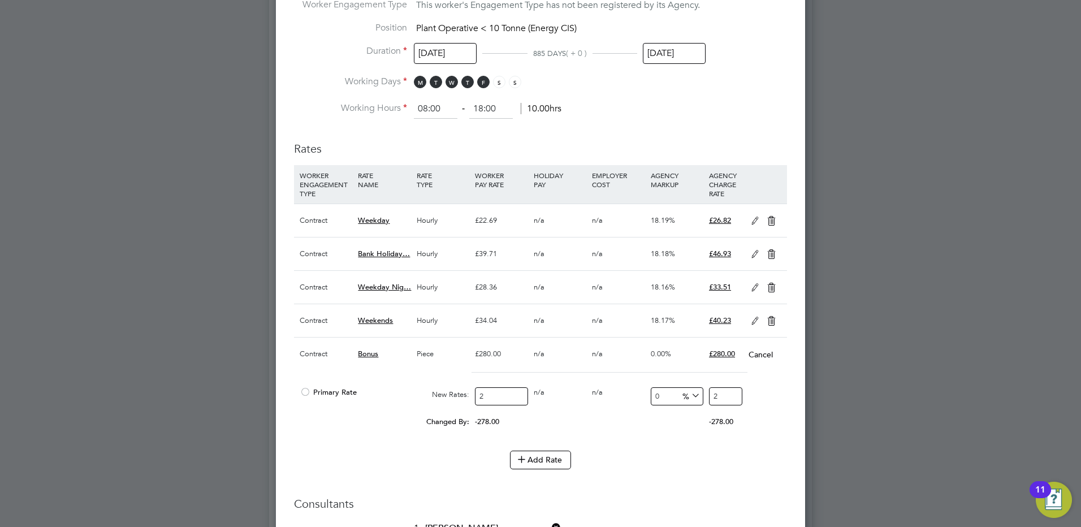
type input "20"
type input "200"
type input "200.00"
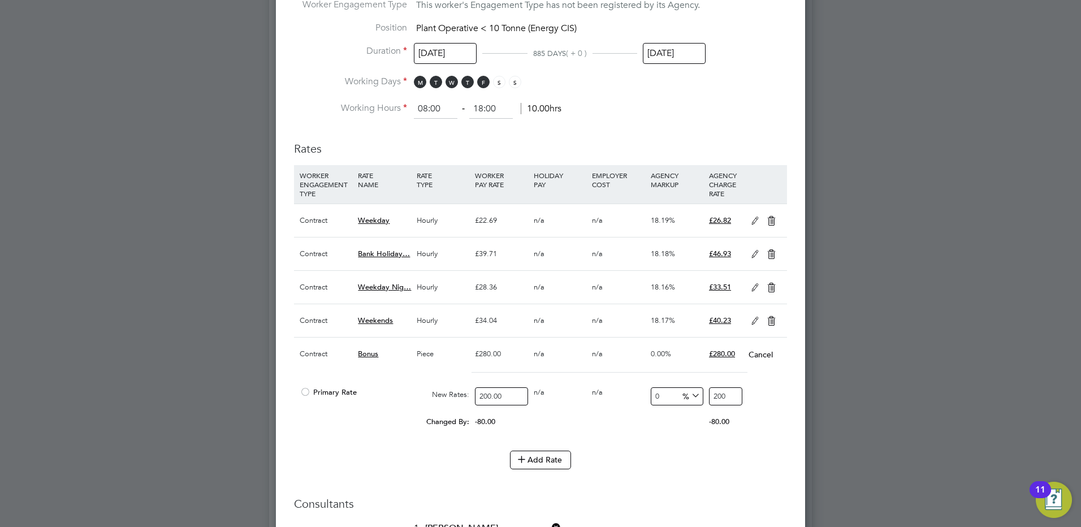
click at [684, 462] on div "Add Rate" at bounding box center [540, 460] width 493 height 18
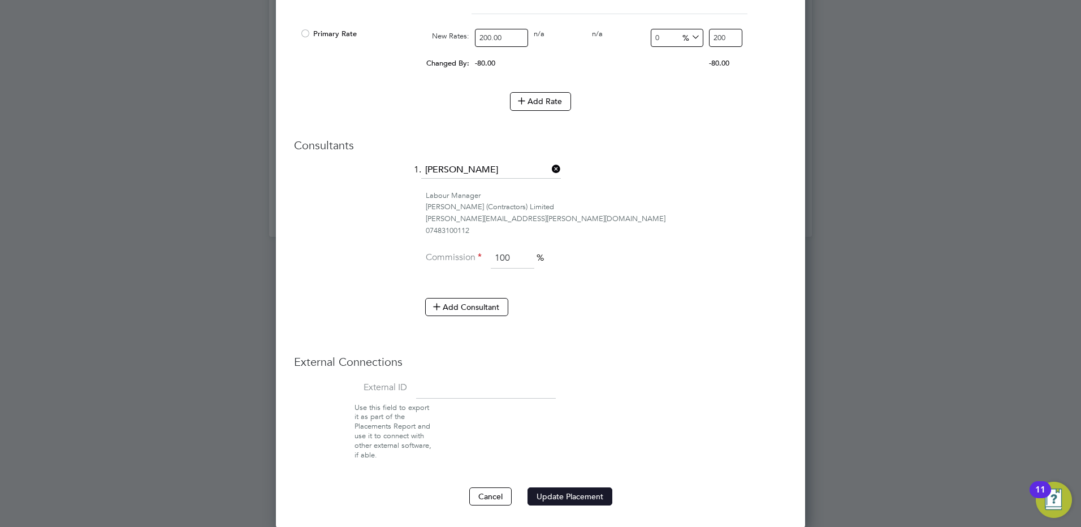
click at [578, 494] on button "Update Placement" at bounding box center [570, 496] width 85 height 18
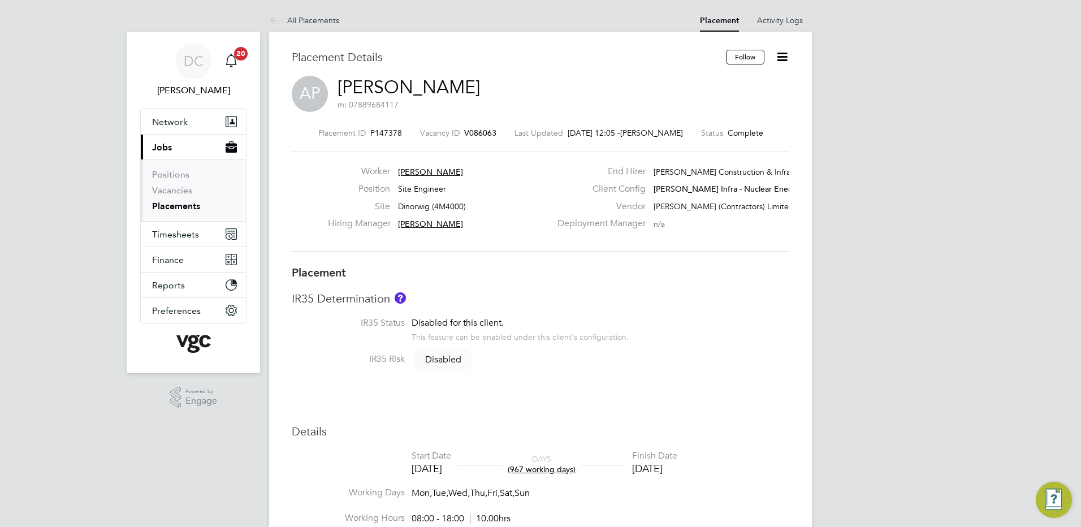
click at [781, 55] on icon at bounding box center [782, 57] width 14 height 14
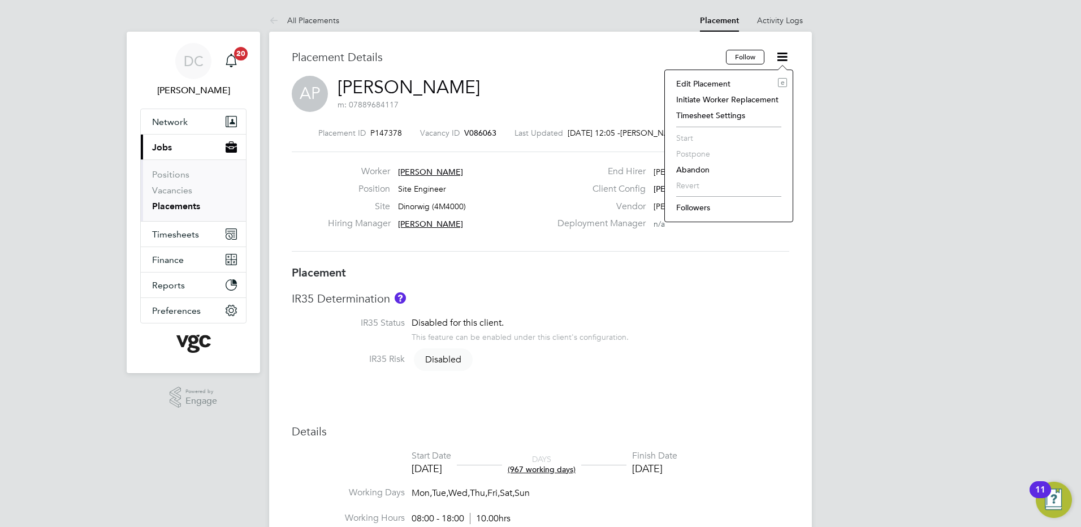
click at [728, 82] on li "Edit Placement e" at bounding box center [729, 84] width 116 height 16
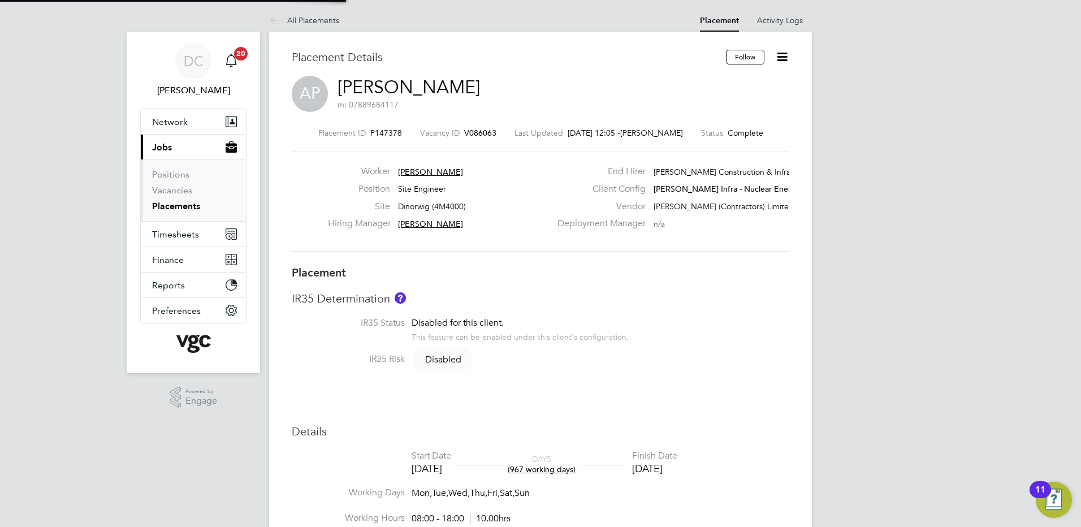
type input "[PERSON_NAME]"
type input "23 Jan 2023"
type input "15 Sep 2025"
type input "08:00"
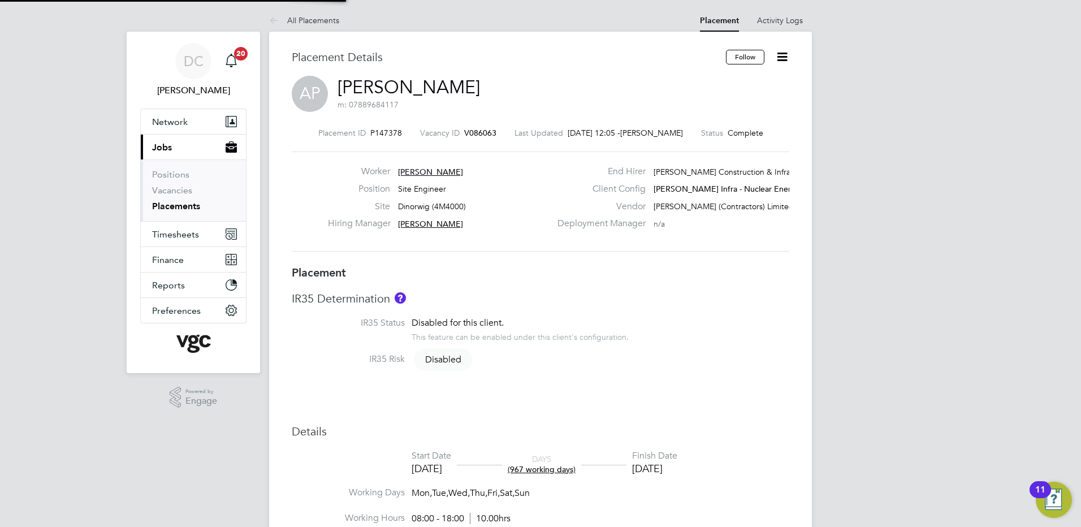
type input "18:00"
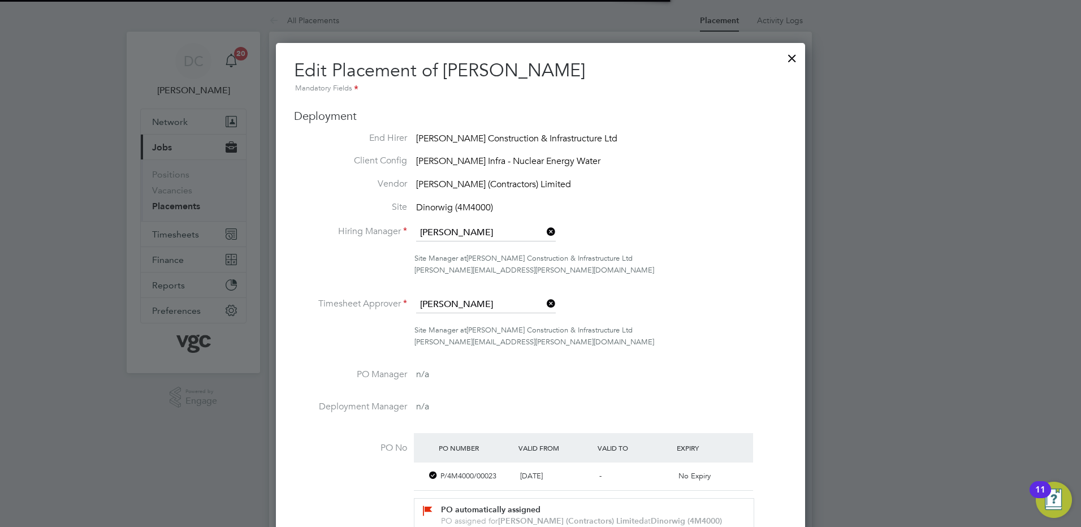
scroll to position [6, 6]
click at [882, 379] on div at bounding box center [540, 263] width 1081 height 527
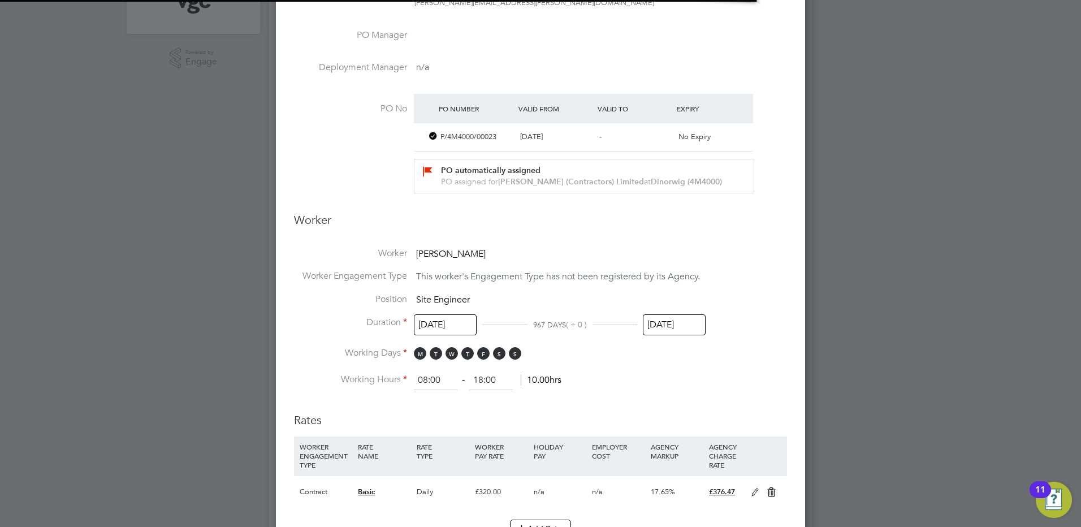
click at [676, 325] on input "15 Sep 2025" at bounding box center [674, 324] width 63 height 21
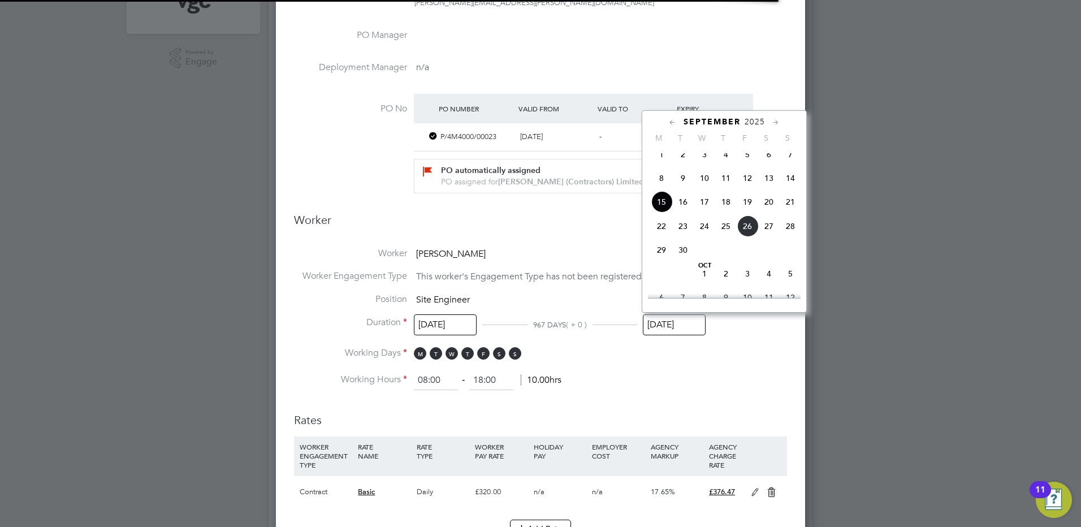
click at [774, 123] on icon at bounding box center [776, 122] width 11 height 12
click at [727, 154] on span "Jan 1" at bounding box center [725, 143] width 21 height 21
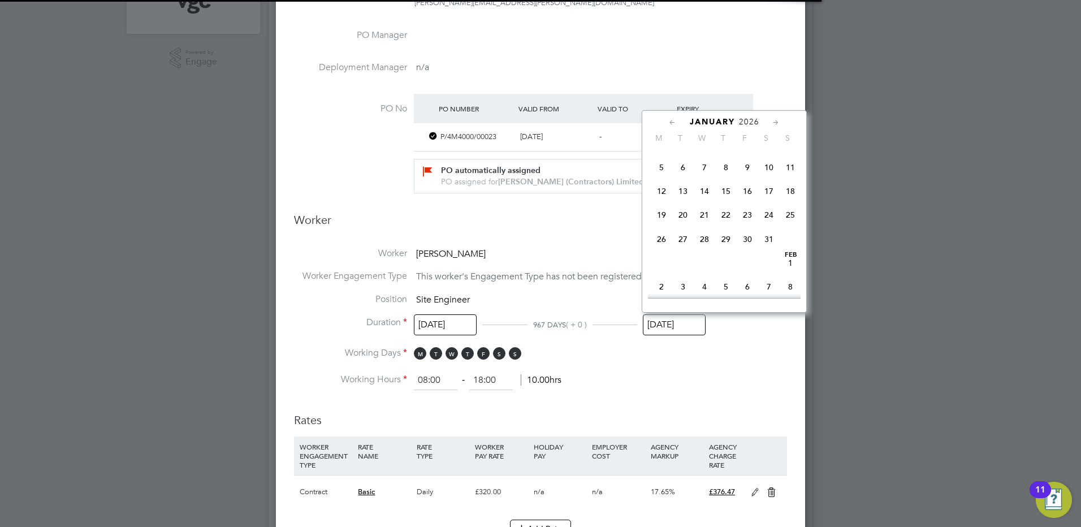
type input "01 Jan 2026"
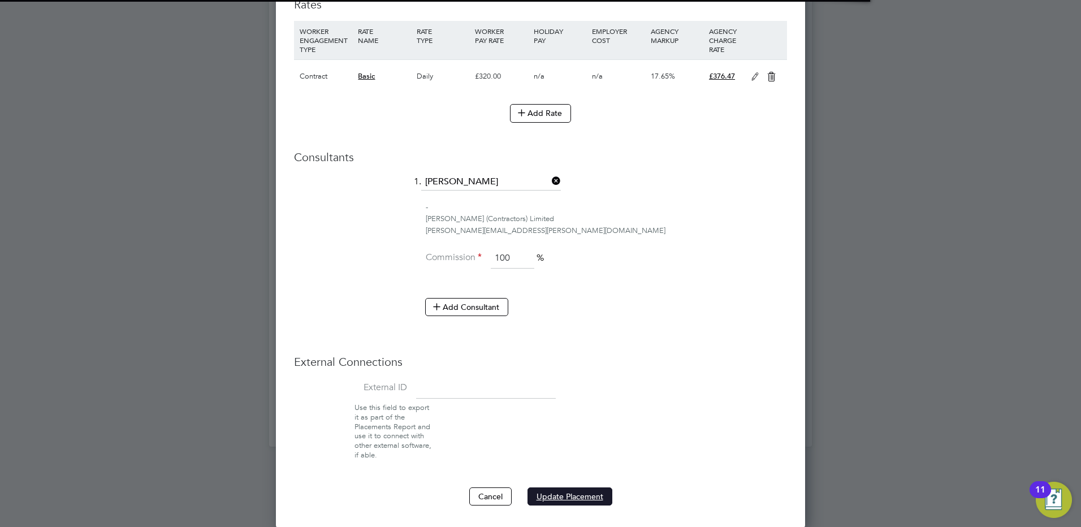
click at [568, 490] on button "Update Placement" at bounding box center [570, 496] width 85 height 18
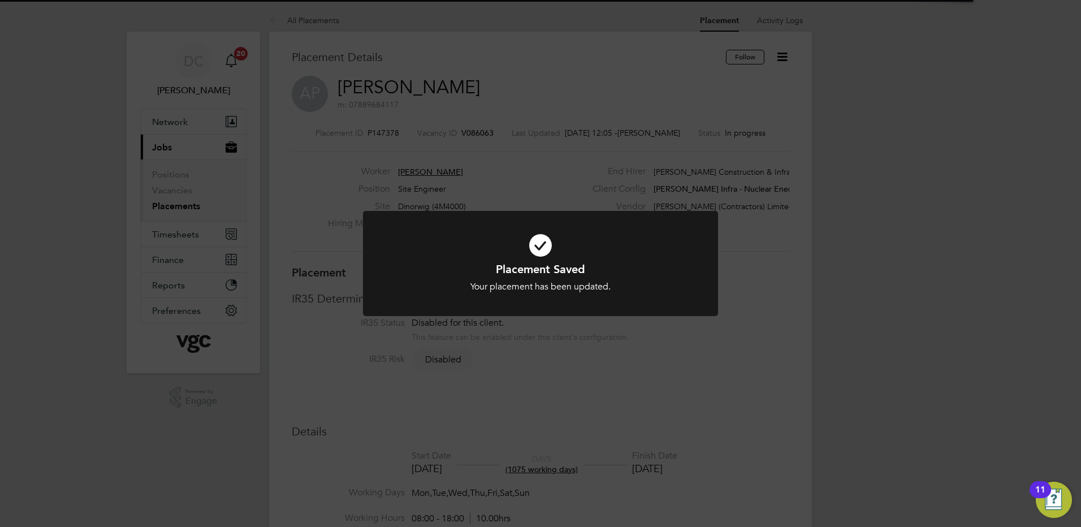
click at [995, 219] on div "Placement Saved Your placement has been updated. Cancel Okay" at bounding box center [540, 263] width 1081 height 527
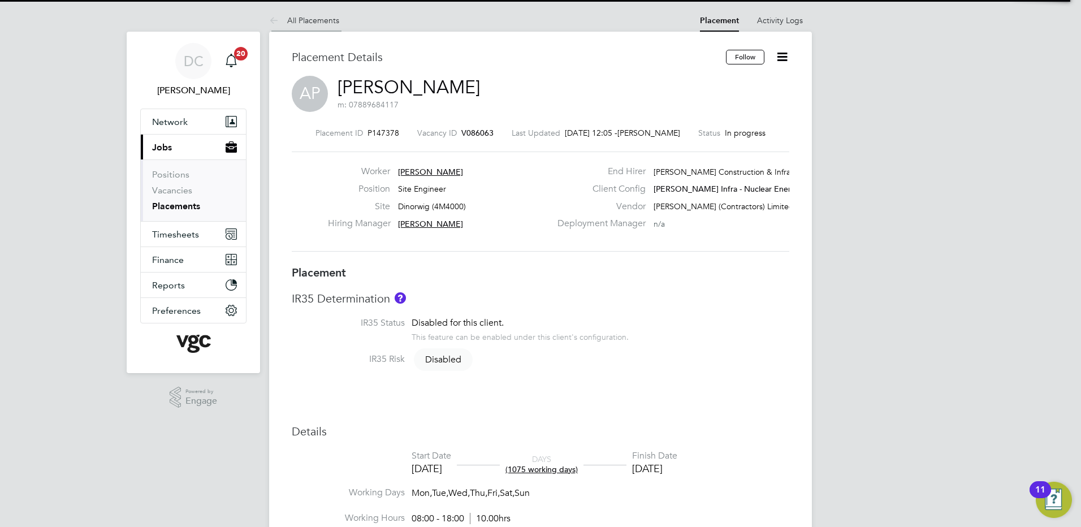
click at [293, 18] on link "All Placements" at bounding box center [304, 20] width 70 height 10
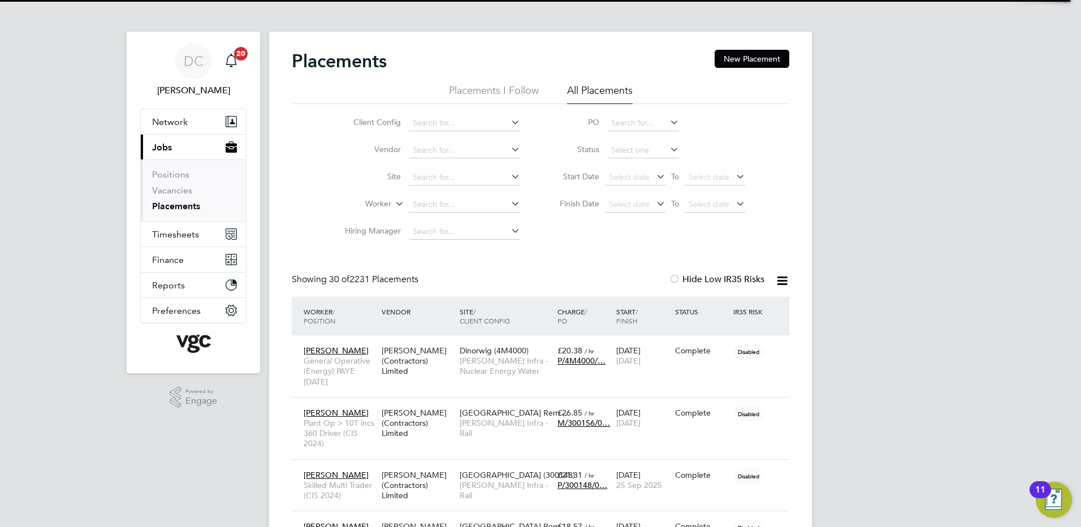
scroll to position [33, 98]
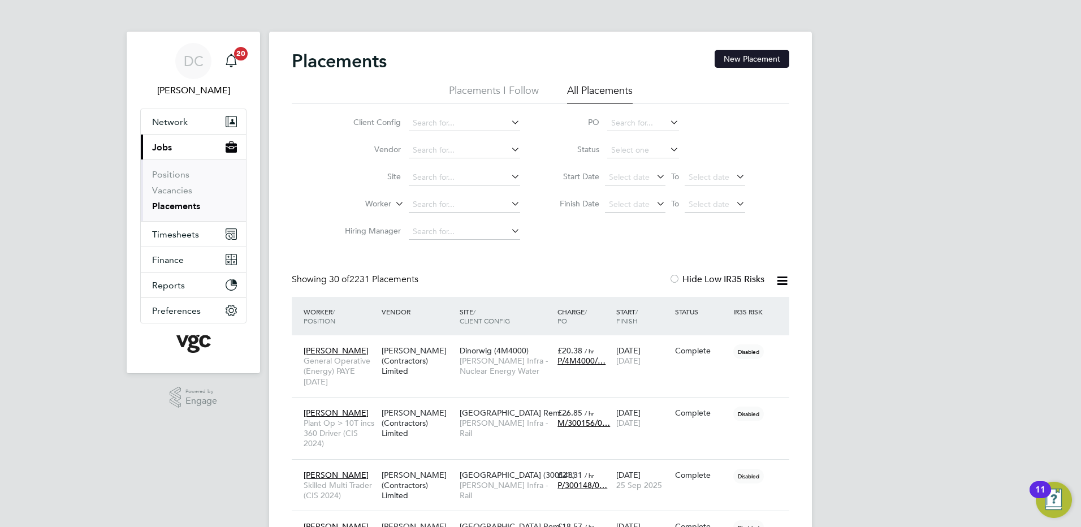
click at [748, 60] on button "New Placement" at bounding box center [752, 59] width 75 height 18
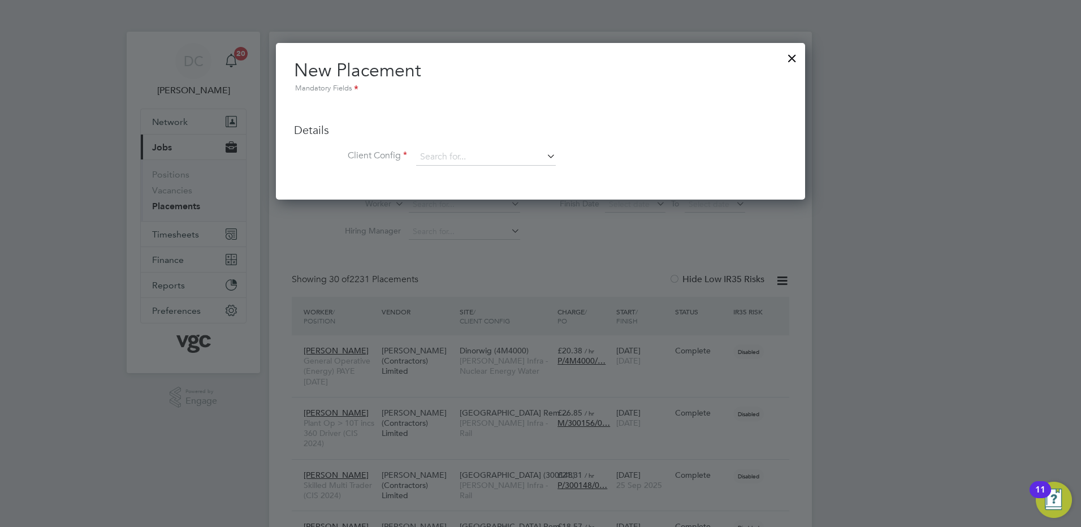
click at [790, 59] on div at bounding box center [792, 55] width 20 height 20
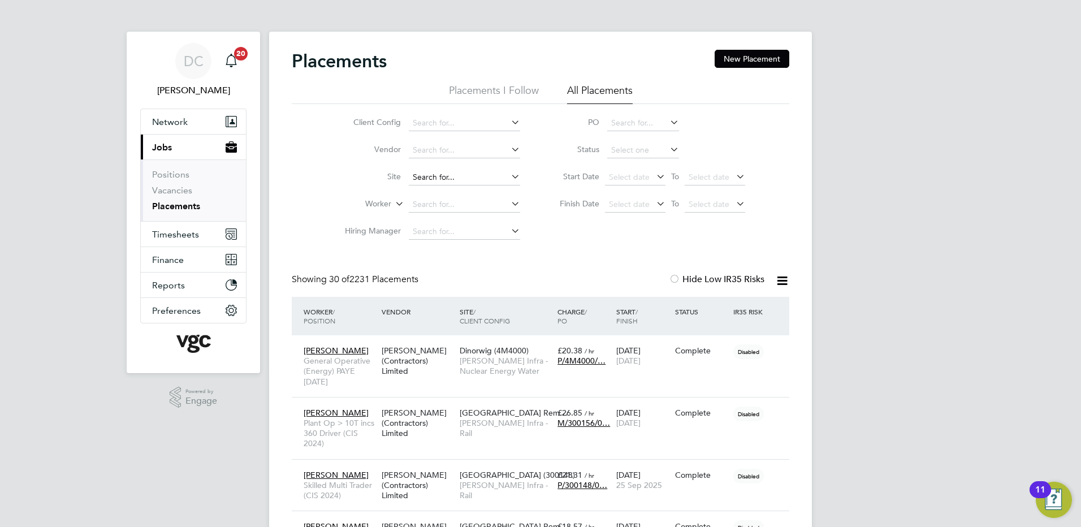
click at [442, 180] on input at bounding box center [464, 178] width 111 height 16
click at [447, 193] on li "Dinorwig (4M4000)" at bounding box center [464, 192] width 113 height 15
type input "Dinorwig (4M4000)"
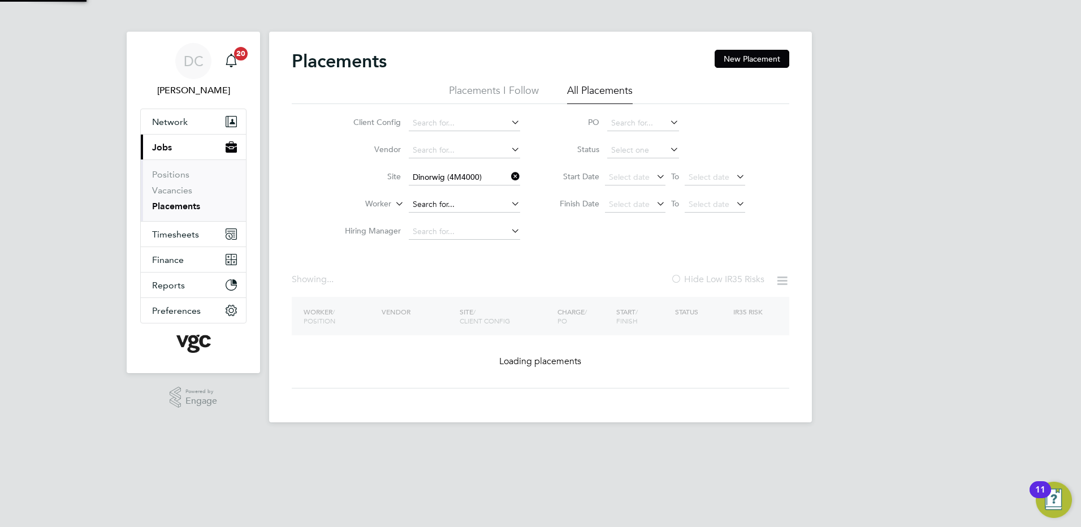
click at [444, 203] on input at bounding box center [464, 205] width 111 height 16
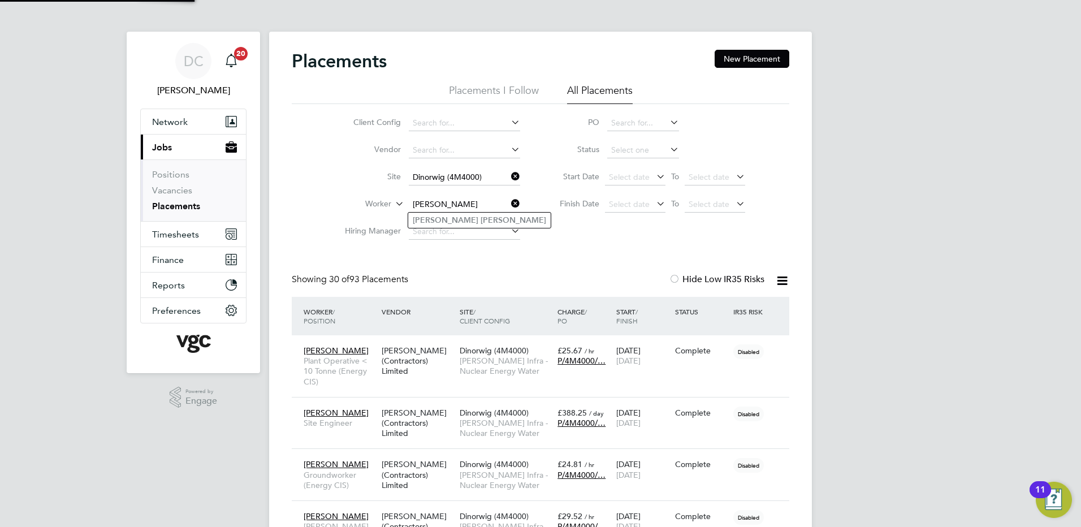
click at [481, 221] on b "Powell" at bounding box center [514, 220] width 66 height 10
type input "[PERSON_NAME]"
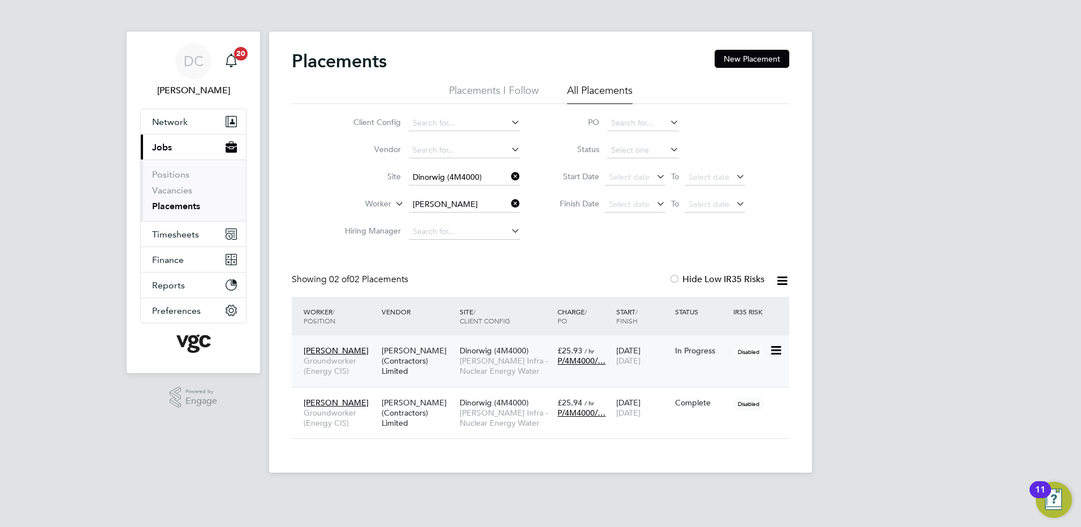
click at [490, 364] on span "[PERSON_NAME] Infra - Nuclear Energy Water" at bounding box center [506, 366] width 92 height 20
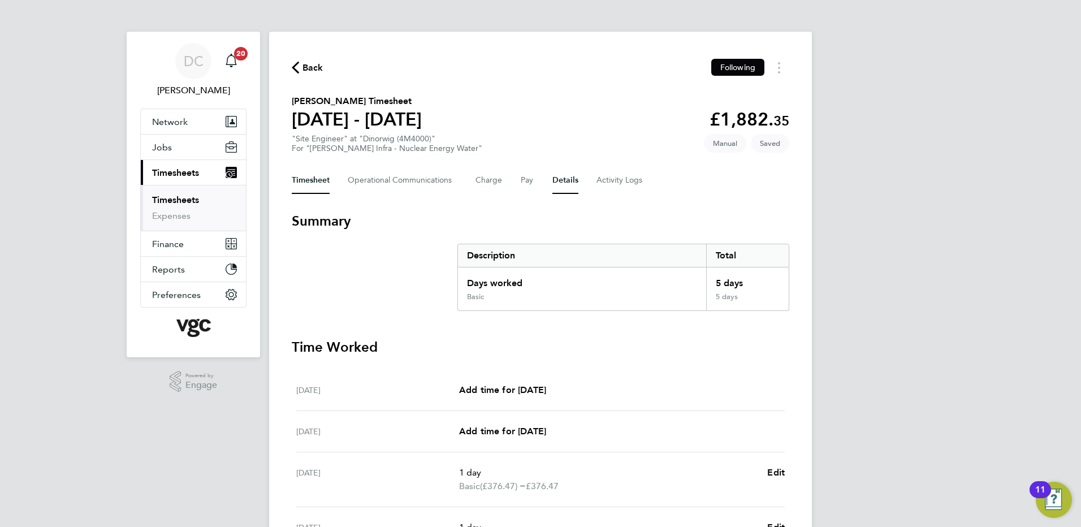
click at [564, 181] on button "Details" at bounding box center [565, 180] width 26 height 27
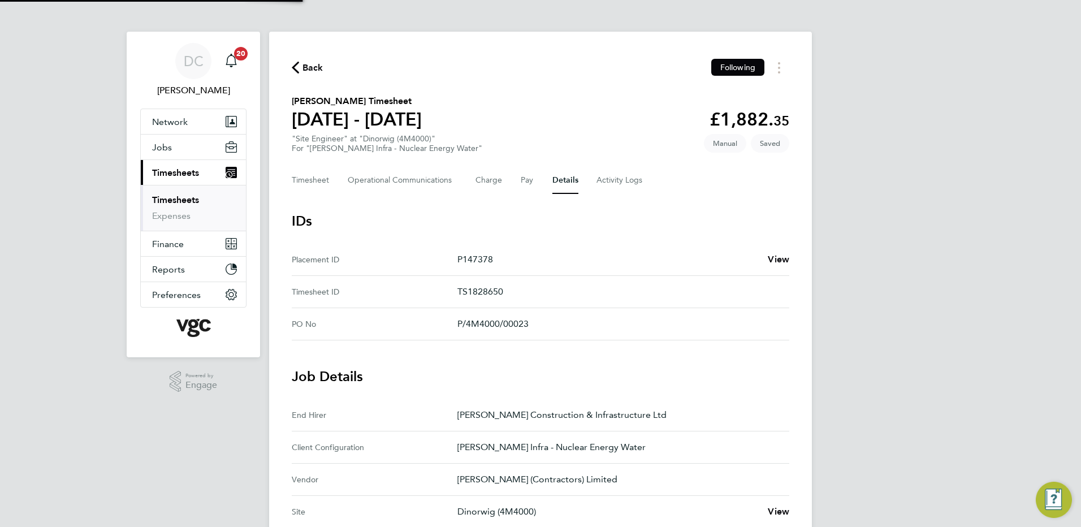
click at [927, 370] on div "DC [PERSON_NAME] Notifications 20 Applications: Network Team Members Businesses…" at bounding box center [540, 424] width 1081 height 848
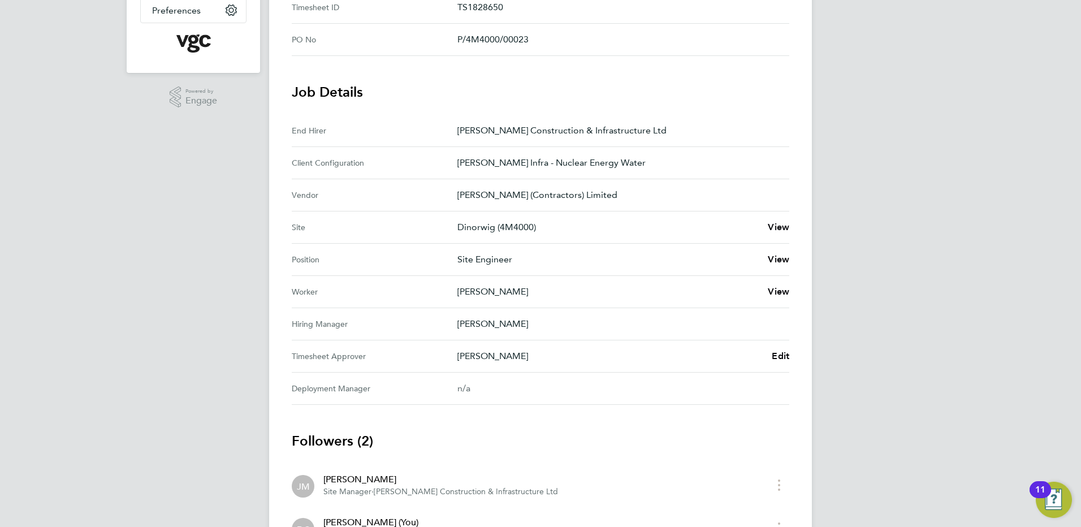
scroll to position [317, 0]
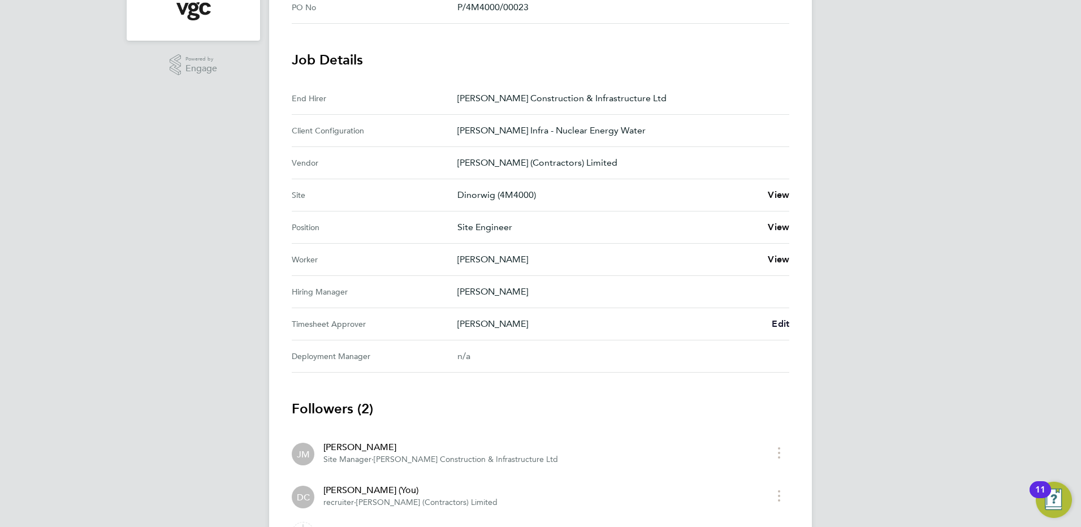
click at [783, 323] on span "Edit" at bounding box center [781, 323] width 18 height 11
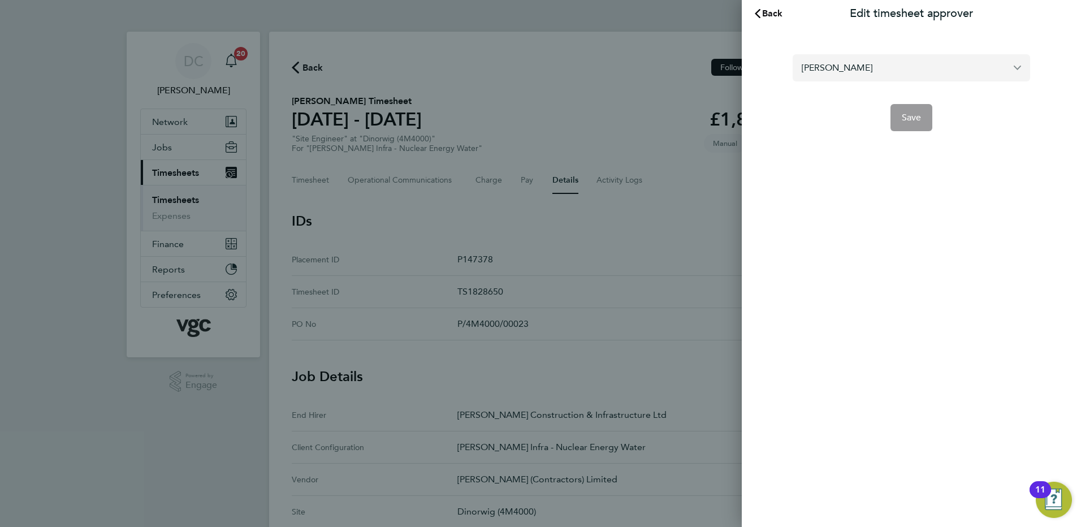
click at [881, 65] on input "[PERSON_NAME]" at bounding box center [911, 67] width 237 height 27
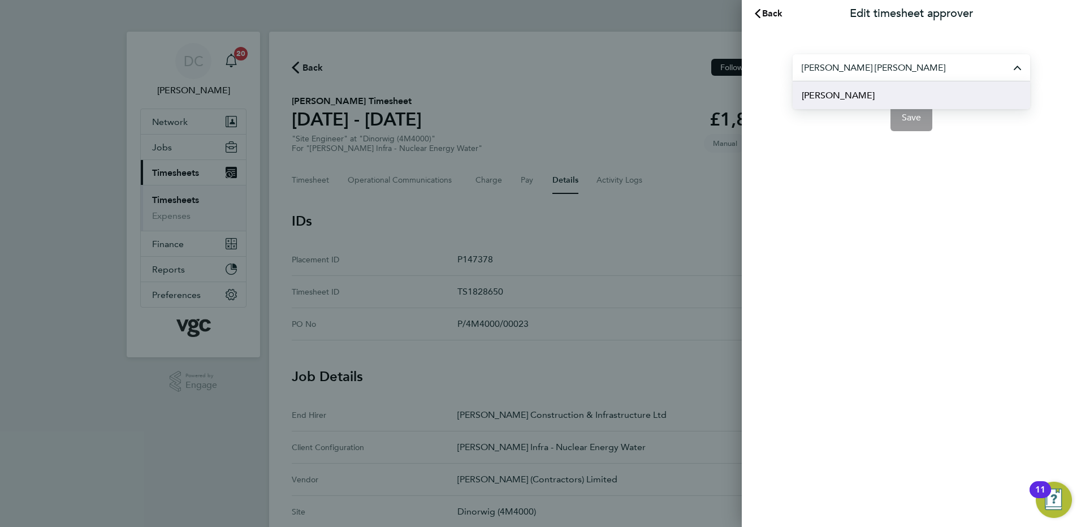
click at [883, 93] on li "[PERSON_NAME]" at bounding box center [911, 95] width 237 height 28
type input "[PERSON_NAME]"
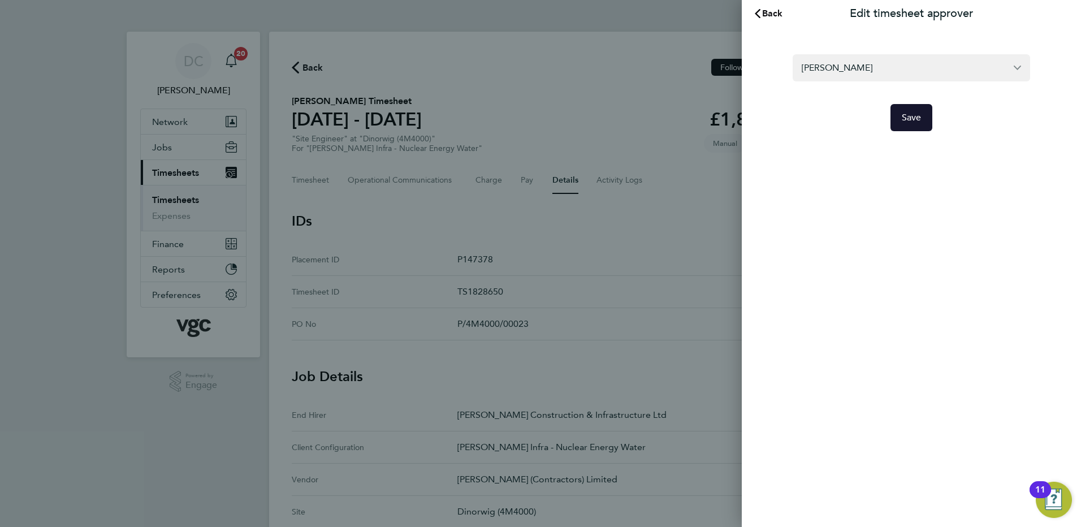
click at [914, 114] on span "Save" at bounding box center [912, 117] width 20 height 11
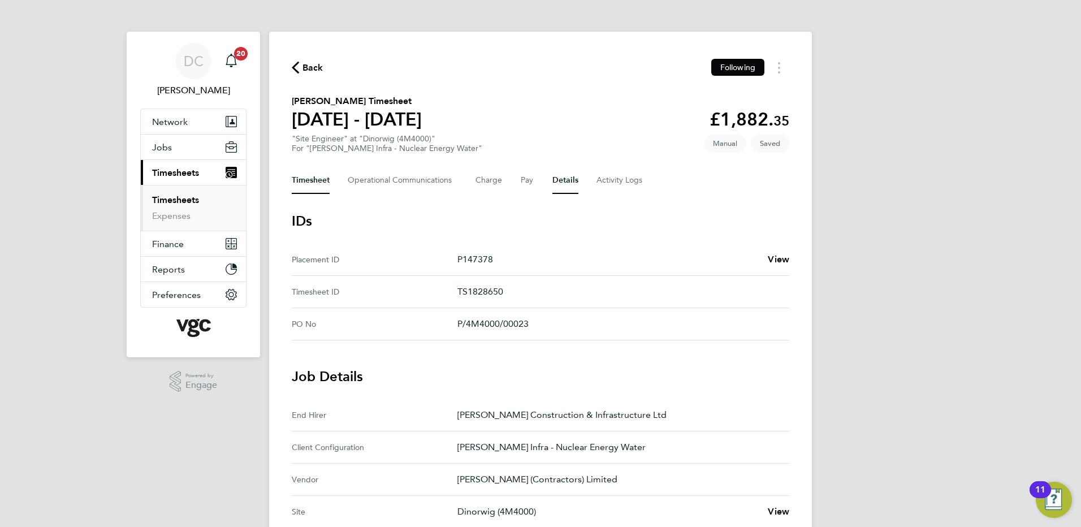
click at [312, 179] on button "Timesheet" at bounding box center [311, 180] width 38 height 27
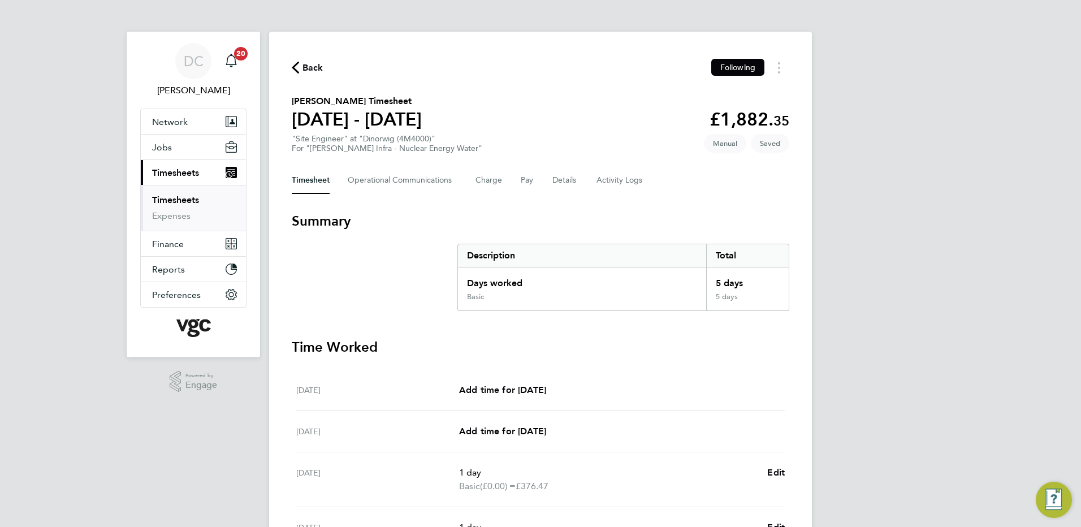
click at [914, 319] on div "DC [PERSON_NAME] Notifications 20 Applications: Network Team Members Businesses…" at bounding box center [540, 413] width 1081 height 826
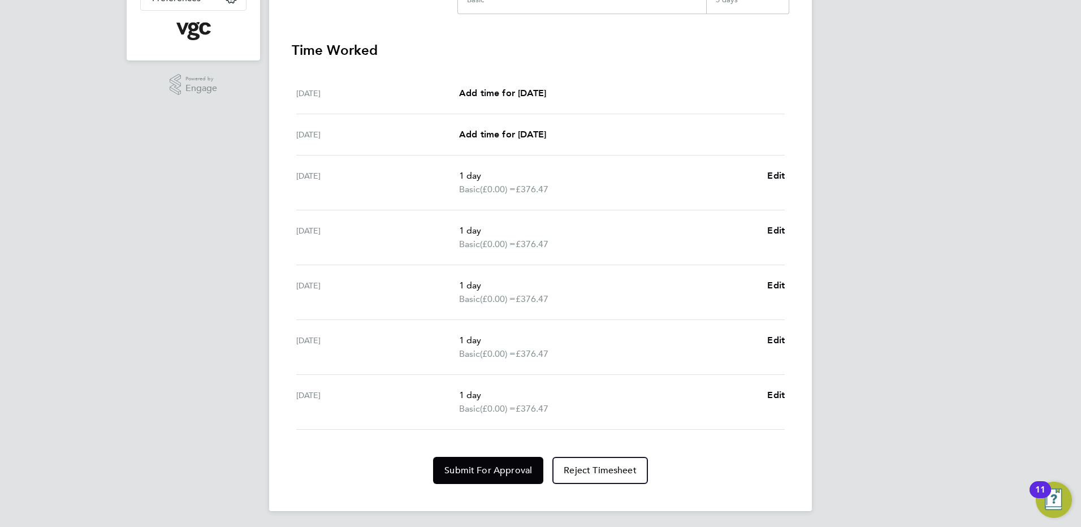
scroll to position [299, 0]
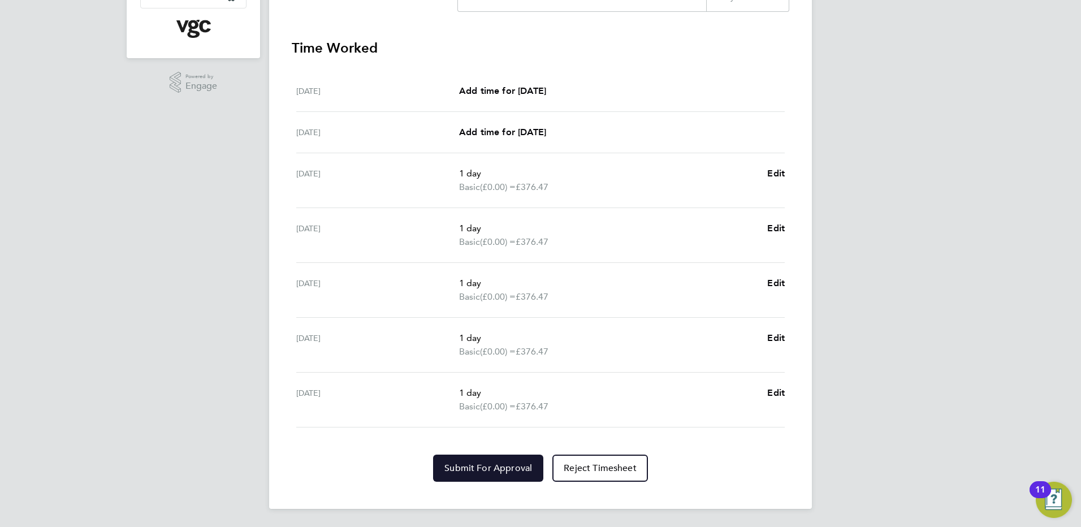
click at [513, 465] on span "Submit For Approval" at bounding box center [488, 467] width 88 height 11
click at [848, 400] on div "DC [PERSON_NAME] Notifications 20 Applications: Network Team Members Businesses…" at bounding box center [540, 114] width 1081 height 826
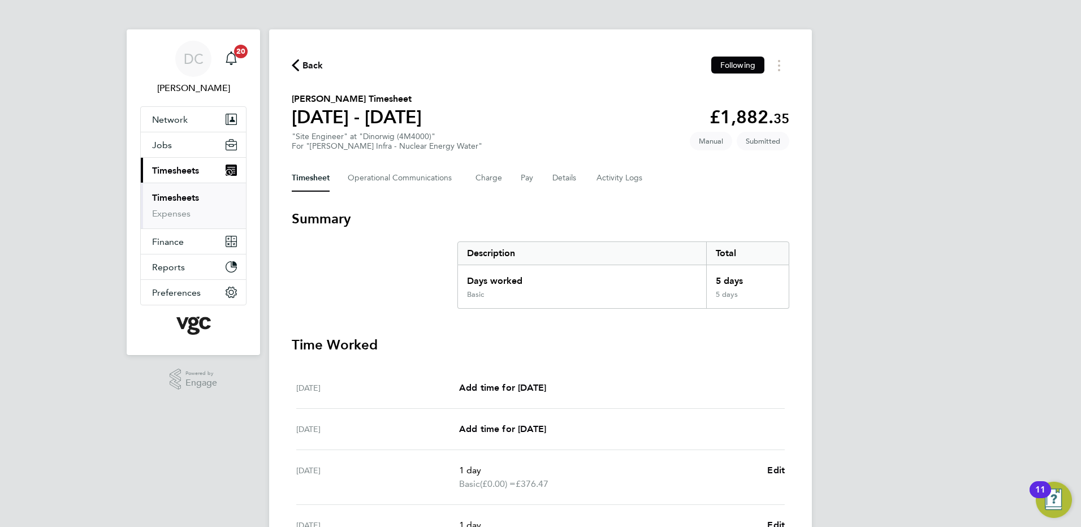
scroll to position [0, 0]
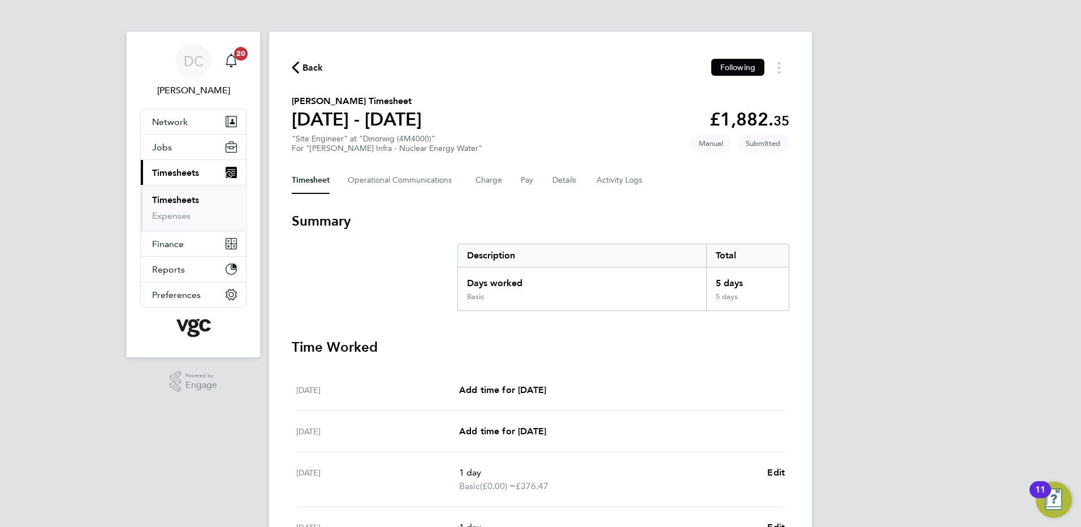
click at [309, 67] on span "Back" at bounding box center [312, 68] width 21 height 14
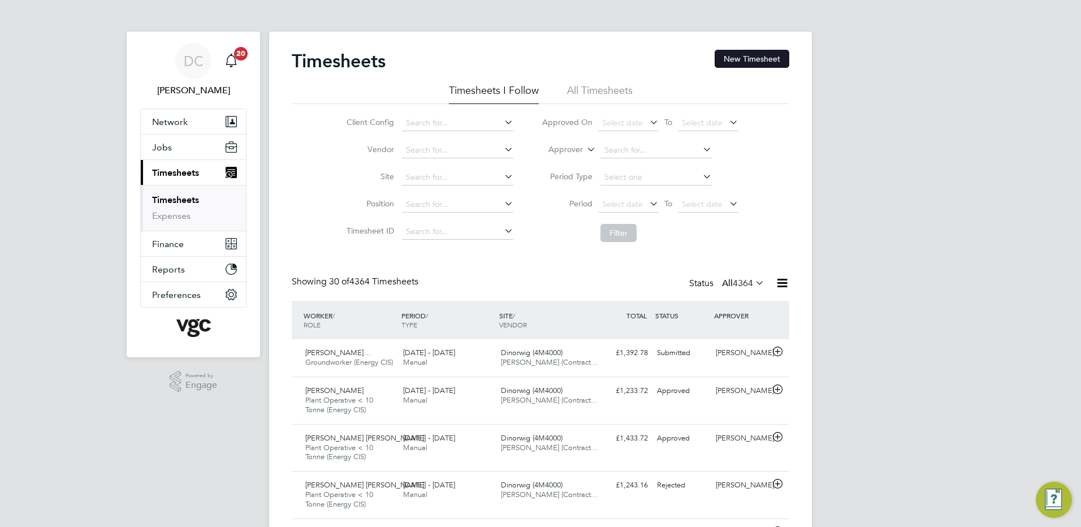
click at [745, 62] on button "New Timesheet" at bounding box center [752, 59] width 75 height 18
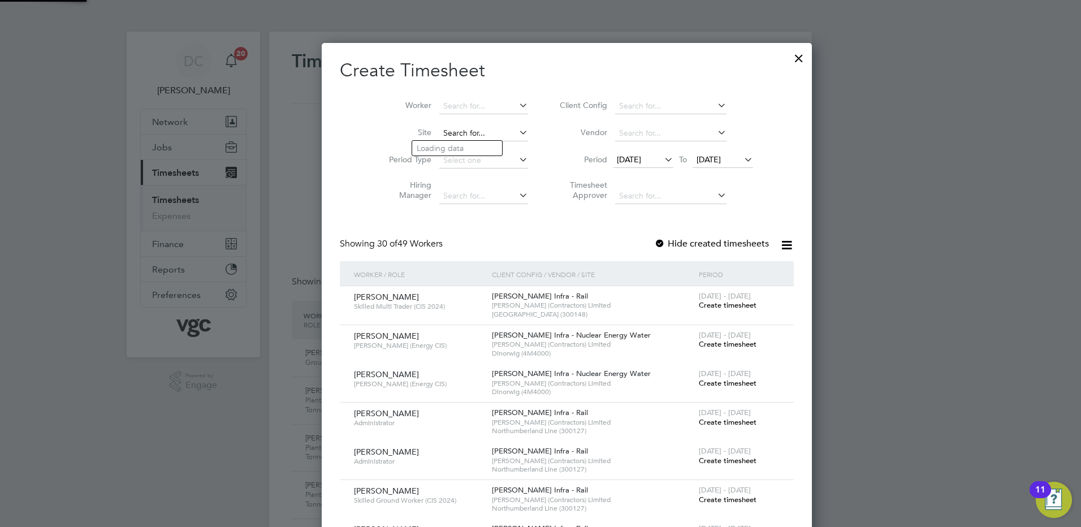
click at [456, 130] on input at bounding box center [483, 134] width 89 height 16
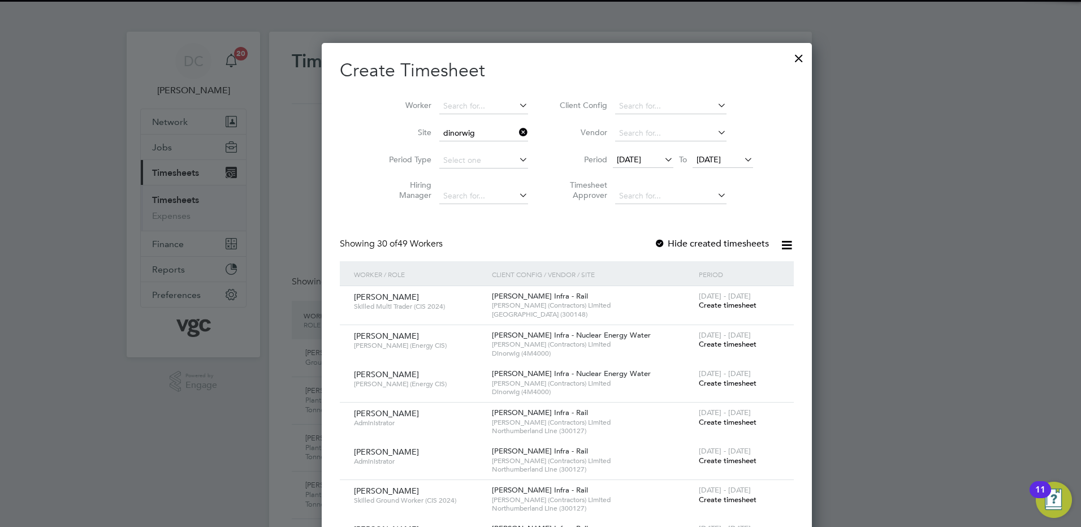
click at [452, 147] on li "Dinorwig (4M4000)" at bounding box center [457, 148] width 90 height 15
type input "Dinorwig (4M4000)"
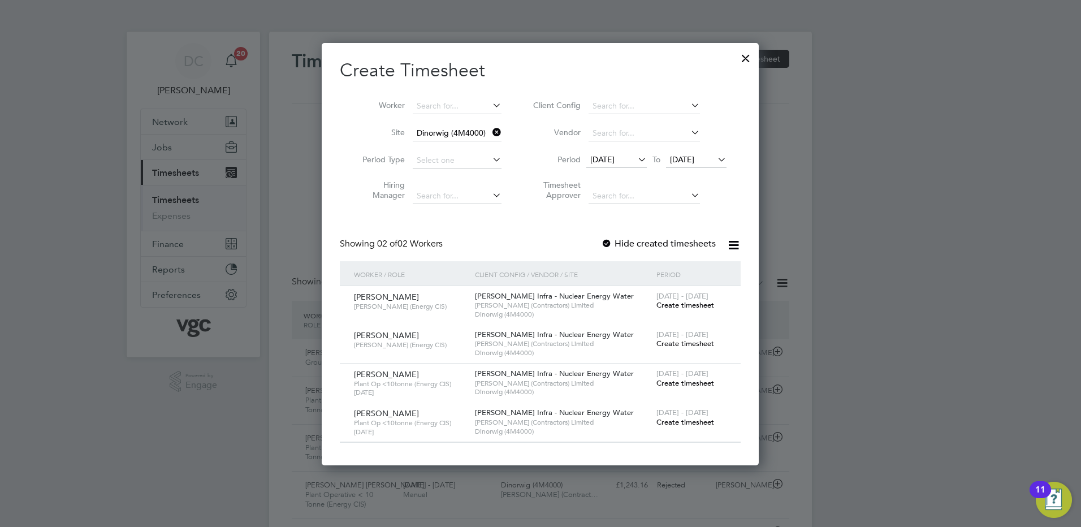
click at [611, 165] on span "[DATE]" at bounding box center [616, 160] width 60 height 15
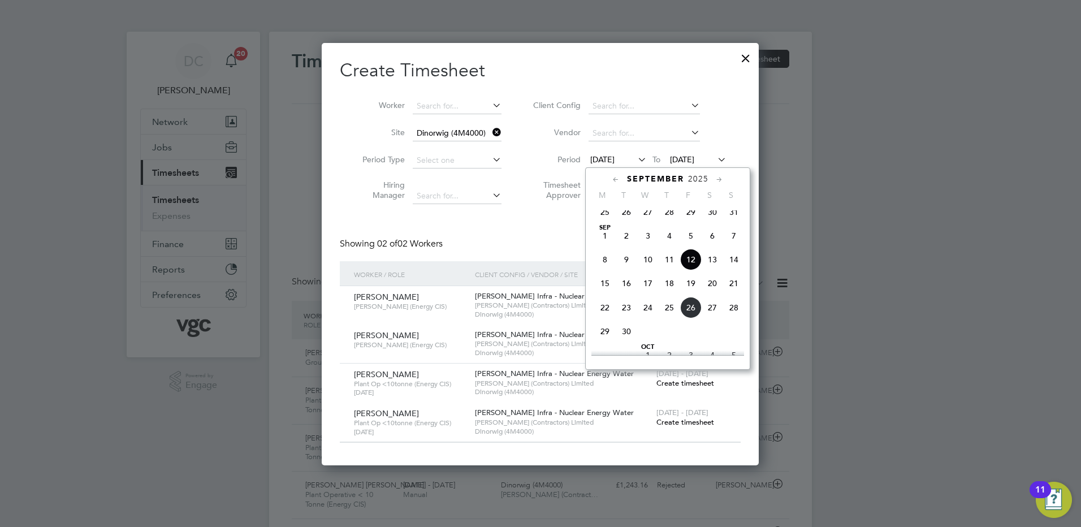
click at [714, 292] on span "20" at bounding box center [712, 283] width 21 height 21
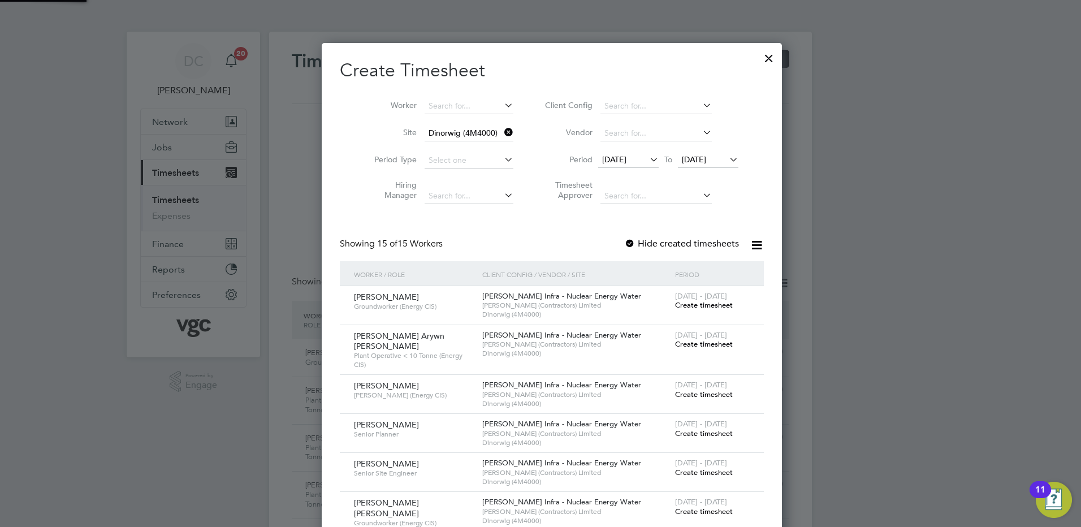
click at [689, 158] on span "[DATE]" at bounding box center [694, 159] width 24 height 10
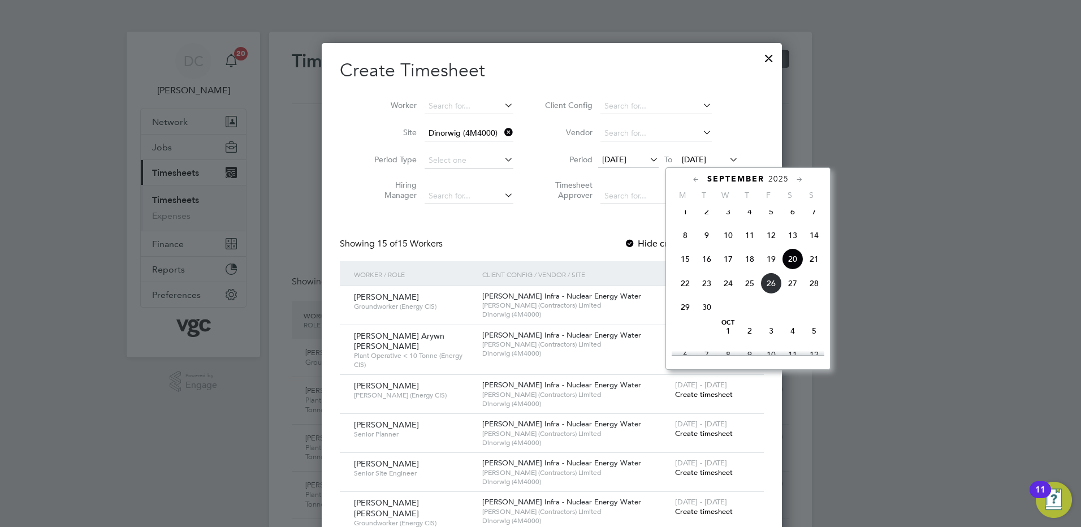
click at [770, 292] on span "26" at bounding box center [770, 283] width 21 height 21
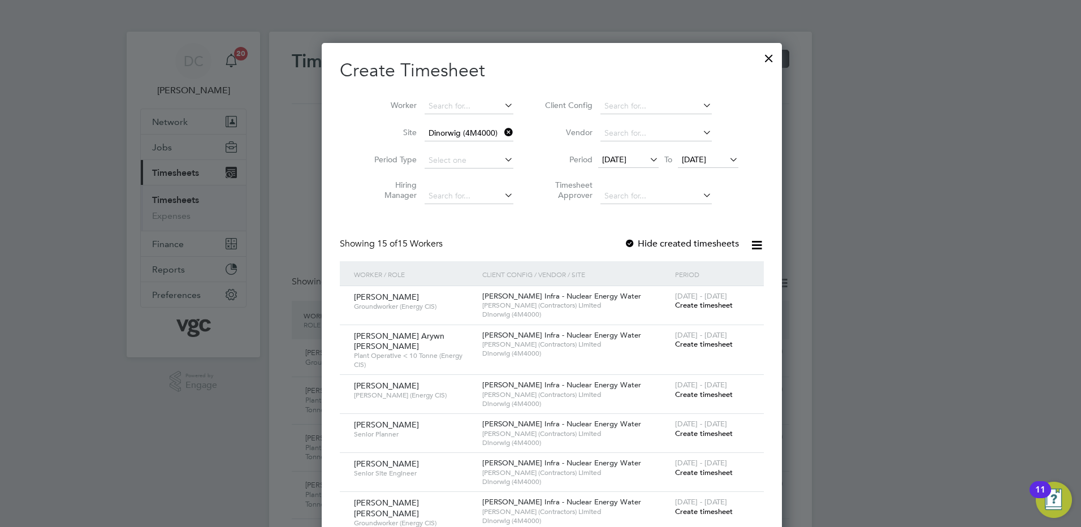
click at [690, 305] on span "Create timesheet" at bounding box center [704, 305] width 58 height 10
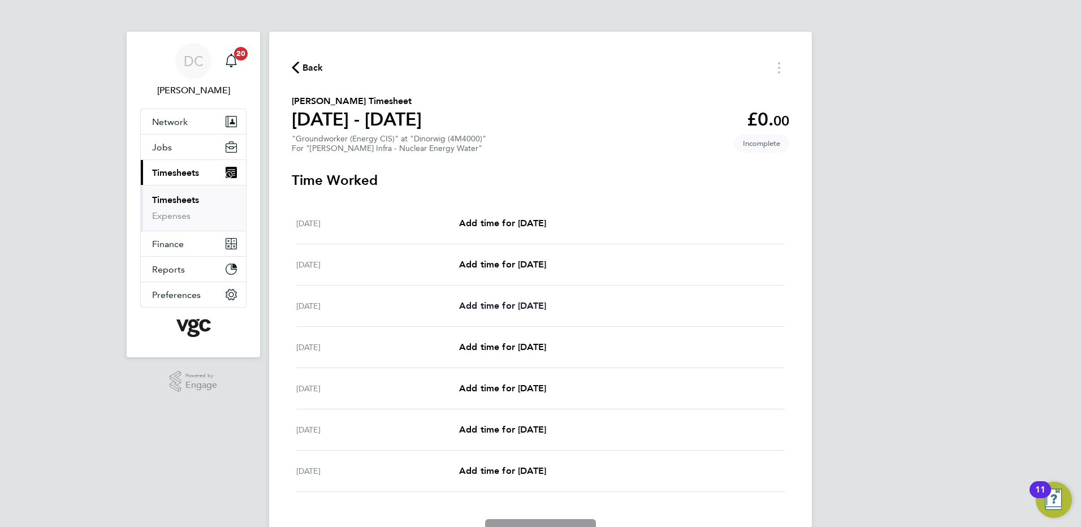
click at [546, 306] on span "Add time for [DATE]" at bounding box center [502, 305] width 87 height 11
select select "30"
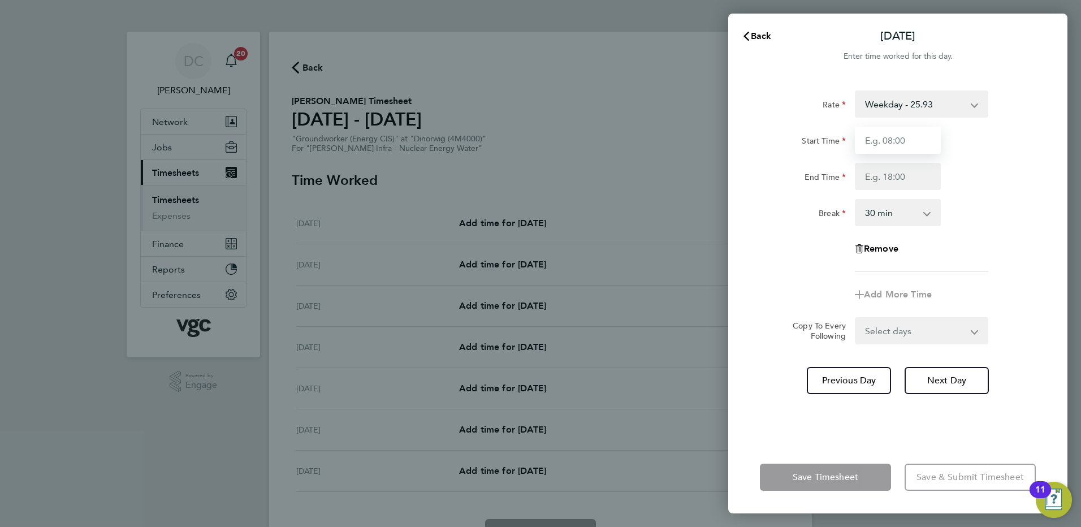
click at [896, 149] on input "Start Time" at bounding box center [898, 140] width 86 height 27
type input "07:30"
type input "17:30"
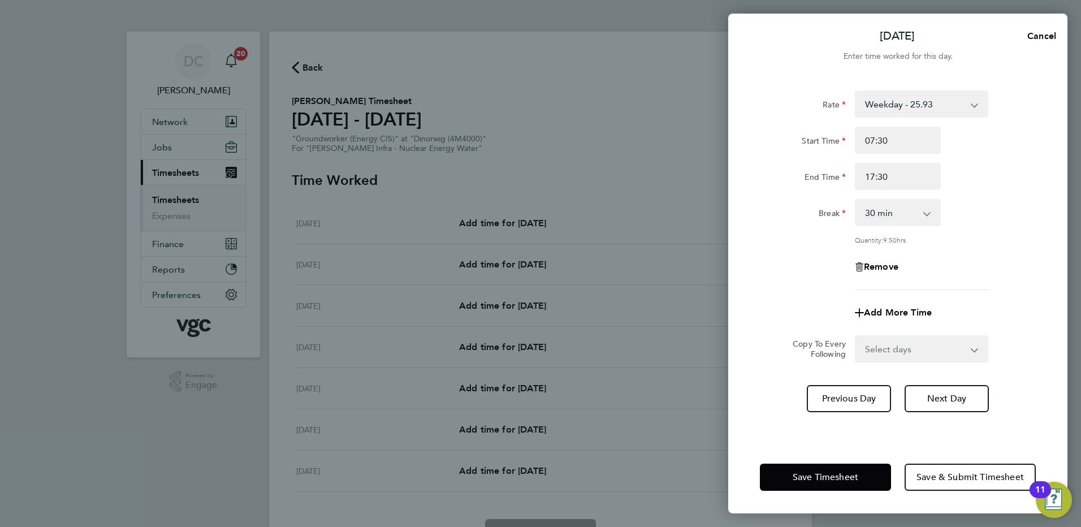
click at [806, 263] on div "Remove" at bounding box center [897, 266] width 285 height 27
click at [900, 342] on select "Select days Day [DATE] [DATE] [DATE] [DATE]" at bounding box center [915, 348] width 119 height 25
select select "DAY"
click at [856, 336] on select "Select days Day [DATE] [DATE] [DATE] [DATE]" at bounding box center [915, 348] width 119 height 25
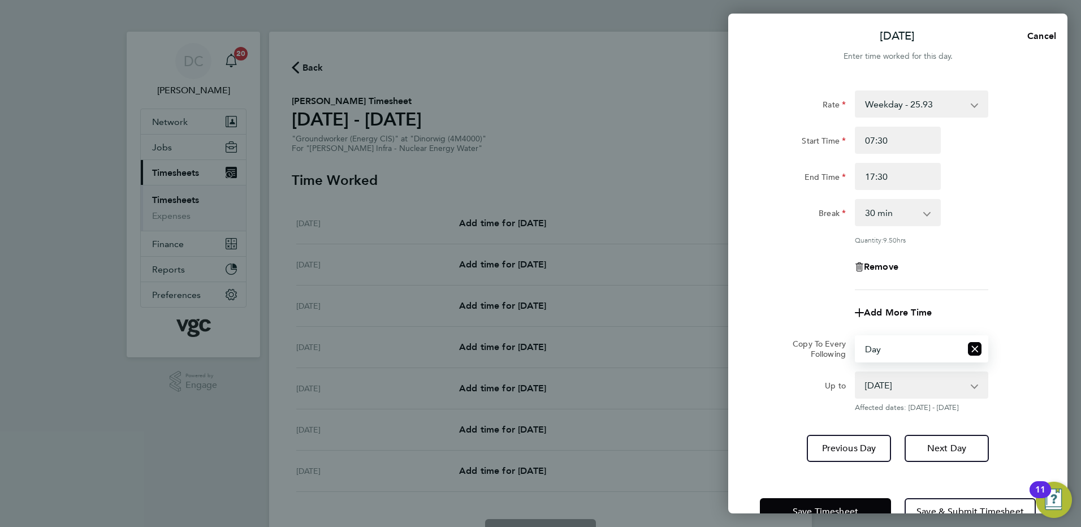
drag, startPoint x: 891, startPoint y: 361, endPoint x: 886, endPoint y: 386, distance: 25.9
click at [886, 386] on select "[DATE] [DATE] [DATE] [DATE]" at bounding box center [915, 385] width 118 height 25
select select "[DATE]"
click at [856, 373] on select "[DATE] [DATE] [DATE] [DATE]" at bounding box center [915, 385] width 118 height 25
click at [946, 453] on button "Next Day" at bounding box center [947, 448] width 84 height 27
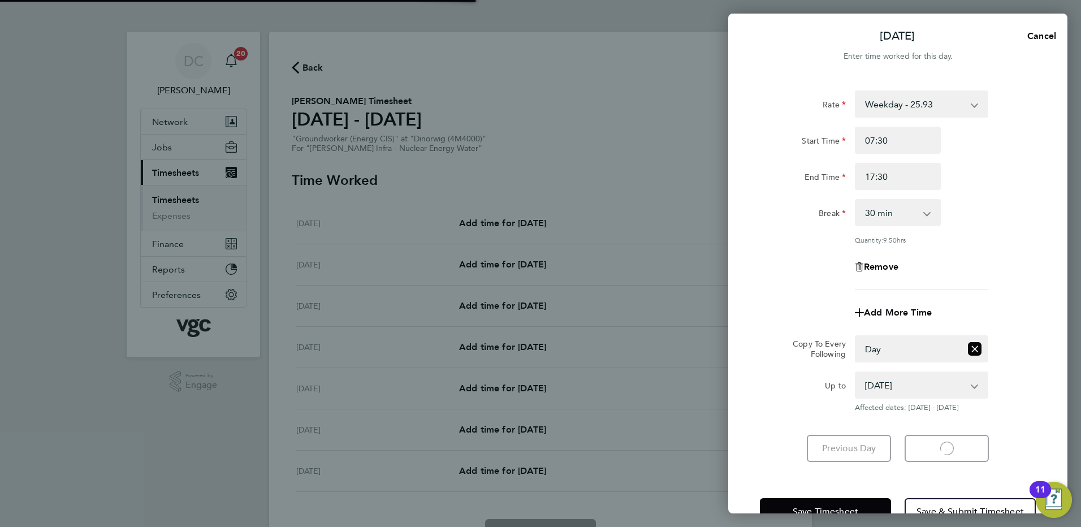
select select "30"
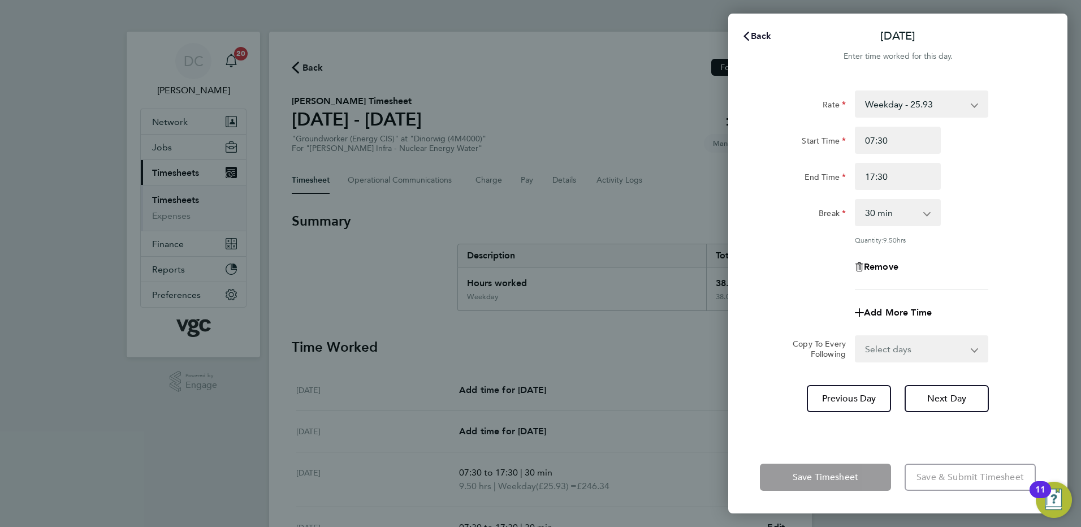
click at [758, 36] on span "Back" at bounding box center [761, 36] width 21 height 11
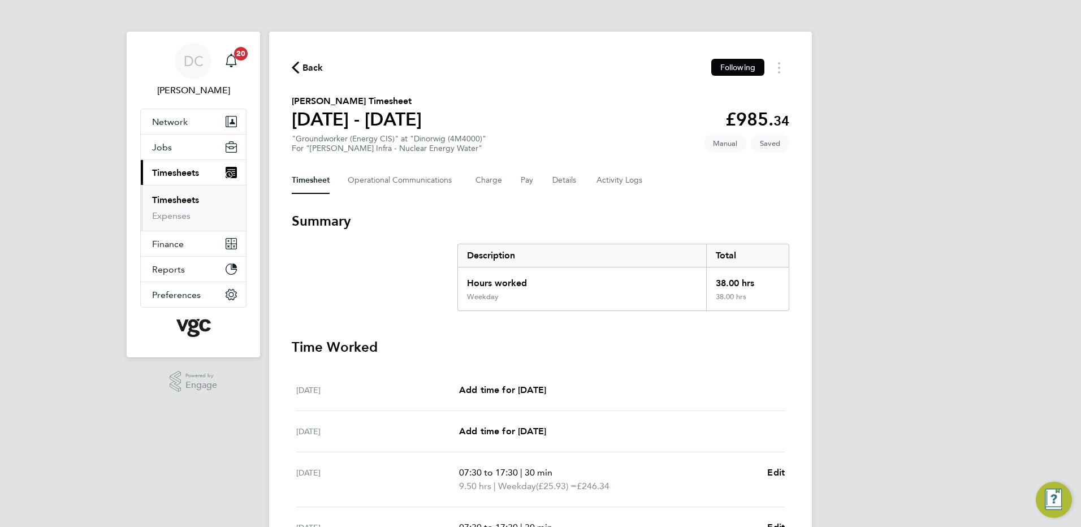
click at [855, 173] on div "DC [PERSON_NAME] Notifications 20 Applications: Network Team Members Businesses…" at bounding box center [540, 406] width 1081 height 812
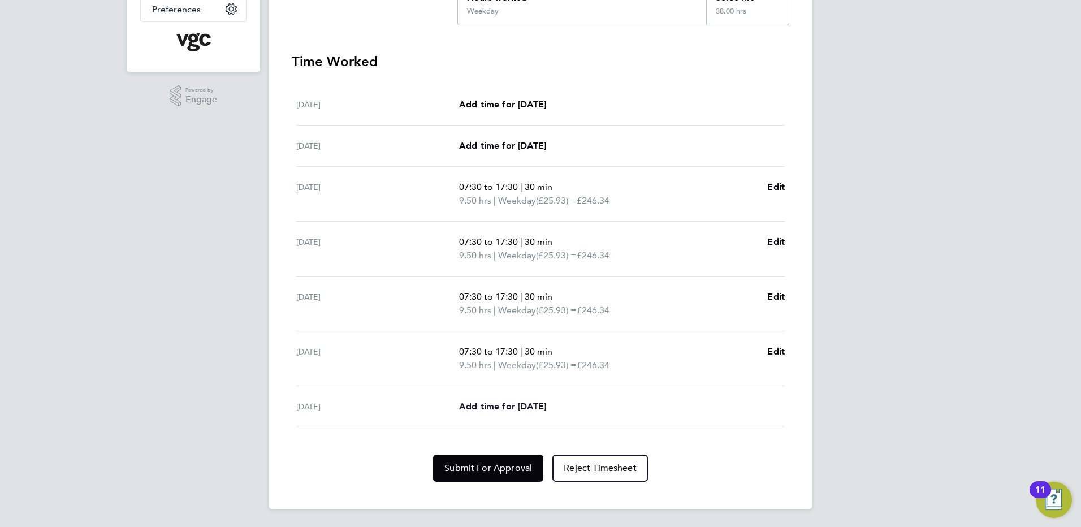
click at [525, 405] on span "Add time for [DATE]" at bounding box center [502, 406] width 87 height 11
select select "30"
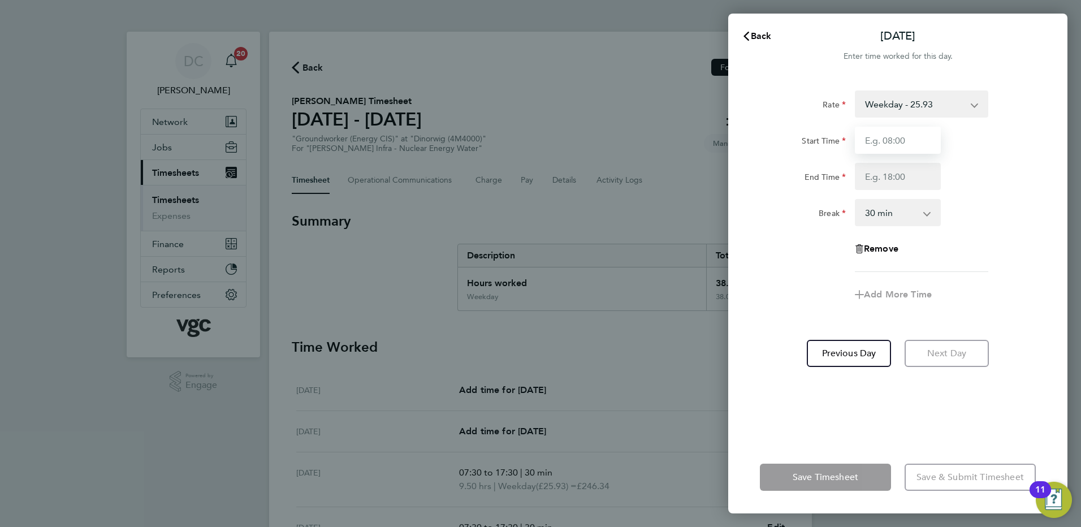
click at [907, 147] on input "Start Time" at bounding box center [898, 140] width 86 height 27
type input "07:30"
type input "16:00"
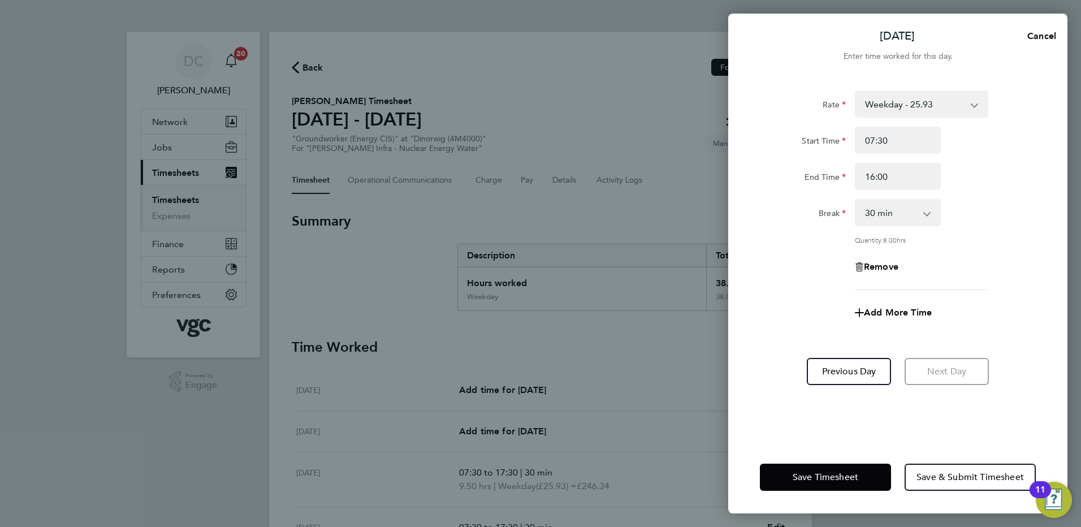
click at [801, 297] on app-timesheet-line-form-group "Rate Weekday - 25.93 Bonus - 200.00 weekday nights - 32.42 Weekends - 38.89 Ban…" at bounding box center [898, 208] width 276 height 236
click at [878, 309] on span "Add More Time" at bounding box center [898, 312] width 68 height 11
select select "null"
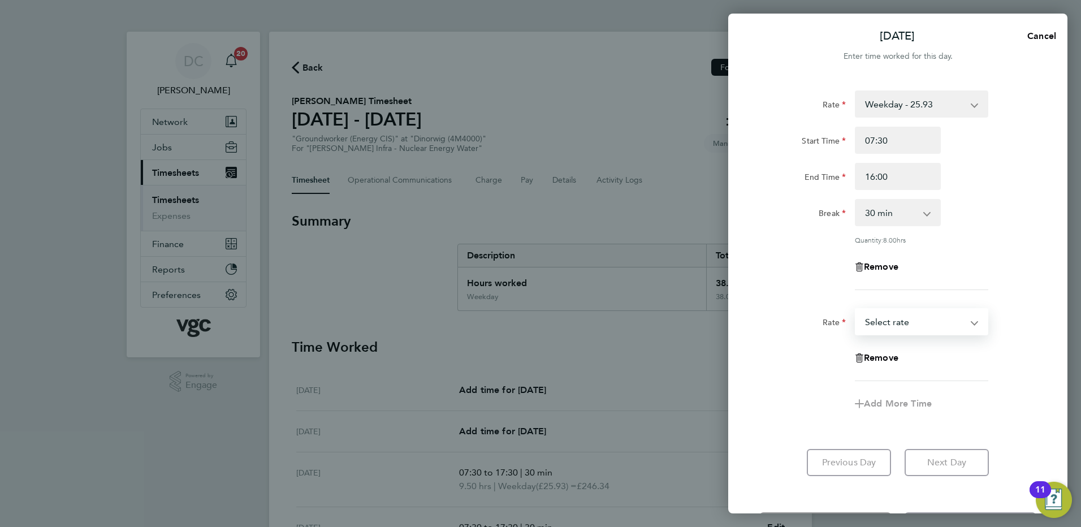
click at [881, 317] on select "Bonus - 200.00 Weekday - 25.93 weekday nights - 32.42 Weekends - 38.89 Bank Hol…" at bounding box center [915, 321] width 118 height 25
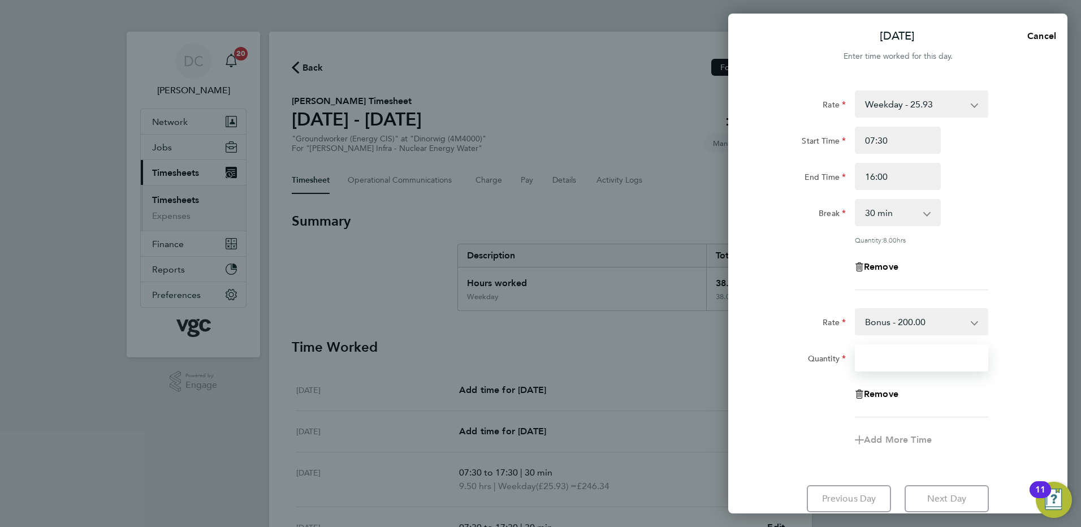
click at [880, 370] on input "Quantity" at bounding box center [921, 357] width 133 height 27
type input "1"
click at [802, 429] on div "Add More Time" at bounding box center [897, 439] width 285 height 27
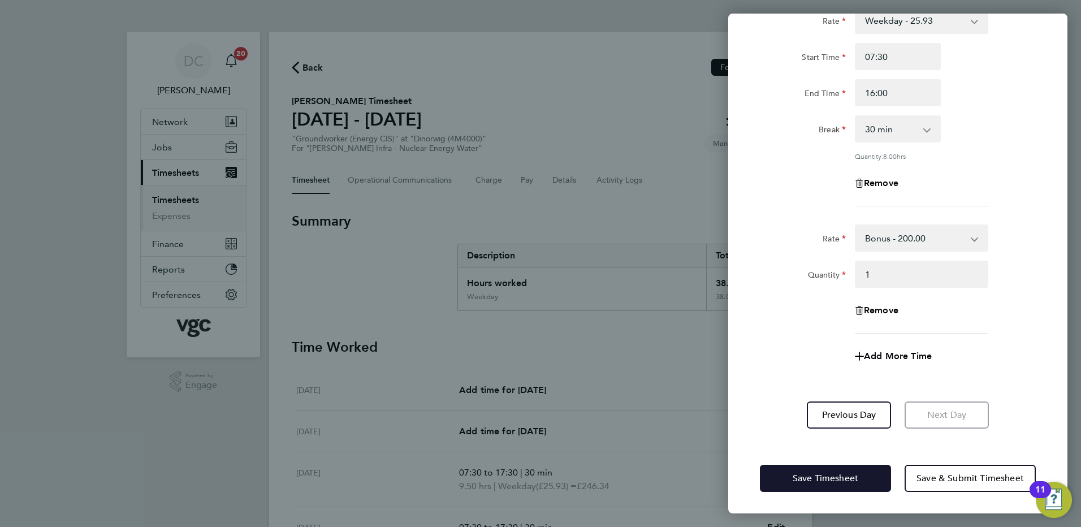
click at [819, 473] on span "Save Timesheet" at bounding box center [826, 478] width 66 height 11
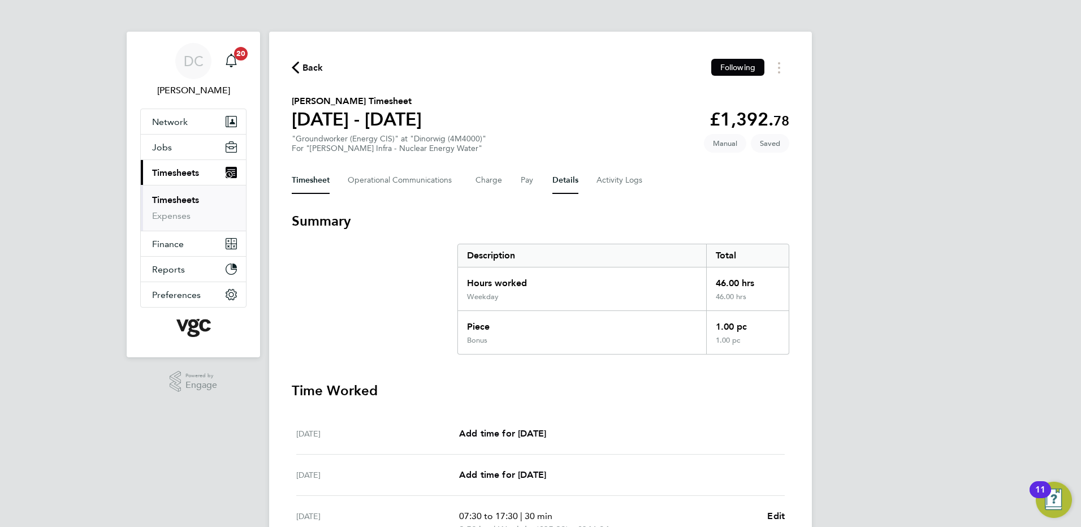
click at [561, 180] on button "Details" at bounding box center [565, 180] width 26 height 27
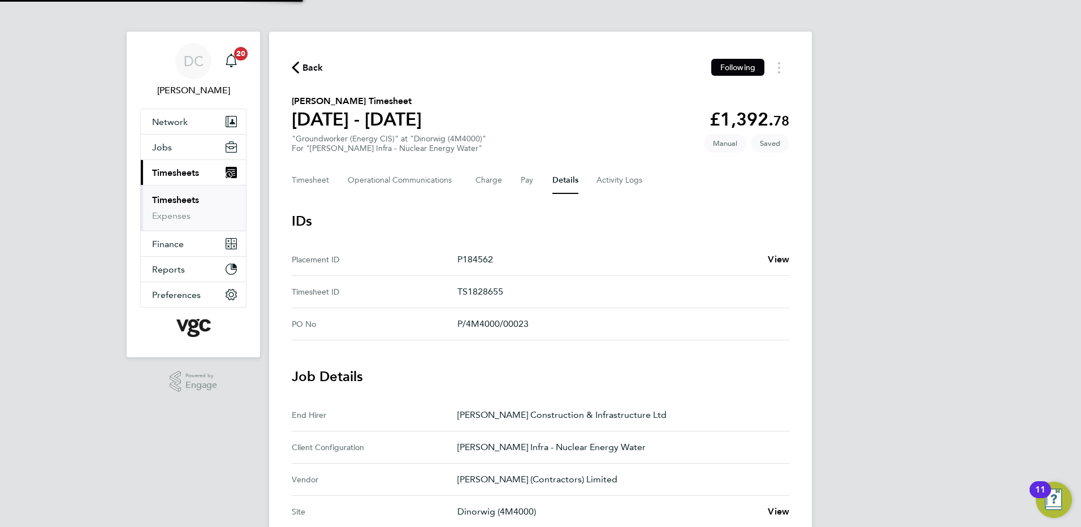
click at [915, 312] on div "DC [PERSON_NAME] Notifications 20 Applications: Network Team Members Businesses…" at bounding box center [540, 455] width 1081 height 911
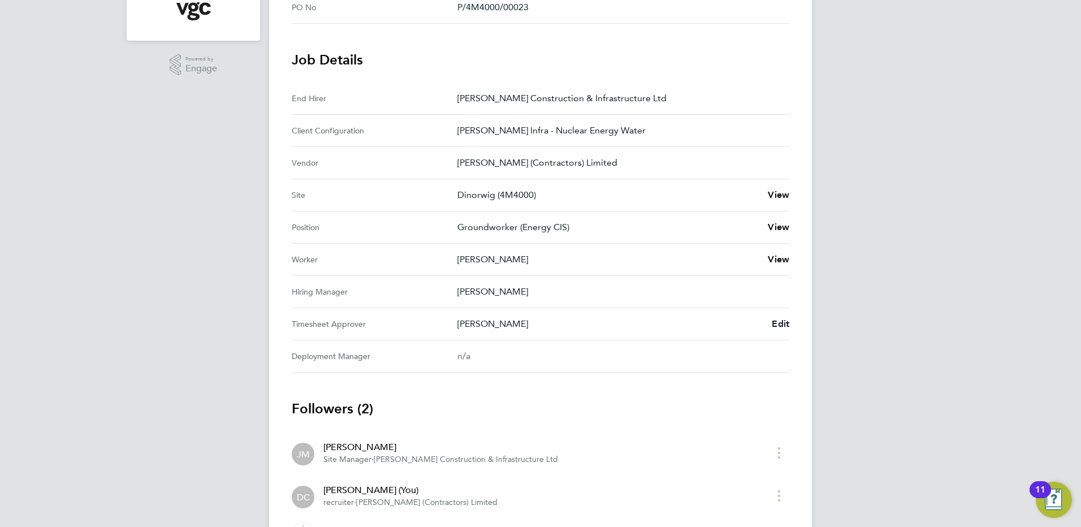
click at [780, 321] on span "Edit" at bounding box center [781, 323] width 18 height 11
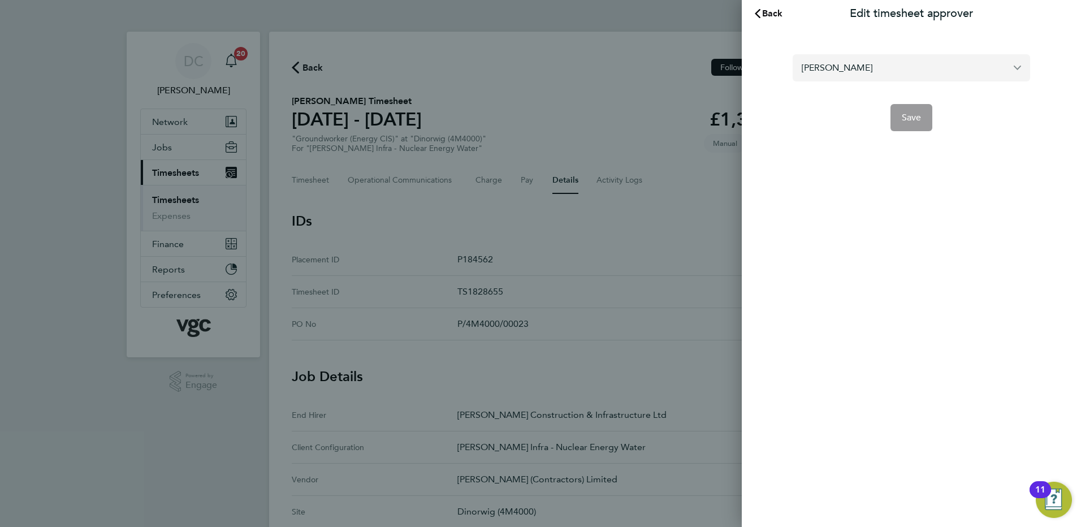
click at [896, 70] on input "[PERSON_NAME]" at bounding box center [911, 67] width 237 height 27
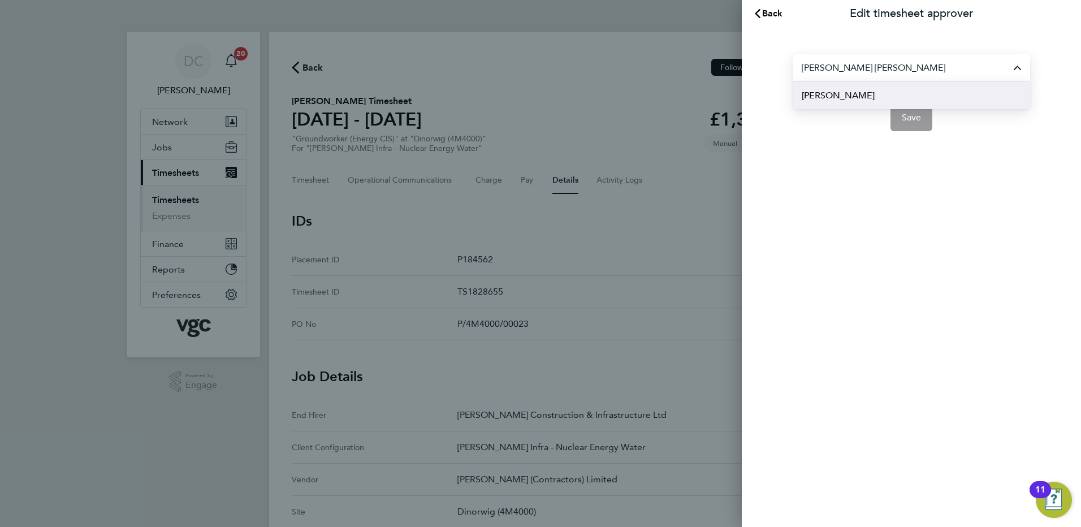
click at [855, 96] on span "[PERSON_NAME]" at bounding box center [838, 96] width 73 height 14
type input "[PERSON_NAME]"
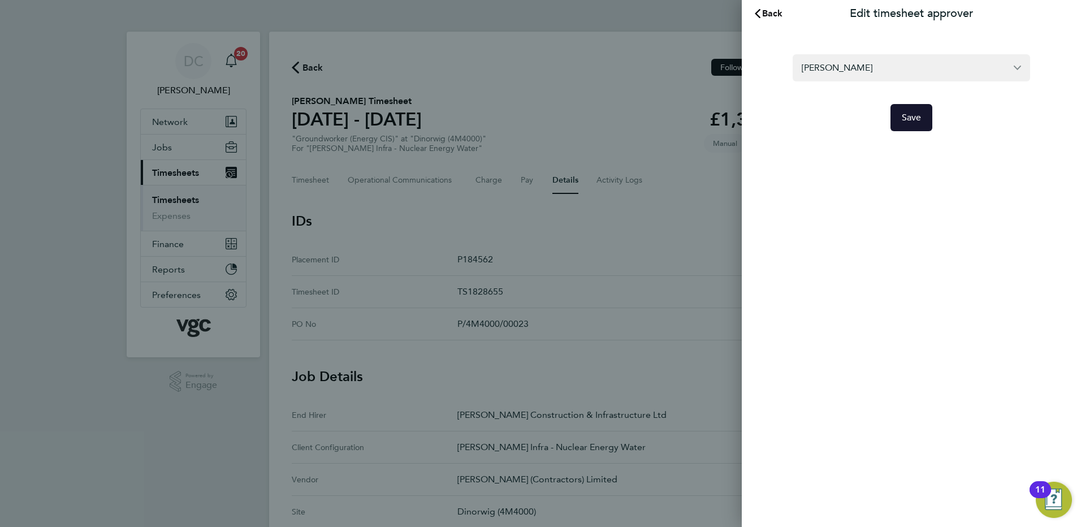
click at [914, 117] on span "Save" at bounding box center [912, 117] width 20 height 11
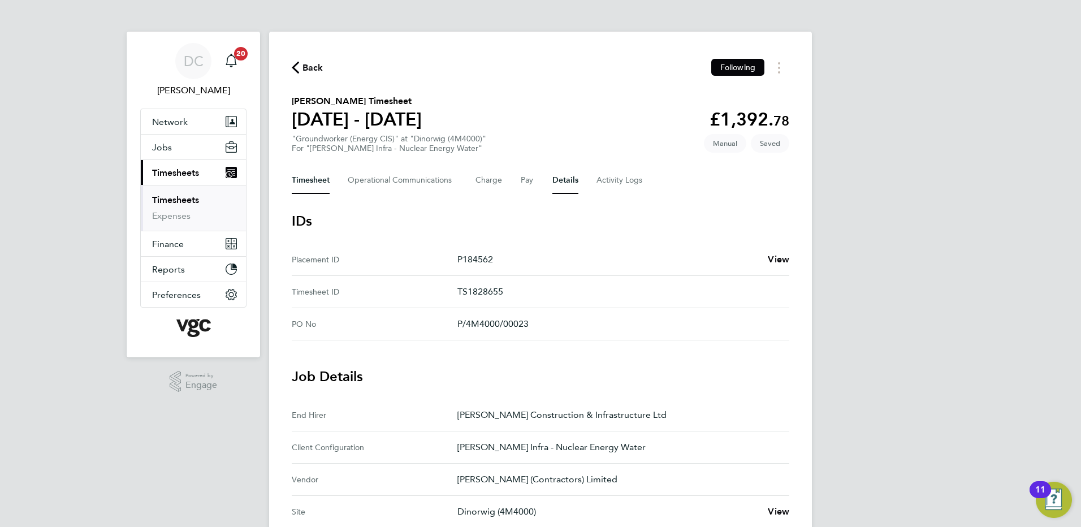
click at [317, 184] on button "Timesheet" at bounding box center [311, 180] width 38 height 27
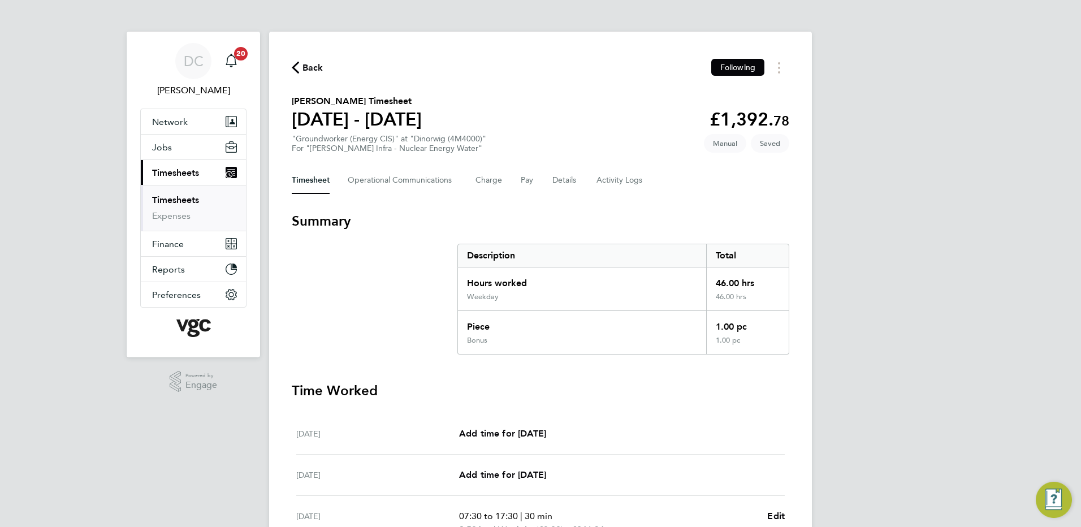
click at [1005, 295] on div "DC [PERSON_NAME] Notifications 20 Applications: Network Team Members Businesses…" at bounding box center [540, 453] width 1081 height 906
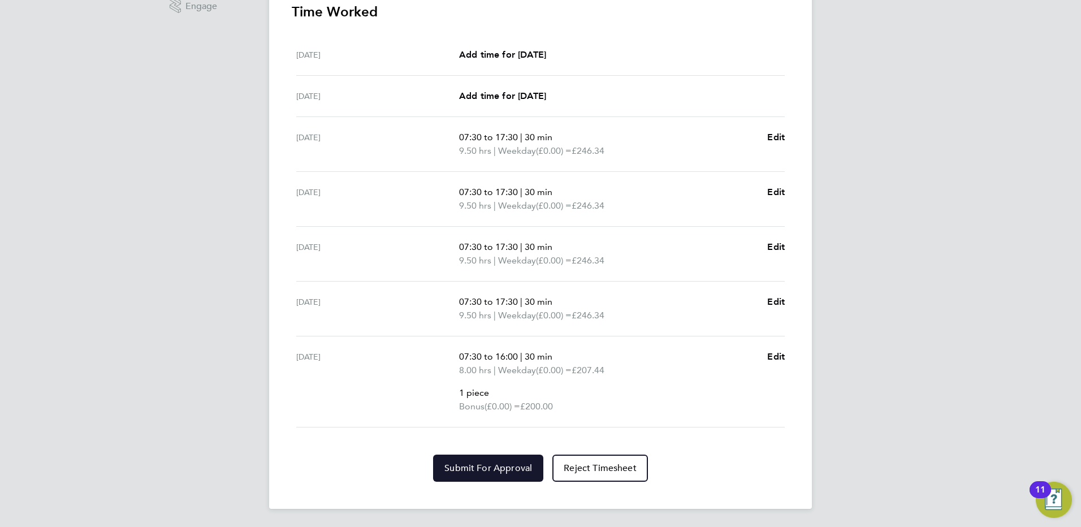
click at [497, 464] on span "Submit For Approval" at bounding box center [488, 467] width 88 height 11
click at [904, 454] on div "DC [PERSON_NAME] Notifications 20 Applications: Network Team Members Businesses…" at bounding box center [540, 74] width 1081 height 906
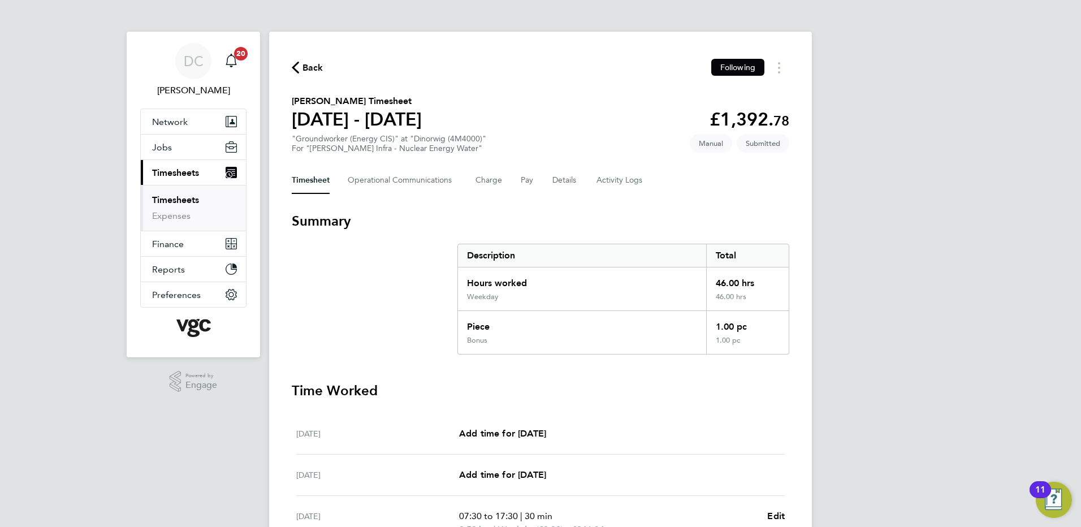
click at [316, 67] on span "Back" at bounding box center [312, 68] width 21 height 14
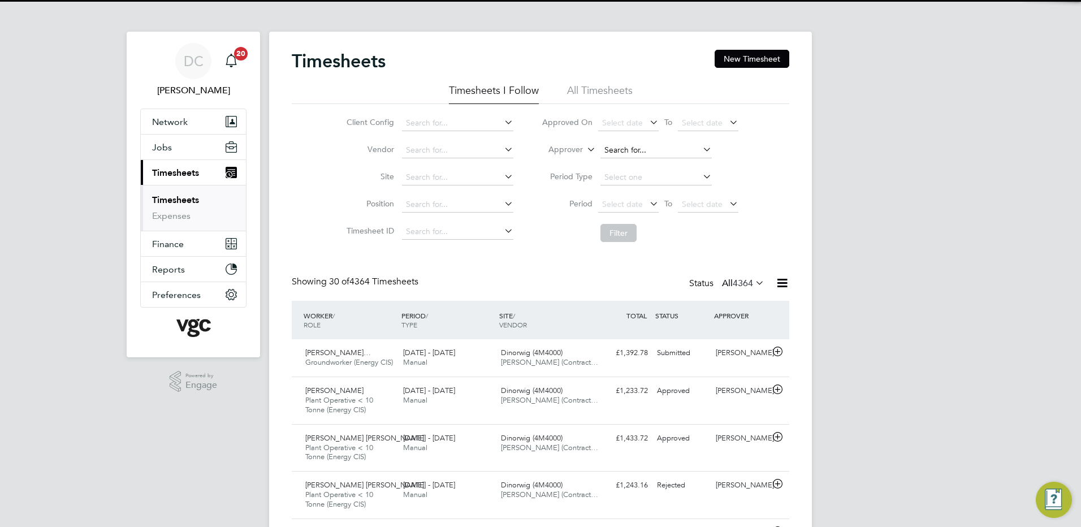
scroll to position [38, 98]
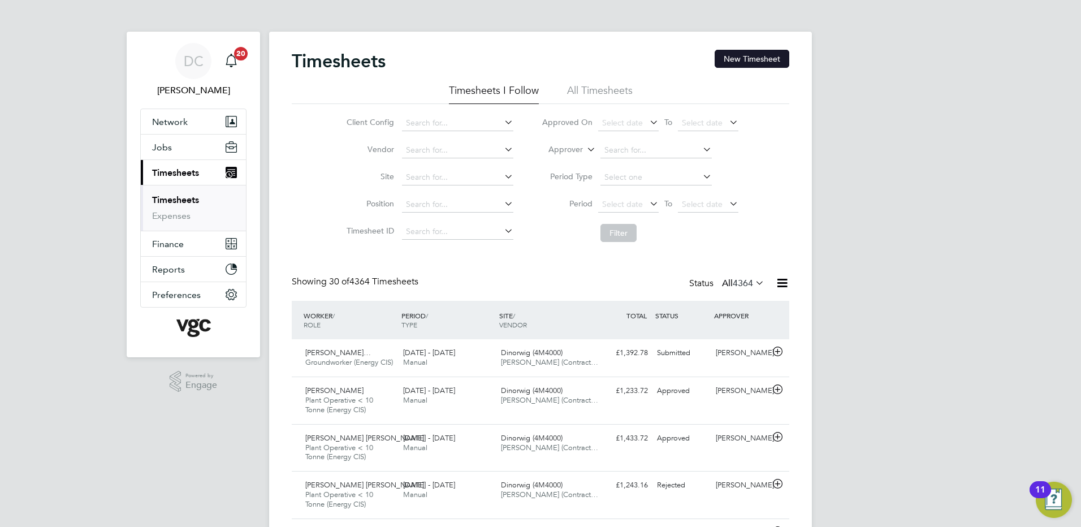
click at [757, 58] on button "New Timesheet" at bounding box center [752, 59] width 75 height 18
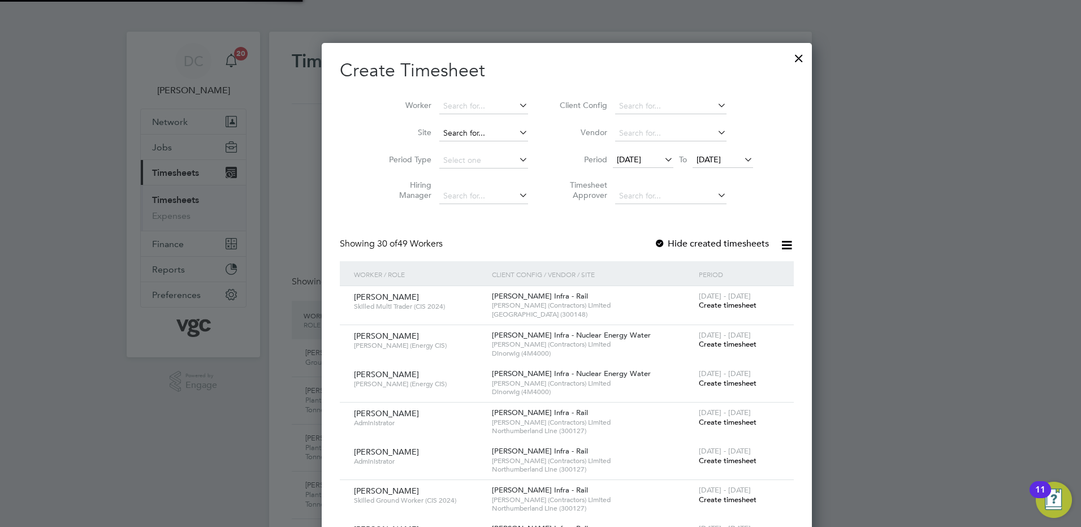
click at [455, 133] on input at bounding box center [483, 134] width 89 height 16
click at [455, 144] on li "Dinorwig (4M4000)" at bounding box center [457, 148] width 90 height 15
type input "Dinorwig (4M4000)"
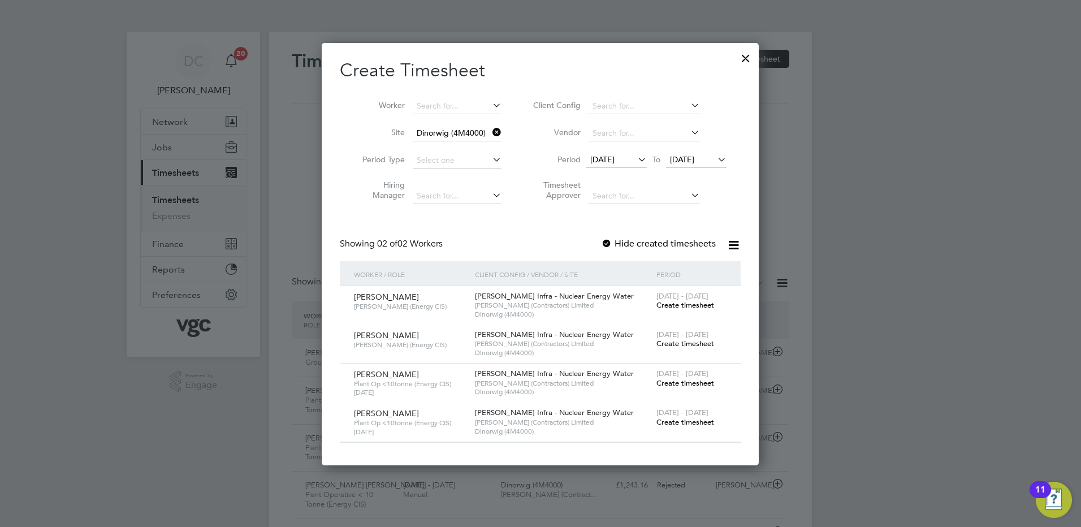
click at [615, 158] on span "[DATE]" at bounding box center [602, 159] width 24 height 10
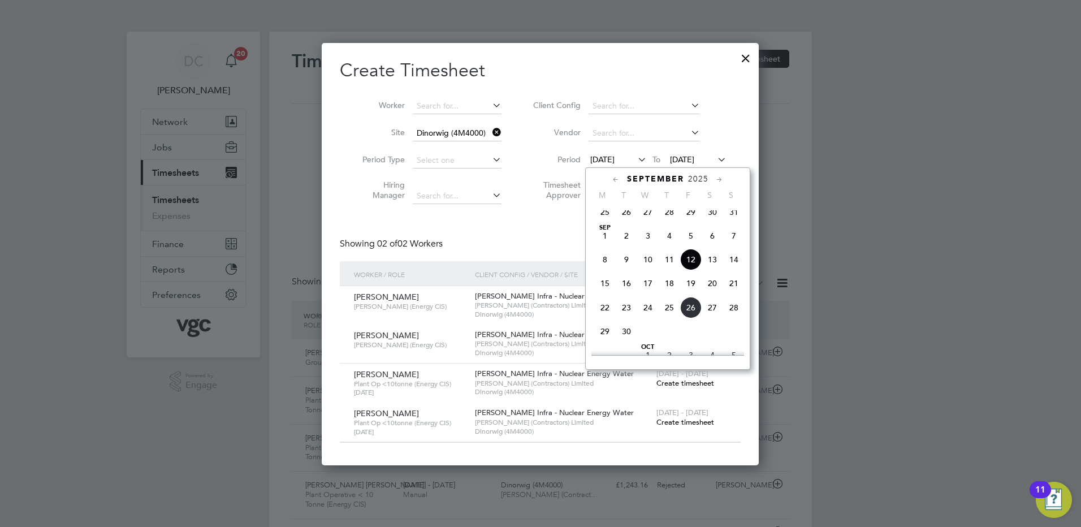
click at [711, 292] on span "20" at bounding box center [712, 283] width 21 height 21
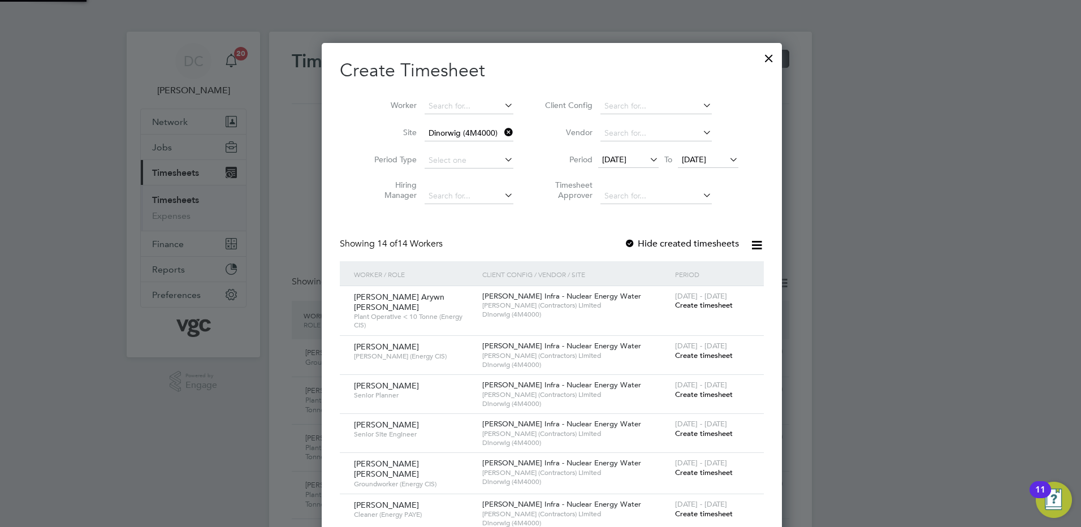
click at [704, 154] on span "[DATE]" at bounding box center [694, 159] width 24 height 10
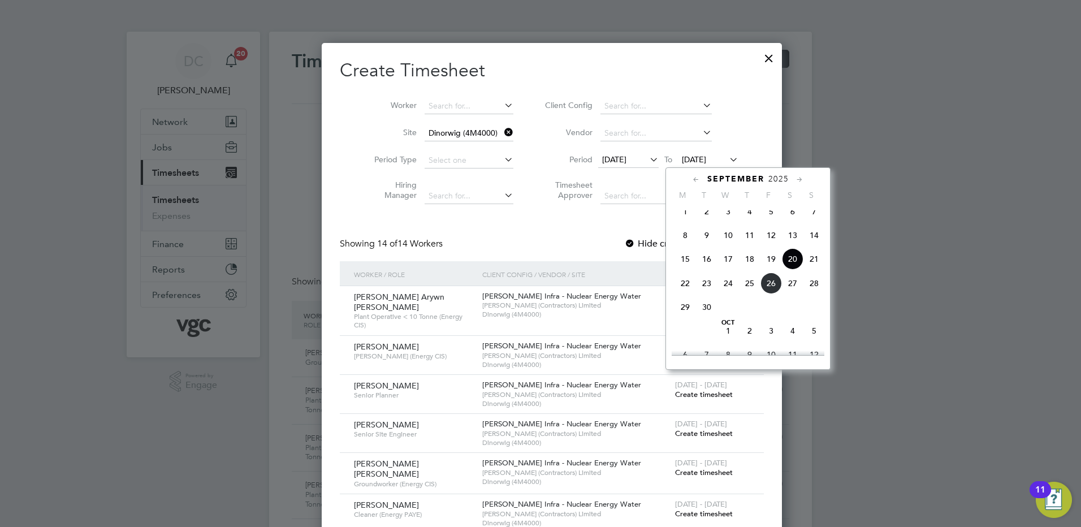
click at [772, 294] on span "26" at bounding box center [770, 283] width 21 height 21
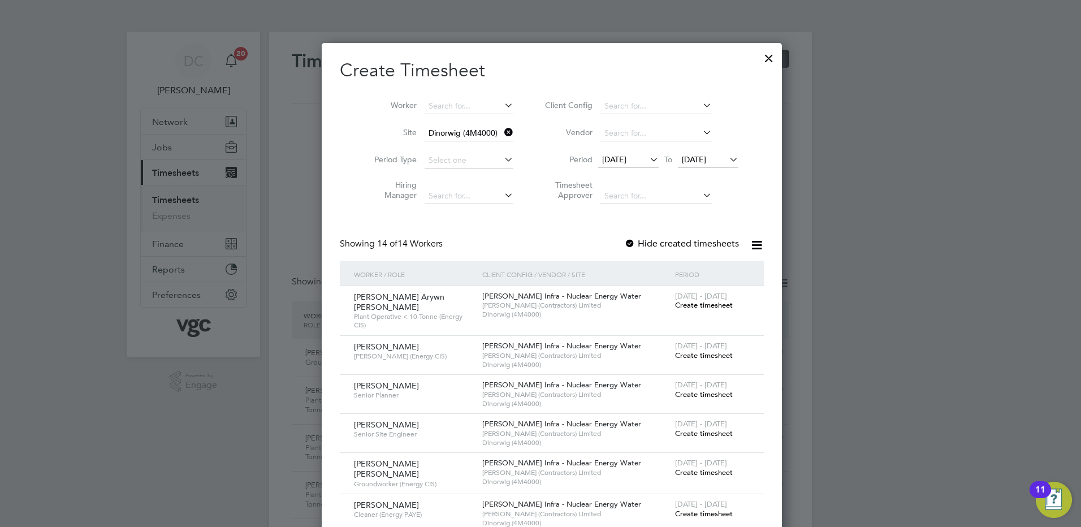
click at [703, 304] on span "Create timesheet" at bounding box center [704, 305] width 58 height 10
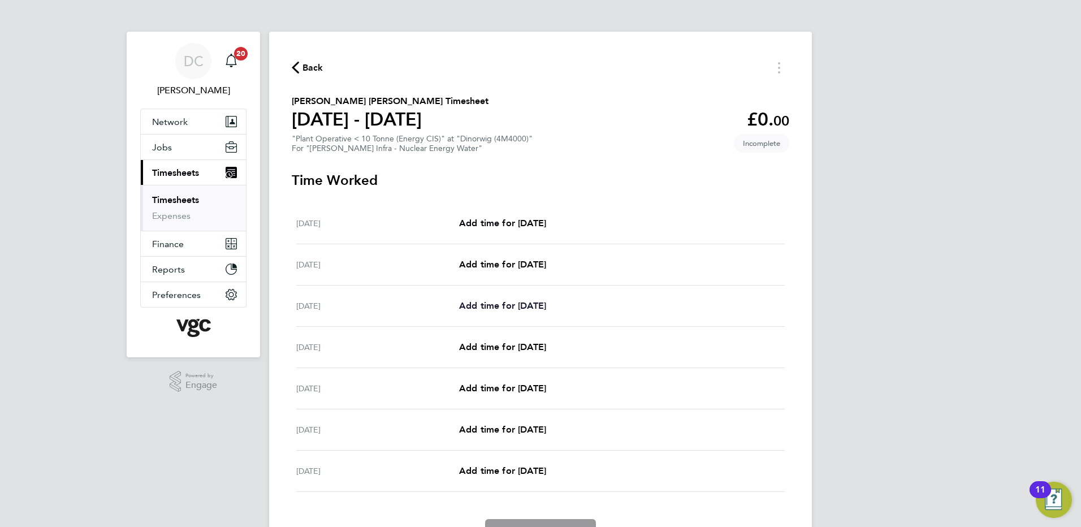
click at [526, 303] on span "Add time for [DATE]" at bounding box center [502, 305] width 87 height 11
select select "30"
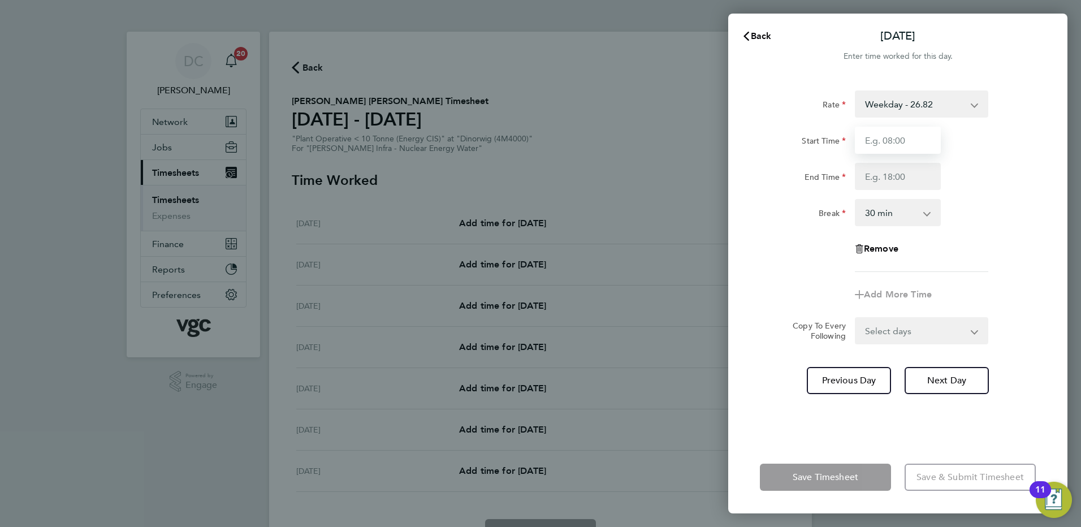
click at [902, 142] on input "Start Time" at bounding box center [898, 140] width 86 height 27
type input "07:30"
type input "17:30"
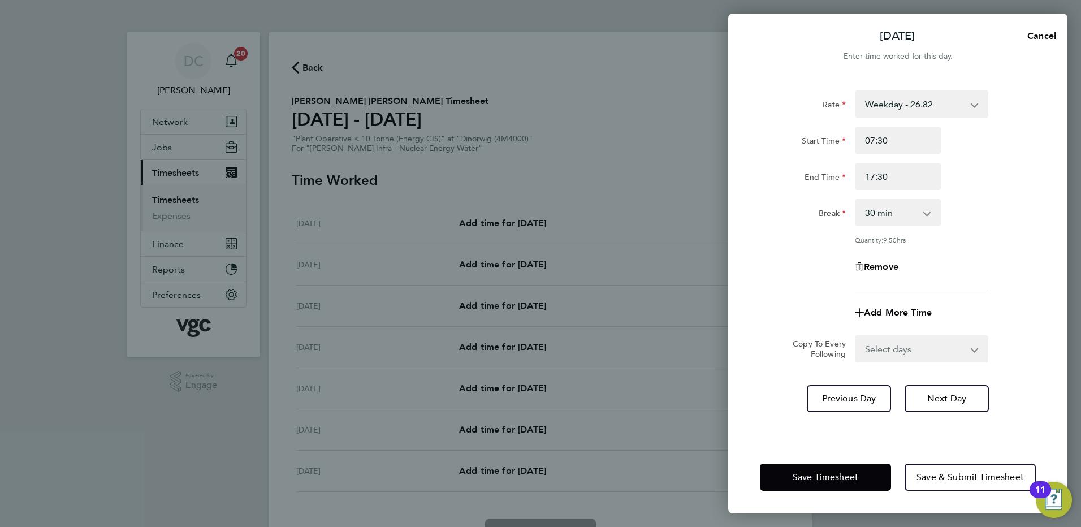
click at [792, 272] on div "Remove" at bounding box center [897, 266] width 285 height 27
click at [899, 348] on select "Select days Day [DATE] [DATE] [DATE] [DATE]" at bounding box center [915, 348] width 119 height 25
select select "DAY"
click at [856, 336] on select "Select days Day [DATE] [DATE] [DATE] [DATE]" at bounding box center [915, 348] width 119 height 25
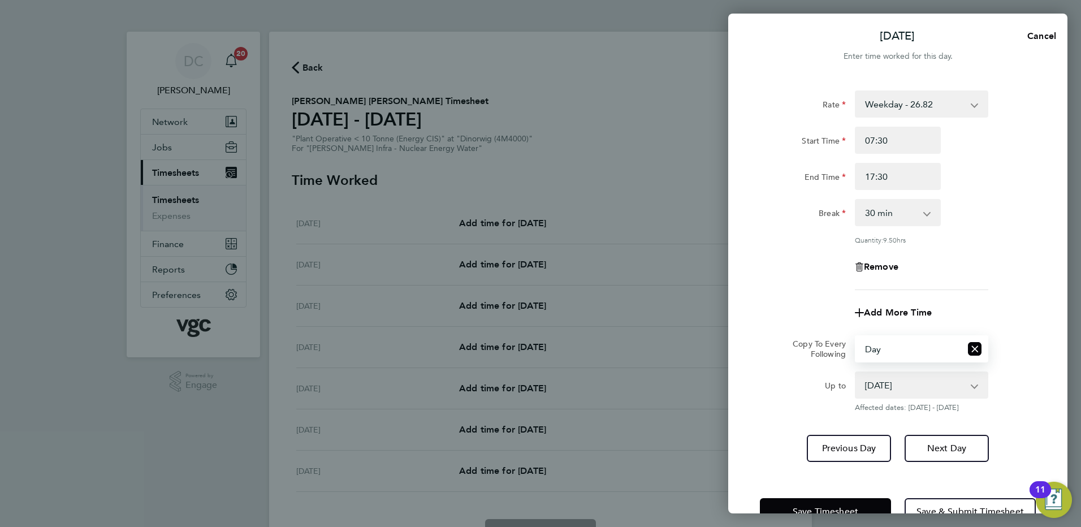
drag, startPoint x: 897, startPoint y: 361, endPoint x: 890, endPoint y: 387, distance: 26.9
click at [890, 387] on select "[DATE] [DATE] [DATE] [DATE]" at bounding box center [915, 385] width 118 height 25
select select "[DATE]"
click at [856, 373] on select "[DATE] [DATE] [DATE] [DATE]" at bounding box center [915, 385] width 118 height 25
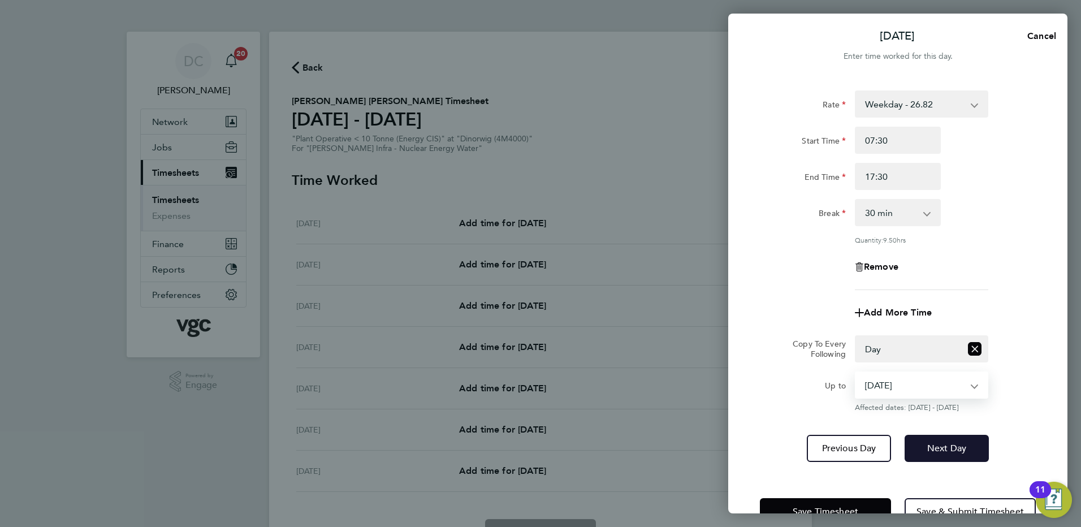
click at [937, 447] on span "Next Day" at bounding box center [946, 448] width 39 height 11
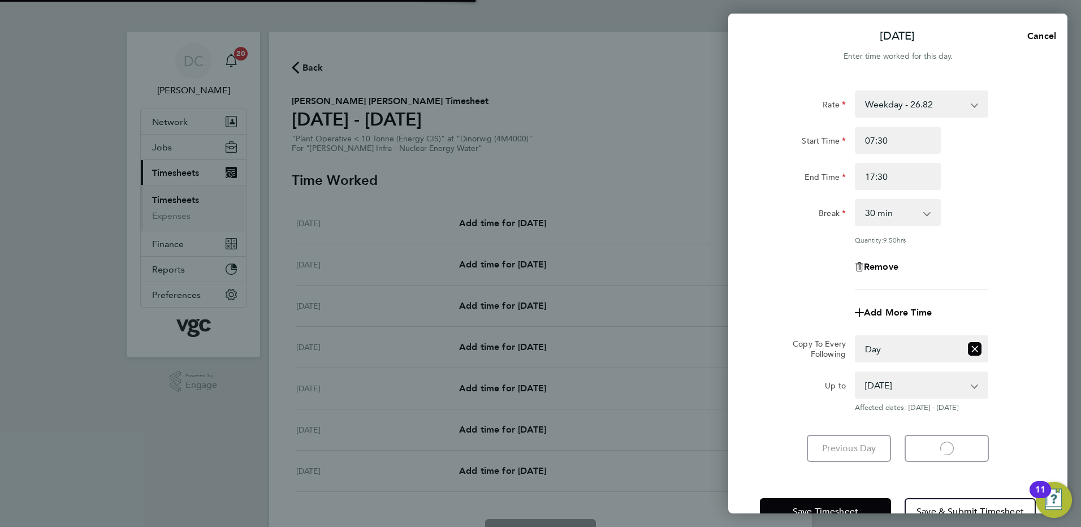
select select "30"
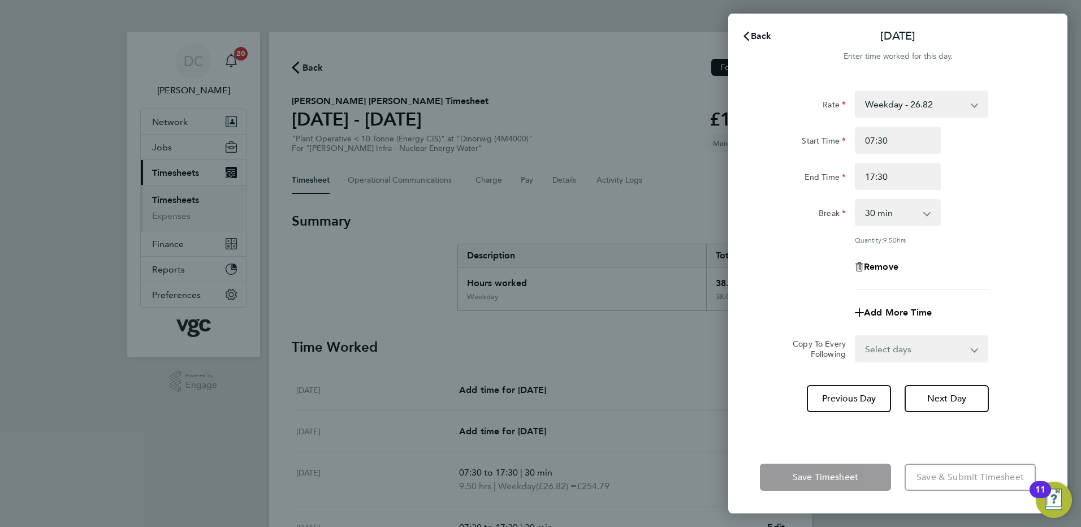
click at [759, 36] on span "Back" at bounding box center [761, 36] width 21 height 11
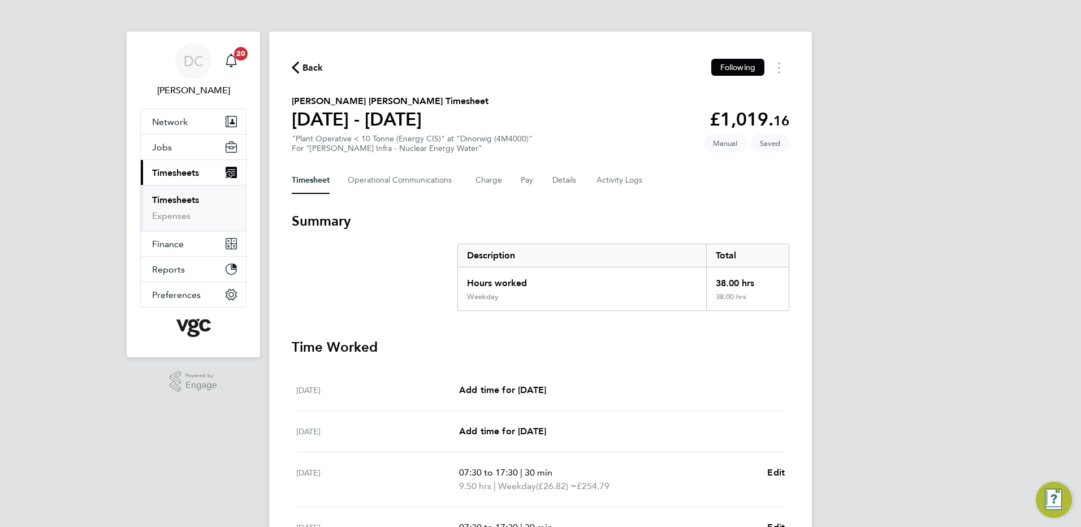
click at [876, 229] on div "DC [PERSON_NAME] Notifications 20 Applications: Network Team Members Businesses…" at bounding box center [540, 406] width 1081 height 812
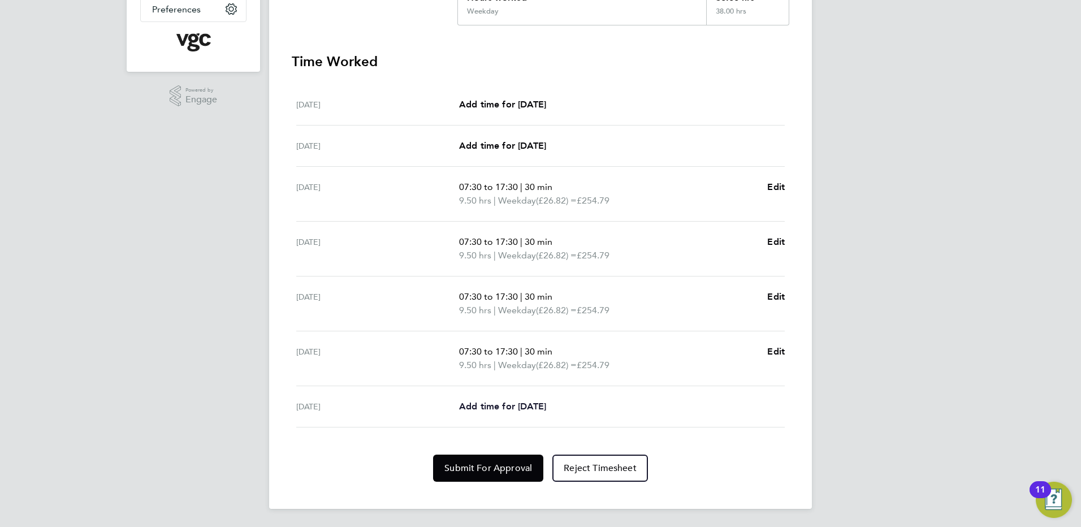
click at [496, 409] on span "Add time for [DATE]" at bounding box center [502, 406] width 87 height 11
select select "30"
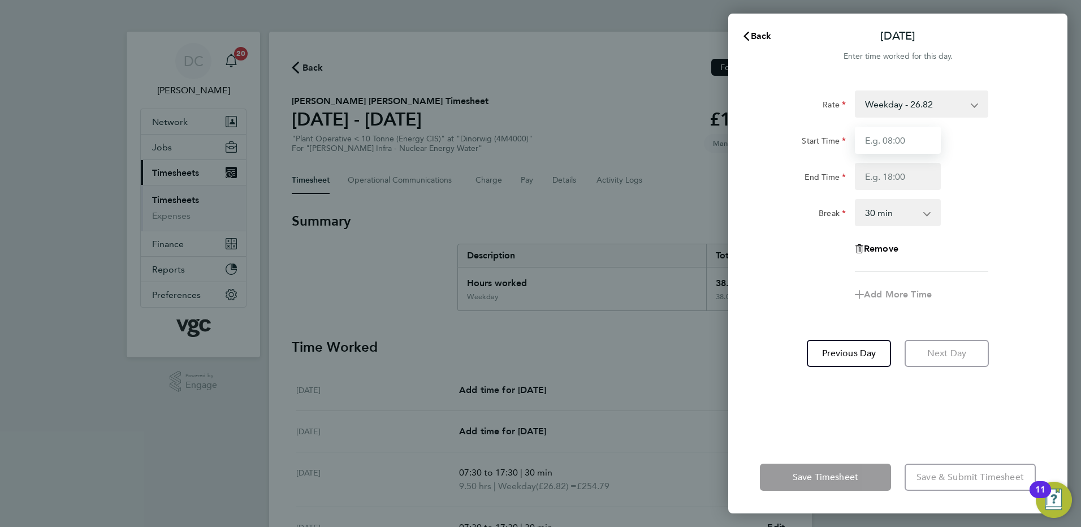
click at [914, 140] on input "Start Time" at bounding box center [898, 140] width 86 height 27
type input "07:30"
type input "16:00"
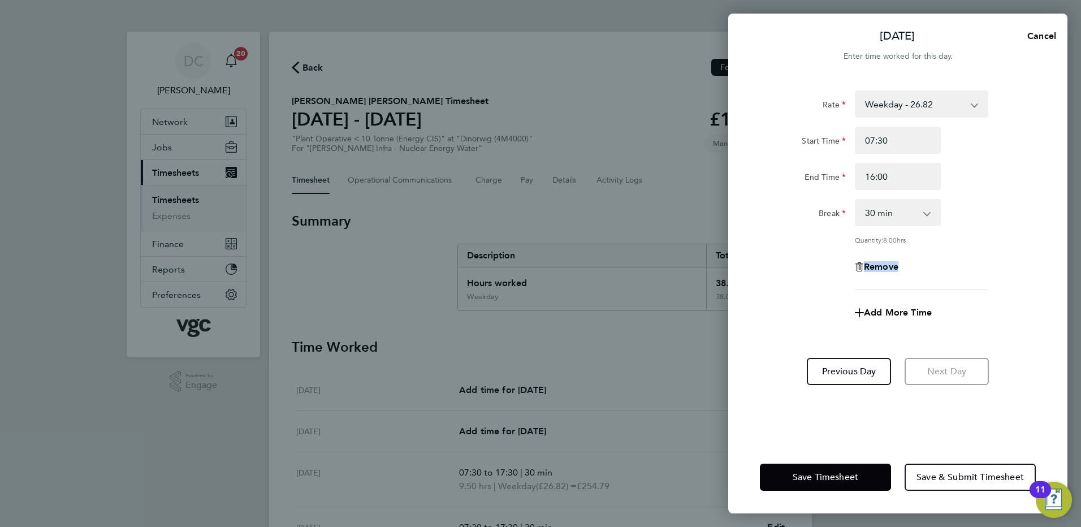
drag, startPoint x: 804, startPoint y: 281, endPoint x: 787, endPoint y: 293, distance: 21.0
click at [787, 293] on app-timesheet-line-form-group "Rate Weekday - 26.82 Bonus - 200.00 Bank Holiday (exc Christmas) - 46.93 Weekda…" at bounding box center [898, 208] width 276 height 236
drag, startPoint x: 787, startPoint y: 293, endPoint x: 957, endPoint y: 283, distance: 170.5
click at [957, 283] on div "Rate Weekday - 26.82 Bonus - 200.00 Bank Holiday (exc Christmas) - 46.93 Weekda…" at bounding box center [898, 190] width 276 height 200
click at [919, 311] on span "Add More Time" at bounding box center [898, 312] width 68 height 11
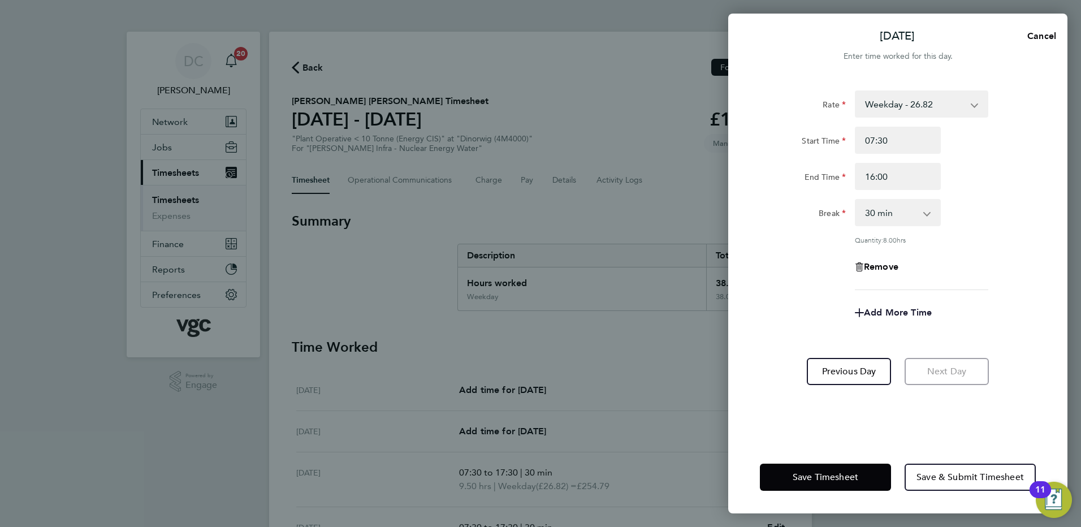
select select "null"
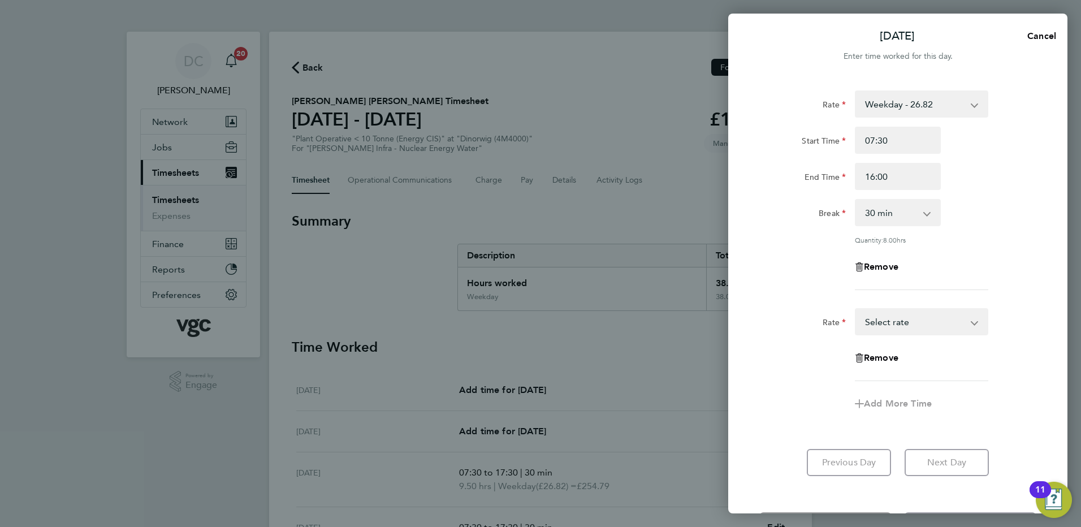
click at [917, 321] on select "Bonus - 200.00 Weekday - 26.82 Bank Holiday (exc Christmas) - 46.93 Weekday Nig…" at bounding box center [915, 321] width 118 height 25
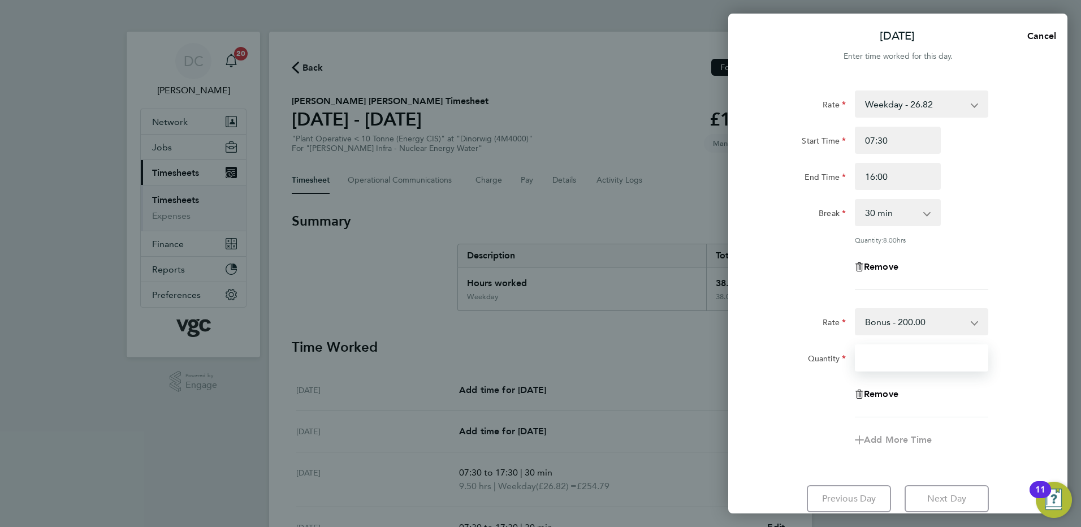
click at [898, 359] on input "Quantity" at bounding box center [921, 357] width 133 height 27
type input "1"
click at [791, 432] on div "Add More Time" at bounding box center [897, 439] width 285 height 27
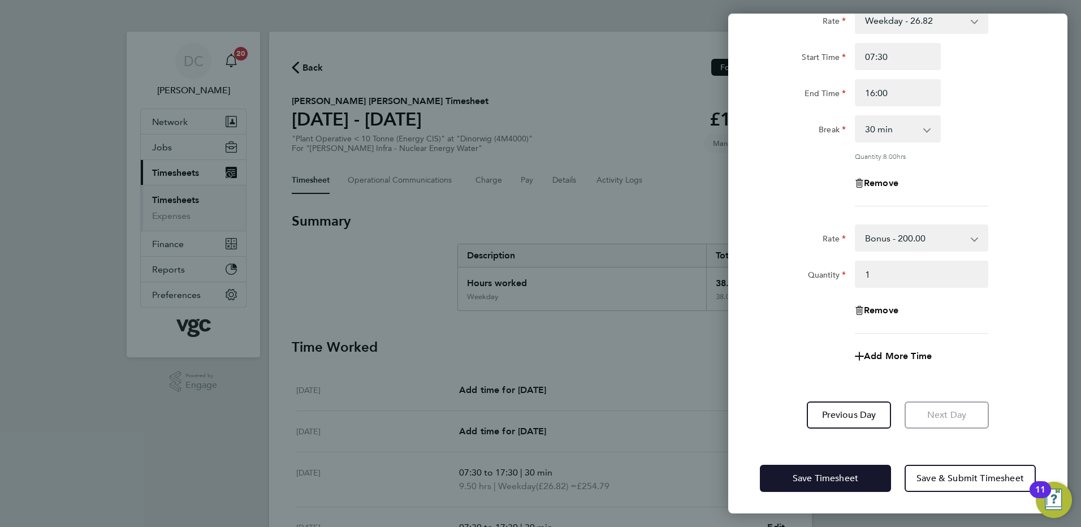
click at [817, 471] on button "Save Timesheet" at bounding box center [825, 478] width 131 height 27
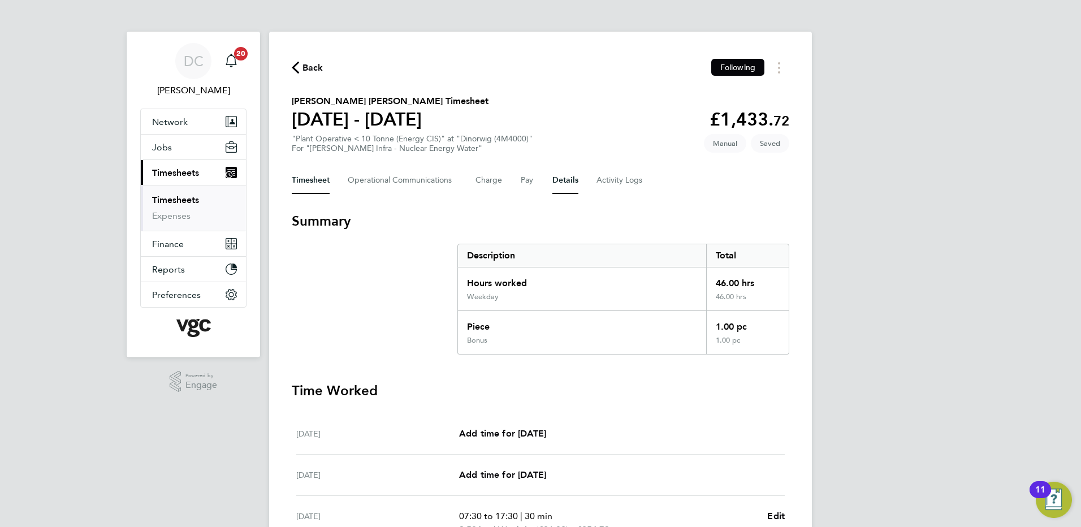
click at [566, 180] on button "Details" at bounding box center [565, 180] width 26 height 27
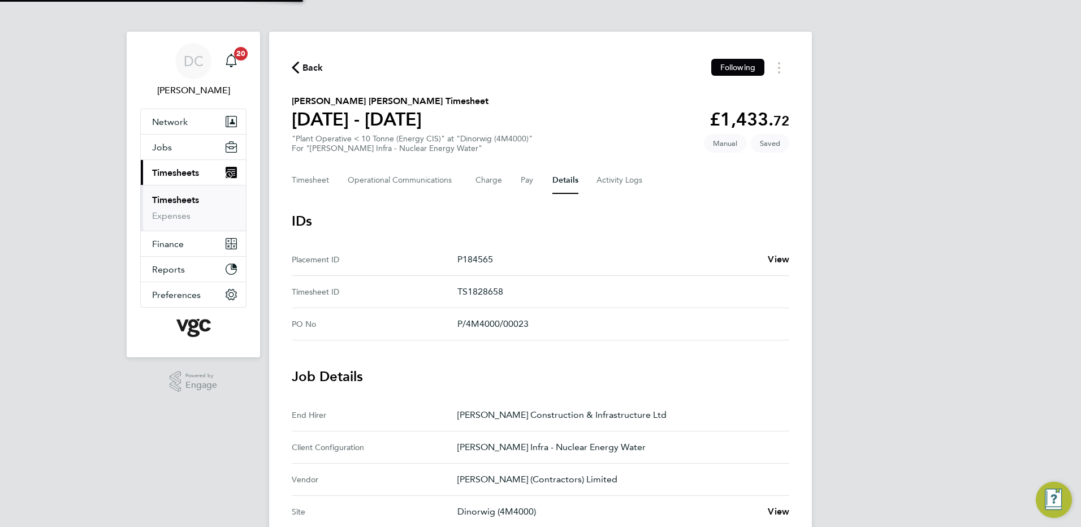
click at [914, 311] on div "DC [PERSON_NAME] Notifications 20 Applications: Network Team Members Businesses…" at bounding box center [540, 424] width 1081 height 848
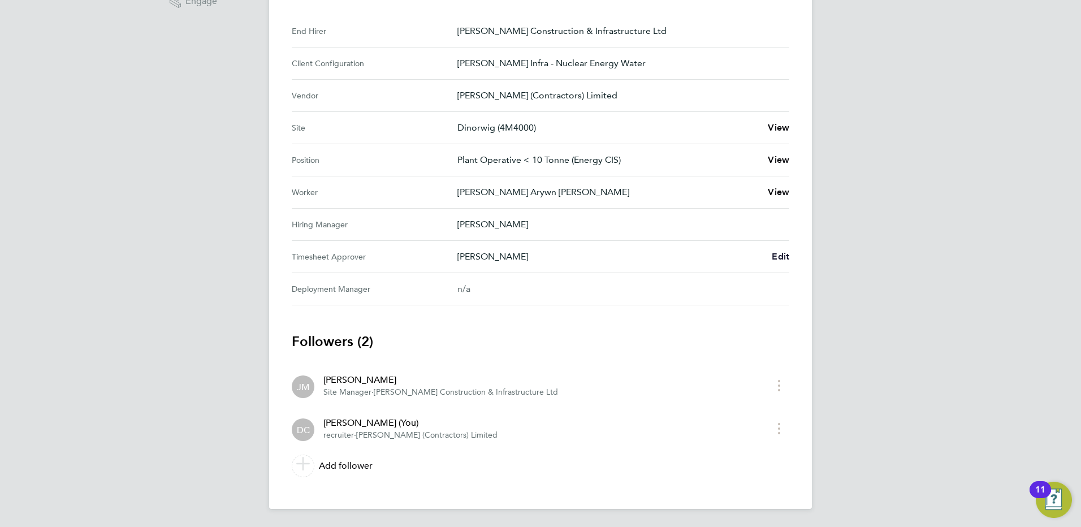
click at [781, 254] on span "Edit" at bounding box center [781, 256] width 18 height 11
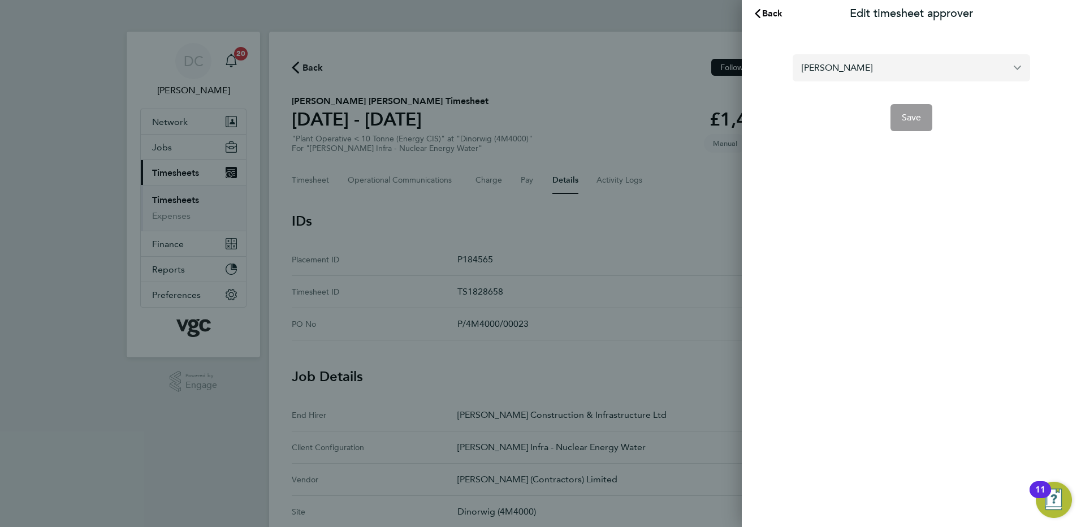
click at [884, 72] on input "[PERSON_NAME]" at bounding box center [911, 67] width 237 height 27
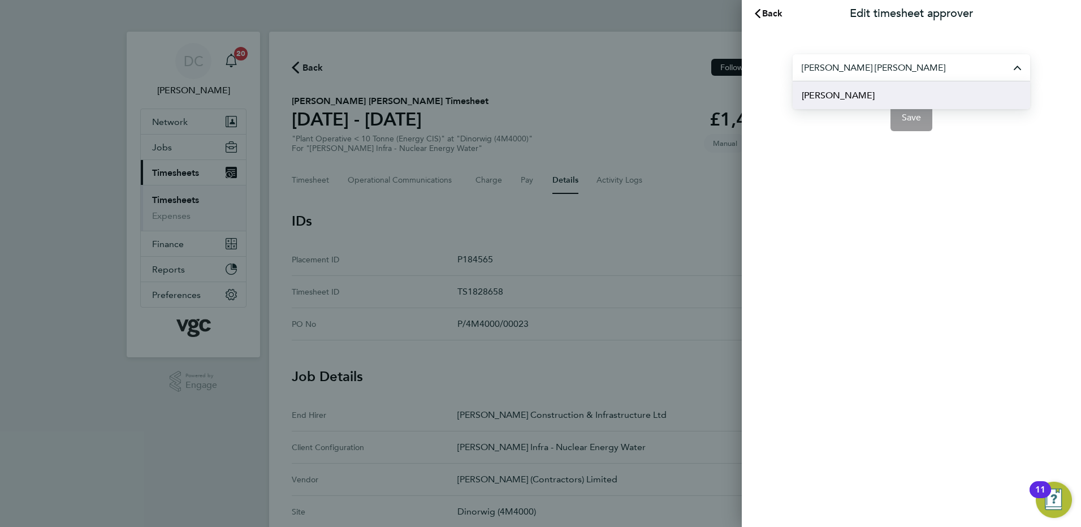
click at [865, 94] on li "[PERSON_NAME]" at bounding box center [911, 95] width 237 height 28
type input "[PERSON_NAME]"
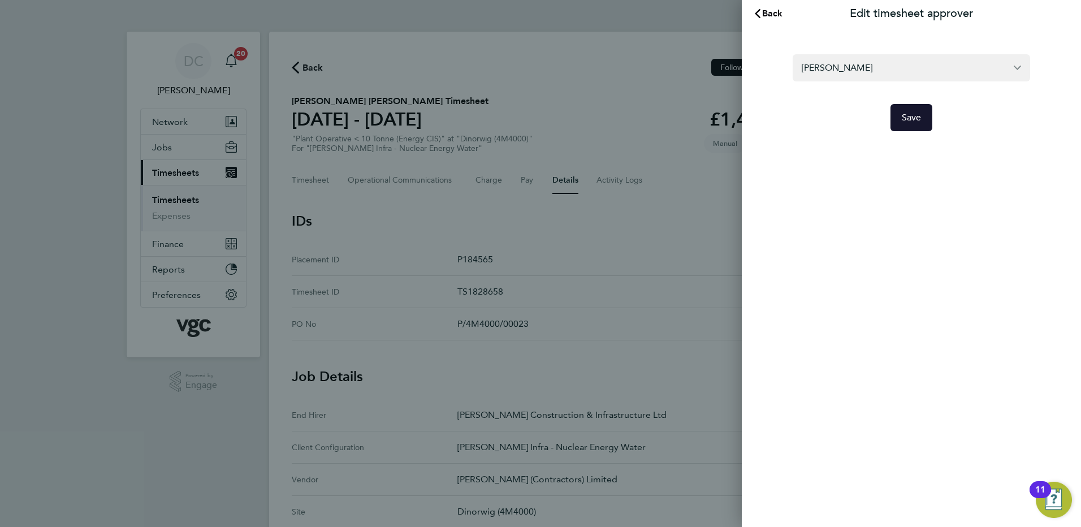
click at [907, 118] on span "Save" at bounding box center [912, 117] width 20 height 11
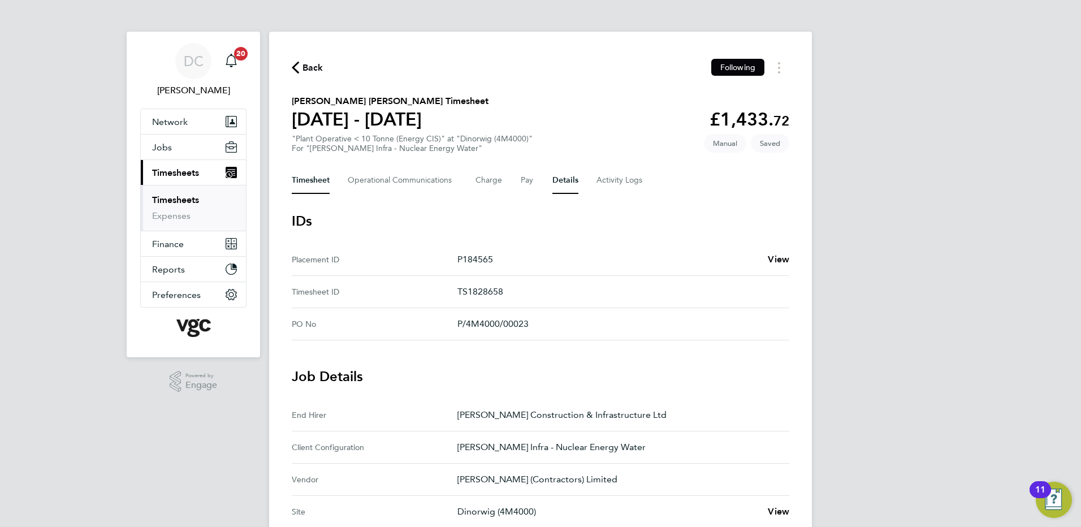
click at [323, 172] on button "Timesheet" at bounding box center [311, 180] width 38 height 27
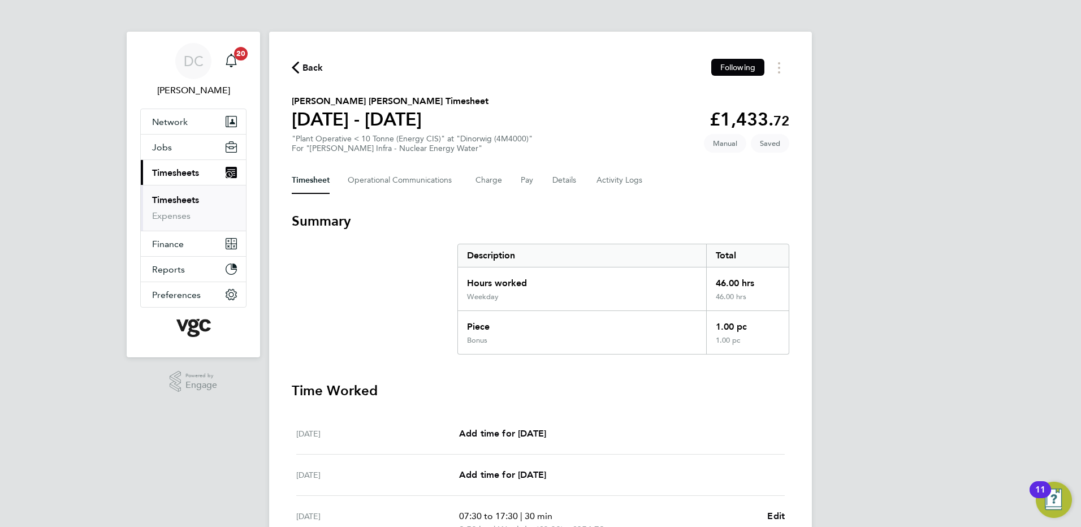
click at [939, 275] on div "DC [PERSON_NAME] Notifications 20 Applications: Network Team Members Businesses…" at bounding box center [540, 453] width 1081 height 906
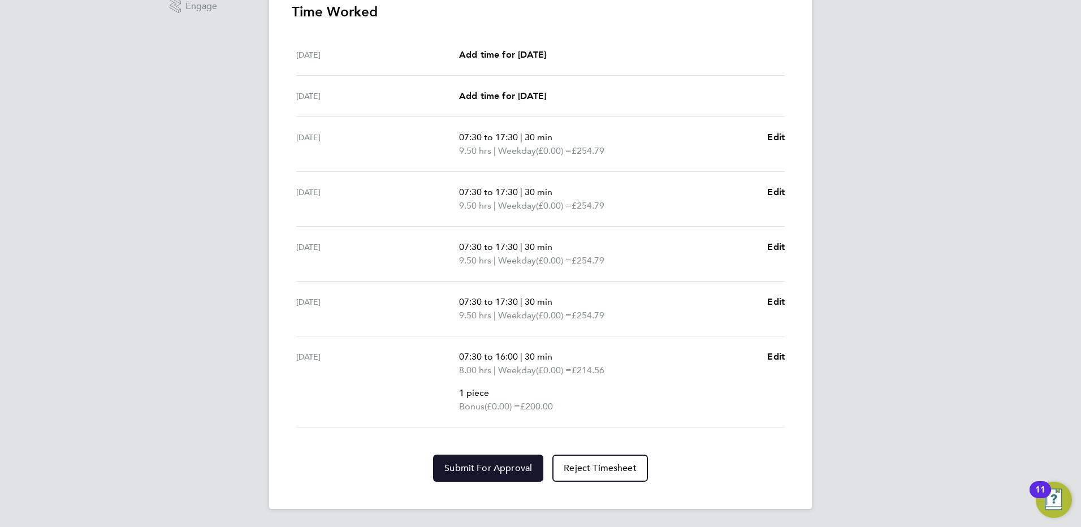
click at [517, 464] on span "Submit For Approval" at bounding box center [488, 467] width 88 height 11
click at [975, 410] on div "DC [PERSON_NAME] Notifications 20 Applications: Network Team Members Businesses…" at bounding box center [540, 74] width 1081 height 906
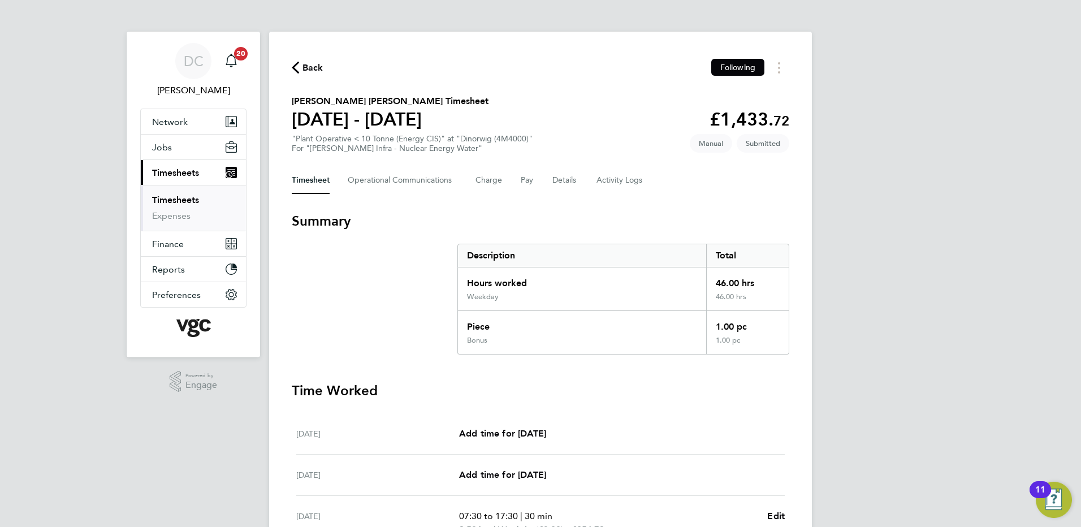
click at [316, 68] on span "Back" at bounding box center [312, 68] width 21 height 14
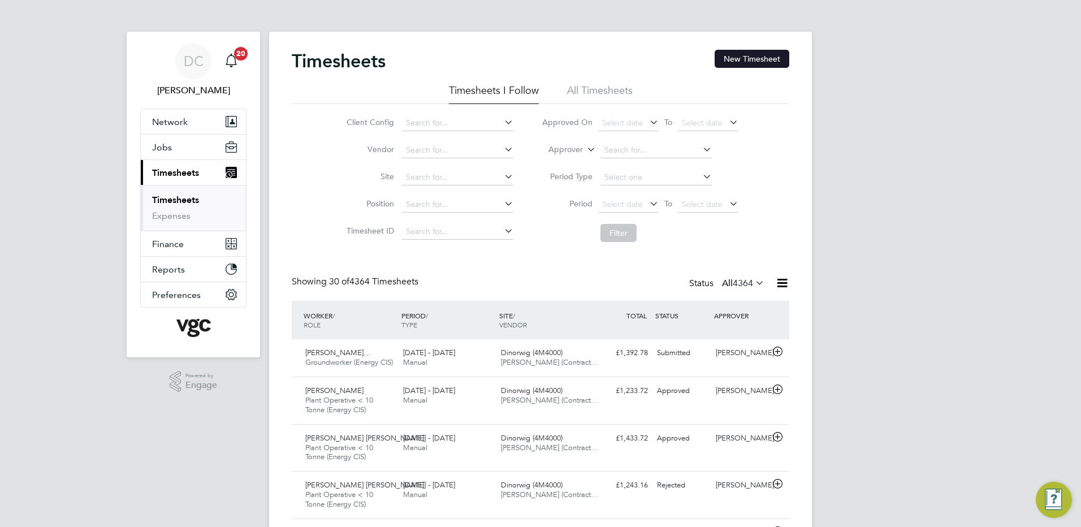
click at [763, 55] on button "New Timesheet" at bounding box center [752, 59] width 75 height 18
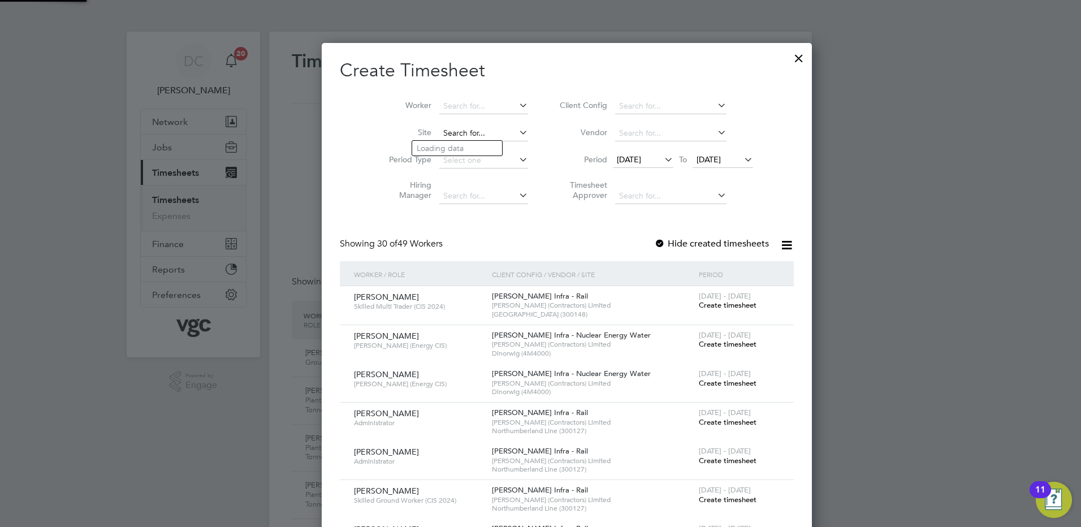
click at [453, 133] on input at bounding box center [483, 134] width 89 height 16
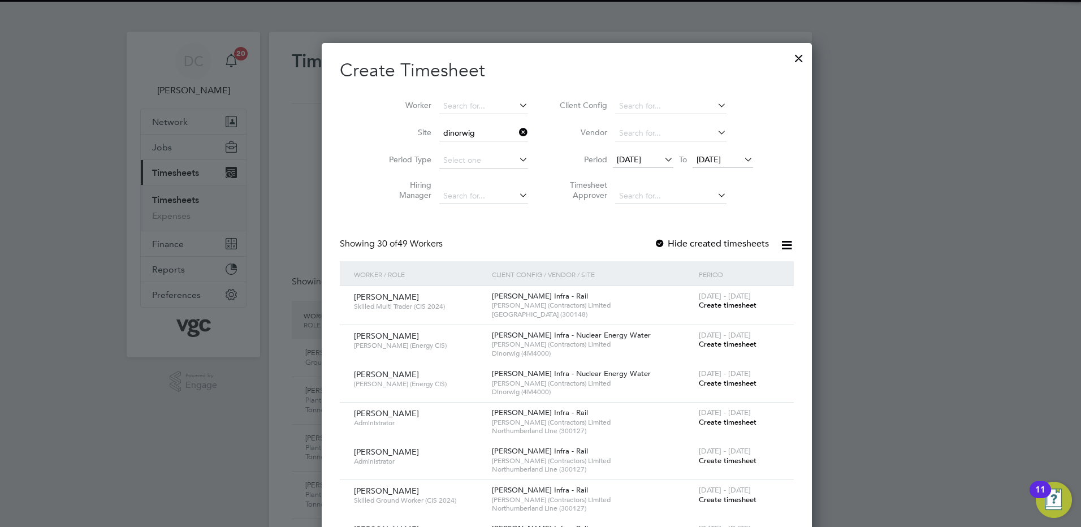
click at [455, 144] on li "Dinorwig (4M4000)" at bounding box center [457, 148] width 90 height 15
type input "Dinorwig (4M4000)"
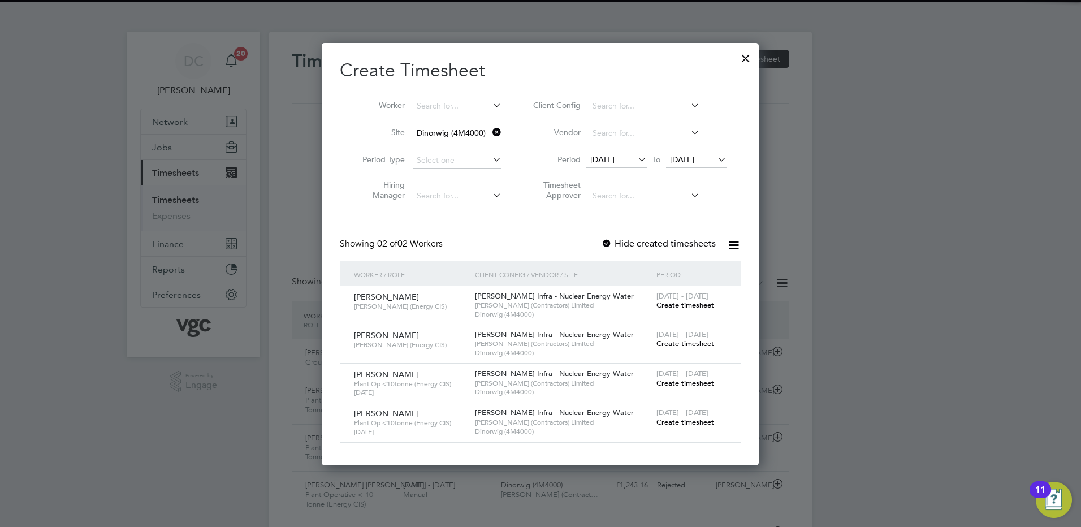
click at [612, 158] on span "[DATE]" at bounding box center [602, 159] width 24 height 10
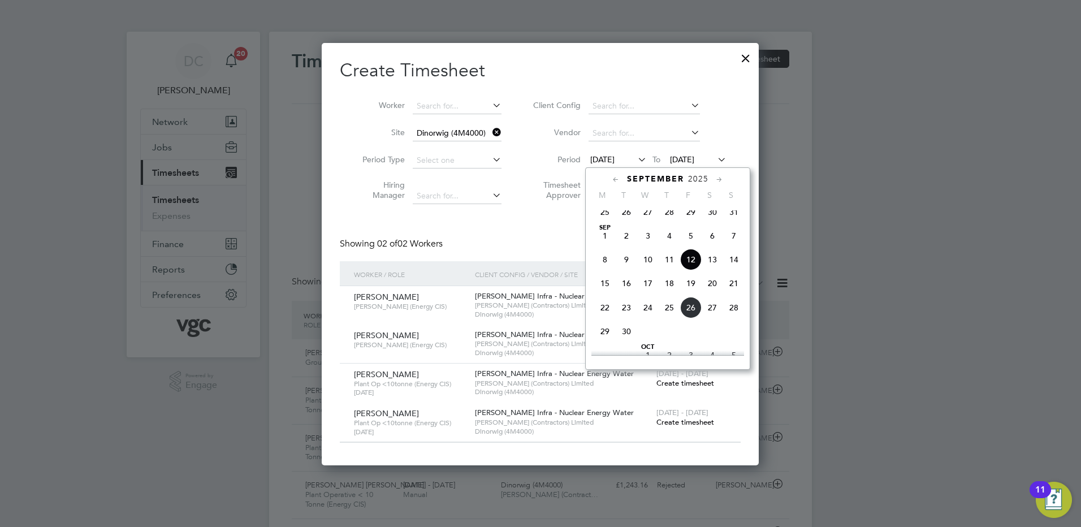
click at [716, 291] on span "20" at bounding box center [712, 283] width 21 height 21
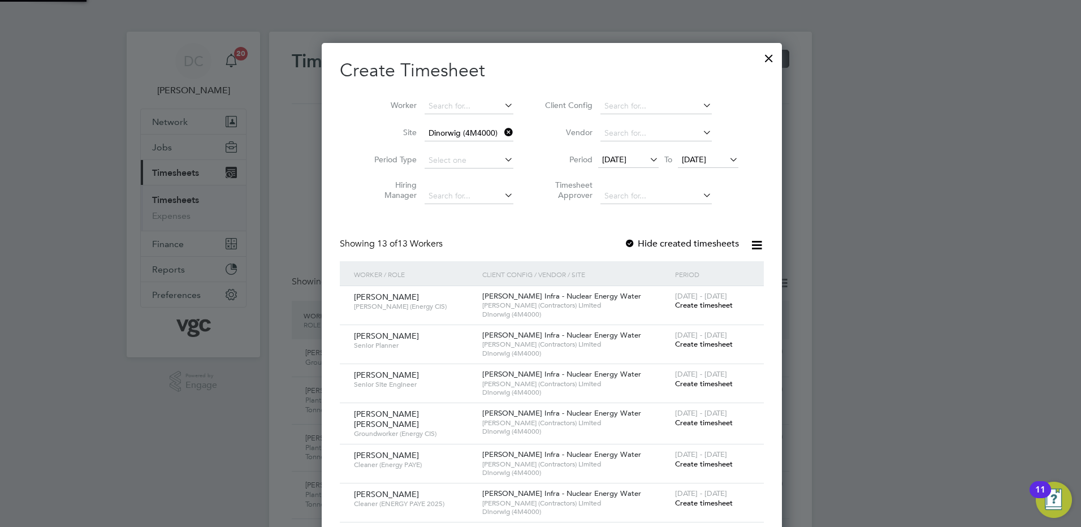
click at [688, 160] on span "[DATE]" at bounding box center [694, 159] width 24 height 10
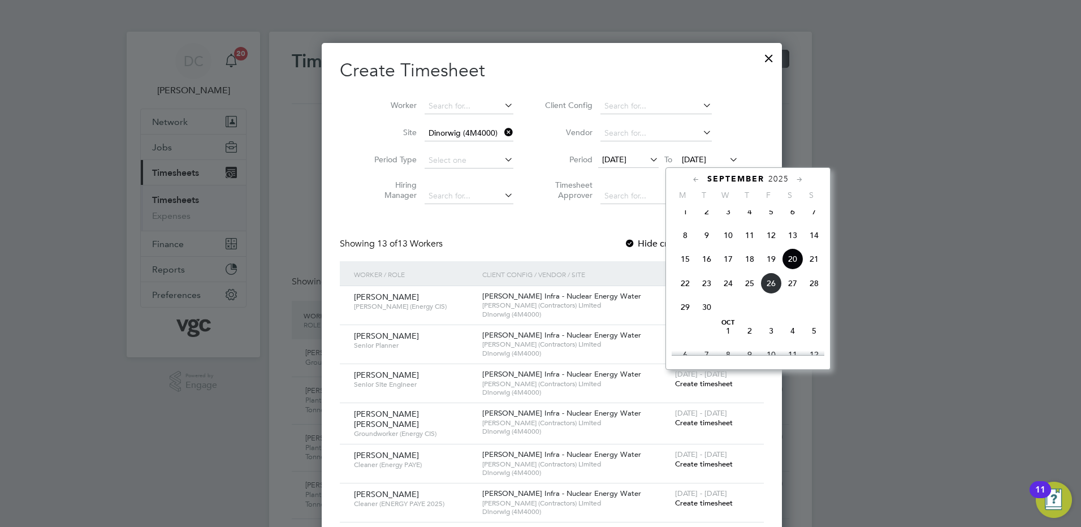
click at [775, 292] on span "26" at bounding box center [770, 283] width 21 height 21
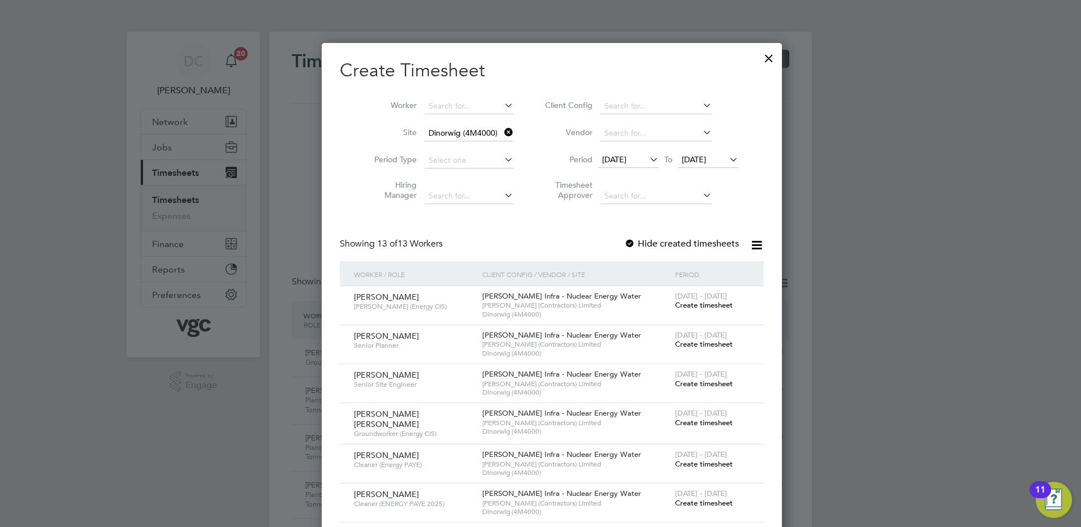
click at [691, 423] on span "Create timesheet" at bounding box center [704, 423] width 58 height 10
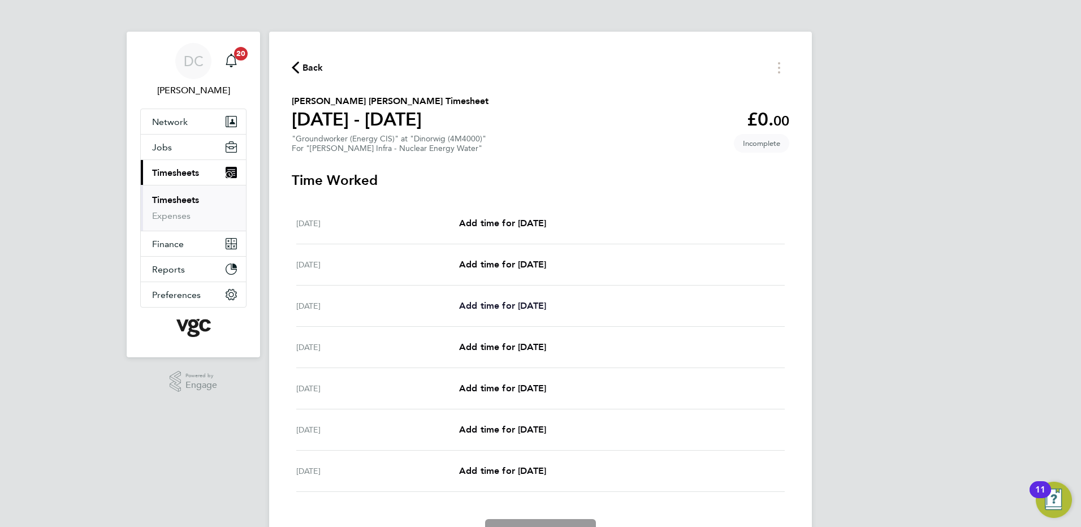
click at [546, 304] on span "Add time for [DATE]" at bounding box center [502, 305] width 87 height 11
select select "30"
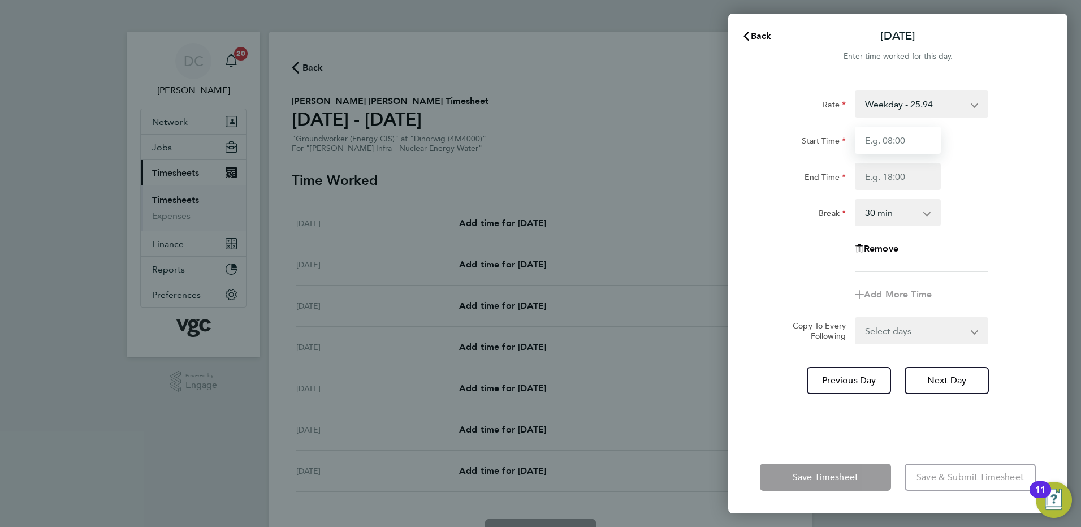
click at [896, 150] on input "Start Time" at bounding box center [898, 140] width 86 height 27
type input "07:30"
type input "17:30"
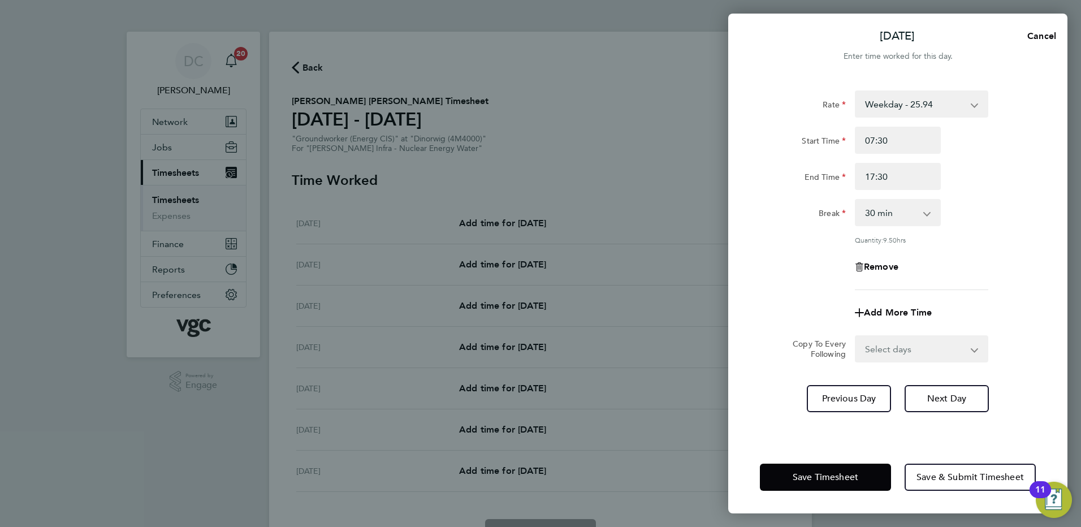
click at [1004, 273] on div "Remove" at bounding box center [897, 266] width 285 height 27
click at [913, 346] on select "Select days Day [DATE] [DATE] [DATE] [DATE]" at bounding box center [915, 348] width 119 height 25
select select "DAY"
click at [856, 336] on select "Select days Day [DATE] [DATE] [DATE] [DATE]" at bounding box center [915, 348] width 119 height 25
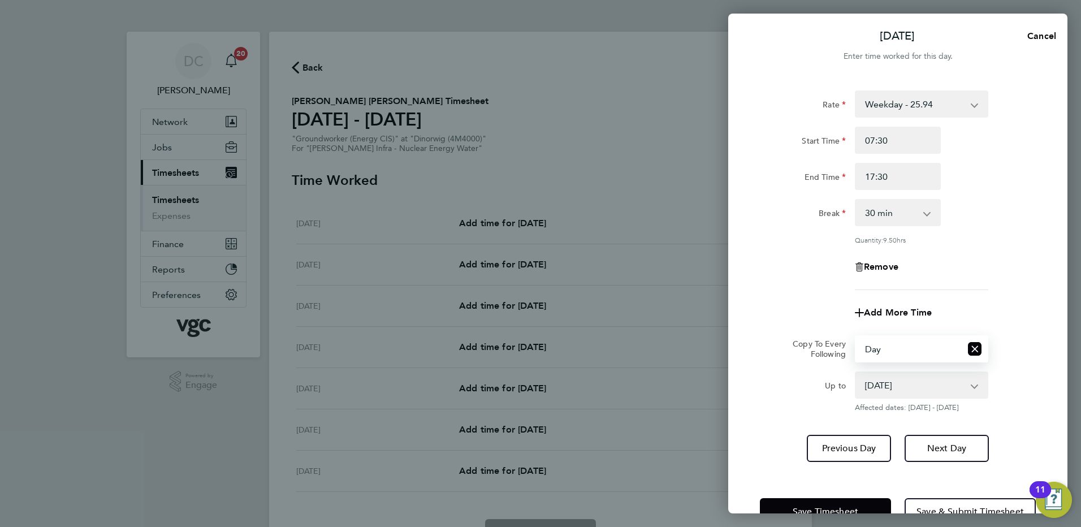
drag, startPoint x: 901, startPoint y: 362, endPoint x: 892, endPoint y: 384, distance: 24.4
click at [892, 384] on select "23 Sep 2025 24 Sep 2025 25 Sep 2025 26 Sep 2025" at bounding box center [915, 385] width 118 height 25
select select "2025-09-25"
click at [856, 373] on select "23 Sep 2025 24 Sep 2025 25 Sep 2025 26 Sep 2025" at bounding box center [915, 385] width 118 height 25
click at [936, 453] on button "Next Day" at bounding box center [947, 448] width 84 height 27
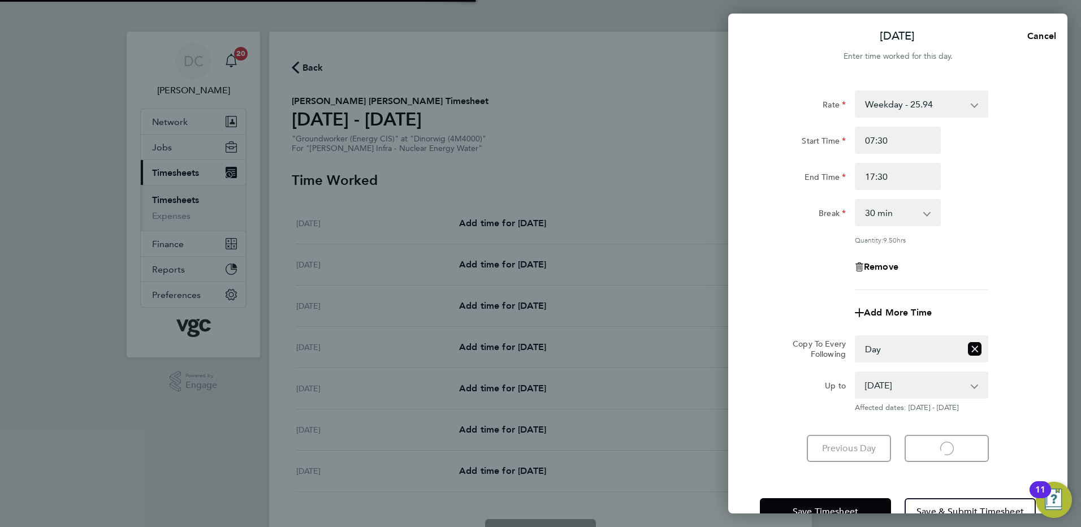
select select "30"
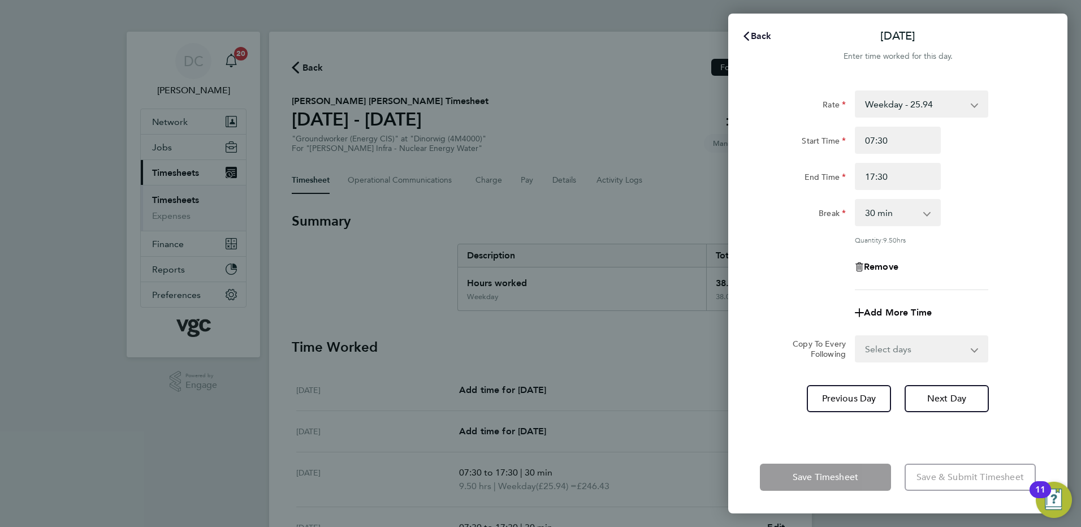
click at [763, 36] on span "Back" at bounding box center [761, 36] width 21 height 11
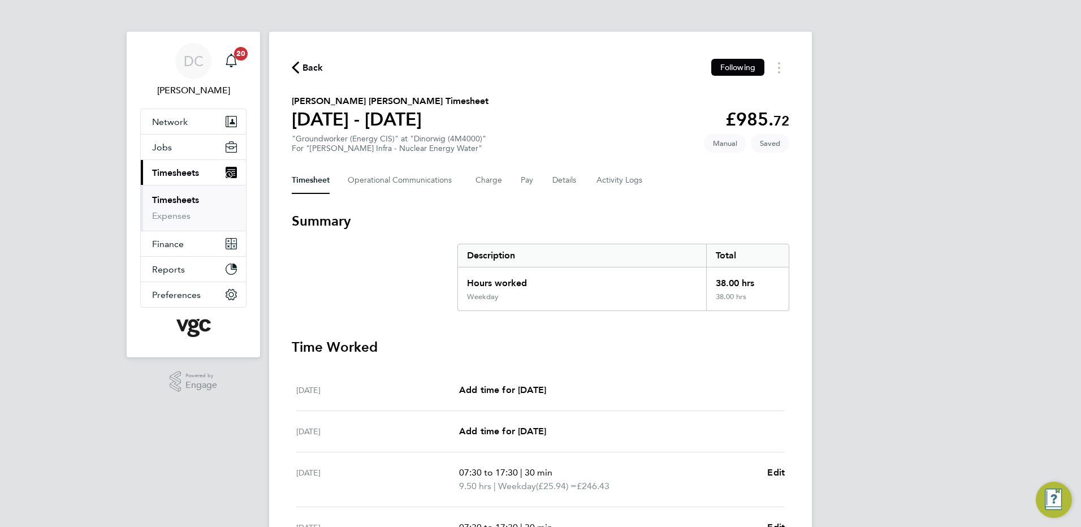
click at [948, 210] on div "DC Danny Carr Notifications 20 Applications: Network Team Members Businesses Si…" at bounding box center [540, 406] width 1081 height 812
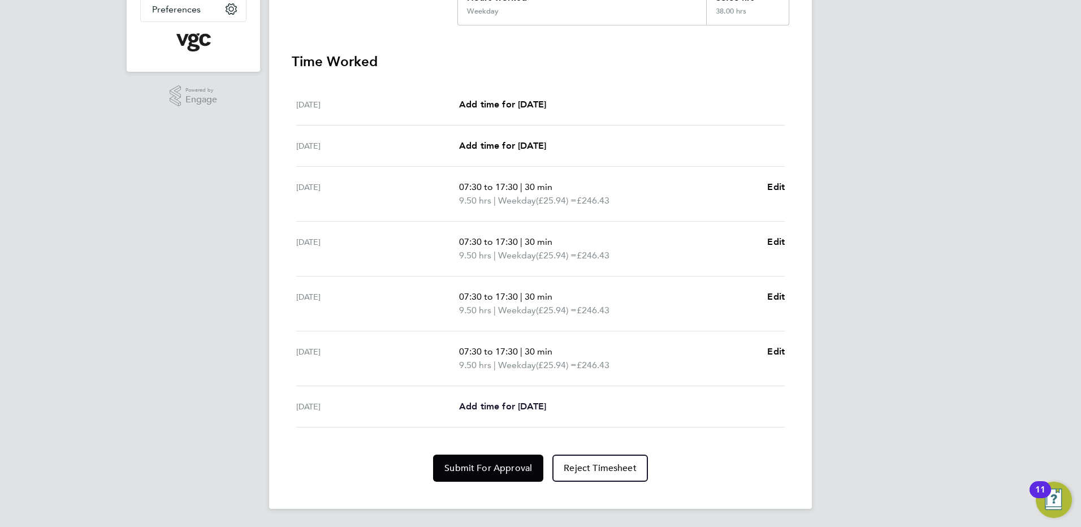
click at [546, 407] on span "Add time for Fri 26 Sep" at bounding box center [502, 406] width 87 height 11
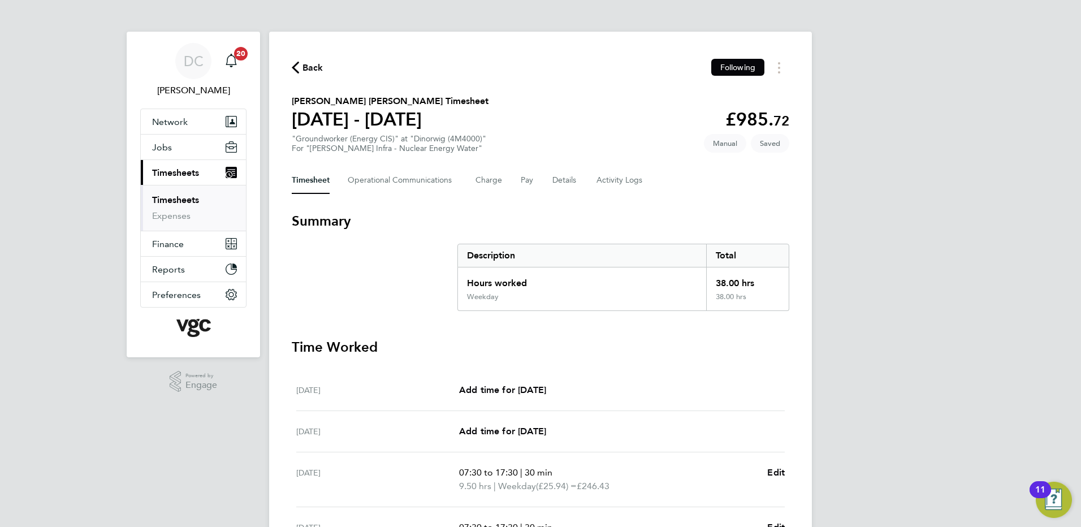
select select "30"
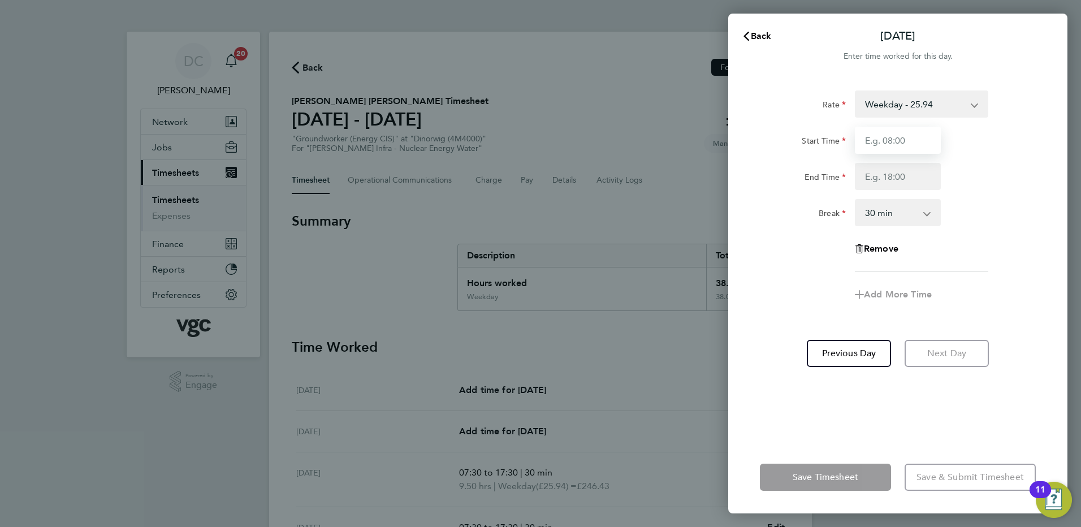
click at [905, 148] on input "Start Time" at bounding box center [898, 140] width 86 height 27
type input "07:30"
type input "16:00"
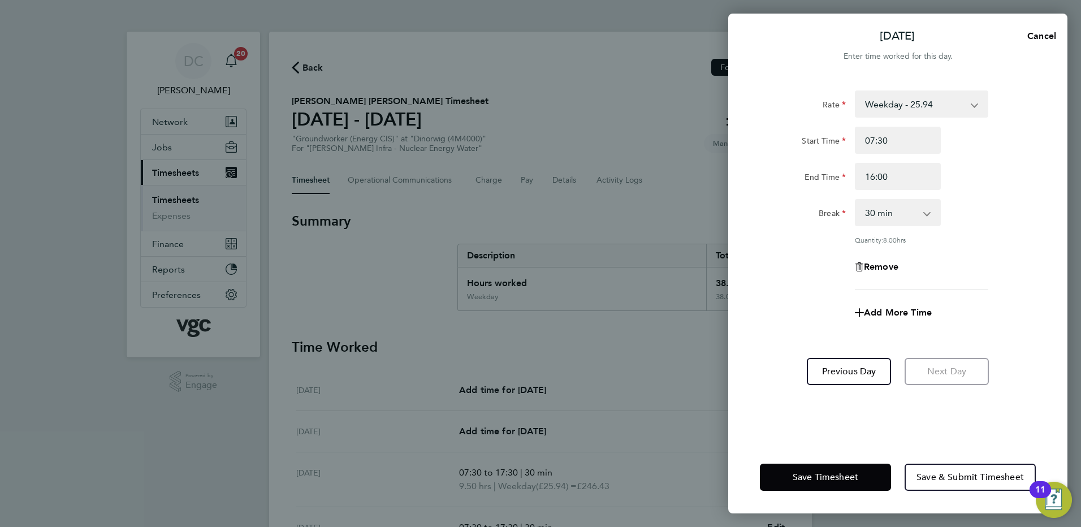
click at [823, 247] on div "Rate Weekday - 25.94 Bank Holiday (exc Christmas) - 45.41 Weekday Nights - 32.4…" at bounding box center [898, 190] width 276 height 200
click at [840, 477] on span "Save Timesheet" at bounding box center [826, 477] width 66 height 11
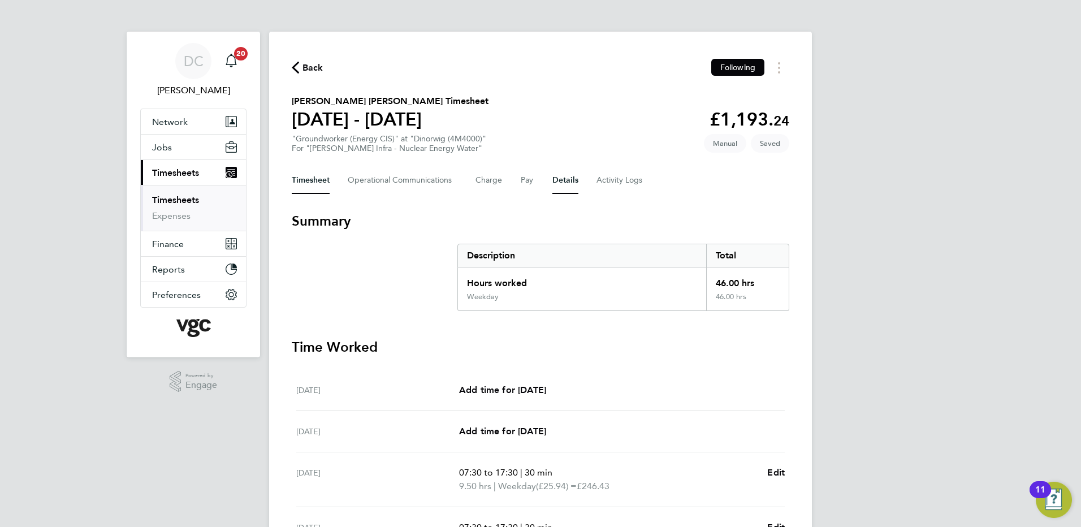
click at [561, 181] on button "Details" at bounding box center [565, 180] width 26 height 27
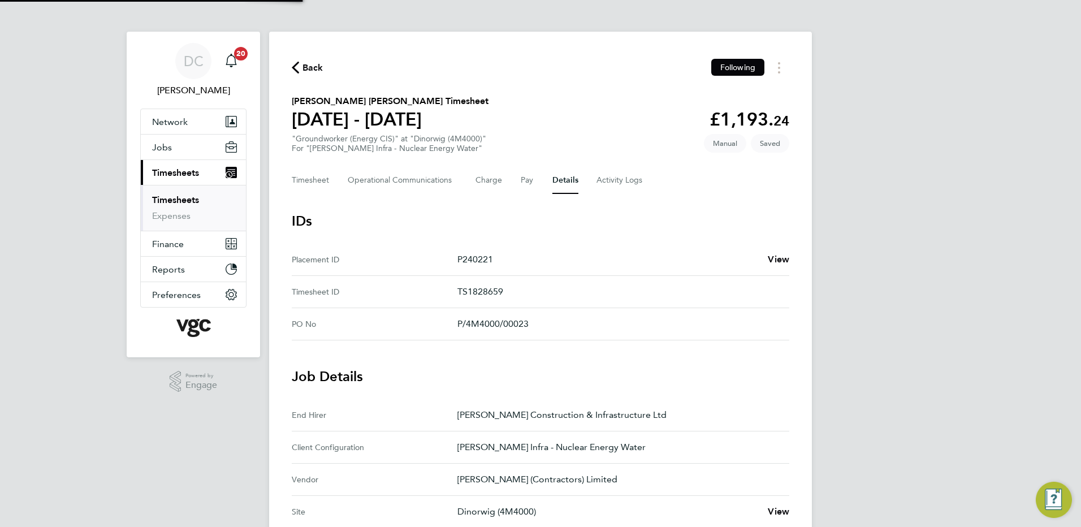
click at [937, 348] on div "DC Danny Carr Notifications 20 Applications: Network Team Members Businesses Si…" at bounding box center [540, 424] width 1081 height 848
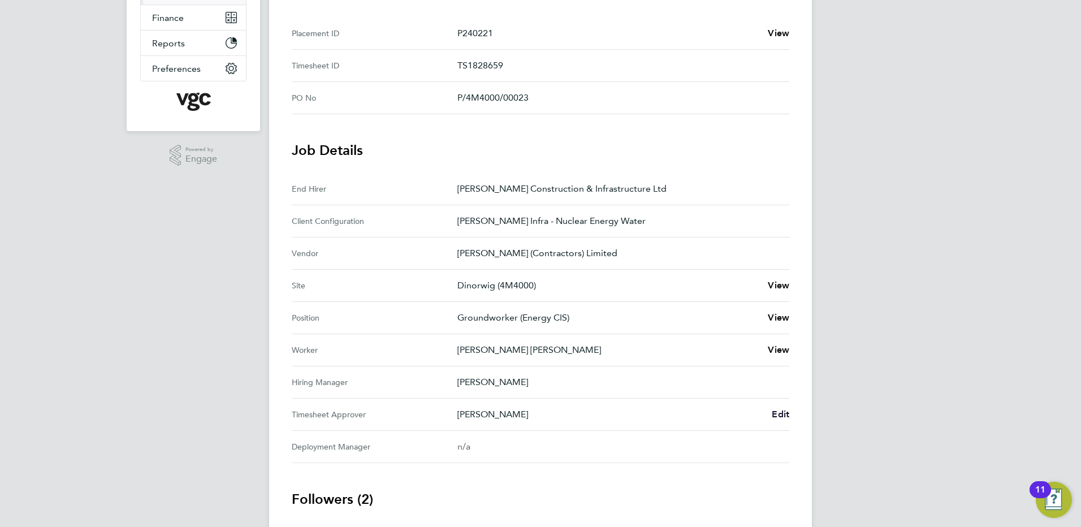
click at [776, 413] on span "Edit" at bounding box center [781, 414] width 18 height 11
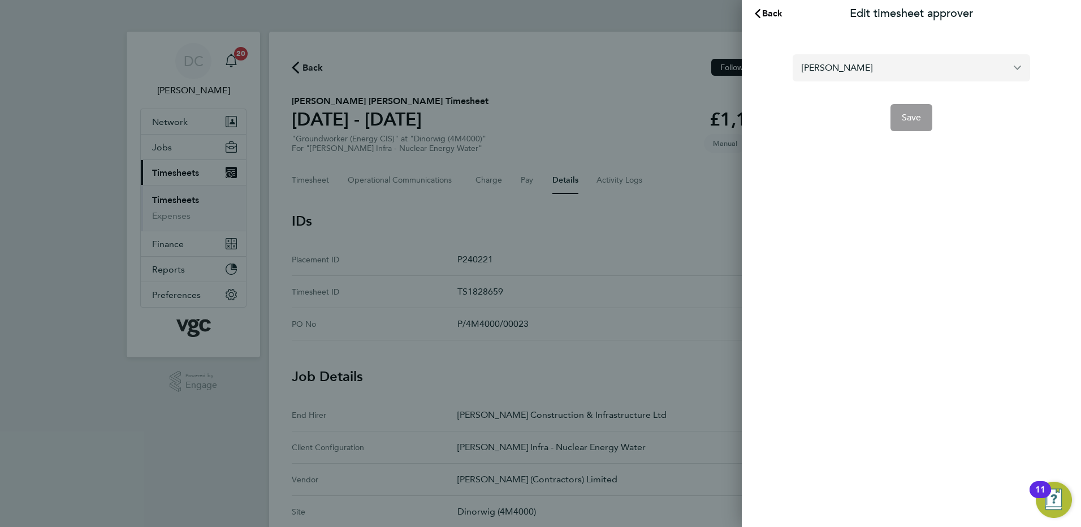
click at [881, 70] on input "[PERSON_NAME]" at bounding box center [911, 67] width 237 height 27
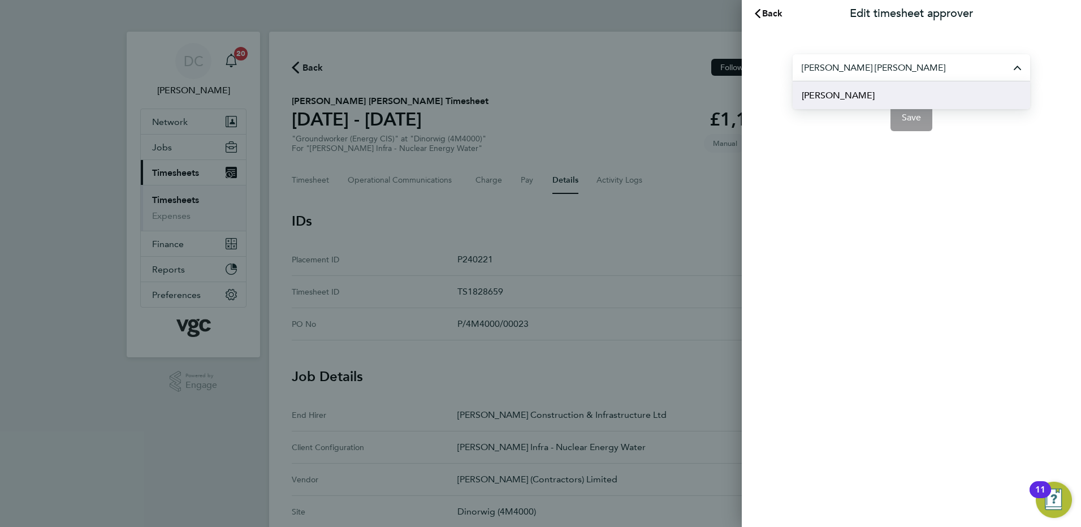
click at [855, 97] on span "Andy Paterson" at bounding box center [838, 96] width 73 height 14
type input "Andy Paterson"
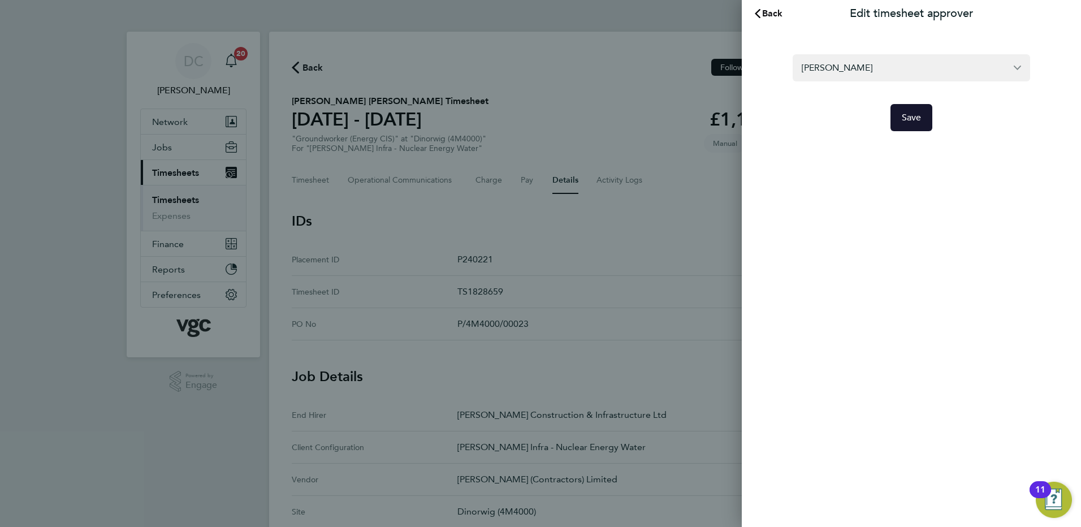
click at [897, 116] on button "Save" at bounding box center [912, 117] width 42 height 27
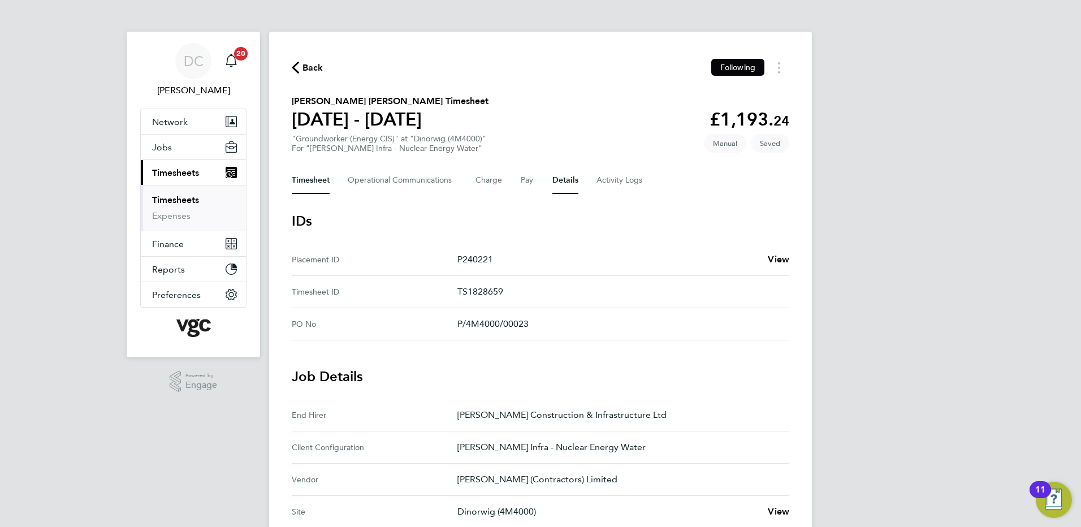
click at [314, 177] on button "Timesheet" at bounding box center [311, 180] width 38 height 27
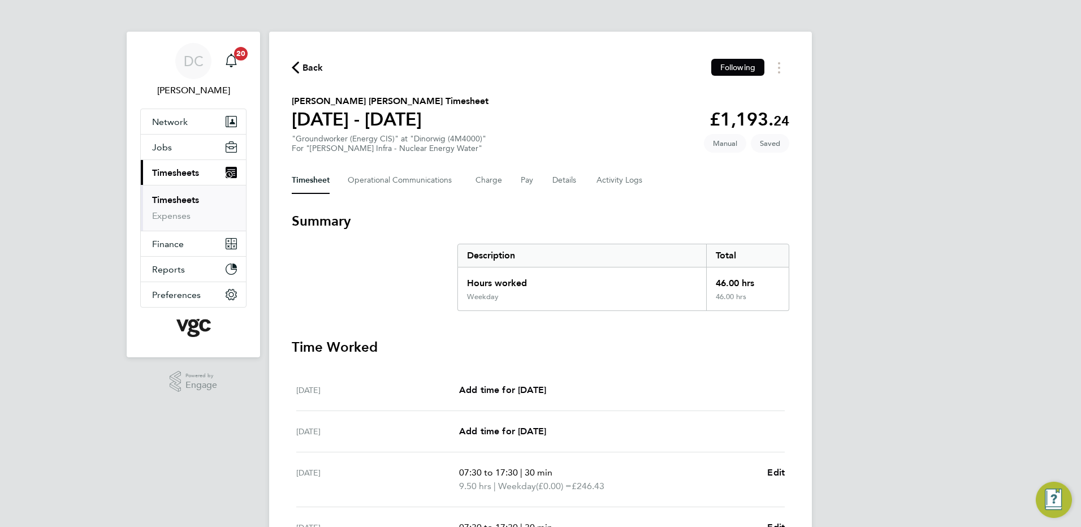
click at [902, 327] on div "DC Danny Carr Notifications 20 Applications: Network Team Members Businesses Si…" at bounding box center [540, 413] width 1081 height 826
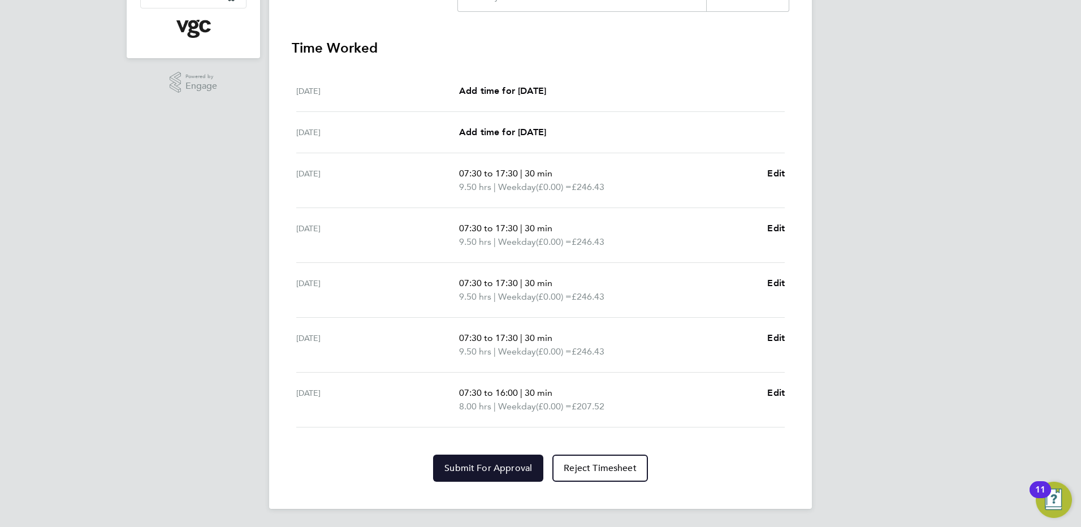
click at [476, 465] on span "Submit For Approval" at bounding box center [488, 467] width 88 height 11
click at [927, 301] on div "DC Danny Carr Notifications 20 Applications: Network Team Members Businesses Si…" at bounding box center [540, 114] width 1081 height 826
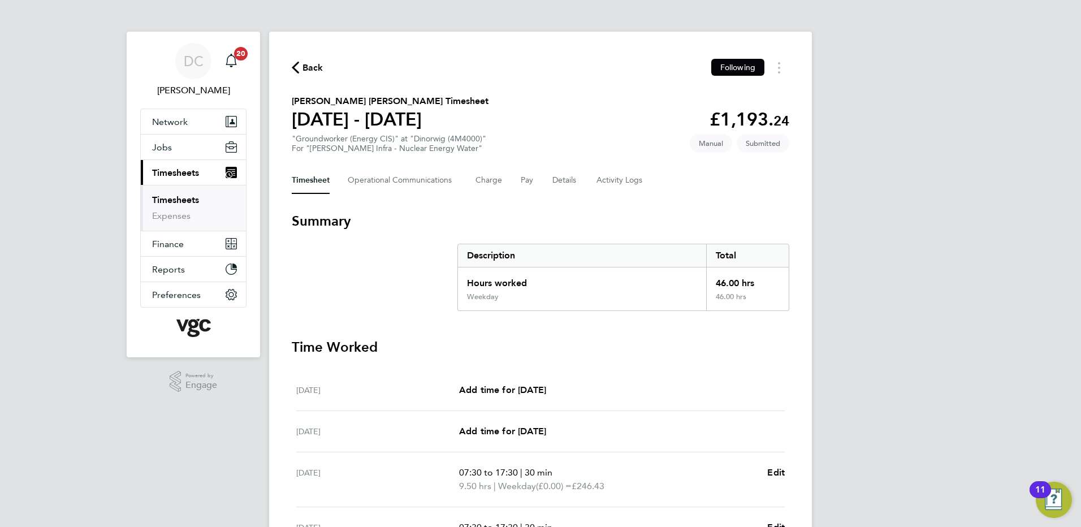
click at [312, 67] on span "Back" at bounding box center [312, 68] width 21 height 14
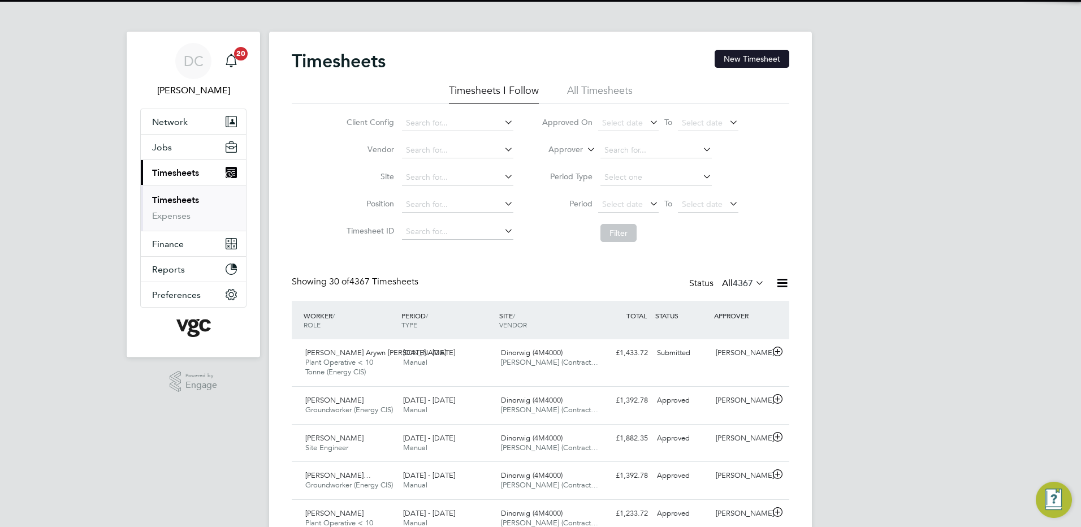
scroll to position [6, 6]
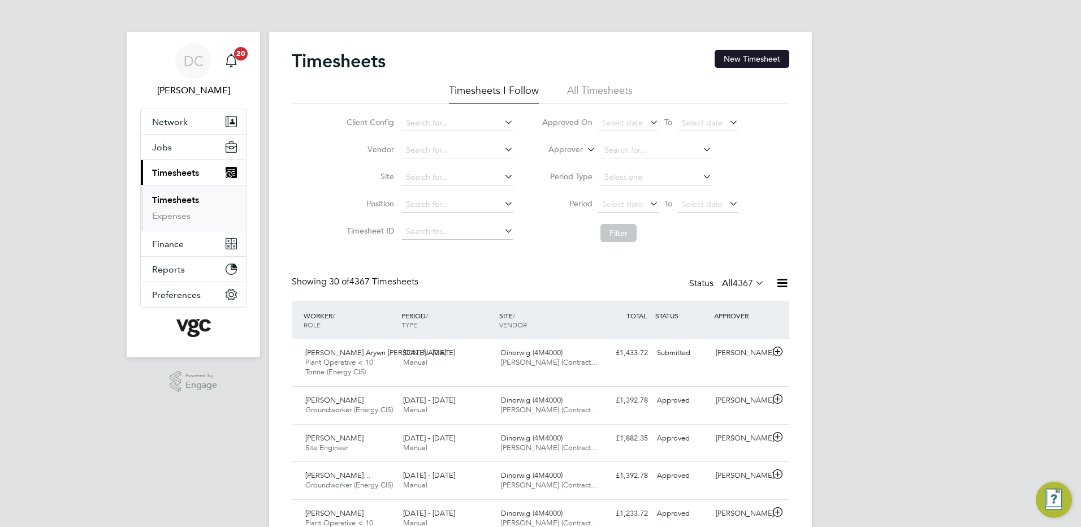
click at [745, 59] on button "New Timesheet" at bounding box center [752, 59] width 75 height 18
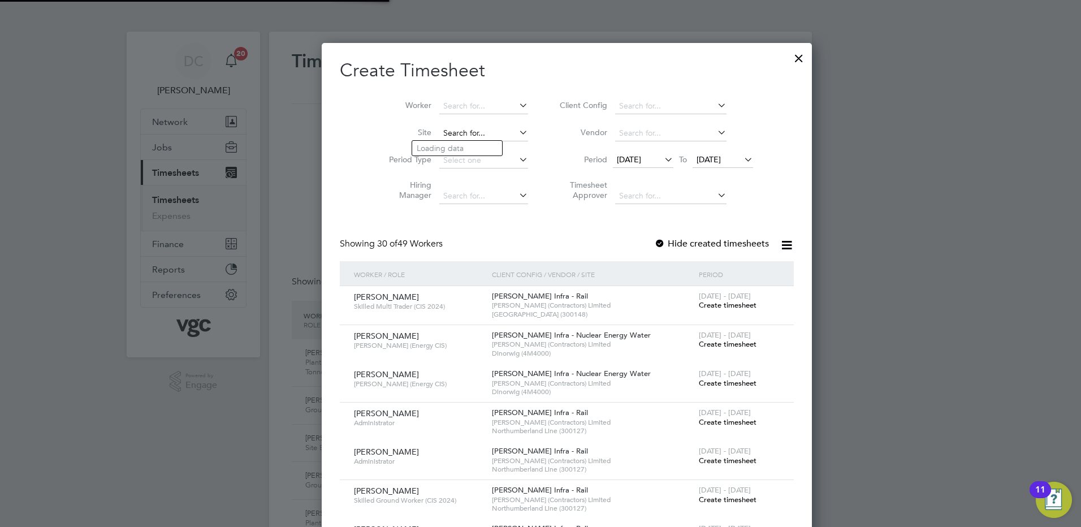
click at [451, 130] on input at bounding box center [483, 134] width 89 height 16
click at [455, 145] on li "Dinorwig (4M4000)" at bounding box center [457, 148] width 90 height 15
type input "Dinorwig (4M4000)"
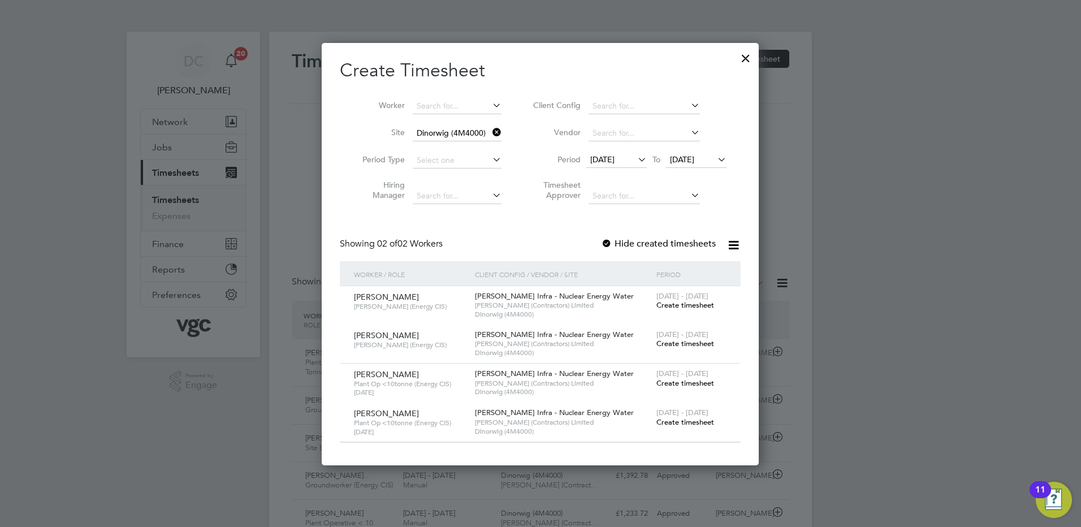
click at [615, 159] on span "12 Sep 2025" at bounding box center [602, 159] width 24 height 10
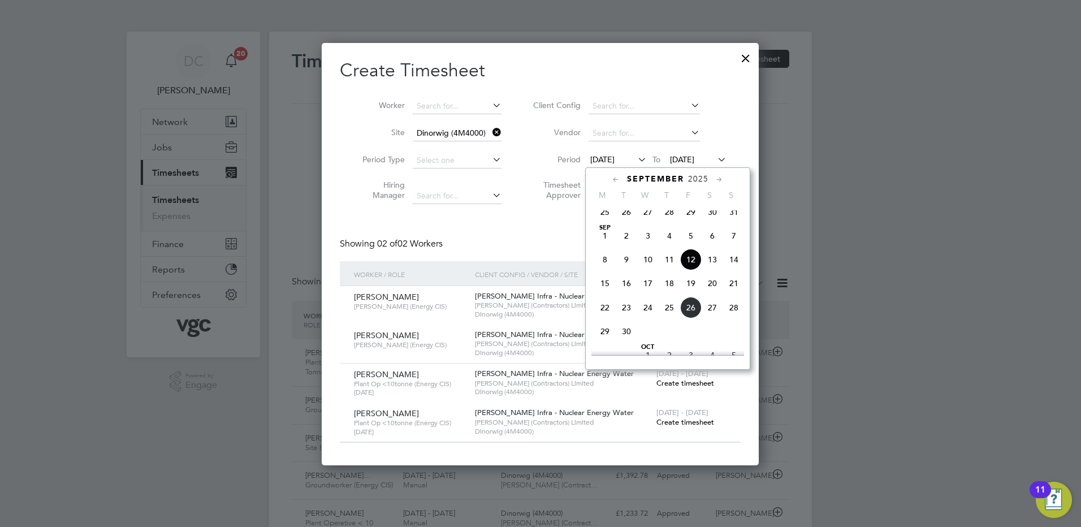
click at [714, 294] on span "20" at bounding box center [712, 283] width 21 height 21
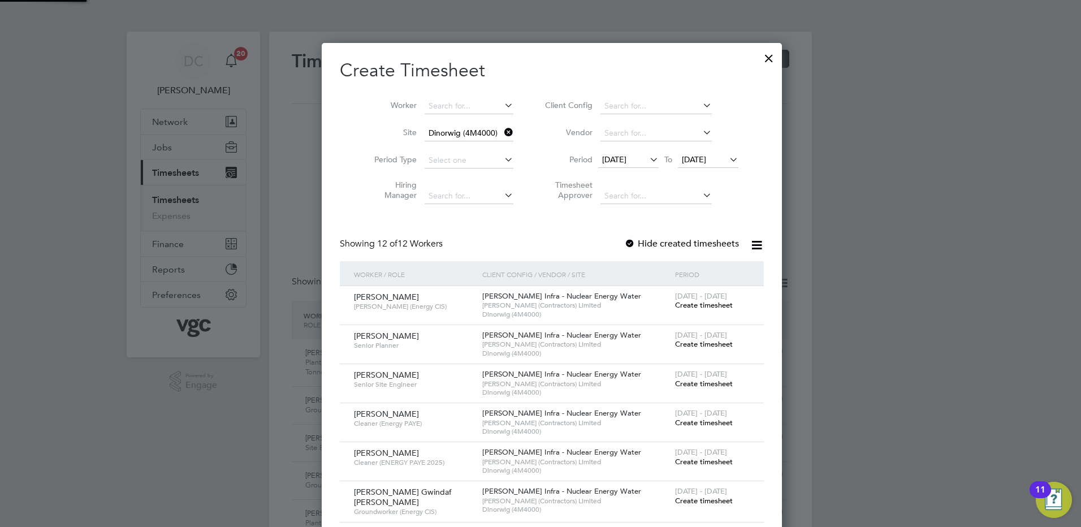
click at [694, 158] on span "20 Sep 2025" at bounding box center [694, 159] width 24 height 10
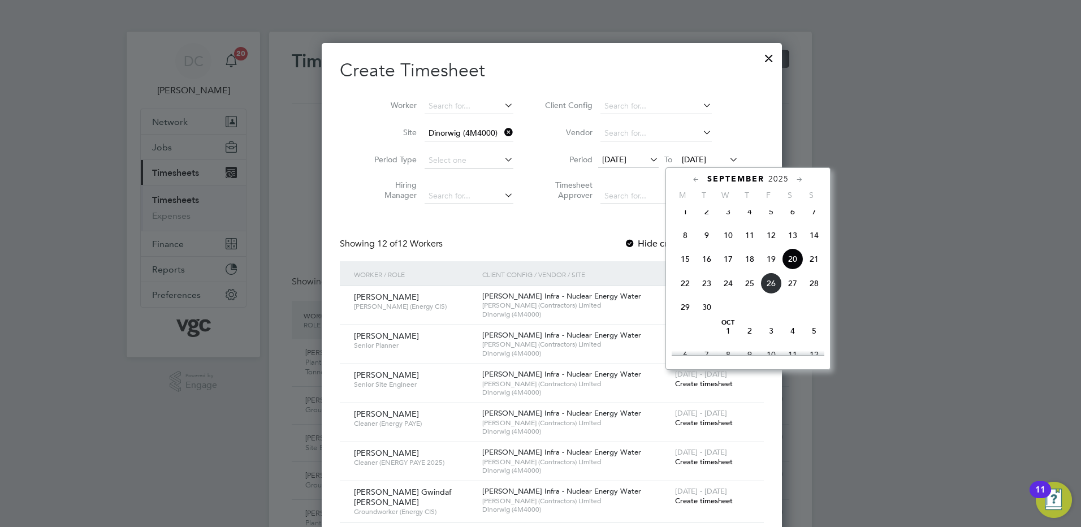
click at [771, 294] on span "26" at bounding box center [770, 283] width 21 height 21
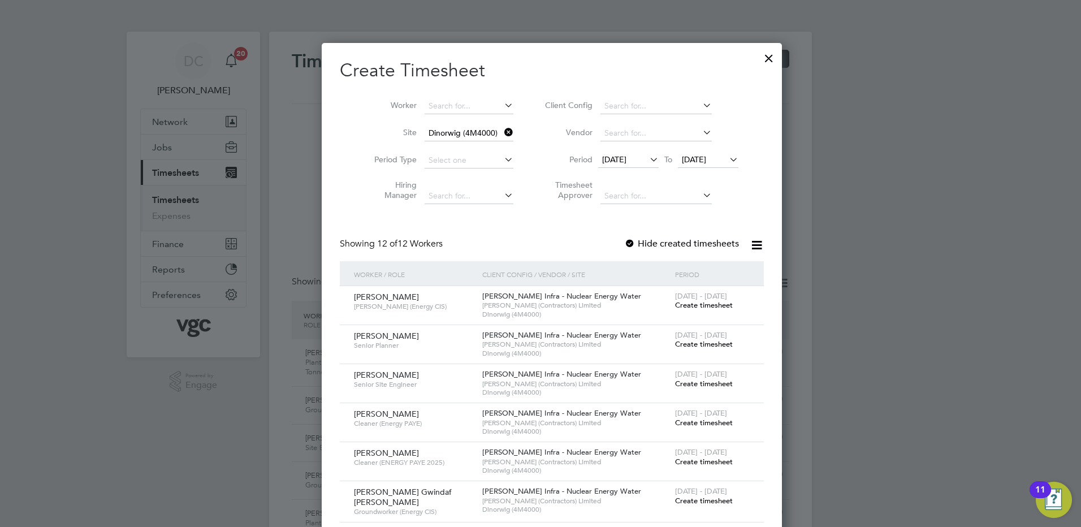
click at [693, 420] on span "Create timesheet" at bounding box center [704, 423] width 58 height 10
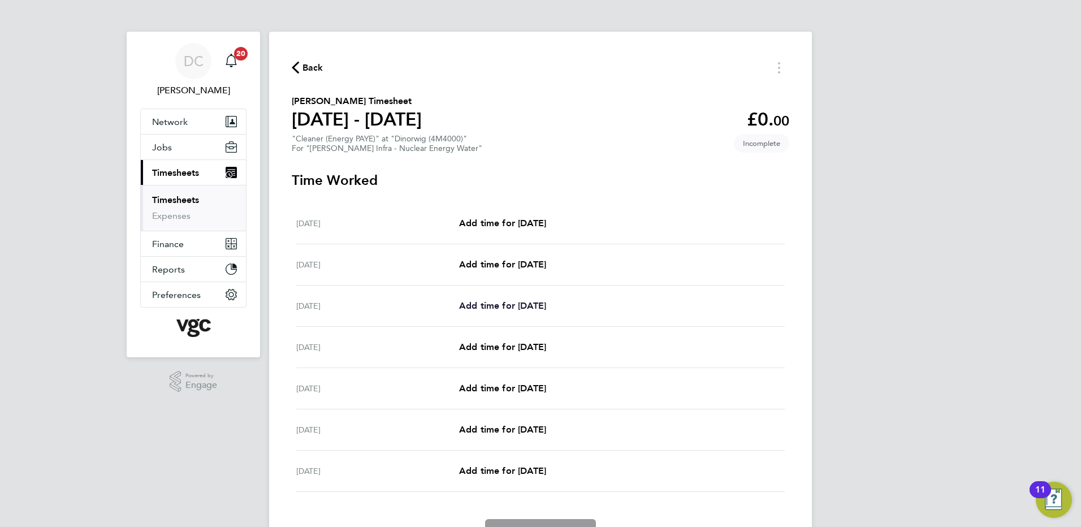
click at [532, 309] on span "Add time for Mon 22 Sep" at bounding box center [502, 305] width 87 height 11
select select "30"
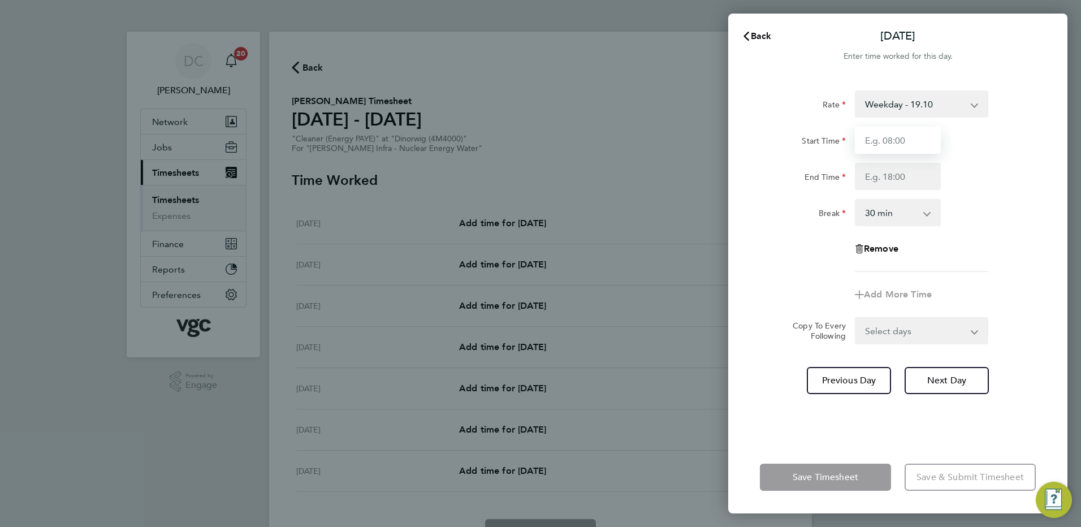
click at [931, 140] on input "Start Time" at bounding box center [898, 140] width 86 height 27
type input "07:30"
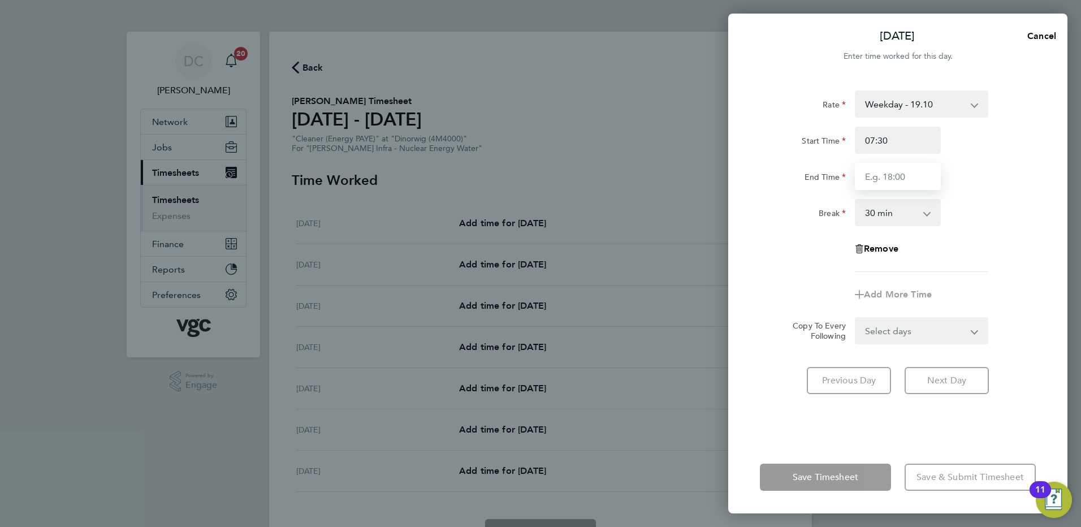
click at [889, 180] on input "End Time" at bounding box center [898, 176] width 86 height 27
type input "12:30"
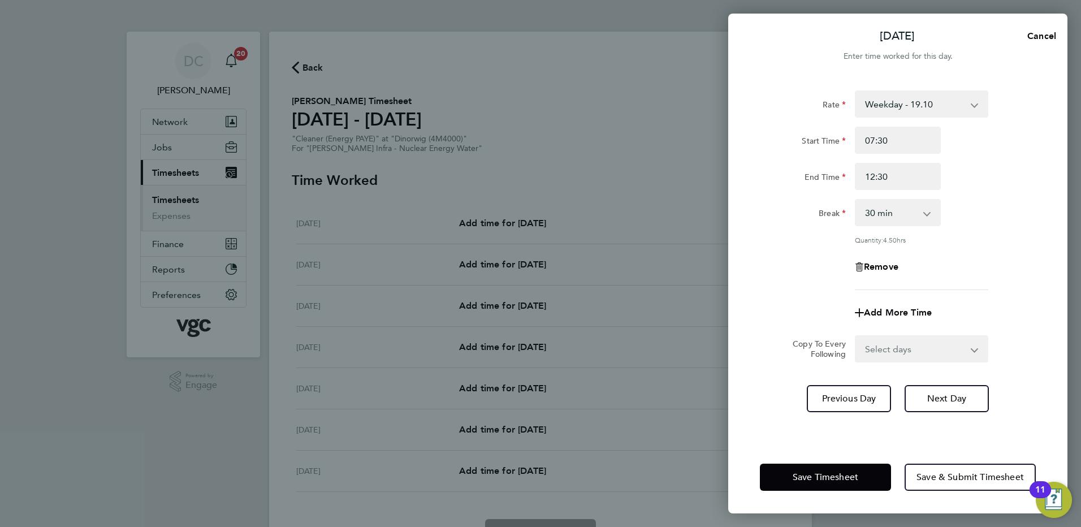
click at [998, 257] on div "Remove" at bounding box center [897, 266] width 285 height 27
click at [910, 212] on select "0 min 15 min 30 min 45 min 60 min 75 min 90 min" at bounding box center [891, 212] width 70 height 25
select select "0"
click at [856, 200] on select "0 min 15 min 30 min 45 min 60 min 75 min 90 min" at bounding box center [891, 212] width 70 height 25
click at [979, 274] on div "Remove" at bounding box center [897, 266] width 285 height 27
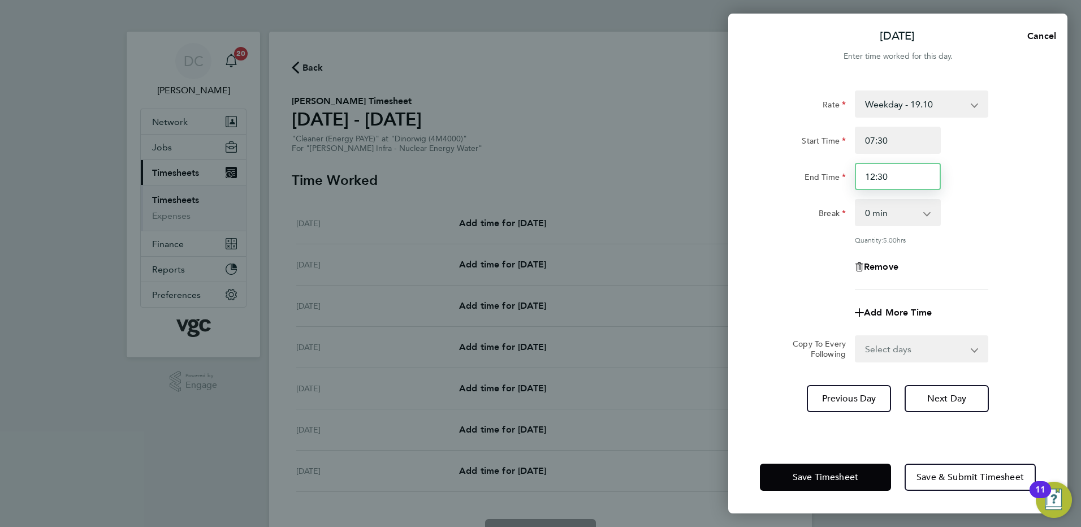
click at [893, 179] on input "12:30" at bounding box center [898, 176] width 86 height 27
type input "11:30"
click at [1013, 267] on div "Remove" at bounding box center [897, 266] width 285 height 27
click at [896, 350] on select "Select days Day Tuesday Wednesday Thursday Friday" at bounding box center [915, 348] width 119 height 25
select select "DAY"
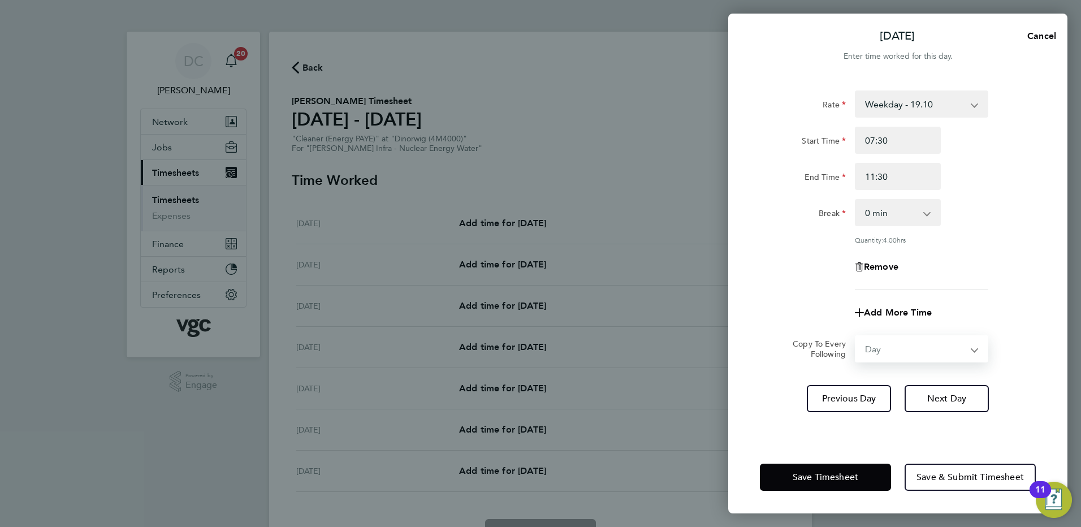
click at [856, 336] on select "Select days Day Tuesday Wednesday Thursday Friday" at bounding box center [915, 348] width 119 height 25
select select "2025-09-26"
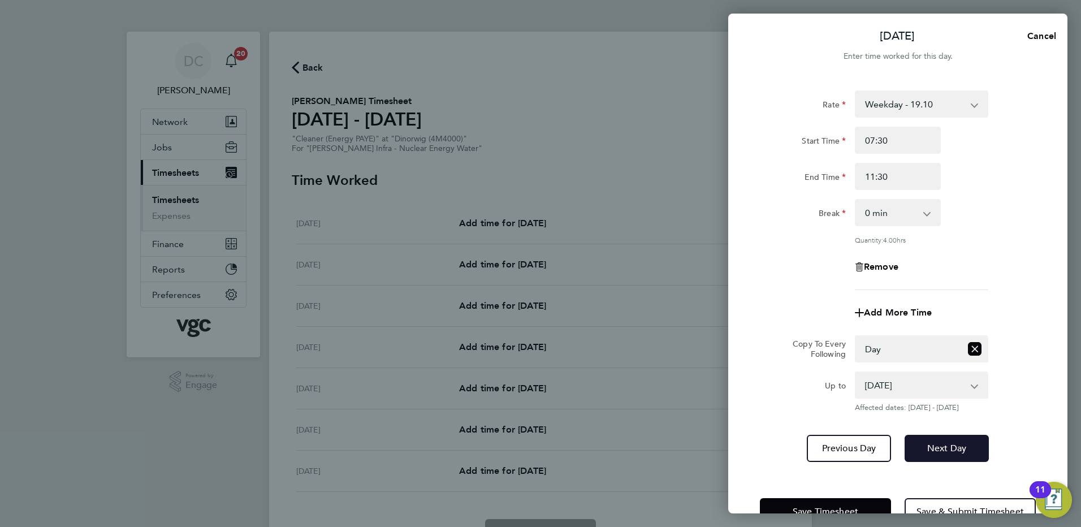
click at [939, 447] on span "Next Day" at bounding box center [946, 448] width 39 height 11
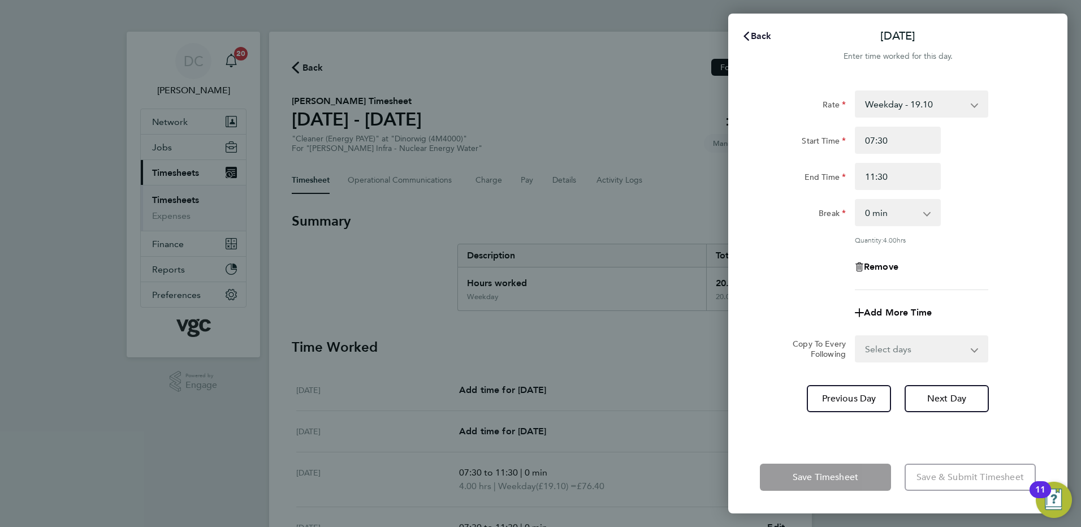
click at [760, 34] on span "Back" at bounding box center [761, 36] width 21 height 11
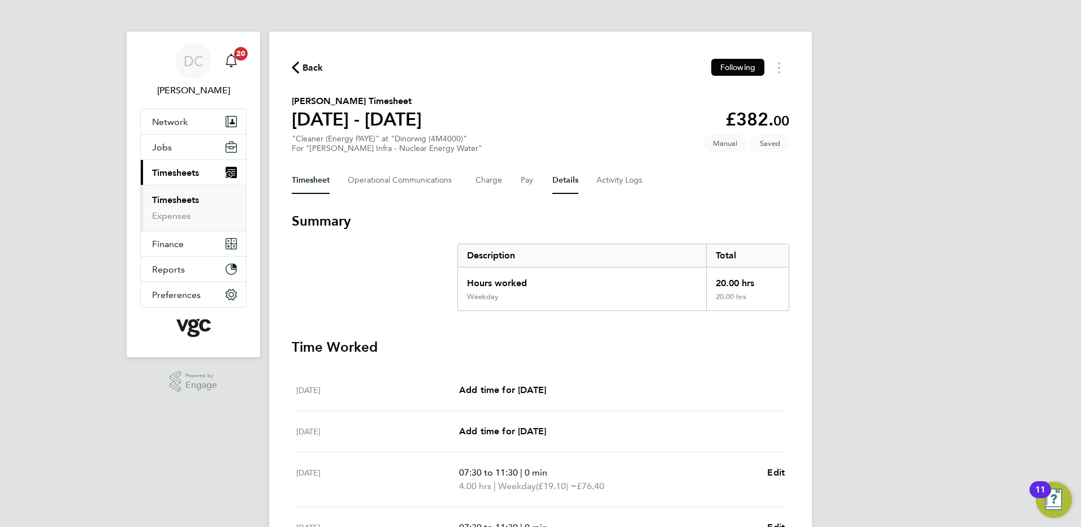
click at [558, 184] on button "Details" at bounding box center [565, 180] width 26 height 27
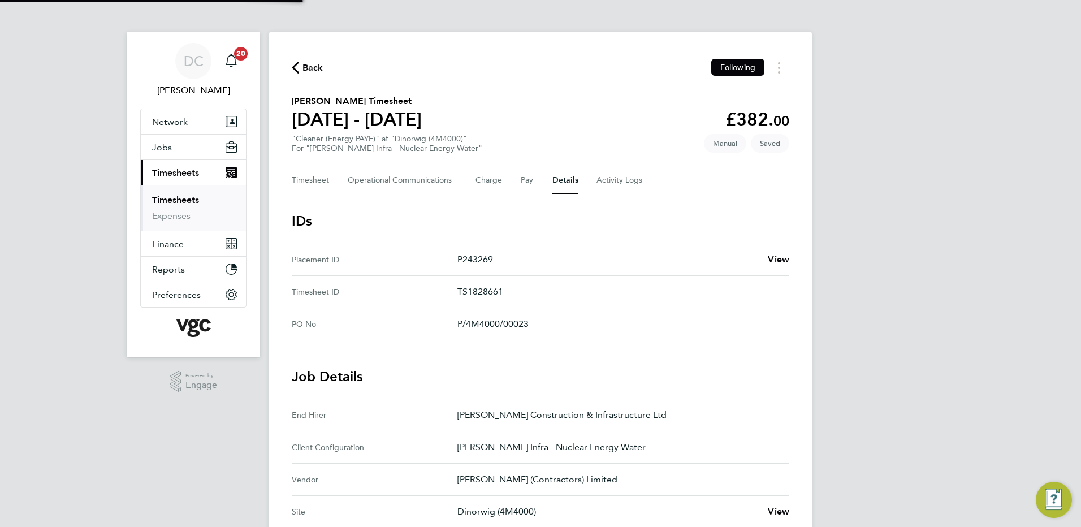
click at [863, 317] on div "DC Danny Carr Notifications 20 Applications: Network Team Members Businesses Si…" at bounding box center [540, 455] width 1081 height 911
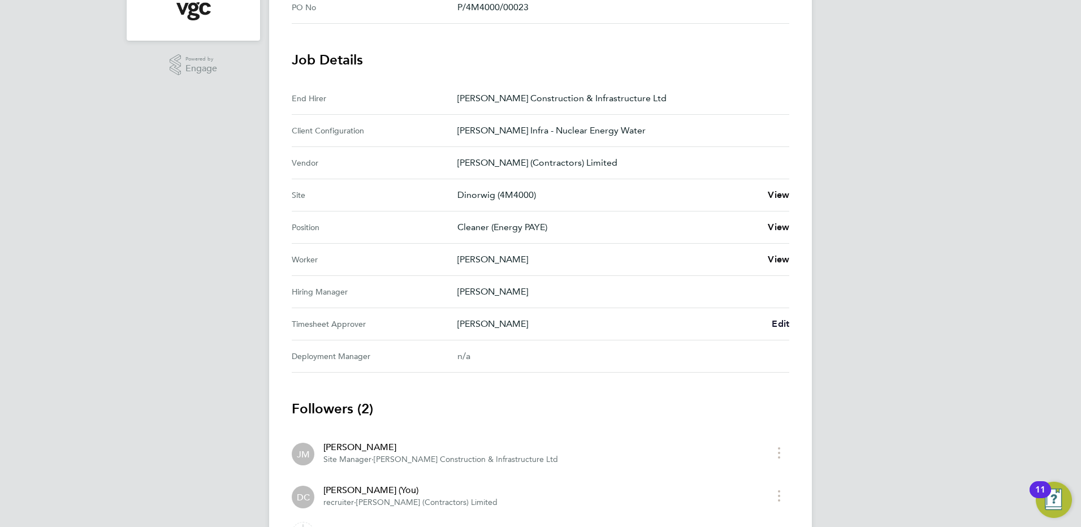
click at [783, 321] on span "Edit" at bounding box center [781, 323] width 18 height 11
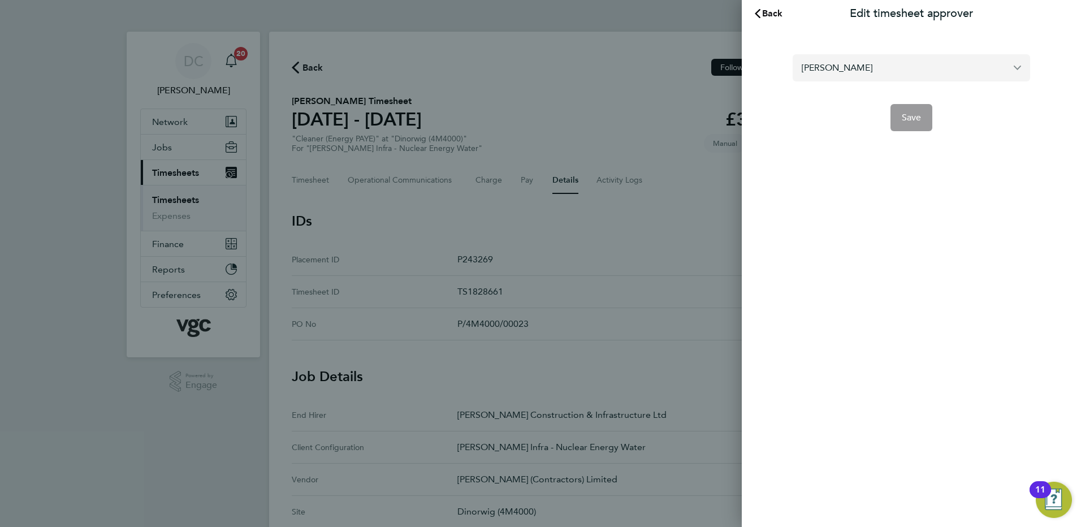
click at [881, 71] on input "[PERSON_NAME]" at bounding box center [911, 67] width 237 height 27
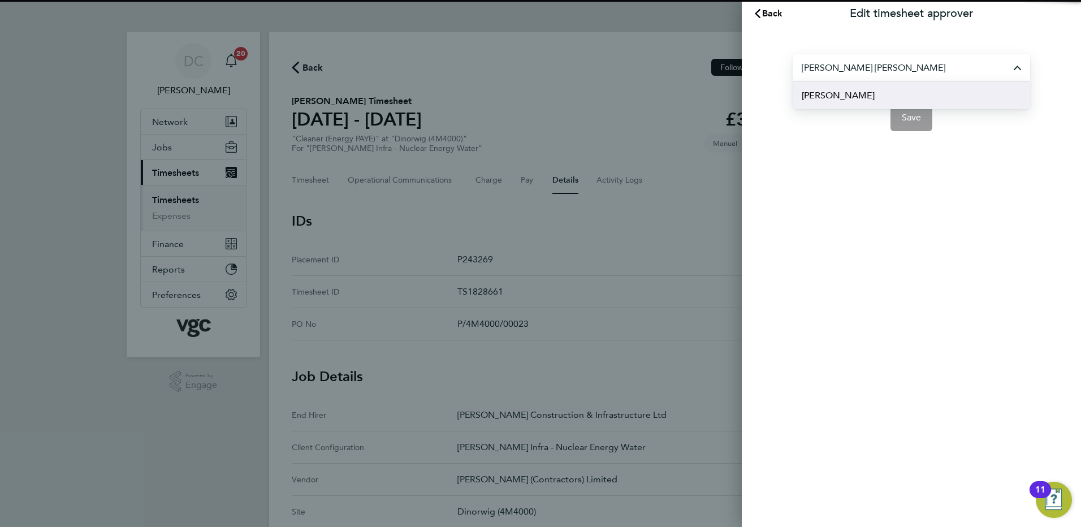
click at [861, 94] on span "Andy Paterson" at bounding box center [838, 96] width 73 height 14
type input "Andy Paterson"
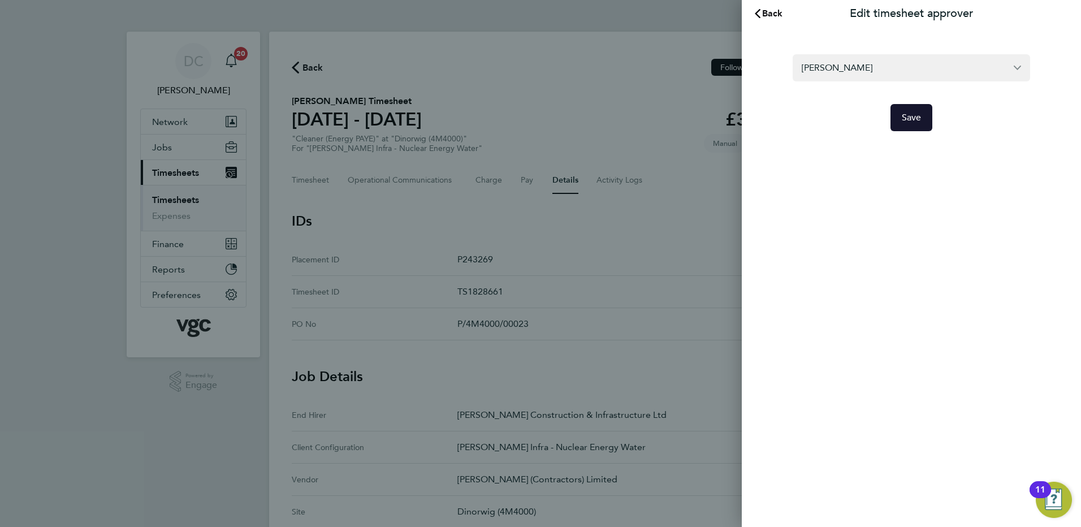
click at [908, 112] on span "Save" at bounding box center [912, 117] width 20 height 11
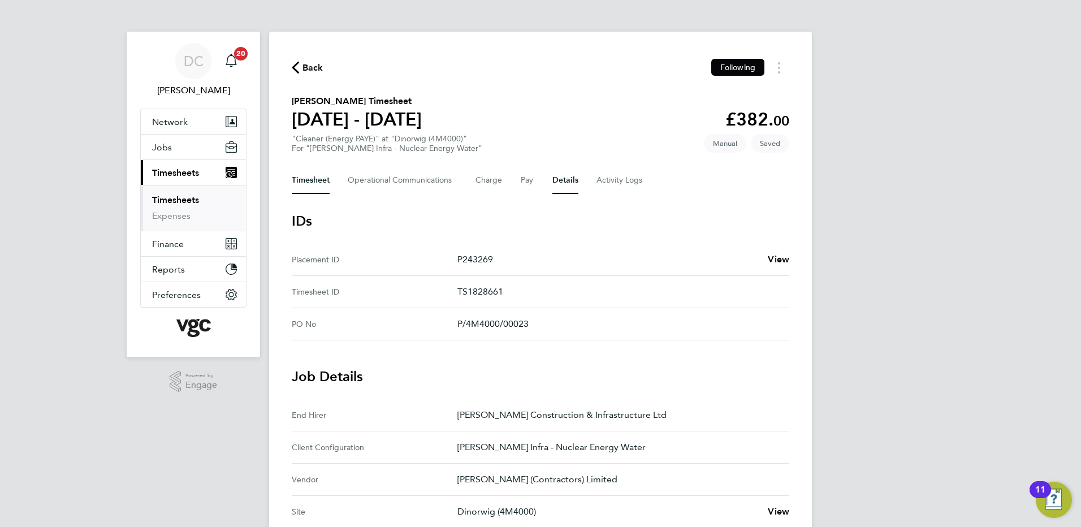
click at [316, 176] on button "Timesheet" at bounding box center [311, 180] width 38 height 27
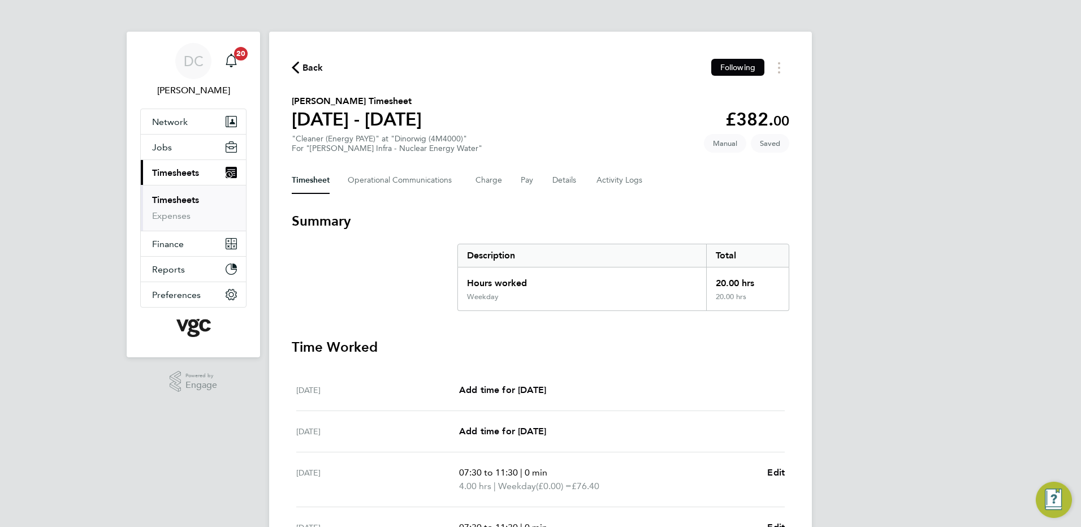
click at [974, 348] on div "DC Danny Carr Notifications 20 Applications: Network Team Members Businesses Si…" at bounding box center [540, 413] width 1081 height 826
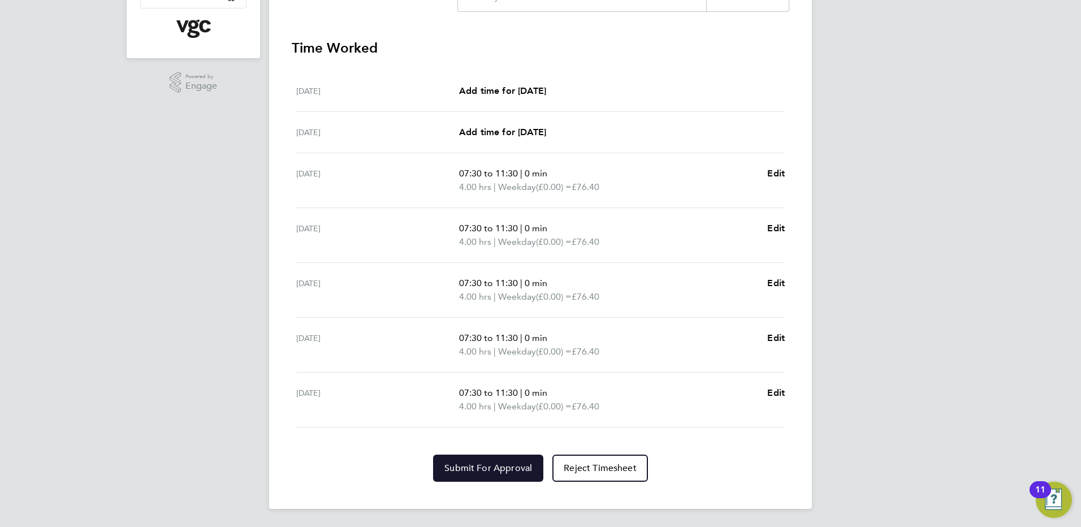
click at [500, 473] on span "Submit For Approval" at bounding box center [488, 467] width 88 height 11
click at [952, 243] on div "DC Danny Carr Notifications 20 Applications: Network Team Members Businesses Si…" at bounding box center [540, 114] width 1081 height 826
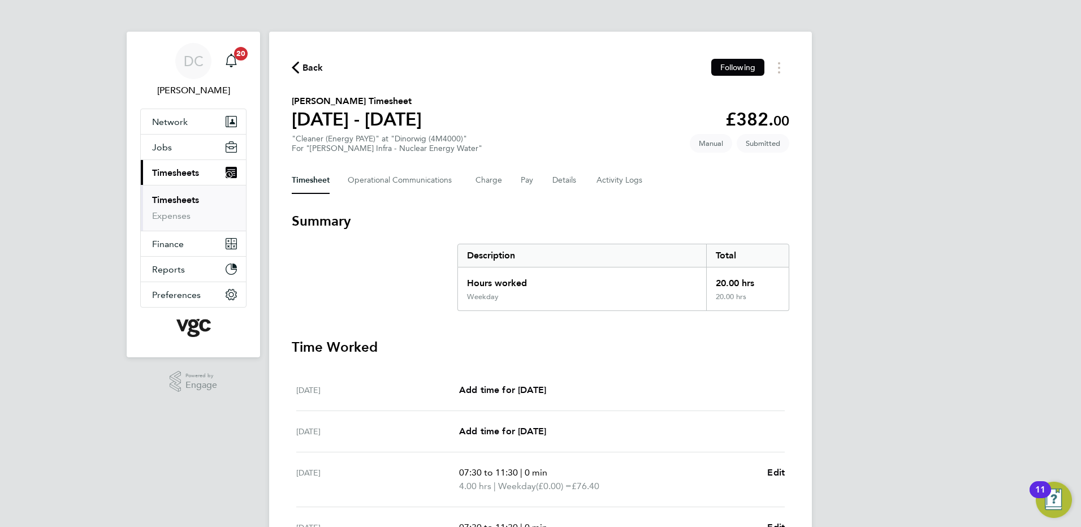
click at [309, 67] on span "Back" at bounding box center [312, 68] width 21 height 14
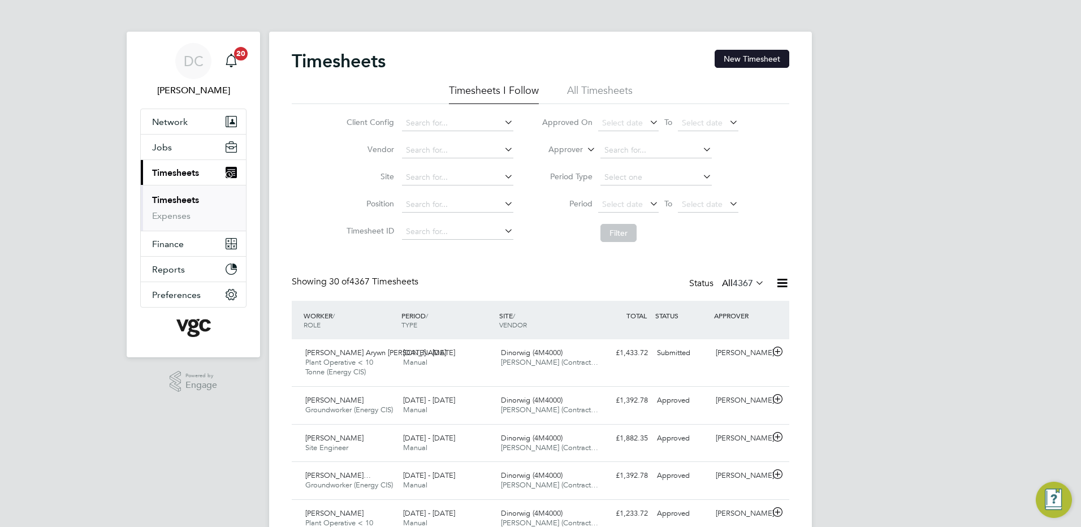
click at [731, 62] on button "New Timesheet" at bounding box center [752, 59] width 75 height 18
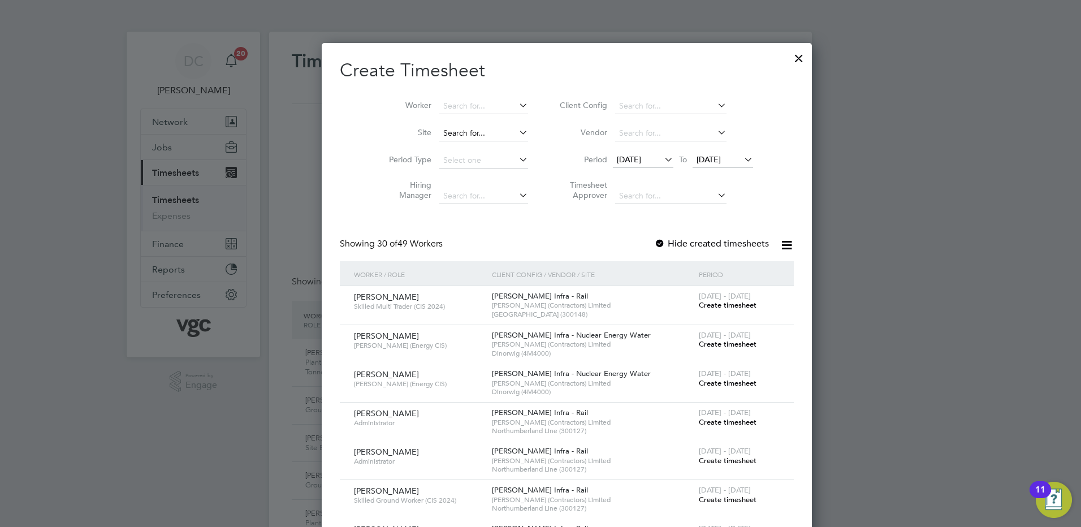
click at [464, 129] on input at bounding box center [483, 134] width 89 height 16
click at [461, 146] on li "Dinorwig (4M4000)" at bounding box center [457, 148] width 90 height 15
type input "Dinorwig (4M4000)"
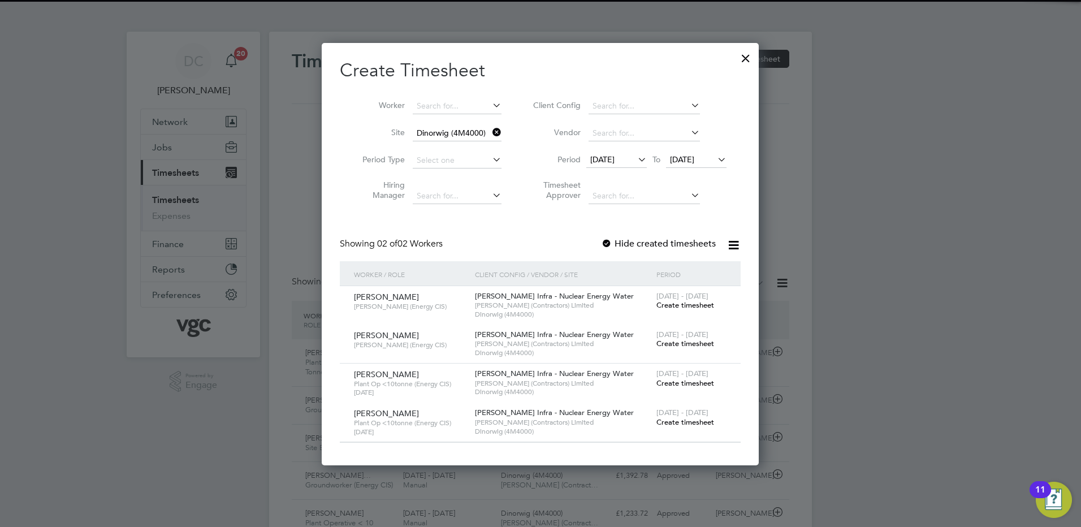
click at [611, 162] on span "12 Sep 2025" at bounding box center [602, 159] width 24 height 10
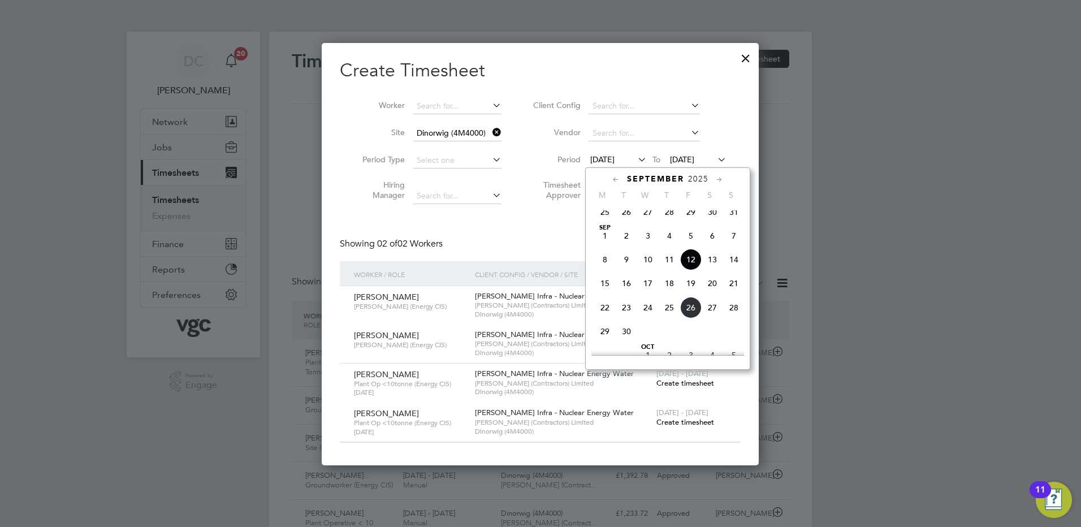
click at [714, 294] on span "20" at bounding box center [712, 283] width 21 height 21
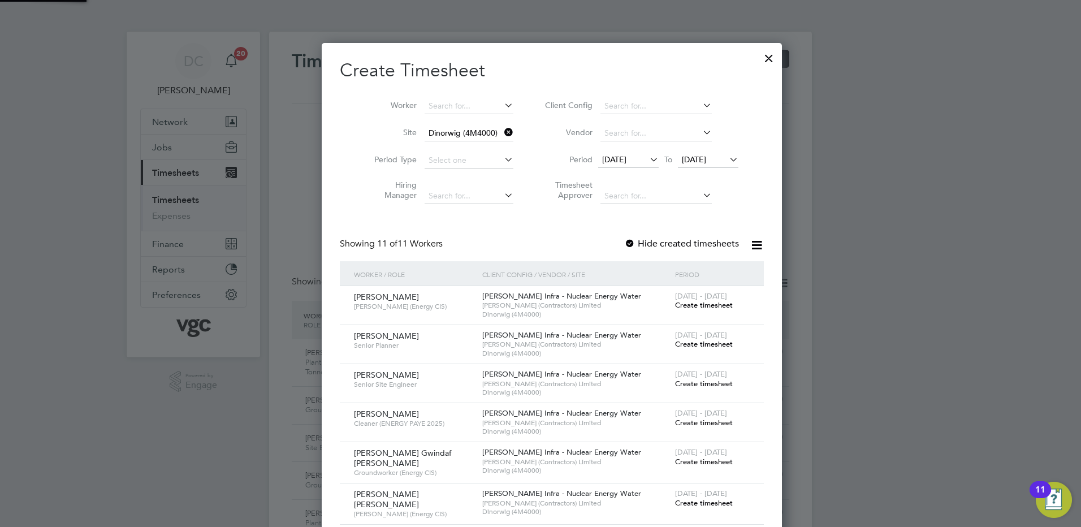
click at [699, 159] on span "20 Sep 2025" at bounding box center [694, 159] width 24 height 10
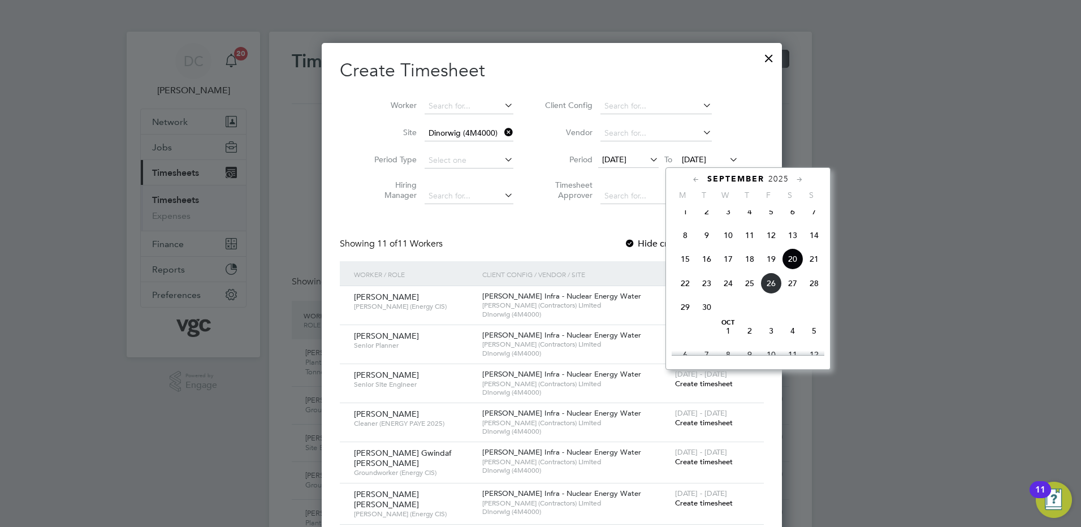
click at [771, 294] on span "26" at bounding box center [770, 283] width 21 height 21
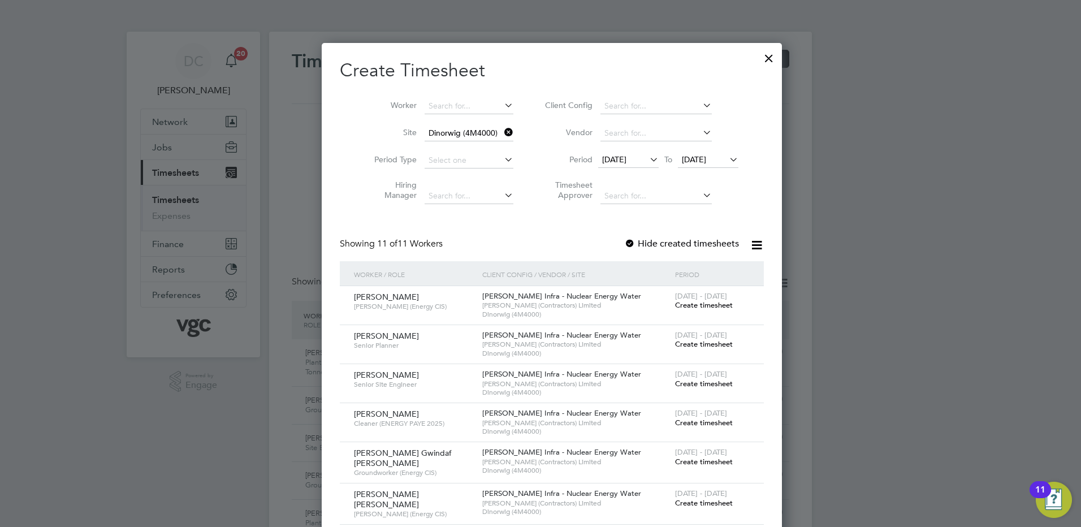
click at [686, 422] on span "Create timesheet" at bounding box center [704, 423] width 58 height 10
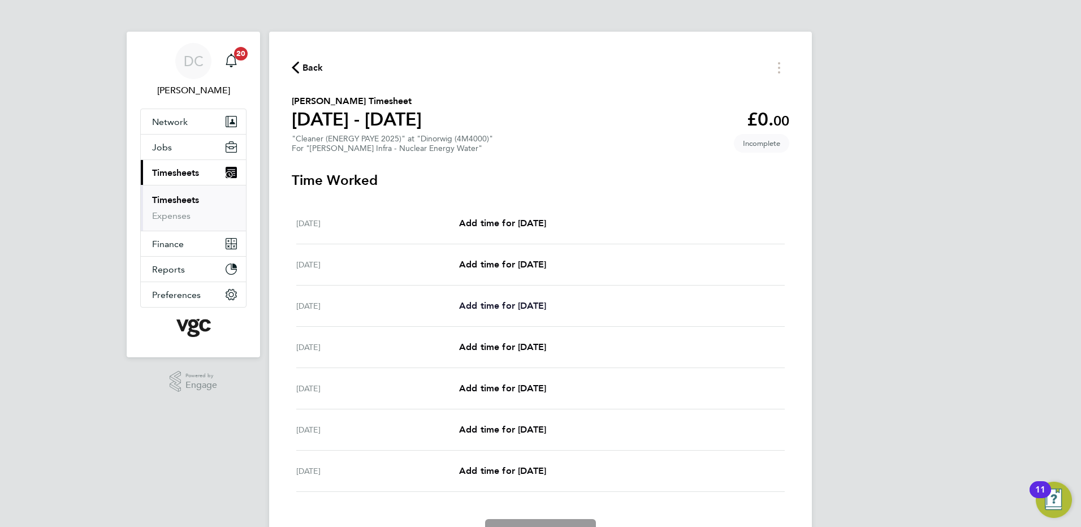
click at [520, 305] on span "Add time for Mon 22 Sep" at bounding box center [502, 305] width 87 height 11
select select "30"
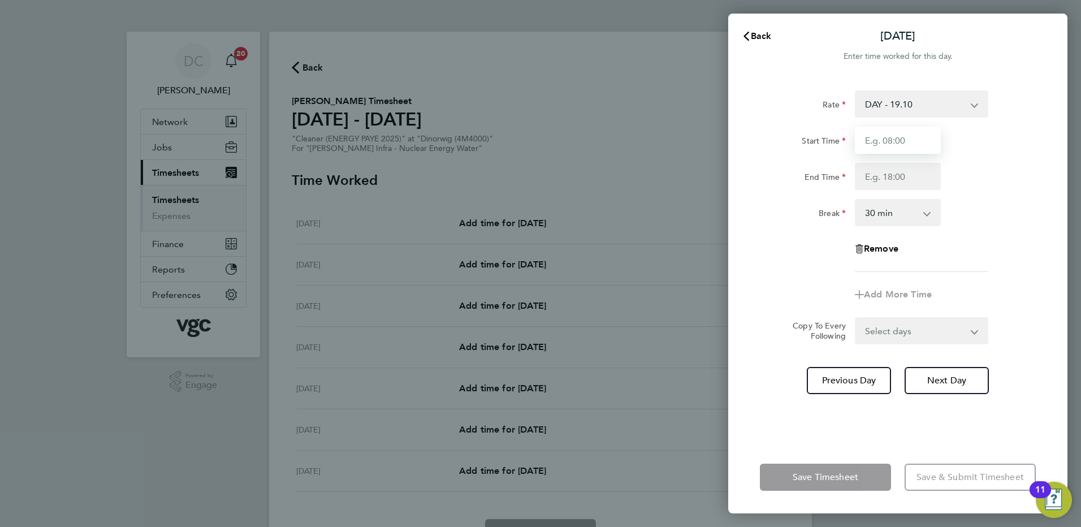
click at [885, 146] on input "Start Time" at bounding box center [898, 140] width 86 height 27
type input "07:30"
click at [888, 176] on input "End Time" at bounding box center [898, 176] width 86 height 27
type input "10:30"
click at [1002, 257] on div "Remove" at bounding box center [897, 248] width 285 height 27
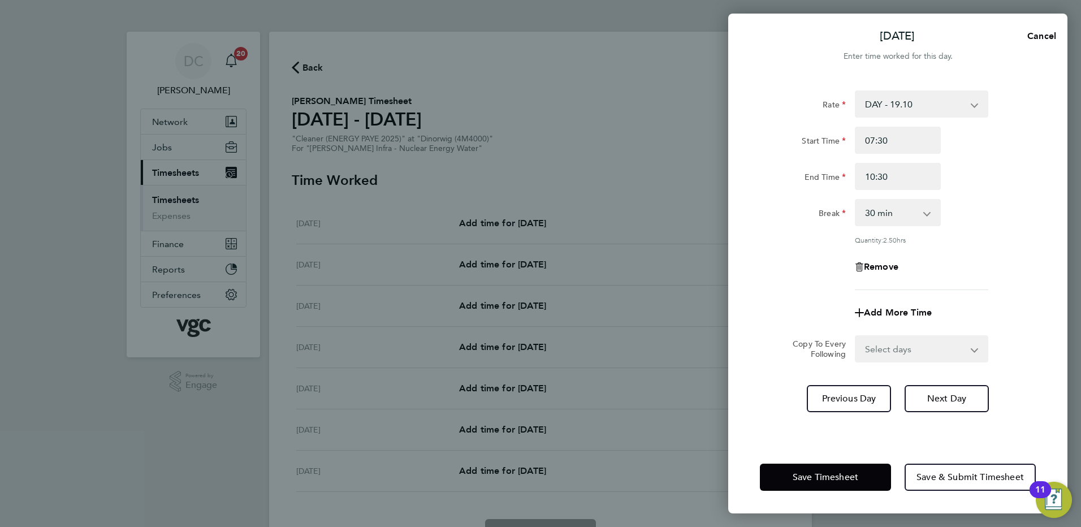
click at [905, 210] on select "0 min 15 min 30 min 45 min 60 min 75 min 90 min" at bounding box center [891, 212] width 70 height 25
select select "0"
click at [856, 200] on select "0 min 15 min 30 min 45 min 60 min 75 min 90 min" at bounding box center [891, 212] width 70 height 25
click at [987, 288] on div "Rate DAY - 19.10 WEEKDAY NIGHT - 23.87 BANK HOL - 33.43 WEEKEND - 28.66 Start T…" at bounding box center [898, 190] width 276 height 200
click at [901, 351] on select "Select days Day Tuesday Wednesday Thursday Friday" at bounding box center [915, 348] width 119 height 25
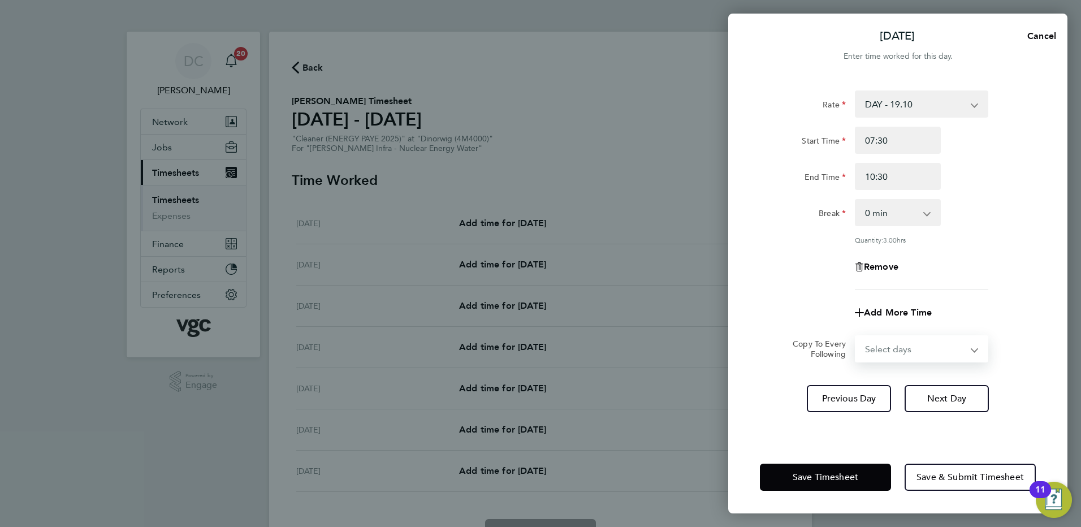
select select "DAY"
click at [856, 336] on select "Select days Day Tuesday Wednesday Thursday Friday" at bounding box center [915, 348] width 119 height 25
select select "2025-09-26"
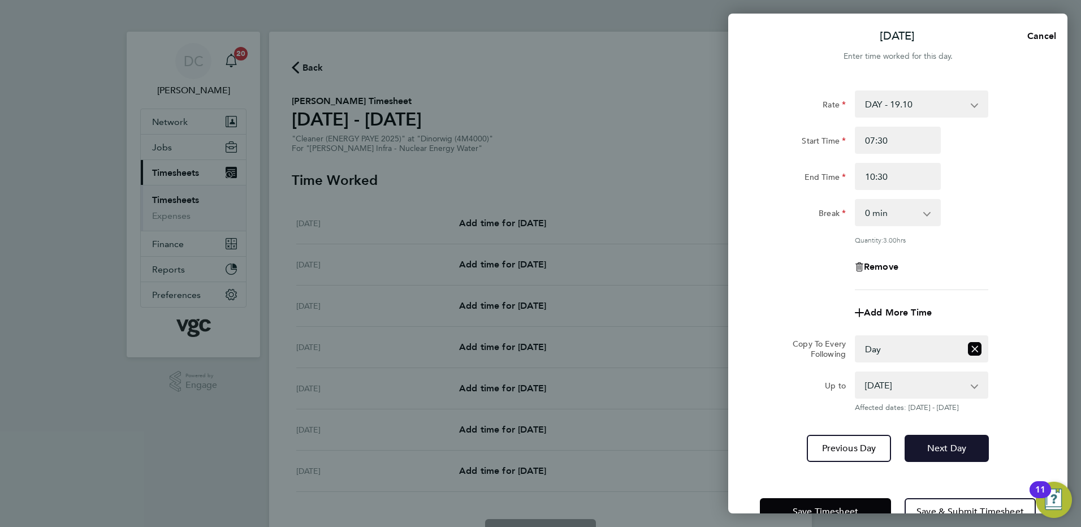
click at [942, 453] on button "Next Day" at bounding box center [947, 448] width 84 height 27
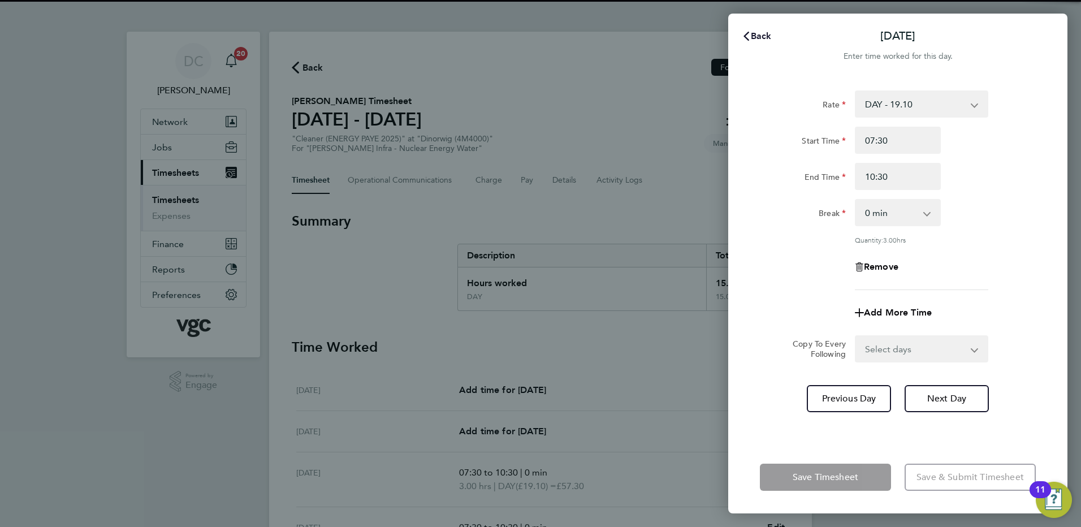
click at [763, 34] on span "Back" at bounding box center [761, 36] width 21 height 11
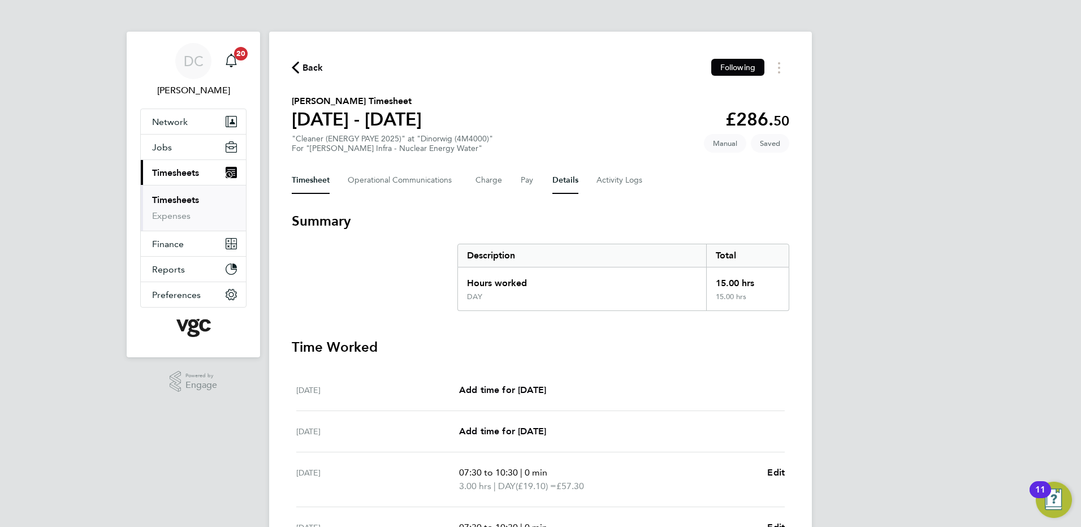
click at [564, 179] on button "Details" at bounding box center [565, 180] width 26 height 27
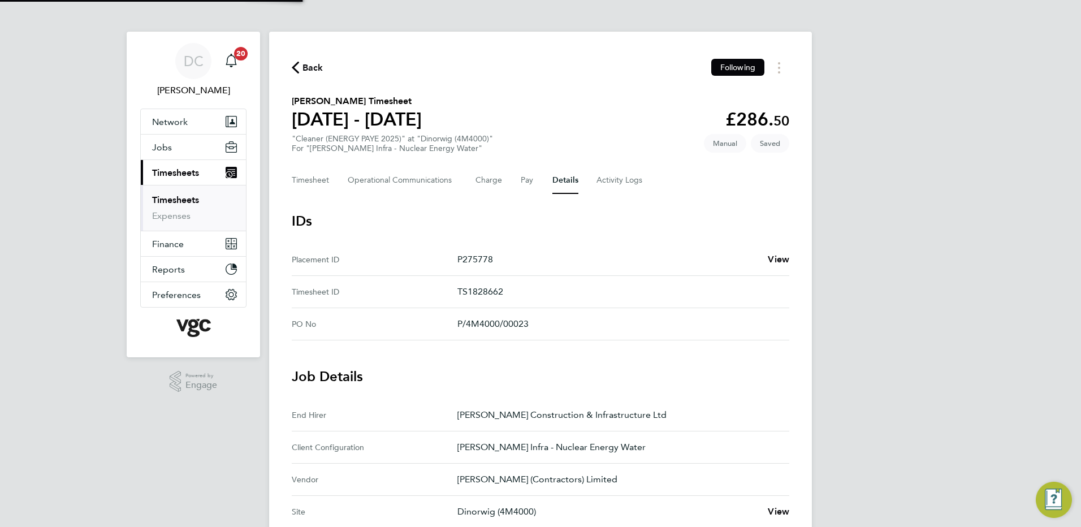
click at [898, 296] on div "DC Danny Carr Notifications 20 Applications: Network Team Members Businesses Si…" at bounding box center [540, 424] width 1081 height 848
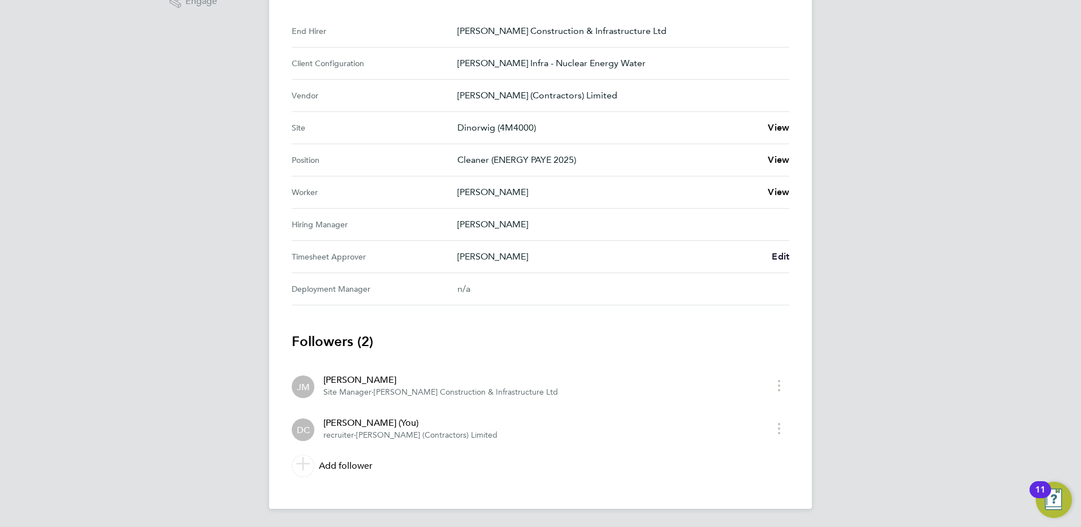
click at [784, 256] on span "Edit" at bounding box center [781, 256] width 18 height 11
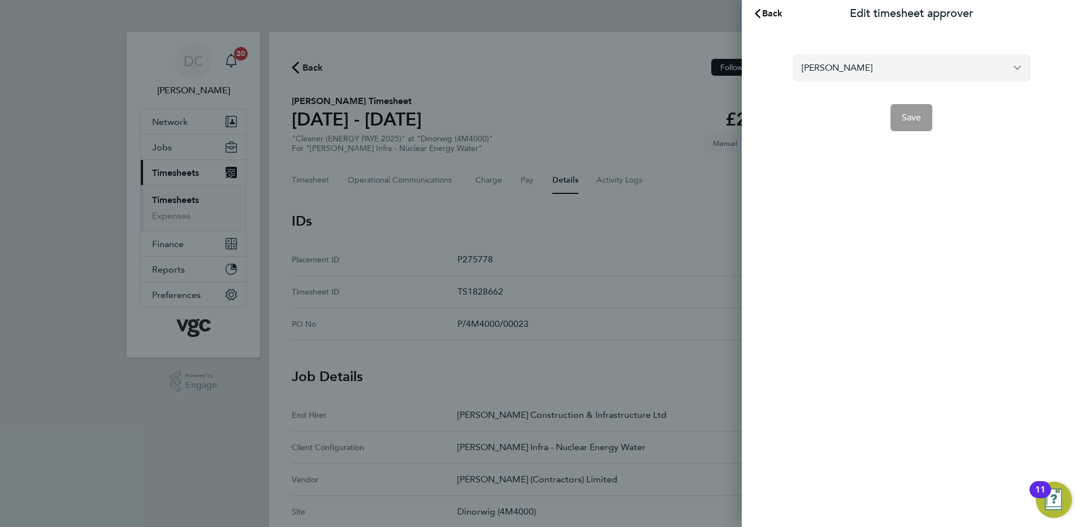
click at [902, 72] on input "[PERSON_NAME]" at bounding box center [911, 67] width 237 height 27
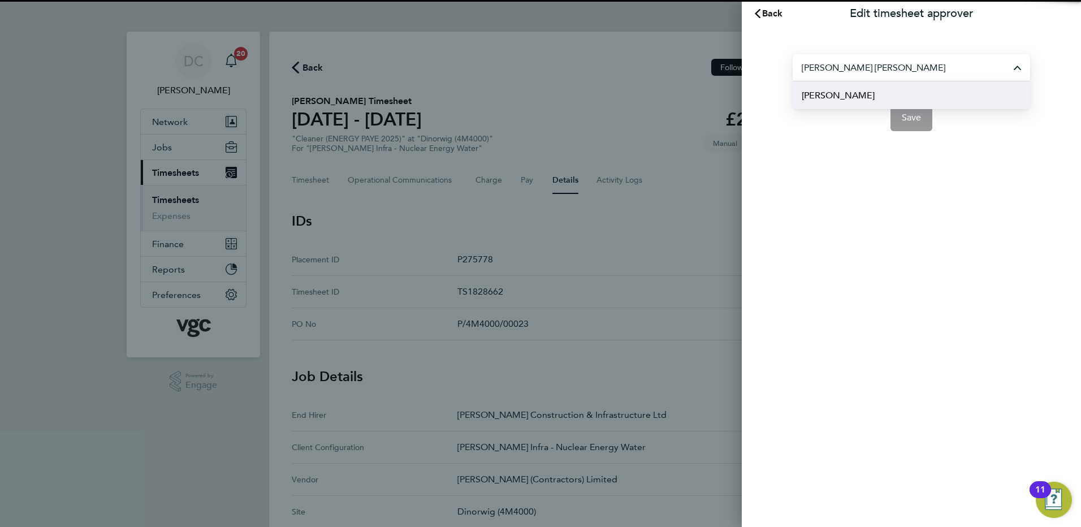
click at [841, 96] on span "Andy Paterson" at bounding box center [838, 96] width 73 height 14
type input "Andy Paterson"
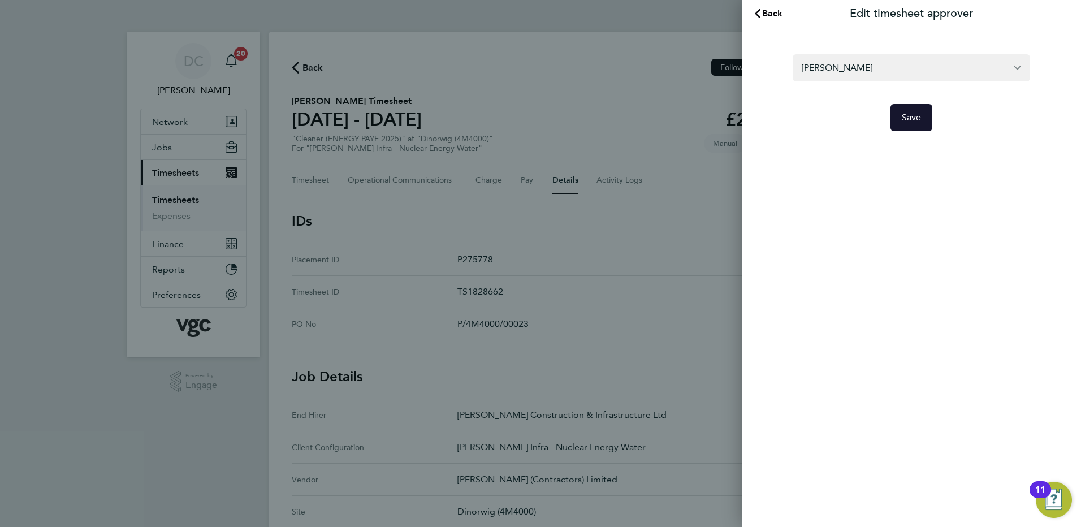
click at [906, 117] on span "Save" at bounding box center [912, 117] width 20 height 11
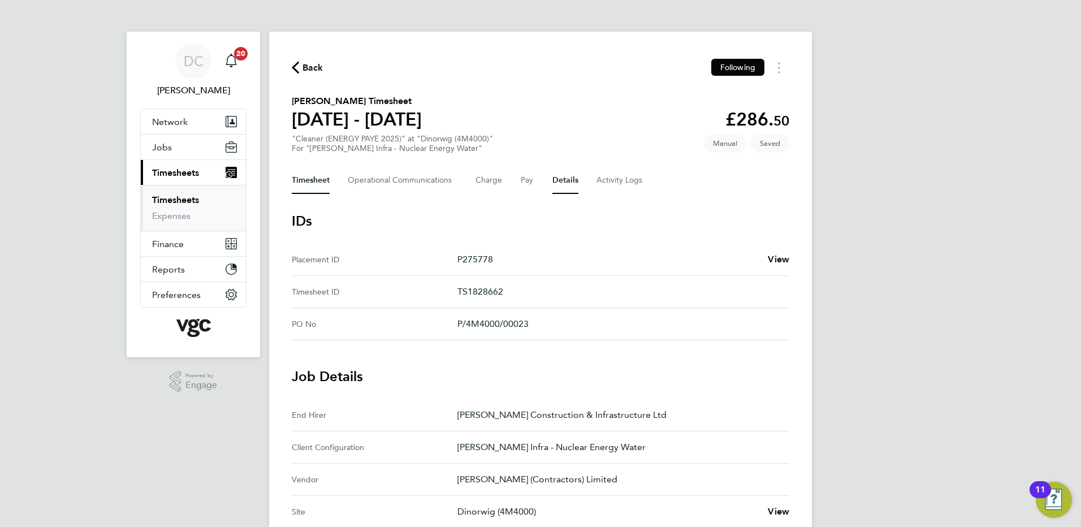
click at [315, 183] on button "Timesheet" at bounding box center [311, 180] width 38 height 27
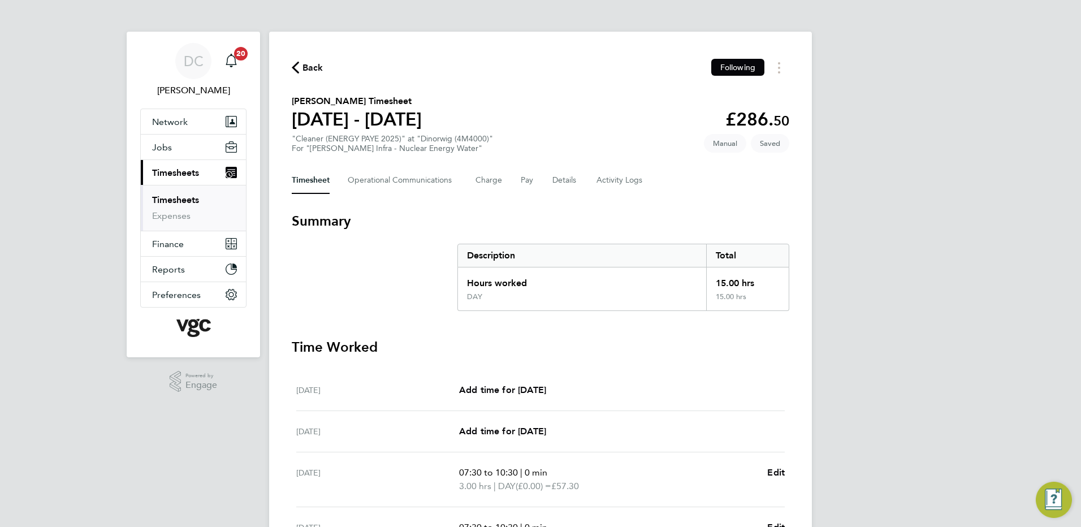
click at [931, 241] on div "DC Danny Carr Notifications 20 Applications: Network Team Members Businesses Si…" at bounding box center [540, 413] width 1081 height 826
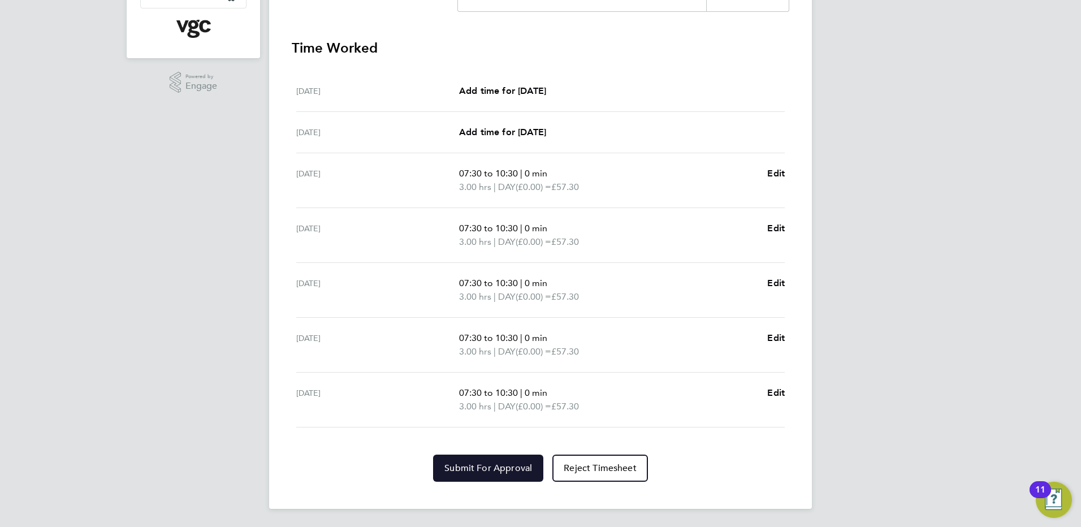
click at [520, 466] on span "Submit For Approval" at bounding box center [488, 467] width 88 height 11
click at [919, 484] on div "DC Danny Carr Notifications 20 Applications: Network Team Members Businesses Si…" at bounding box center [540, 114] width 1081 height 826
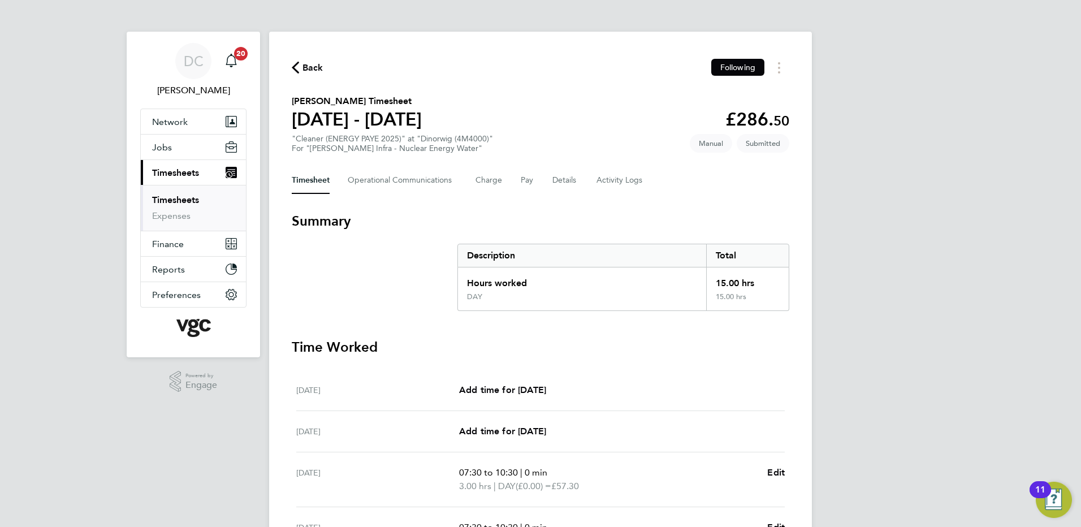
click at [314, 66] on span "Back" at bounding box center [312, 68] width 21 height 14
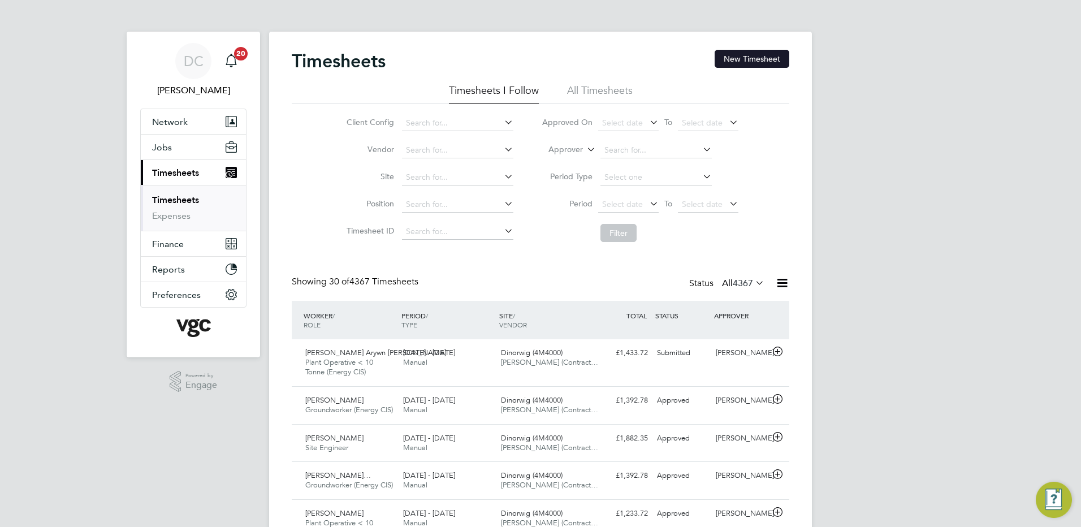
click at [780, 59] on button "New Timesheet" at bounding box center [752, 59] width 75 height 18
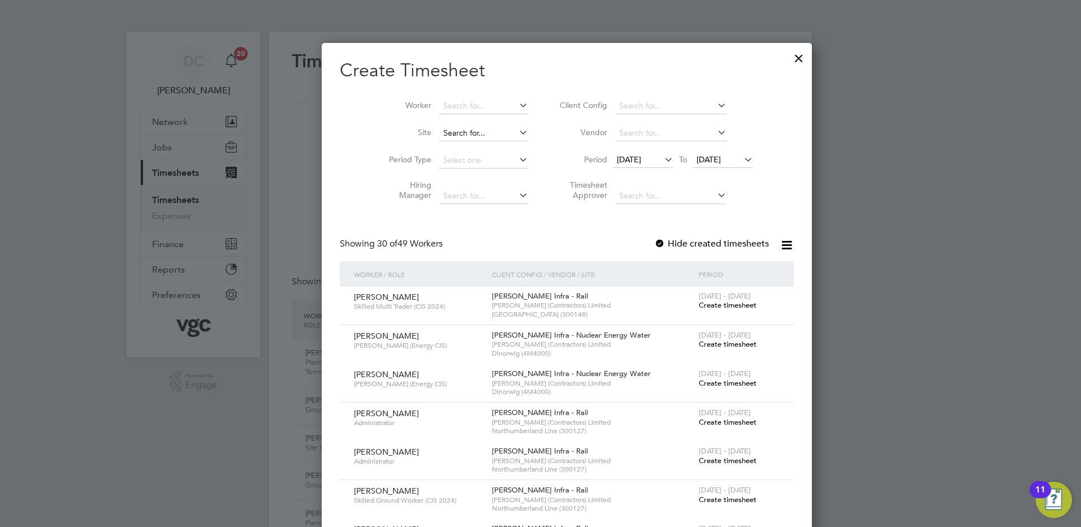
click at [453, 130] on input at bounding box center [483, 134] width 89 height 16
click at [452, 146] on li "Dinorwig (4M4000)" at bounding box center [457, 148] width 90 height 15
type input "Dinorwig (4M4000)"
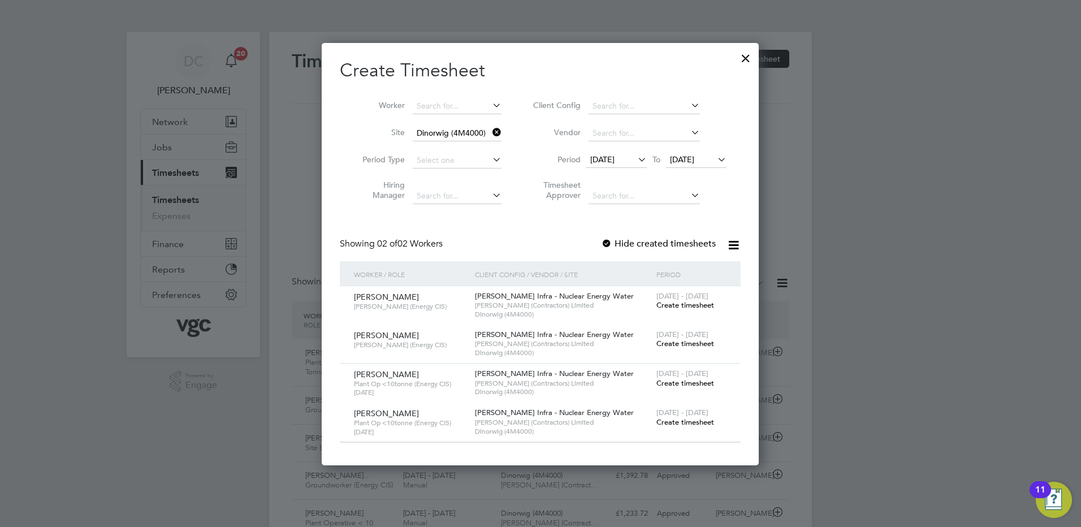
click at [613, 160] on span "12 Sep 2025" at bounding box center [602, 159] width 24 height 10
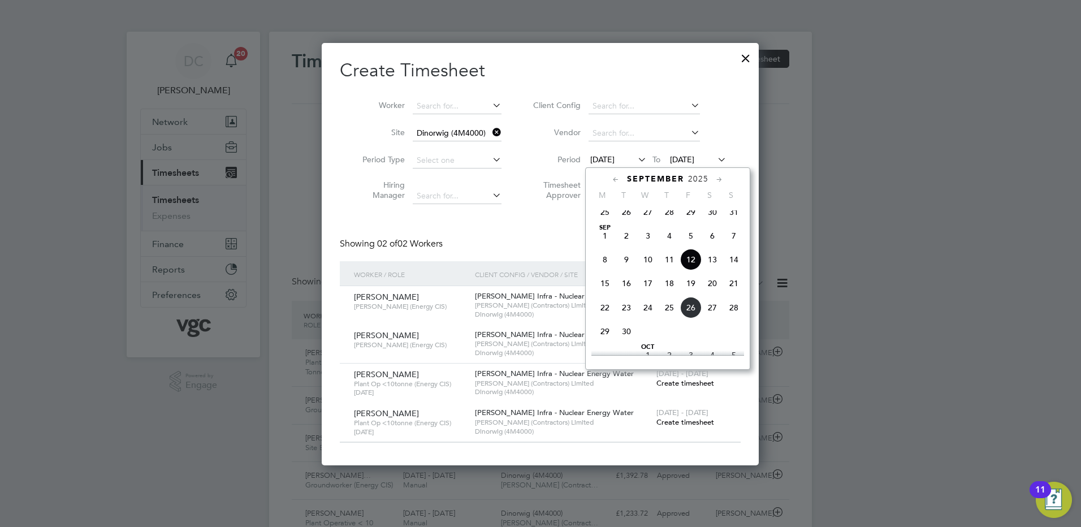
click at [712, 293] on span "20" at bounding box center [712, 283] width 21 height 21
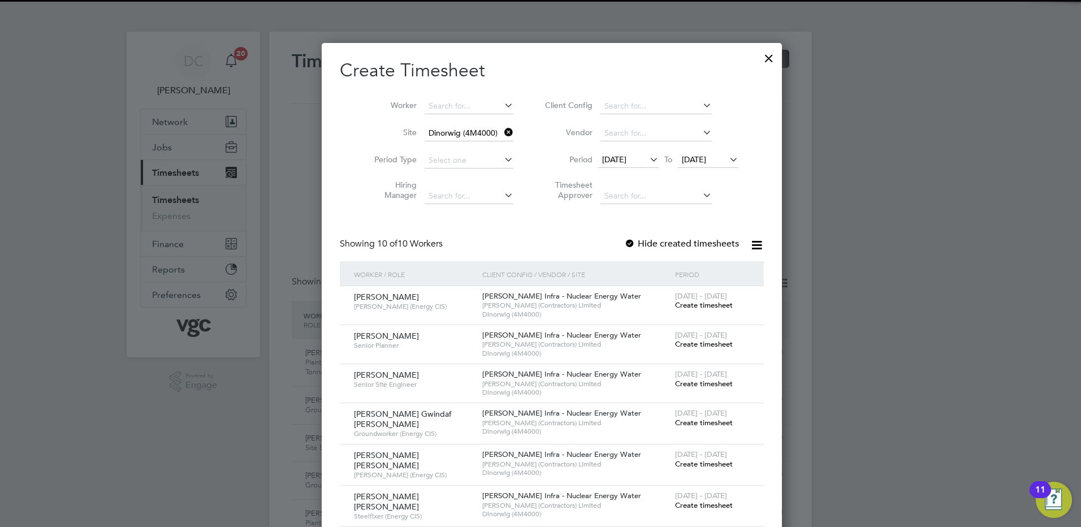
click at [697, 159] on span "20 Sep 2025" at bounding box center [694, 159] width 24 height 10
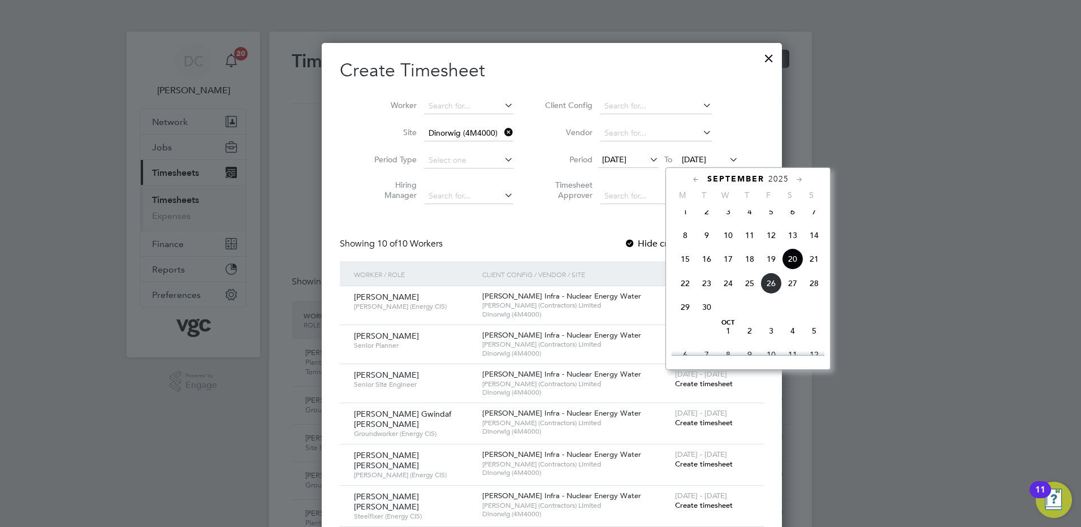
click at [770, 289] on span "26" at bounding box center [770, 283] width 21 height 21
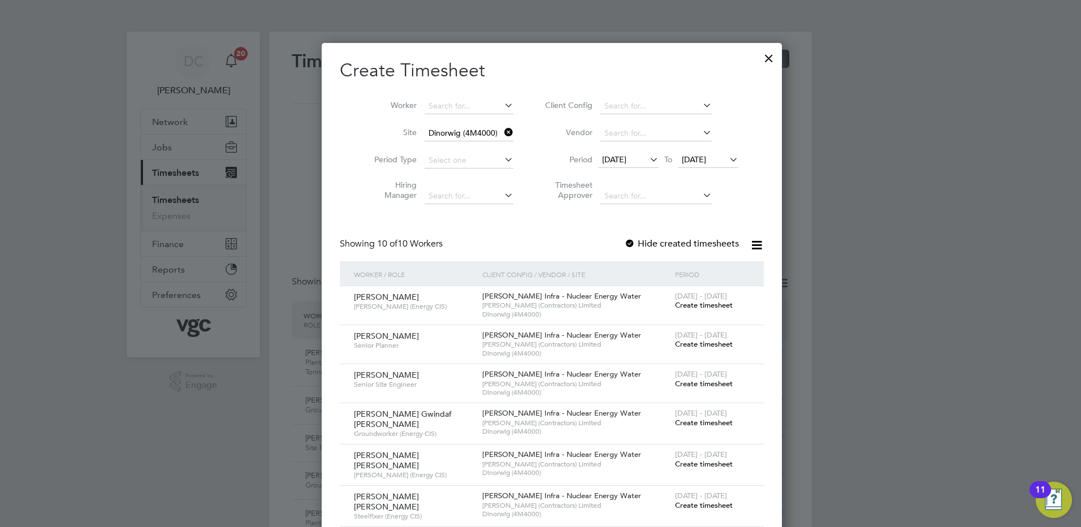
click at [680, 423] on span "Create timesheet" at bounding box center [704, 423] width 58 height 10
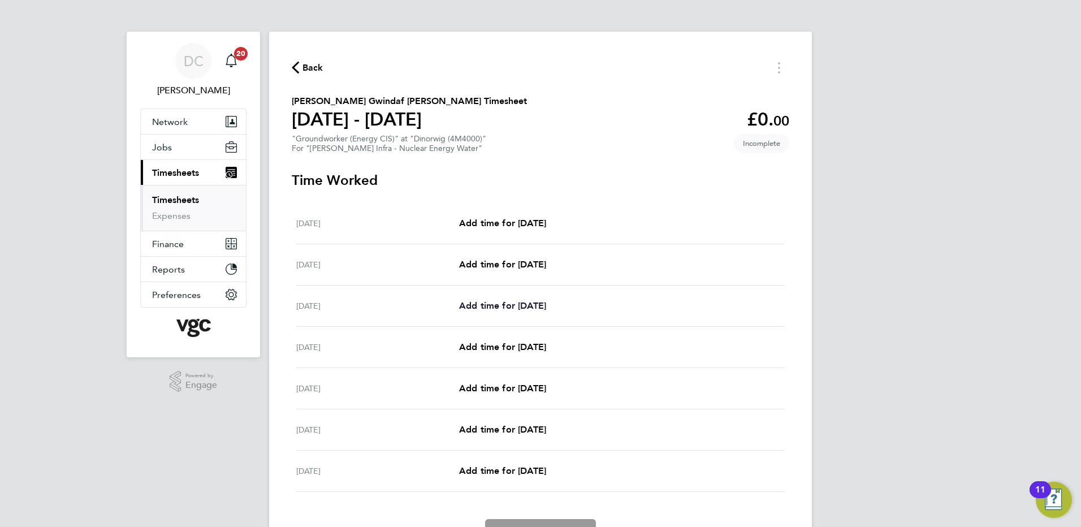
click at [541, 306] on span "Add time for Mon 22 Sep" at bounding box center [502, 305] width 87 height 11
select select "30"
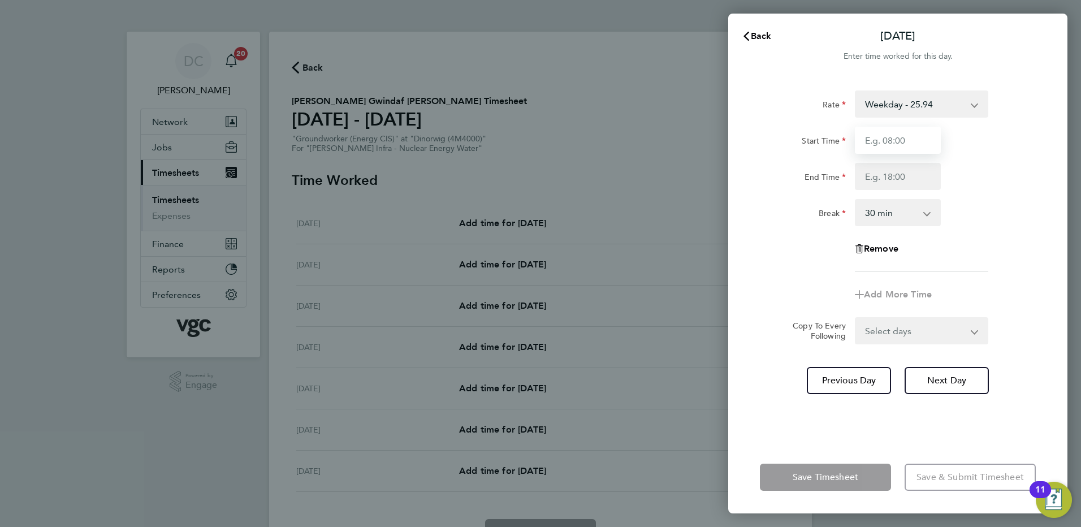
click at [890, 151] on input "Start Time" at bounding box center [898, 140] width 86 height 27
type input "07:30"
click at [890, 181] on input "End Time" at bounding box center [898, 176] width 86 height 27
type input "18:00"
click at [1022, 261] on div "Remove" at bounding box center [897, 248] width 285 height 27
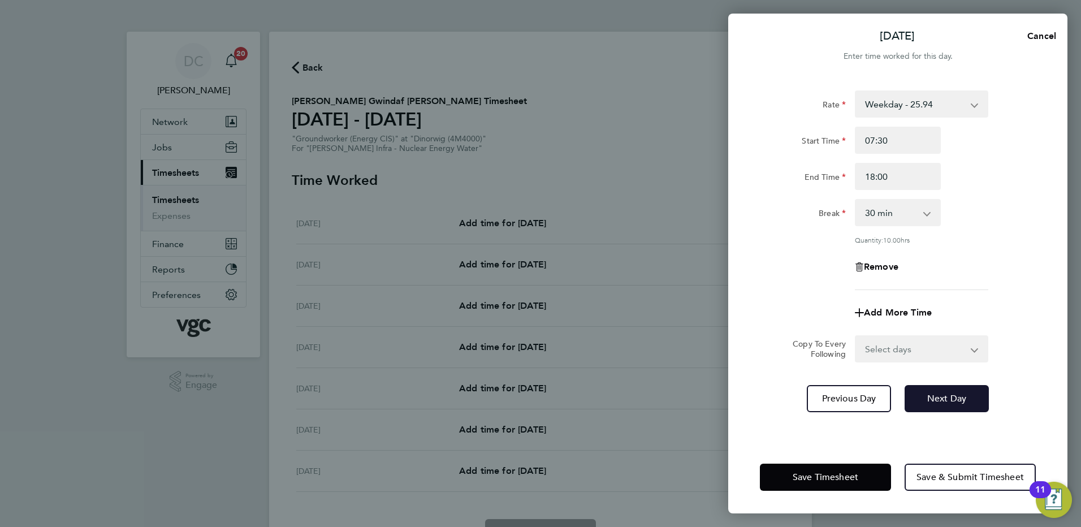
click at [951, 401] on span "Next Day" at bounding box center [946, 398] width 39 height 11
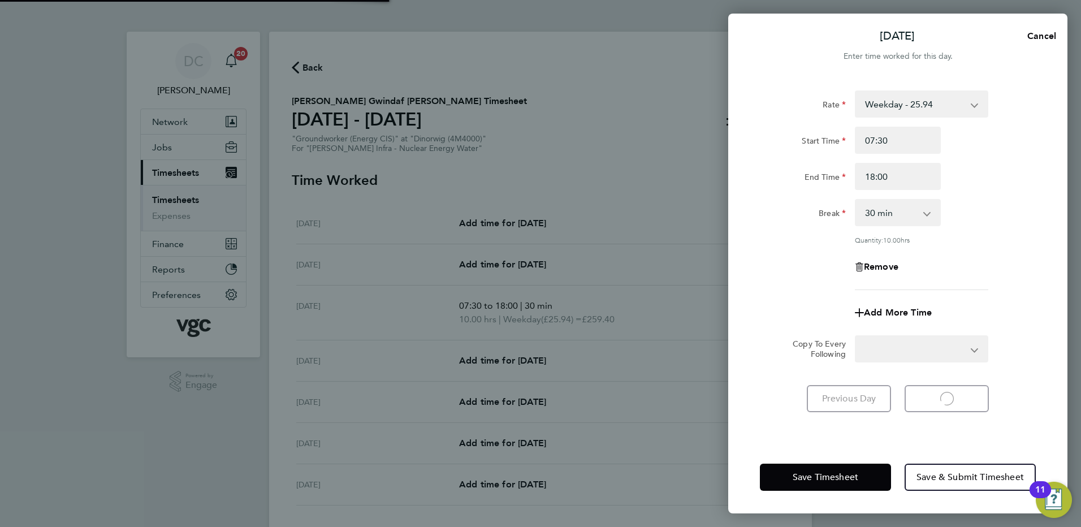
select select "30"
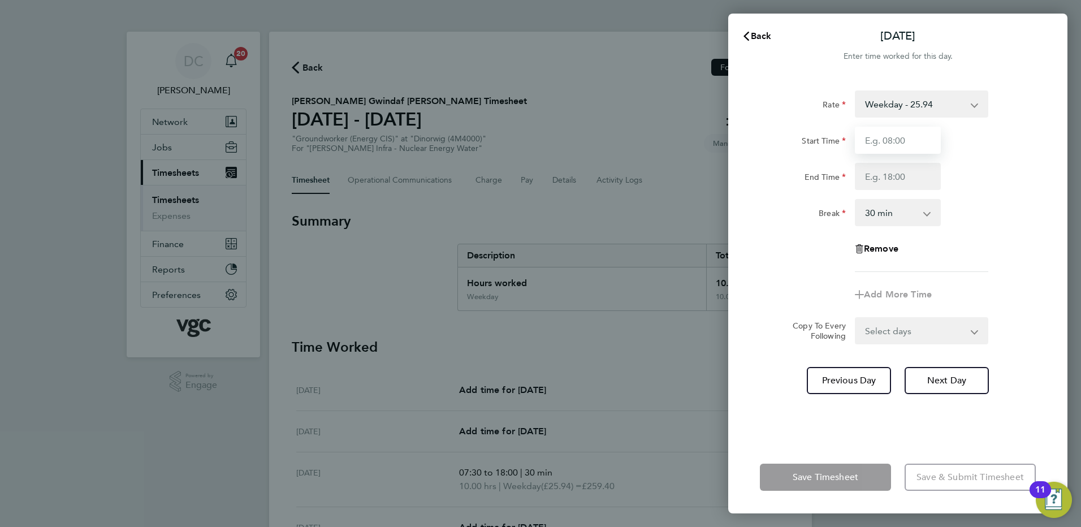
click at [908, 141] on input "Start Time" at bounding box center [898, 140] width 86 height 27
type input "07:30"
click at [894, 172] on input "End Time" at bounding box center [898, 176] width 86 height 27
type input "09:30"
click at [1004, 276] on app-timesheet-line-form-group "Rate Weekday - 25.94 Weekends - 38.91 Bank Holiday (exc Christmas) - 45.40 Week…" at bounding box center [898, 199] width 276 height 218
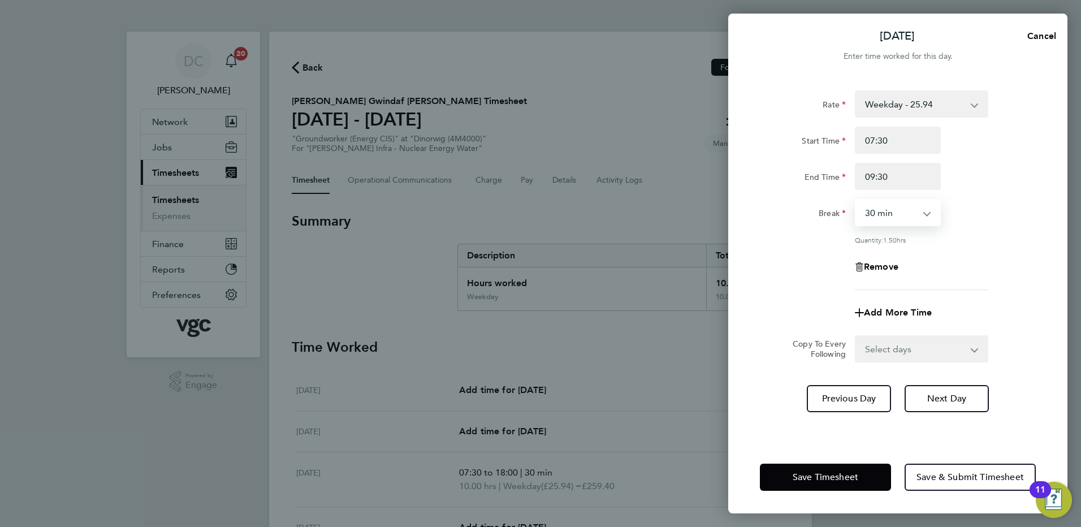
click at [903, 211] on select "0 min 15 min 30 min 45 min 60 min 75 min 90 min" at bounding box center [891, 212] width 70 height 25
select select "0"
click at [856, 200] on select "0 min 15 min 30 min 45 min 60 min 75 min 90 min" at bounding box center [891, 212] width 70 height 25
click at [984, 291] on app-timesheet-line-form-group "Rate Weekday - 25.94 Weekends - 38.91 Bank Holiday (exc Christmas) - 45.40 Week…" at bounding box center [898, 208] width 276 height 236
click at [959, 401] on span "Next Day" at bounding box center [946, 398] width 39 height 11
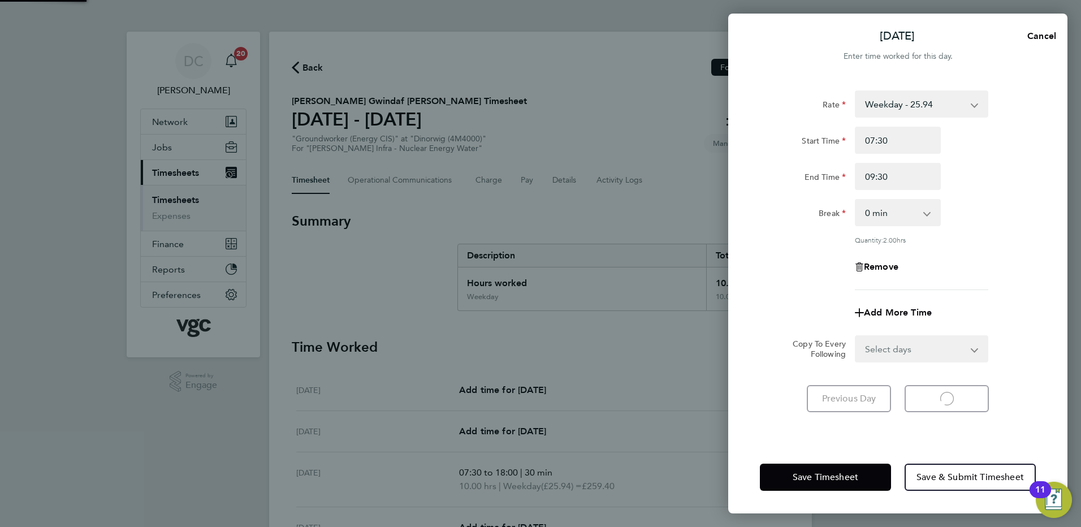
select select "30"
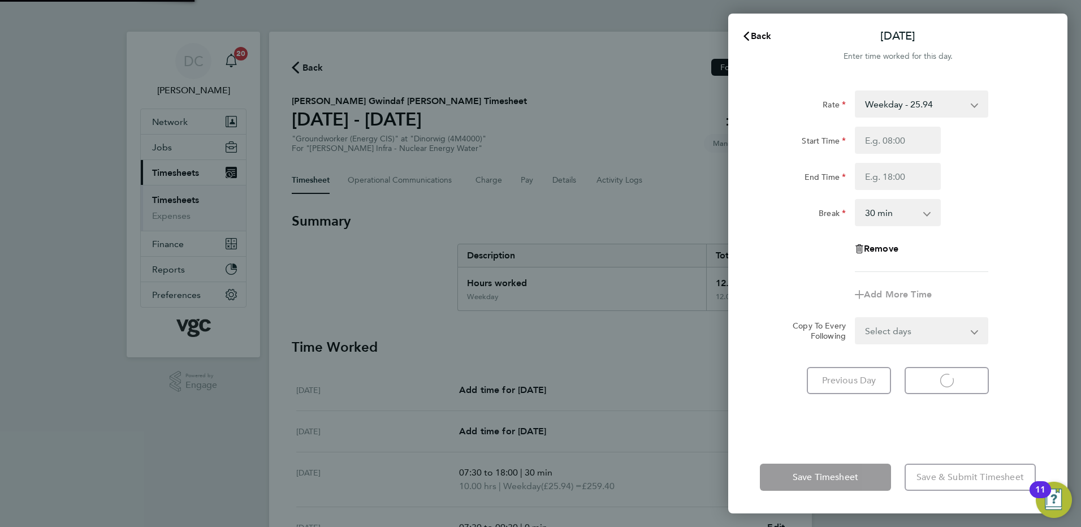
select select "30"
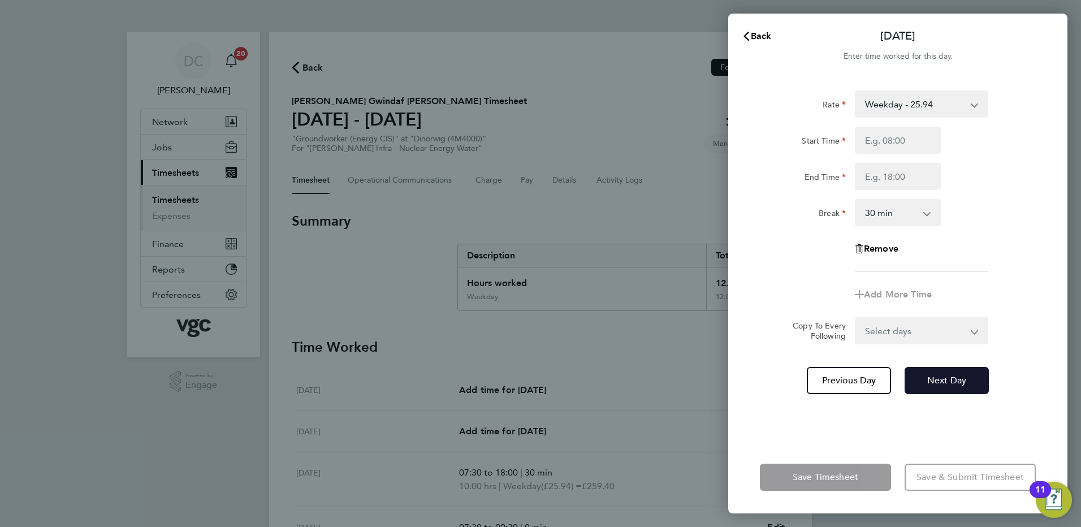
click at [948, 382] on span "Next Day" at bounding box center [946, 380] width 39 height 11
select select "30"
click at [881, 143] on input "Start Time" at bounding box center [898, 140] width 86 height 27
type input "07:30"
click at [890, 180] on input "End Time" at bounding box center [898, 176] width 86 height 27
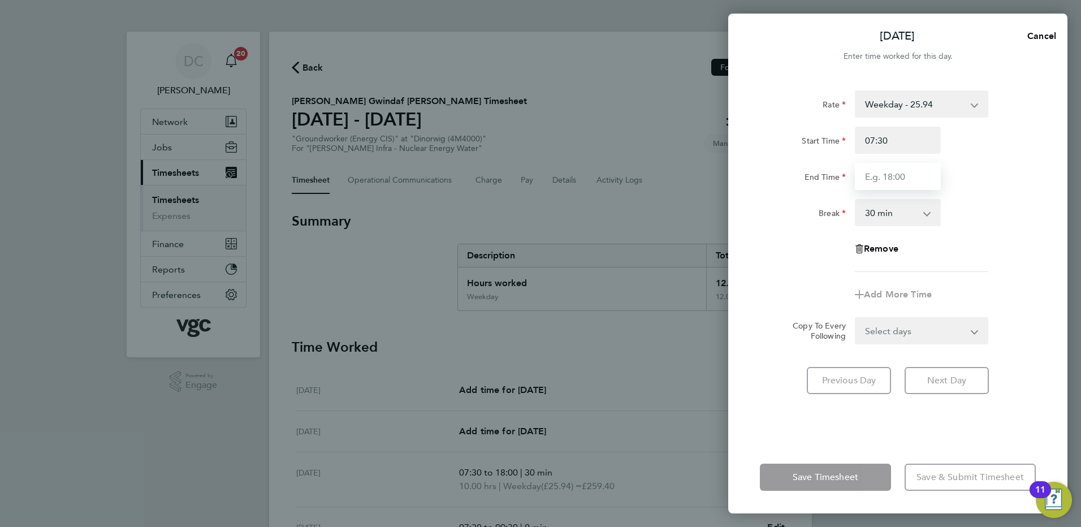
type input "17:30"
click at [768, 303] on div "Add More Time" at bounding box center [897, 294] width 285 height 27
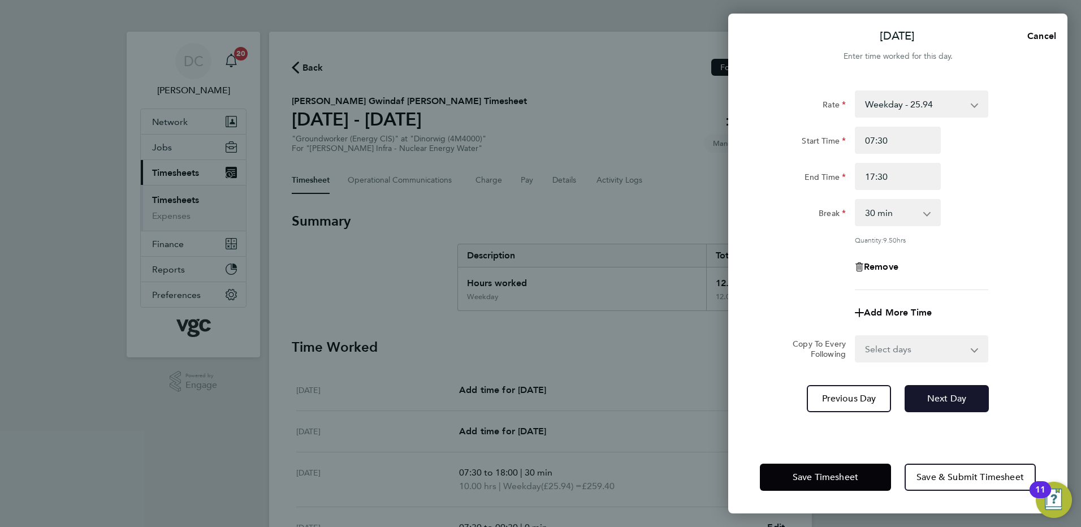
click at [928, 397] on span "Next Day" at bounding box center [946, 398] width 39 height 11
select select "30"
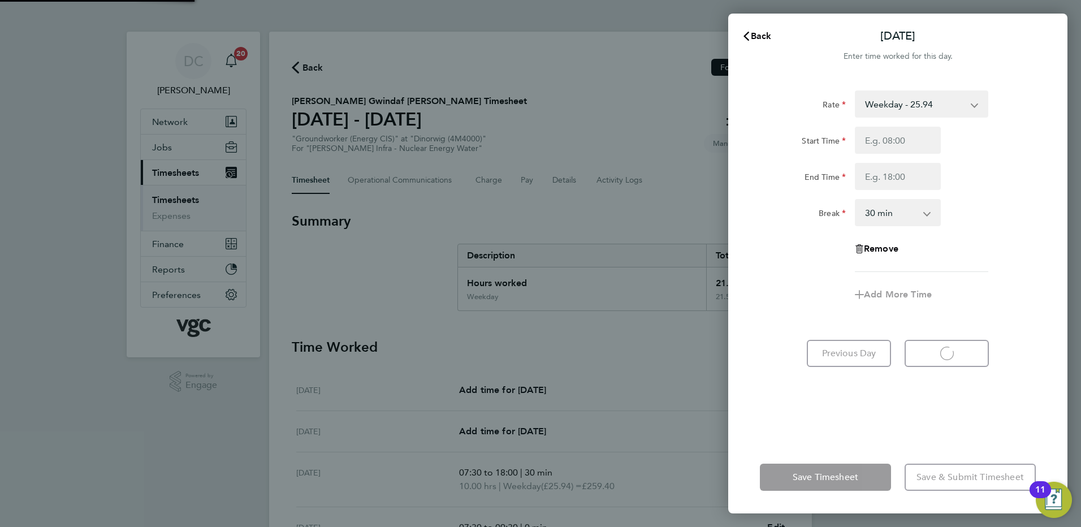
select select "30"
click at [872, 141] on input "Start Time" at bounding box center [898, 140] width 86 height 27
type input "07:30"
type input "16:00"
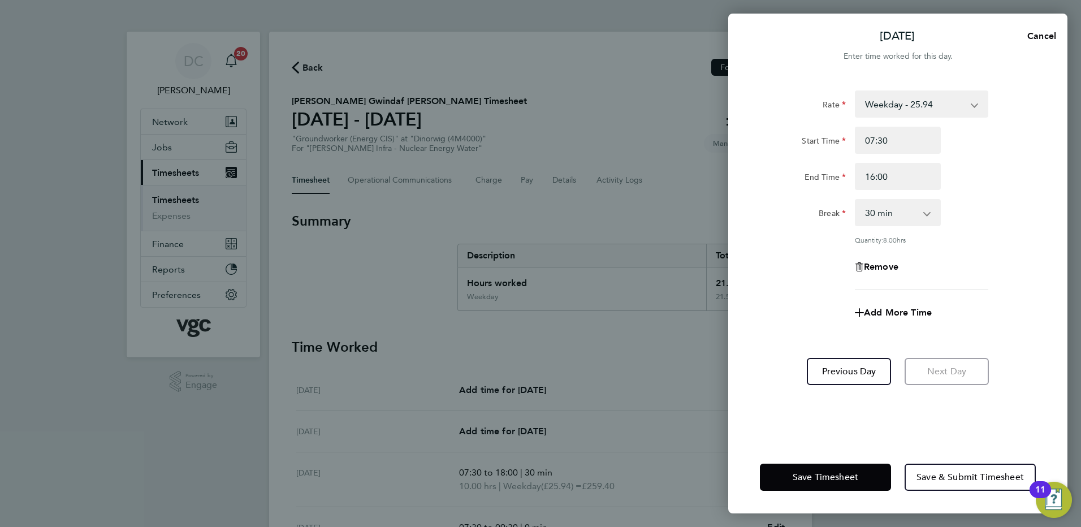
click at [802, 304] on div "Add More Time" at bounding box center [897, 312] width 285 height 27
click at [830, 475] on span "Save Timesheet" at bounding box center [826, 477] width 66 height 11
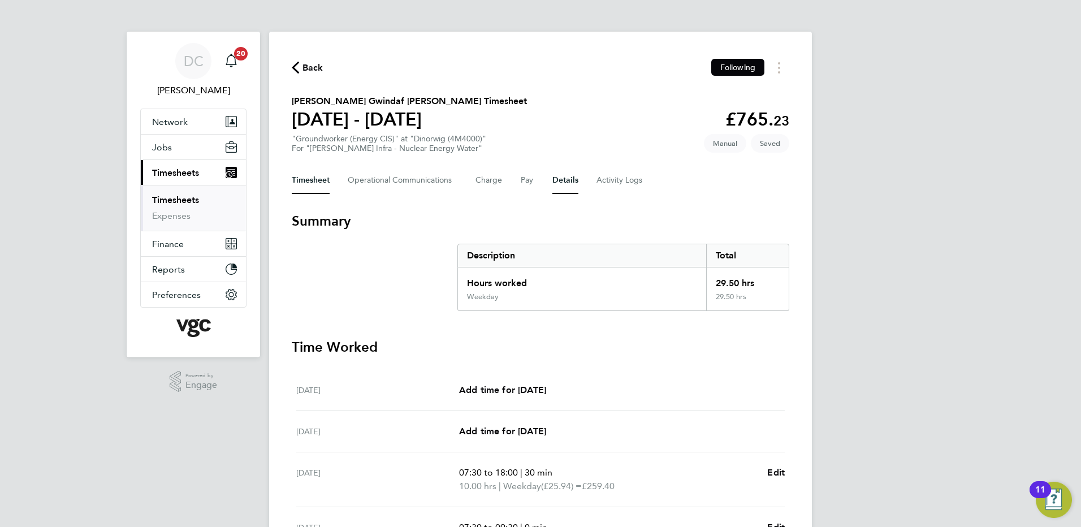
click at [569, 181] on button "Details" at bounding box center [565, 180] width 26 height 27
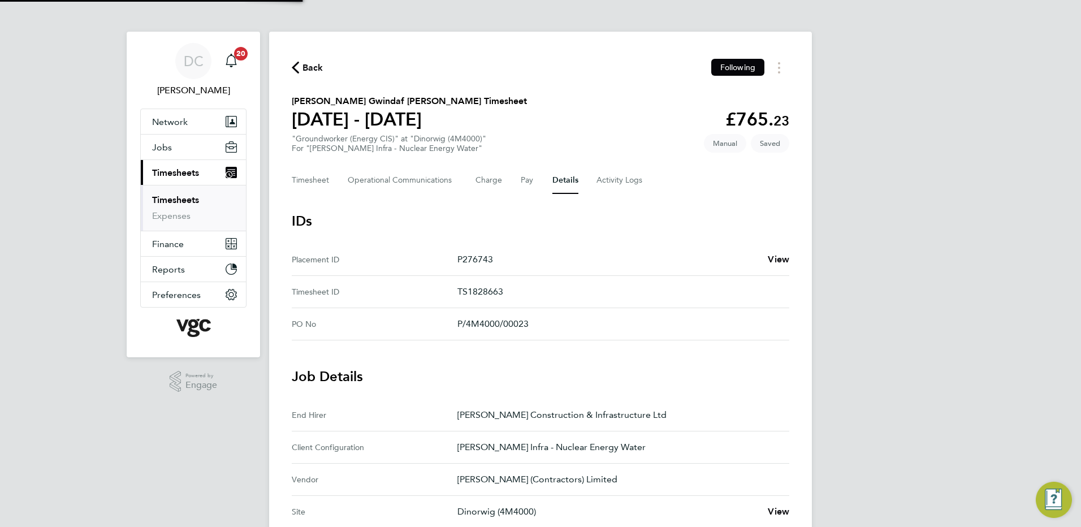
click at [889, 325] on div "DC Danny Carr Notifications 20 Applications: Network Team Members Businesses Si…" at bounding box center [540, 424] width 1081 height 848
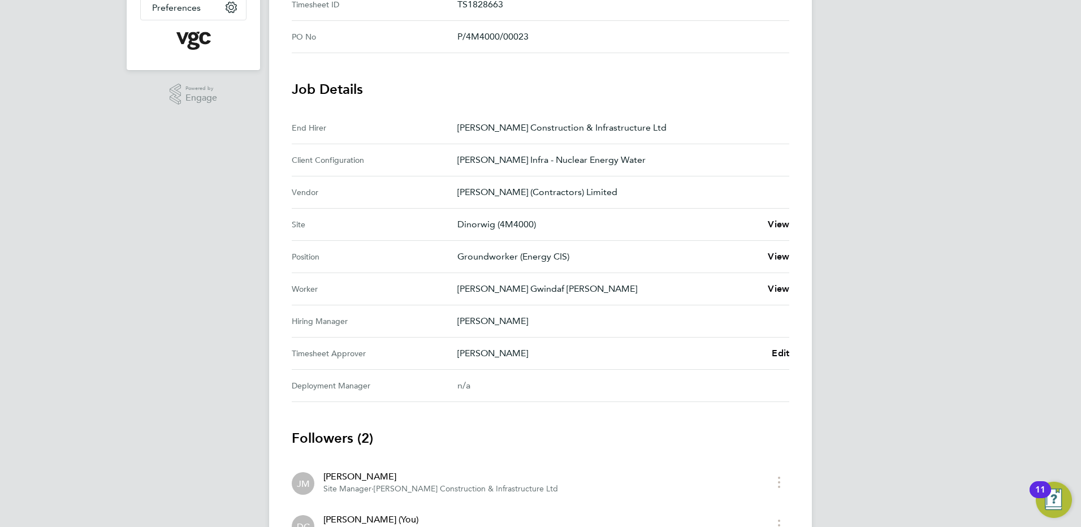
scroll to position [294, 0]
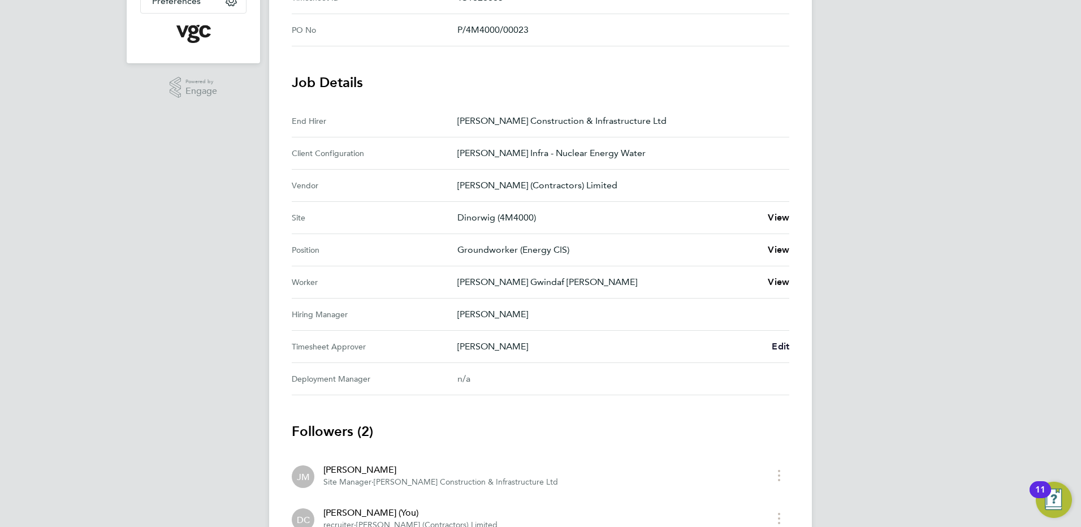
click at [781, 341] on span "Edit" at bounding box center [781, 346] width 18 height 11
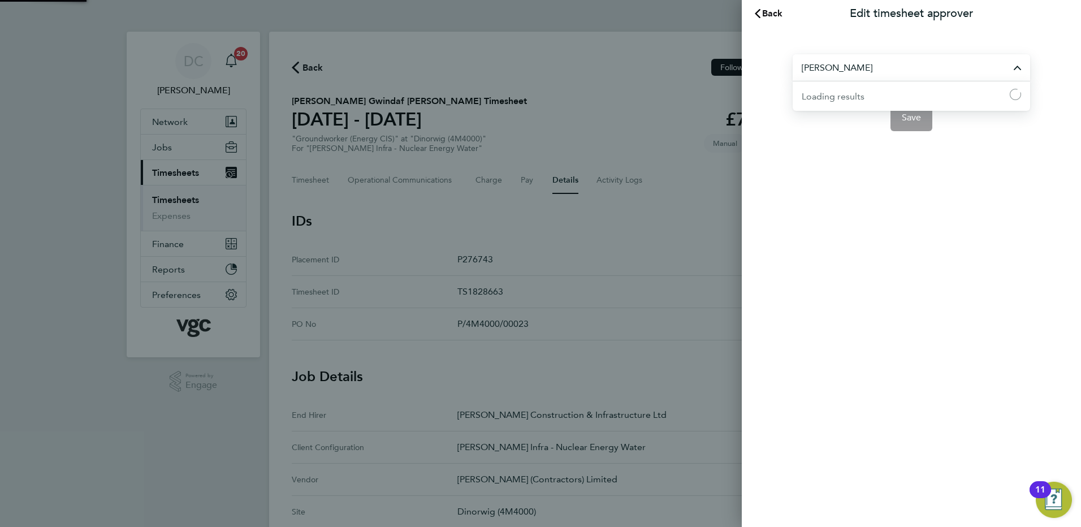
click at [881, 62] on input "[PERSON_NAME]" at bounding box center [911, 67] width 237 height 27
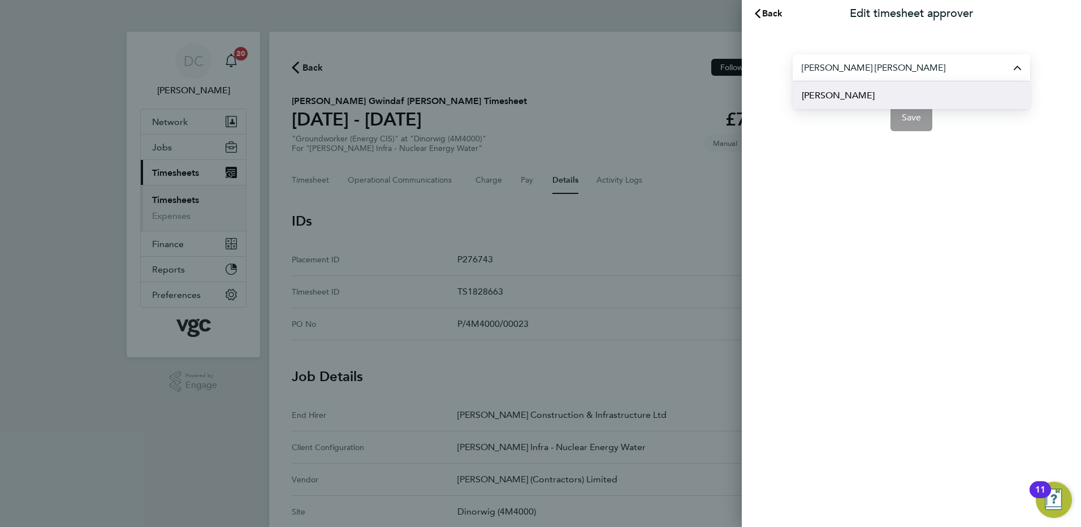
click at [843, 94] on span "Andy Paterson" at bounding box center [838, 96] width 73 height 14
type input "Andy Paterson"
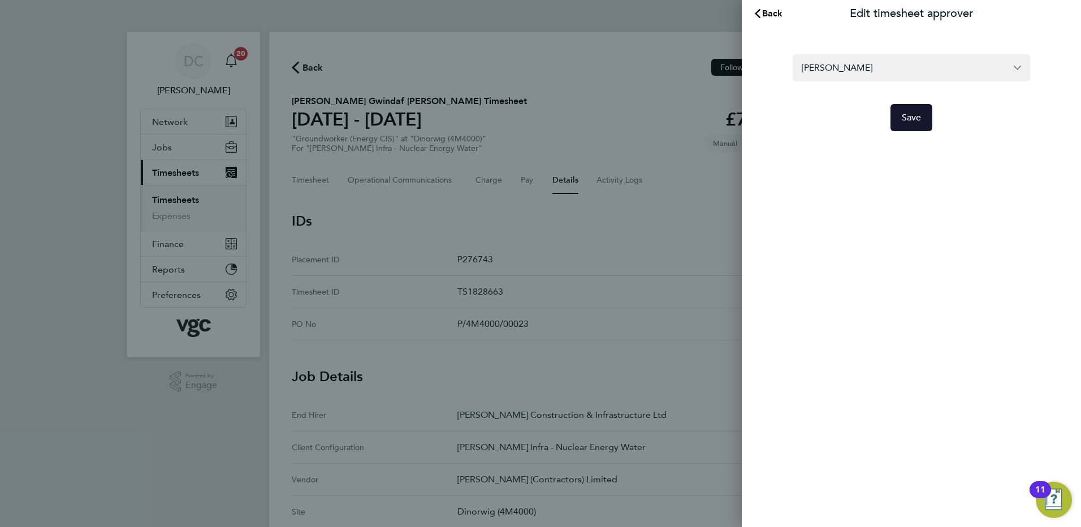
click at [917, 118] on span "Save" at bounding box center [912, 117] width 20 height 11
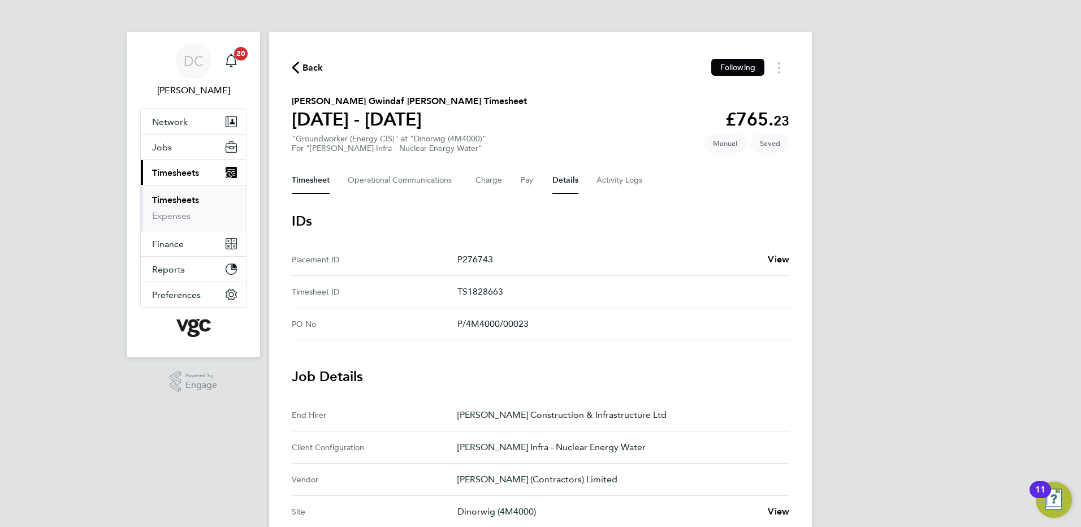
click at [317, 183] on button "Timesheet" at bounding box center [311, 180] width 38 height 27
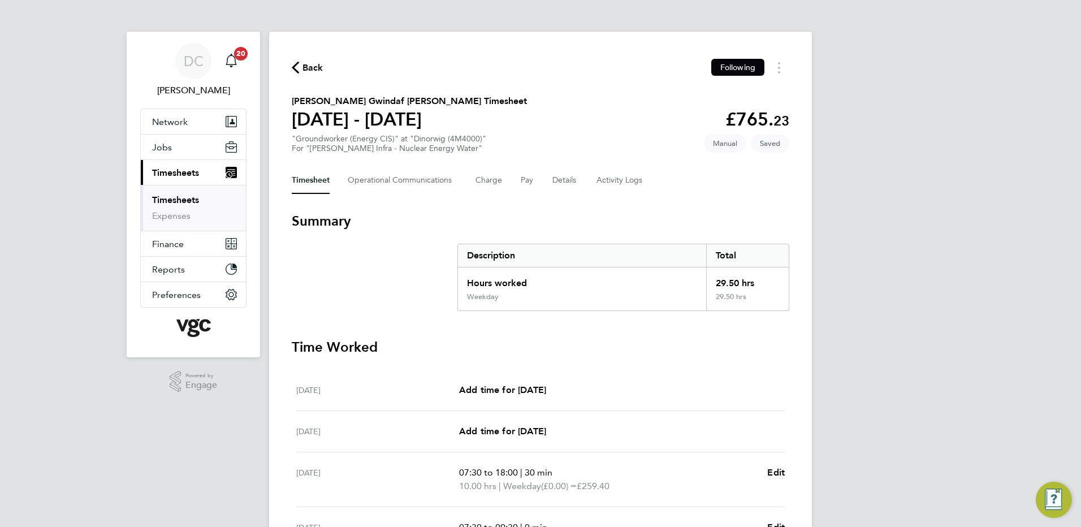
click at [958, 252] on div "DC Danny Carr Notifications 20 Applications: Network Team Members Businesses Si…" at bounding box center [540, 406] width 1081 height 812
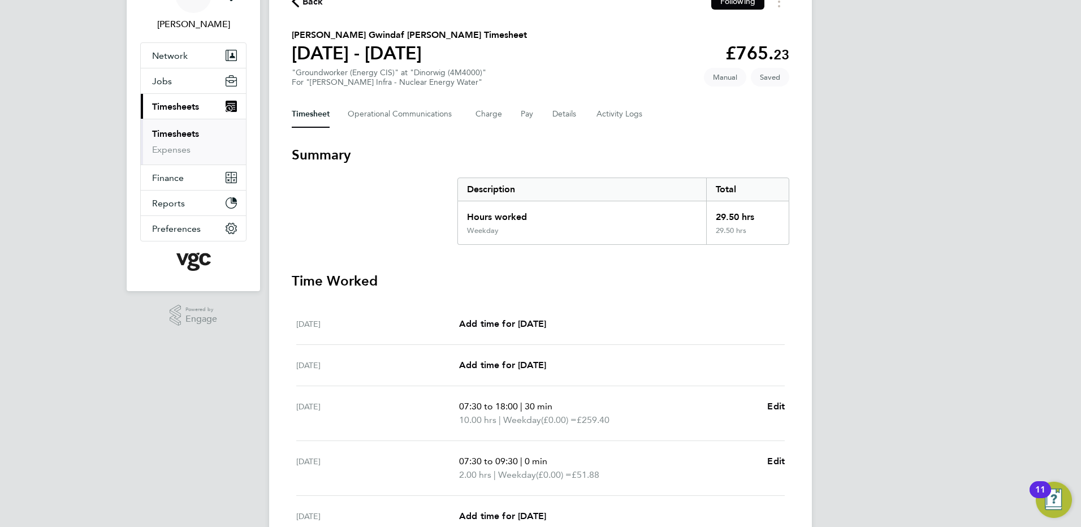
scroll to position [59, 0]
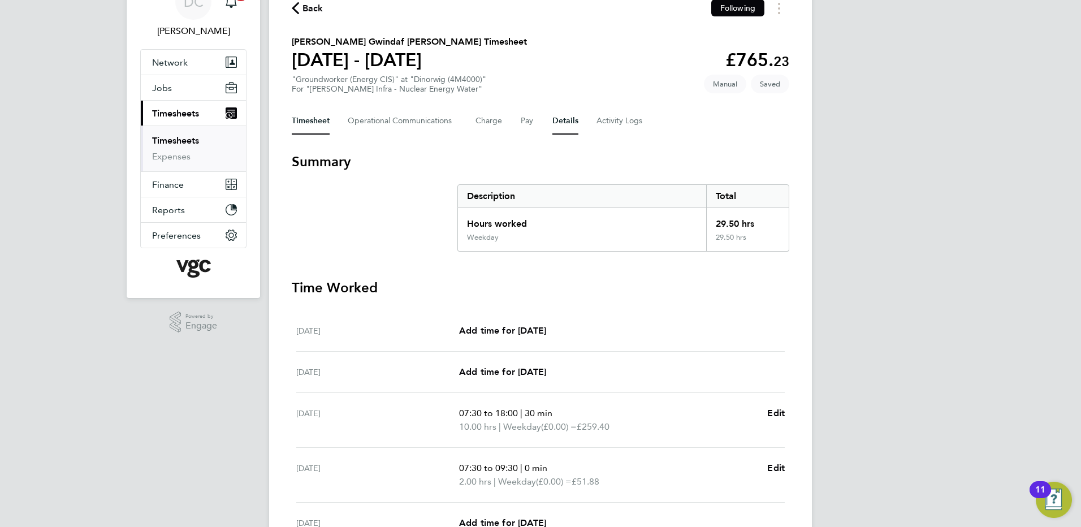
click at [563, 119] on button "Details" at bounding box center [565, 120] width 26 height 27
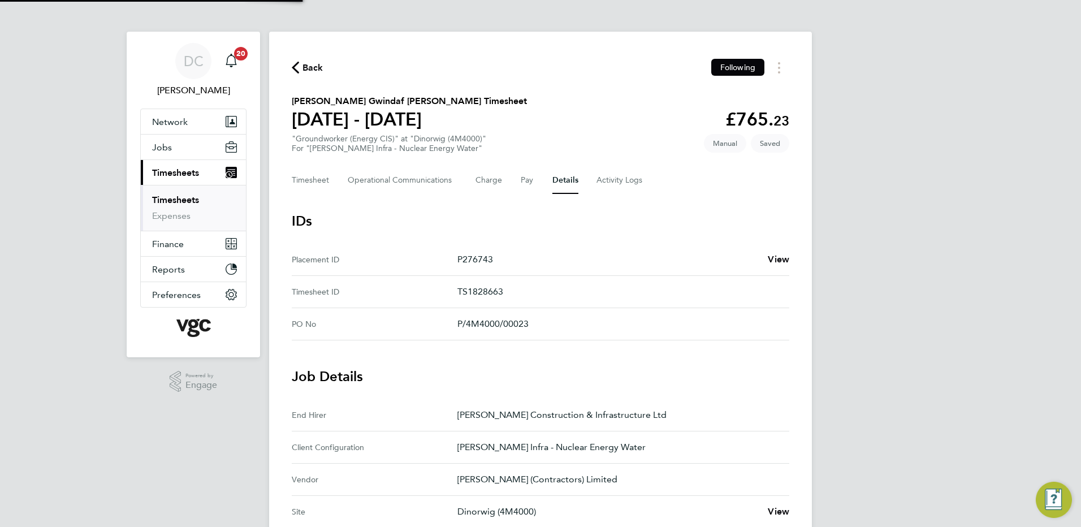
click at [950, 306] on div "DC Danny Carr Notifications 20 Applications: Network Team Members Businesses Si…" at bounding box center [540, 424] width 1081 height 848
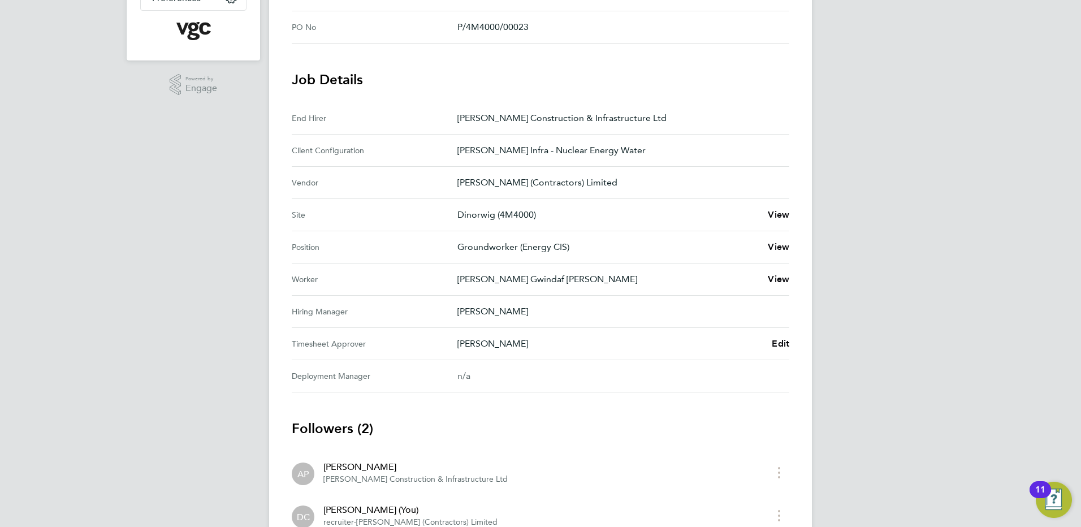
scroll to position [362, 0]
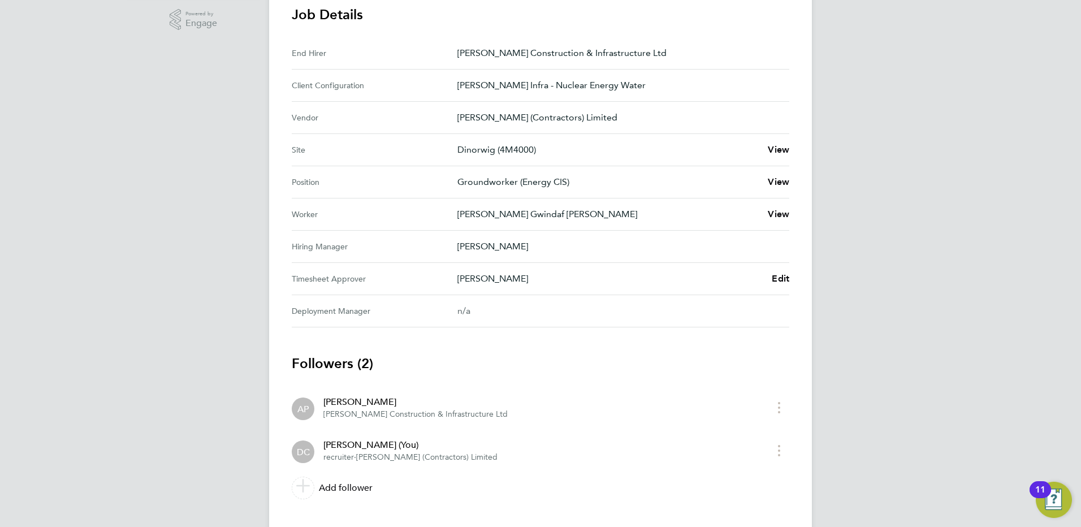
click at [954, 309] on div "DC Danny Carr Notifications 20 Applications: Network Team Members Businesses Si…" at bounding box center [540, 93] width 1081 height 911
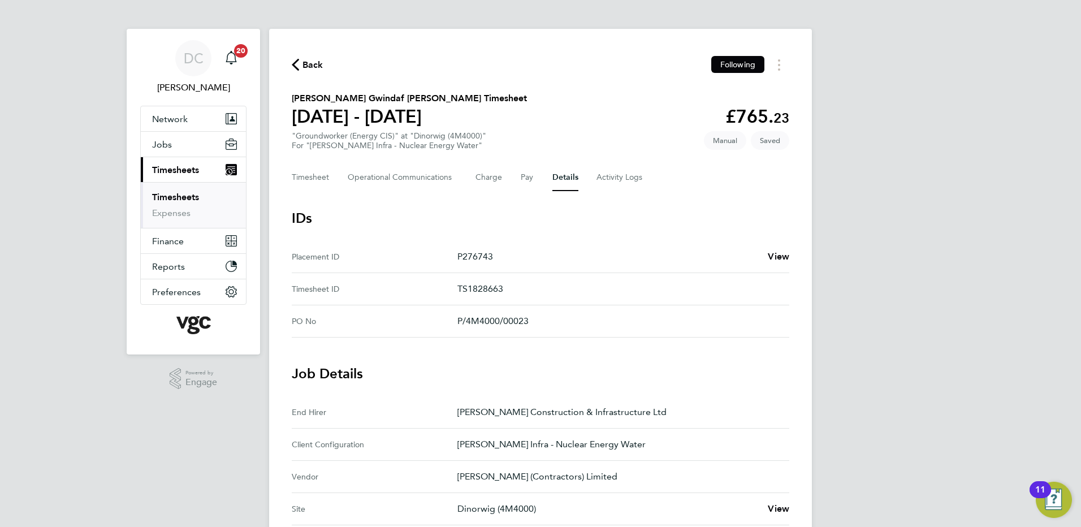
scroll to position [0, 0]
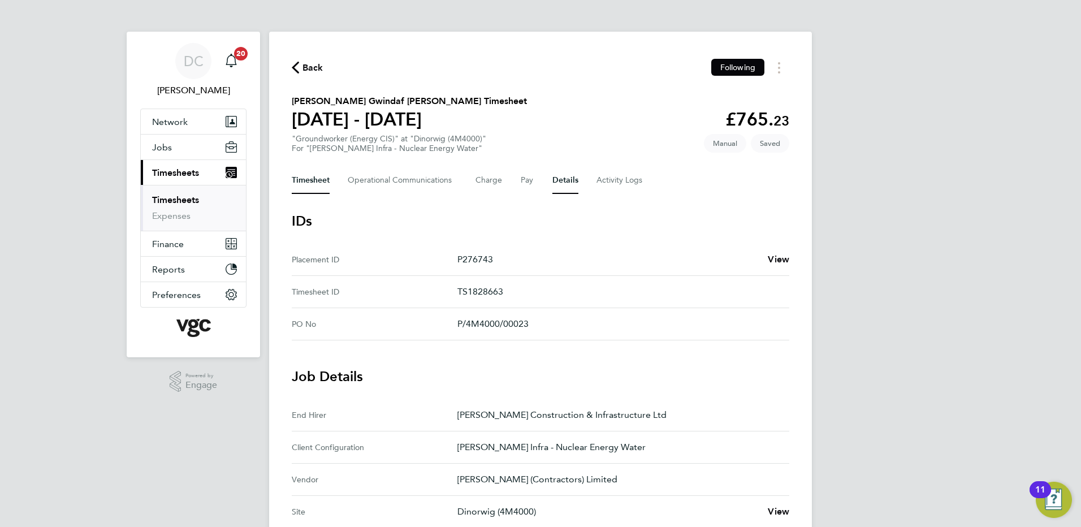
click at [306, 179] on button "Timesheet" at bounding box center [311, 180] width 38 height 27
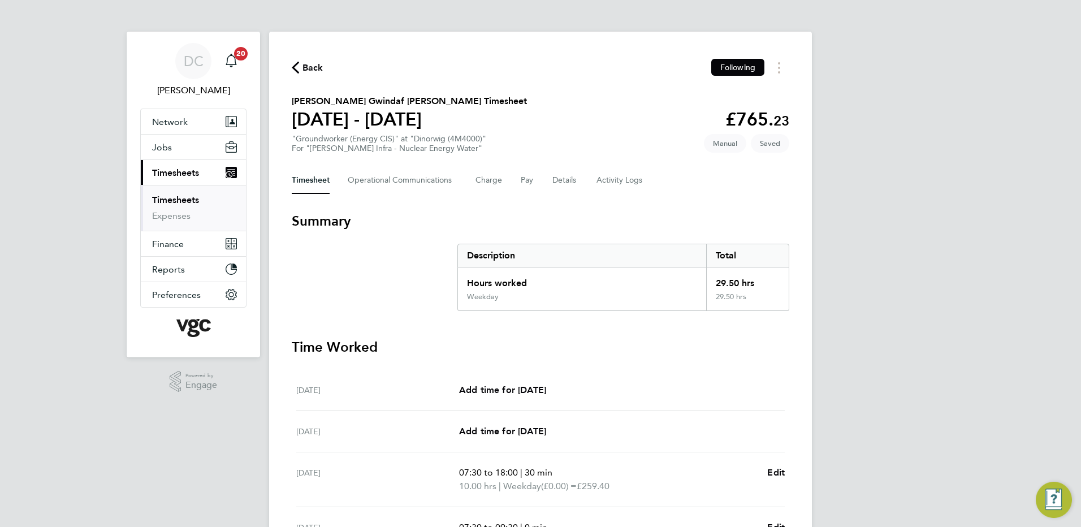
click at [899, 250] on div "DC Danny Carr Notifications 20 Applications: Network Team Members Businesses Si…" at bounding box center [540, 406] width 1081 height 812
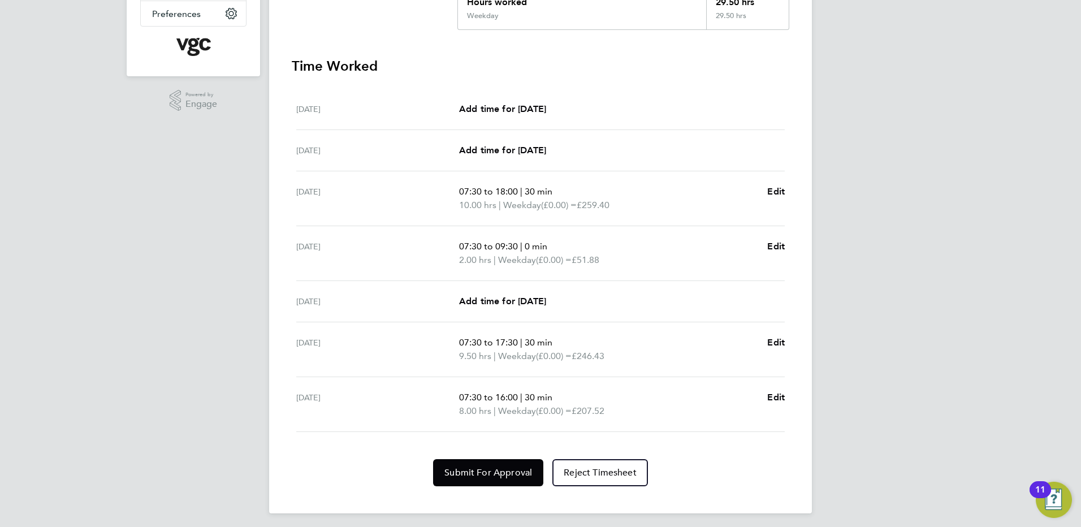
scroll to position [286, 0]
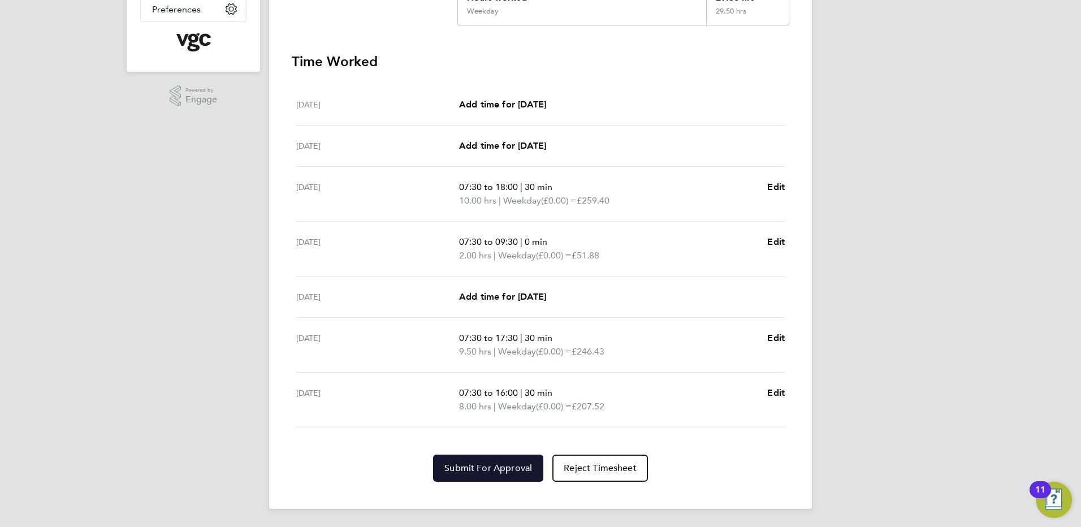
click at [512, 464] on span "Submit For Approval" at bounding box center [488, 467] width 88 height 11
click at [901, 468] on div "DC Danny Carr Notifications 20 Applications: Network Team Members Businesses Si…" at bounding box center [540, 120] width 1081 height 812
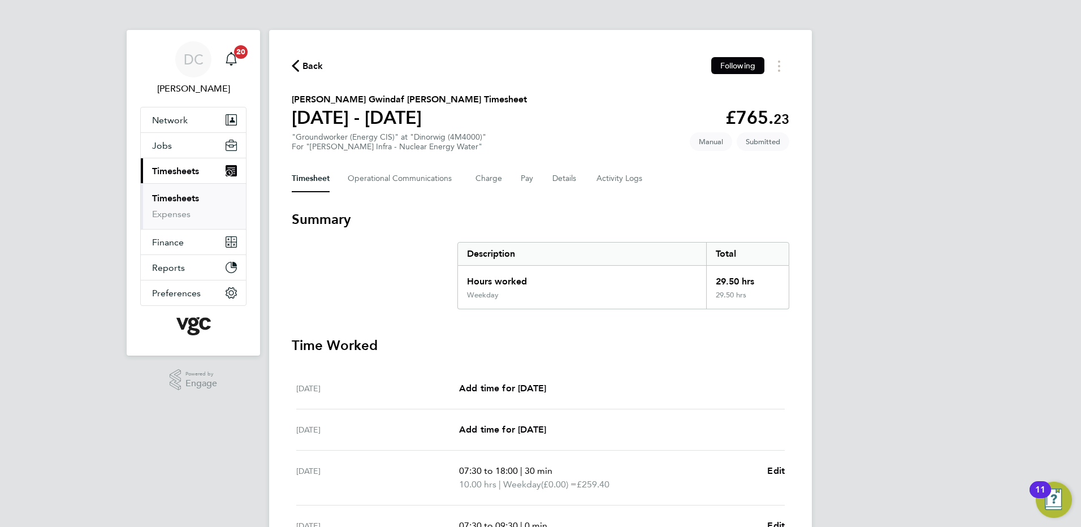
scroll to position [0, 0]
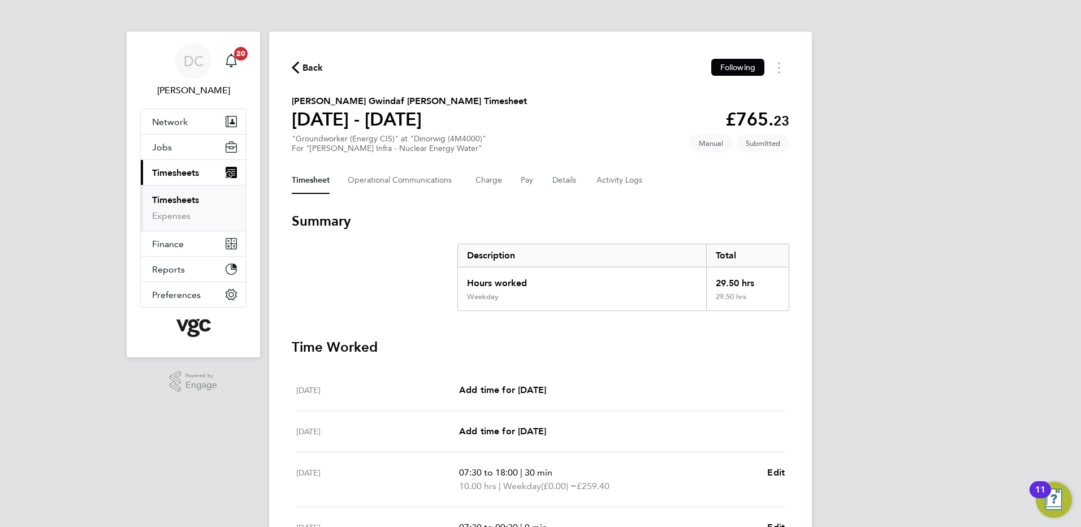
click at [315, 67] on span "Back" at bounding box center [312, 68] width 21 height 14
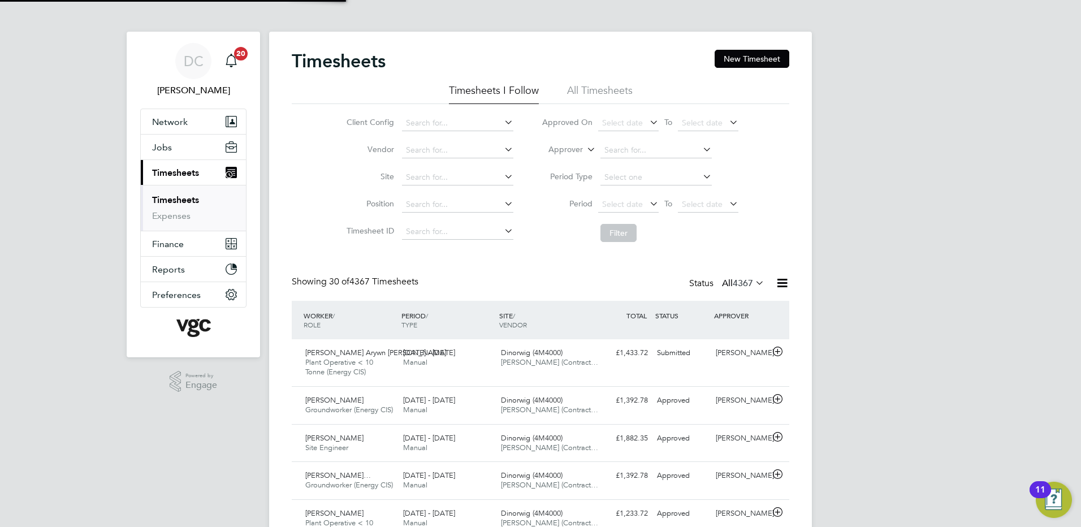
scroll to position [29, 98]
click at [768, 62] on button "New Timesheet" at bounding box center [752, 59] width 75 height 18
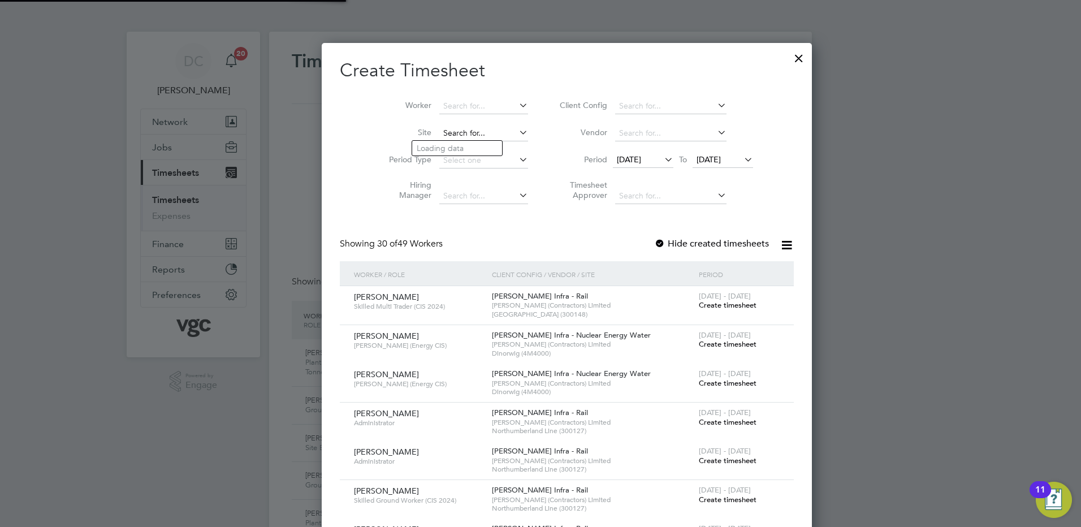
click at [464, 136] on input at bounding box center [483, 134] width 89 height 16
click at [456, 145] on li "Dinorwig (4M4000)" at bounding box center [457, 148] width 90 height 15
type input "Dinorwig (4M4000)"
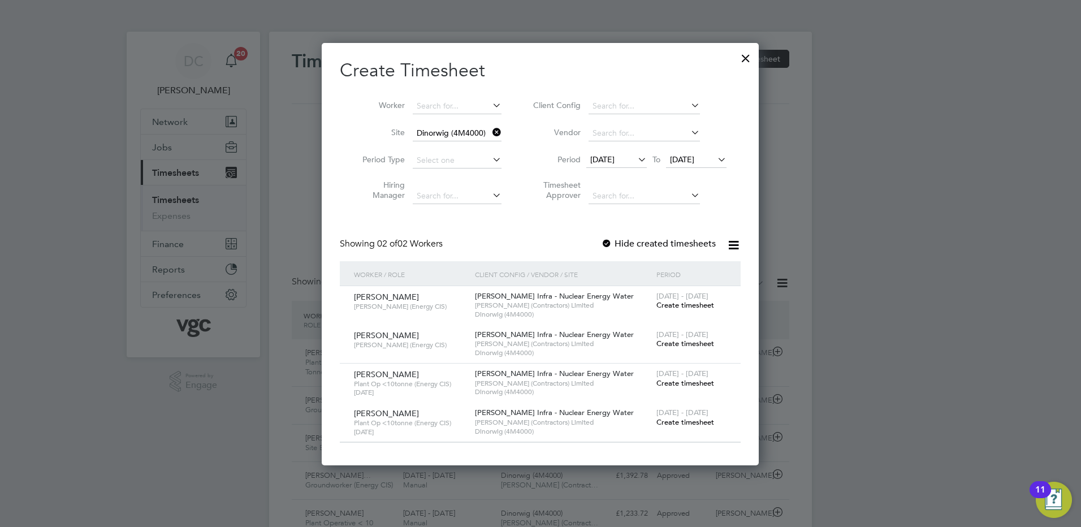
click at [615, 161] on span "12 Sep 2025" at bounding box center [602, 159] width 24 height 10
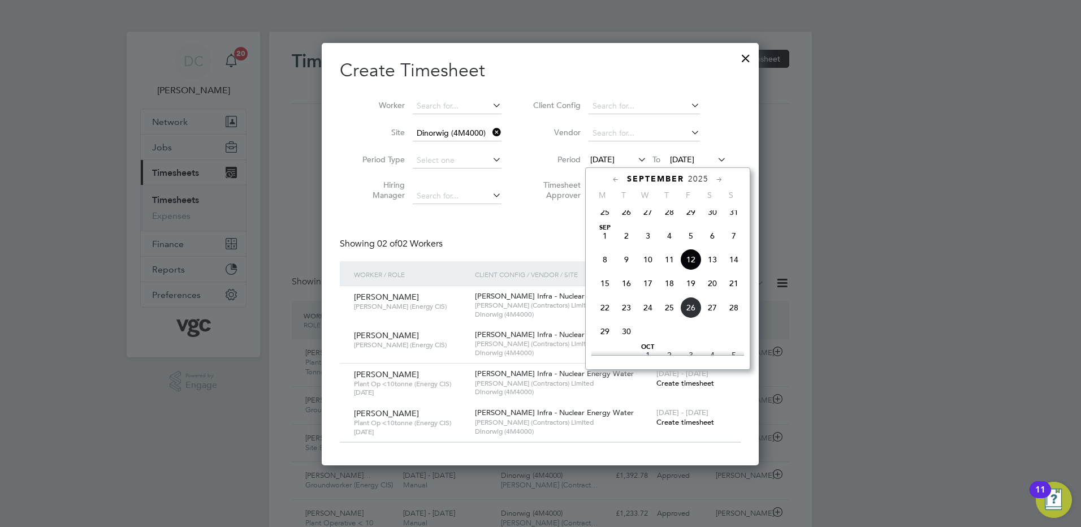
click at [715, 294] on span "20" at bounding box center [712, 283] width 21 height 21
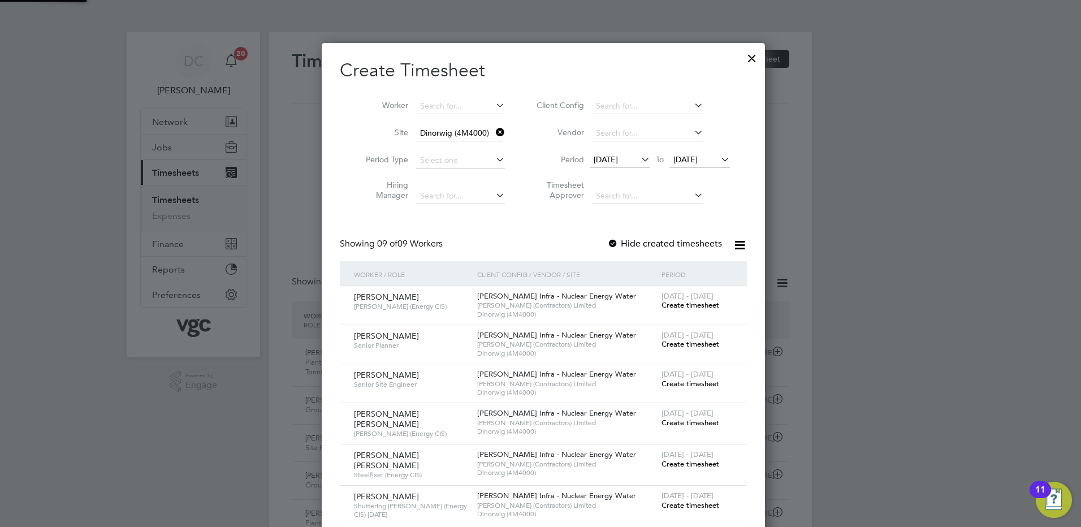
click at [698, 161] on span "20 Sep 2025" at bounding box center [685, 159] width 24 height 10
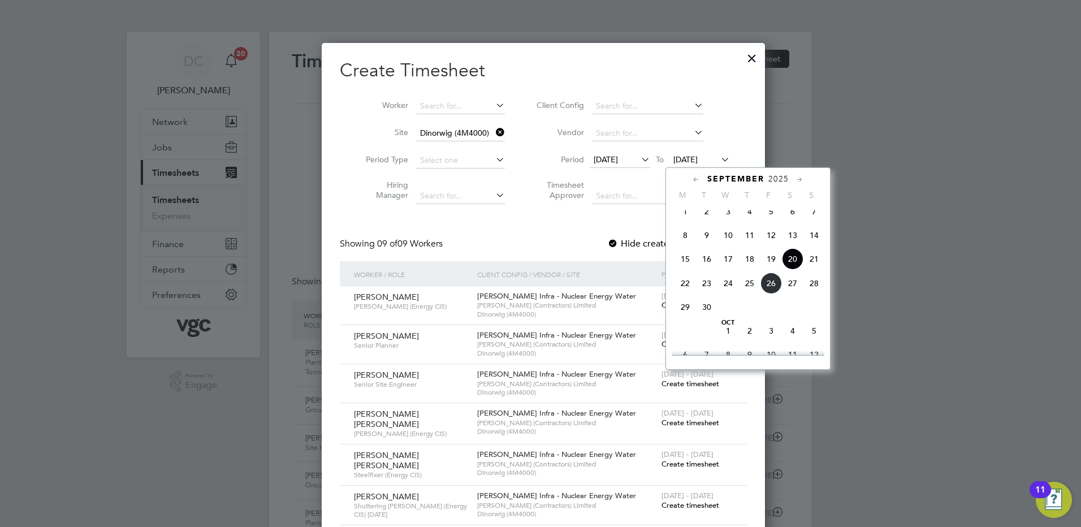
click at [775, 294] on span "26" at bounding box center [770, 283] width 21 height 21
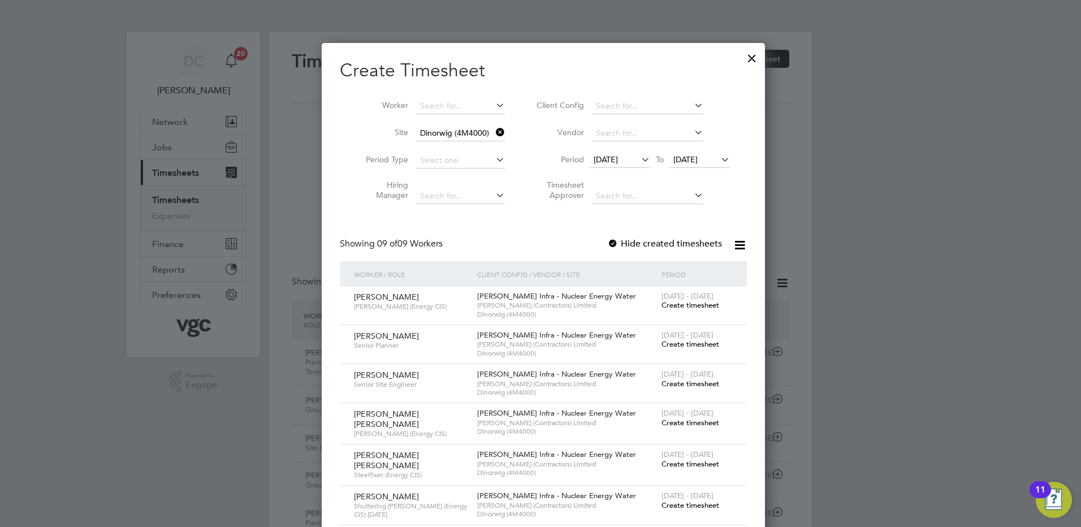
click at [699, 461] on span "Create timesheet" at bounding box center [691, 464] width 58 height 10
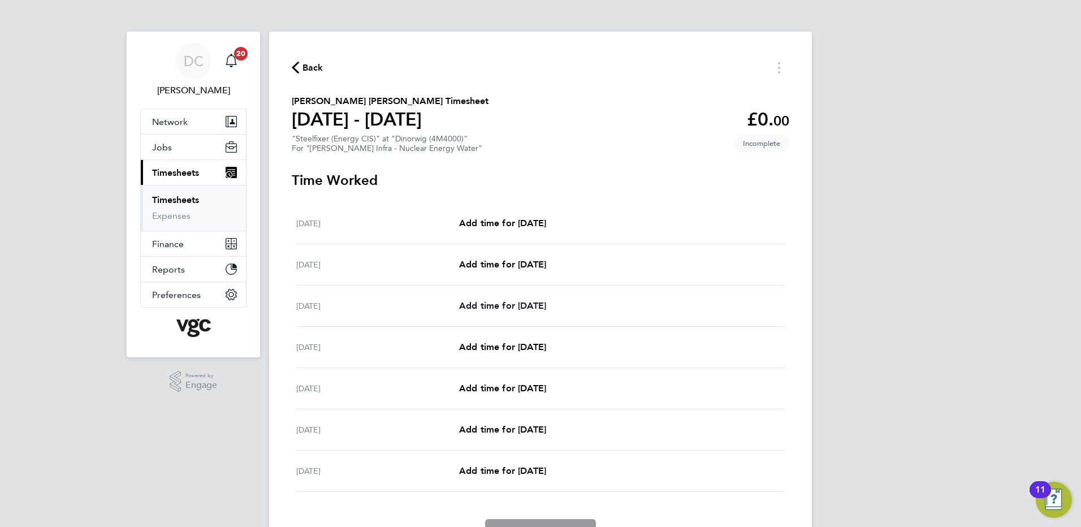
click at [543, 306] on span "Add time for Mon 22 Sep" at bounding box center [502, 305] width 87 height 11
select select "30"
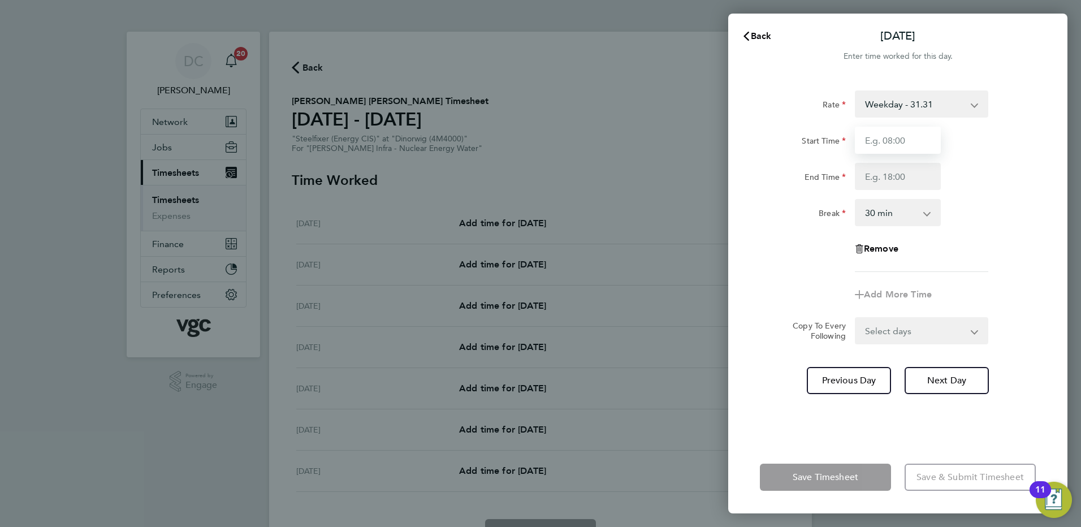
click at [916, 144] on input "Start Time" at bounding box center [898, 140] width 86 height 27
type input "07:30"
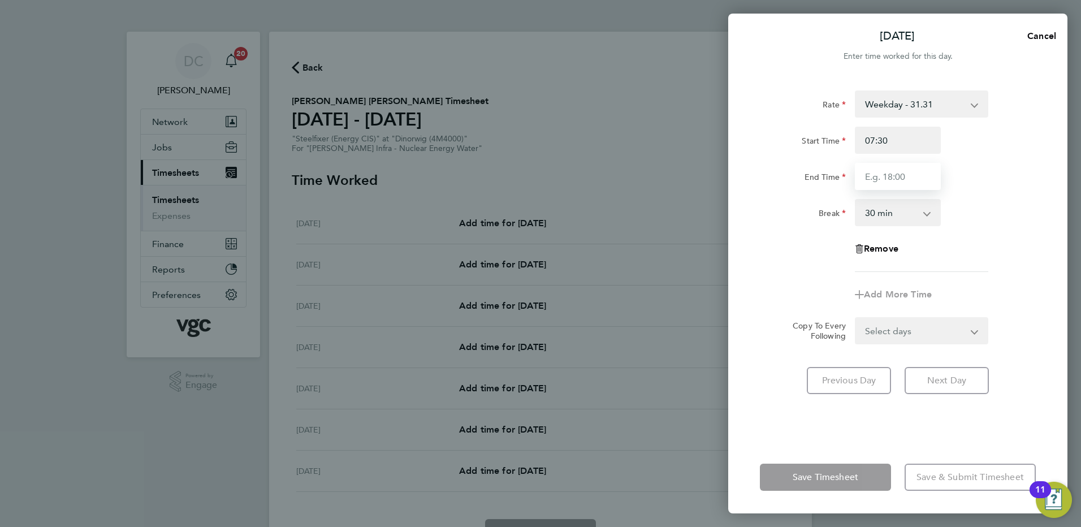
click at [887, 183] on input "End Time" at bounding box center [898, 176] width 86 height 27
type input "17:30"
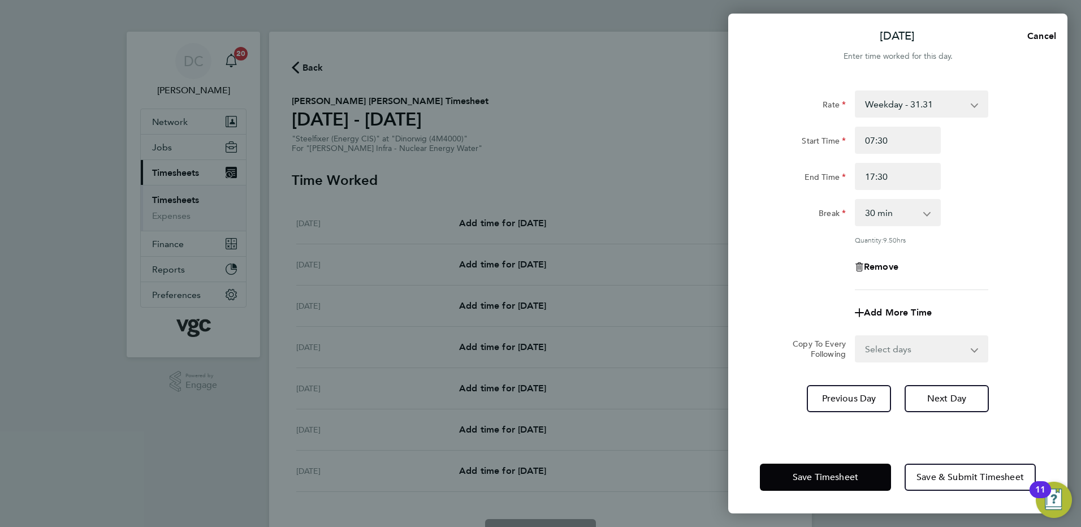
click at [796, 286] on app-timesheet-line-form-group "Rate Weekday - 31.31 Bonus - 40.00 Weekday Nights - 39.14 Bank Holiday (exc Chr…" at bounding box center [898, 208] width 276 height 236
click at [927, 349] on select "Select days Day Tuesday Wednesday Thursday Friday" at bounding box center [915, 348] width 119 height 25
select select "DAY"
click at [856, 336] on select "Select days Day Tuesday Wednesday Thursday Friday" at bounding box center [915, 348] width 119 height 25
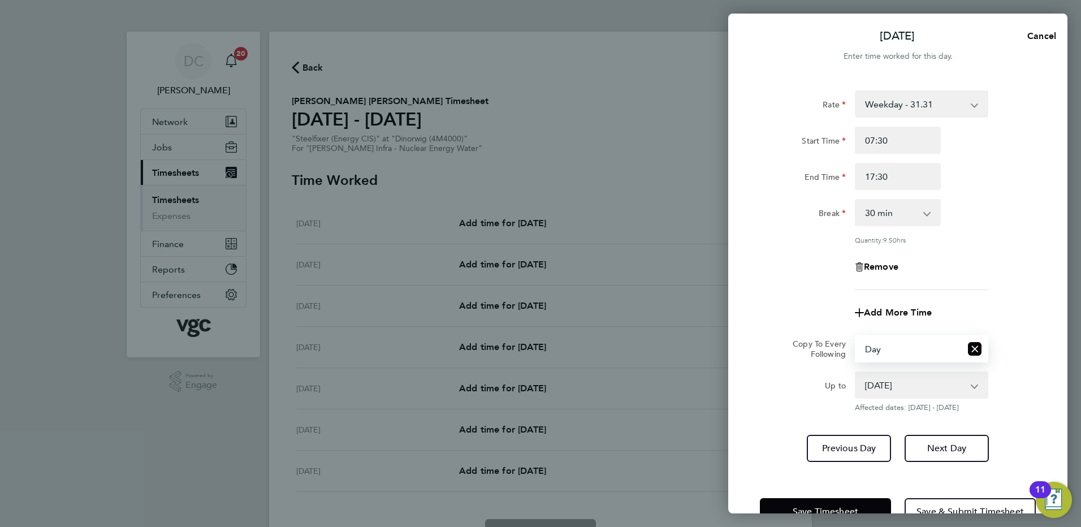
drag, startPoint x: 914, startPoint y: 362, endPoint x: 900, endPoint y: 386, distance: 27.9
click at [900, 386] on select "23 Sep 2025 24 Sep 2025 25 Sep 2025 26 Sep 2025" at bounding box center [915, 385] width 118 height 25
select select "2025-09-25"
click at [856, 373] on select "23 Sep 2025 24 Sep 2025 25 Sep 2025 26 Sep 2025" at bounding box center [915, 385] width 118 height 25
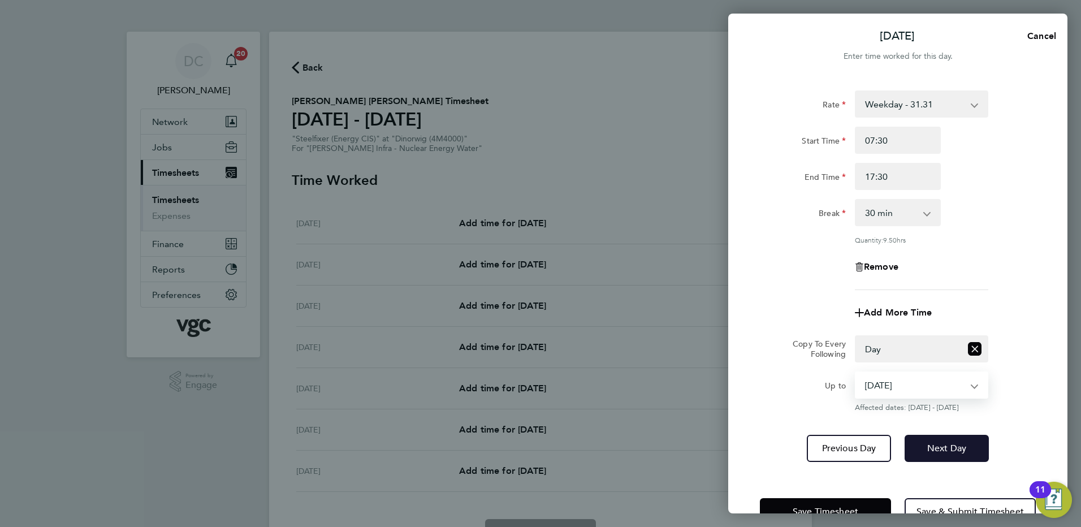
click at [932, 448] on span "Next Day" at bounding box center [946, 448] width 39 height 11
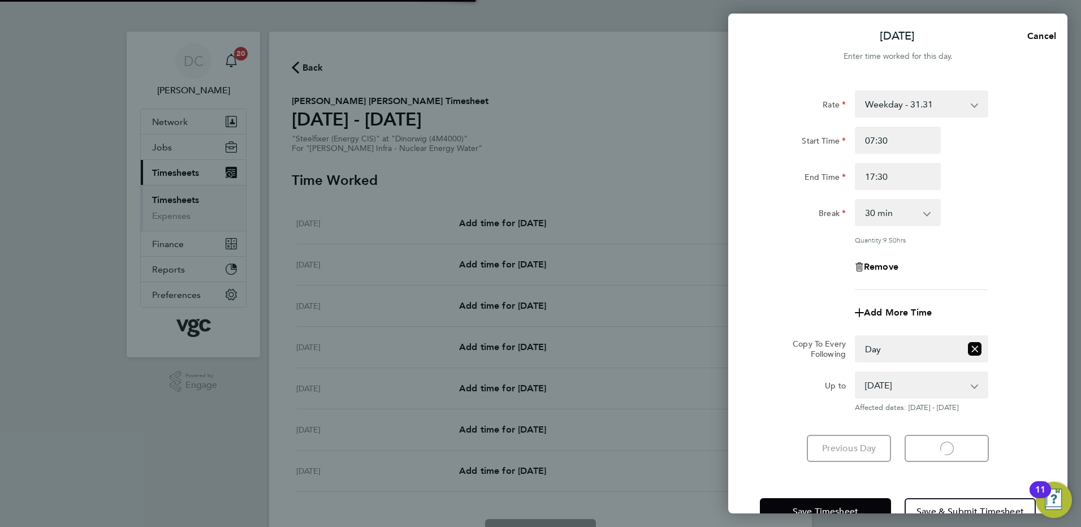
select select "30"
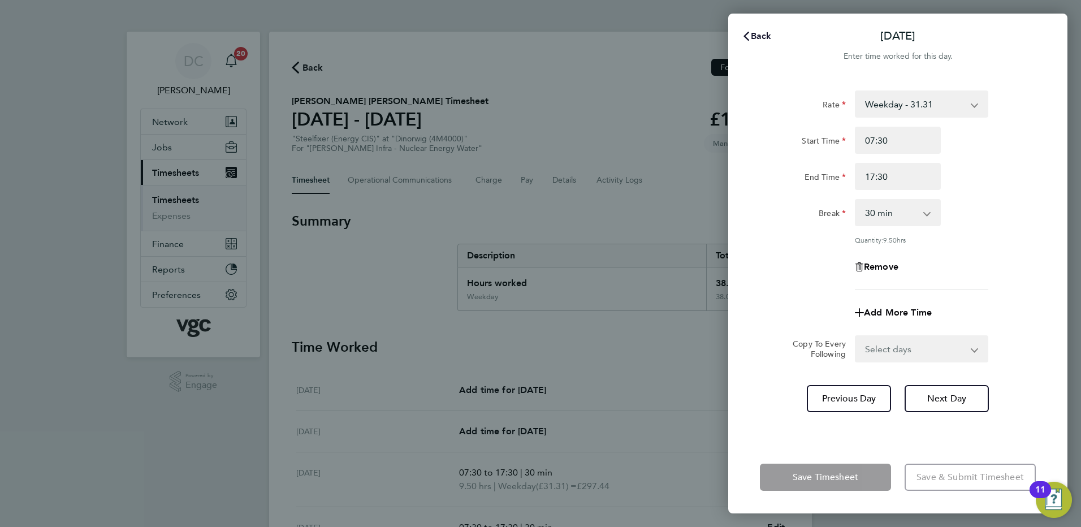
click at [761, 35] on span "Back" at bounding box center [761, 36] width 21 height 11
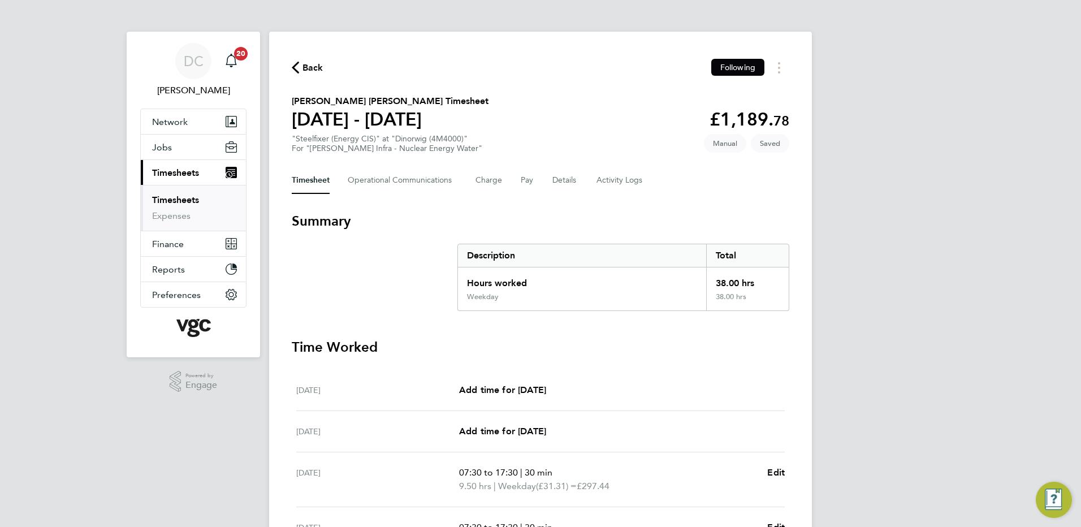
click at [929, 256] on div "DC Danny Carr Notifications 20 Applications: Network Team Members Businesses Si…" at bounding box center [540, 406] width 1081 height 812
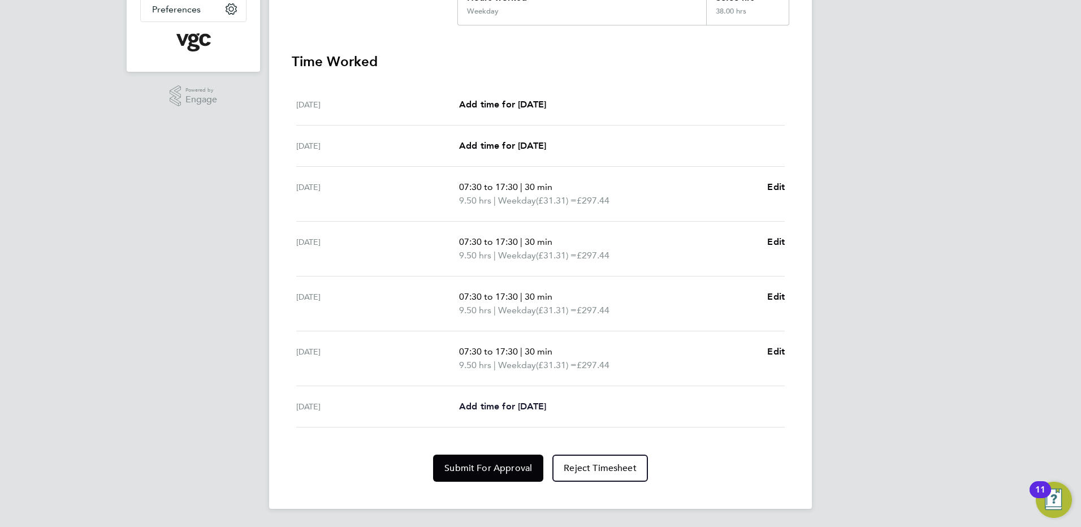
click at [487, 407] on span "Add time for Fri 26 Sep" at bounding box center [502, 406] width 87 height 11
select select "30"
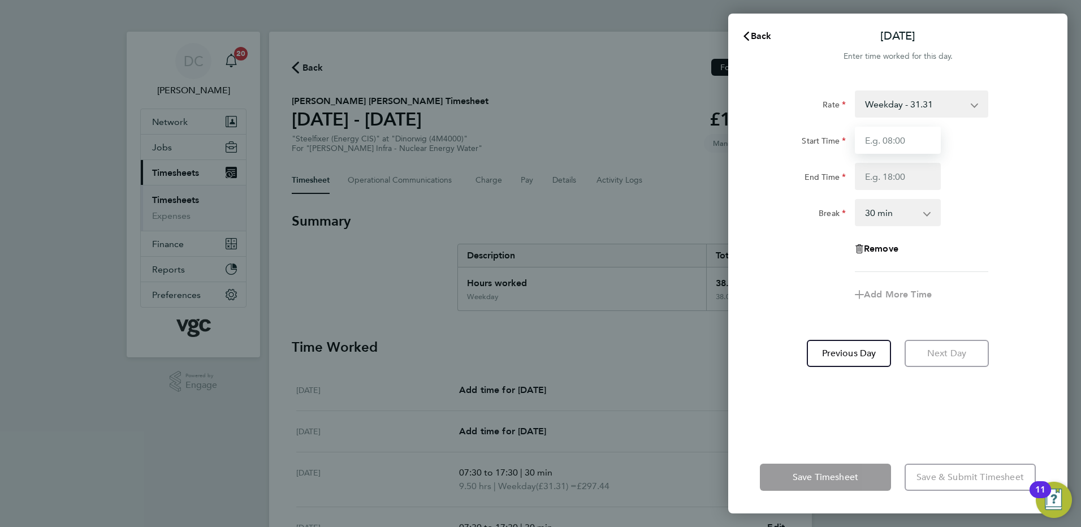
click at [907, 137] on input "Start Time" at bounding box center [898, 140] width 86 height 27
type input "07:30"
type input "16:00"
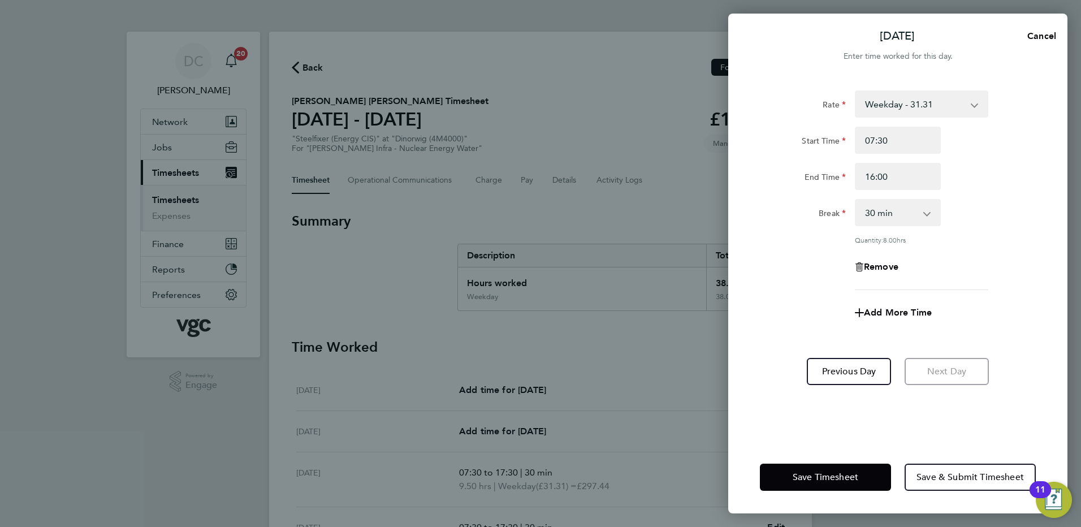
click at [796, 289] on app-timesheet-line-form-group "Rate Weekday - 31.31 Bonus - 40.00 Weekday Nights - 39.14 Bank Holiday (exc Chr…" at bounding box center [898, 208] width 276 height 236
click at [836, 477] on span "Save Timesheet" at bounding box center [826, 477] width 66 height 11
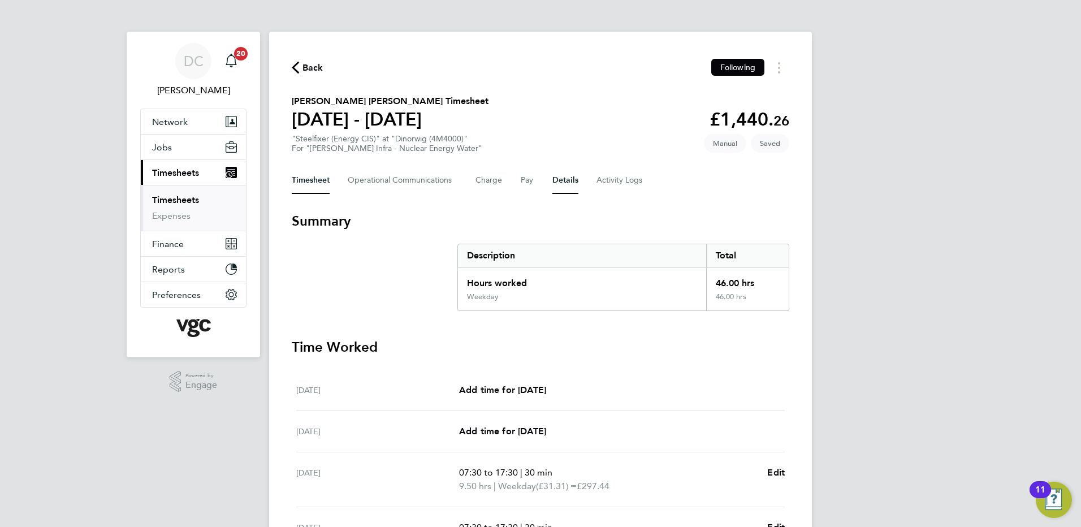
click at [560, 180] on button "Details" at bounding box center [565, 180] width 26 height 27
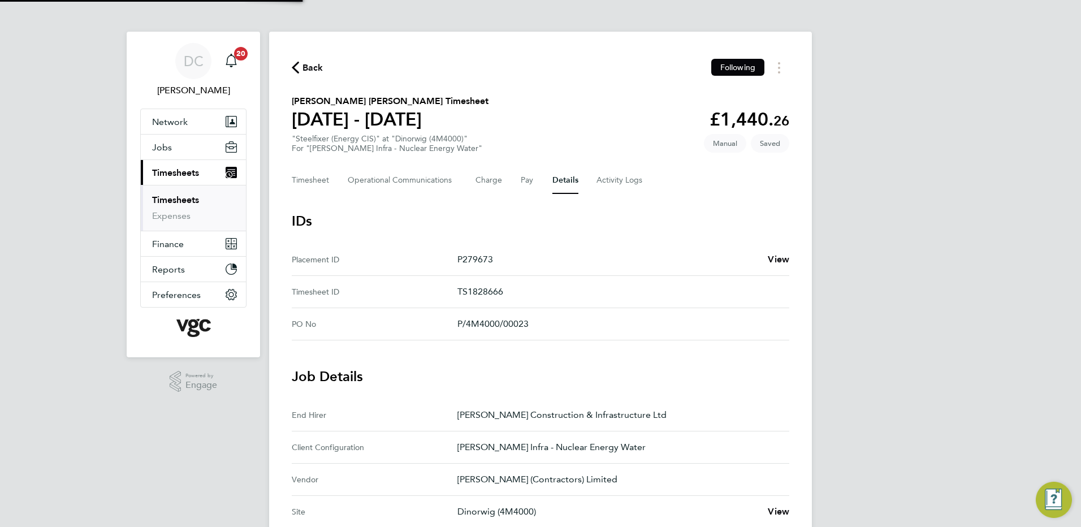
click at [1002, 423] on div "DC Danny Carr Notifications 20 Applications: Network Team Members Businesses Si…" at bounding box center [540, 424] width 1081 height 848
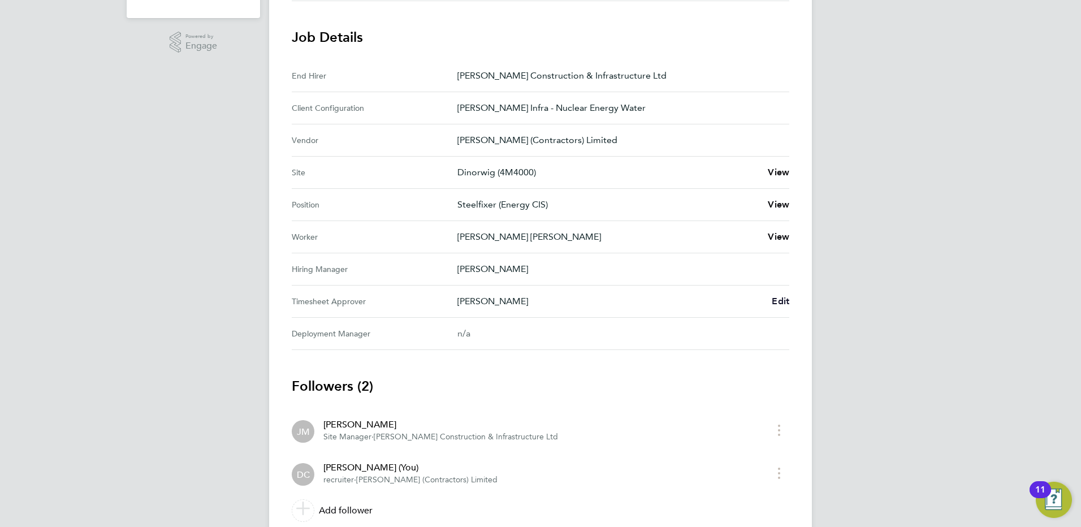
click at [780, 300] on span "Edit" at bounding box center [781, 301] width 18 height 11
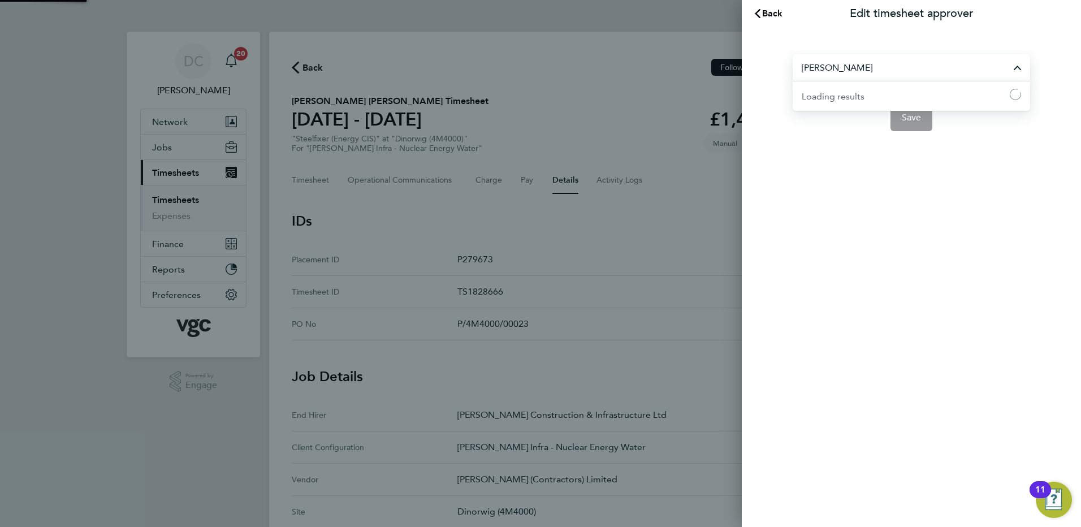
click at [888, 62] on input "[PERSON_NAME]" at bounding box center [911, 67] width 237 height 27
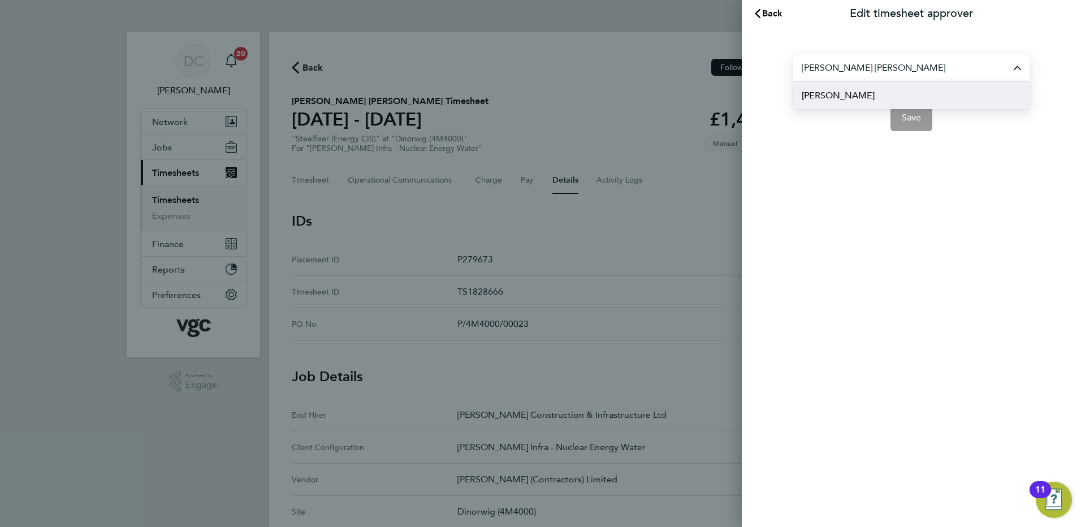
click at [866, 93] on li "Andy Paterson" at bounding box center [911, 95] width 237 height 28
type input "Andy Paterson"
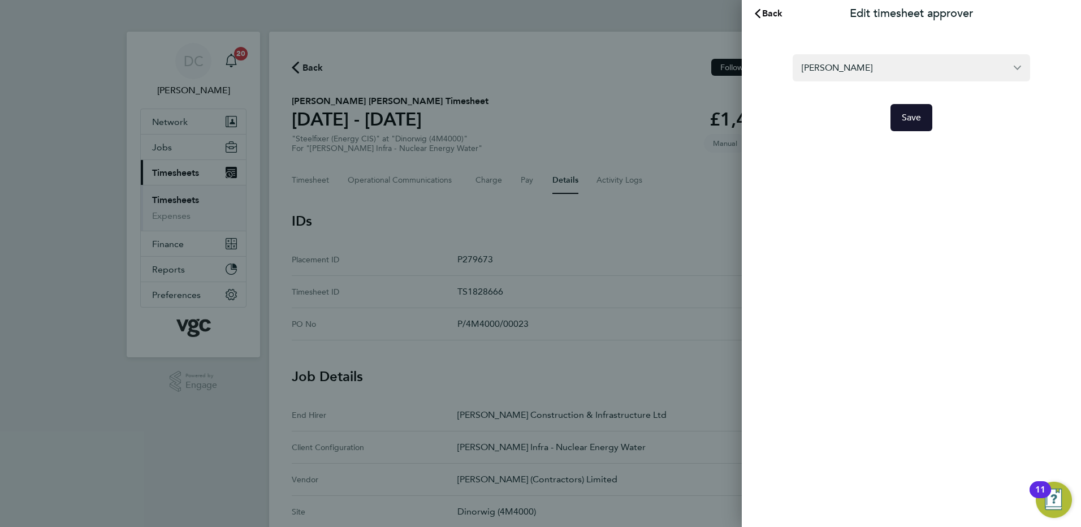
click at [904, 118] on span "Save" at bounding box center [912, 117] width 20 height 11
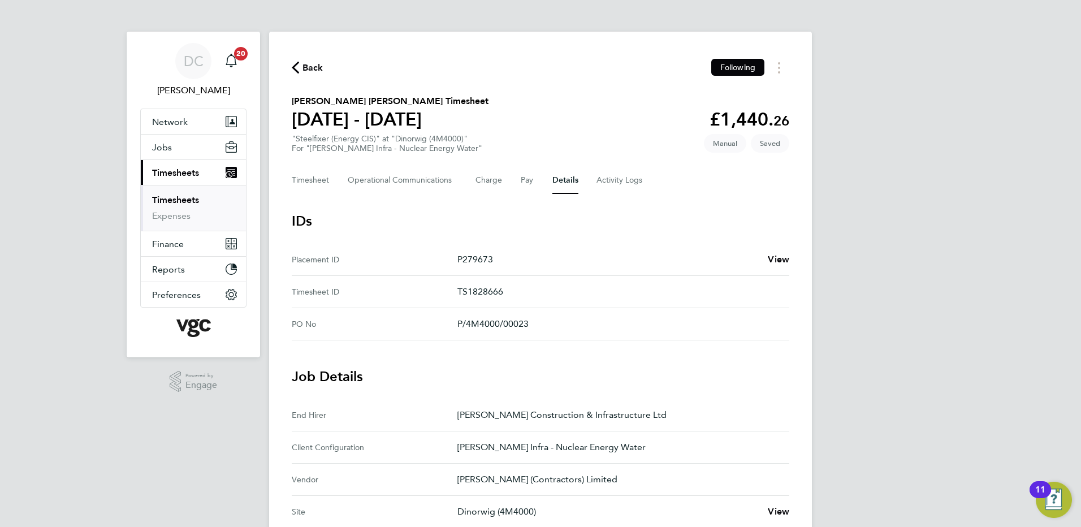
click at [1000, 364] on div "DC Danny Carr Notifications 20 Applications: Network Team Members Businesses Si…" at bounding box center [540, 455] width 1081 height 911
click at [322, 184] on button "Timesheet" at bounding box center [311, 180] width 38 height 27
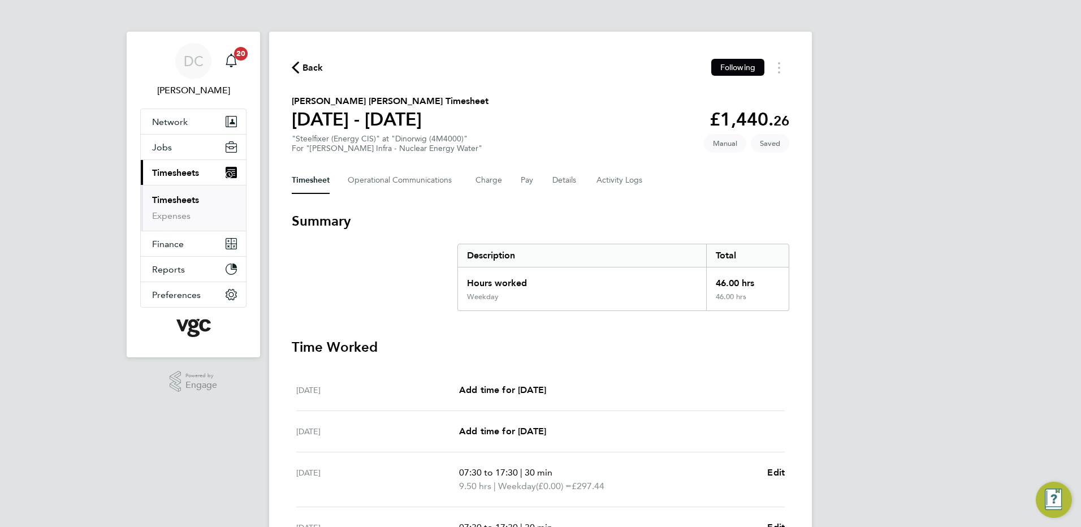
click at [969, 368] on div "DC Danny Carr Notifications 20 Applications: Network Team Members Businesses Si…" at bounding box center [540, 413] width 1081 height 826
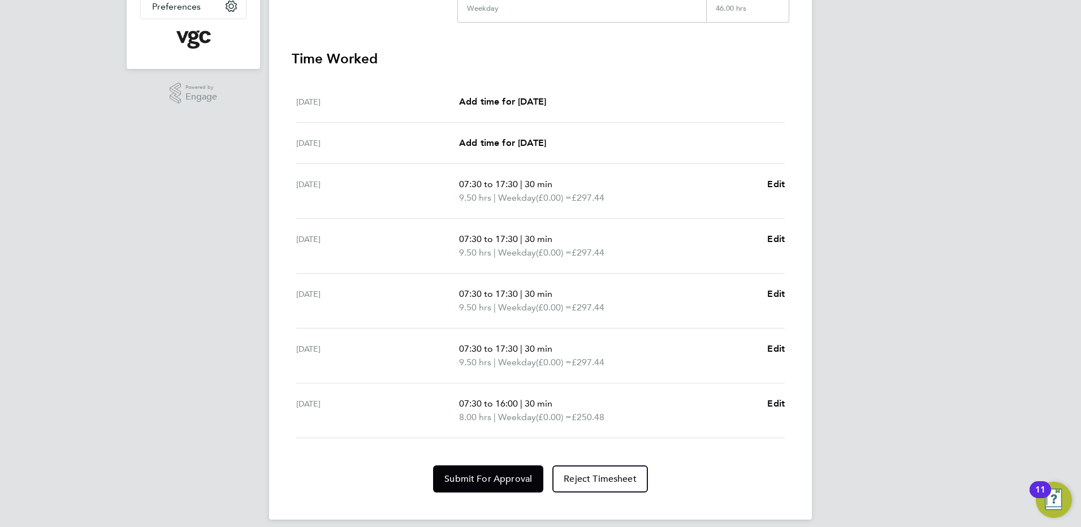
scroll to position [299, 0]
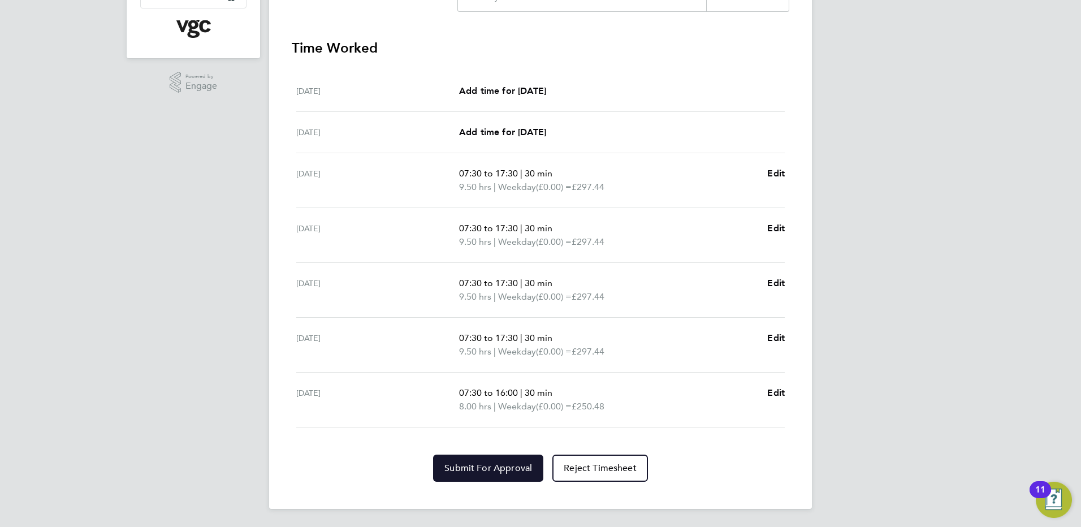
click at [485, 468] on span "Submit For Approval" at bounding box center [488, 467] width 88 height 11
click at [923, 455] on div "DC Danny Carr Notifications 20 Applications: Network Team Members Businesses Si…" at bounding box center [540, 114] width 1081 height 826
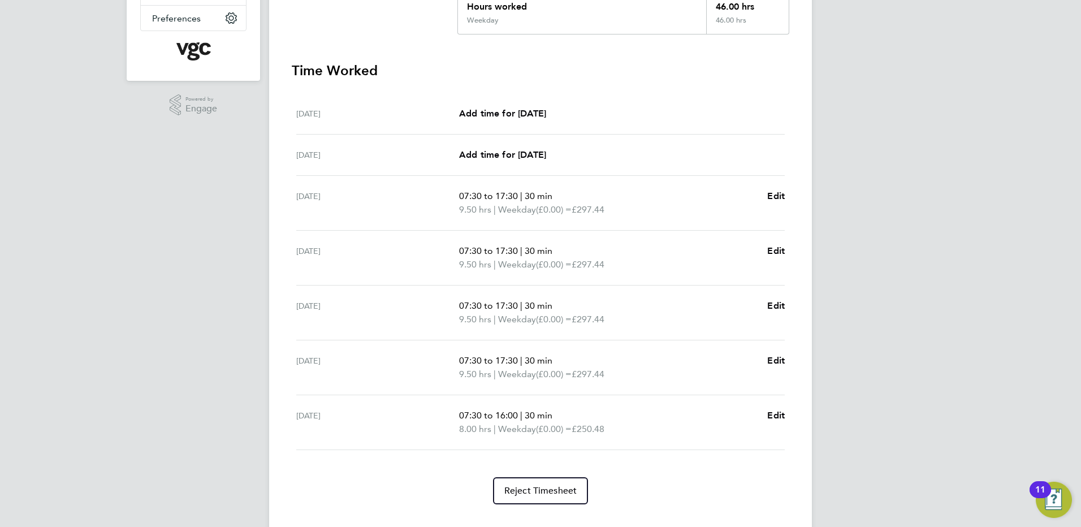
click at [923, 455] on div "DC Danny Carr Notifications 20 Applications: Network Team Members Businesses Si…" at bounding box center [540, 137] width 1081 height 826
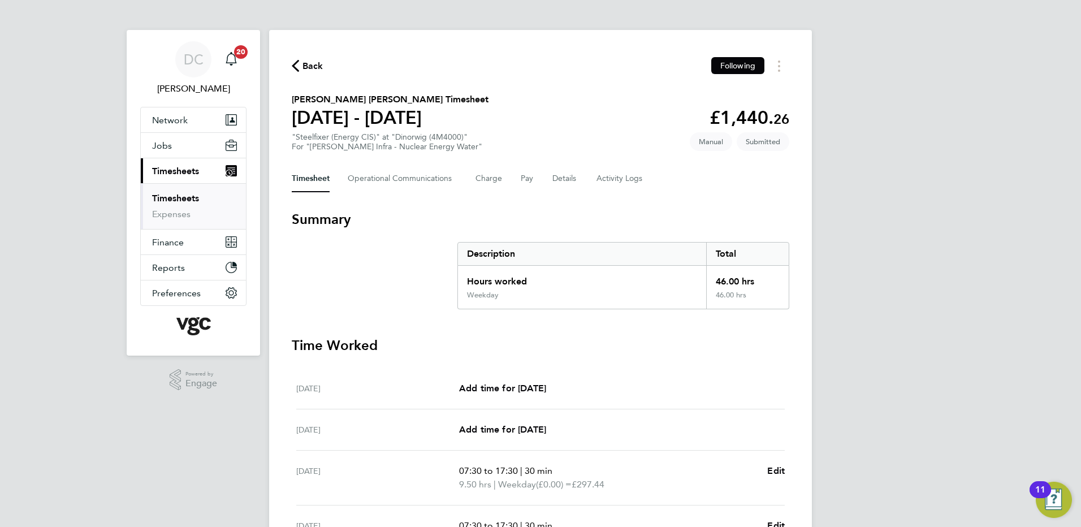
scroll to position [0, 0]
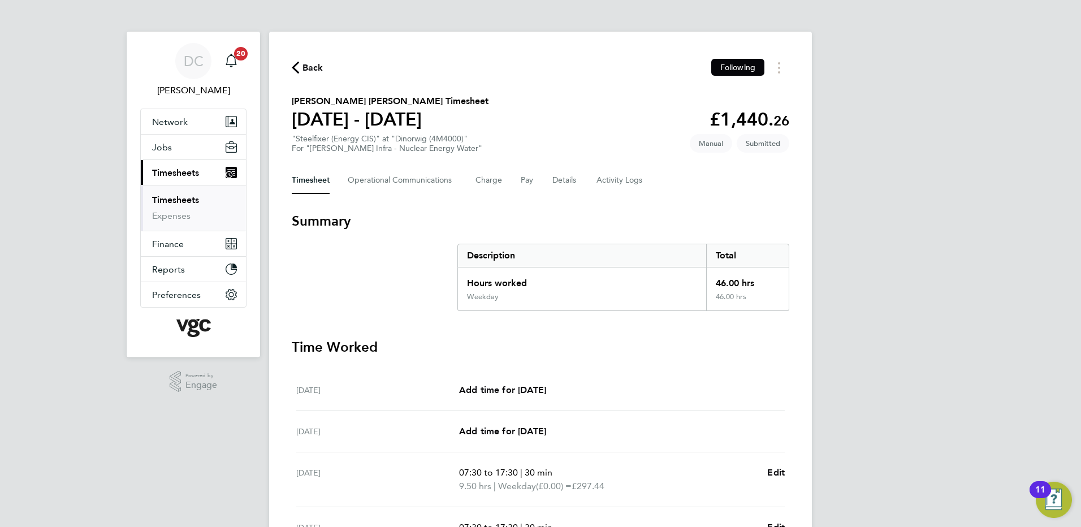
click at [312, 64] on span "Back" at bounding box center [312, 68] width 21 height 14
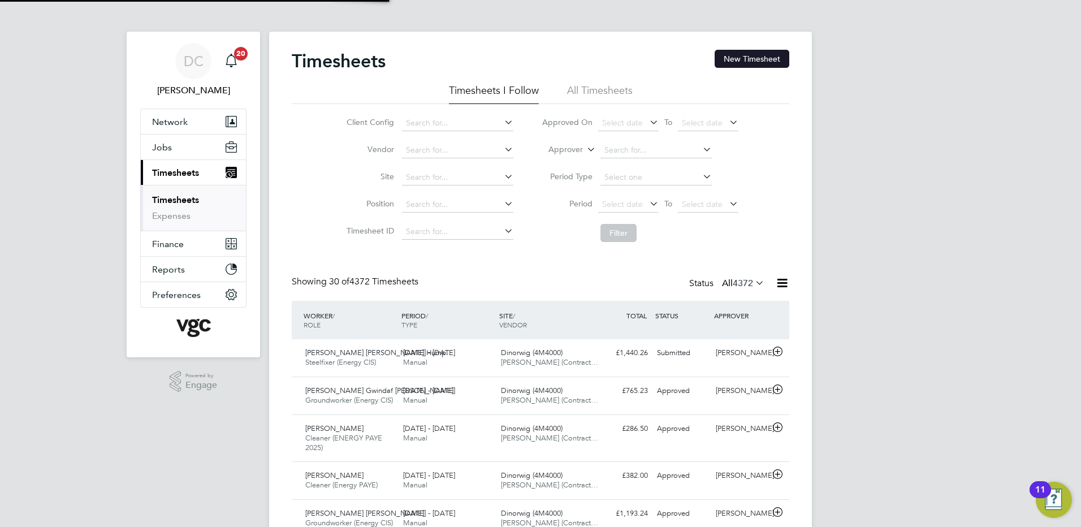
scroll to position [38, 98]
click at [752, 62] on button "New Timesheet" at bounding box center [752, 59] width 75 height 18
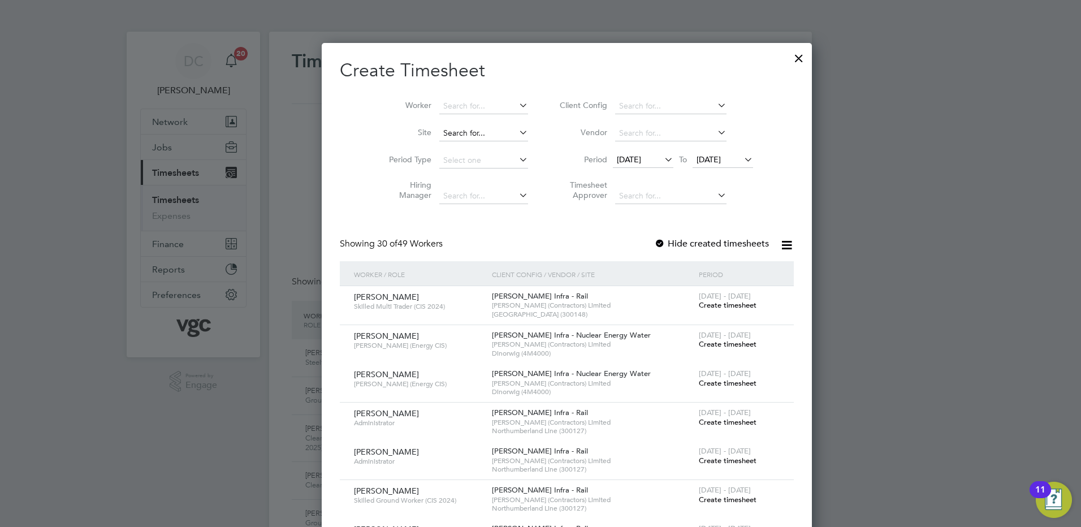
click at [448, 133] on input at bounding box center [483, 134] width 89 height 16
click at [448, 146] on b "Dinorwig" at bounding box center [434, 149] width 34 height 10
type input "Dinorwig (4M4000)"
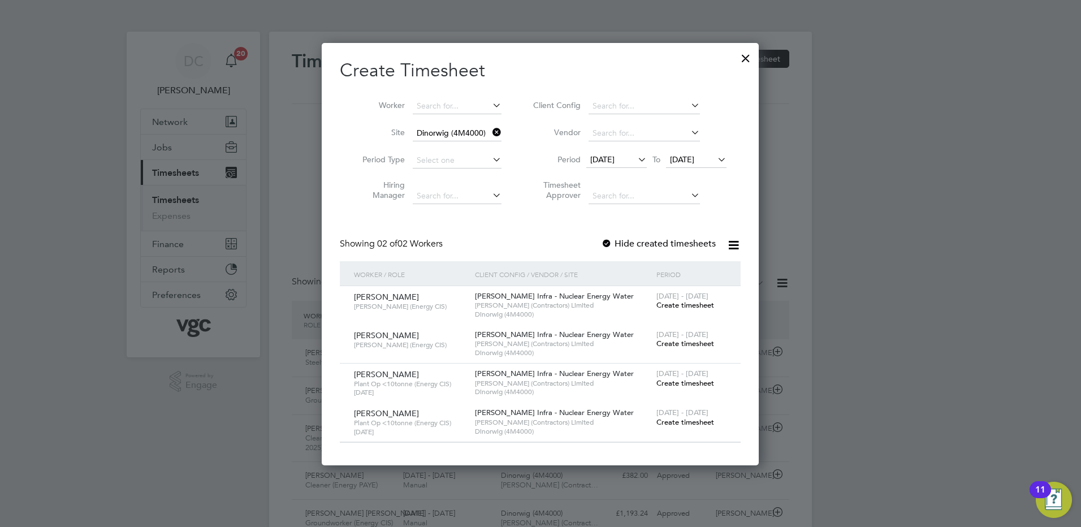
click at [615, 159] on span "12 Sep 2025" at bounding box center [602, 159] width 24 height 10
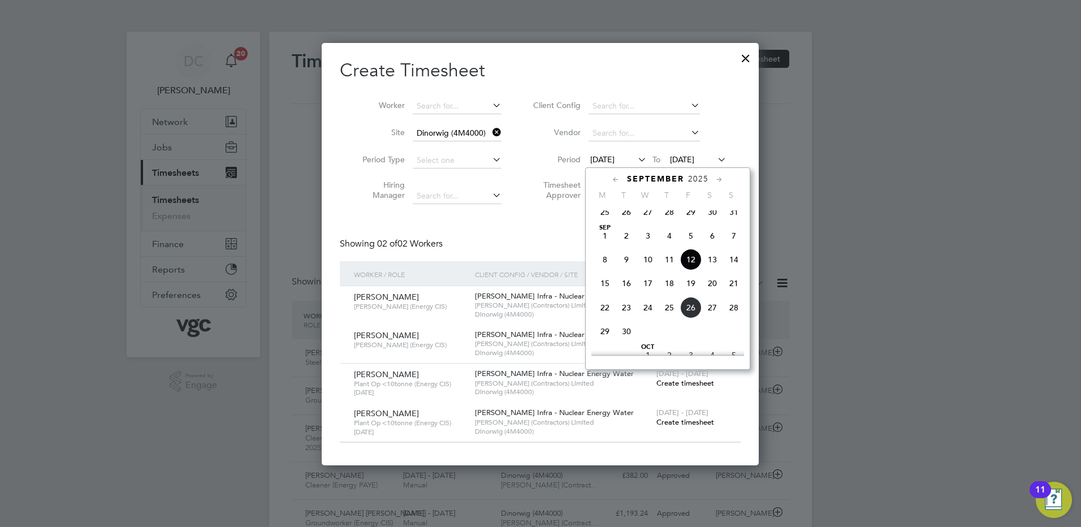
click at [712, 294] on span "20" at bounding box center [712, 283] width 21 height 21
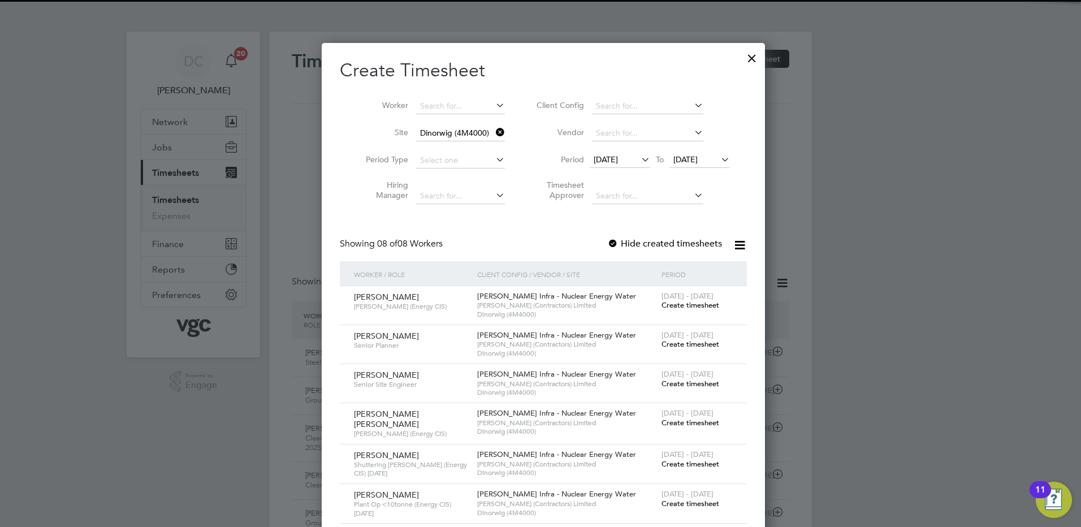
click at [698, 155] on span "20 Sep 2025" at bounding box center [685, 159] width 24 height 10
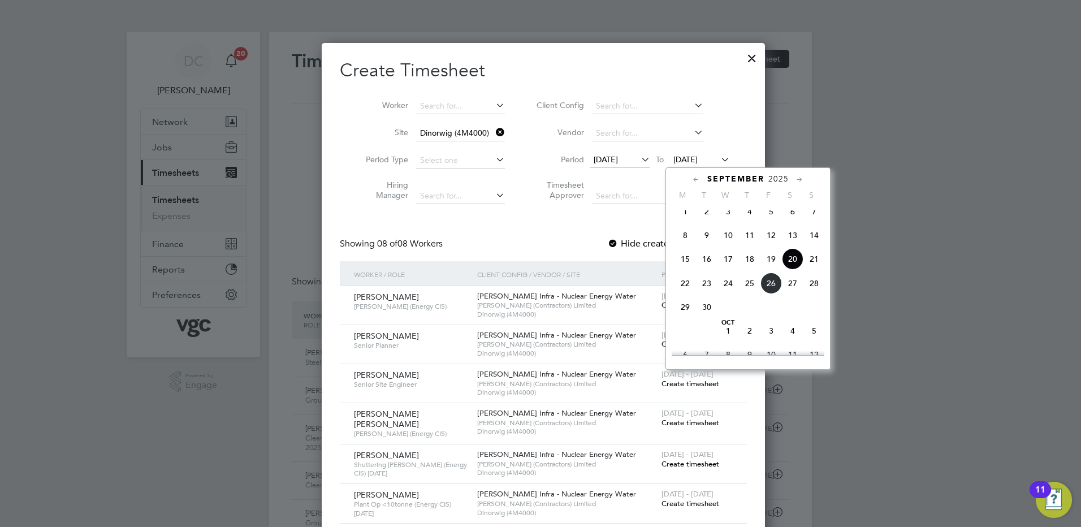
click at [772, 293] on span "26" at bounding box center [770, 283] width 21 height 21
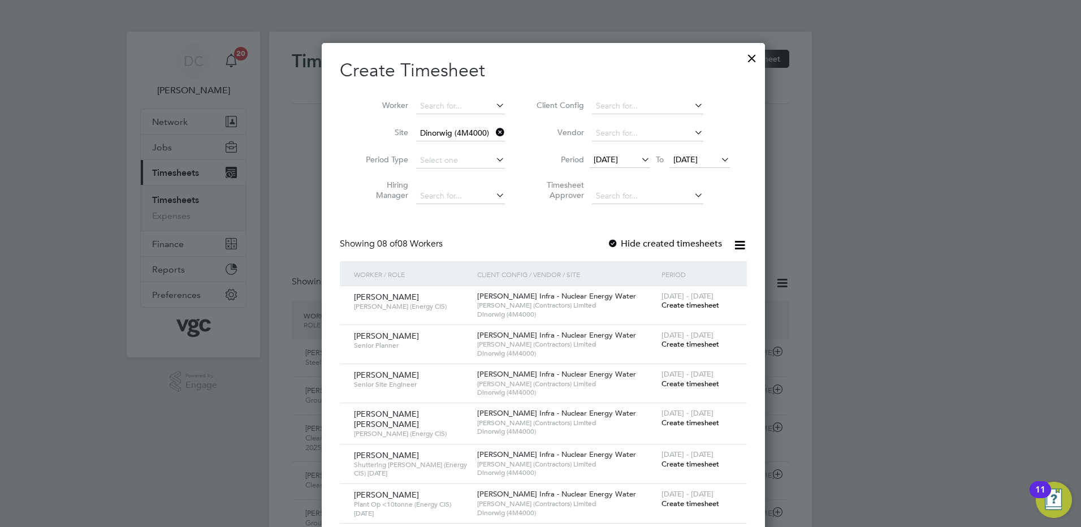
click at [701, 425] on span "Create timesheet" at bounding box center [691, 423] width 58 height 10
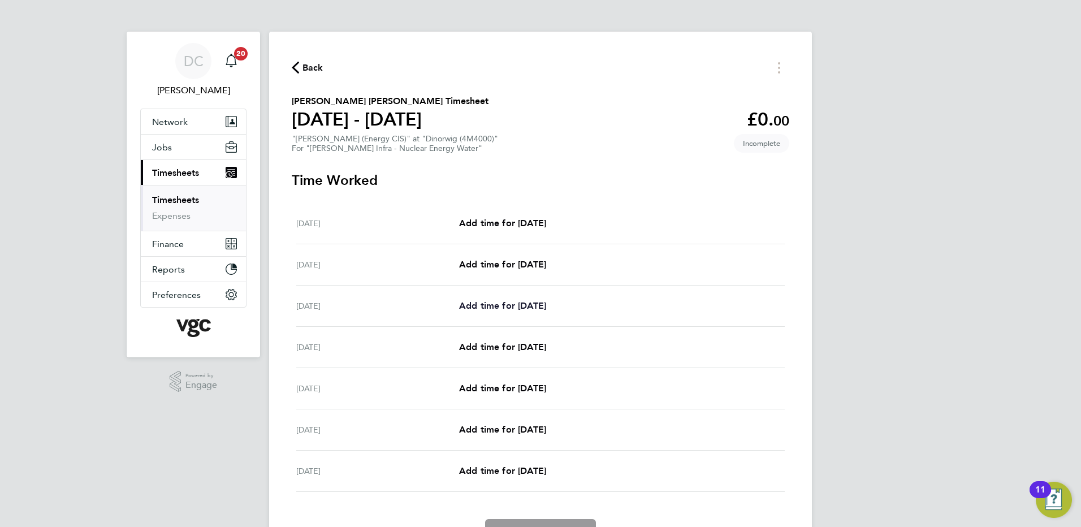
click at [537, 305] on span "Add time for Mon 22 Sep" at bounding box center [502, 305] width 87 height 11
select select "30"
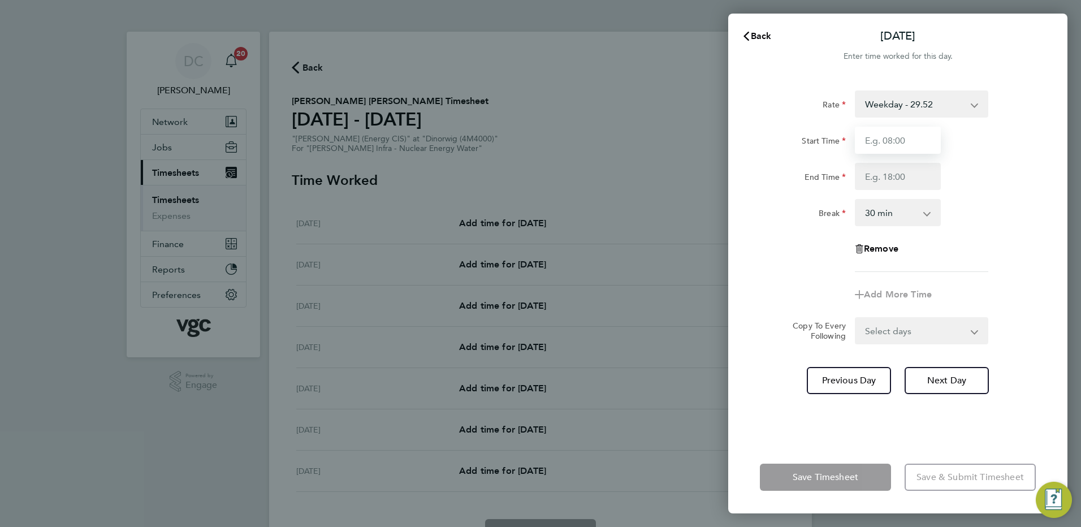
click at [911, 141] on input "Start Time" at bounding box center [898, 140] width 86 height 27
type input "07:30"
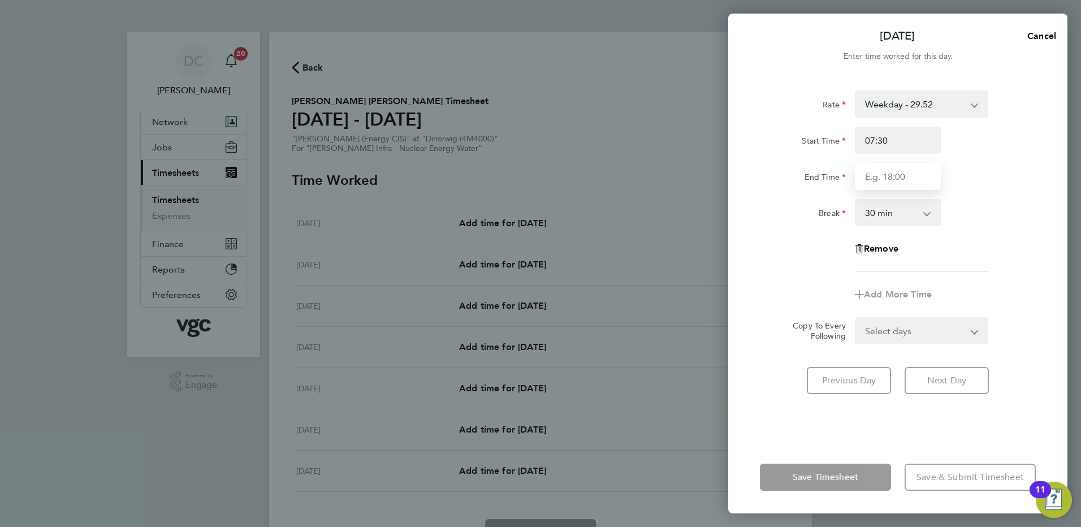
click at [883, 181] on input "End Time" at bounding box center [898, 176] width 86 height 27
type input "18:00"
click at [1010, 268] on div "Rate Weekday - 29.52 Bank Holiday (exc Christmas) - 51.66 Weekday Nights - 36.9…" at bounding box center [898, 180] width 276 height 181
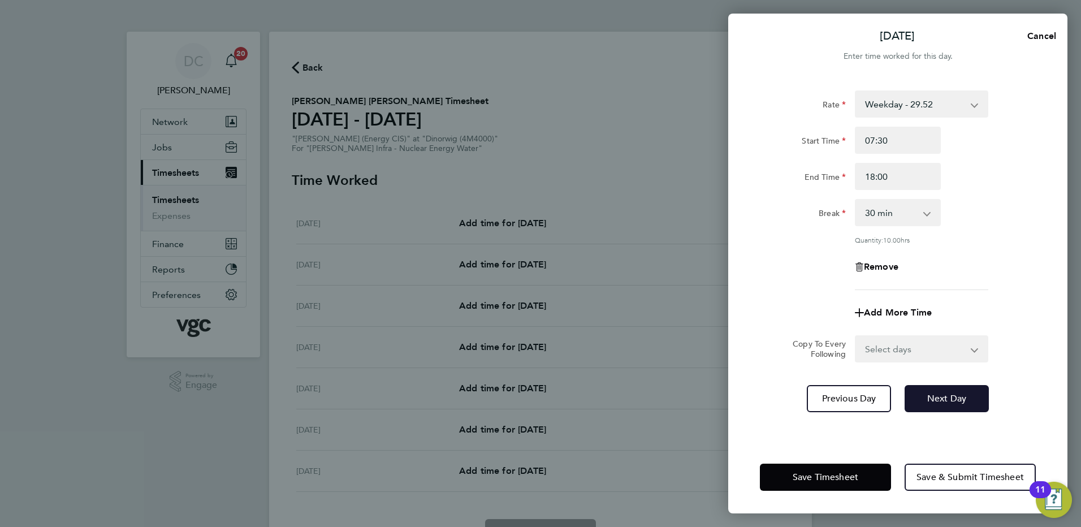
click at [950, 400] on span "Next Day" at bounding box center [946, 398] width 39 height 11
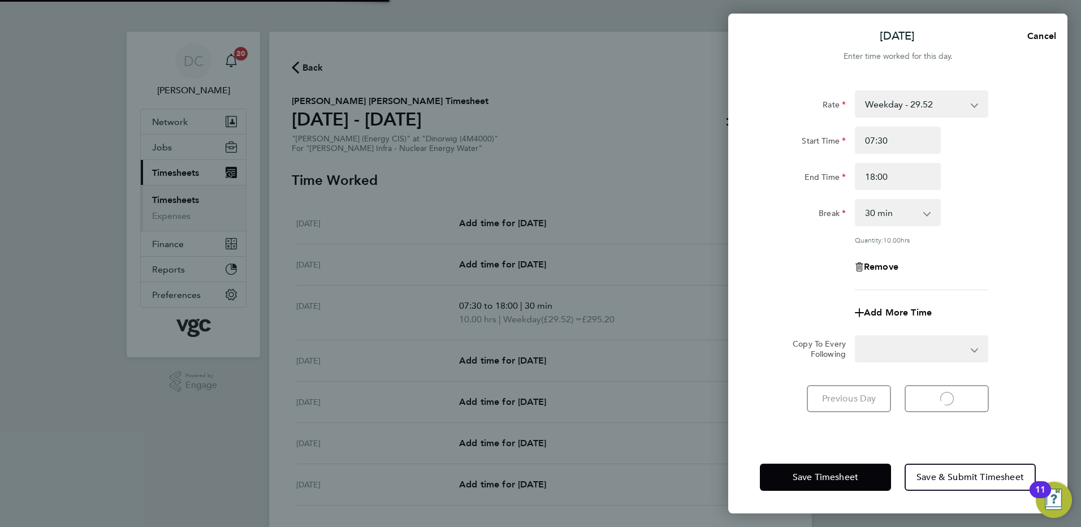
select select "30"
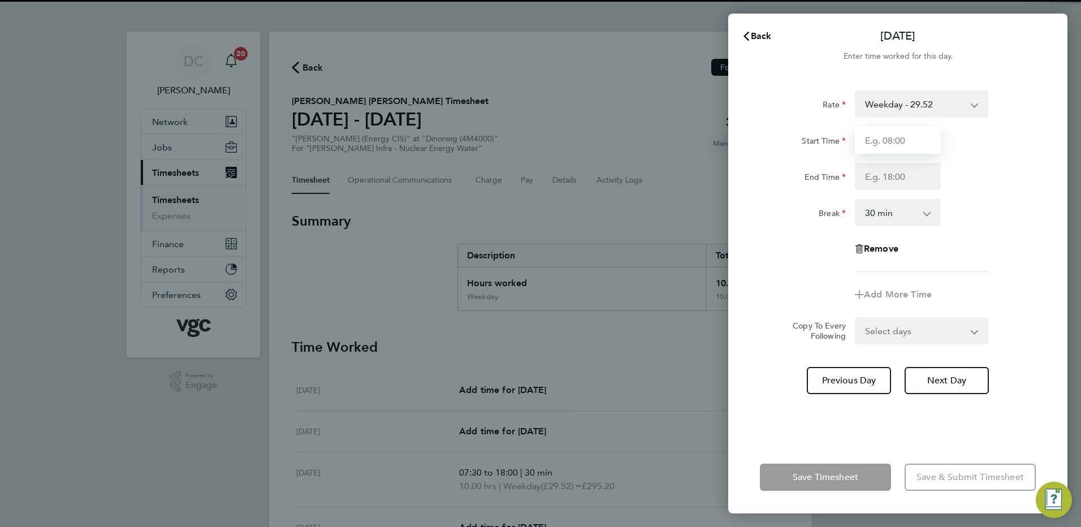
click at [883, 143] on input "Start Time" at bounding box center [898, 140] width 86 height 27
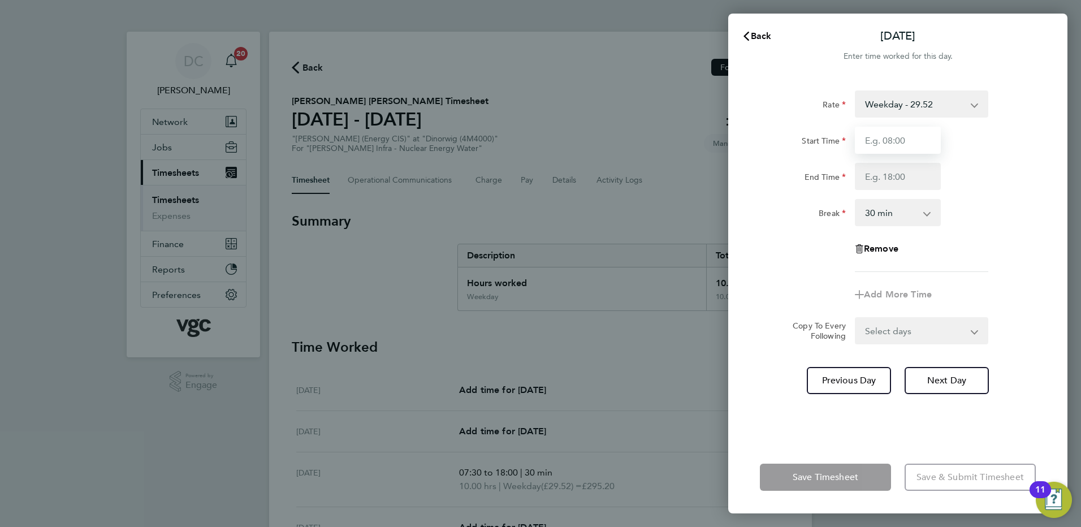
type input "07:30"
click at [890, 180] on input "End Time" at bounding box center [898, 176] width 86 height 27
type input "20:00"
click at [985, 283] on app-timesheet-line-form-group "Rate Weekday - 29.52 Bank Holiday (exc Christmas) - 51.66 Weekday Nights - 36.9…" at bounding box center [898, 199] width 276 height 218
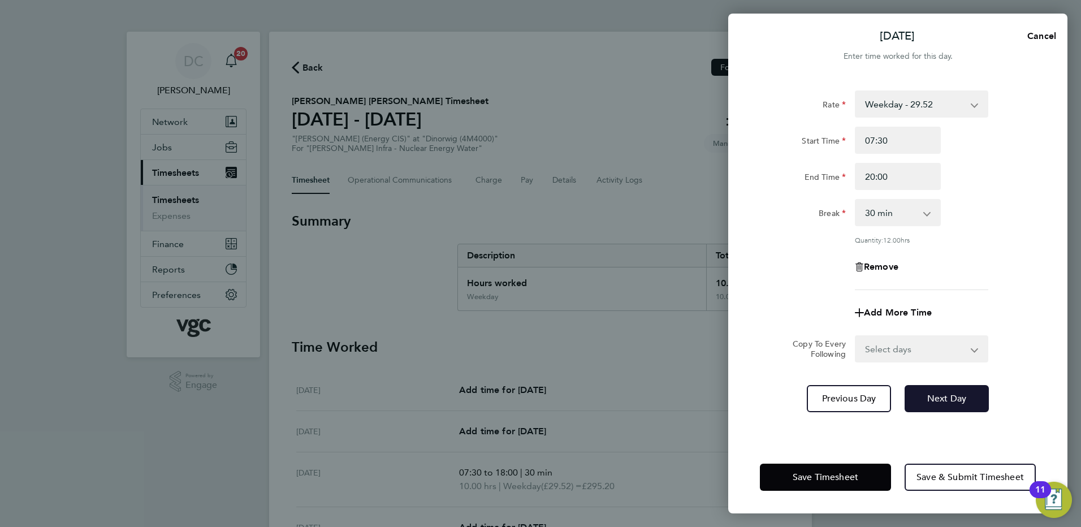
click at [949, 400] on span "Next Day" at bounding box center [946, 398] width 39 height 11
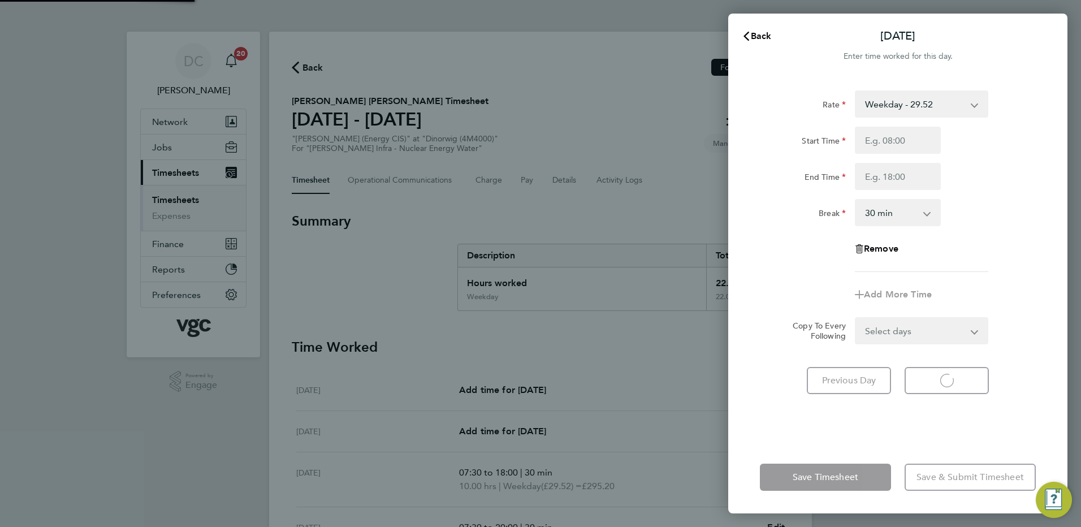
select select "30"
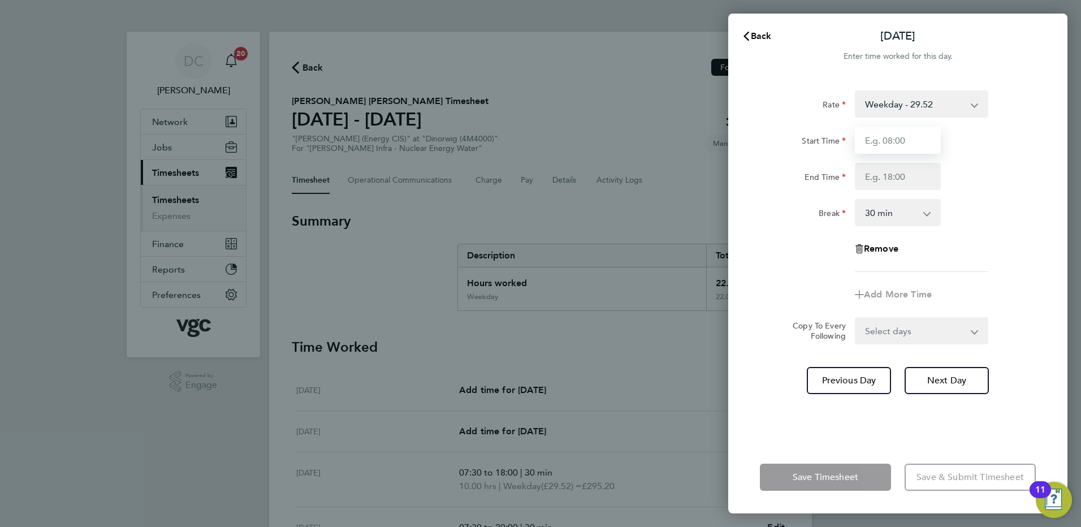
click at [892, 148] on input "Start Time" at bounding box center [898, 140] width 86 height 27
type input "07:30"
click at [892, 185] on input "End Time" at bounding box center [898, 176] width 86 height 27
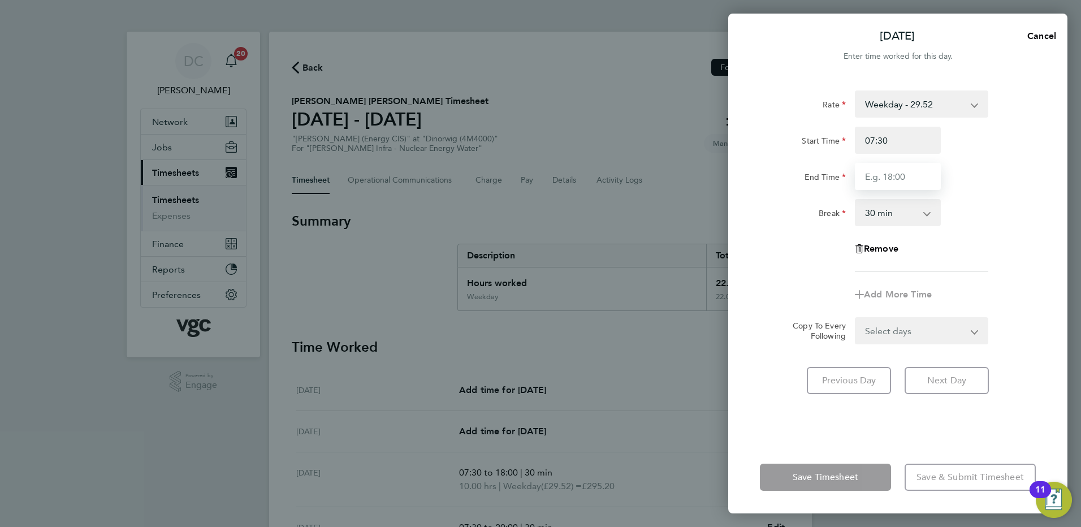
type input "17:30"
click at [982, 297] on app-timesheet-line-form-group "Rate Weekday - 29.52 Bank Holiday (exc Christmas) - 51.66 Weekday Nights - 36.9…" at bounding box center [898, 199] width 276 height 218
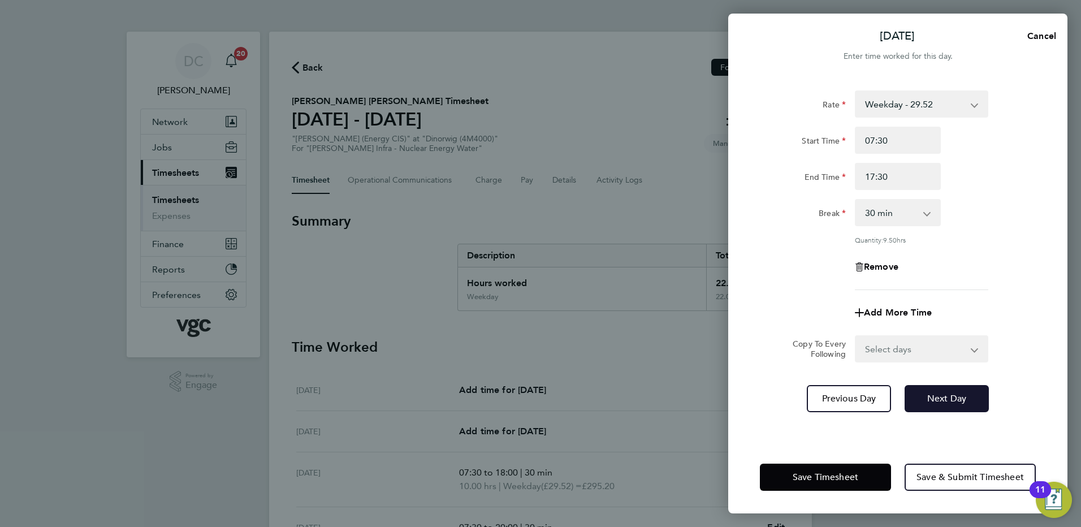
click at [955, 400] on span "Next Day" at bounding box center [946, 398] width 39 height 11
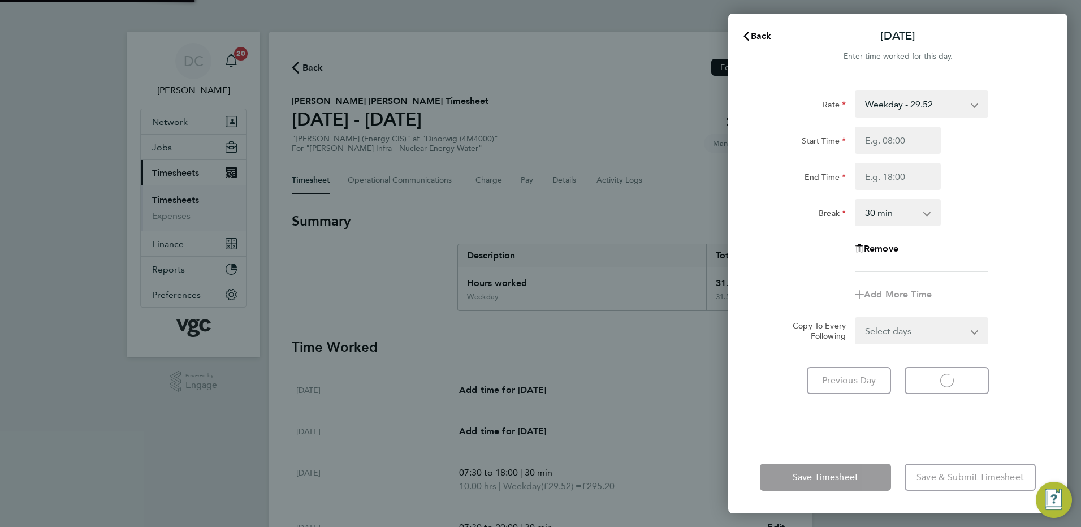
select select "30"
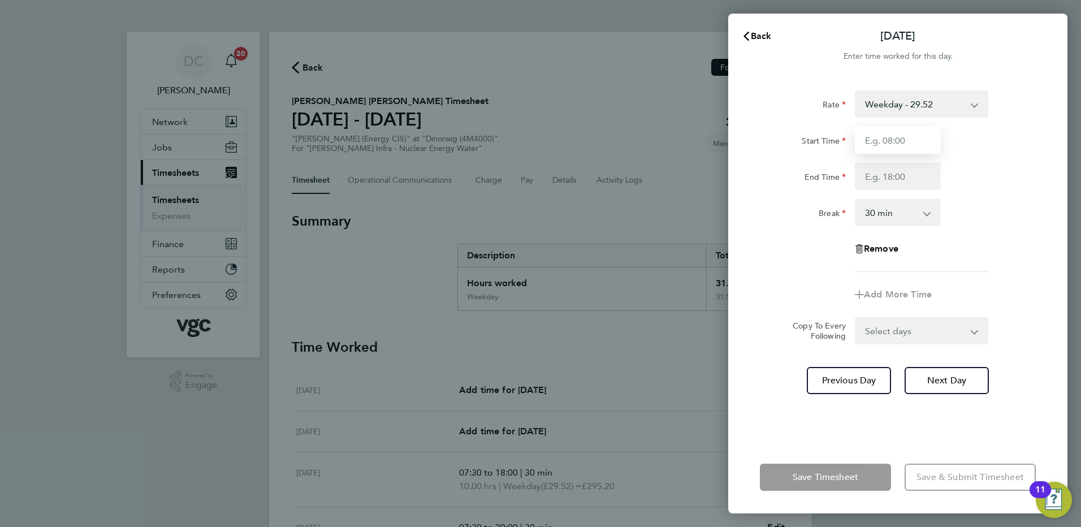
click at [891, 139] on input "Start Time" at bounding box center [898, 140] width 86 height 27
type input "07:30"
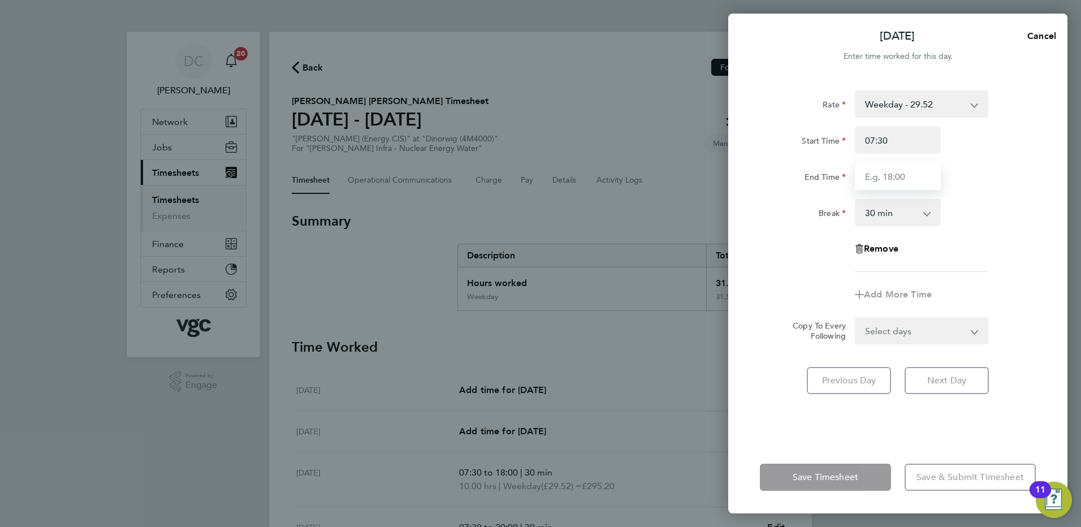
click at [887, 183] on input "End Time" at bounding box center [898, 176] width 86 height 27
type input "20:00"
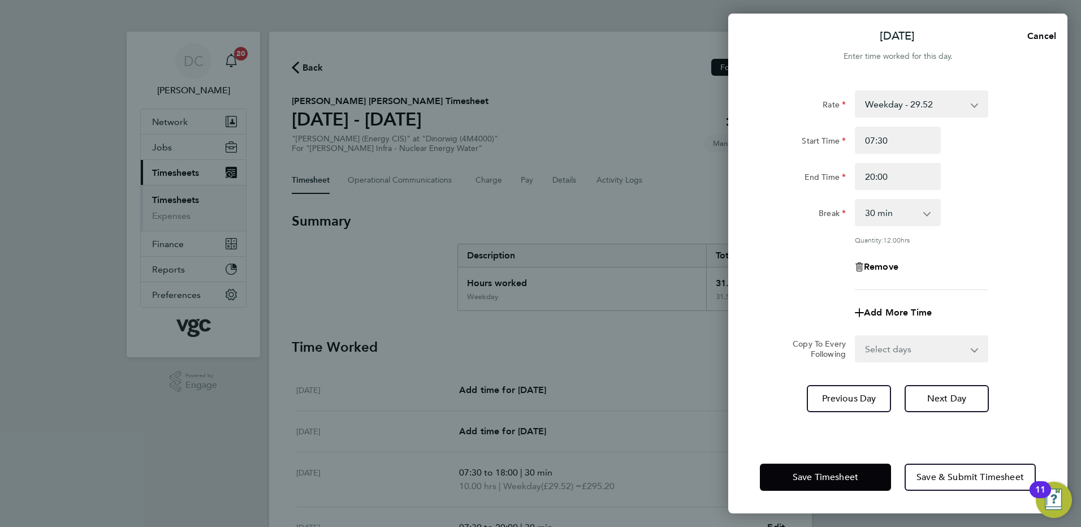
click at [1022, 304] on div "Add More Time" at bounding box center [897, 312] width 285 height 27
click at [962, 399] on span "Next Day" at bounding box center [946, 398] width 39 height 11
select select "30"
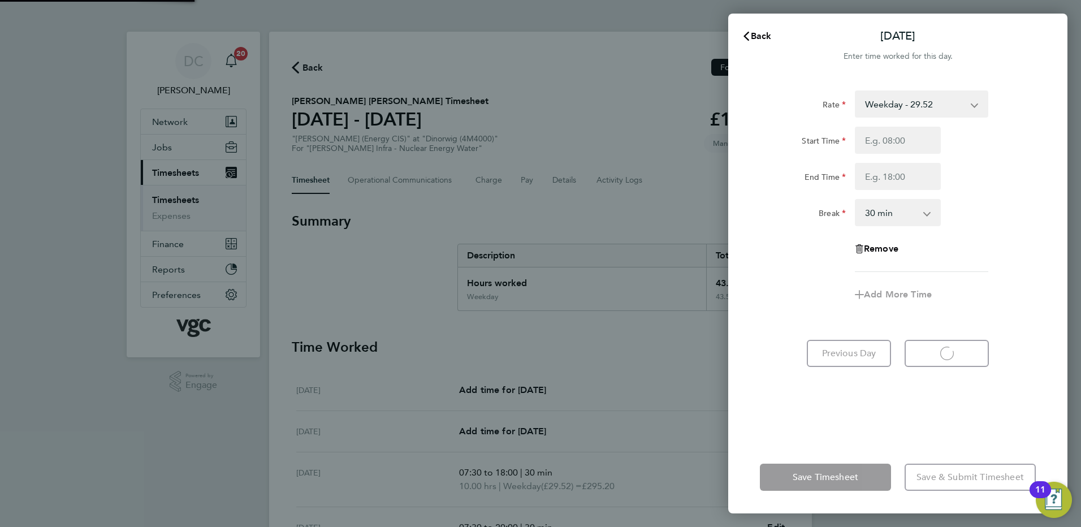
select select "30"
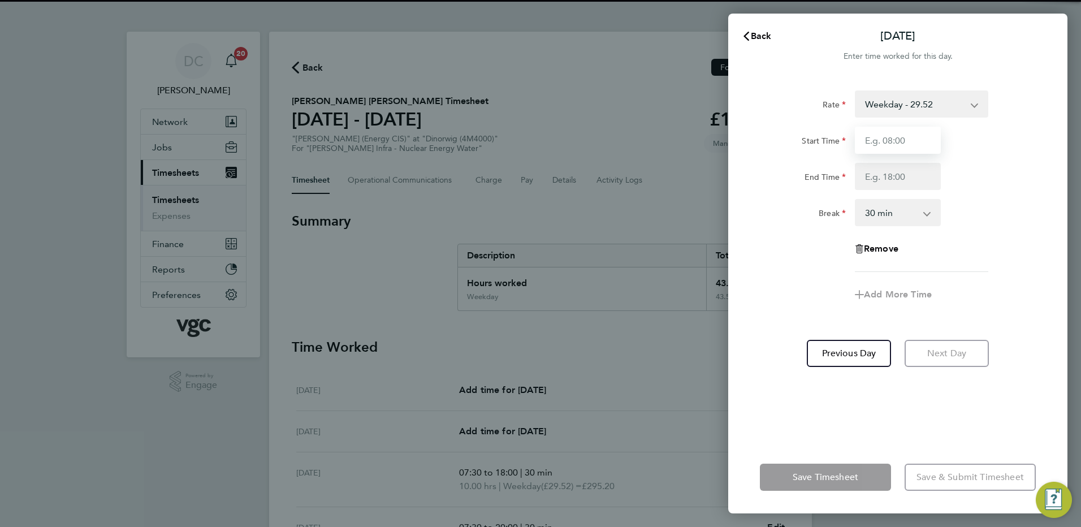
click at [894, 133] on input "Start Time" at bounding box center [898, 140] width 86 height 27
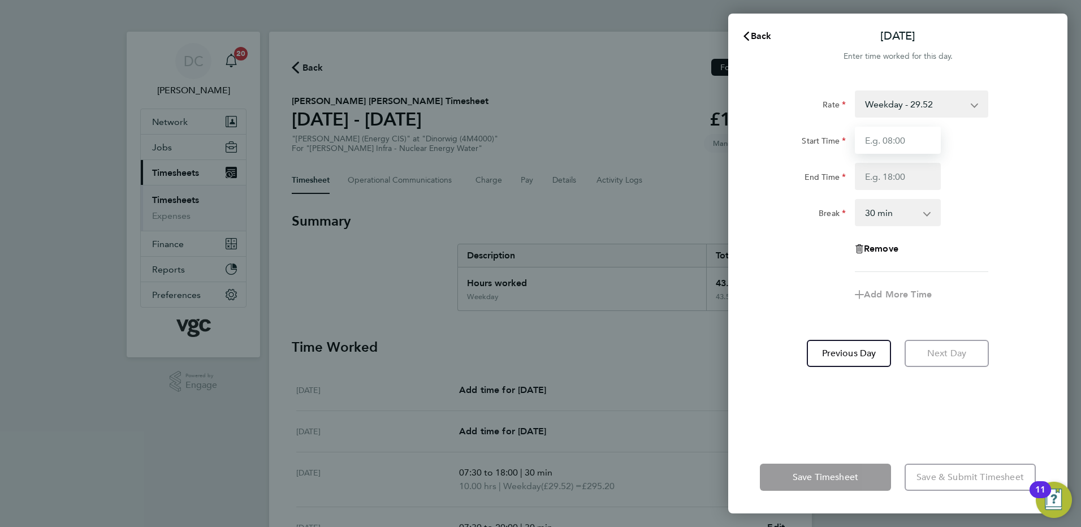
type input "07:30"
type input "16:00"
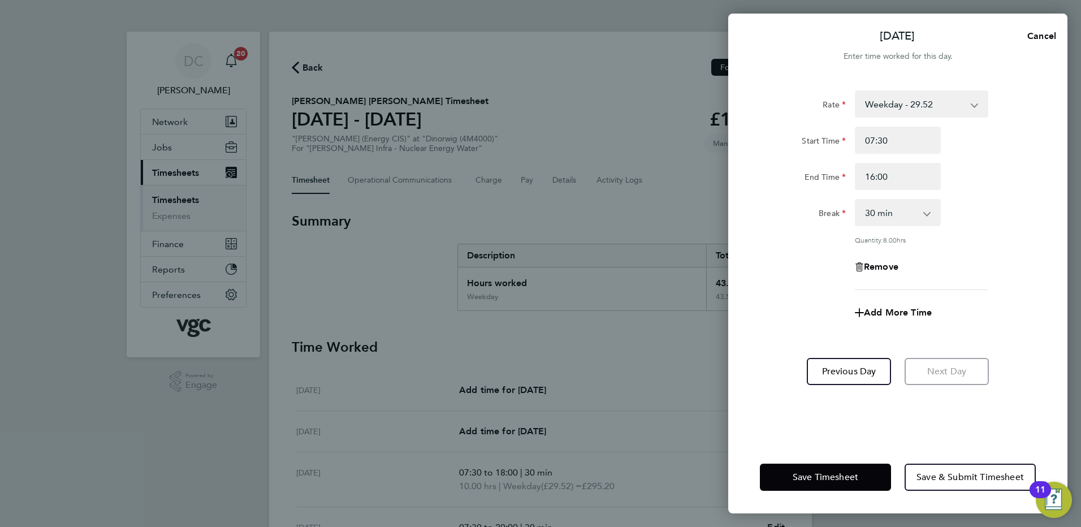
click at [806, 283] on div "Rate Weekday - 29.52 Bank Holiday (exc Christmas) - 51.66 Weekday Nights - 36.9…" at bounding box center [898, 190] width 276 height 200
click at [832, 476] on span "Save Timesheet" at bounding box center [826, 477] width 66 height 11
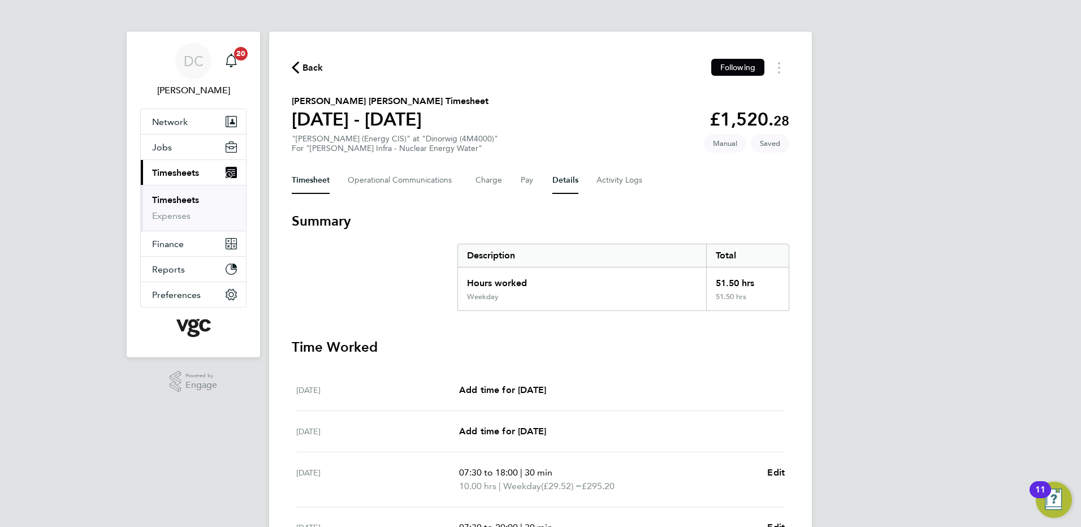
click at [559, 179] on button "Details" at bounding box center [565, 180] width 26 height 27
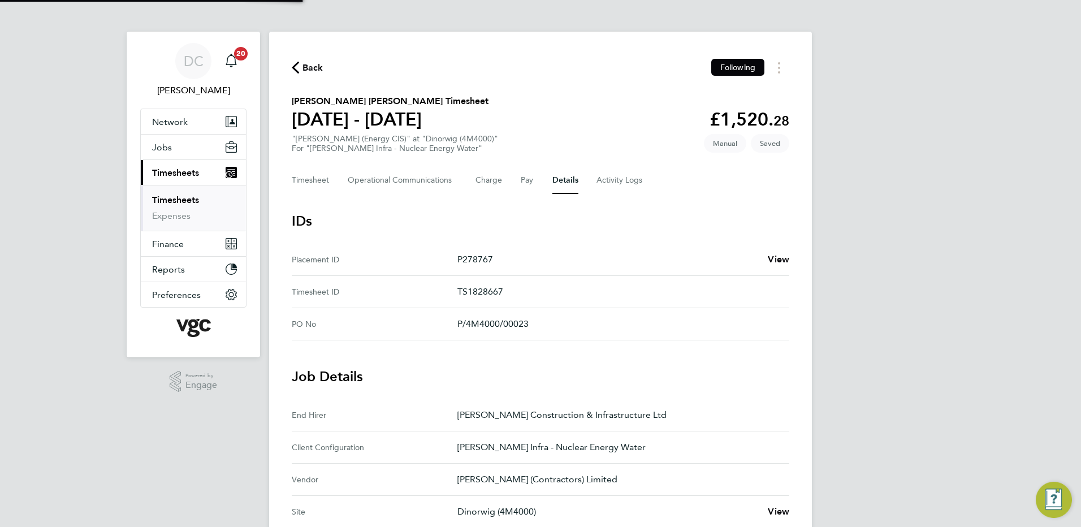
click at [914, 342] on div "DC Danny Carr Notifications 20 Applications: Network Team Members Businesses Si…" at bounding box center [540, 455] width 1081 height 911
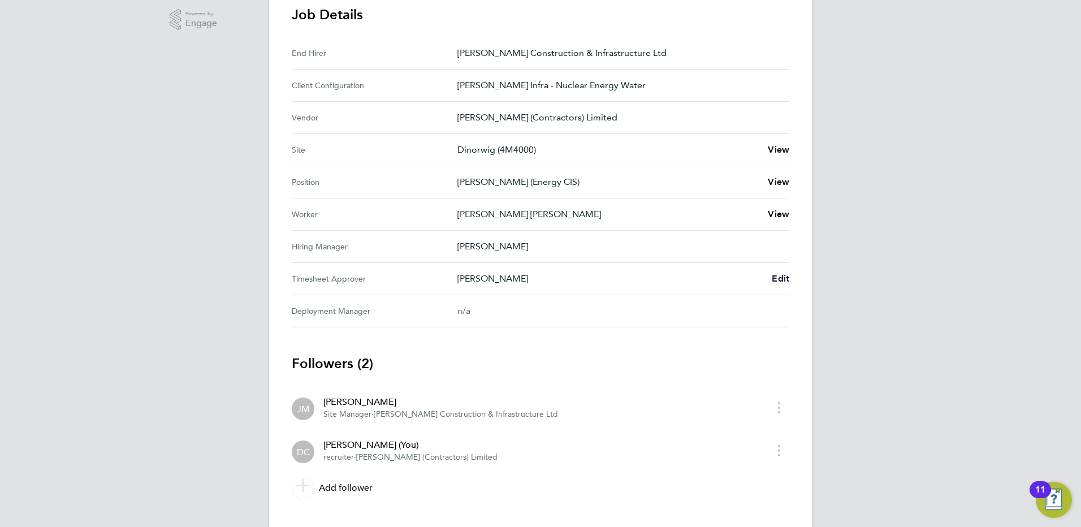
click at [784, 277] on span "Edit" at bounding box center [781, 278] width 18 height 11
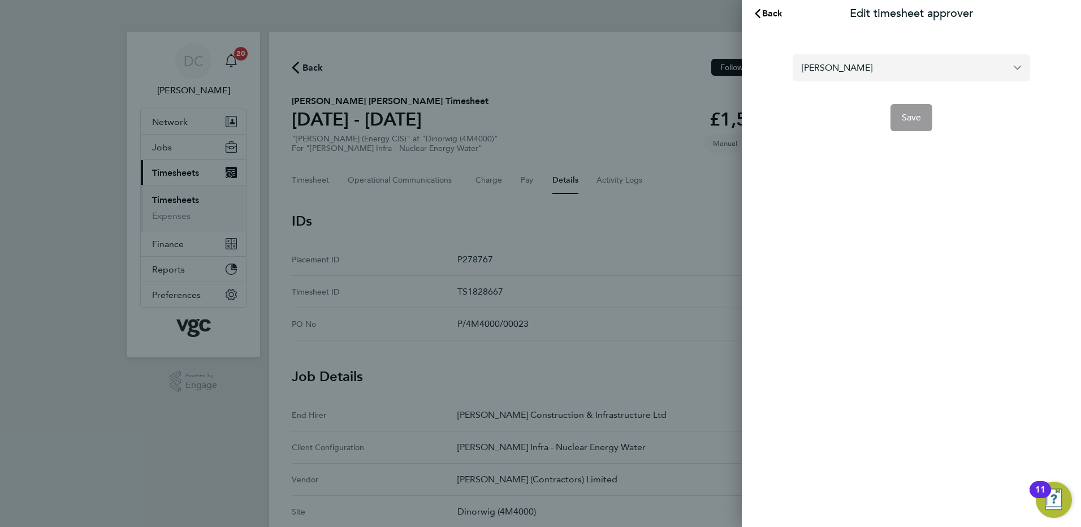
click at [879, 69] on input "[PERSON_NAME]" at bounding box center [911, 67] width 237 height 27
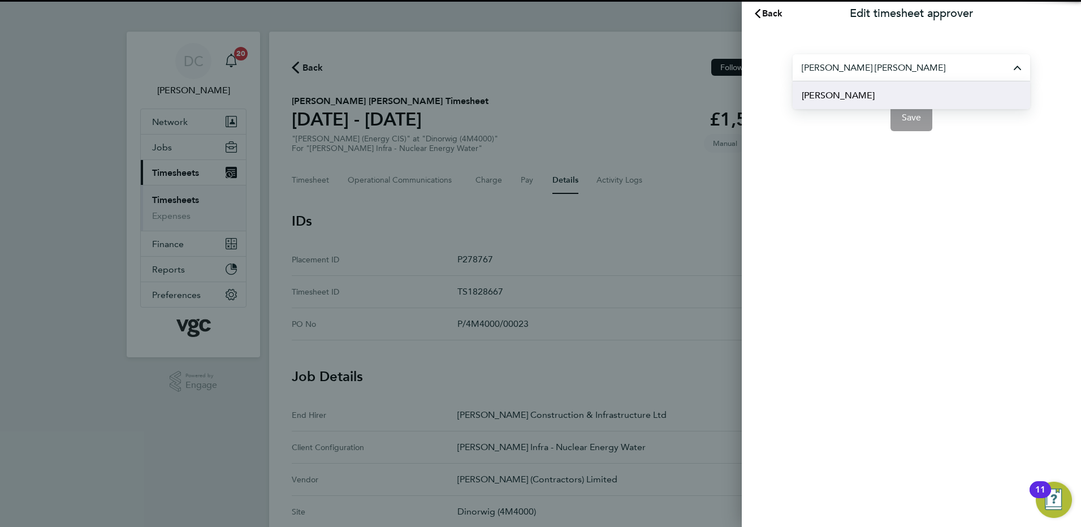
click at [854, 96] on span "Andy Paterson" at bounding box center [838, 96] width 73 height 14
type input "Andy Paterson"
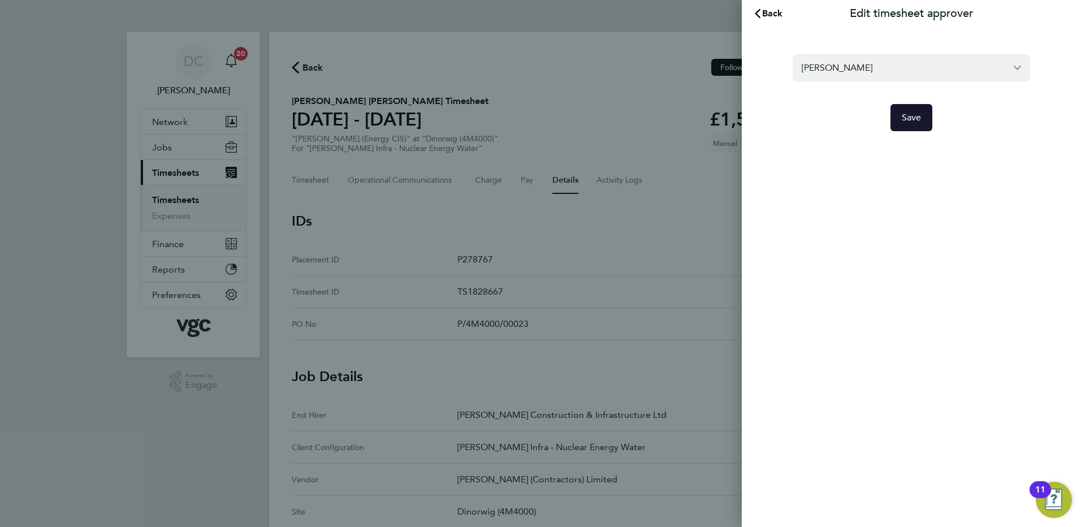
click at [913, 122] on span "Save" at bounding box center [912, 117] width 20 height 11
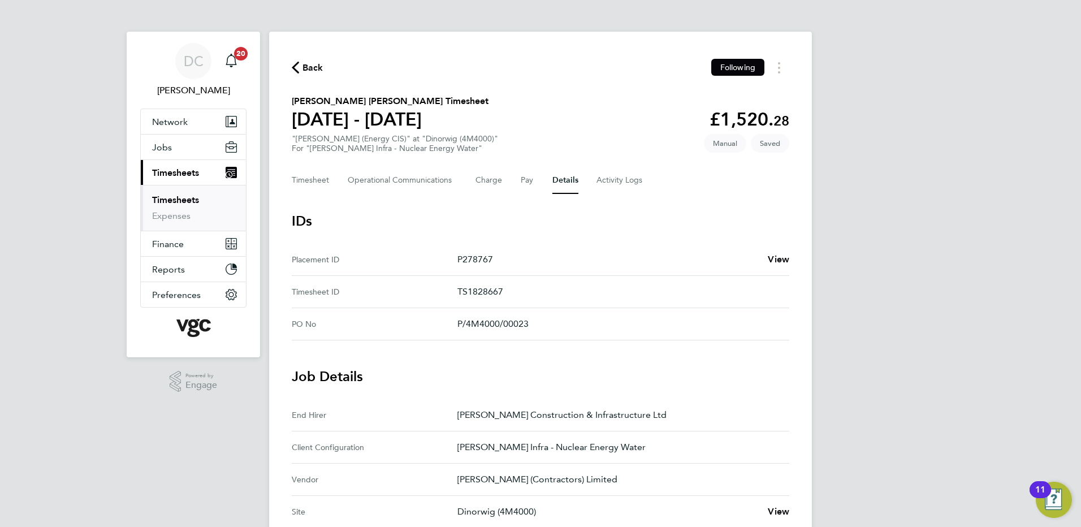
click at [901, 279] on div "DC Danny Carr Notifications 20 Applications: Network Team Members Businesses Si…" at bounding box center [540, 455] width 1081 height 911
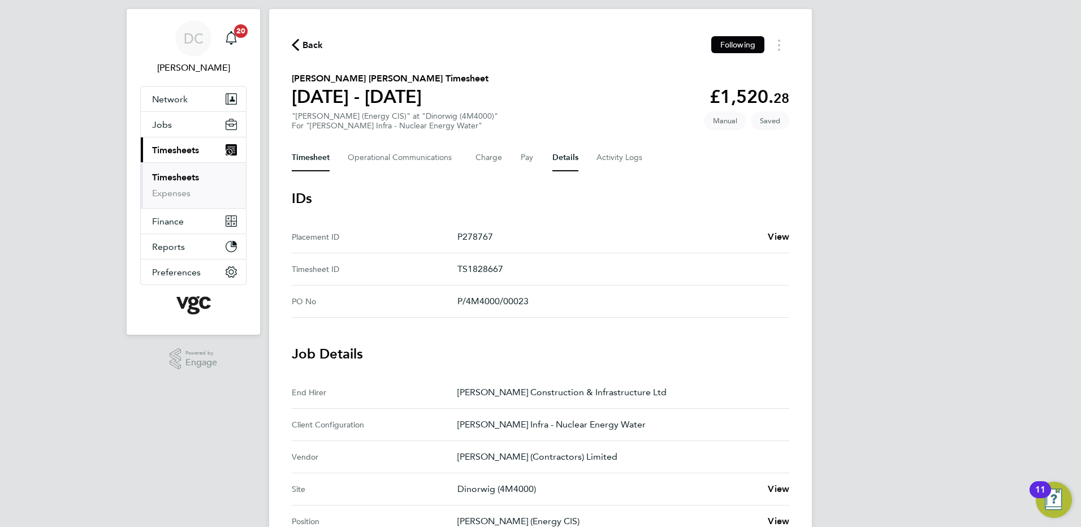
click at [319, 161] on button "Timesheet" at bounding box center [311, 157] width 38 height 27
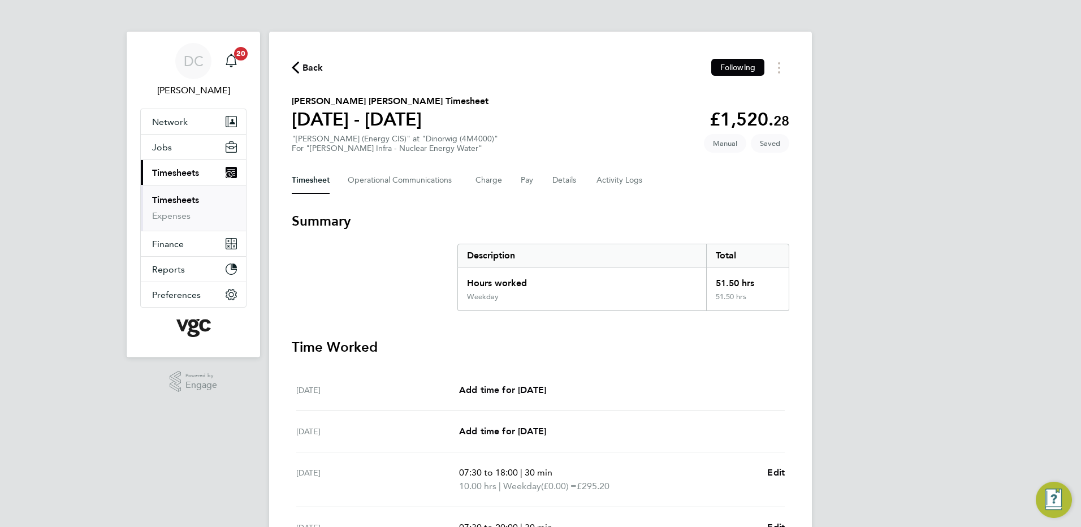
drag, startPoint x: 919, startPoint y: 275, endPoint x: 936, endPoint y: 278, distance: 16.6
click at [936, 278] on div "DC Danny Carr Notifications 20 Applications: Network Team Members Businesses Si…" at bounding box center [540, 413] width 1081 height 826
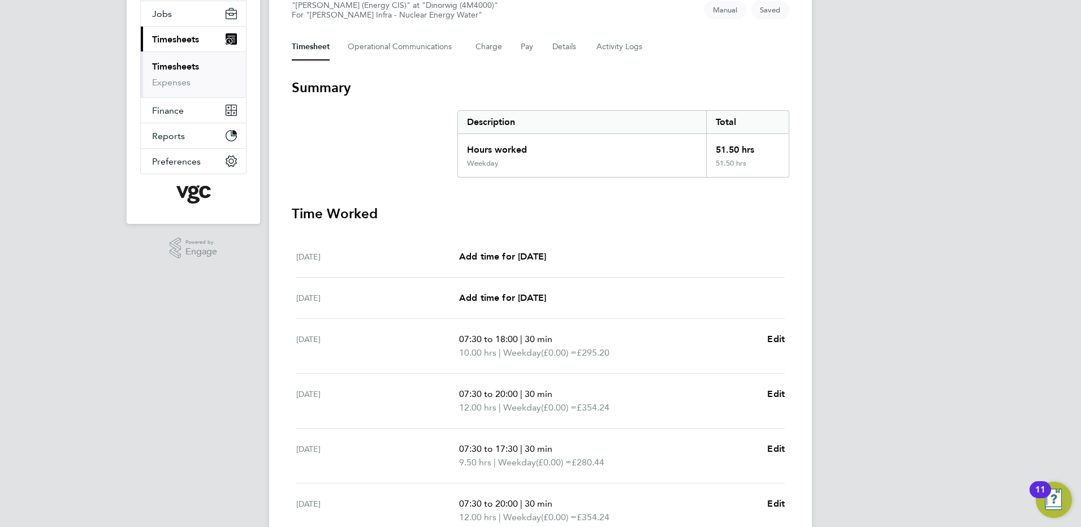
scroll to position [249, 0]
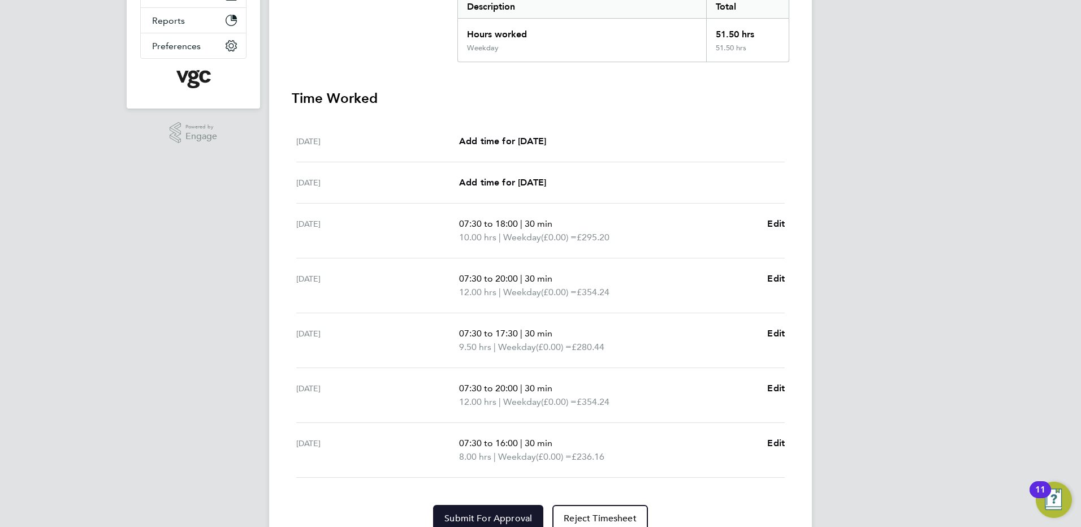
click at [521, 512] on button "Submit For Approval" at bounding box center [488, 518] width 110 height 27
click at [943, 470] on div "DC Danny Carr Notifications 20 Applications: Network Team Members Businesses Si…" at bounding box center [540, 164] width 1081 height 826
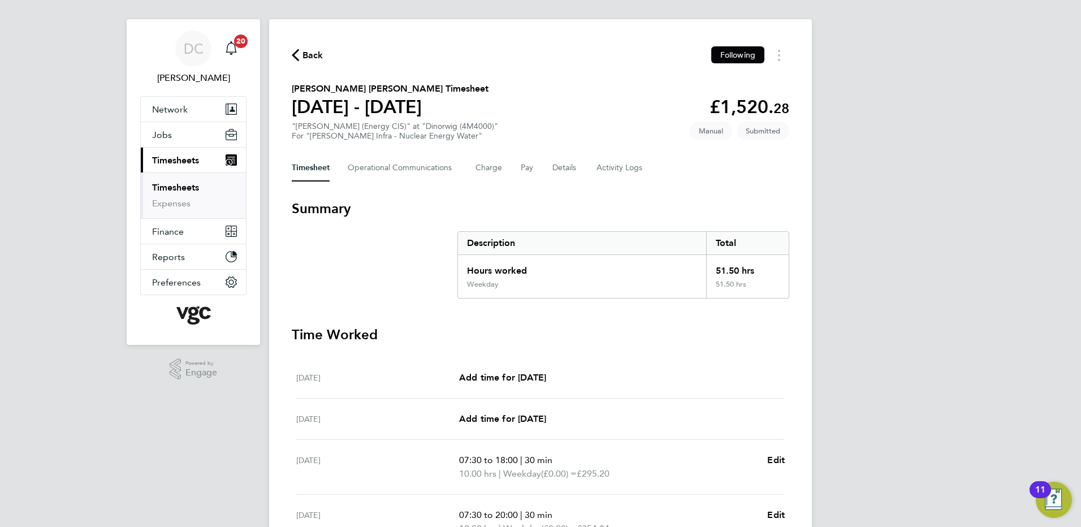
scroll to position [0, 0]
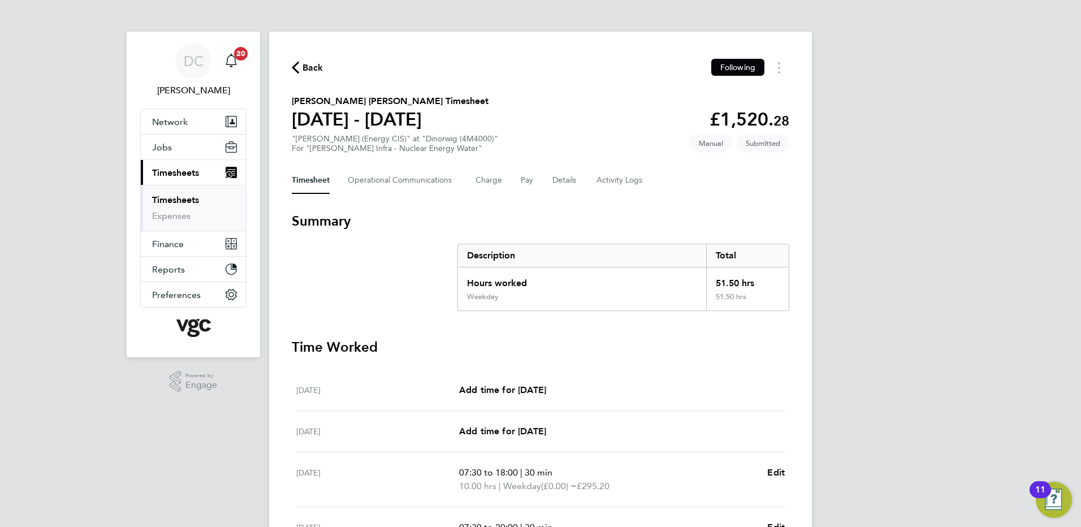
click at [308, 66] on span "Back" at bounding box center [312, 68] width 21 height 14
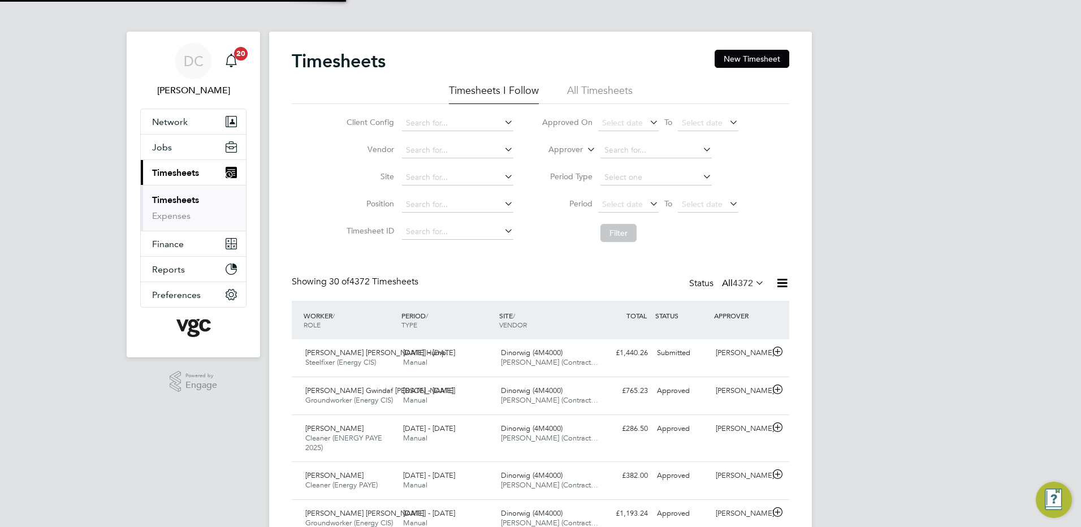
scroll to position [38, 98]
click at [757, 58] on button "New Timesheet" at bounding box center [752, 59] width 75 height 18
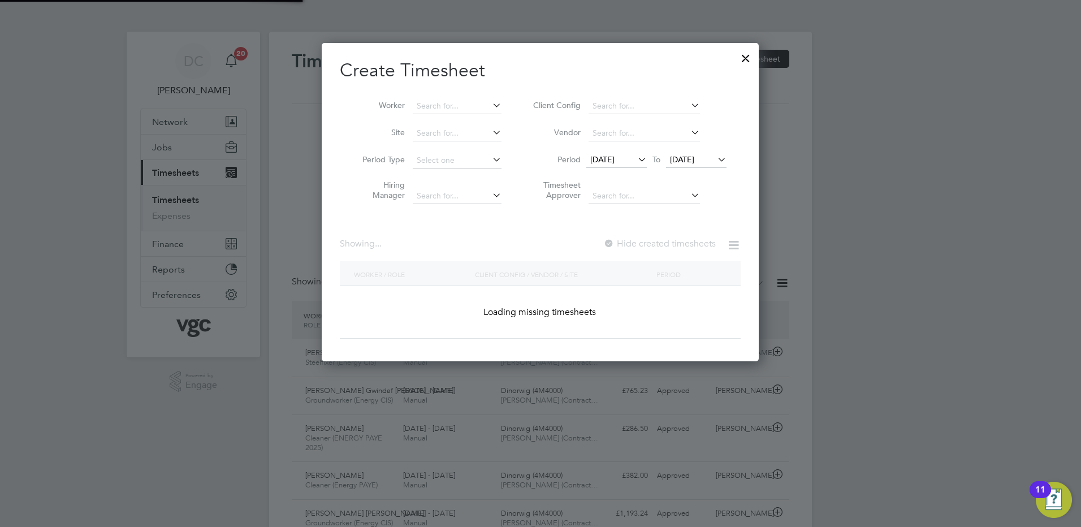
scroll to position [2506, 438]
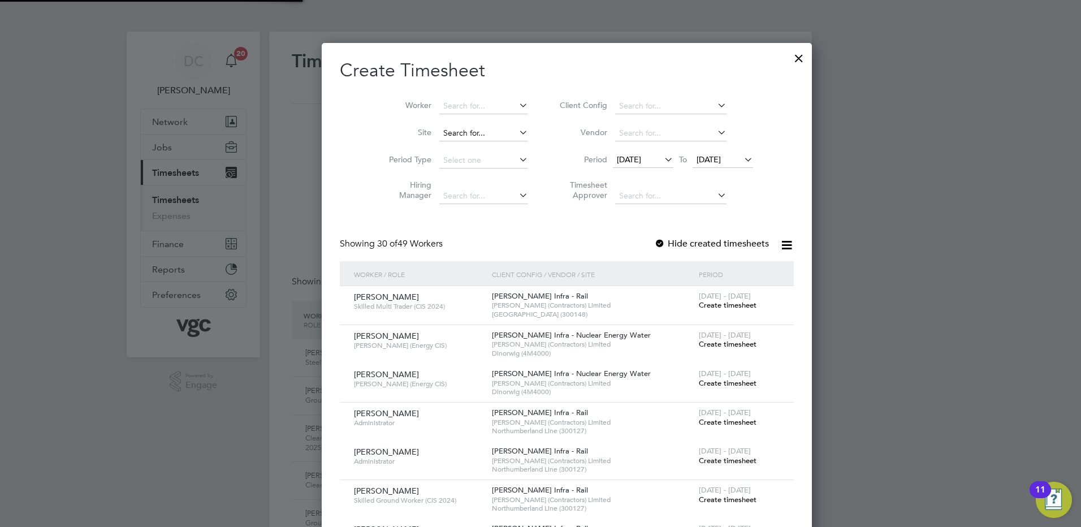
click at [454, 135] on input at bounding box center [483, 134] width 89 height 16
click at [446, 150] on b "Dinorwig" at bounding box center [434, 149] width 34 height 10
type input "Dinorwig (4M4000)"
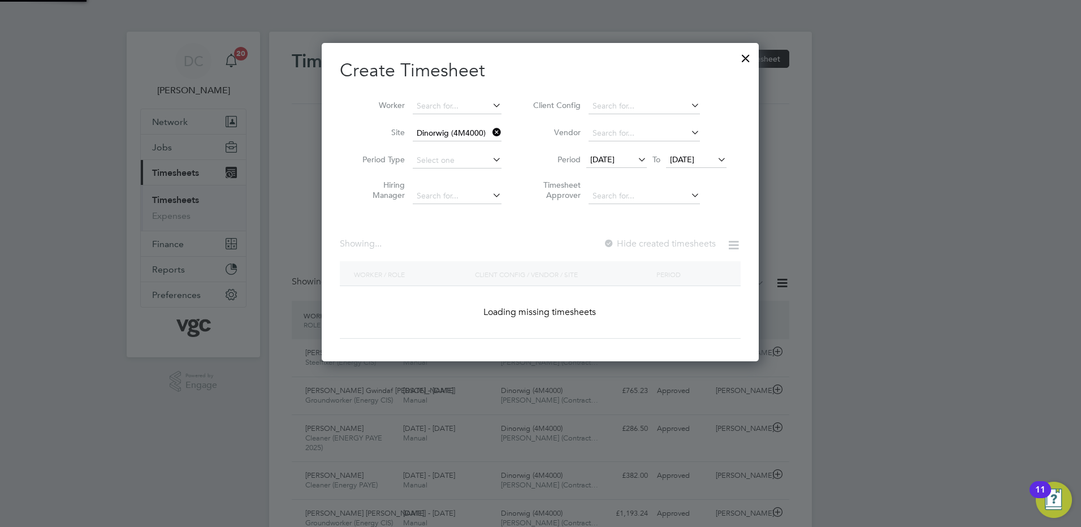
scroll to position [423, 438]
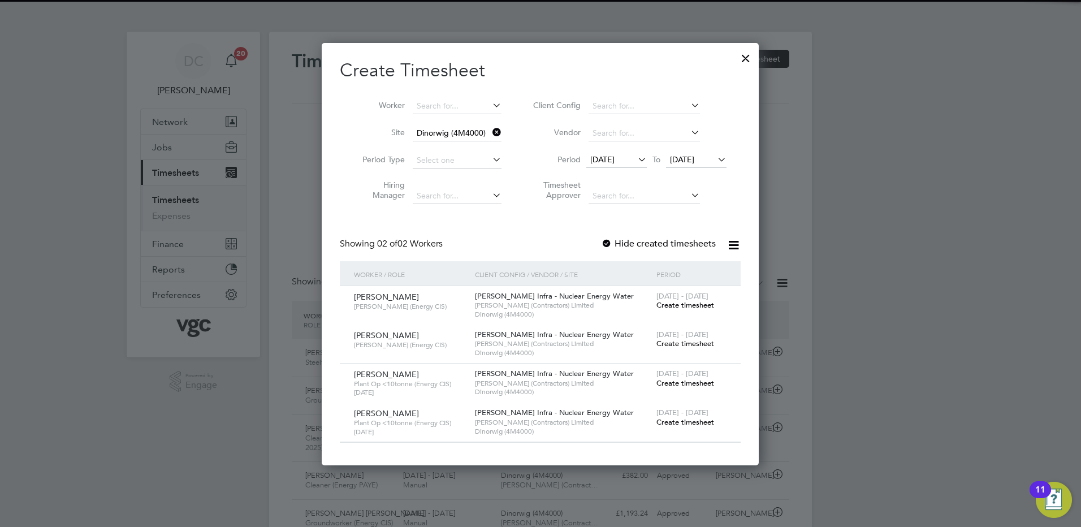
click at [615, 158] on span "12 Sep 2025" at bounding box center [602, 159] width 24 height 10
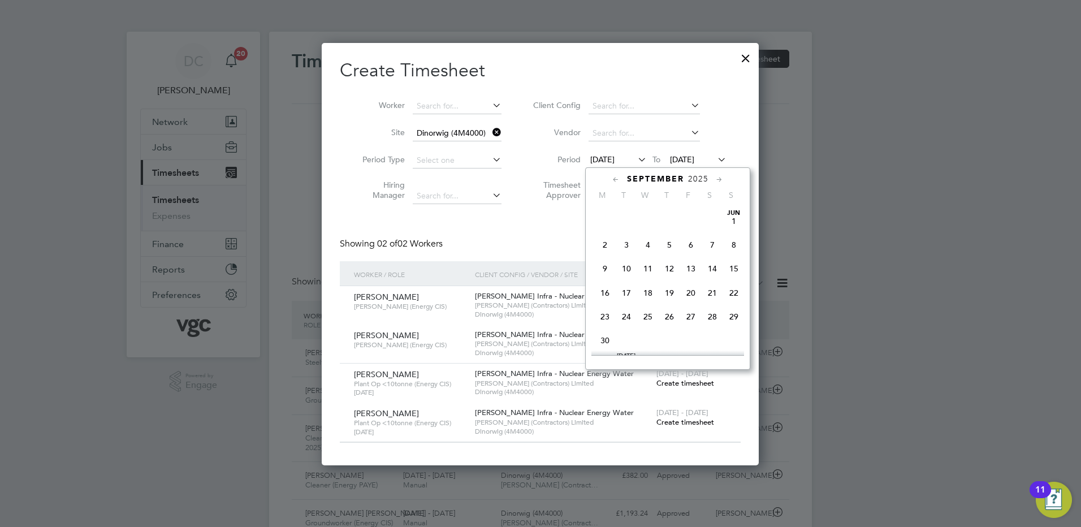
scroll to position [367, 0]
click at [711, 294] on span "20" at bounding box center [712, 283] width 21 height 21
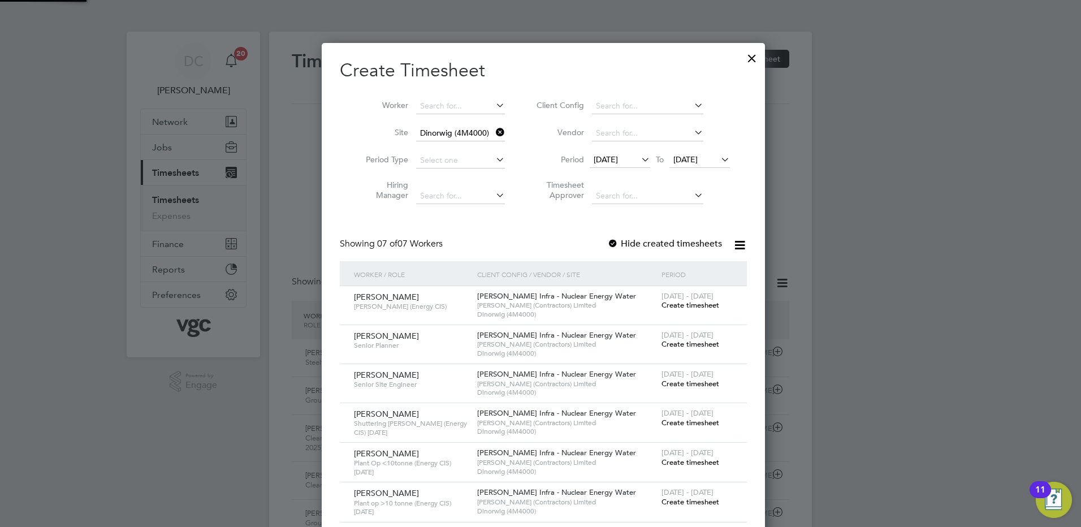
scroll to position [542, 438]
click at [694, 157] on span "20 Sep 2025" at bounding box center [685, 159] width 24 height 10
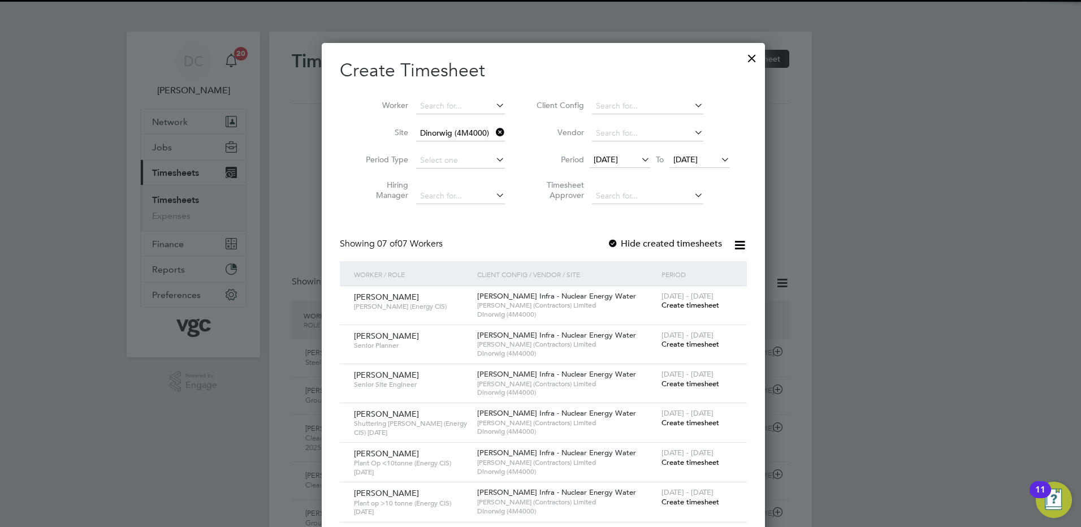
scroll to position [391, 0]
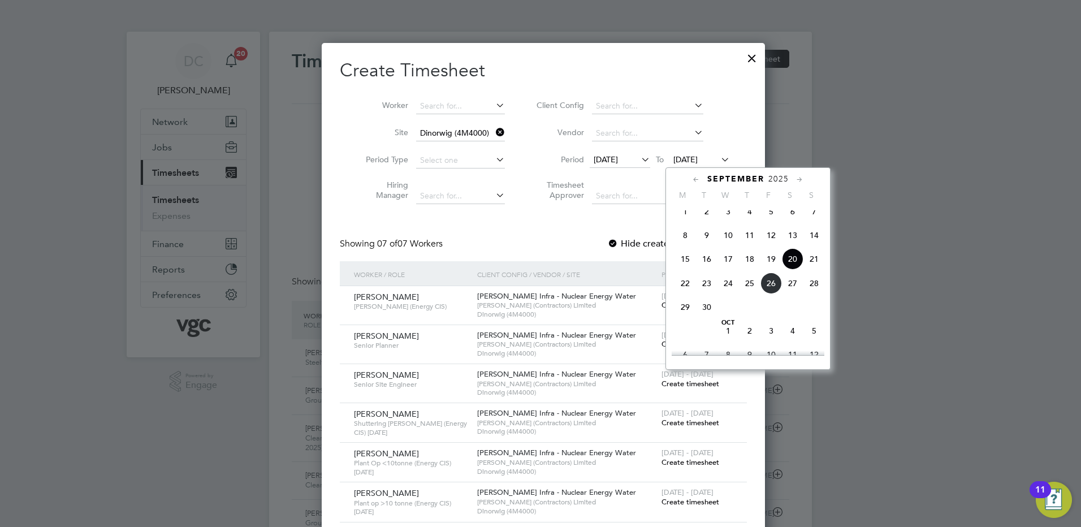
click at [772, 293] on span "26" at bounding box center [770, 283] width 21 height 21
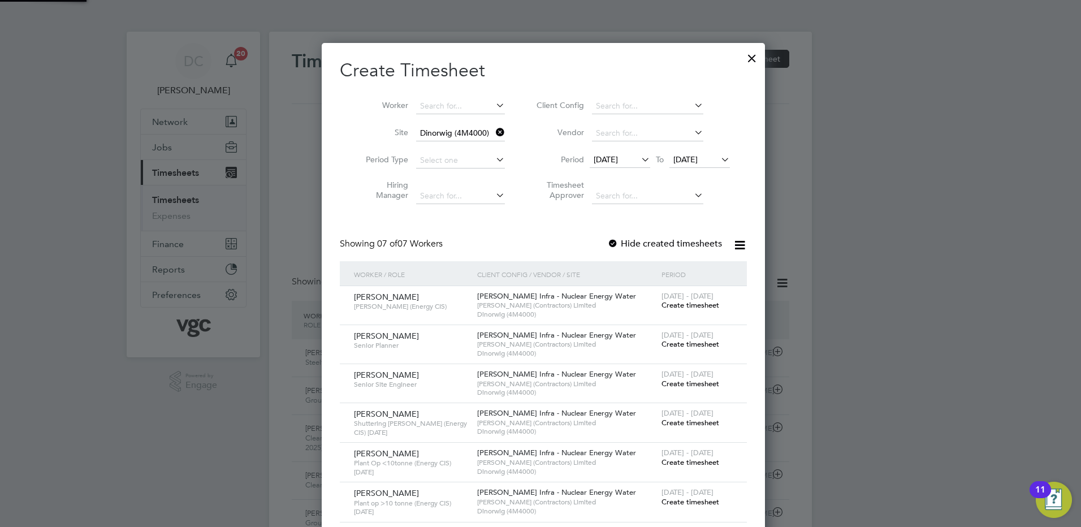
scroll to position [542, 438]
click at [695, 423] on span "Create timesheet" at bounding box center [691, 423] width 58 height 10
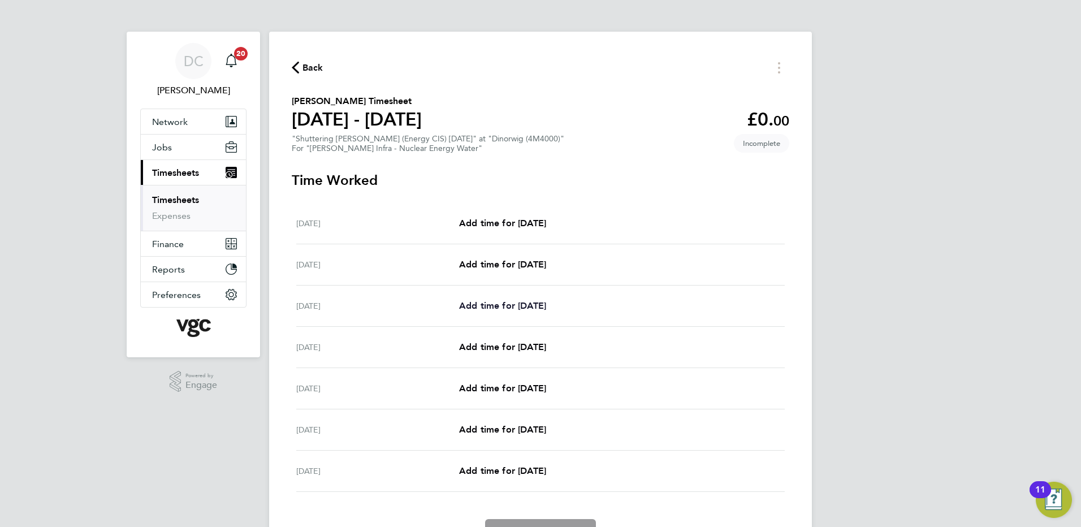
click at [546, 309] on span "Add time for Mon 22 Sep" at bounding box center [502, 305] width 87 height 11
select select "30"
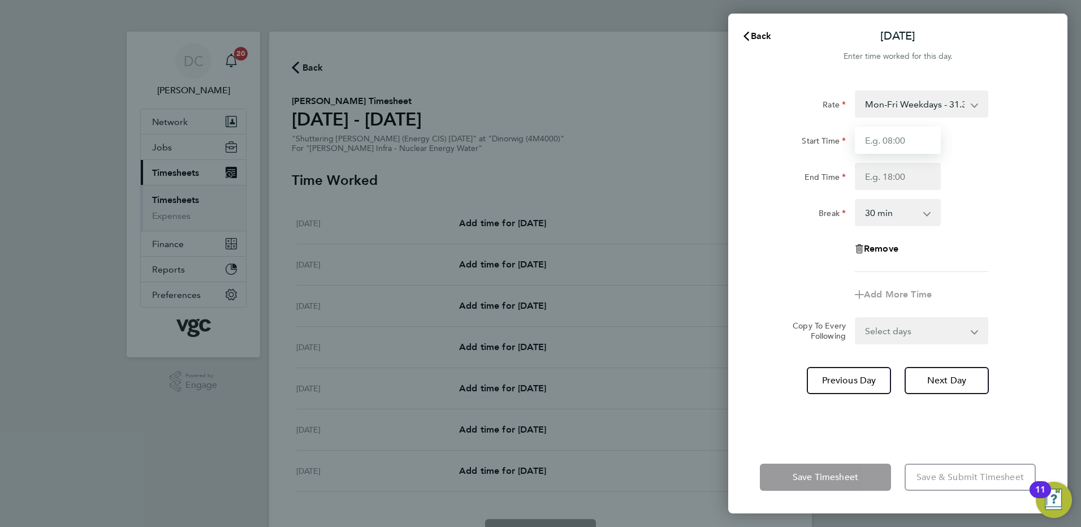
click at [906, 147] on input "Start Time" at bounding box center [898, 140] width 86 height 27
type input "07:30"
click at [885, 183] on input "End Time" at bounding box center [898, 176] width 86 height 27
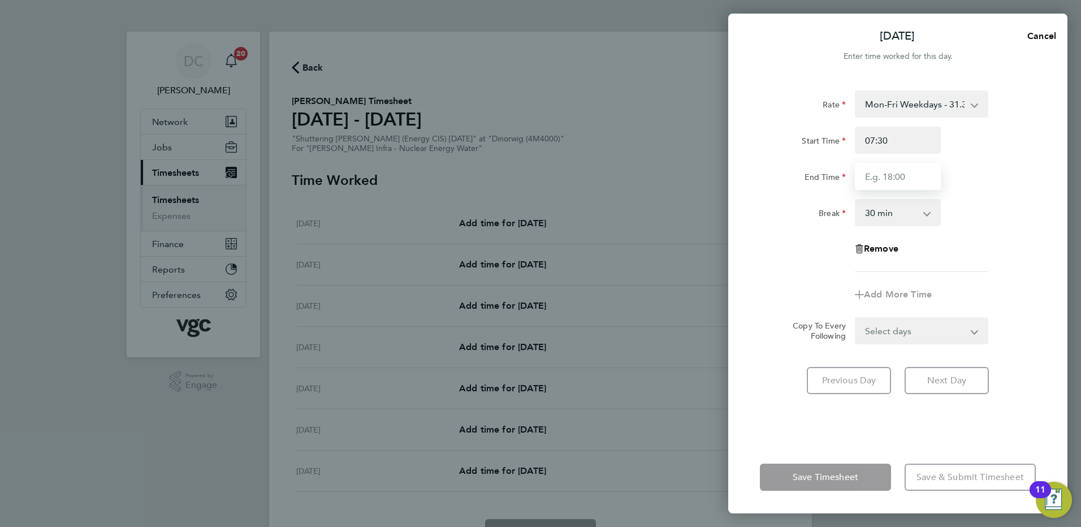
type input "17:30"
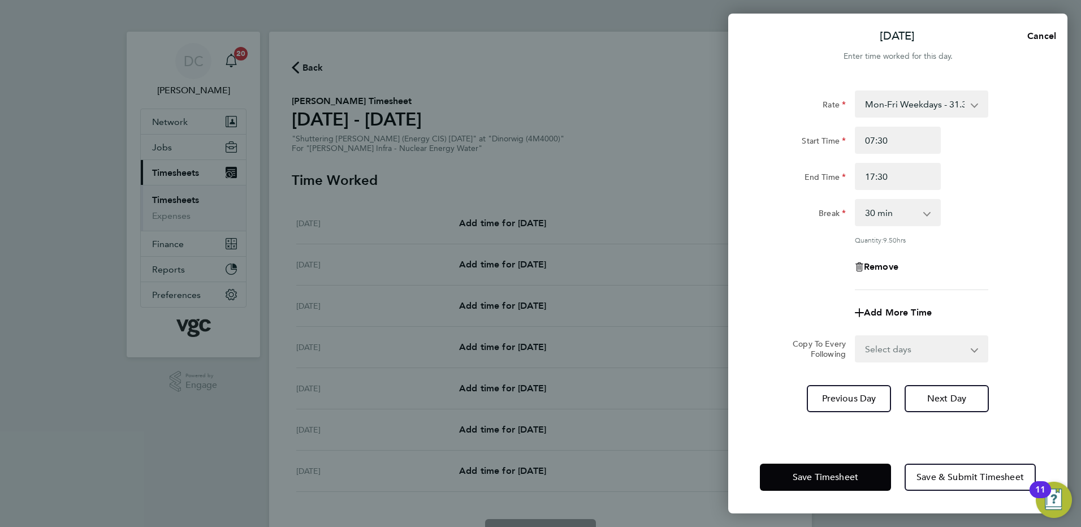
click at [779, 303] on div "Add More Time" at bounding box center [897, 312] width 285 height 27
click at [888, 351] on select "Select days Day Tuesday Wednesday Thursday Friday" at bounding box center [915, 348] width 119 height 25
select select "DAY"
click at [856, 336] on select "Select days Day Tuesday Wednesday Thursday Friday" at bounding box center [915, 348] width 119 height 25
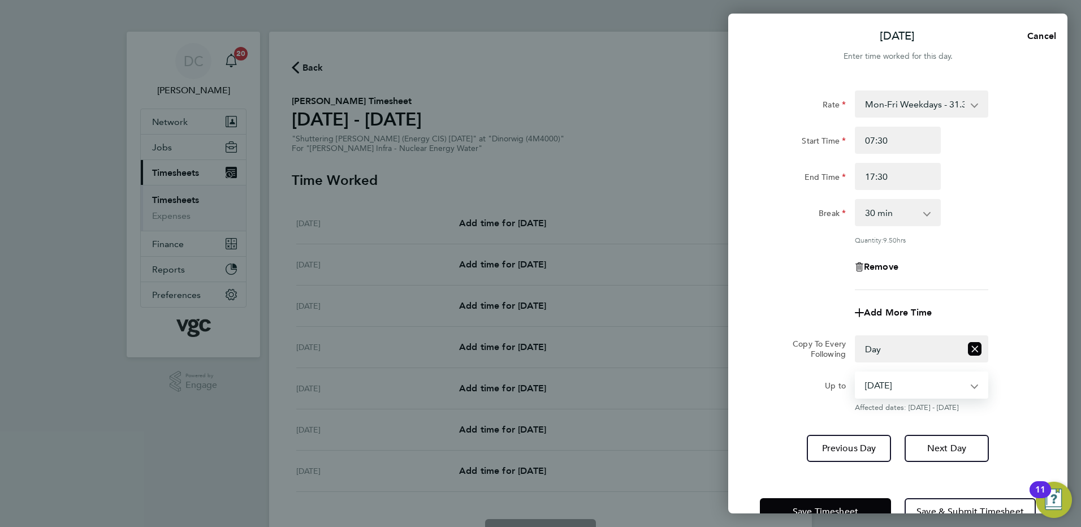
click at [890, 389] on select "23 Sep 2025 24 Sep 2025 25 Sep 2025 26 Sep 2025" at bounding box center [915, 385] width 118 height 25
select select "2025-09-25"
click at [856, 373] on select "23 Sep 2025 24 Sep 2025 25 Sep 2025 26 Sep 2025" at bounding box center [915, 385] width 118 height 25
click at [936, 449] on span "Next Day" at bounding box center [946, 448] width 39 height 11
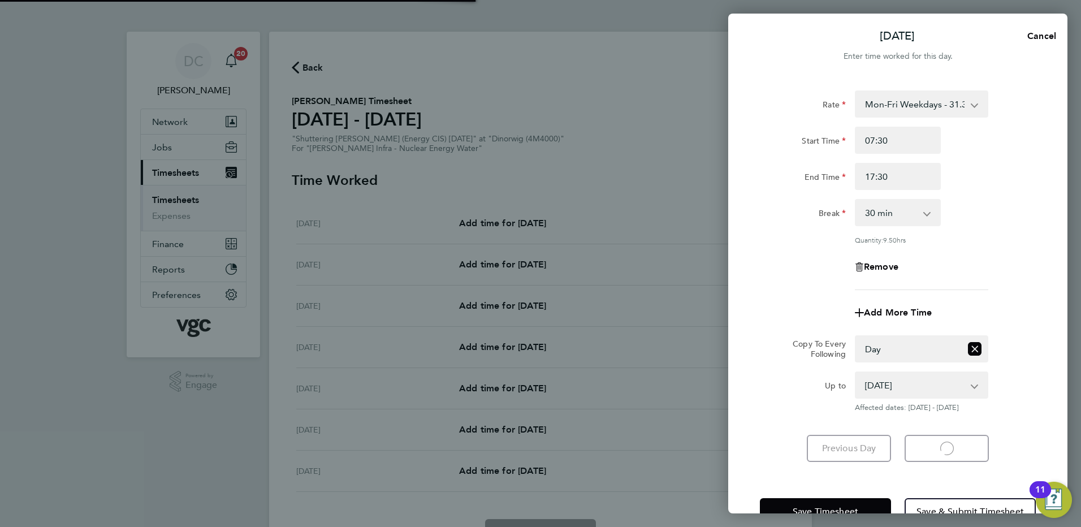
select select "30"
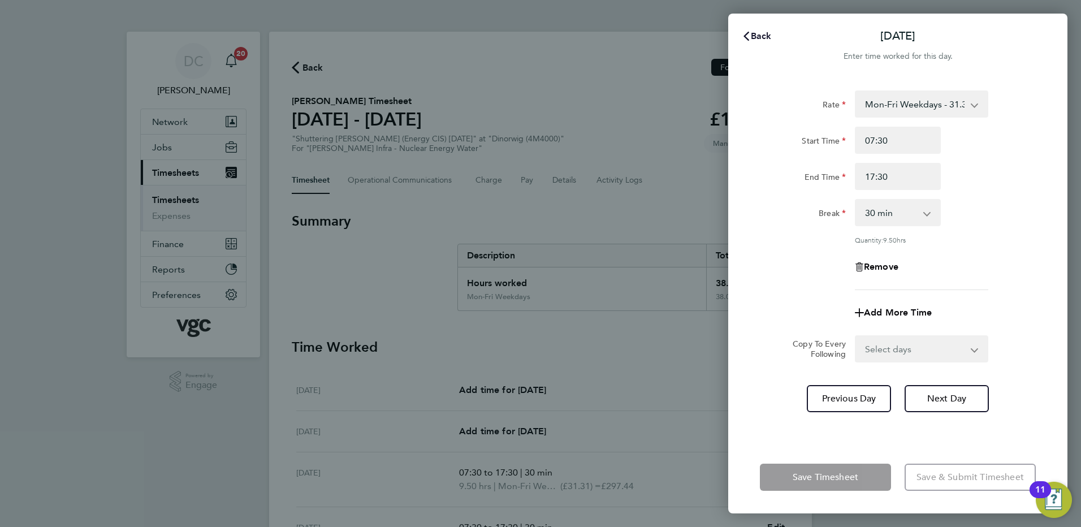
click at [755, 34] on span "Back" at bounding box center [761, 36] width 21 height 11
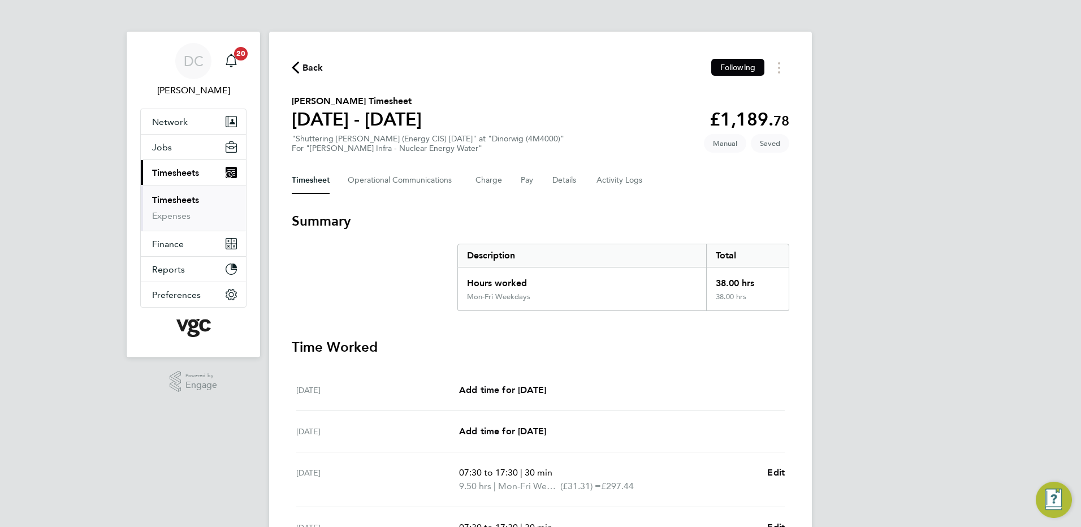
click at [909, 209] on div "DC Danny Carr Notifications 20 Applications: Network Team Members Businesses Si…" at bounding box center [540, 406] width 1081 height 812
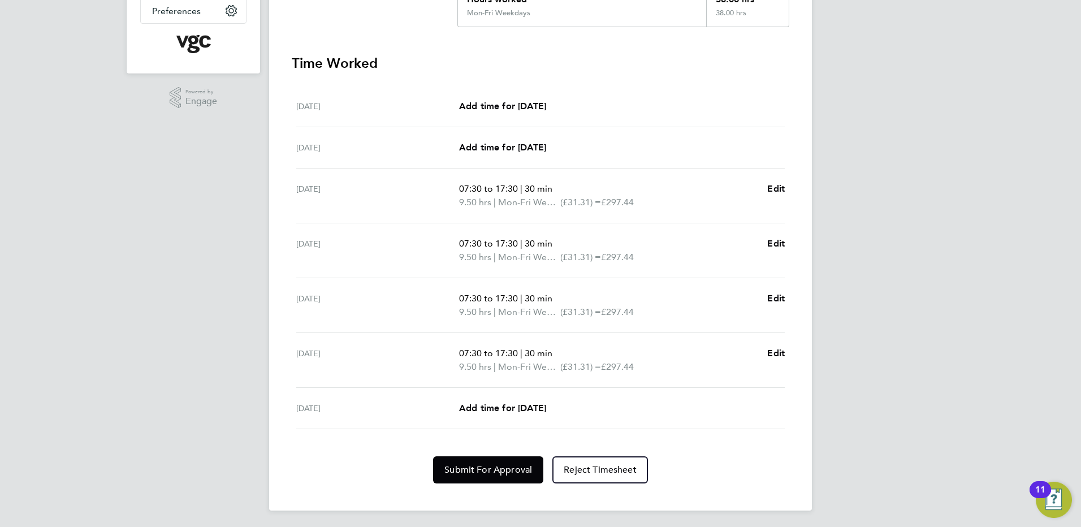
scroll to position [286, 0]
click at [516, 405] on span "Add time for Fri 26 Sep" at bounding box center [502, 406] width 87 height 11
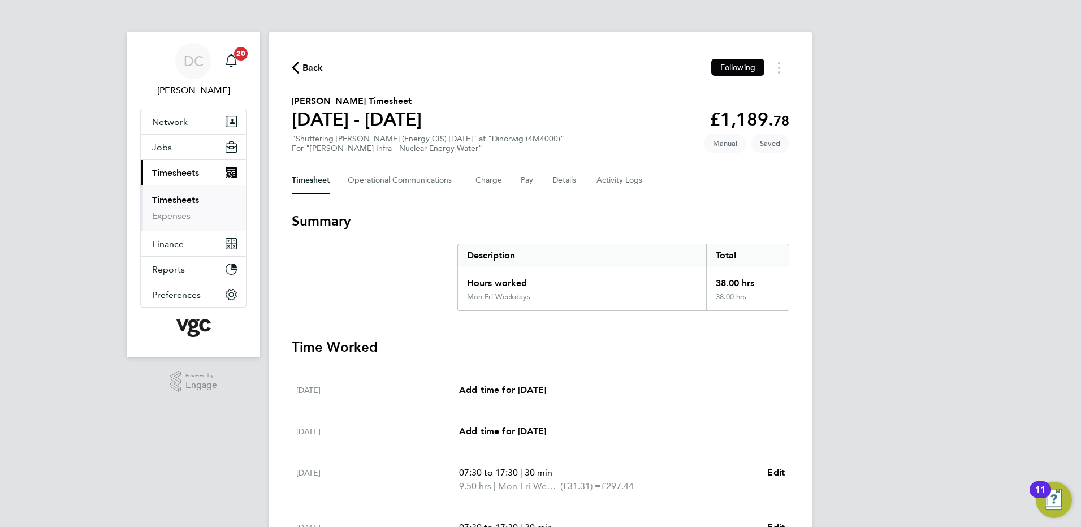
select select "30"
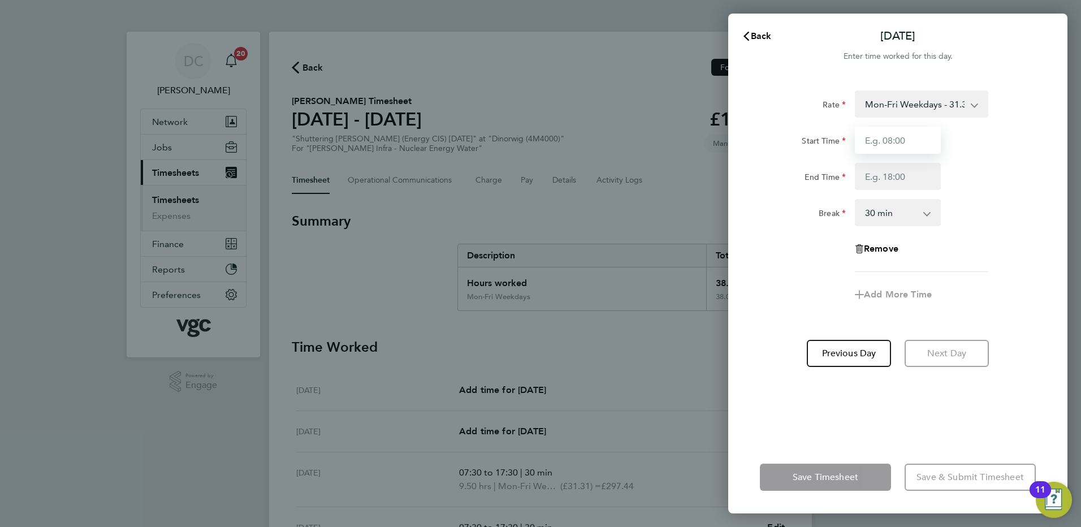
click at [894, 144] on input "Start Time" at bounding box center [898, 140] width 86 height 27
type input "07:30"
type input "16:00"
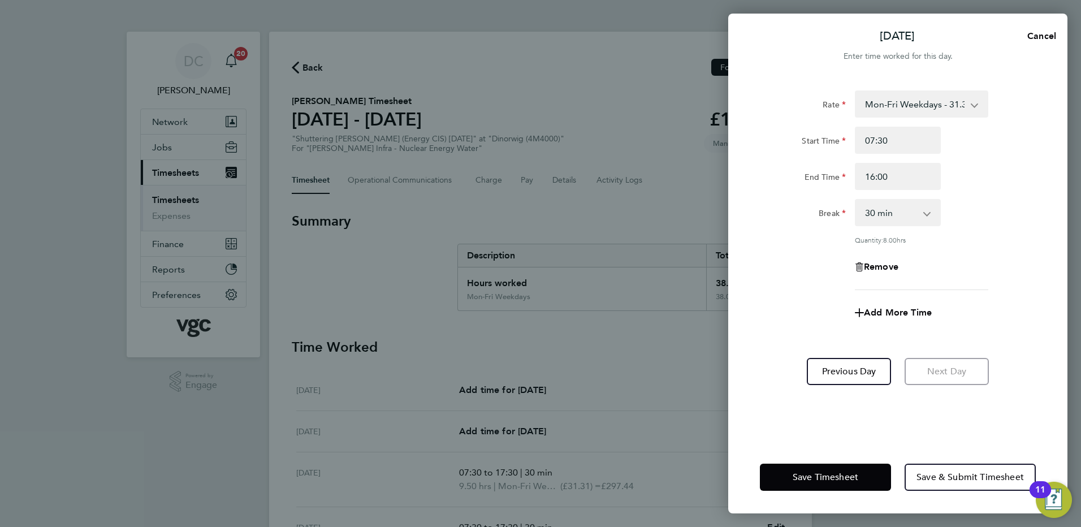
click at [812, 284] on div "Rate Mon-Fri Weekdays - 31.31 Bank Hols (Excl Xmas) - 54.79 Mon-Fri Nights - 39…" at bounding box center [898, 190] width 276 height 200
click at [844, 473] on span "Save Timesheet" at bounding box center [826, 477] width 66 height 11
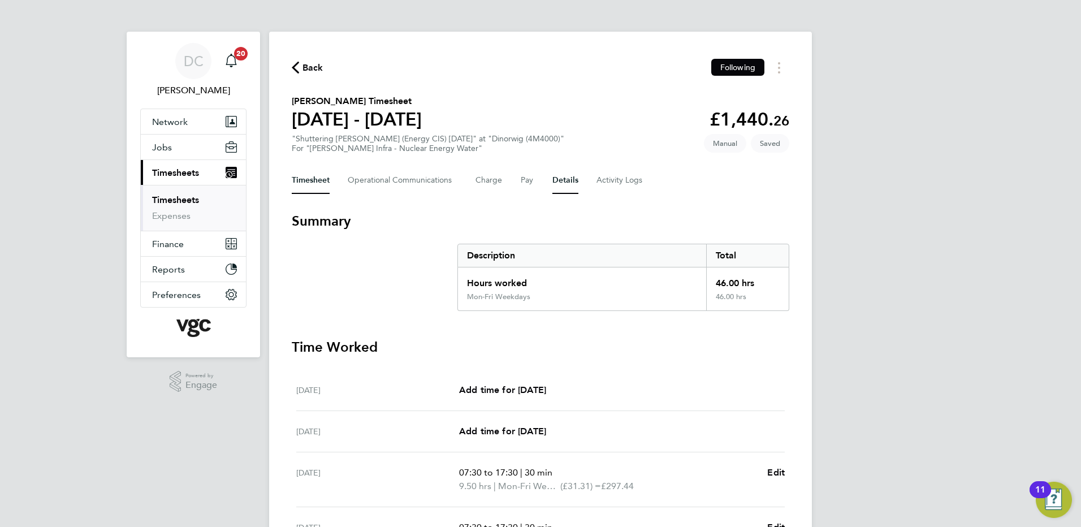
click at [573, 185] on button "Details" at bounding box center [565, 180] width 26 height 27
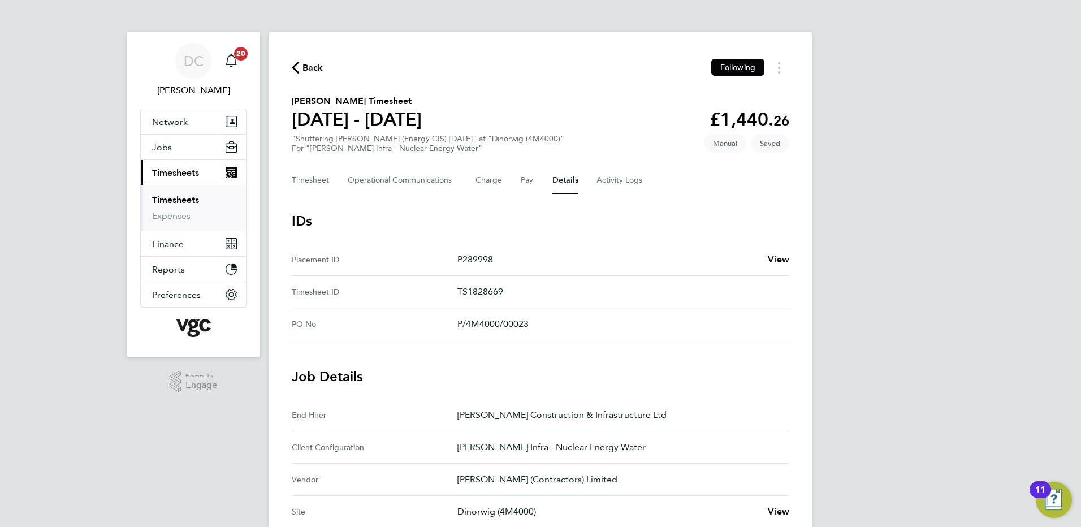
click at [913, 378] on div "DC Danny Carr Notifications 20 Applications: Network Team Members Businesses Si…" at bounding box center [540, 455] width 1081 height 911
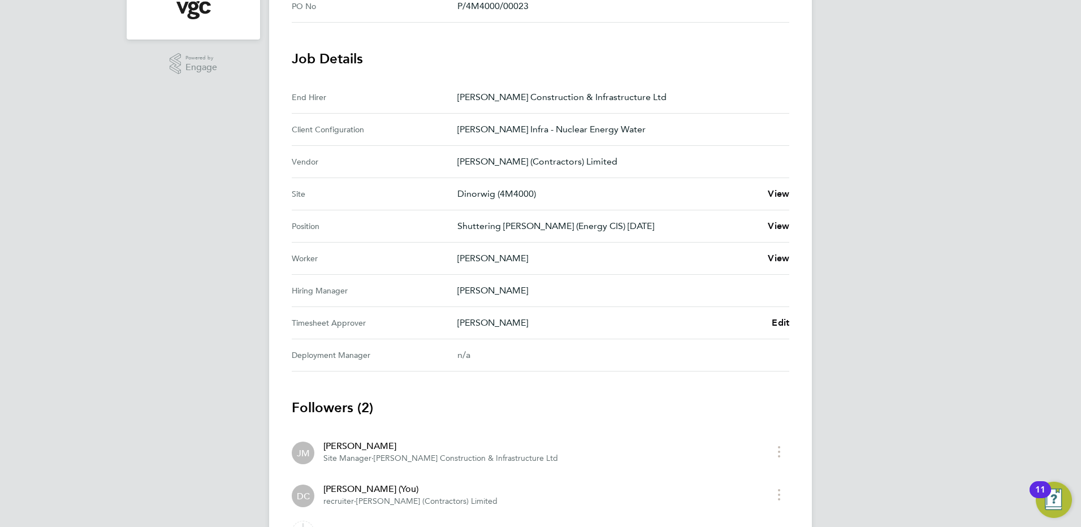
scroll to position [339, 0]
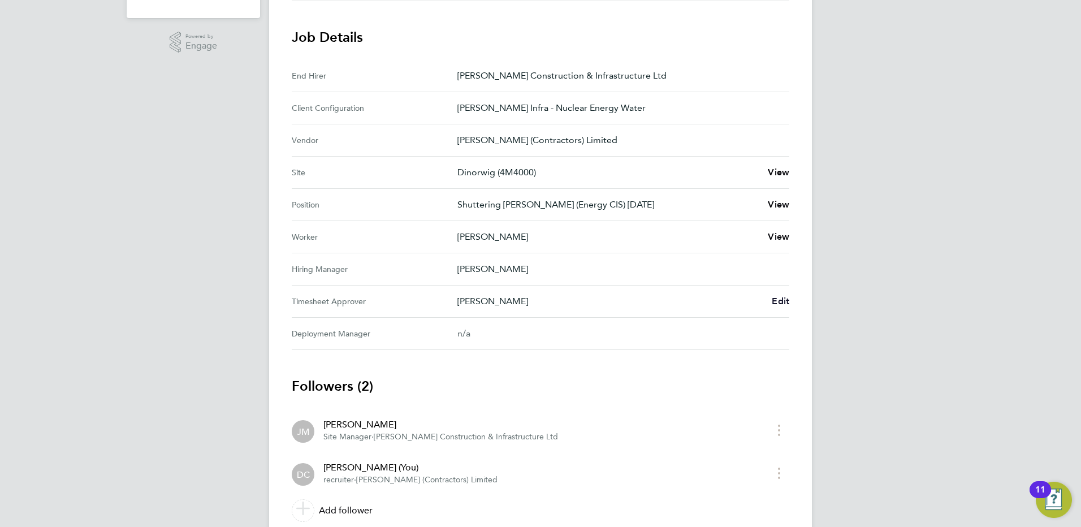
click at [781, 298] on span "Edit" at bounding box center [781, 301] width 18 height 11
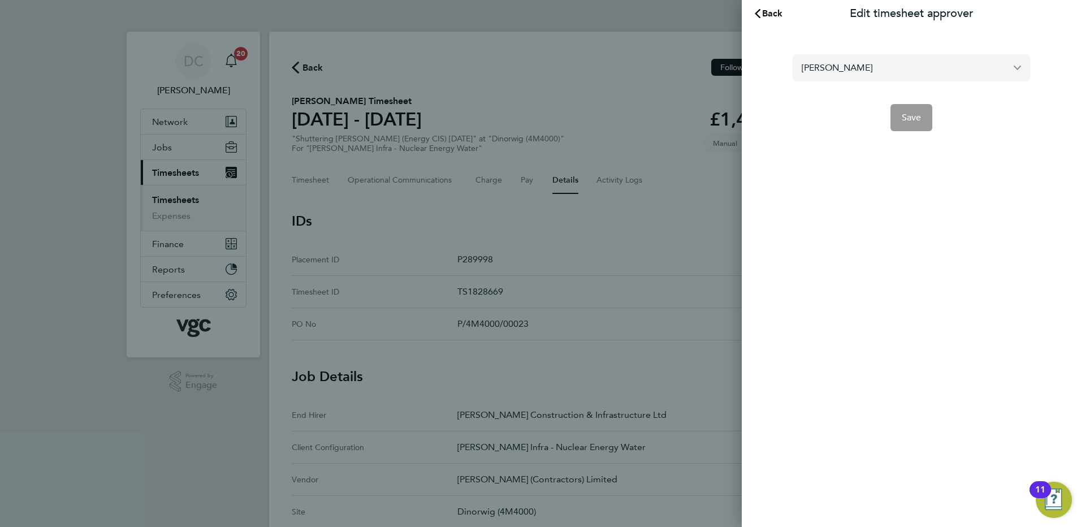
click at [872, 71] on input "[PERSON_NAME]" at bounding box center [911, 67] width 237 height 27
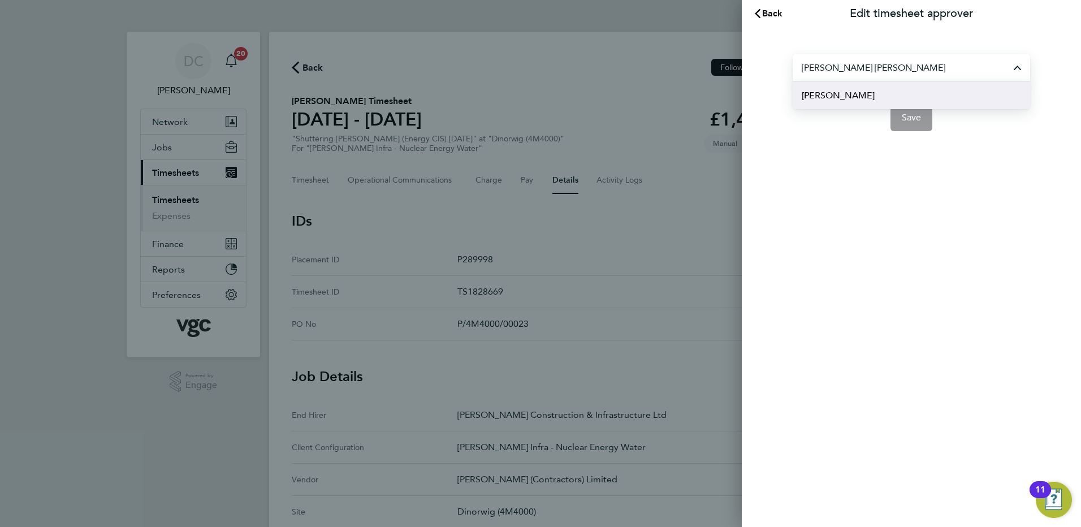
click at [866, 93] on li "Andy Paterson" at bounding box center [911, 95] width 237 height 28
type input "Andy Paterson"
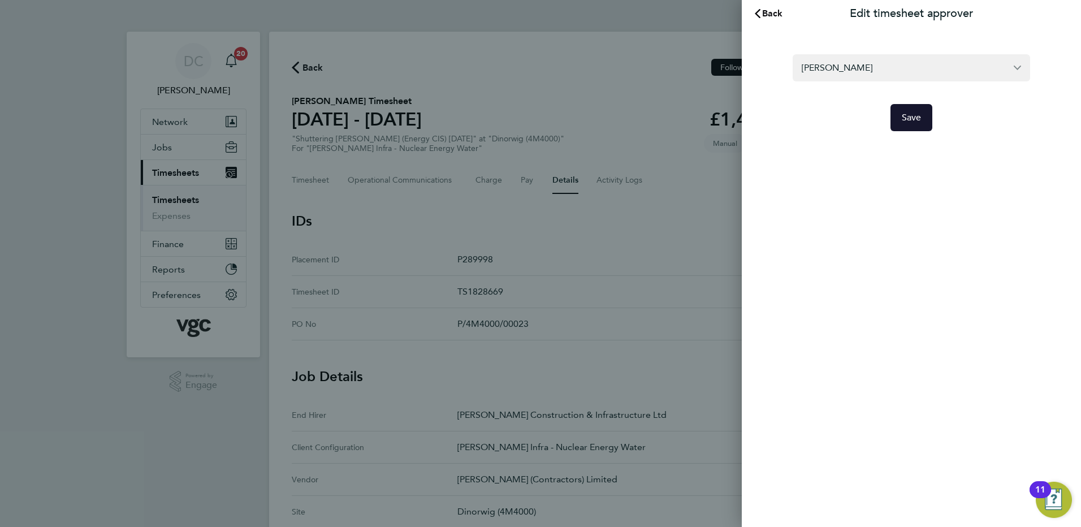
click at [910, 116] on span "Save" at bounding box center [912, 117] width 20 height 11
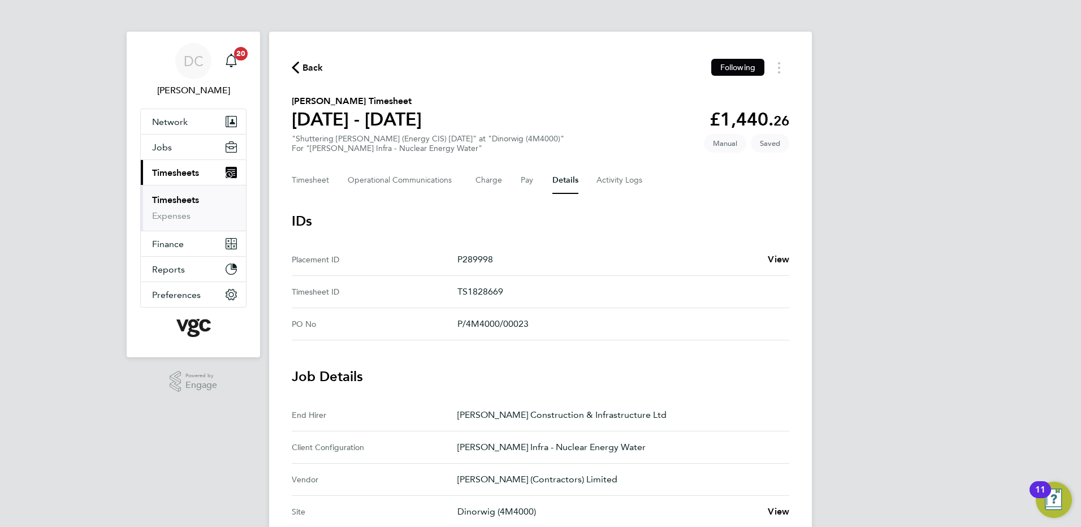
click at [890, 291] on div "DC Danny Carr Notifications 20 Applications: Network Team Members Businesses Si…" at bounding box center [540, 455] width 1081 height 911
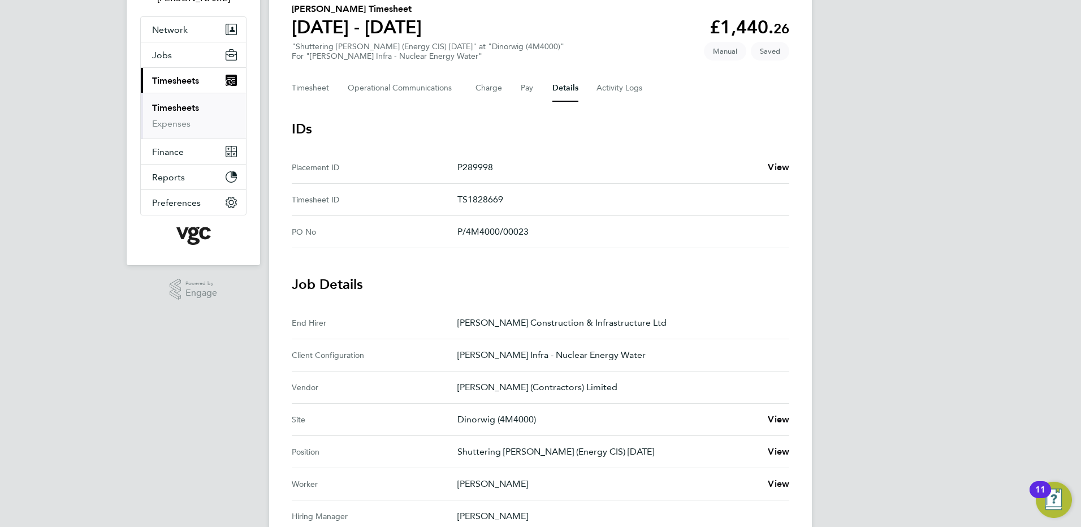
scroll to position [45, 0]
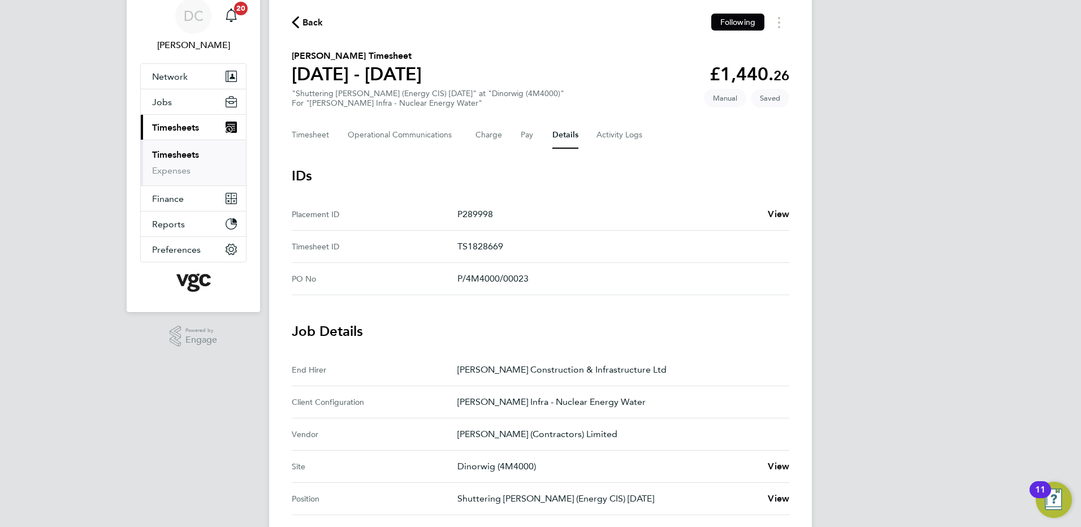
click at [287, 131] on div "Back Following Dafydd Wyn Jones's Timesheet 20 - 26 Sept 2025 £1,440. 26 "Shutt…" at bounding box center [540, 416] width 543 height 861
click at [294, 133] on button "Timesheet" at bounding box center [311, 135] width 38 height 27
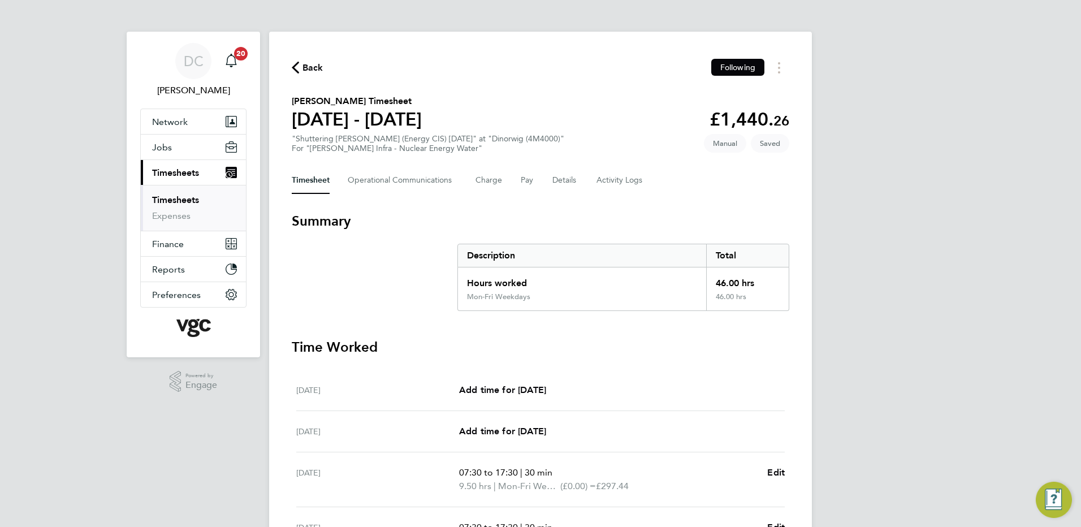
click at [845, 290] on div "DC Danny Carr Notifications 20 Applications: Network Team Members Businesses Si…" at bounding box center [540, 413] width 1081 height 826
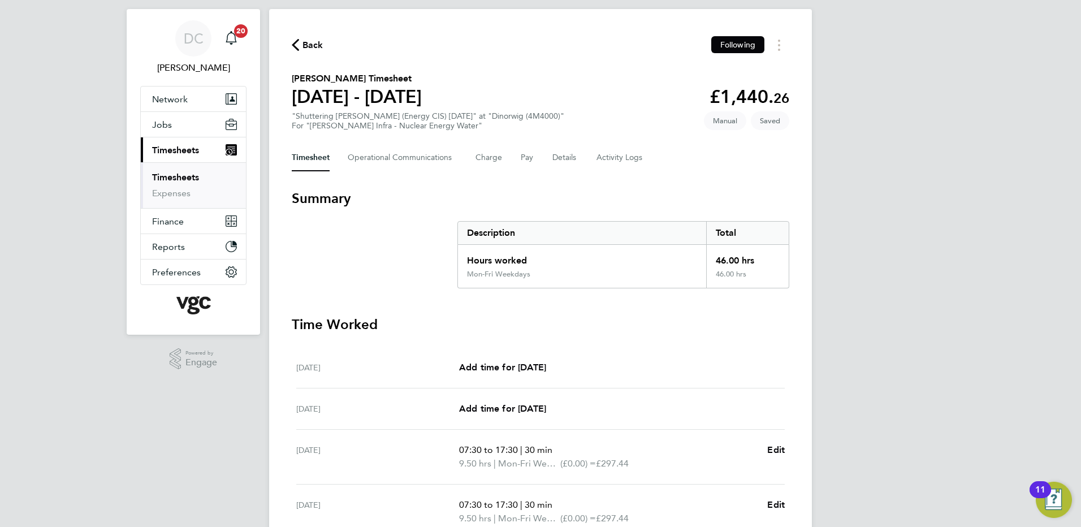
scroll to position [45, 0]
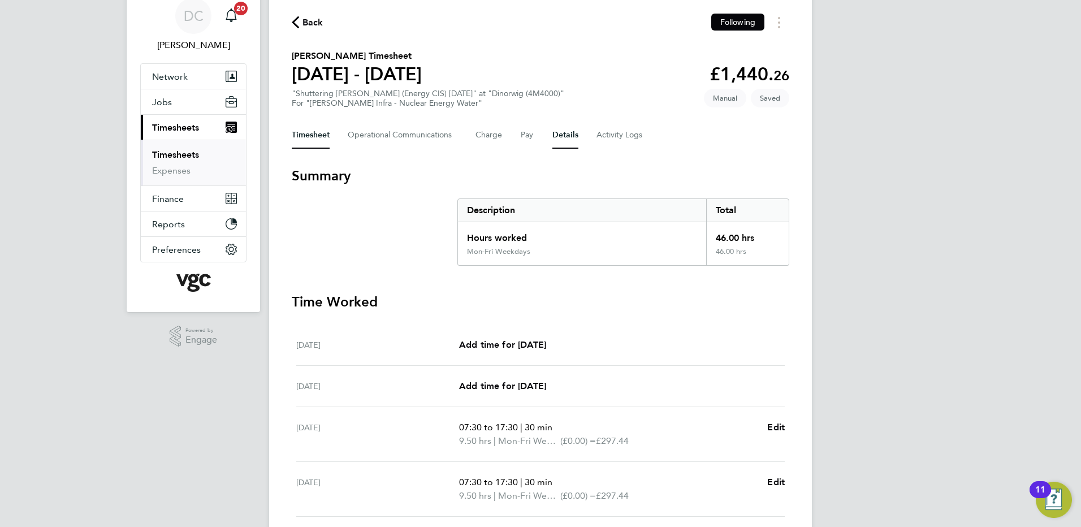
click at [570, 135] on button "Details" at bounding box center [565, 135] width 26 height 27
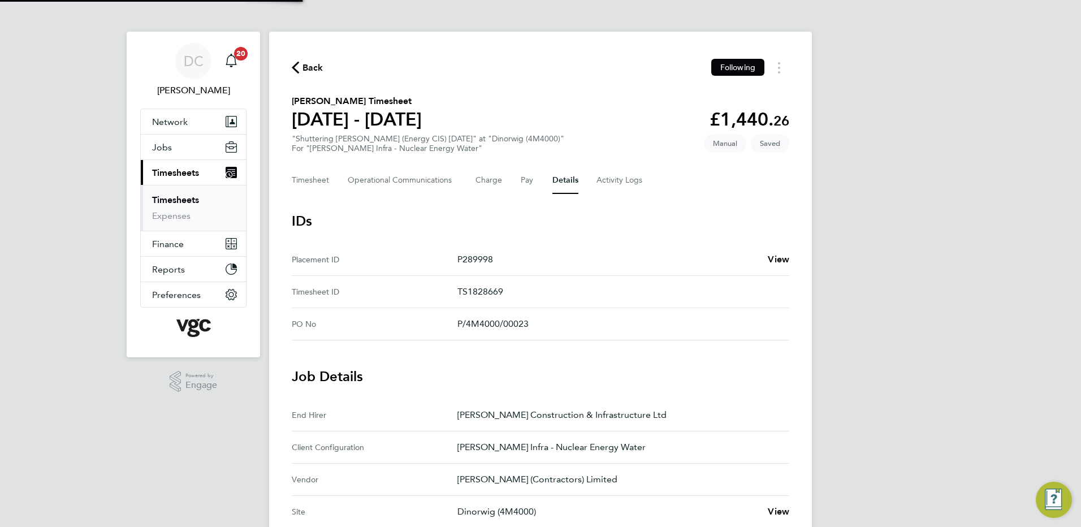
click at [904, 253] on div "DC Danny Carr Notifications 20 Applications: Network Team Members Businesses Si…" at bounding box center [540, 455] width 1081 height 911
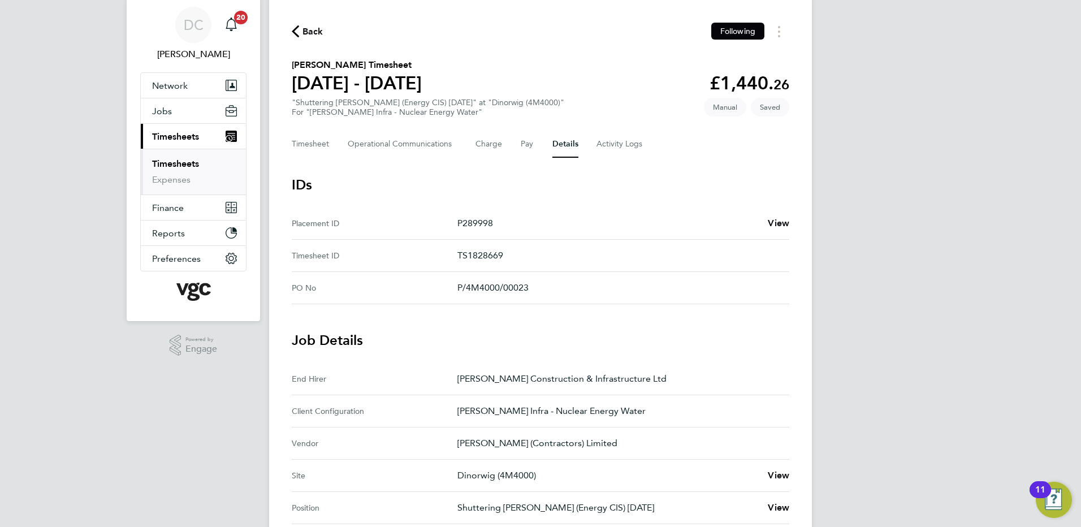
scroll to position [23, 0]
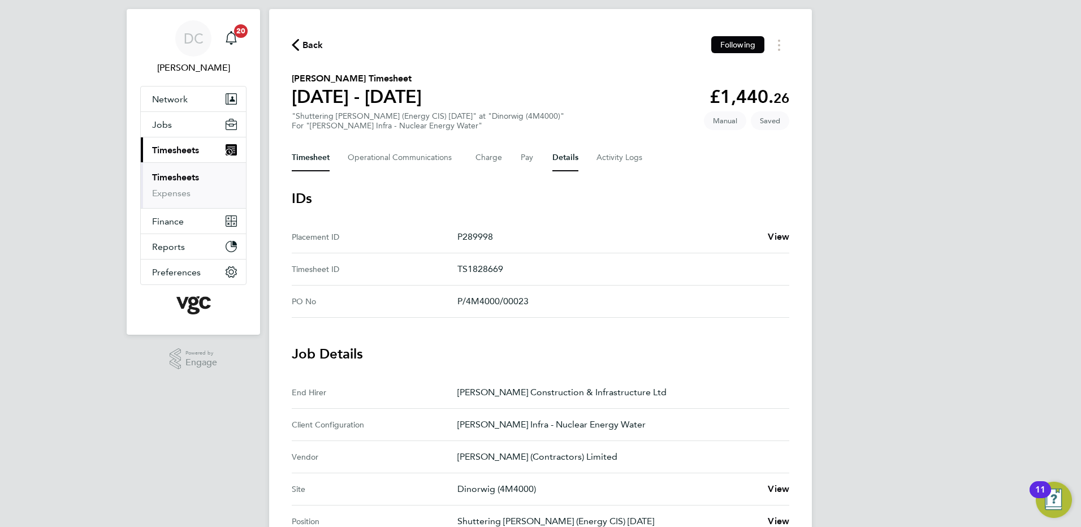
click at [303, 162] on button "Timesheet" at bounding box center [311, 157] width 38 height 27
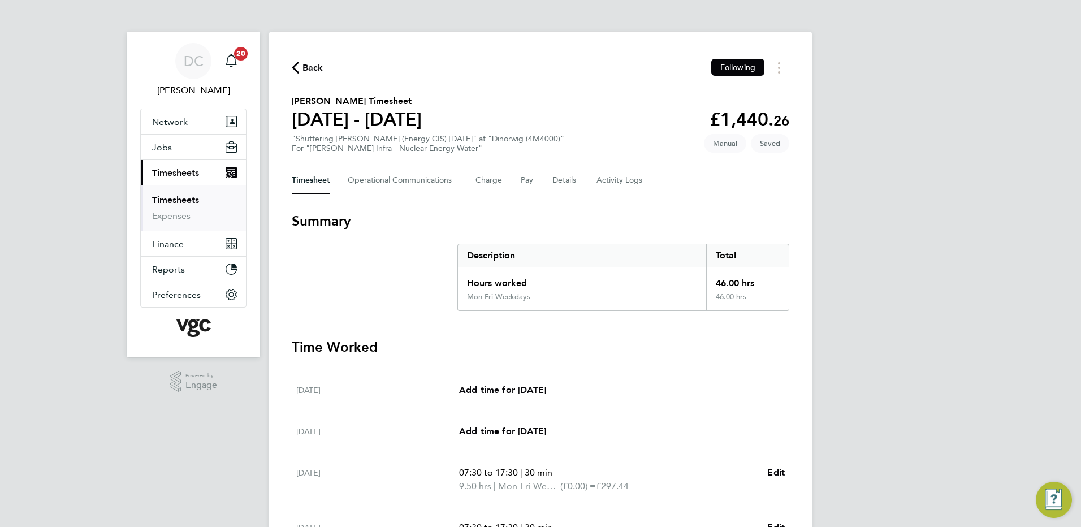
click at [953, 321] on div "DC Danny Carr Notifications 20 Applications: Network Team Members Businesses Si…" at bounding box center [540, 413] width 1081 height 826
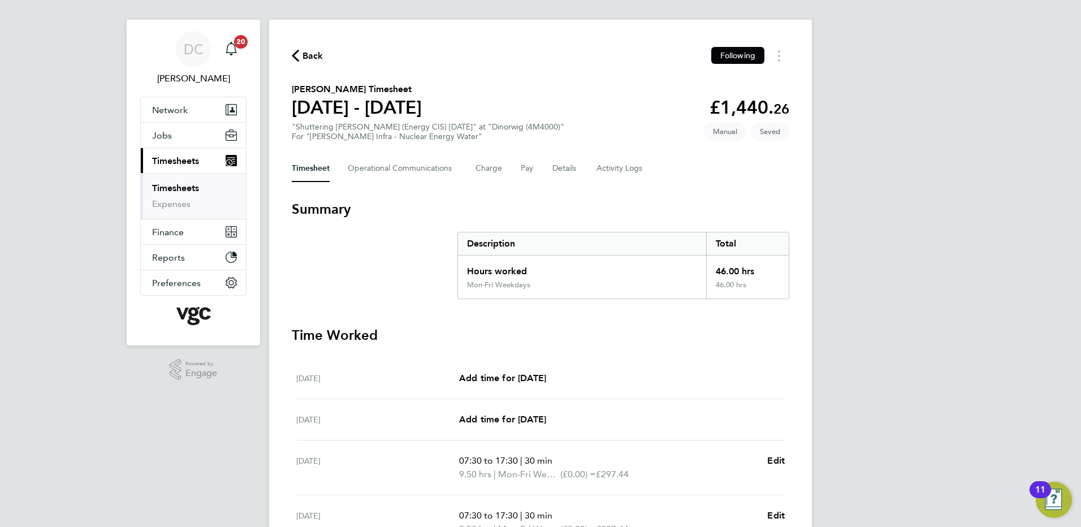
scroll to position [5, 0]
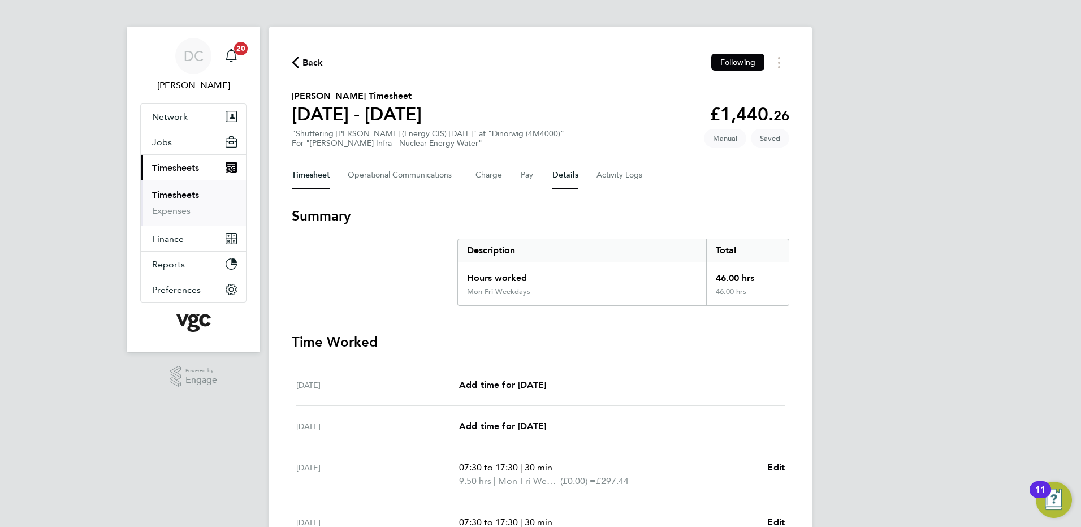
click at [566, 180] on button "Details" at bounding box center [565, 175] width 26 height 27
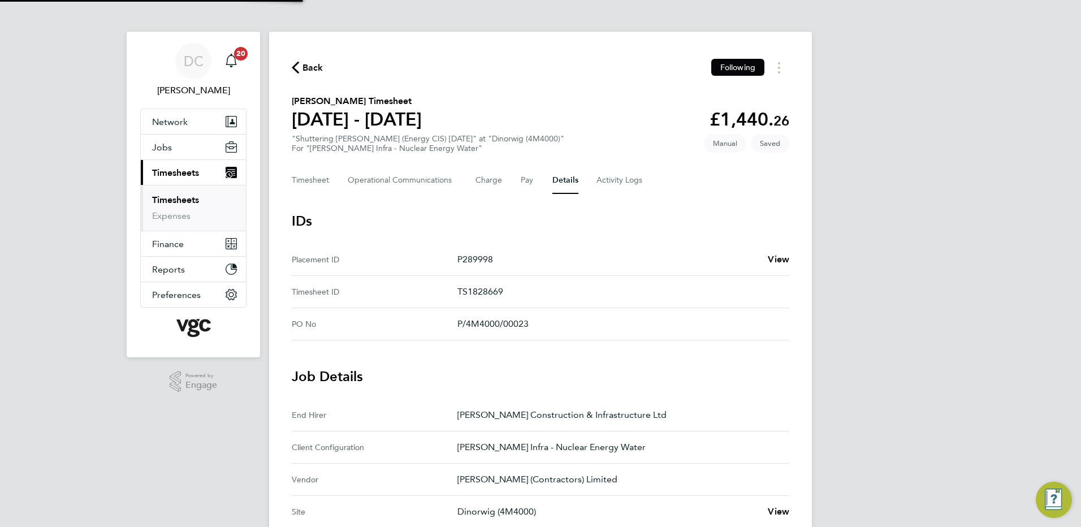
click at [892, 335] on div "DC Danny Carr Notifications 20 Applications: Network Team Members Businesses Si…" at bounding box center [540, 455] width 1081 height 911
click at [305, 179] on button "Timesheet" at bounding box center [311, 180] width 38 height 27
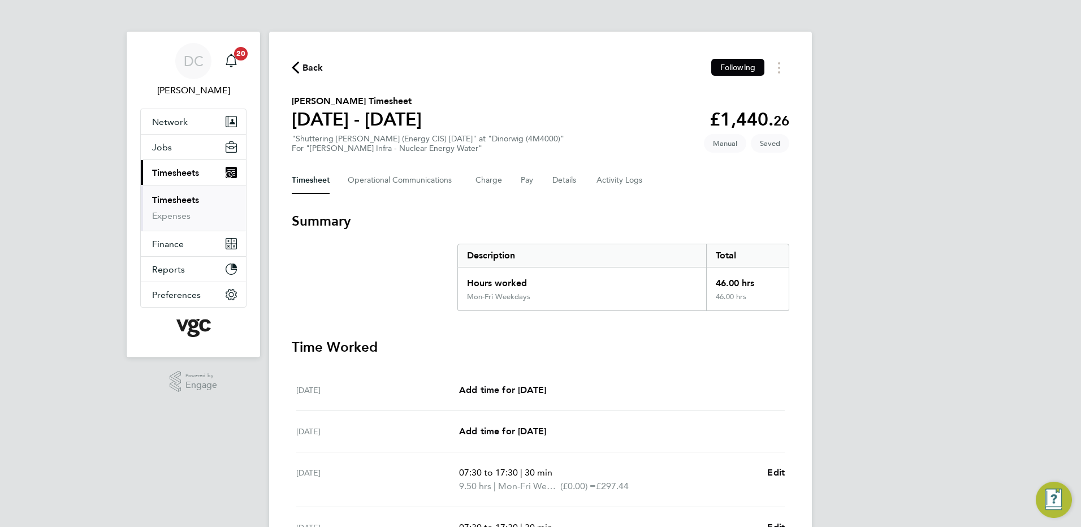
click at [897, 314] on div "DC Danny Carr Notifications 20 Applications: Network Team Members Businesses Si…" at bounding box center [540, 413] width 1081 height 826
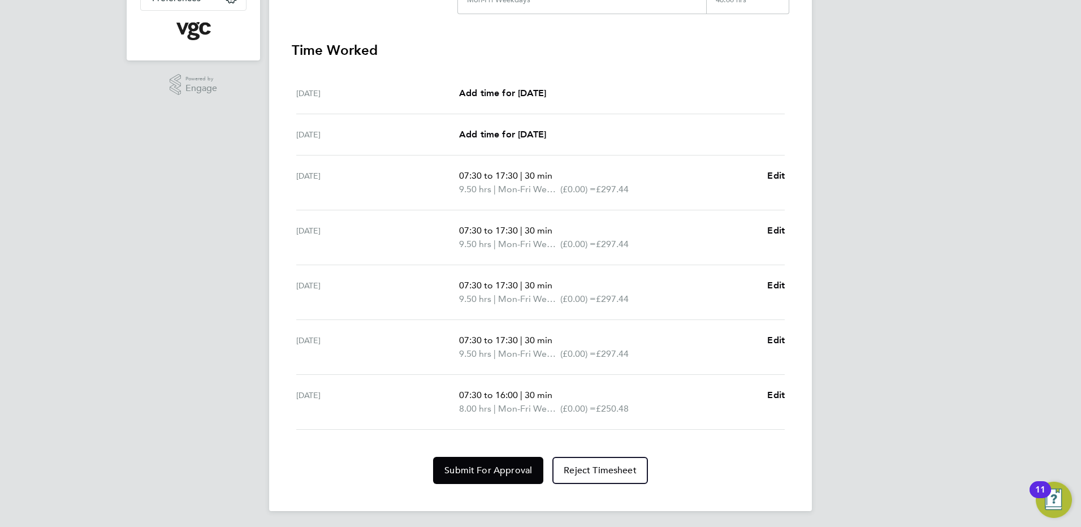
scroll to position [299, 0]
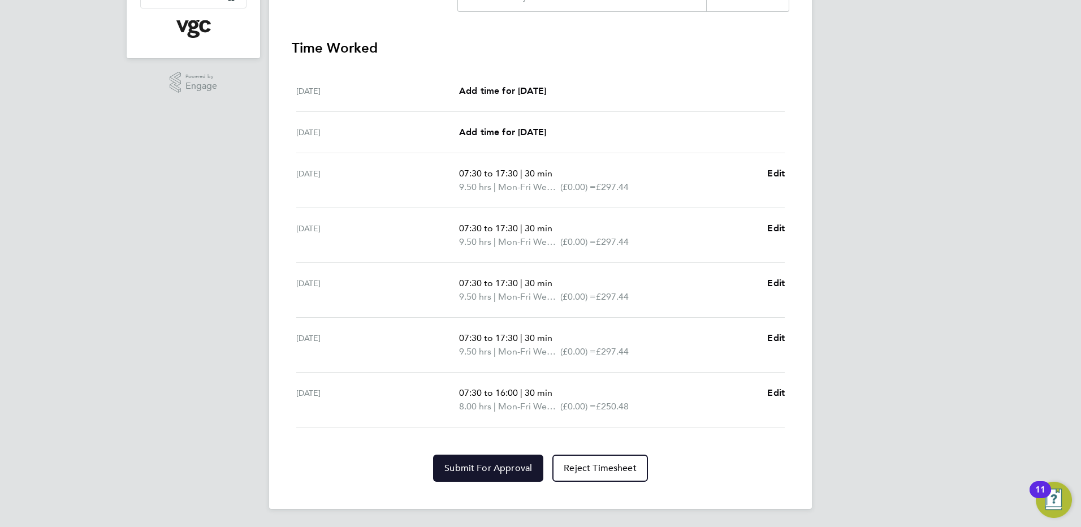
click at [500, 461] on button "Submit For Approval" at bounding box center [488, 468] width 110 height 27
click at [946, 172] on div "DC Danny Carr Notifications 20 Applications: Network Team Members Businesses Si…" at bounding box center [540, 114] width 1081 height 826
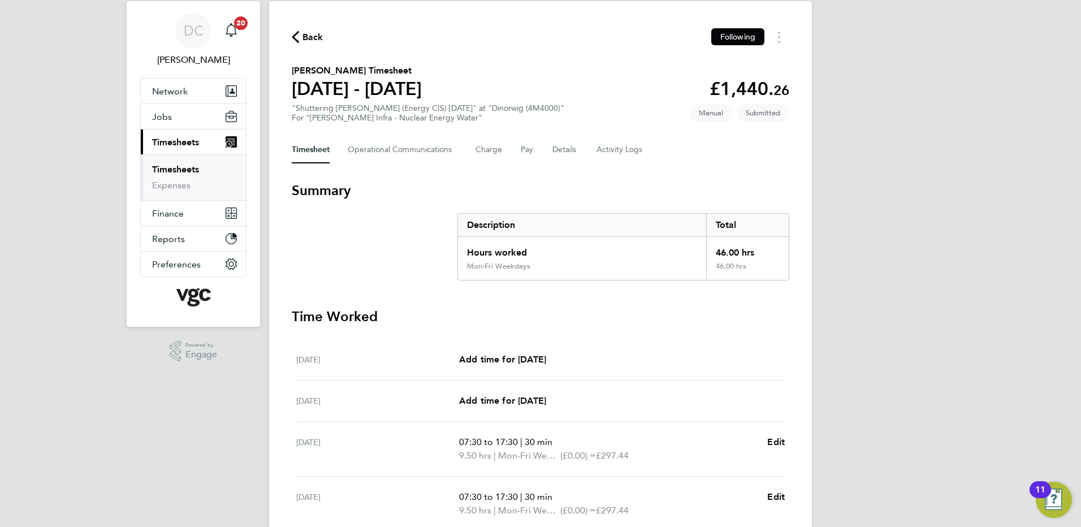
scroll to position [28, 0]
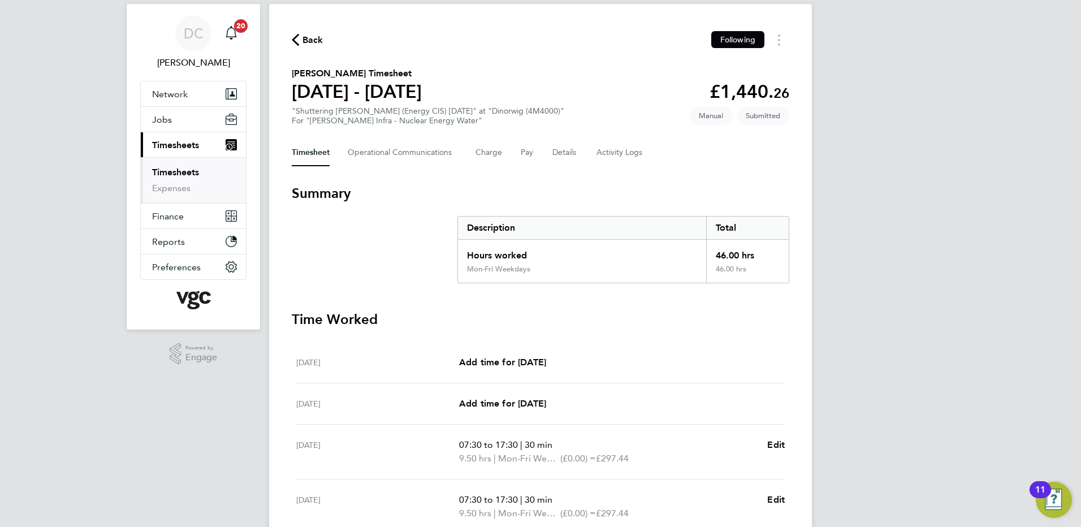
click at [308, 42] on span "Back" at bounding box center [312, 40] width 21 height 14
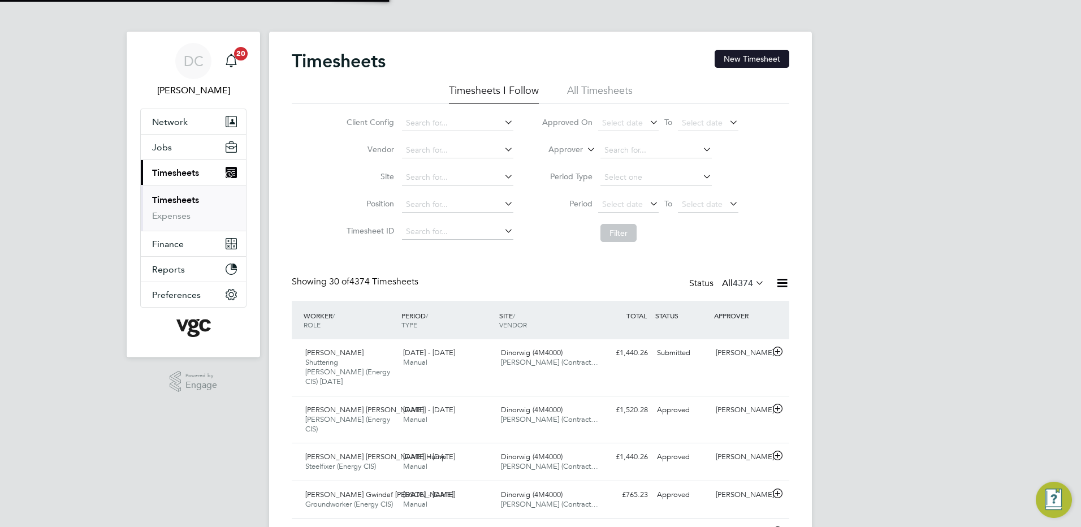
scroll to position [6, 6]
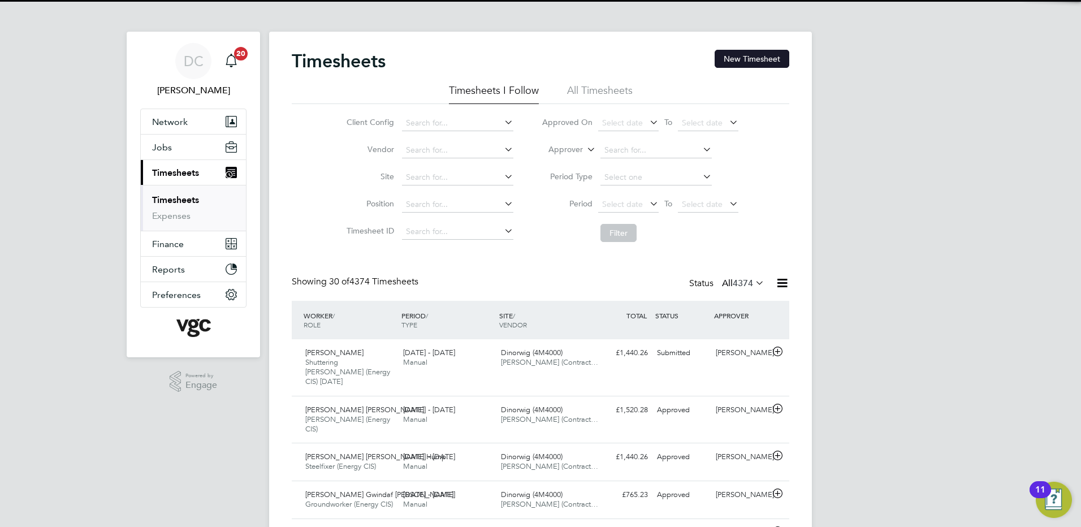
click at [747, 63] on button "New Timesheet" at bounding box center [752, 59] width 75 height 18
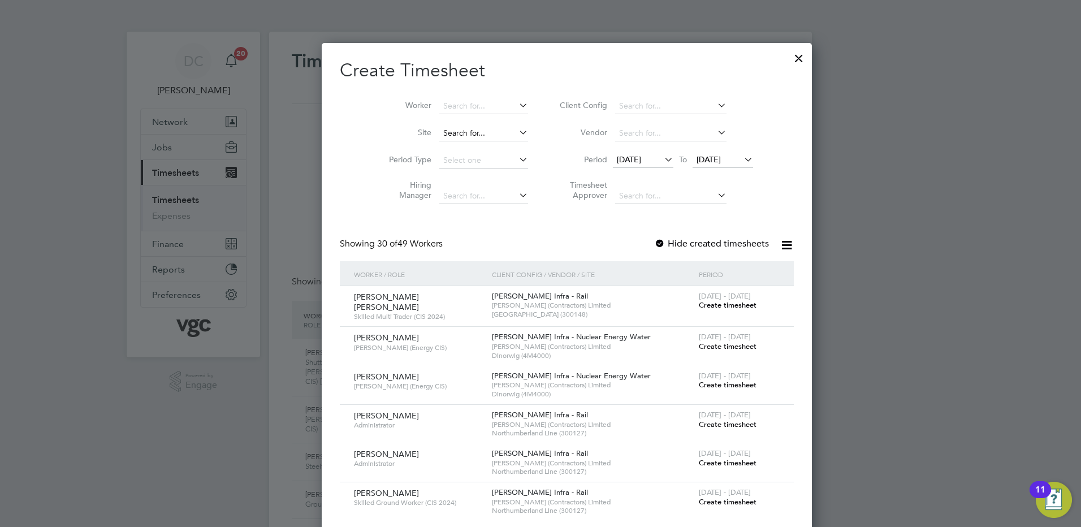
click at [450, 128] on input at bounding box center [483, 134] width 89 height 16
click at [447, 145] on b "Dinorwig" at bounding box center [434, 149] width 34 height 10
type input "Dinorwig (4M4000)"
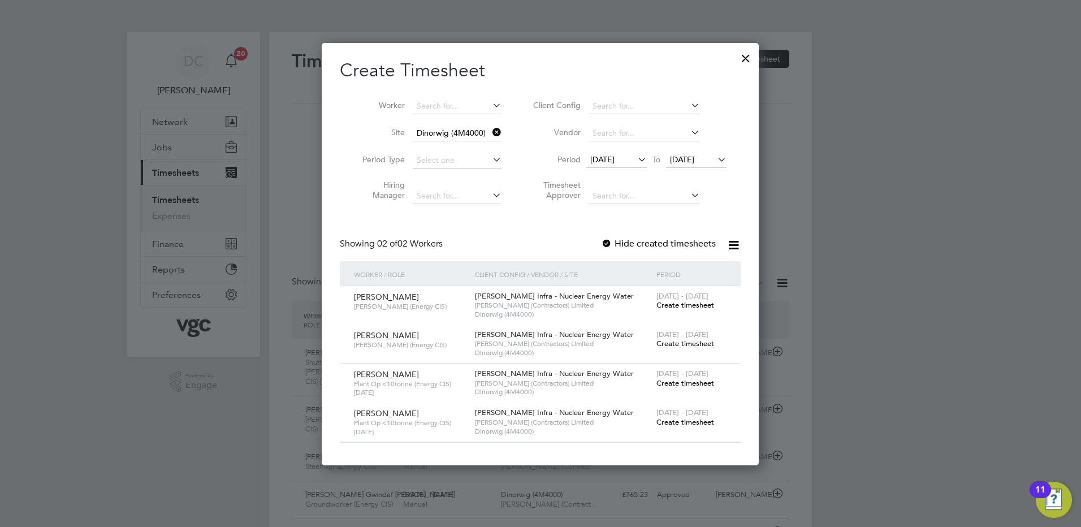
click at [615, 157] on span "12 Sep 2025" at bounding box center [602, 159] width 24 height 10
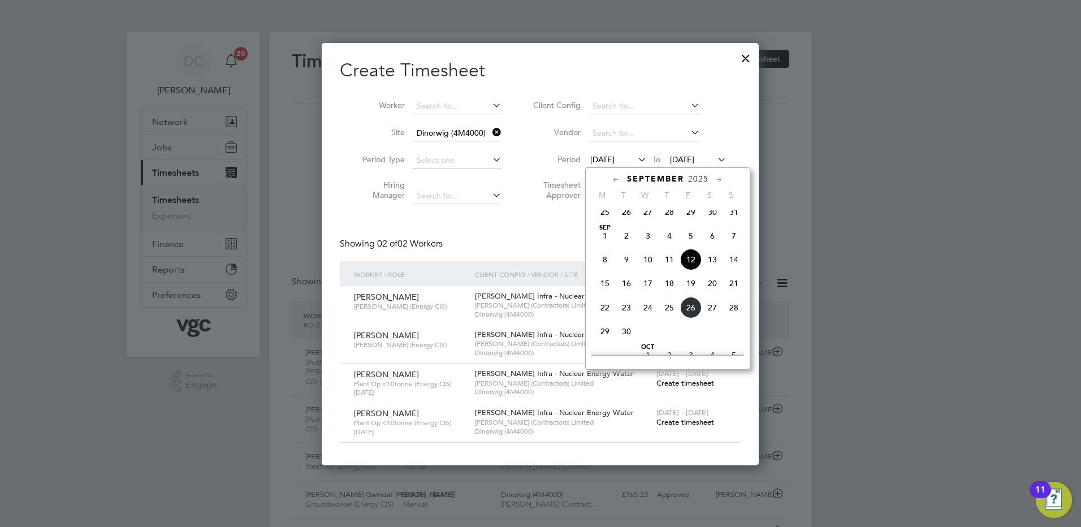
click at [713, 291] on span "20" at bounding box center [712, 283] width 21 height 21
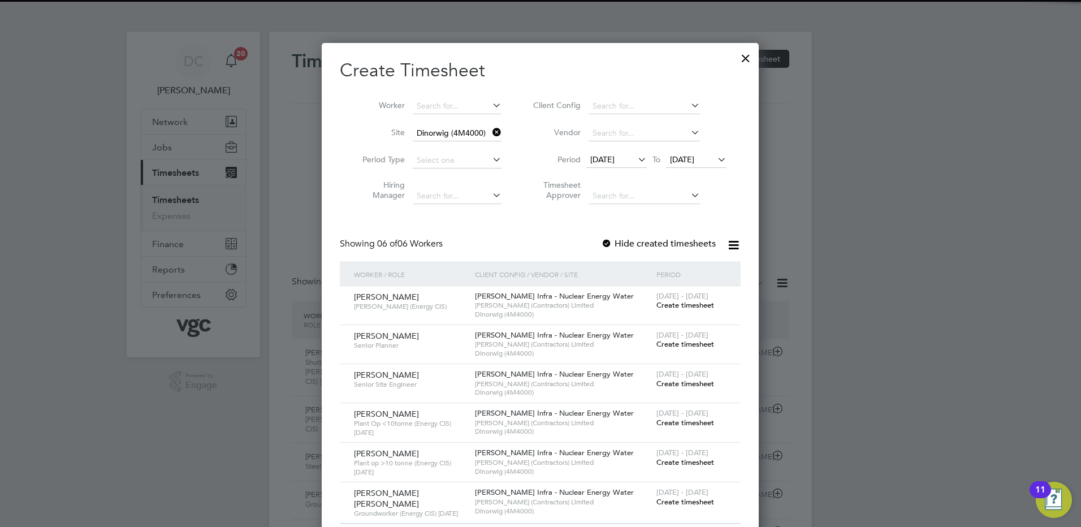
click at [690, 159] on span "20 Sep 2025" at bounding box center [682, 159] width 24 height 10
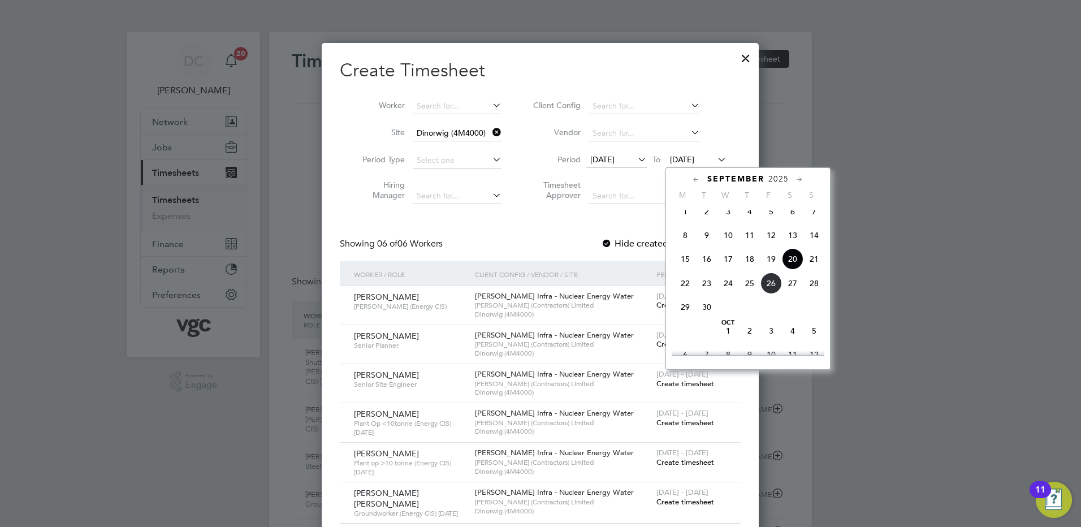
click at [771, 290] on span "26" at bounding box center [770, 283] width 21 height 21
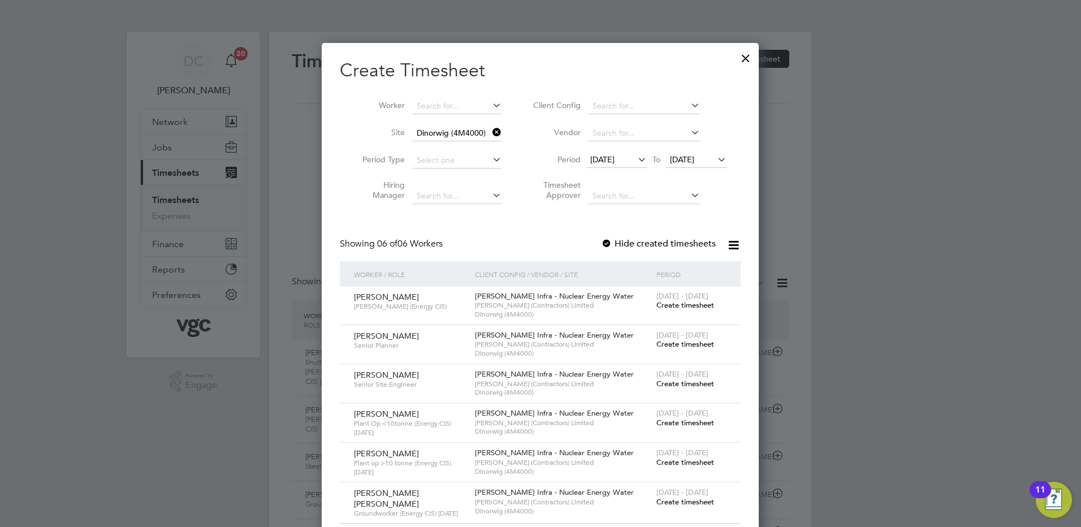
click at [702, 499] on span "Create timesheet" at bounding box center [685, 502] width 58 height 10
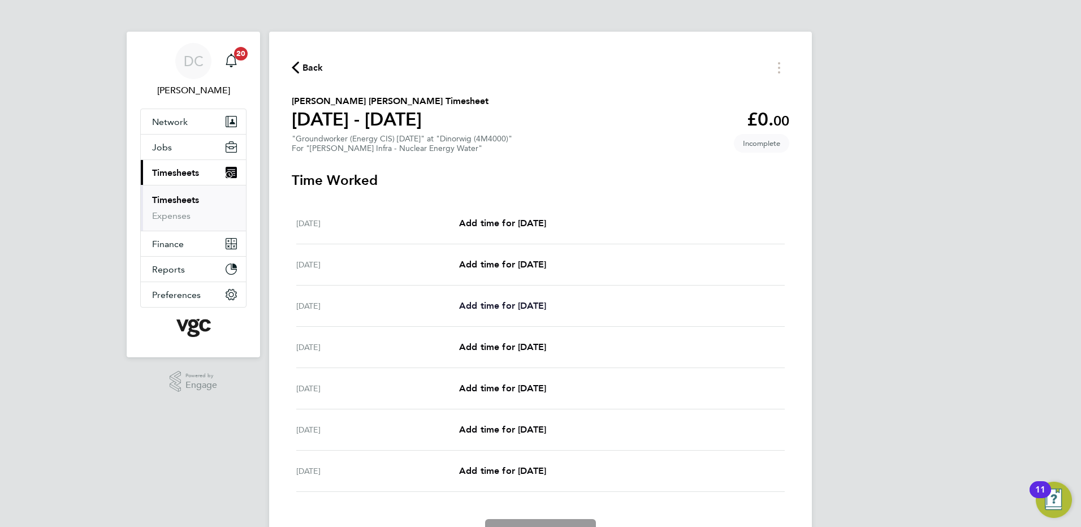
click at [546, 302] on span "Add time for Mon 22 Sep" at bounding box center [502, 305] width 87 height 11
select select "30"
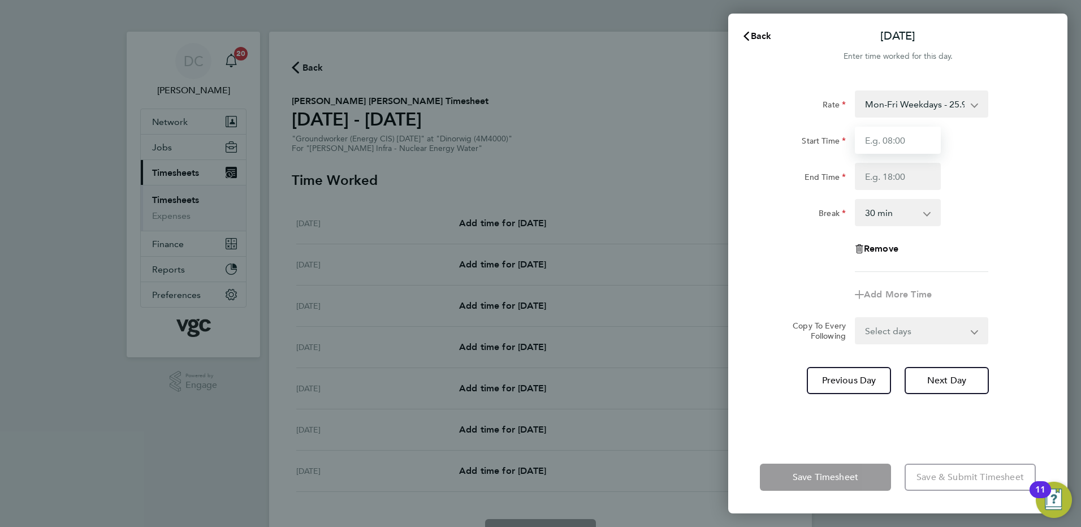
click at [905, 140] on input "Start Time" at bounding box center [898, 140] width 86 height 27
type input "07:30"
type input "17:30"
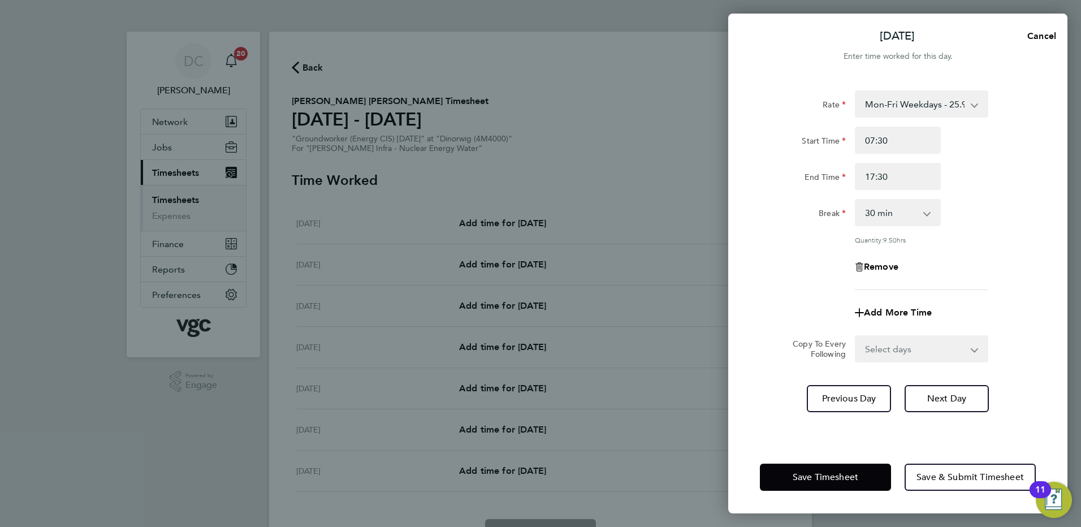
click at [764, 288] on div "Rate Mon-Fri Weekdays - 25.94 Mon-Fri Nights - 32.43 Weekends - 38.91 Bank Hols…" at bounding box center [898, 190] width 276 height 200
click at [867, 343] on select "Select days Day Tuesday Wednesday Thursday Friday" at bounding box center [915, 348] width 119 height 25
select select "DAY"
click at [856, 336] on select "Select days Day Tuesday Wednesday Thursday Friday" at bounding box center [915, 348] width 119 height 25
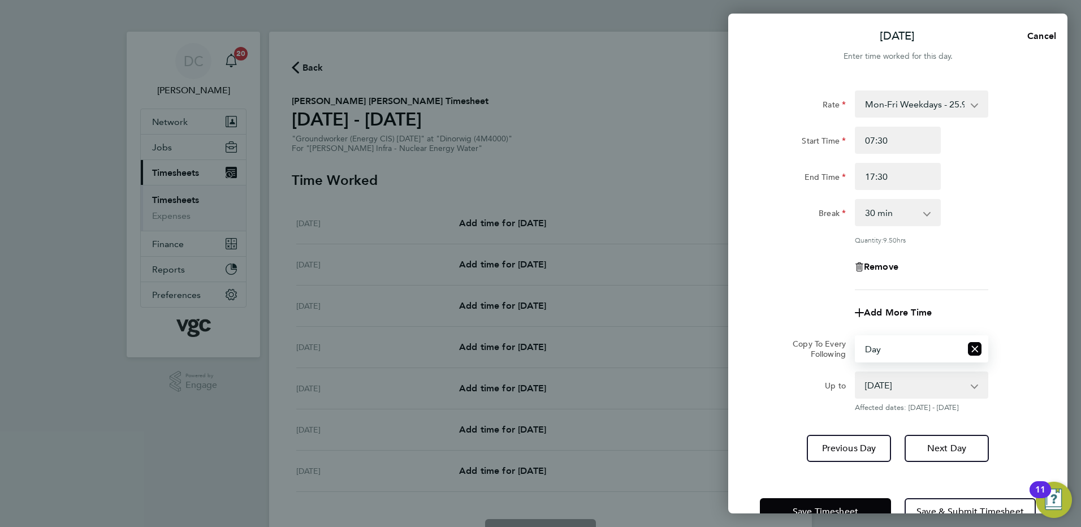
drag, startPoint x: 872, startPoint y: 362, endPoint x: 879, endPoint y: 389, distance: 27.8
click at [879, 389] on select "23 Sep 2025 24 Sep 2025 25 Sep 2025 26 Sep 2025" at bounding box center [915, 385] width 118 height 25
select select "2025-09-25"
click at [856, 373] on select "23 Sep 2025 24 Sep 2025 25 Sep 2025 26 Sep 2025" at bounding box center [915, 385] width 118 height 25
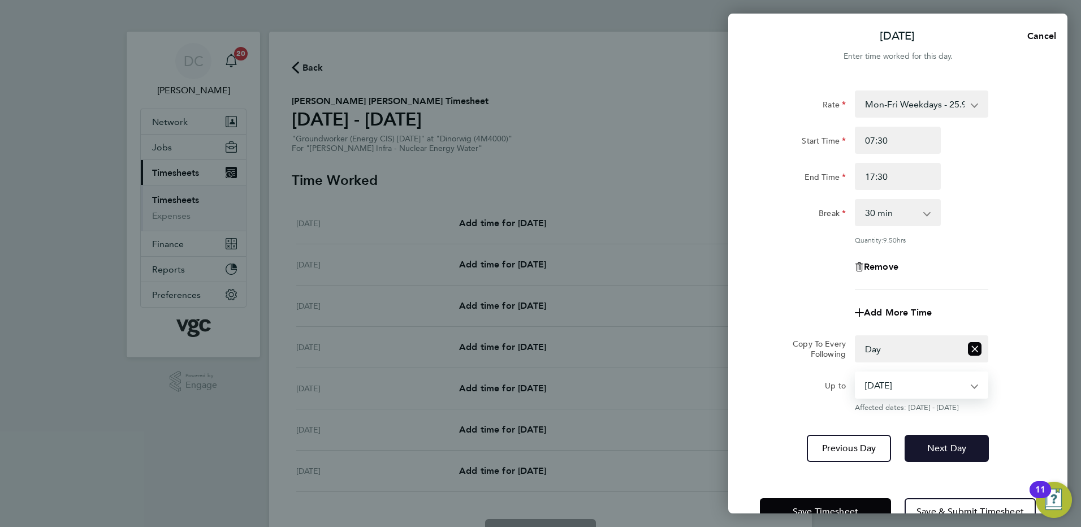
click at [931, 446] on span "Next Day" at bounding box center [946, 448] width 39 height 11
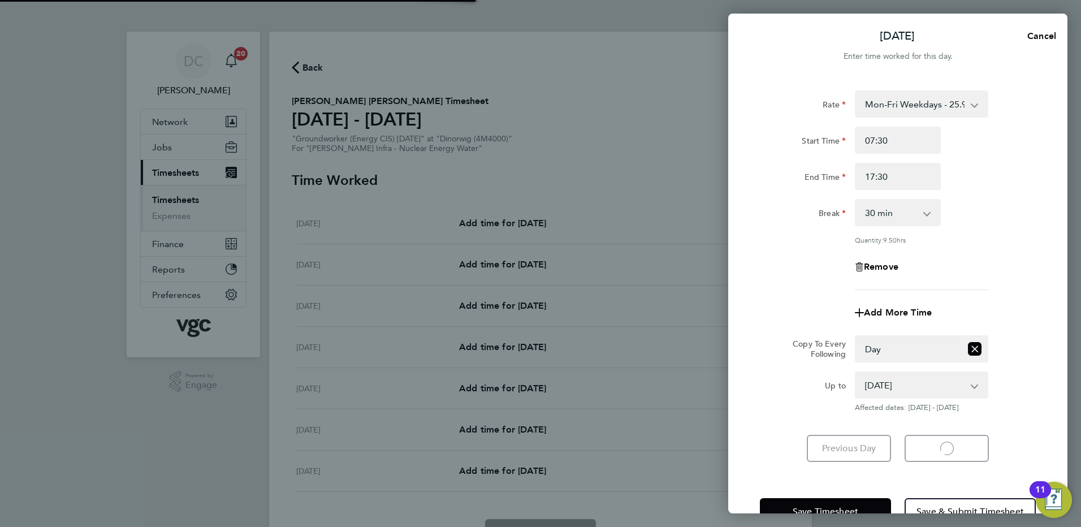
select select "30"
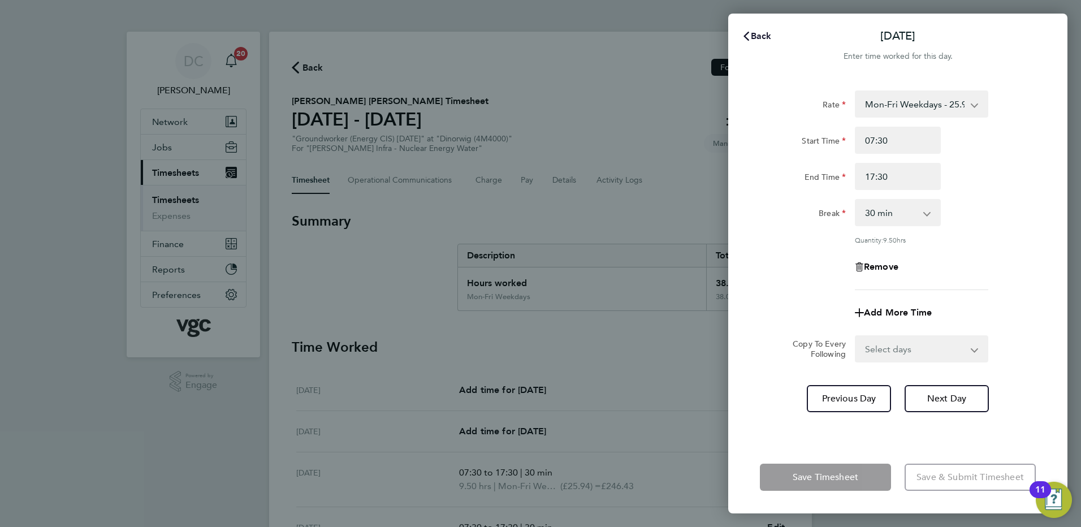
click at [757, 38] on span "Back" at bounding box center [761, 36] width 21 height 11
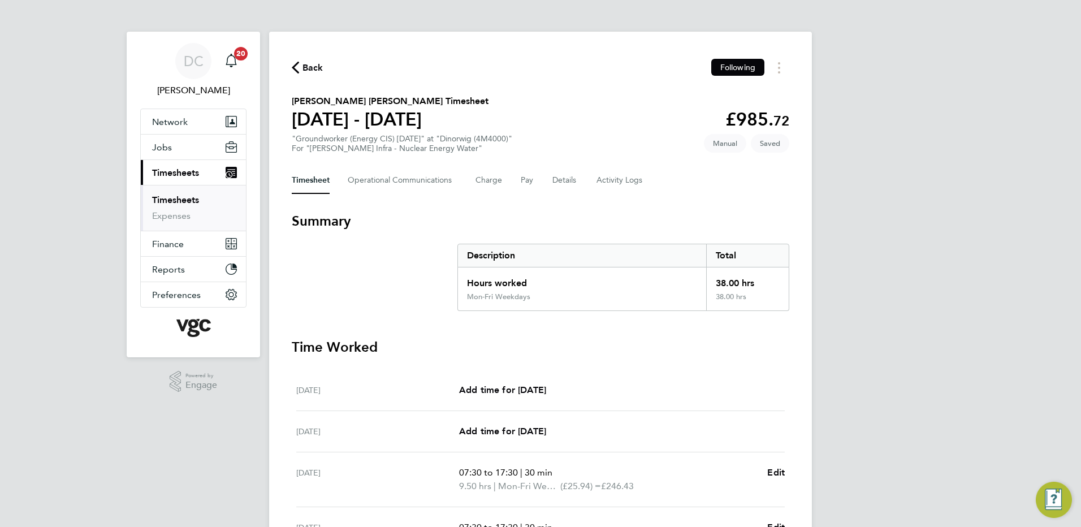
click at [924, 224] on div "DC Danny Carr Notifications 20 Applications: Network Team Members Businesses Si…" at bounding box center [540, 406] width 1081 height 812
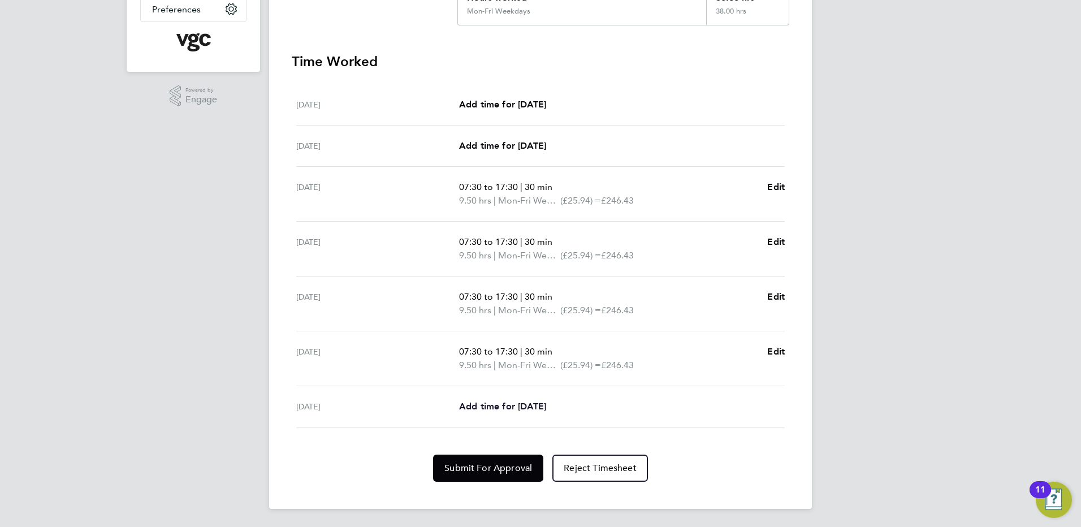
click at [542, 403] on span "Add time for Fri 26 Sep" at bounding box center [502, 406] width 87 height 11
select select "30"
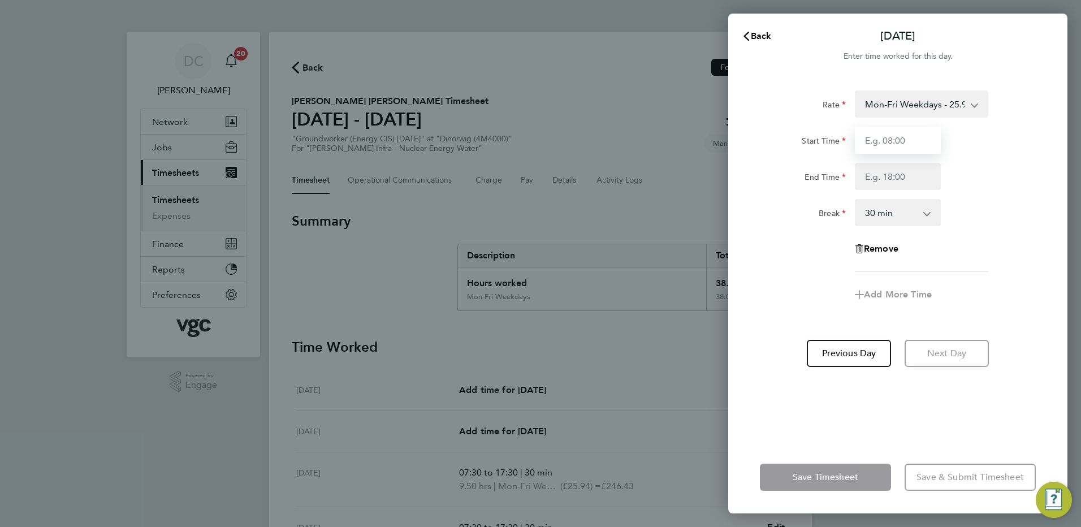
click at [895, 148] on input "Start Time" at bounding box center [898, 140] width 86 height 27
type input "07:30"
type input "16:00"
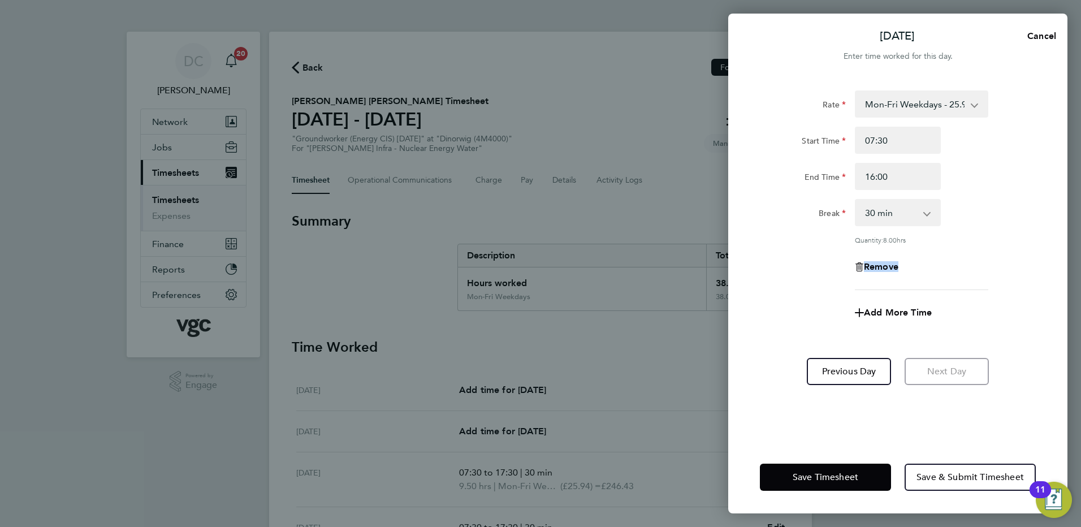
click at [793, 291] on app-timesheet-line-form-group "Rate Mon-Fri Weekdays - 25.94 Mon-Fri Nights - 32.43 Weekends - 38.91 Bank Hols…" at bounding box center [898, 208] width 276 height 236
drag, startPoint x: 793, startPoint y: 291, endPoint x: 757, endPoint y: 415, distance: 128.8
click at [757, 415] on div "Rate Mon-Fri Weekdays - 25.94 Mon-Fri Nights - 32.43 Weekends - 38.91 Bank Hols…" at bounding box center [897, 259] width 339 height 364
click at [797, 473] on span "Save Timesheet" at bounding box center [826, 477] width 66 height 11
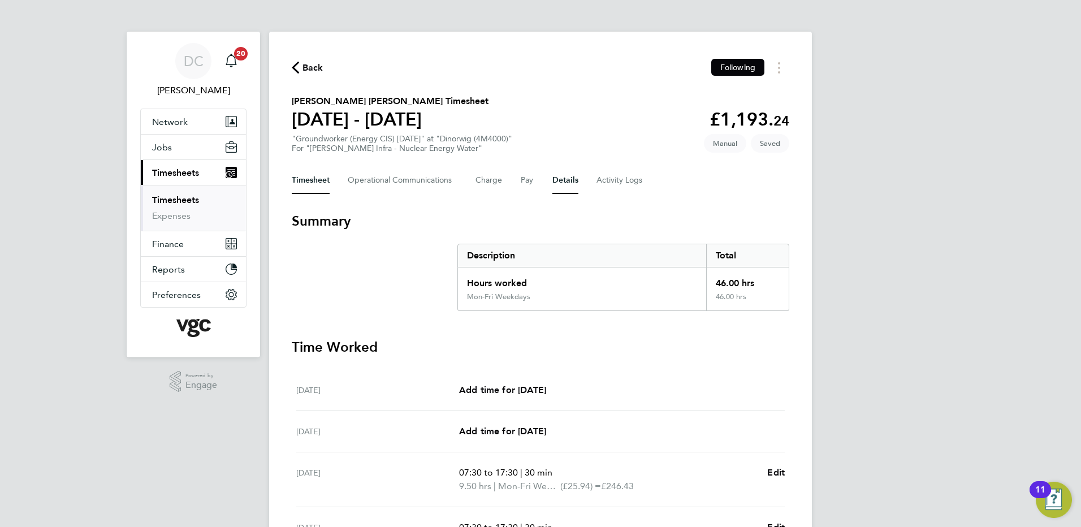
click at [567, 183] on button "Details" at bounding box center [565, 180] width 26 height 27
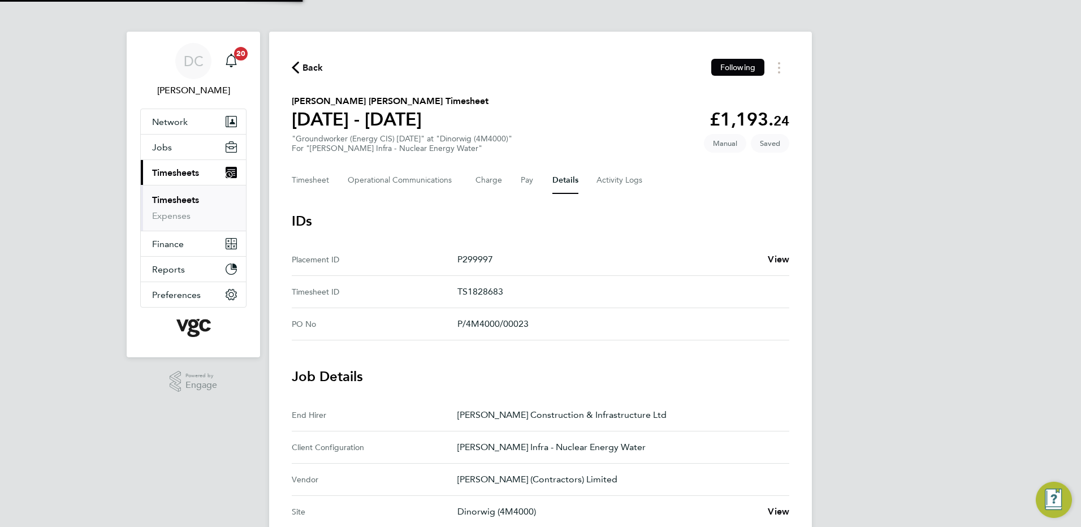
click at [957, 381] on div "DC Danny Carr Notifications 20 Applications: Network Team Members Businesses Si…" at bounding box center [540, 424] width 1081 height 848
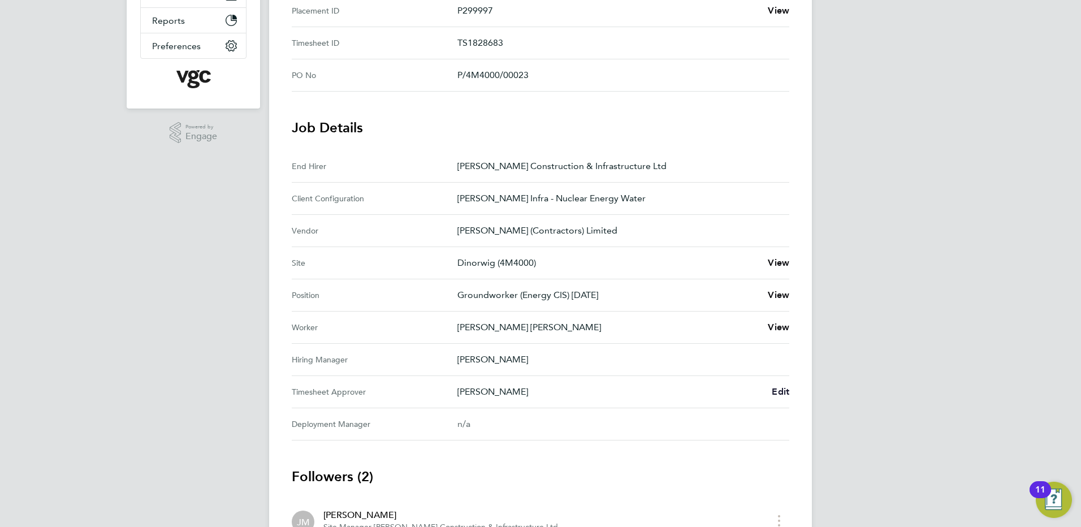
click at [785, 392] on span "Edit" at bounding box center [781, 391] width 18 height 11
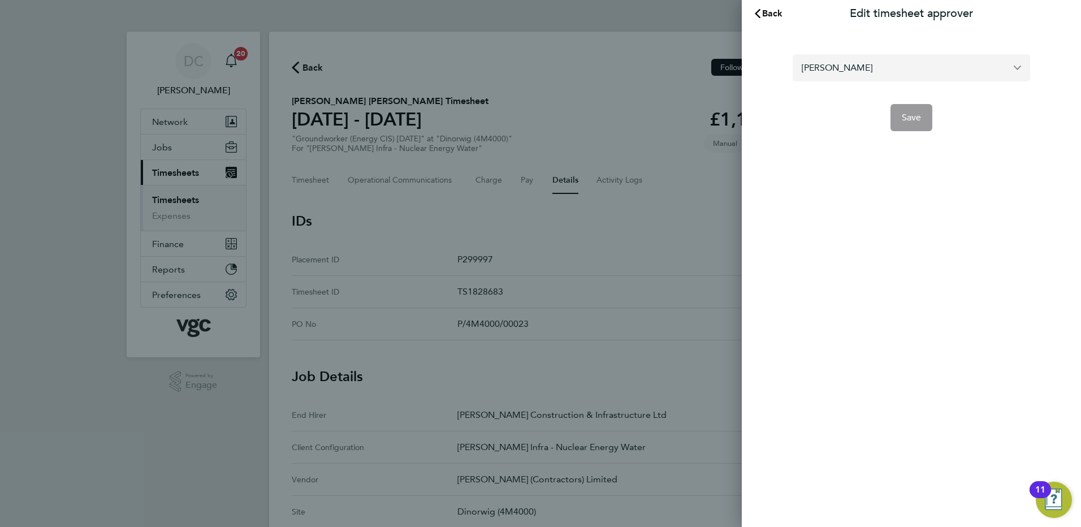
click at [883, 69] on input "[PERSON_NAME]" at bounding box center [911, 67] width 237 height 27
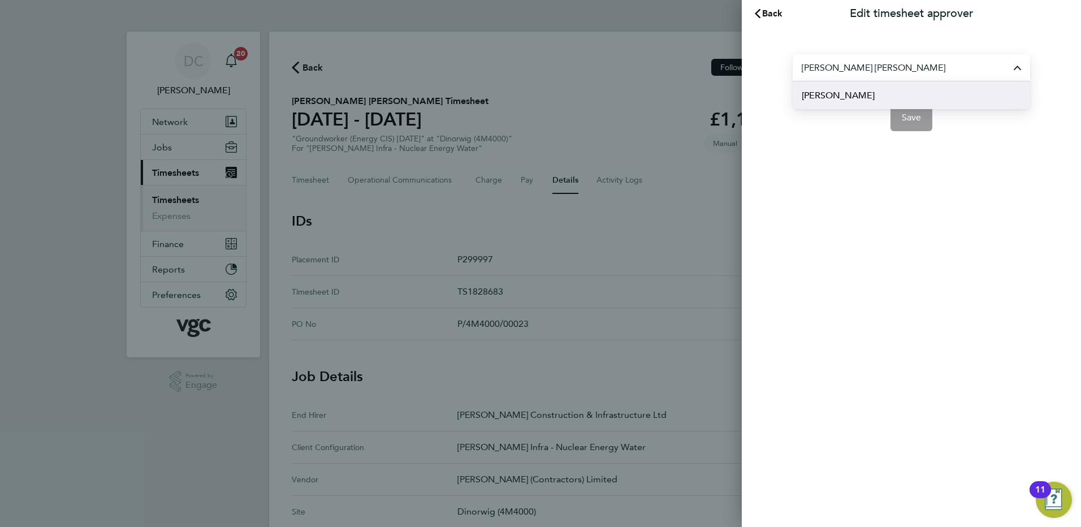
click at [857, 97] on span "Andy Paterson" at bounding box center [838, 96] width 73 height 14
type input "Andy Paterson"
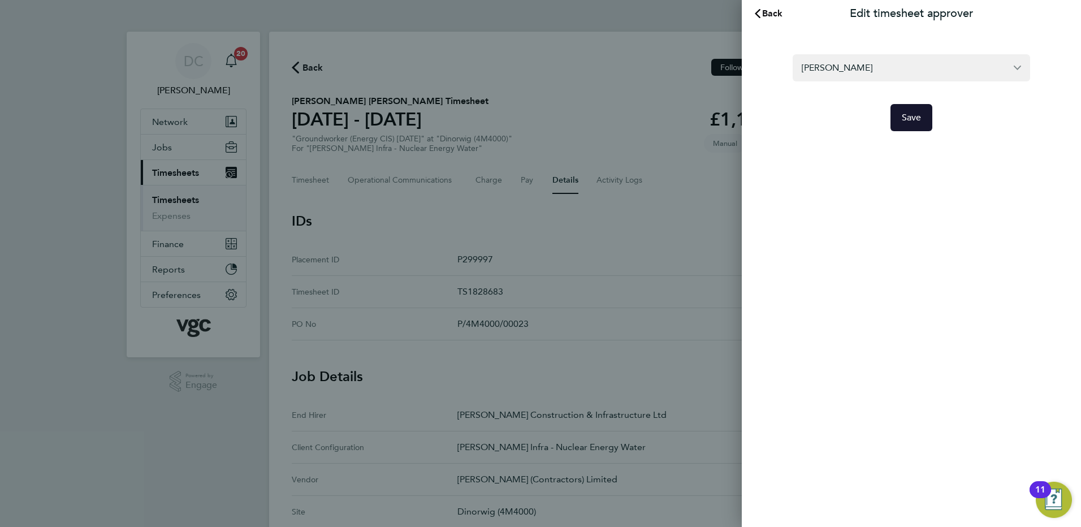
click at [917, 122] on span "Save" at bounding box center [912, 117] width 20 height 11
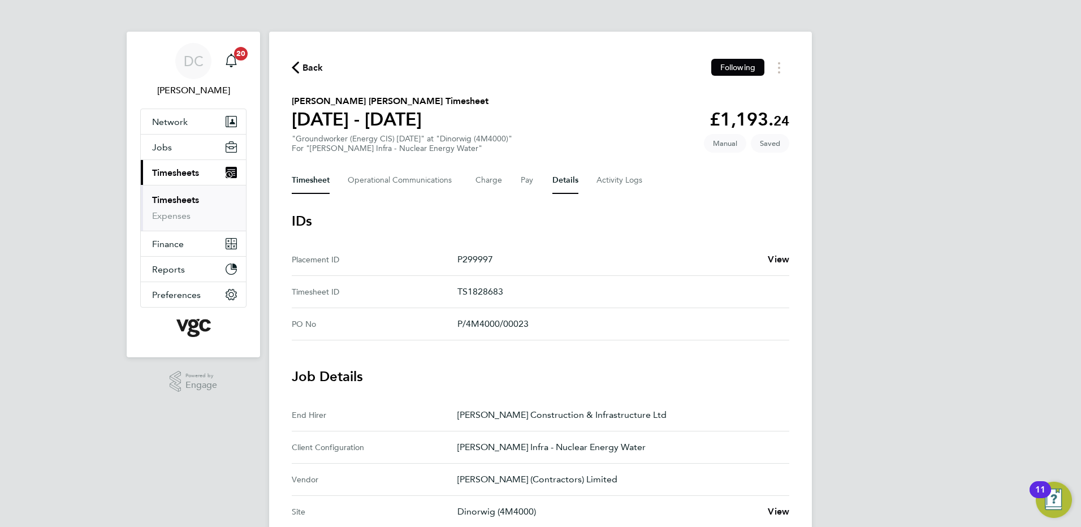
click at [312, 184] on button "Timesheet" at bounding box center [311, 180] width 38 height 27
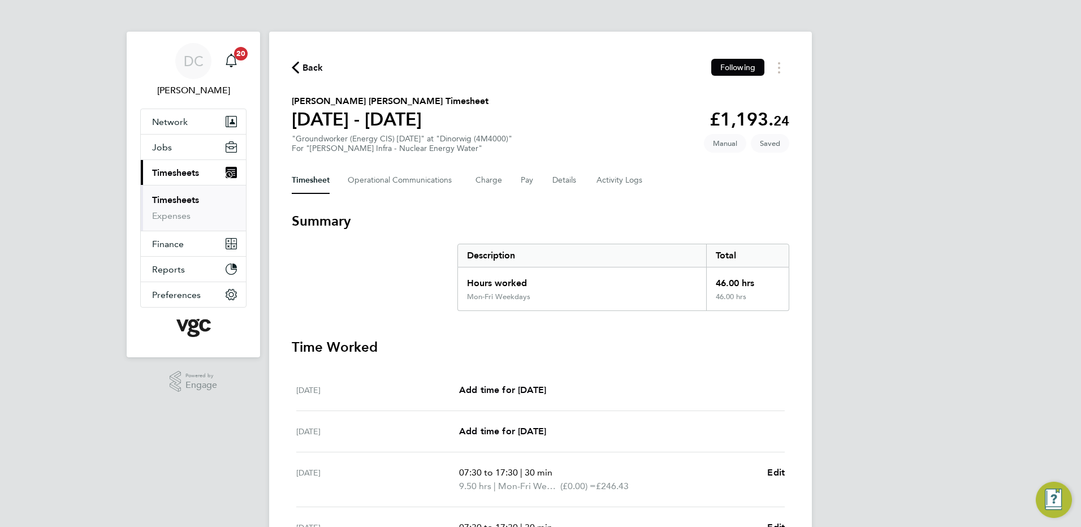
click at [935, 263] on div "DC Danny Carr Notifications 20 Applications: Network Team Members Businesses Si…" at bounding box center [540, 413] width 1081 height 826
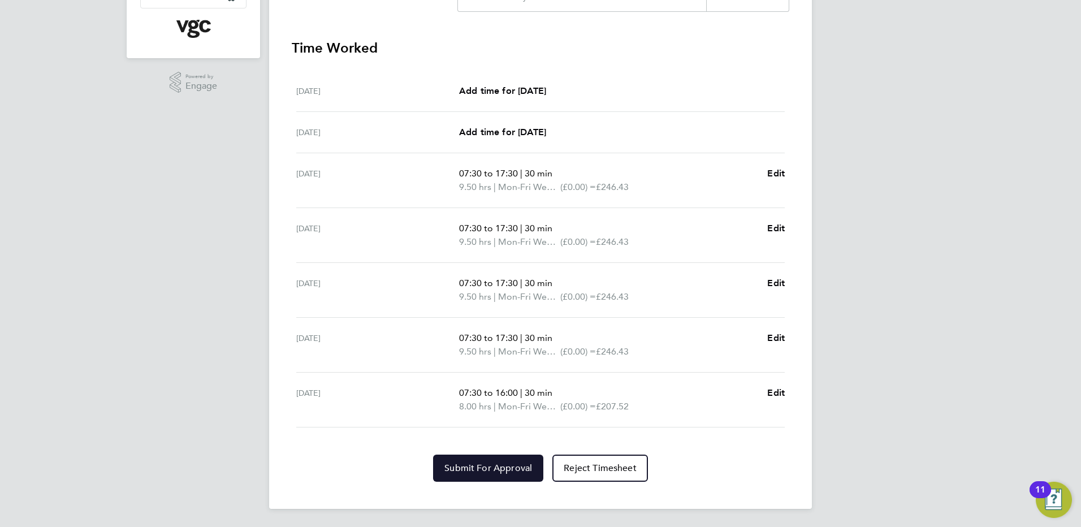
click at [508, 469] on span "Submit For Approval" at bounding box center [488, 467] width 88 height 11
click at [971, 421] on div "DC Danny Carr Notifications 20 Applications: Network Team Members Businesses Si…" at bounding box center [540, 114] width 1081 height 826
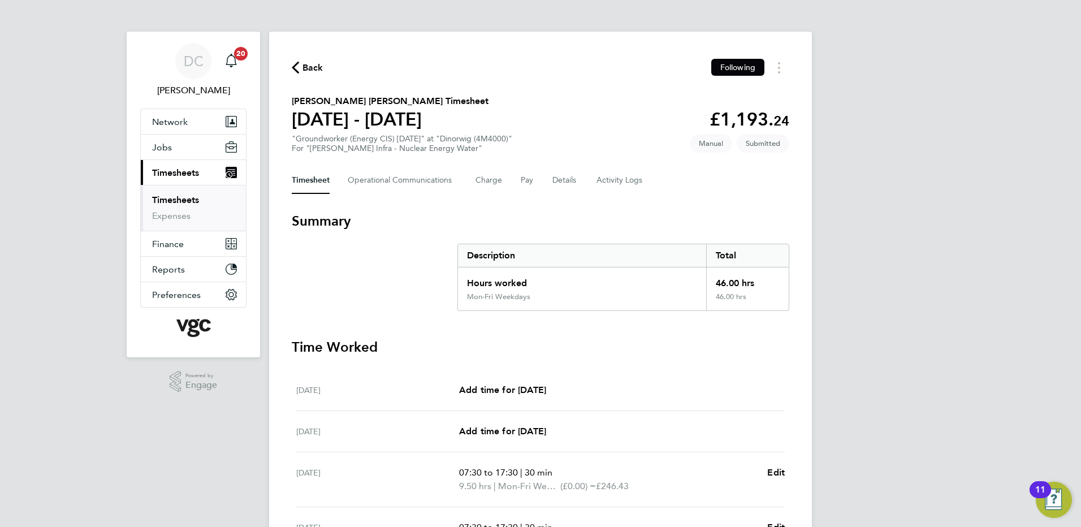
click at [312, 63] on span "Back" at bounding box center [312, 68] width 21 height 14
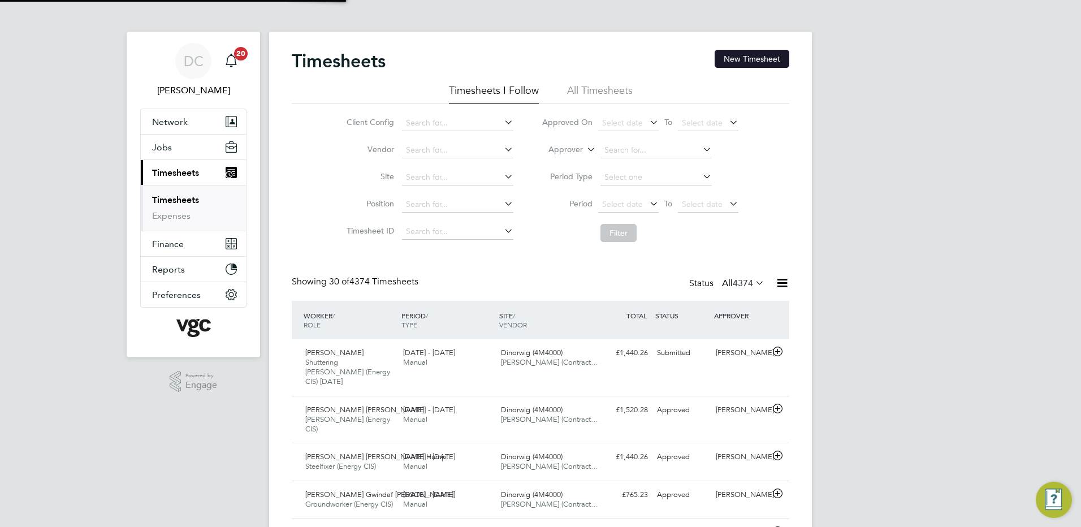
scroll to position [29, 98]
click at [773, 57] on button "New Timesheet" at bounding box center [752, 59] width 75 height 18
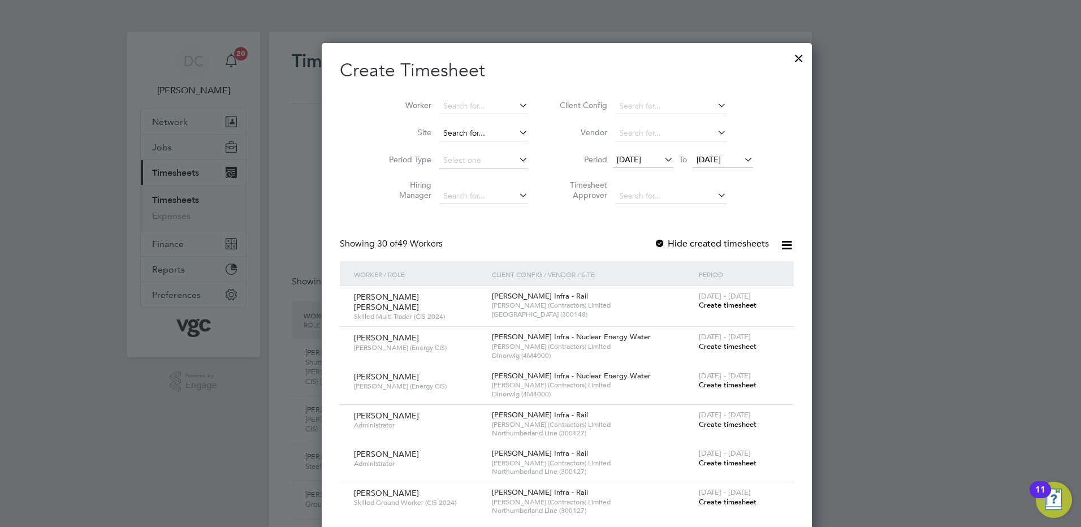
click at [447, 128] on input at bounding box center [483, 134] width 89 height 16
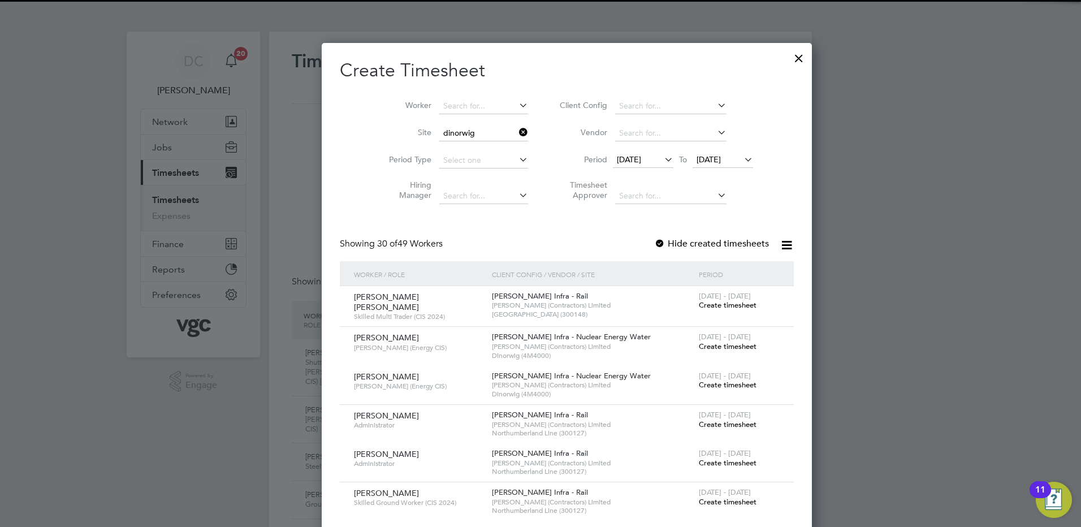
click at [436, 146] on b "Dinorwig" at bounding box center [434, 149] width 34 height 10
type input "Dinorwig (4M4000)"
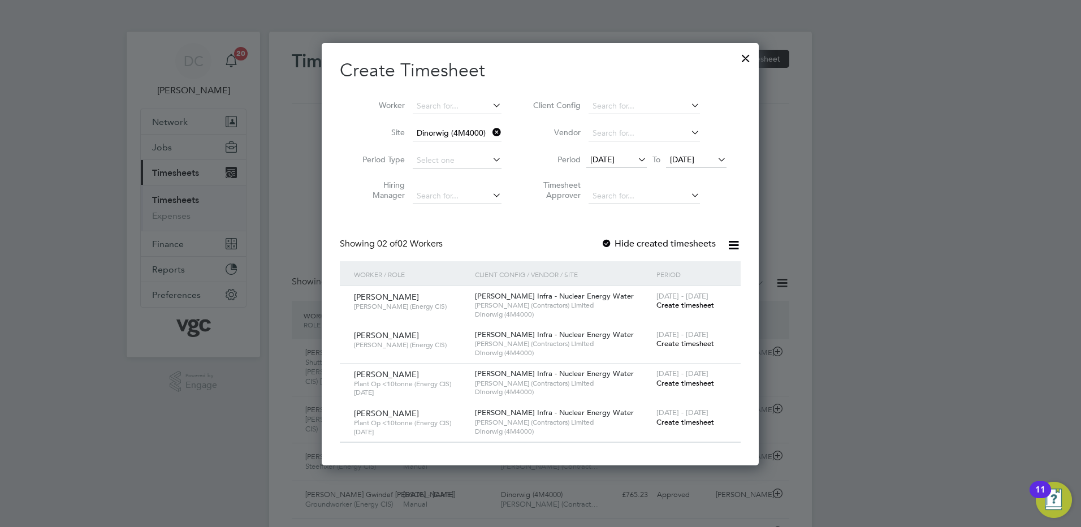
click at [611, 156] on span "12 Sep 2025" at bounding box center [602, 159] width 24 height 10
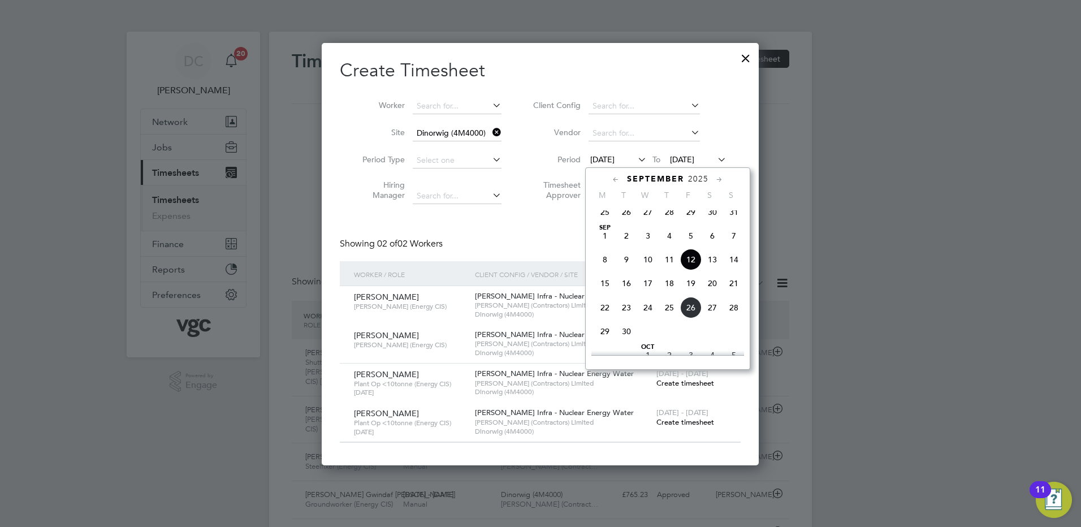
click at [717, 294] on span "20" at bounding box center [712, 283] width 21 height 21
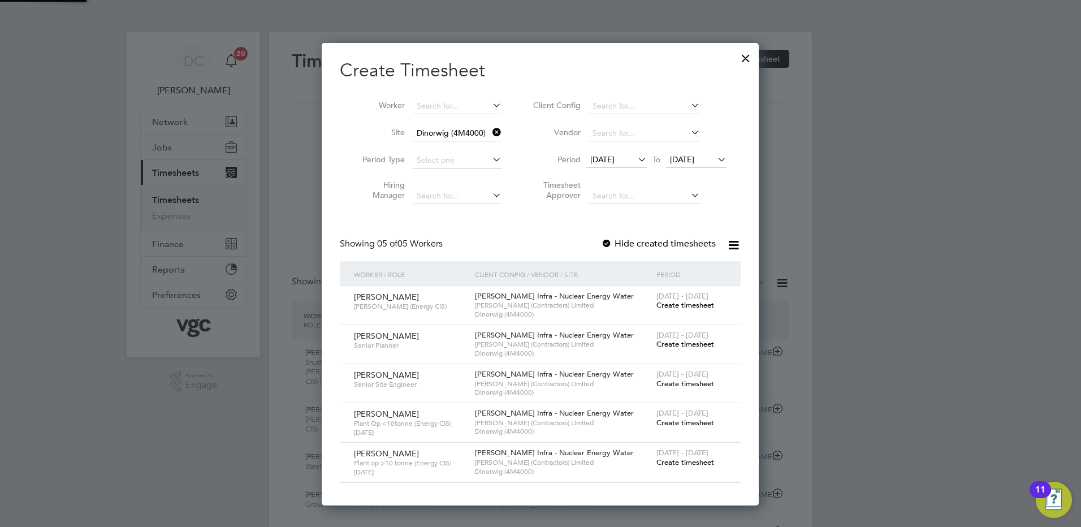
click at [686, 153] on span "20 Sep 2025" at bounding box center [696, 160] width 60 height 15
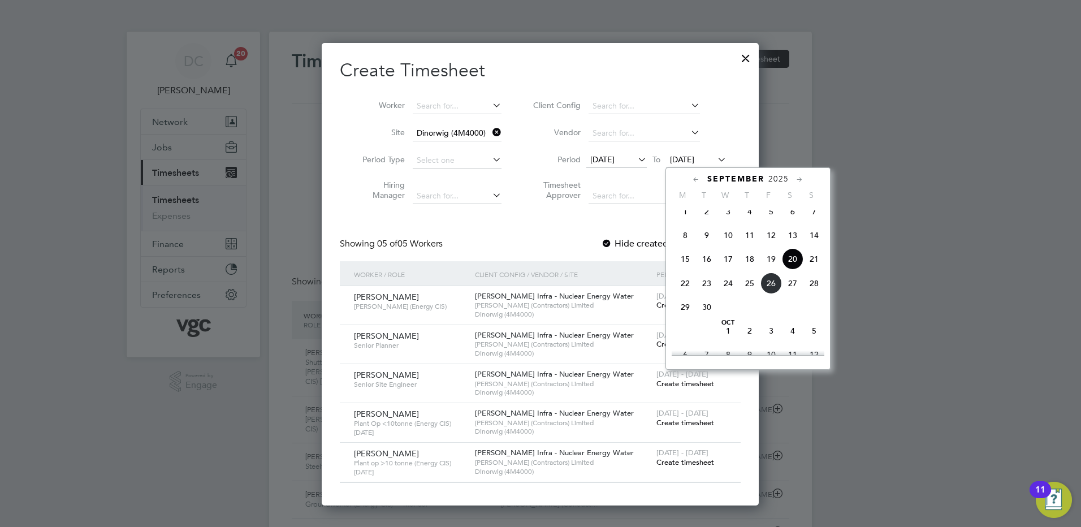
click at [771, 294] on span "26" at bounding box center [770, 283] width 21 height 21
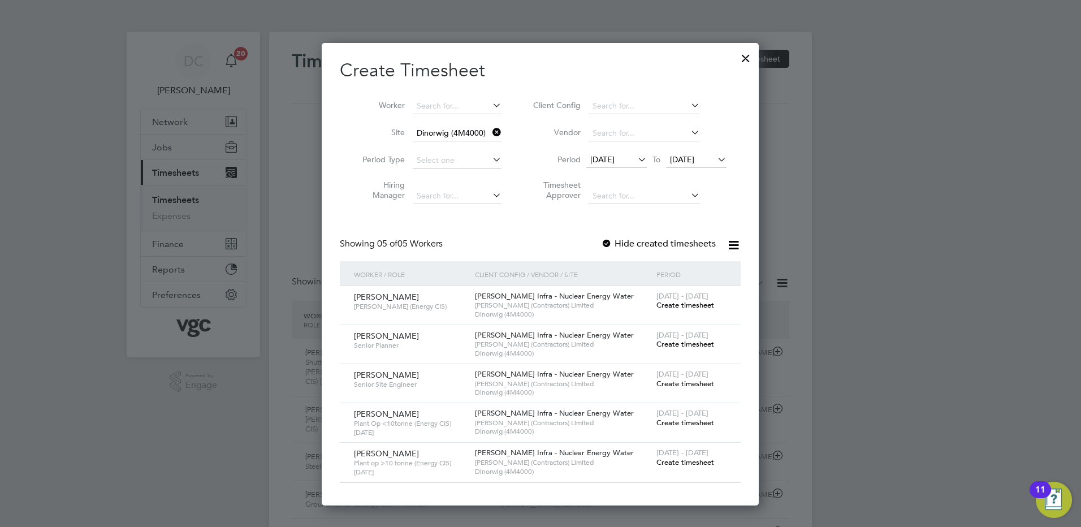
click at [708, 461] on span "Create timesheet" at bounding box center [685, 462] width 58 height 10
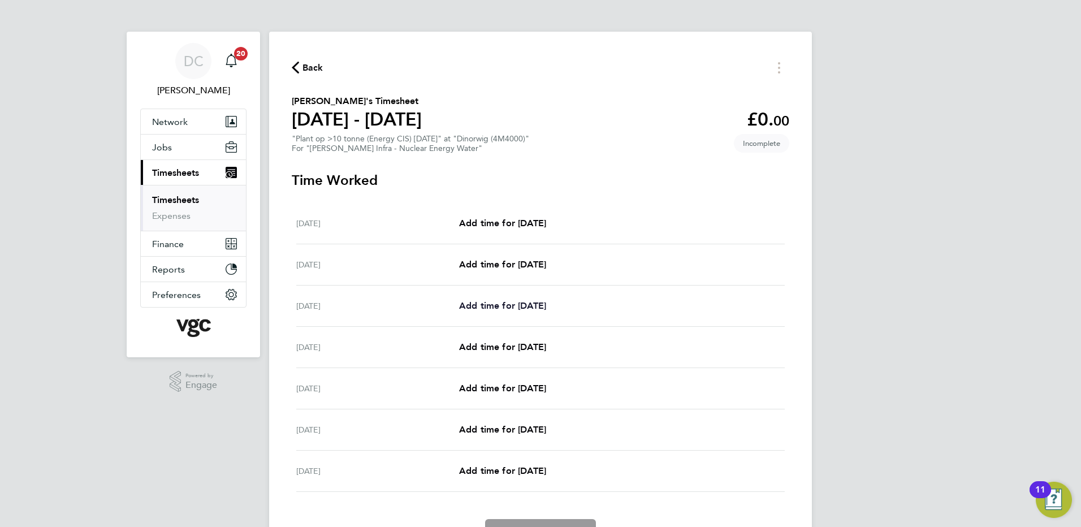
click at [520, 308] on span "Add time for Mon 22 Sep" at bounding box center [502, 305] width 87 height 11
select select "30"
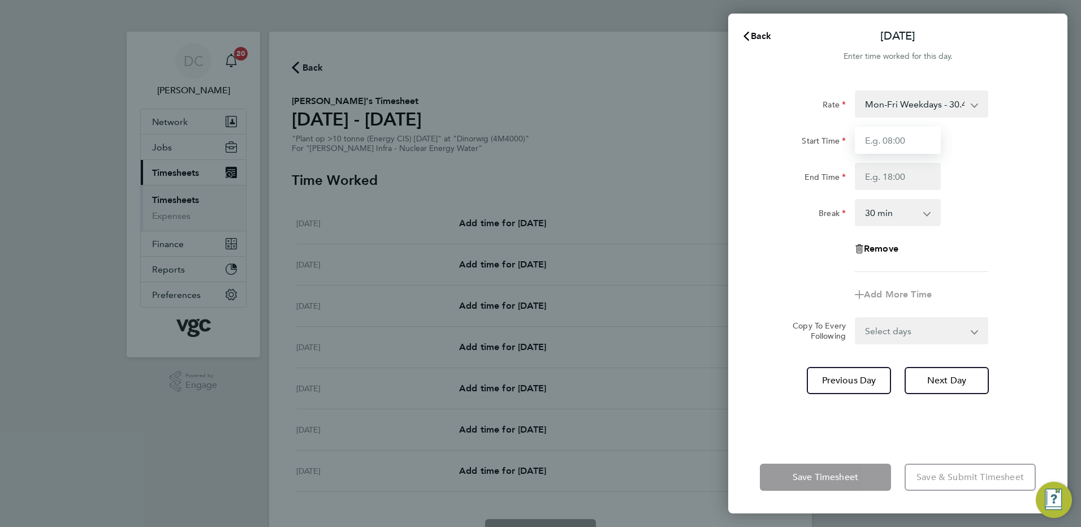
click at [898, 148] on input "Start Time" at bounding box center [898, 140] width 86 height 27
type input "07:30"
type input "17:30"
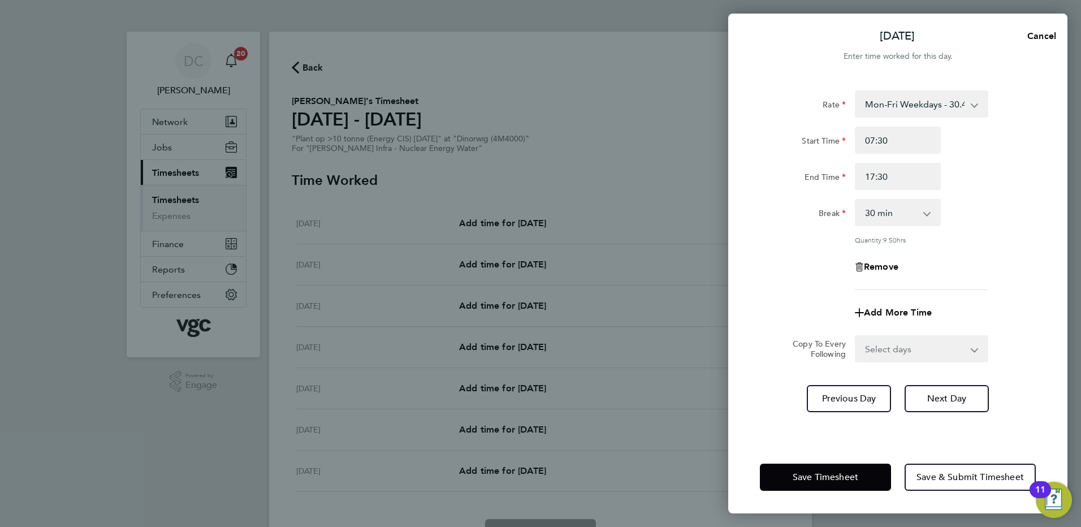
click at [758, 286] on div "Rate Mon-Fri Weekdays - 30.41 Bonus - 80.00 Mon-Fri Nights - 38.02 Bank Hols (E…" at bounding box center [897, 259] width 339 height 364
click at [944, 404] on button "Next Day" at bounding box center [947, 398] width 84 height 27
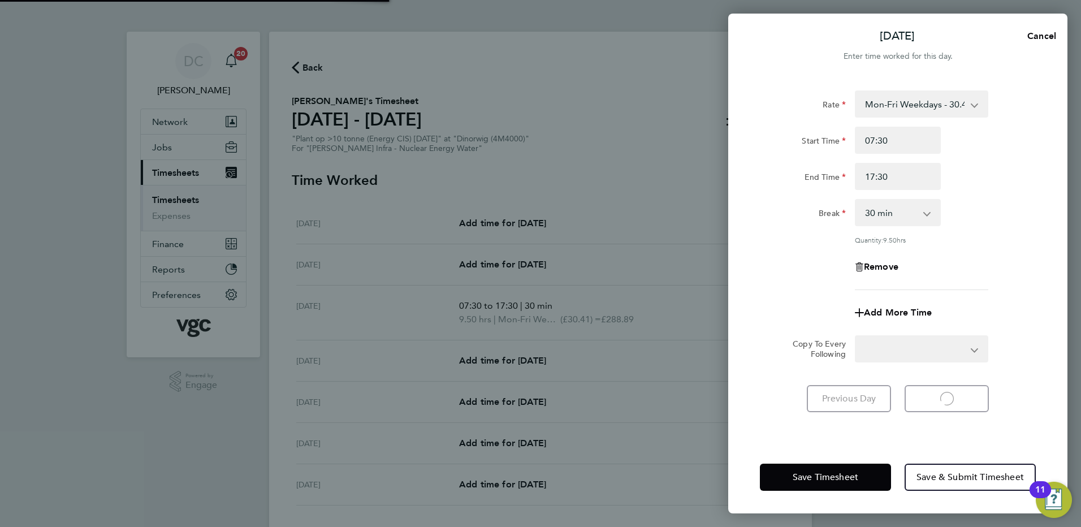
select select "30"
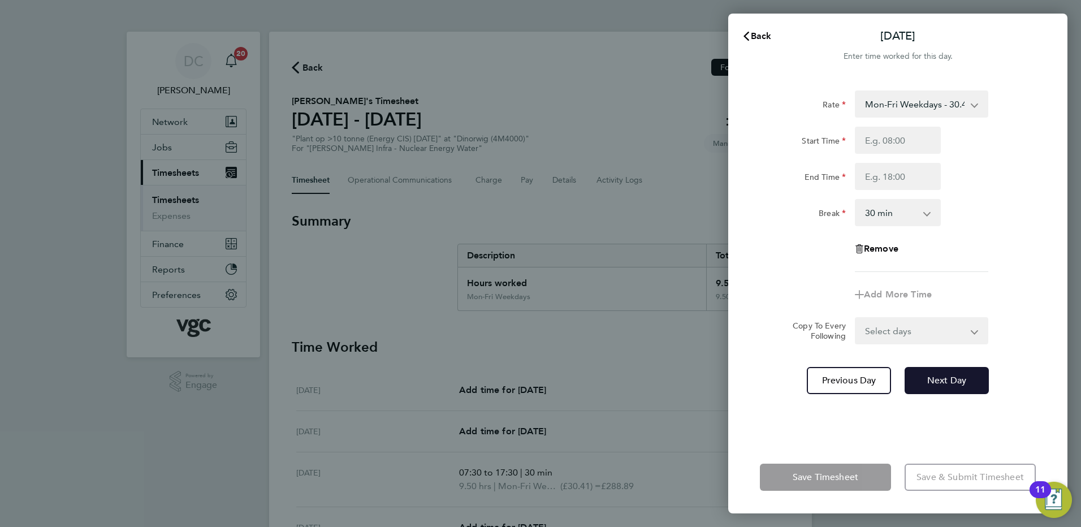
click at [932, 381] on span "Next Day" at bounding box center [946, 380] width 39 height 11
select select "30"
click at [931, 378] on span "Next Day" at bounding box center [946, 380] width 39 height 11
select select "30"
click at [870, 150] on input "Start Time" at bounding box center [898, 140] width 86 height 27
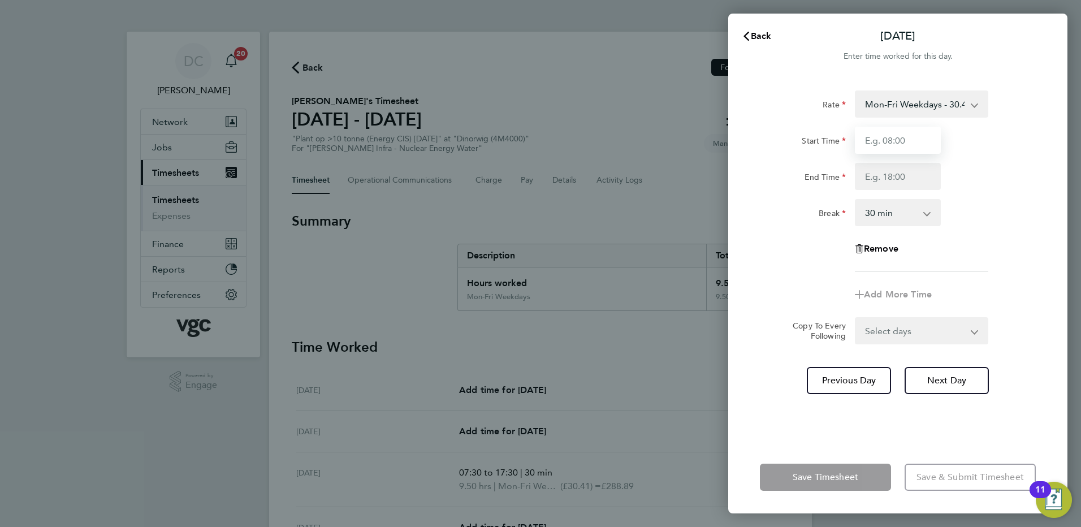
type input "07:30"
type input "17:30"
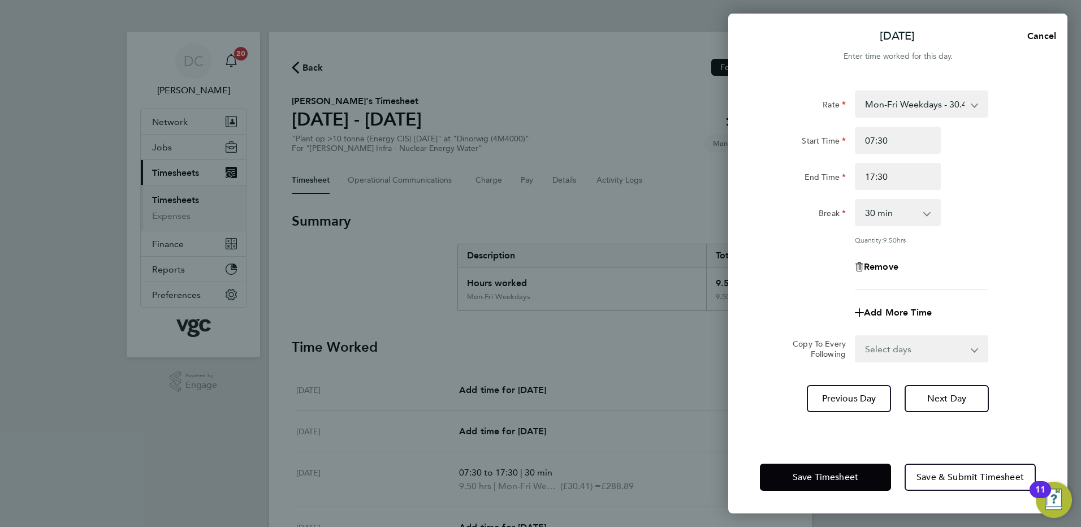
click at [776, 296] on app-timesheet-line-form-group "Rate Mon-Fri Weekdays - 30.41 Bonus - 80.00 Mon-Fri Nights - 38.02 Bank Hols (E…" at bounding box center [898, 208] width 276 height 236
click at [930, 397] on span "Next Day" at bounding box center [946, 398] width 39 height 11
select select "30"
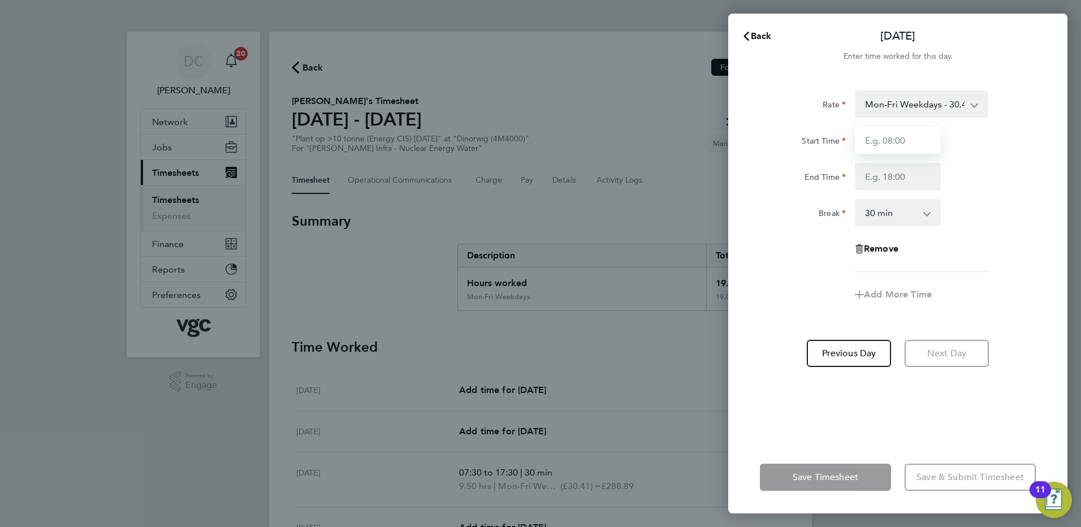
click at [875, 145] on input "Start Time" at bounding box center [898, 140] width 86 height 27
type input "07:30"
type input "16:00"
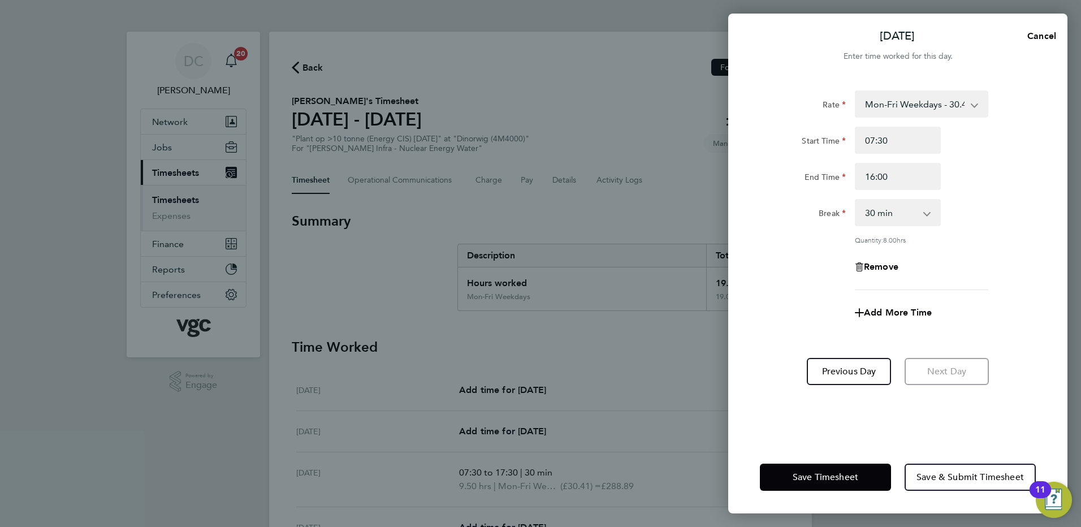
click at [794, 286] on div "Rate Mon-Fri Weekdays - 30.41 Bonus - 80.00 Mon-Fri Nights - 38.02 Bank Hols (E…" at bounding box center [898, 190] width 276 height 200
click at [824, 477] on span "Save Timesheet" at bounding box center [826, 477] width 66 height 11
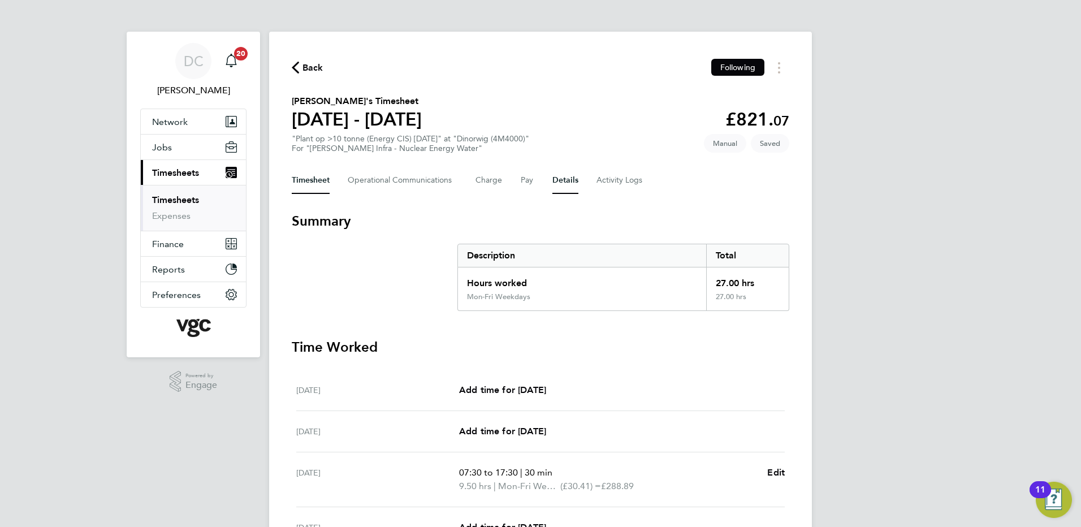
click at [561, 184] on button "Details" at bounding box center [565, 180] width 26 height 27
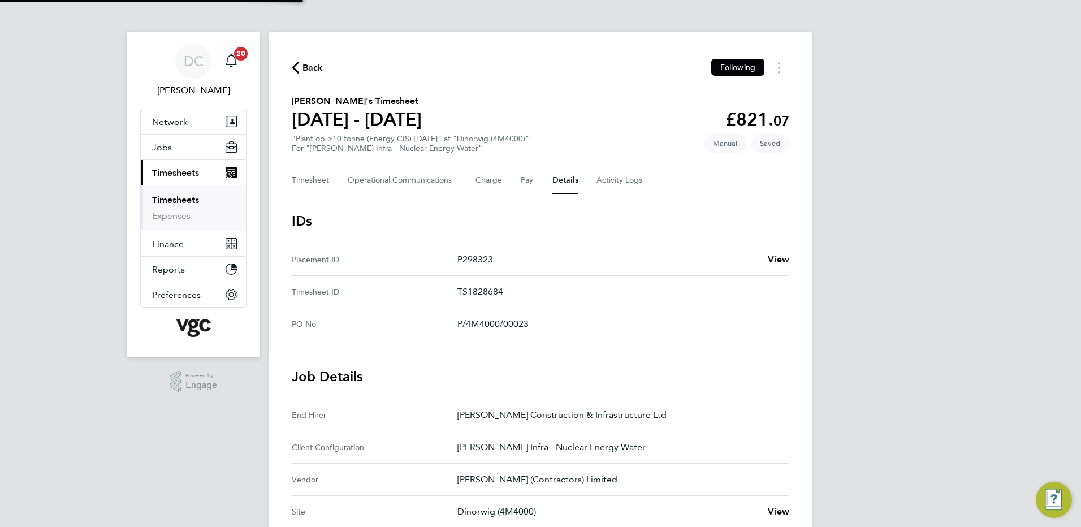
click at [924, 385] on div "DC Danny Carr Notifications 20 Applications: Network Team Members Businesses Si…" at bounding box center [540, 424] width 1081 height 848
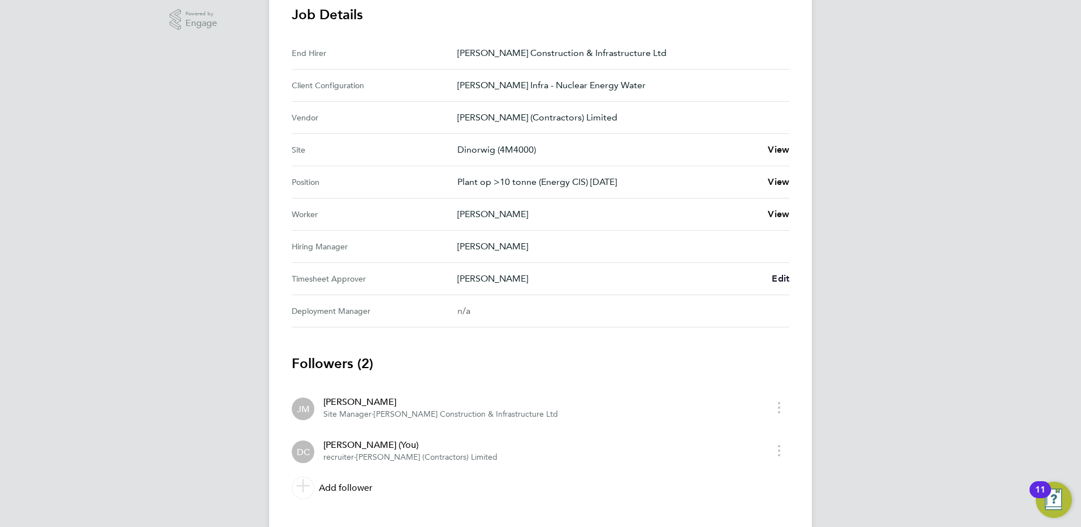
click at [781, 278] on span "Edit" at bounding box center [781, 278] width 18 height 11
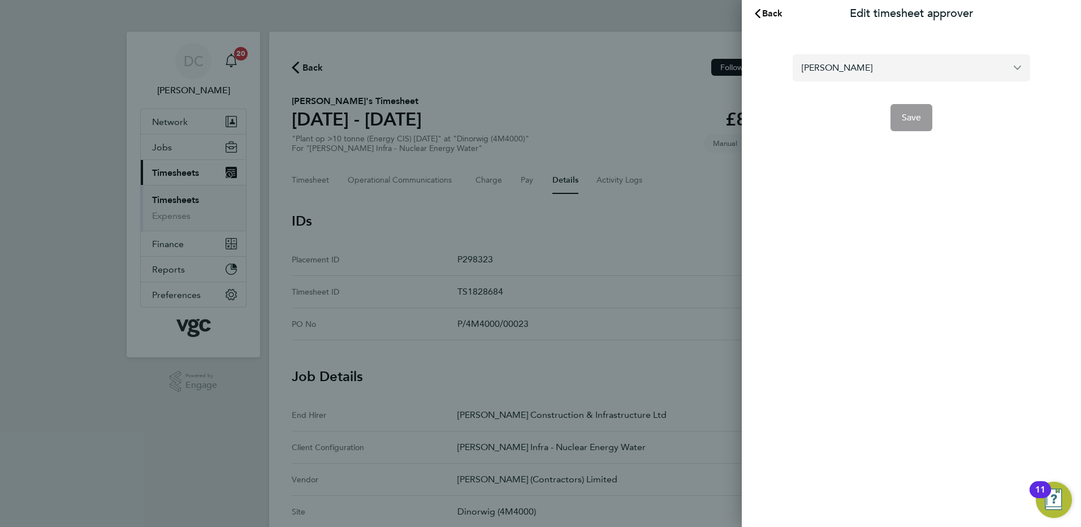
click at [876, 71] on input "[PERSON_NAME]" at bounding box center [911, 67] width 237 height 27
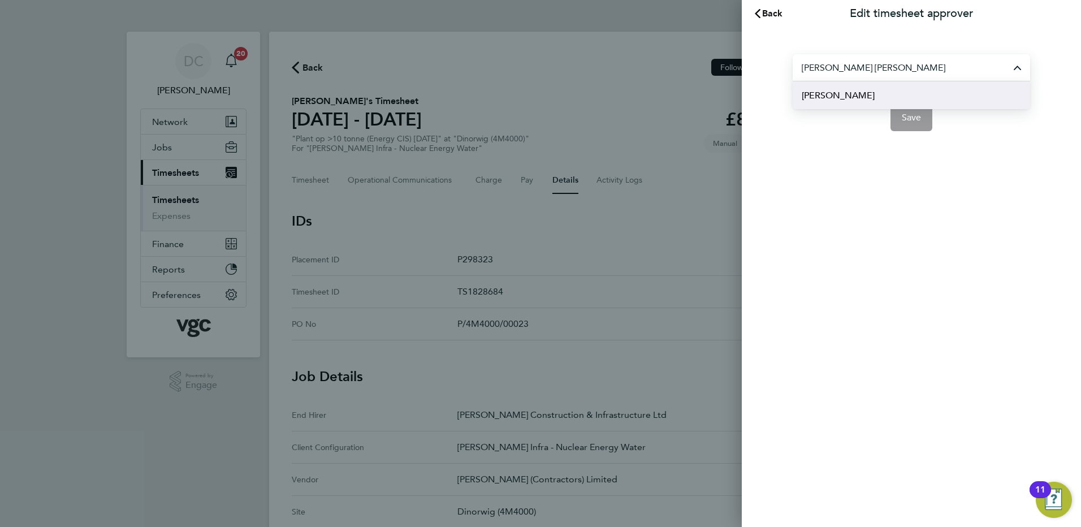
click at [847, 98] on span "Andy Paterson" at bounding box center [838, 96] width 73 height 14
type input "Andy Paterson"
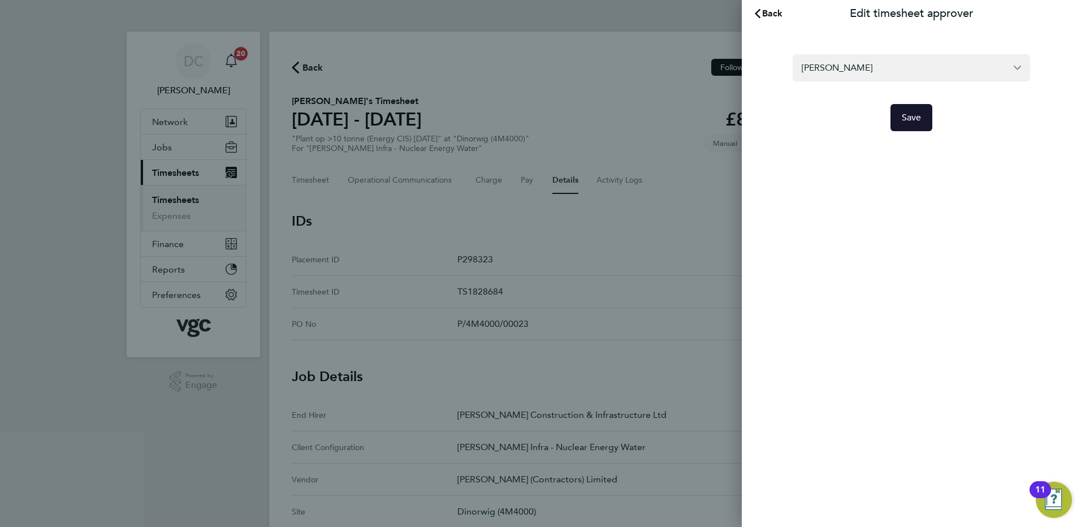
click at [918, 119] on span "Save" at bounding box center [912, 117] width 20 height 11
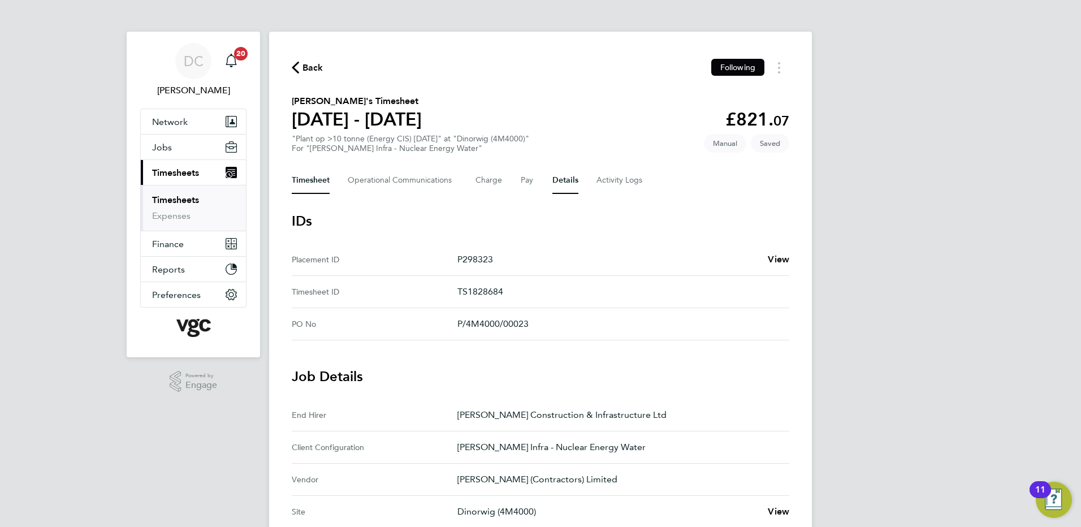
click at [315, 180] on button "Timesheet" at bounding box center [311, 180] width 38 height 27
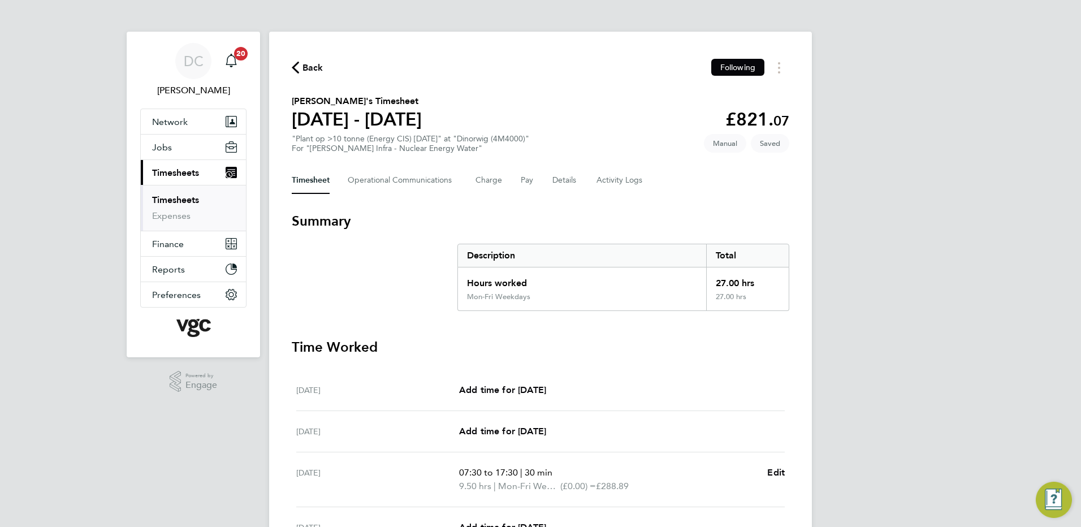
click at [955, 316] on div "DC Danny Carr Notifications 20 Applications: Network Team Members Businesses Si…" at bounding box center [540, 399] width 1081 height 799
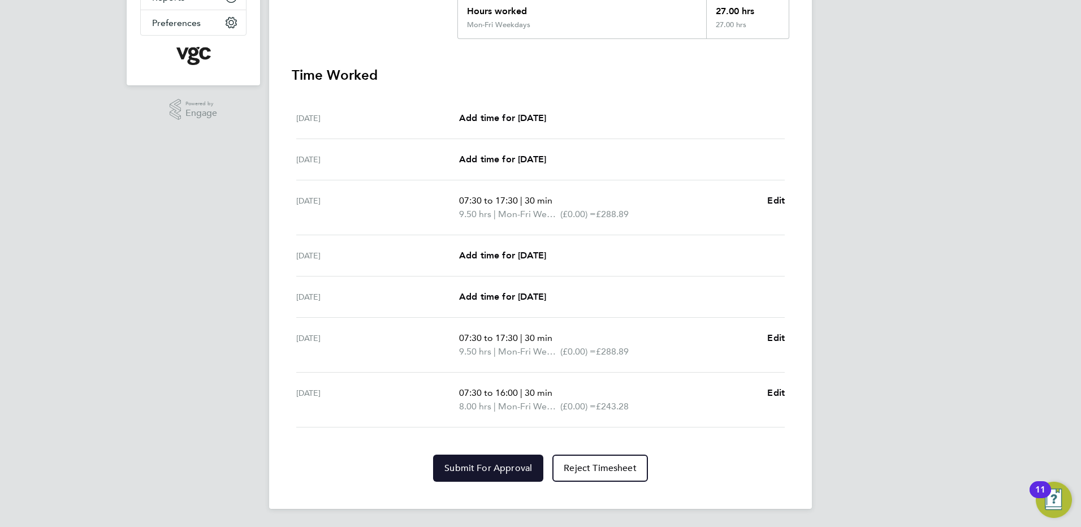
click at [512, 468] on span "Submit For Approval" at bounding box center [488, 467] width 88 height 11
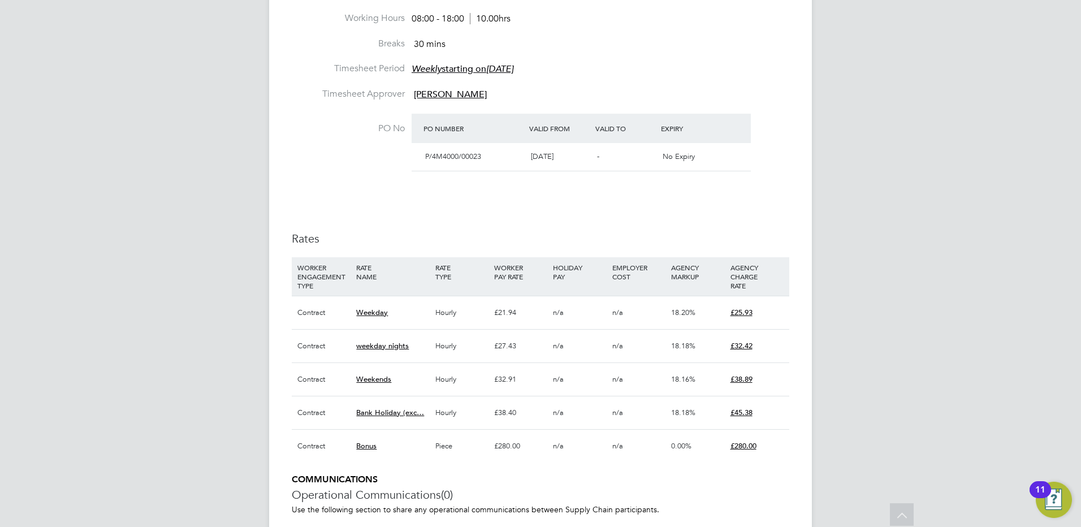
click at [903, 284] on div "DC [PERSON_NAME] Notifications 20 Applications: Network Team Members Businesses…" at bounding box center [540, 114] width 1081 height 1224
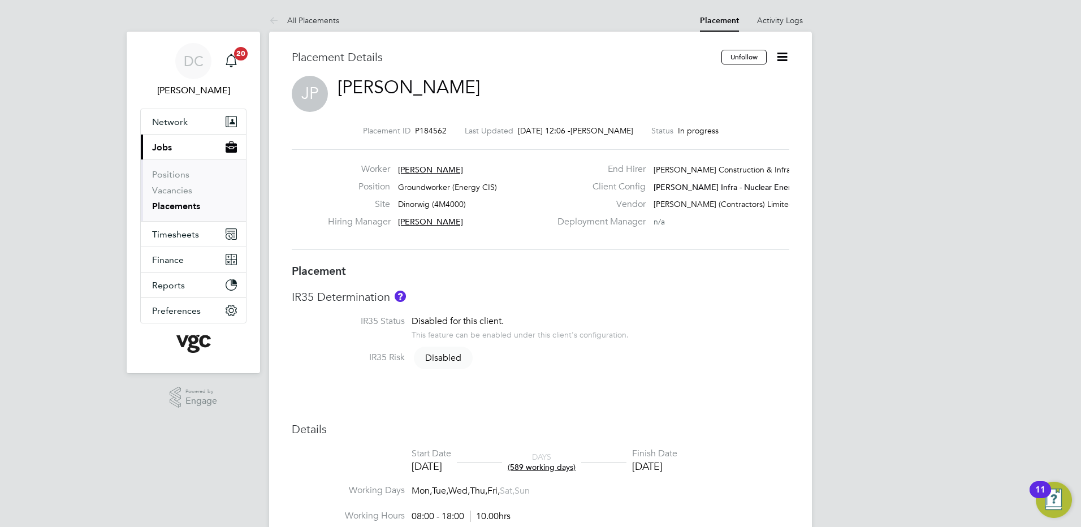
click at [780, 58] on icon at bounding box center [782, 57] width 14 height 14
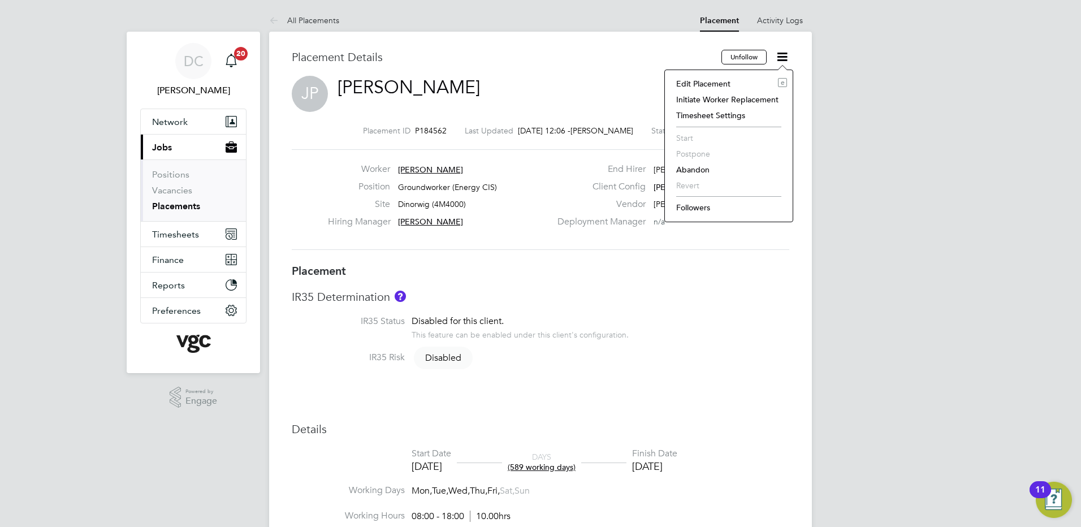
click at [721, 83] on li "Edit Placement e" at bounding box center [729, 84] width 116 height 16
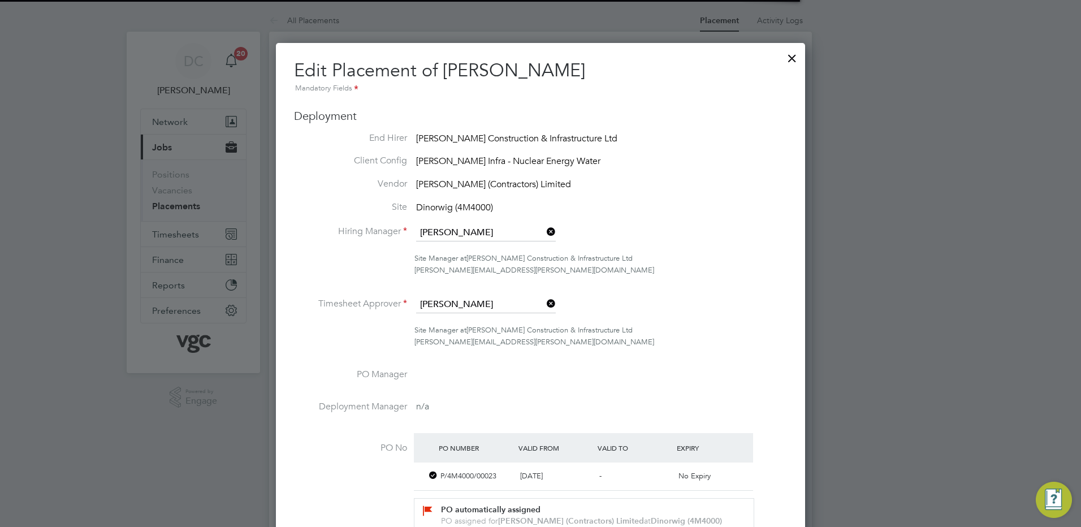
click at [901, 343] on div at bounding box center [540, 263] width 1081 height 527
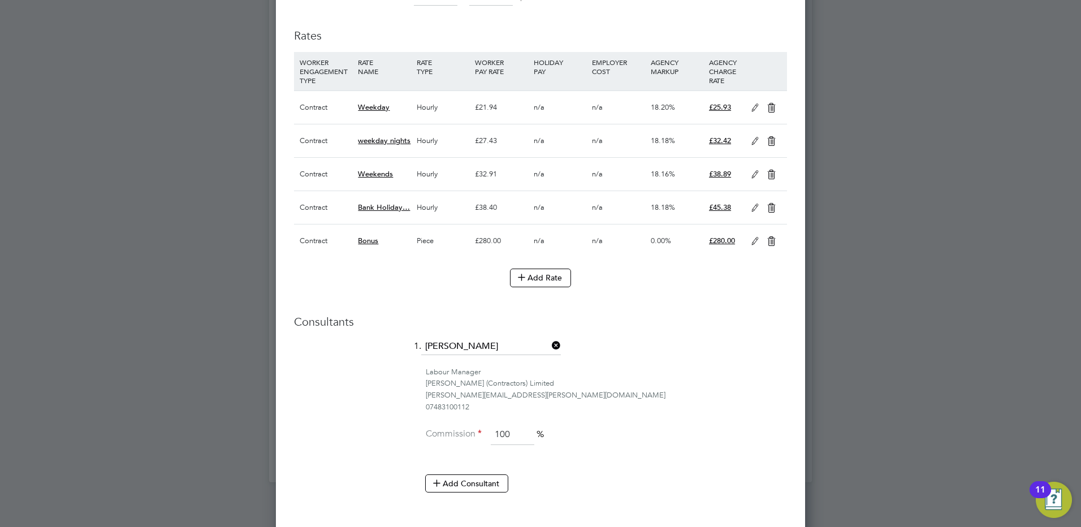
click at [754, 239] on icon at bounding box center [755, 241] width 14 height 9
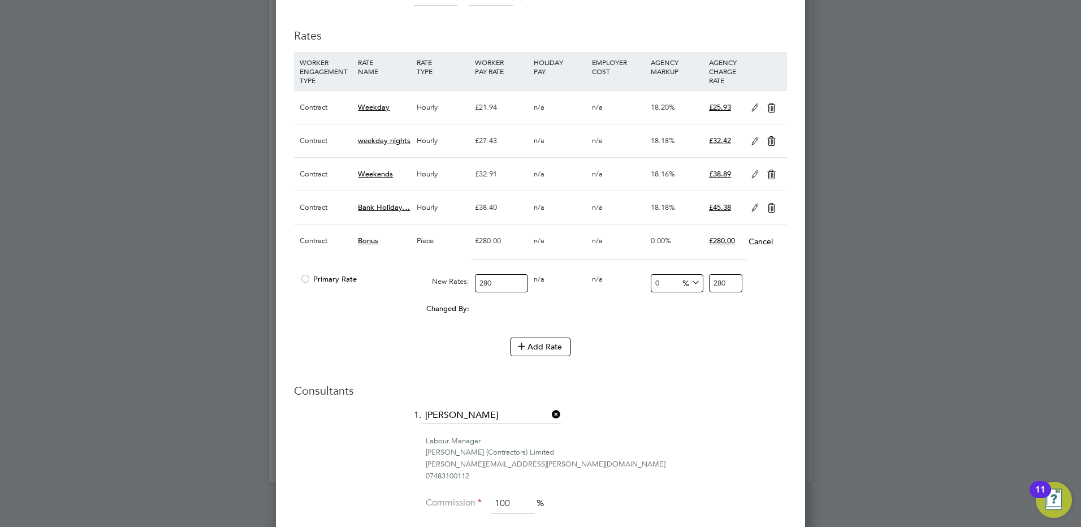
click at [512, 280] on input "280" at bounding box center [501, 283] width 53 height 19
type input "28"
type input "2"
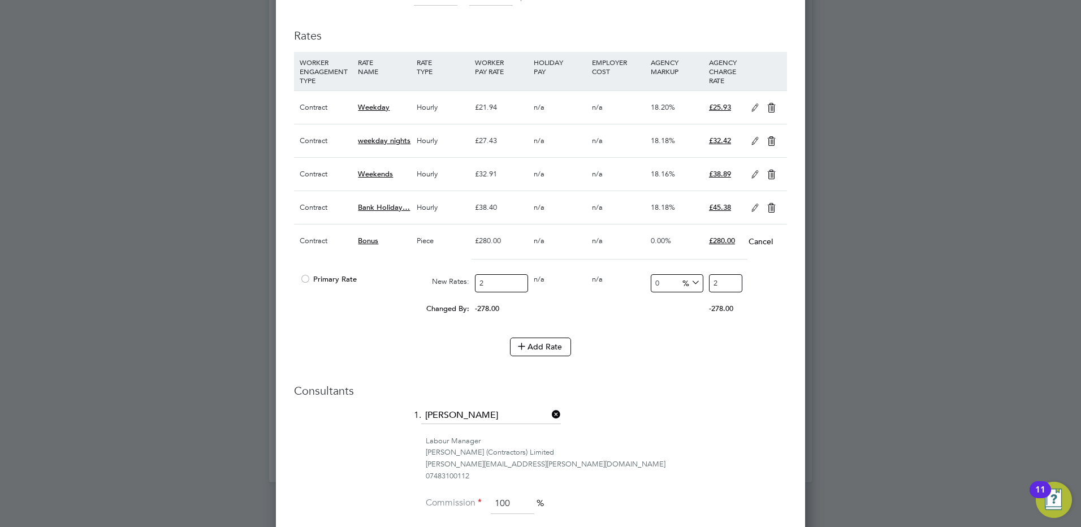
type input "20"
type input "200"
type input "200.00"
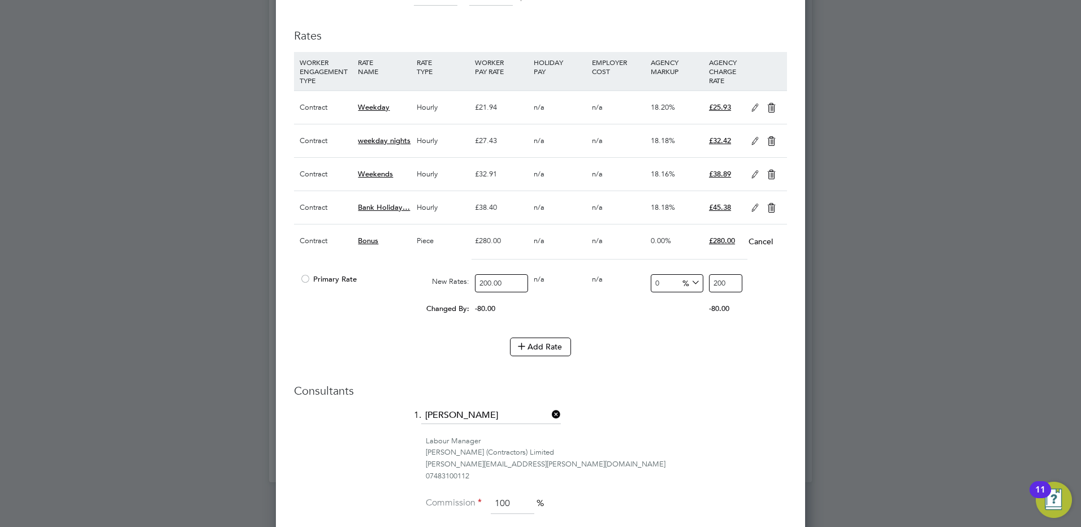
click at [681, 391] on h3 "Consultants" at bounding box center [540, 390] width 493 height 15
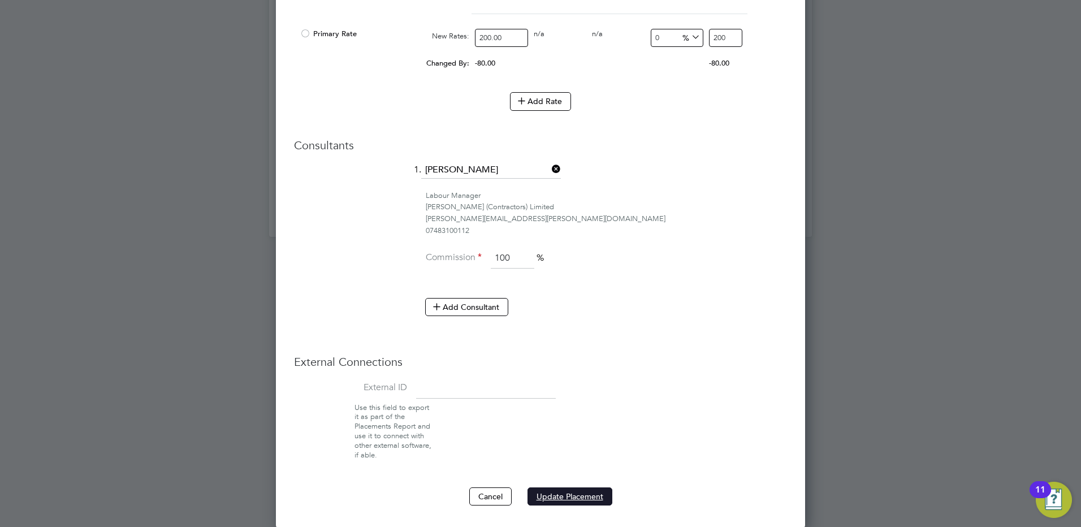
click at [575, 495] on button "Update Placement" at bounding box center [570, 496] width 85 height 18
